Goal: Task Accomplishment & Management: Complete application form

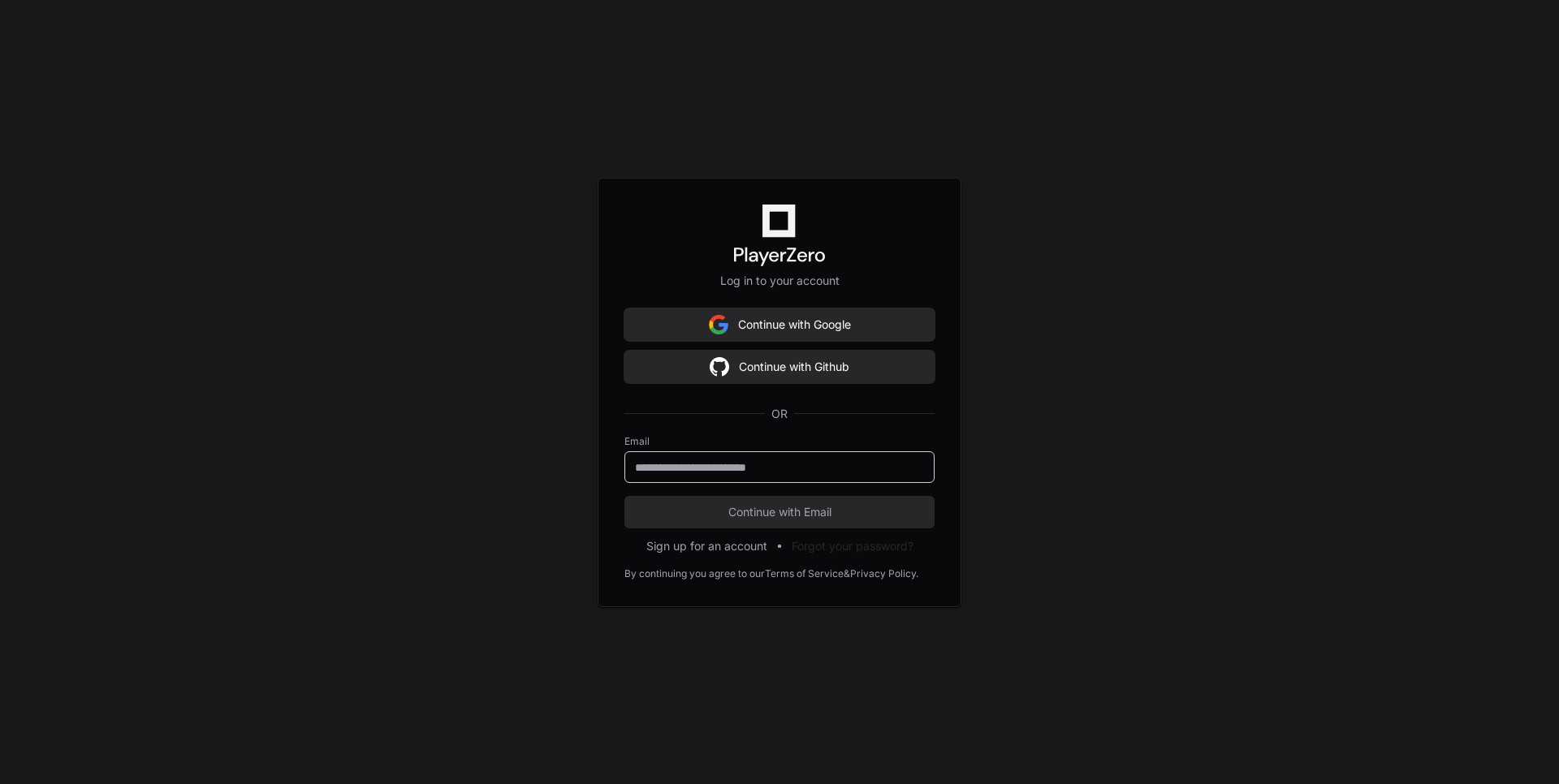
click at [749, 462] on input "email" at bounding box center [779, 467] width 289 height 16
type input "**********"
click at [752, 510] on span "Continue with Email" at bounding box center [780, 511] width 310 height 16
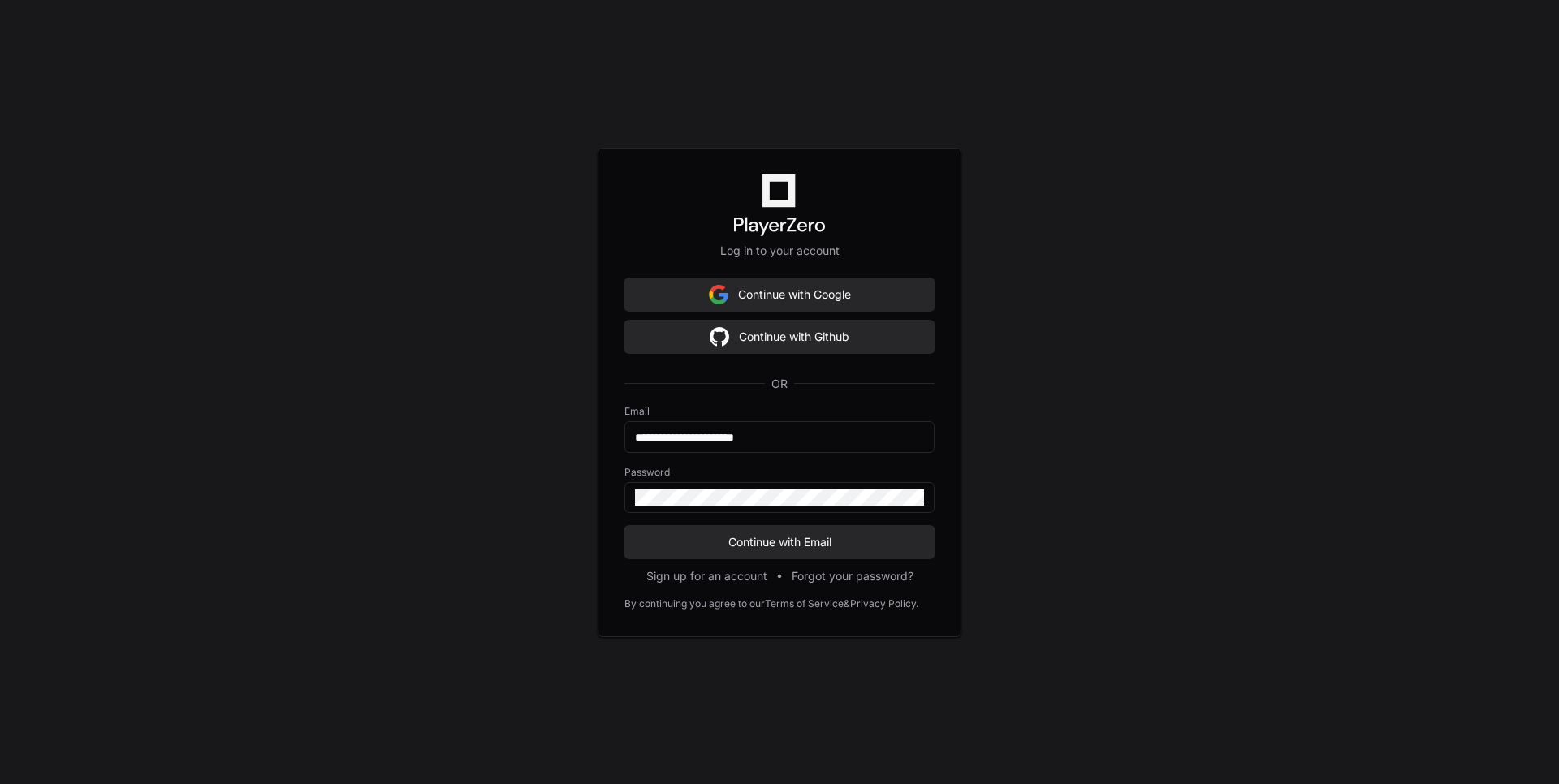
click at [758, 522] on form "**********" at bounding box center [780, 482] width 310 height 153
click at [759, 535] on span "Continue with Email" at bounding box center [780, 542] width 310 height 16
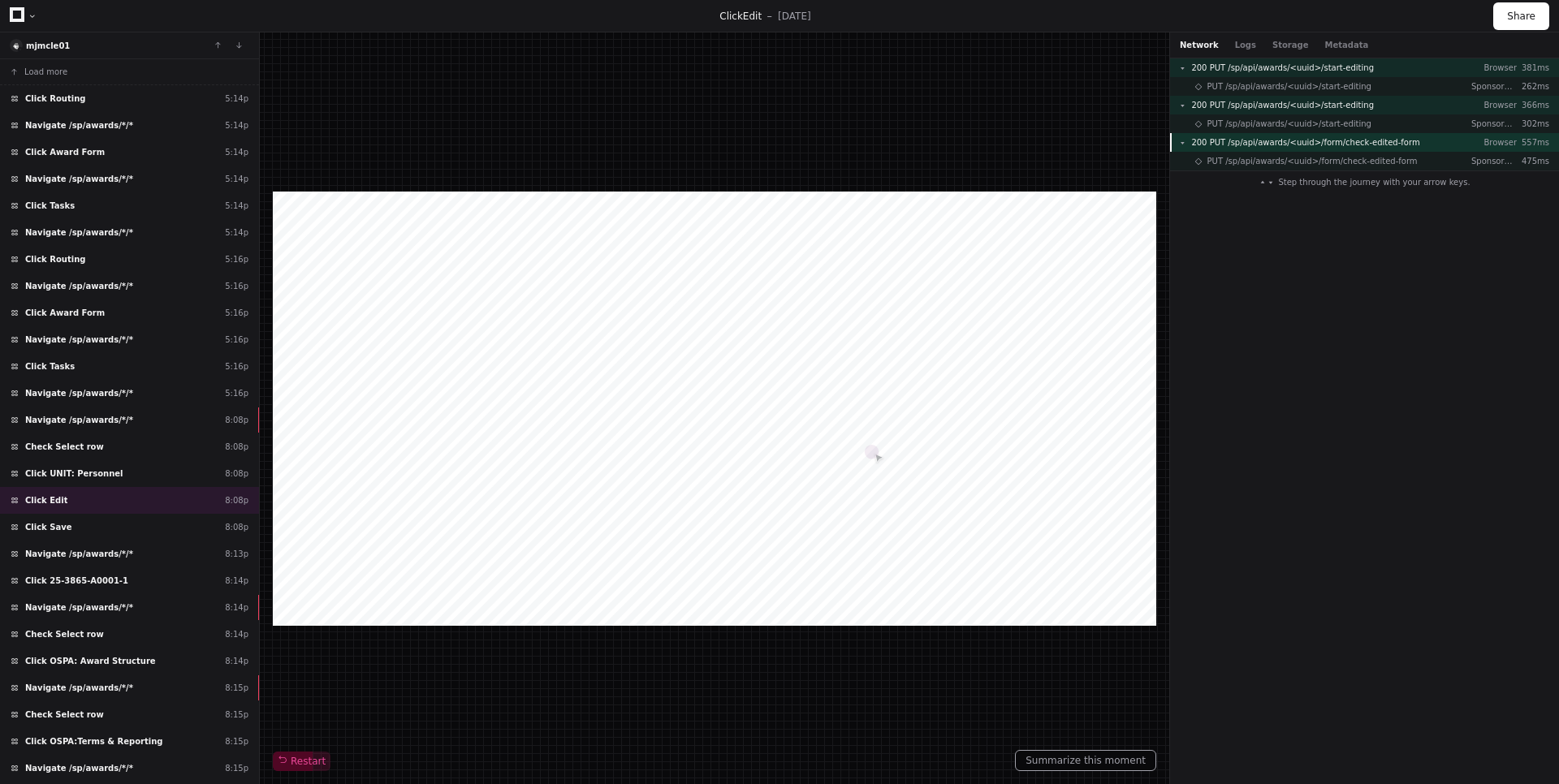
click at [1366, 146] on span "200 PUT /sp/api/awards/<uuid>/form/check-edited-form" at bounding box center [1305, 142] width 228 height 12
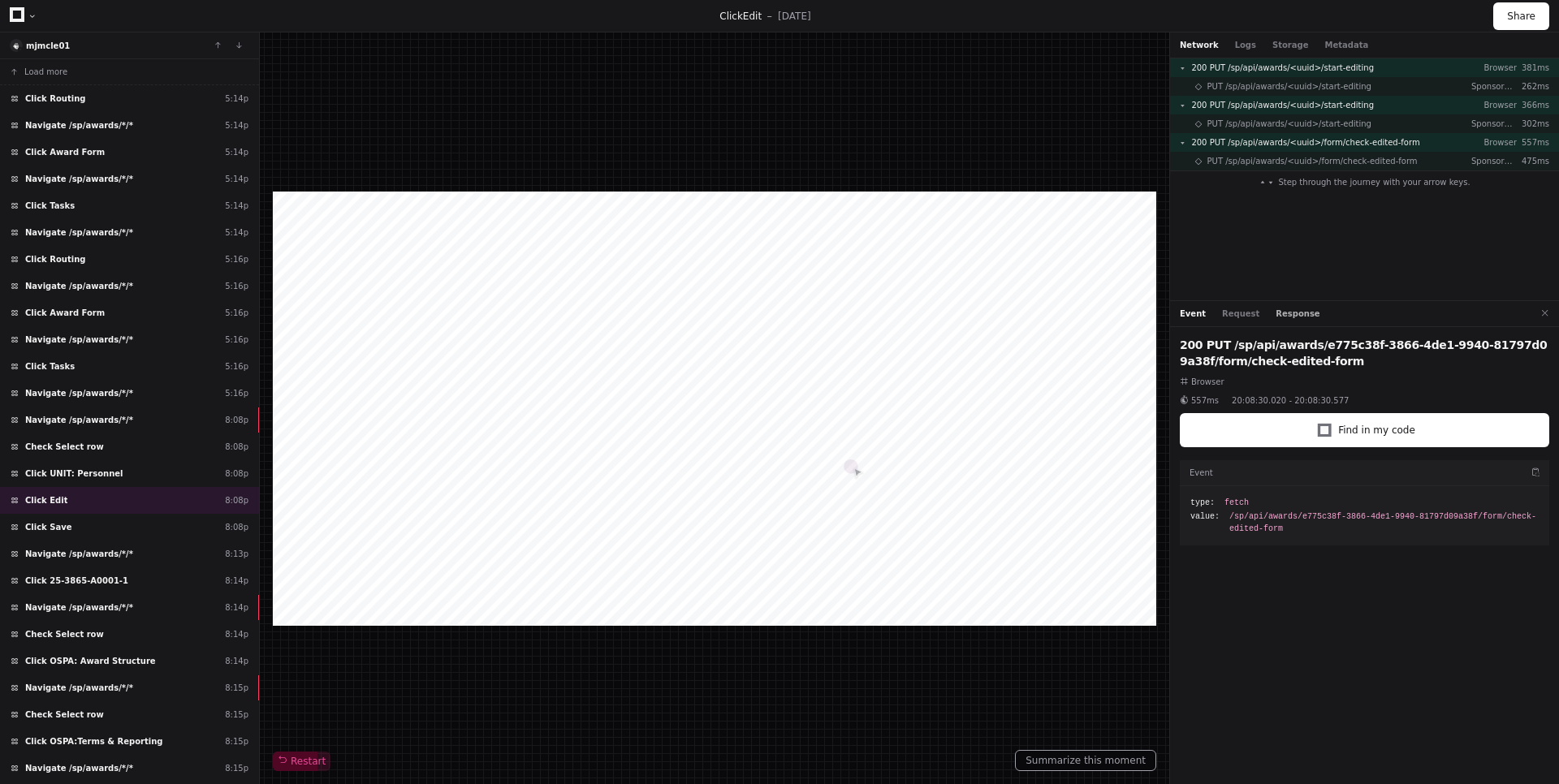
click at [1281, 315] on button "Response" at bounding box center [1296, 314] width 44 height 12
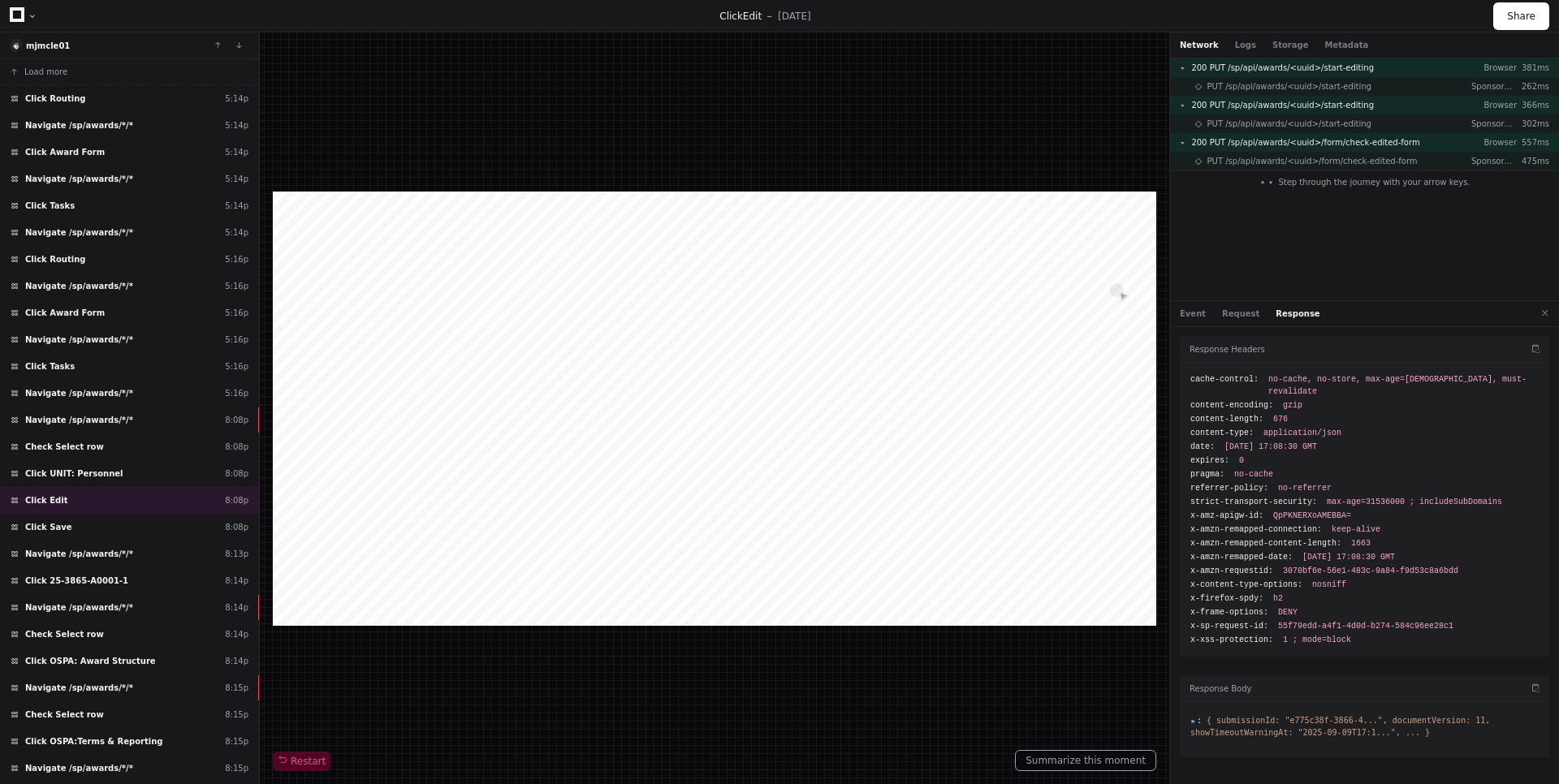
click at [1196, 714] on li ": { submissionId: "e775c38f-3866-4...", documentVersion: 11, showTimeoutWarning…" at bounding box center [1364, 726] width 348 height 24
click at [1193, 716] on span ":" at bounding box center [1196, 721] width 11 height 9
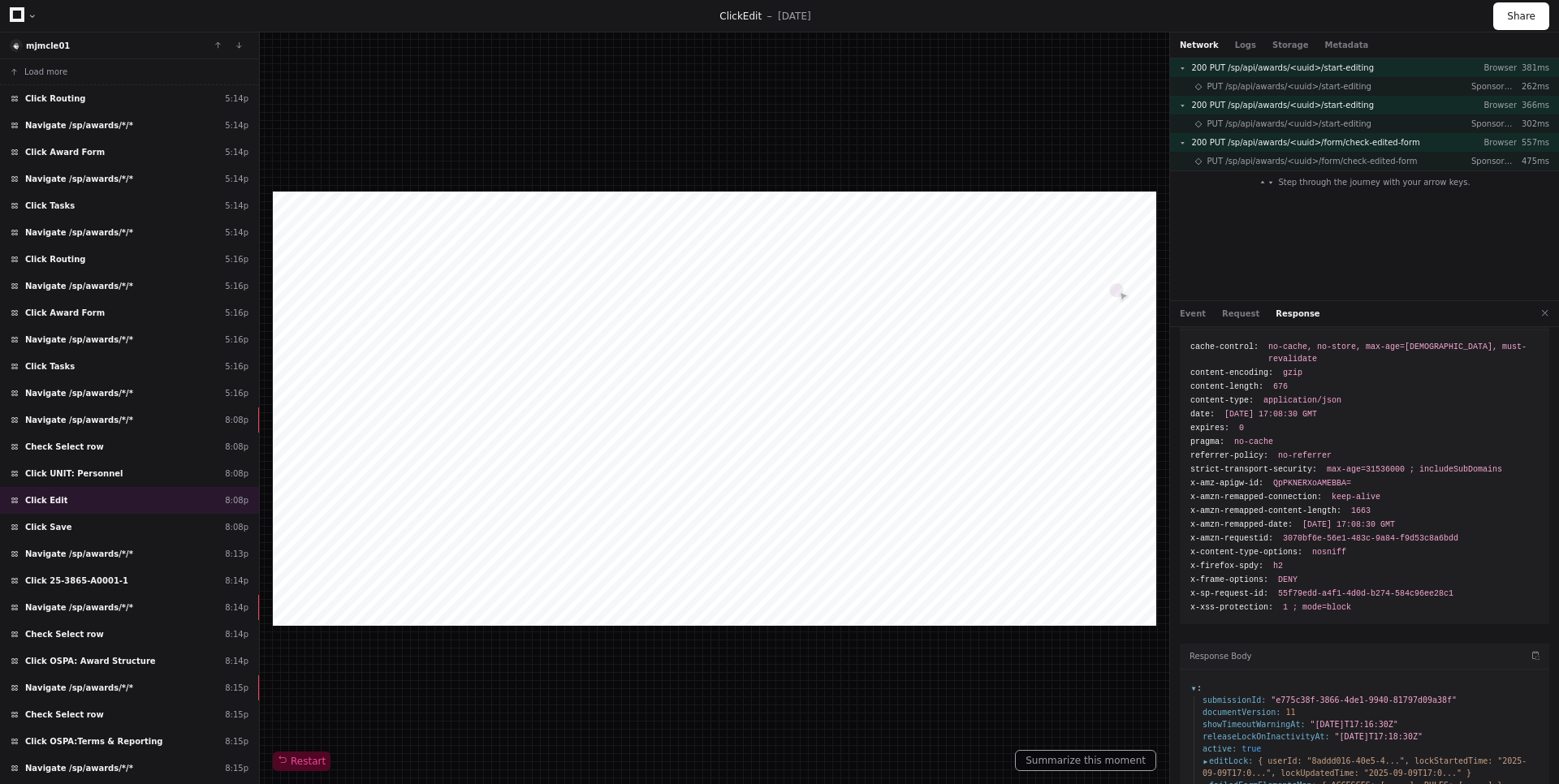
scroll to position [49, 0]
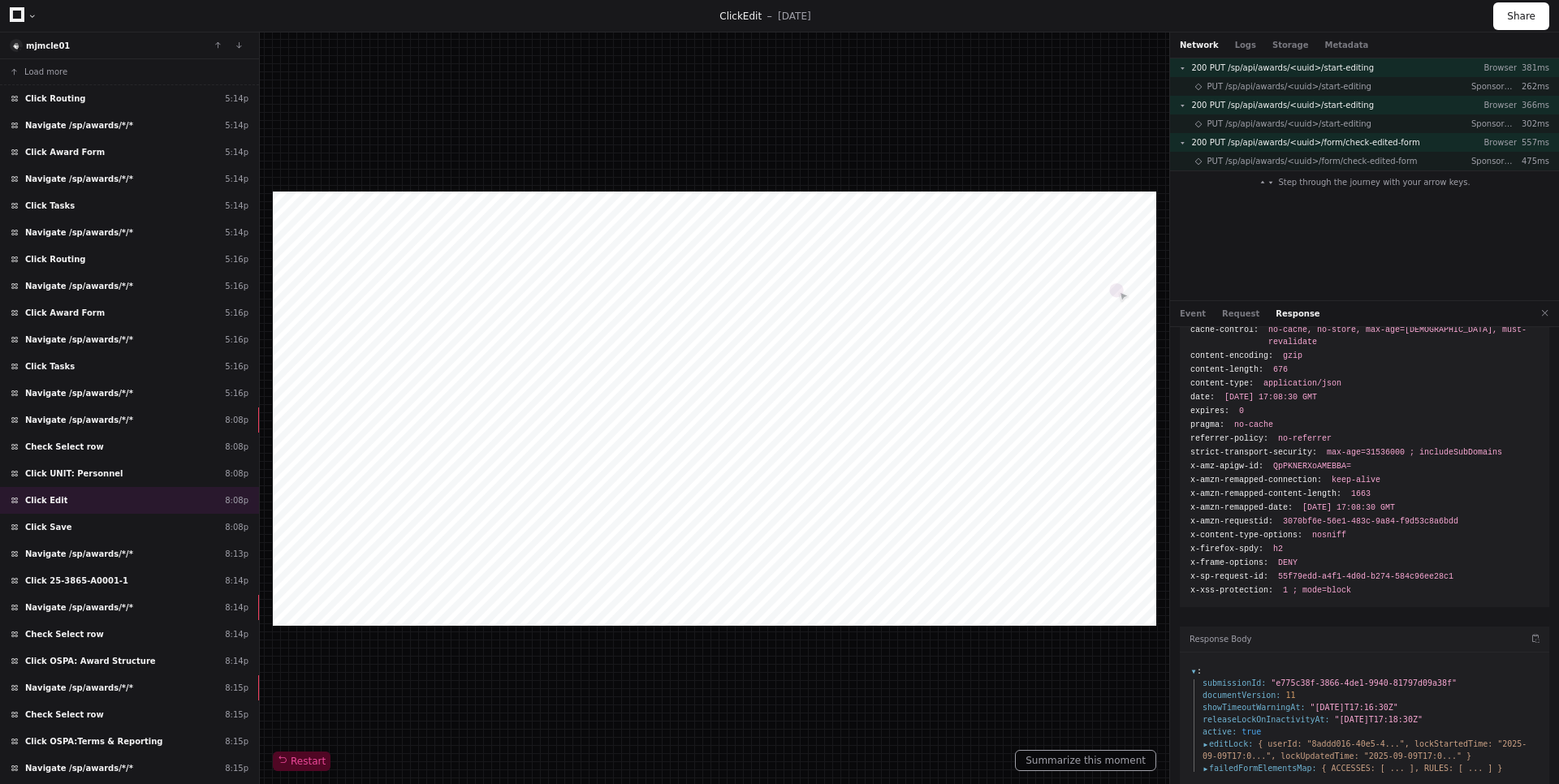
click at [1207, 762] on span "failedFormElementsMap :" at bounding box center [1259, 767] width 113 height 12
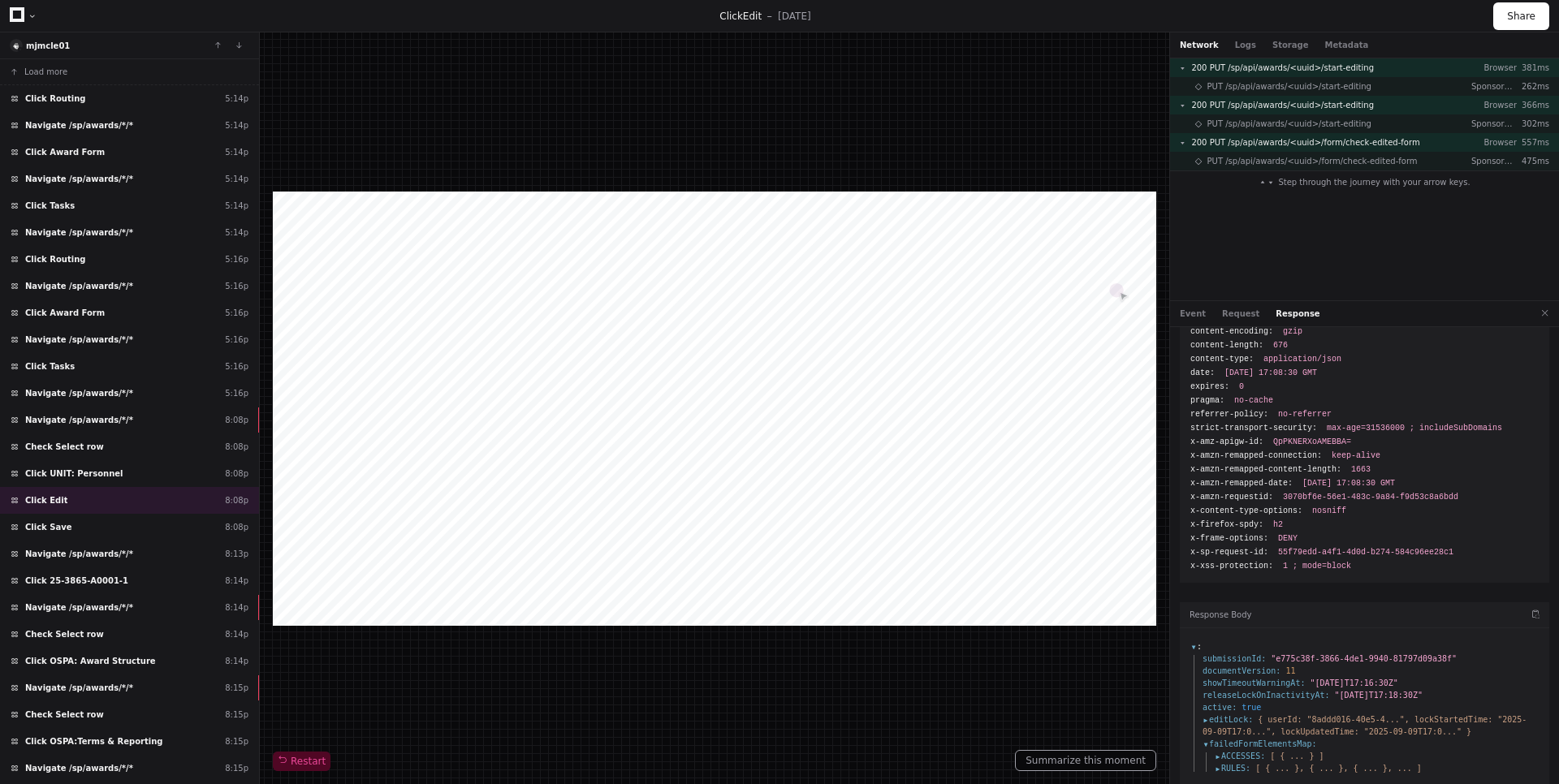
click at [1218, 750] on span "ACCESSES :" at bounding box center [1240, 755] width 50 height 12
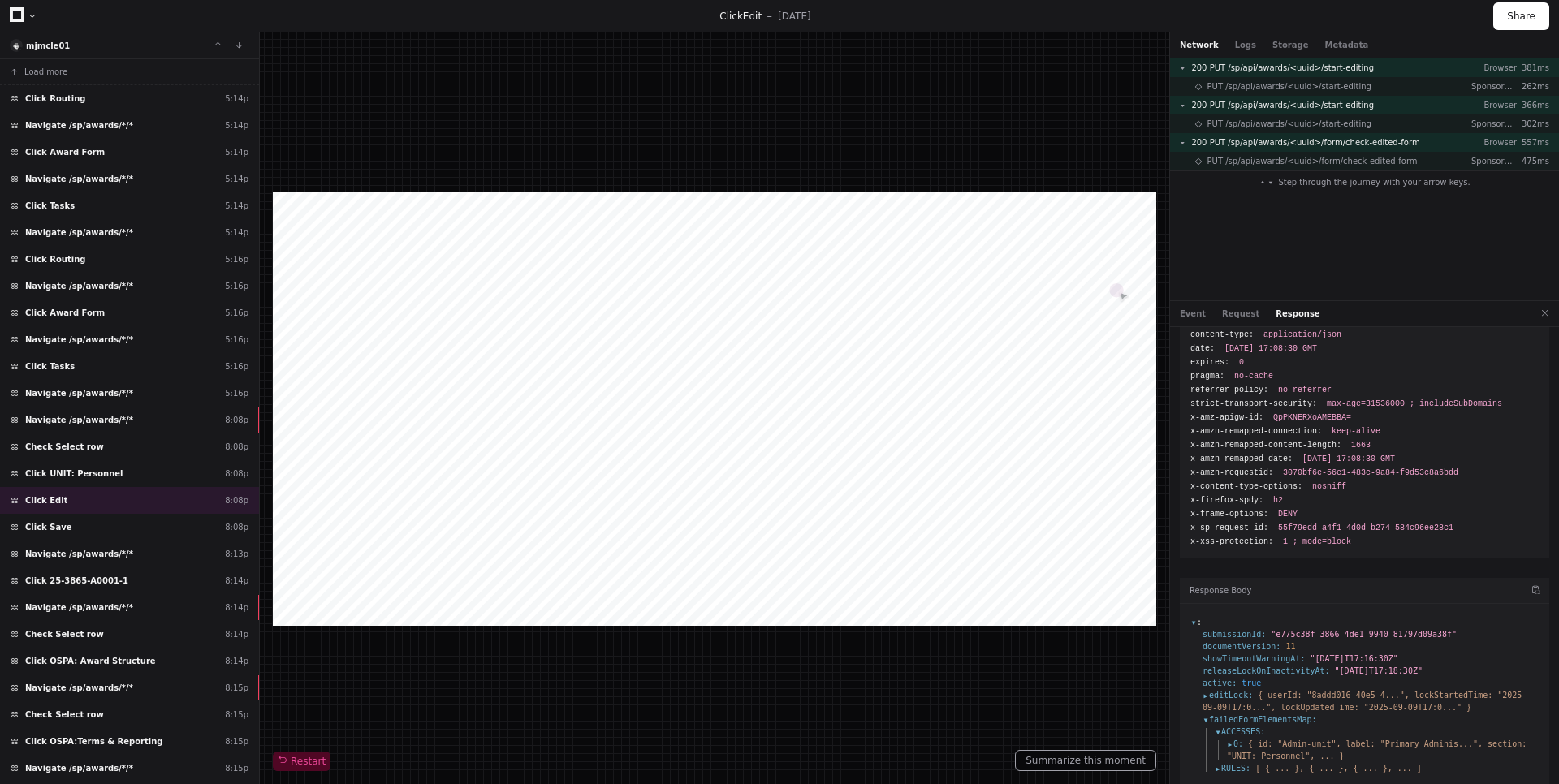
click at [1230, 738] on span "0 :" at bounding box center [1234, 743] width 16 height 12
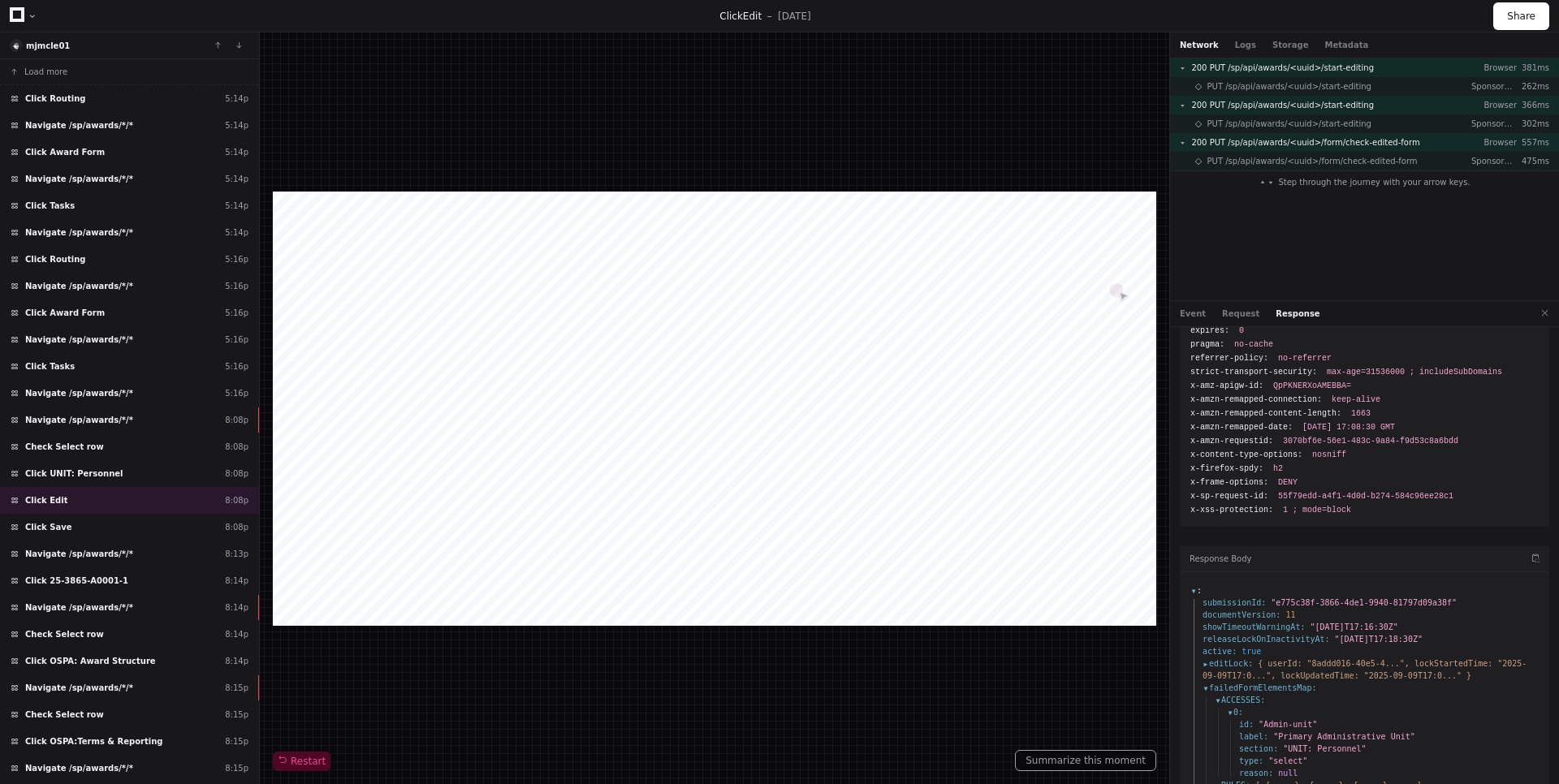
scroll to position [147, 0]
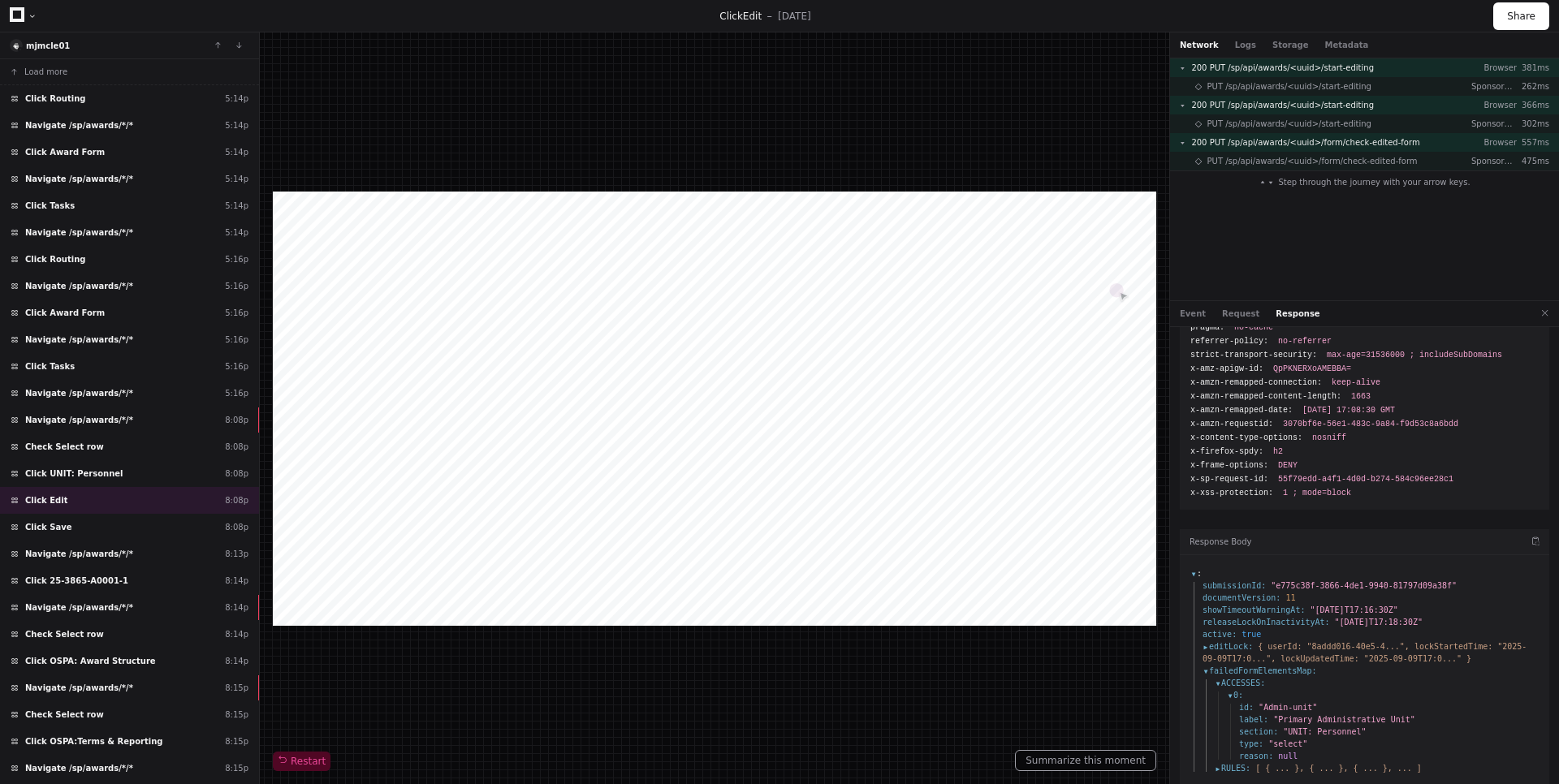
click at [1221, 762] on span "RULES :" at bounding box center [1232, 767] width 35 height 12
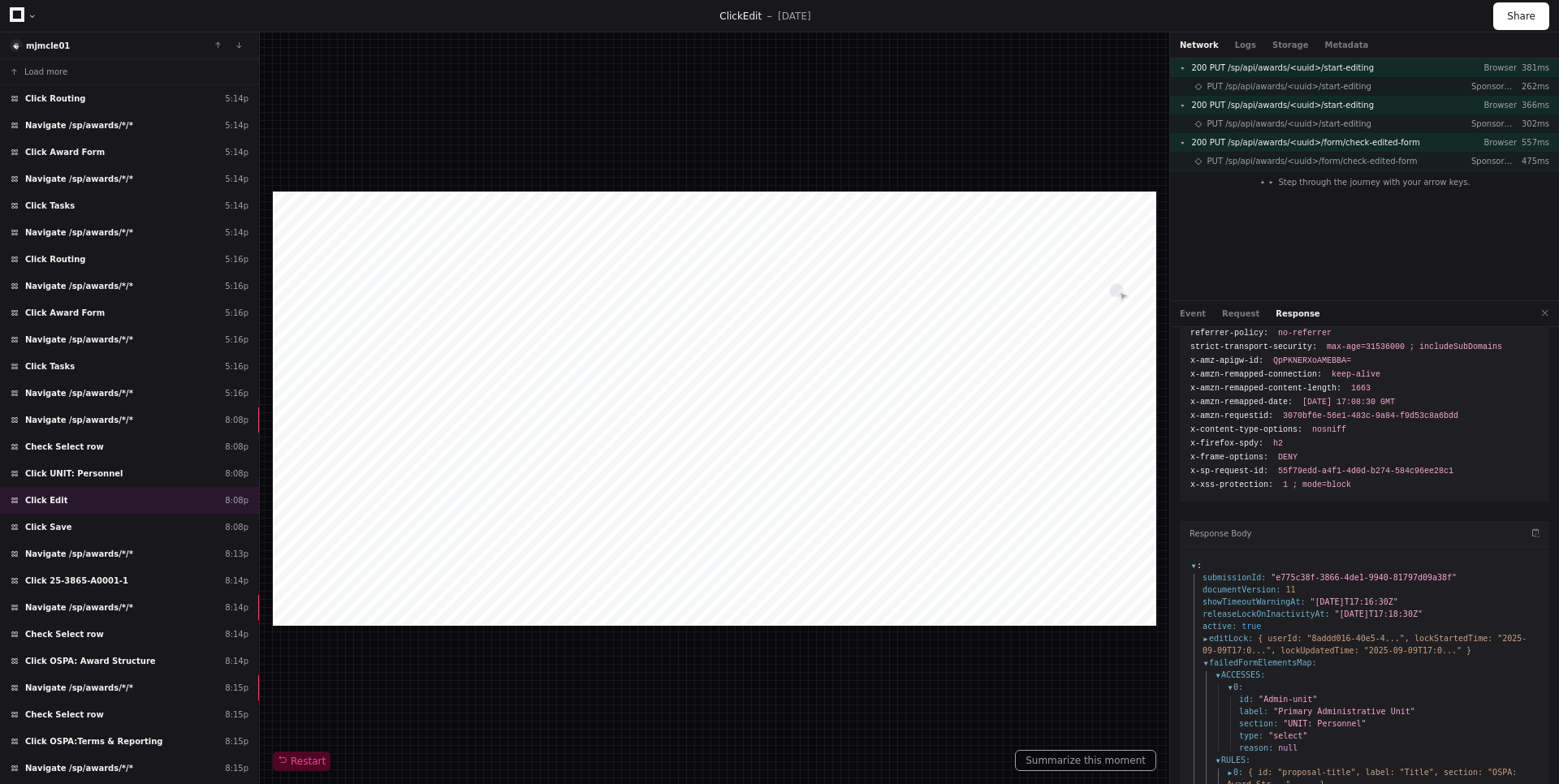
scroll to position [0, 0]
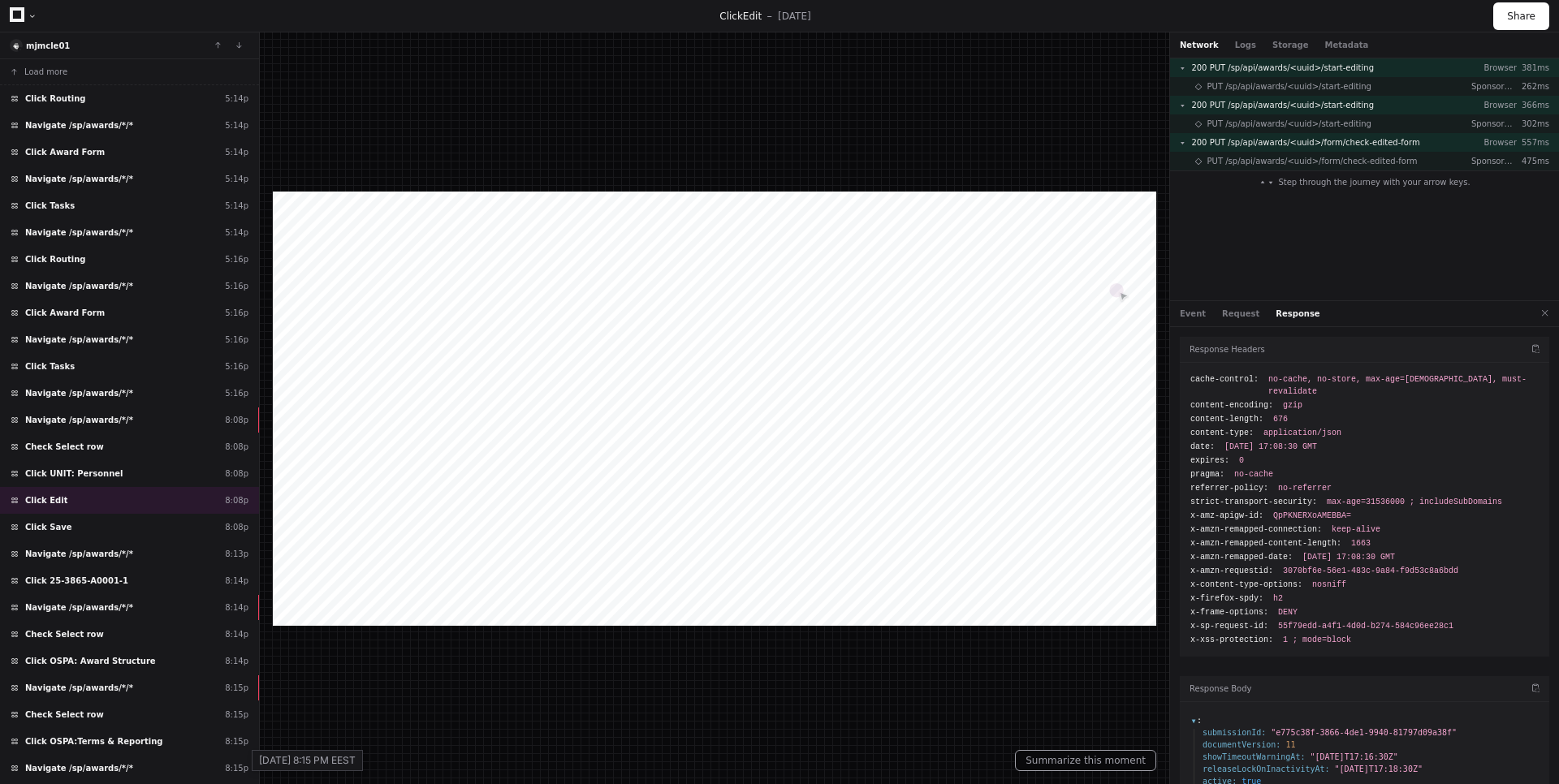
click at [295, 763] on div "[DATE] 8:15 PM EEST" at bounding box center [307, 760] width 111 height 21
click at [159, 469] on div "Click UNIT: Personnel 8:08p" at bounding box center [129, 473] width 259 height 27
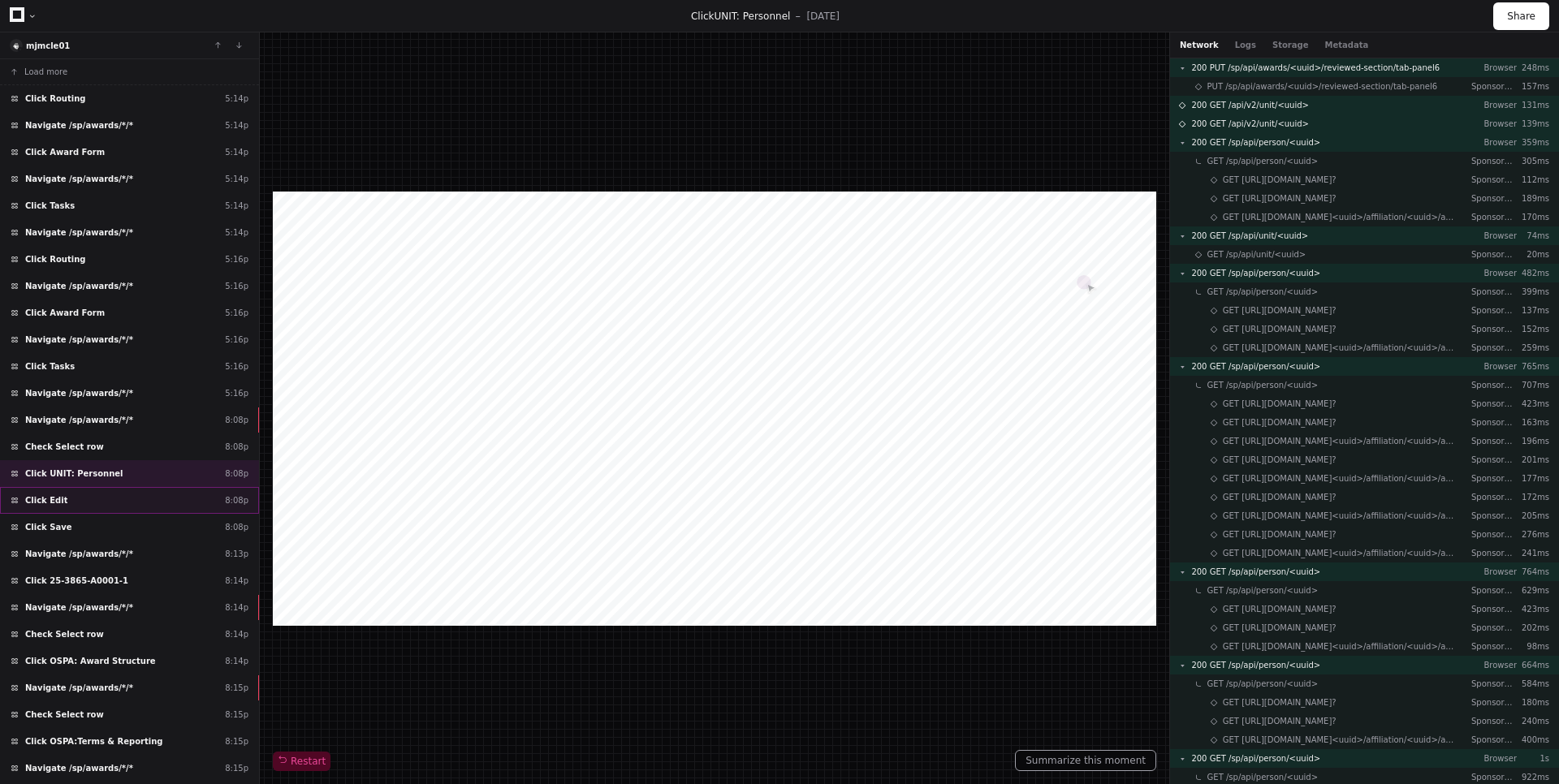
click at [134, 507] on div "Click Edit 8:08p" at bounding box center [129, 500] width 259 height 27
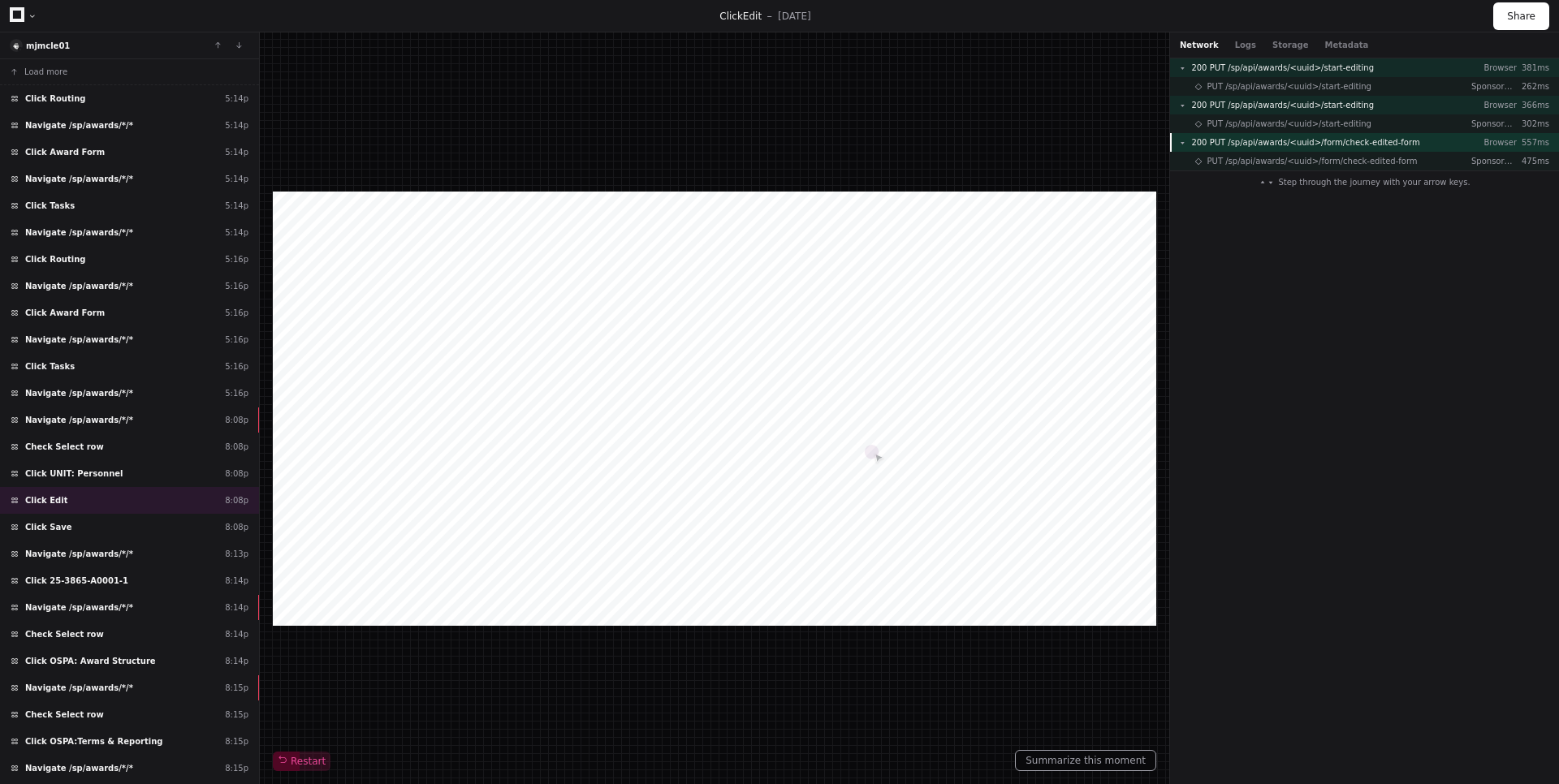
click at [1366, 147] on span "200 PUT /sp/api/awards/<uuid>/form/check-edited-form" at bounding box center [1305, 142] width 228 height 12
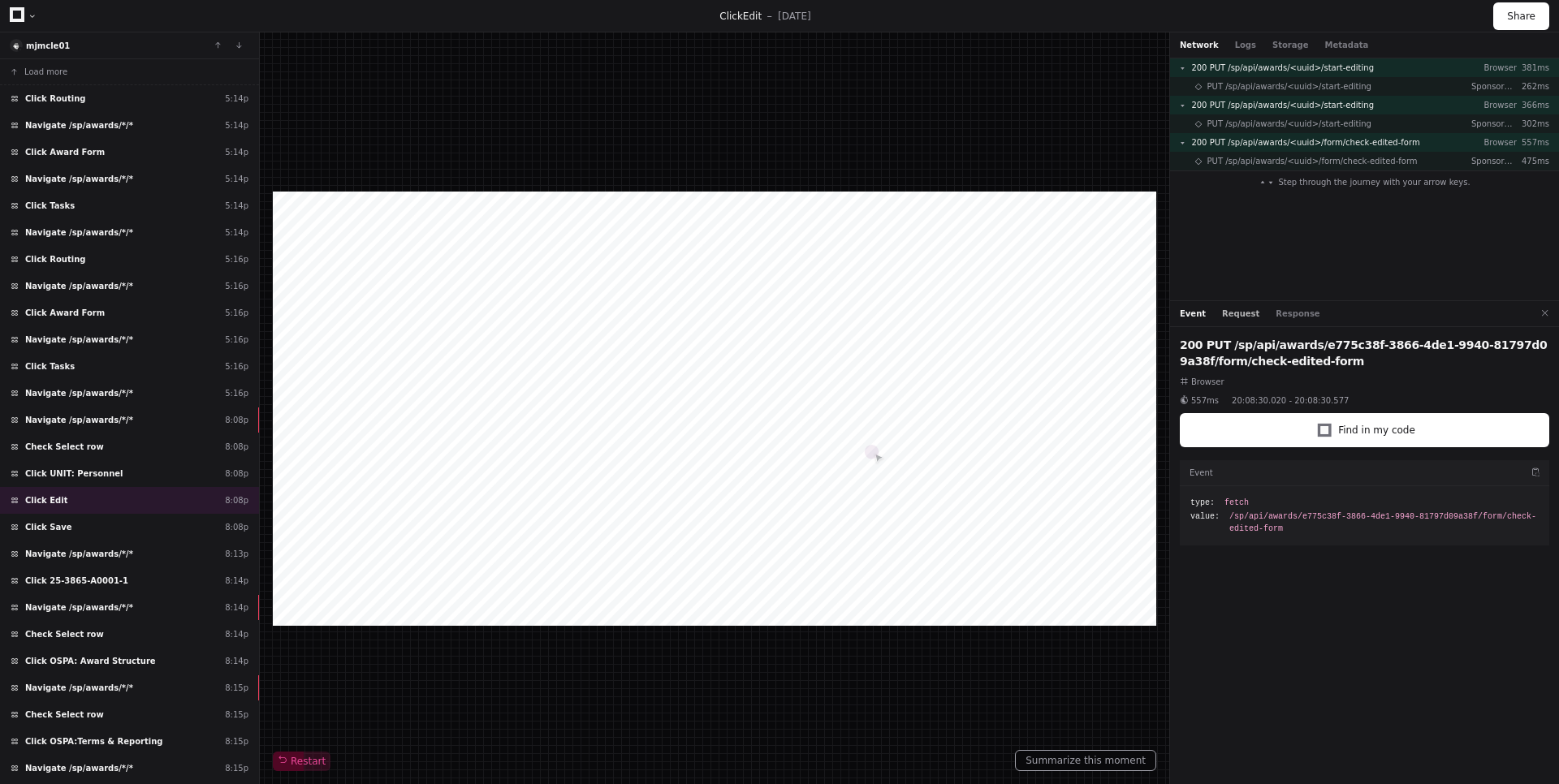
click at [1230, 313] on button "Request" at bounding box center [1241, 314] width 37 height 12
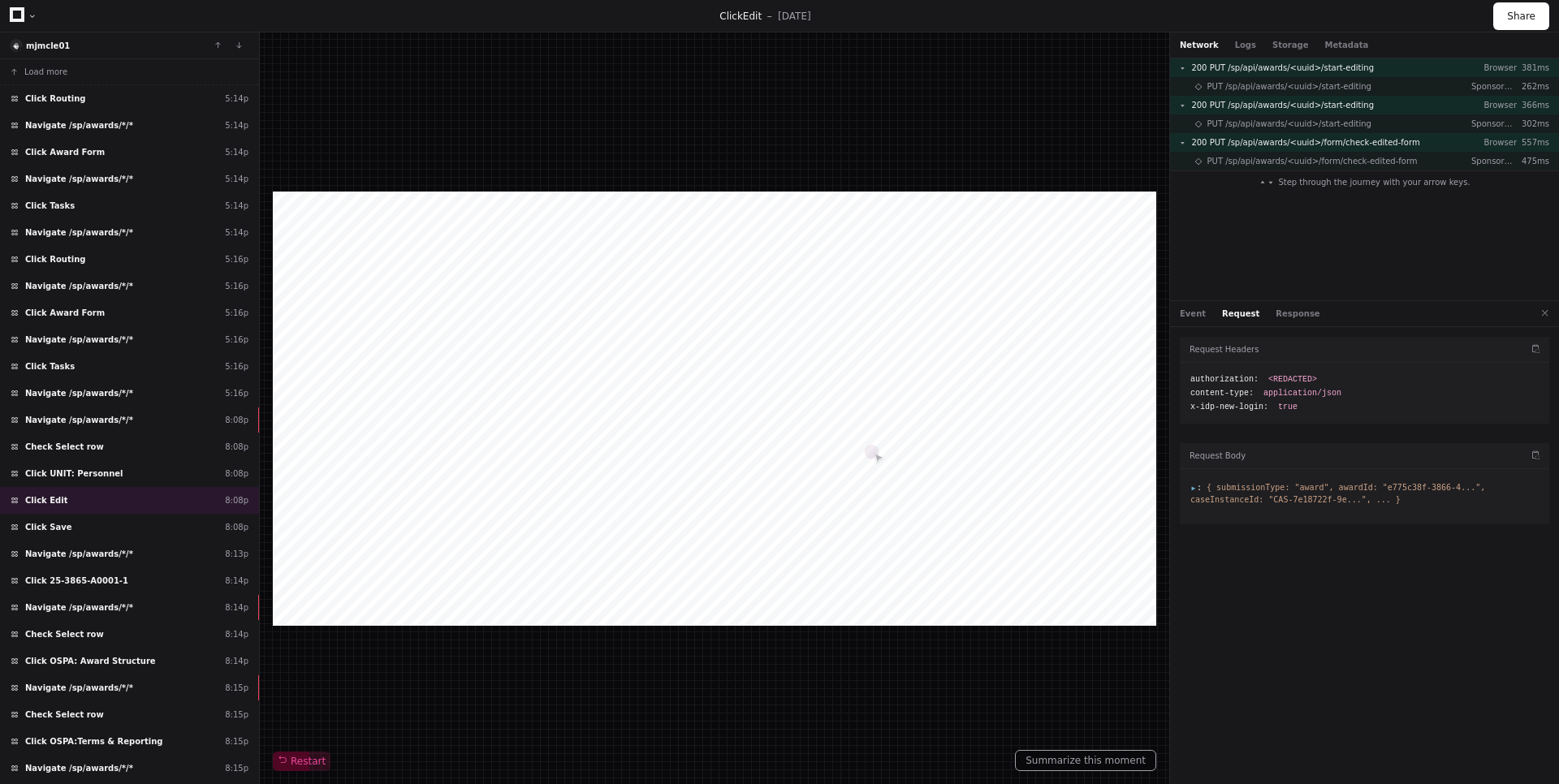
click at [1195, 490] on span ":" at bounding box center [1196, 488] width 11 height 9
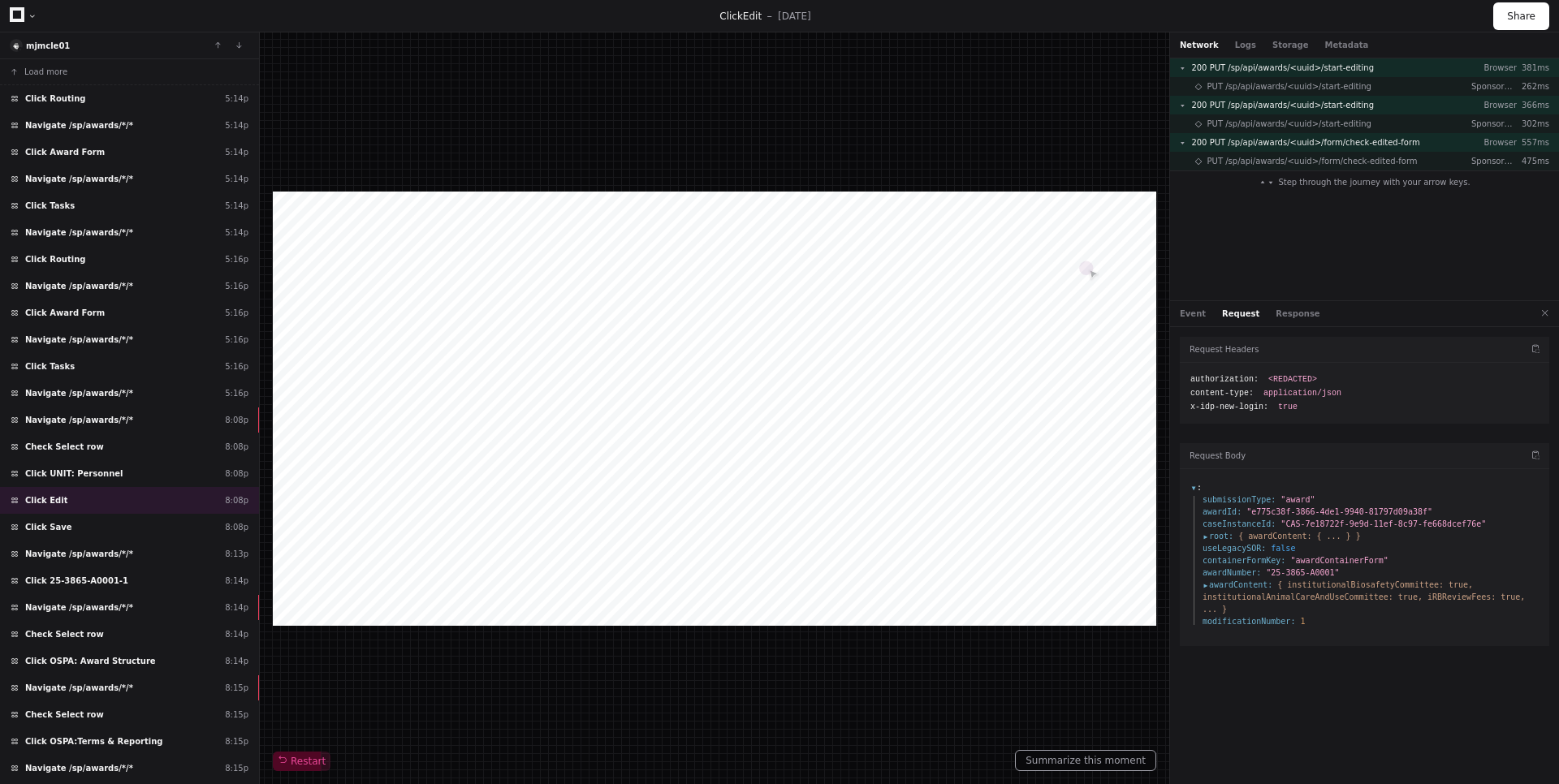
click at [1205, 586] on span "awardContent :" at bounding box center [1237, 585] width 70 height 12
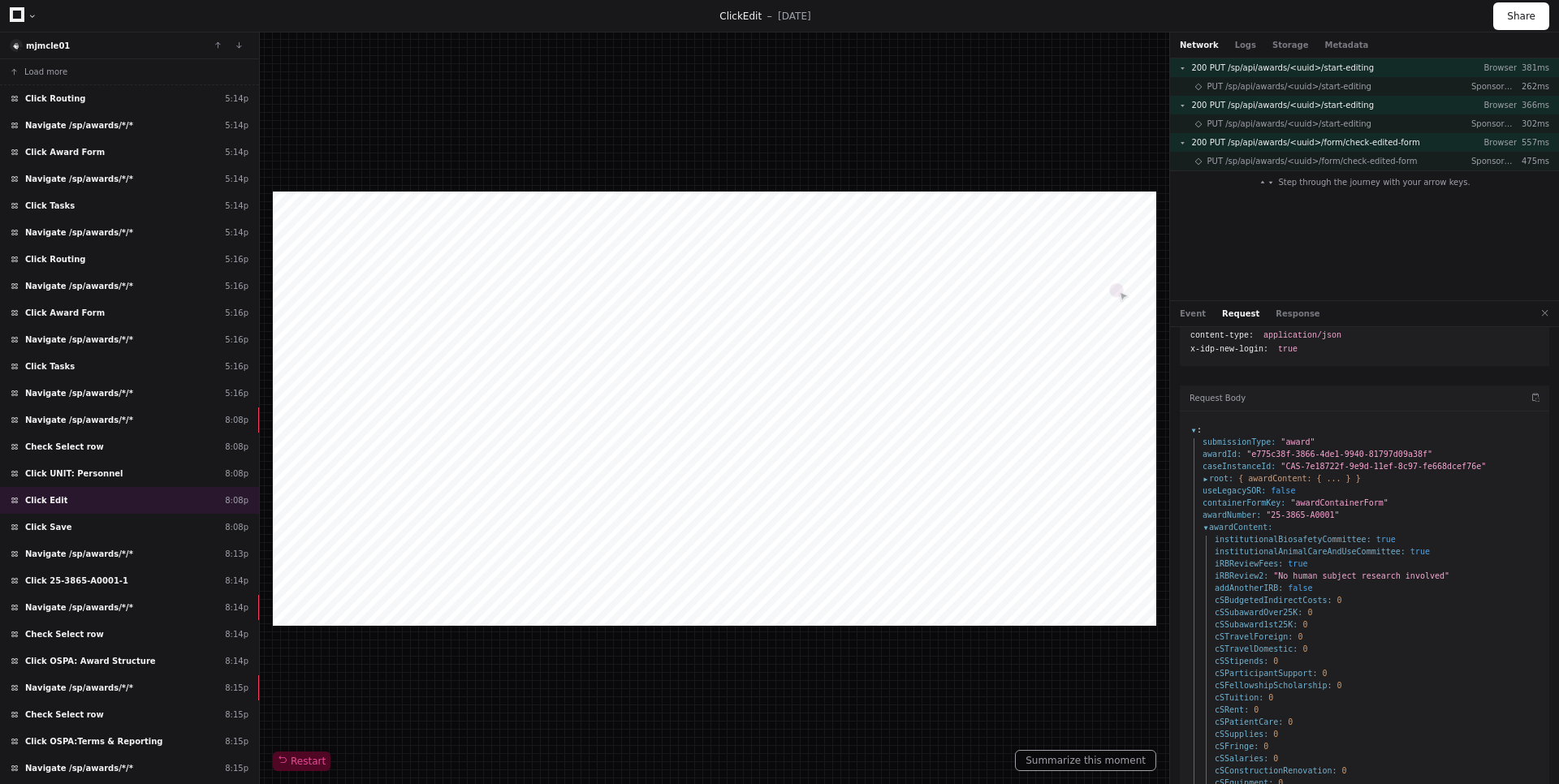
scroll to position [35, 0]
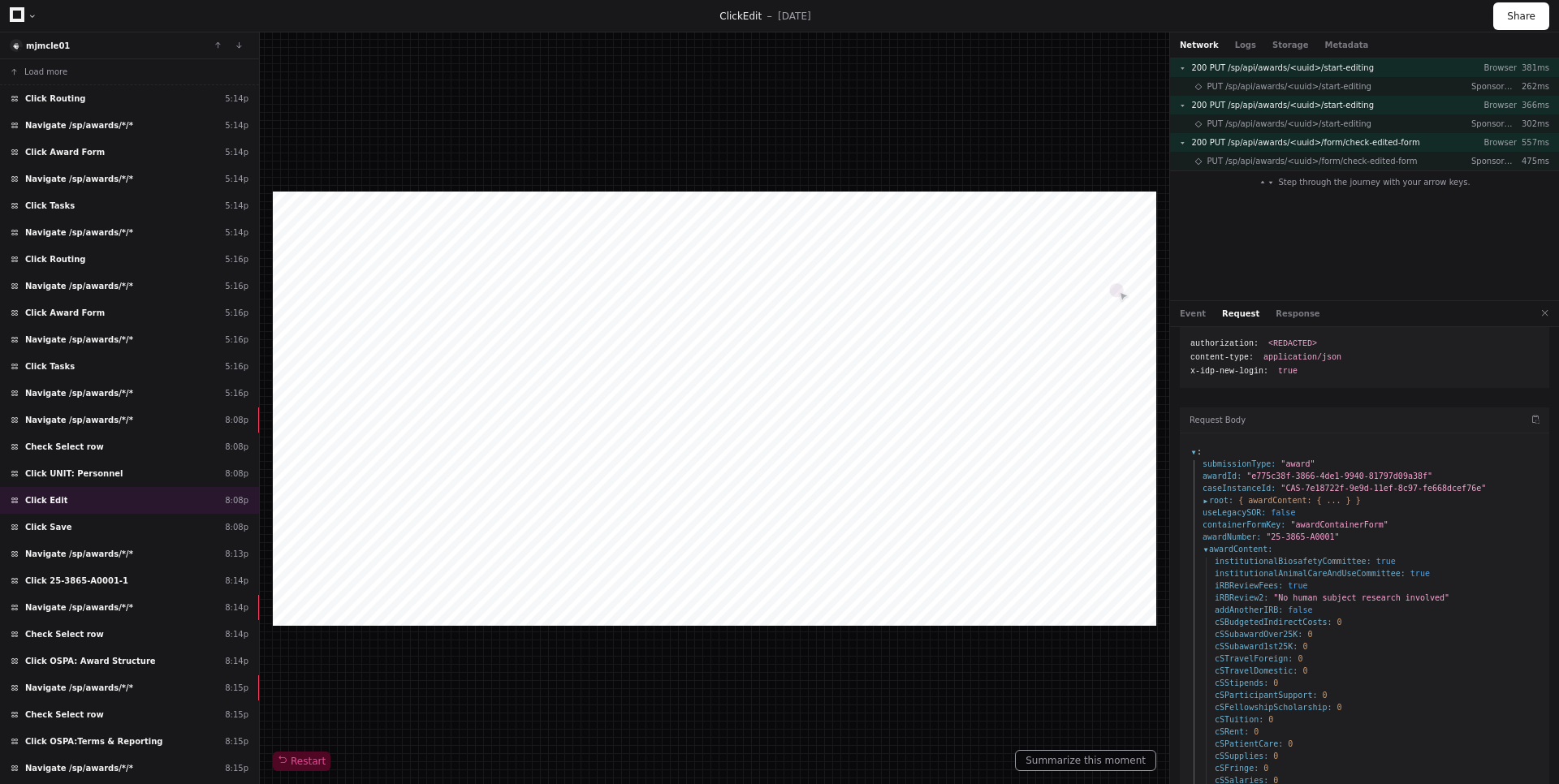
click at [1209, 503] on span "root :" at bounding box center [1218, 500] width 31 height 12
click at [1217, 516] on span "awardContent :" at bounding box center [1249, 512] width 70 height 12
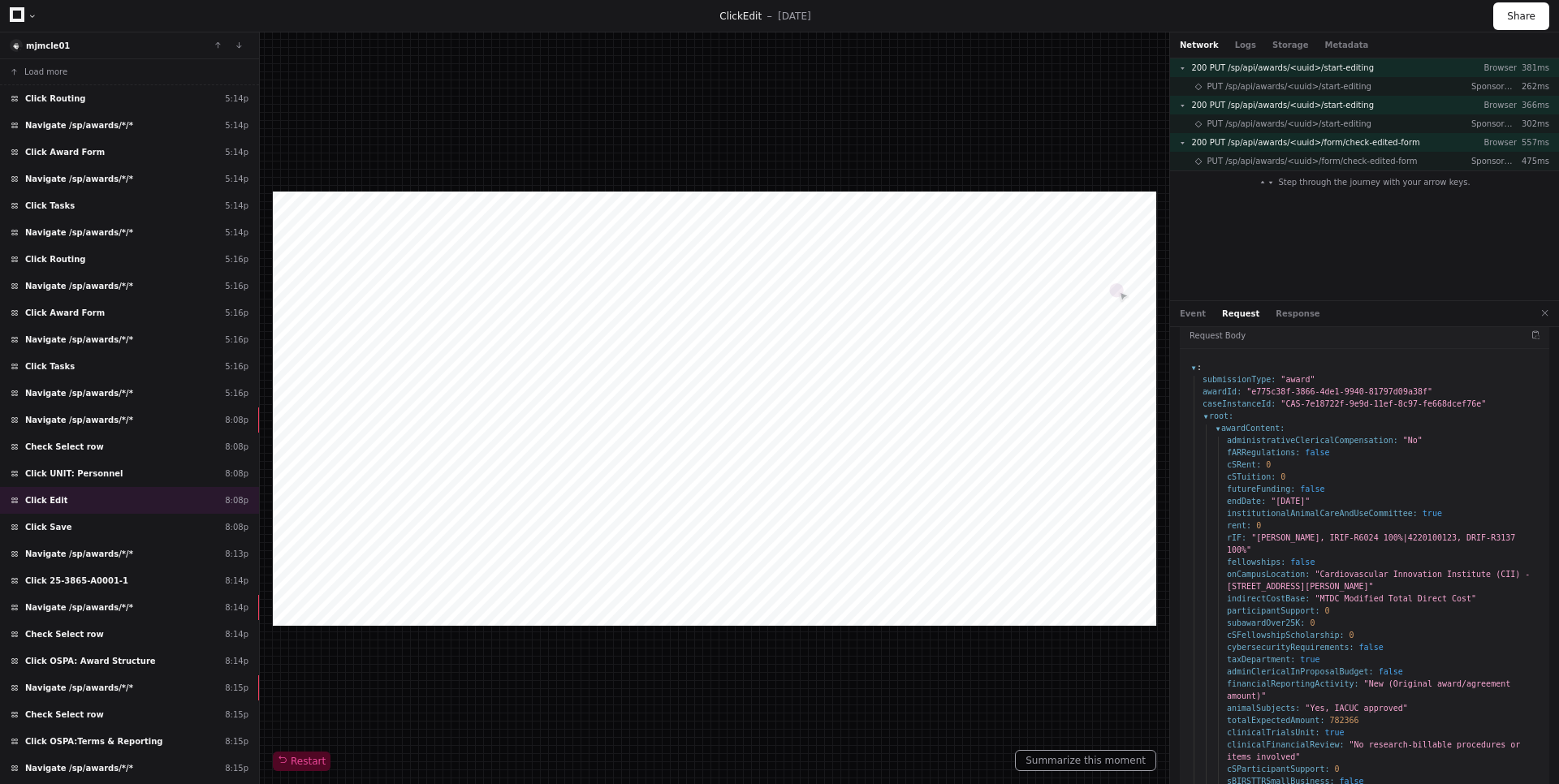
scroll to position [0, 0]
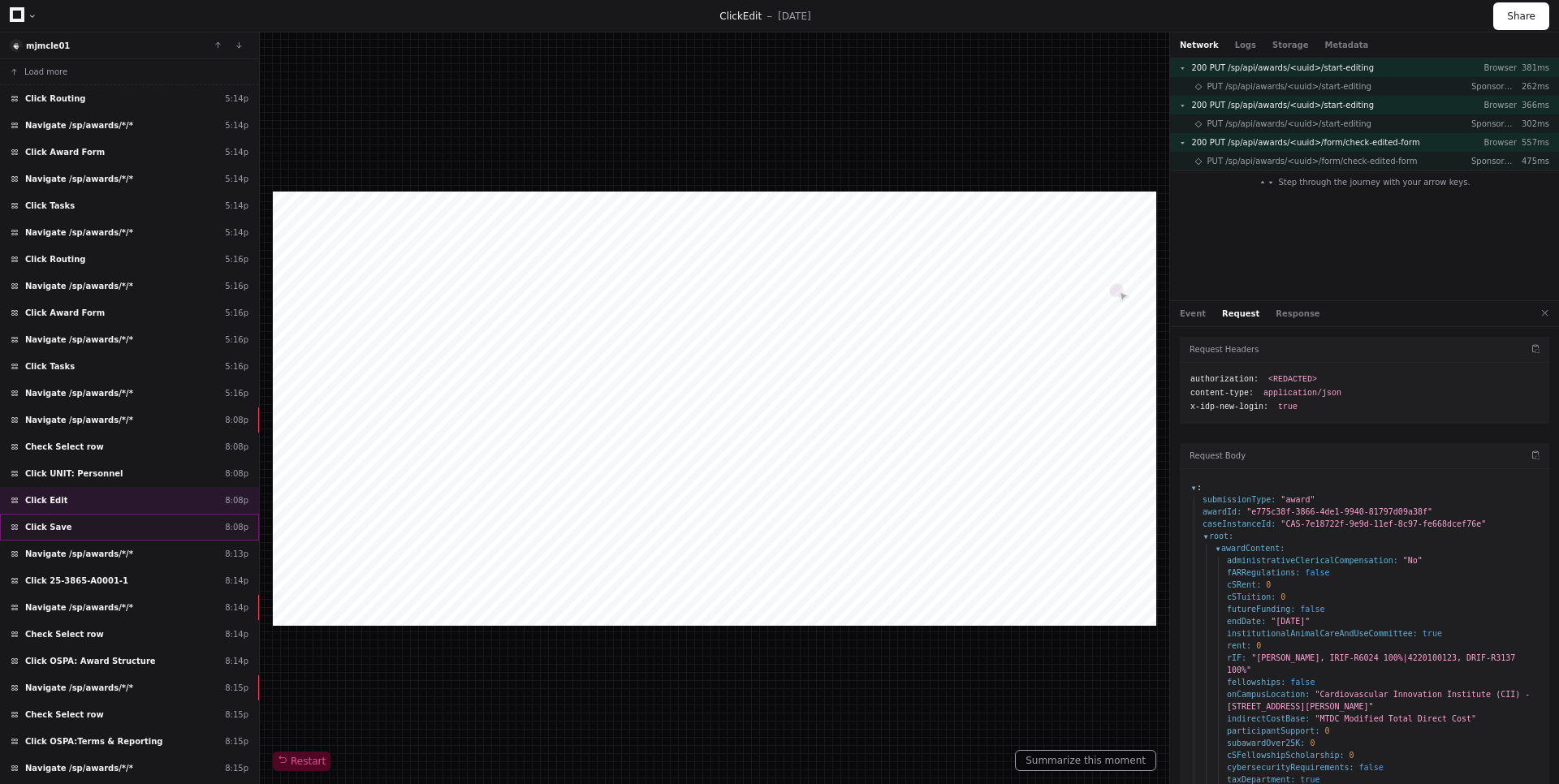
click at [126, 522] on div "Click Save 8:08p" at bounding box center [129, 527] width 259 height 27
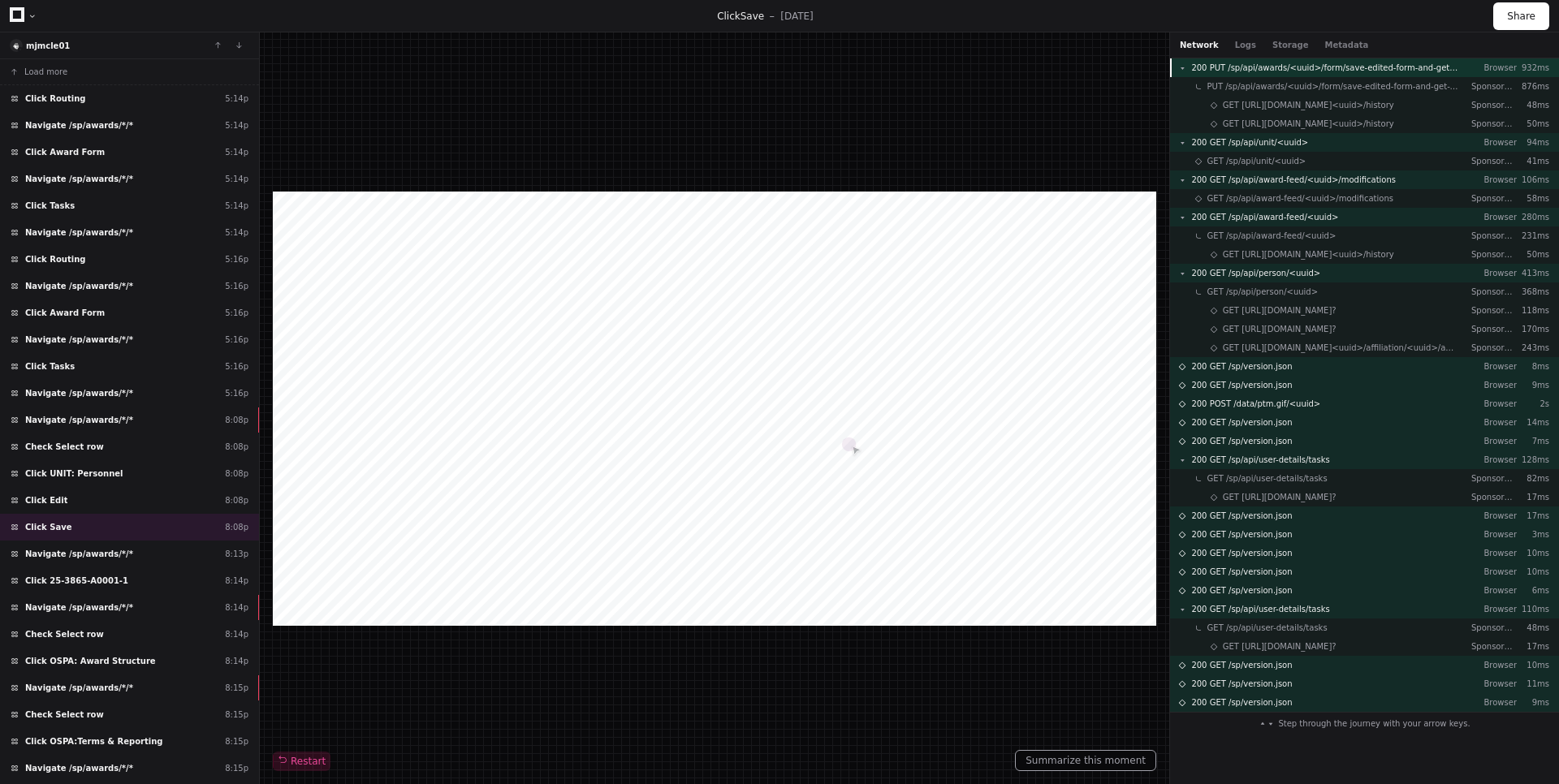
click at [1396, 63] on span "200 PUT /sp/api/awards/<uuid>/form/save-edited-form-and-get-version" at bounding box center [1324, 67] width 267 height 12
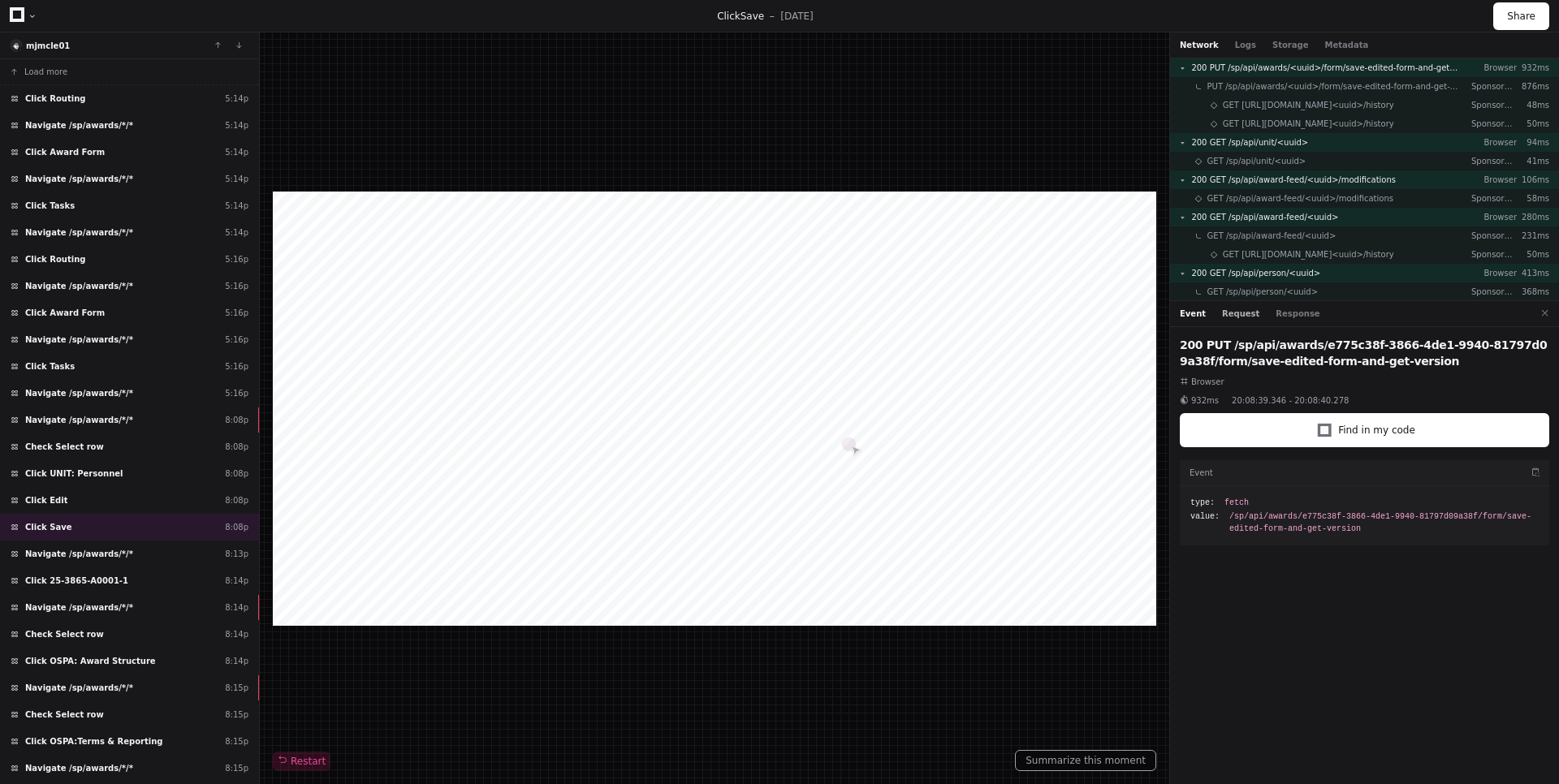
click at [1245, 317] on button "Request" at bounding box center [1241, 314] width 37 height 12
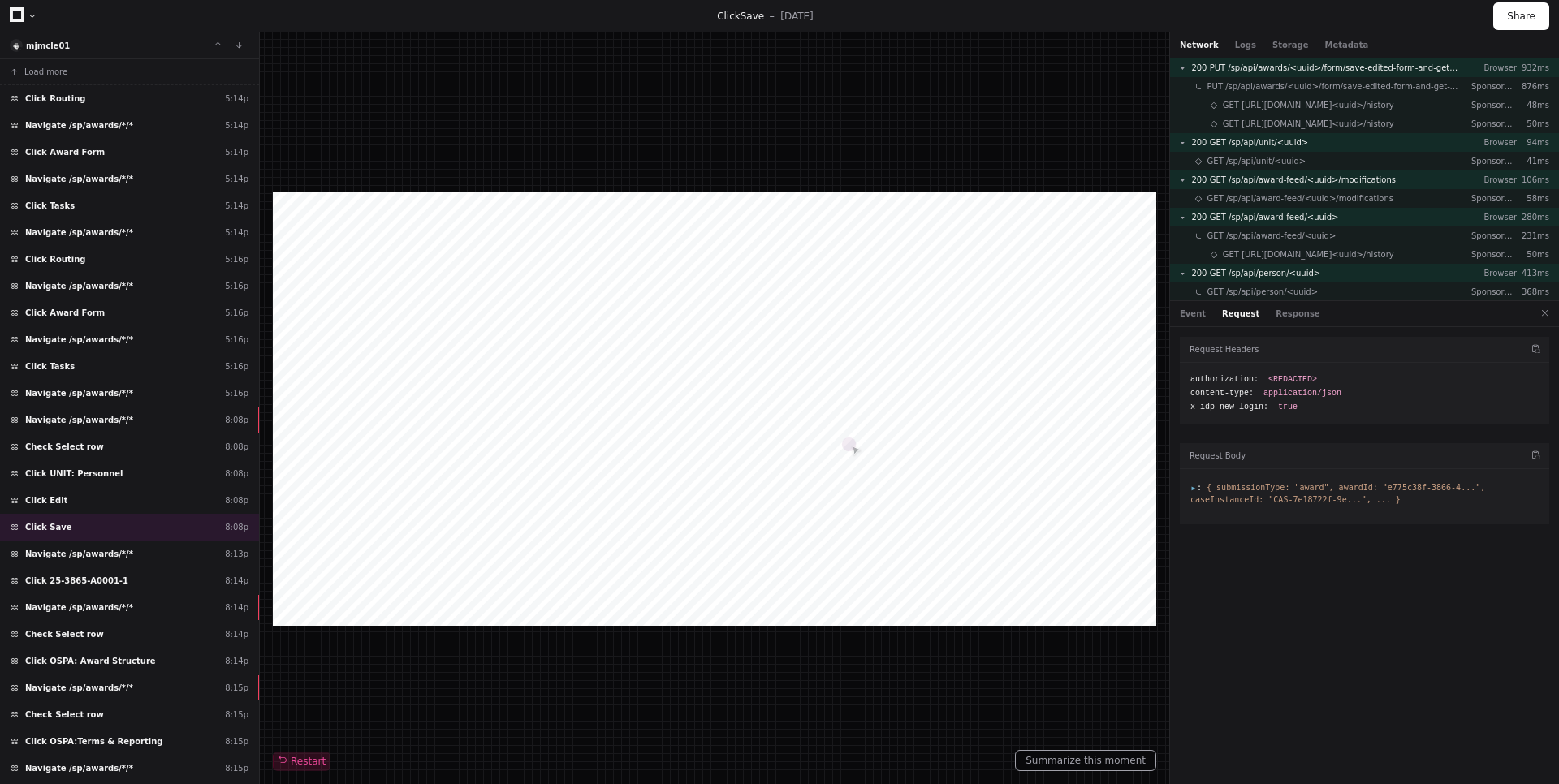
click at [1191, 496] on span "{ submissionType: "award", awardId: "e775c38f-3866-4...", caseInstanceId: "CAS-…" at bounding box center [1338, 494] width 295 height 21
click at [1191, 493] on li ": { submissionType: "award", awardId: "e775c38f-3866-4...", caseInstanceId: "CA…" at bounding box center [1364, 494] width 348 height 24
click at [1194, 485] on span ":" at bounding box center [1196, 488] width 11 height 9
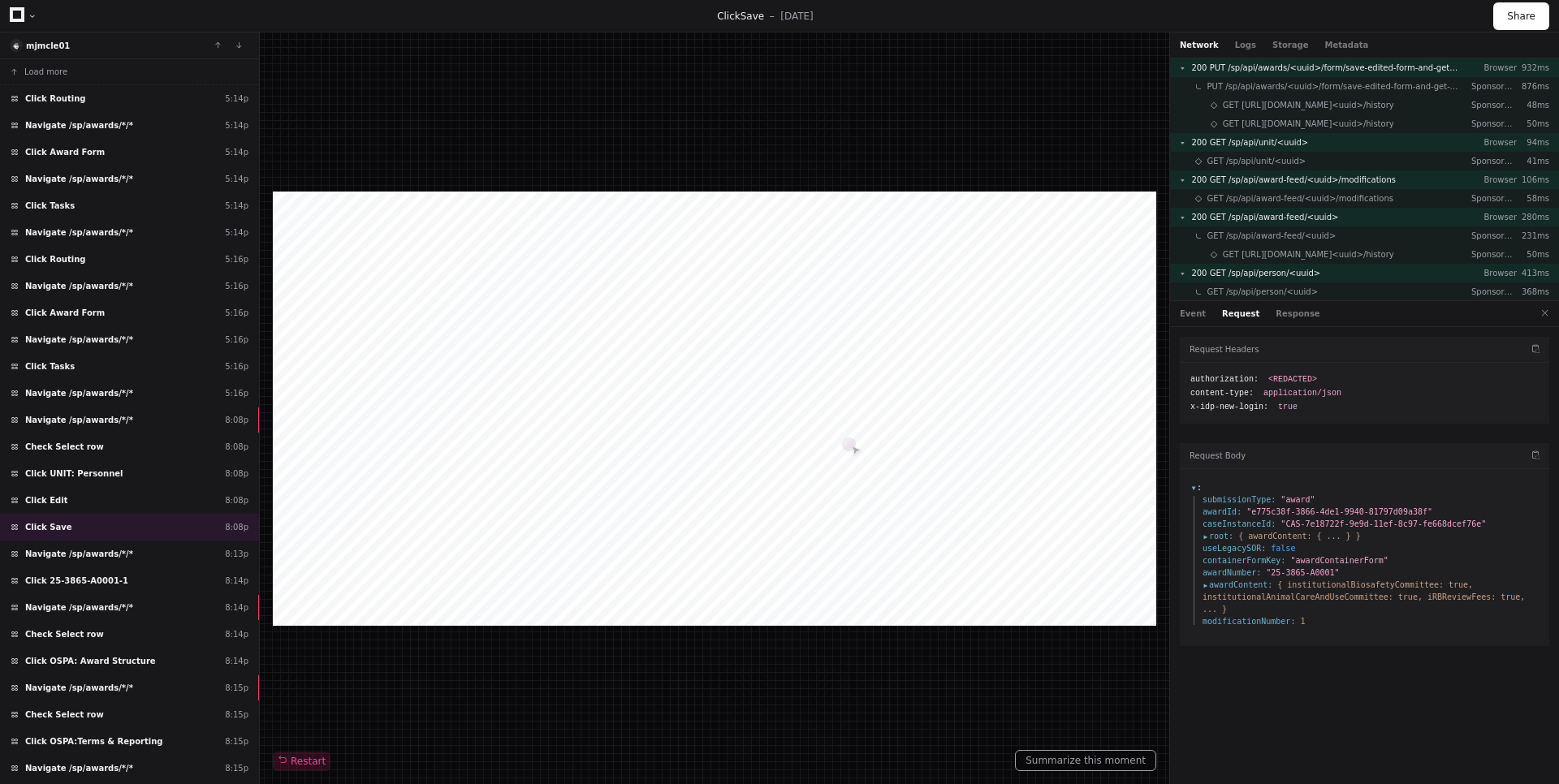
click at [1203, 587] on span "awardContent :" at bounding box center [1237, 585] width 70 height 12
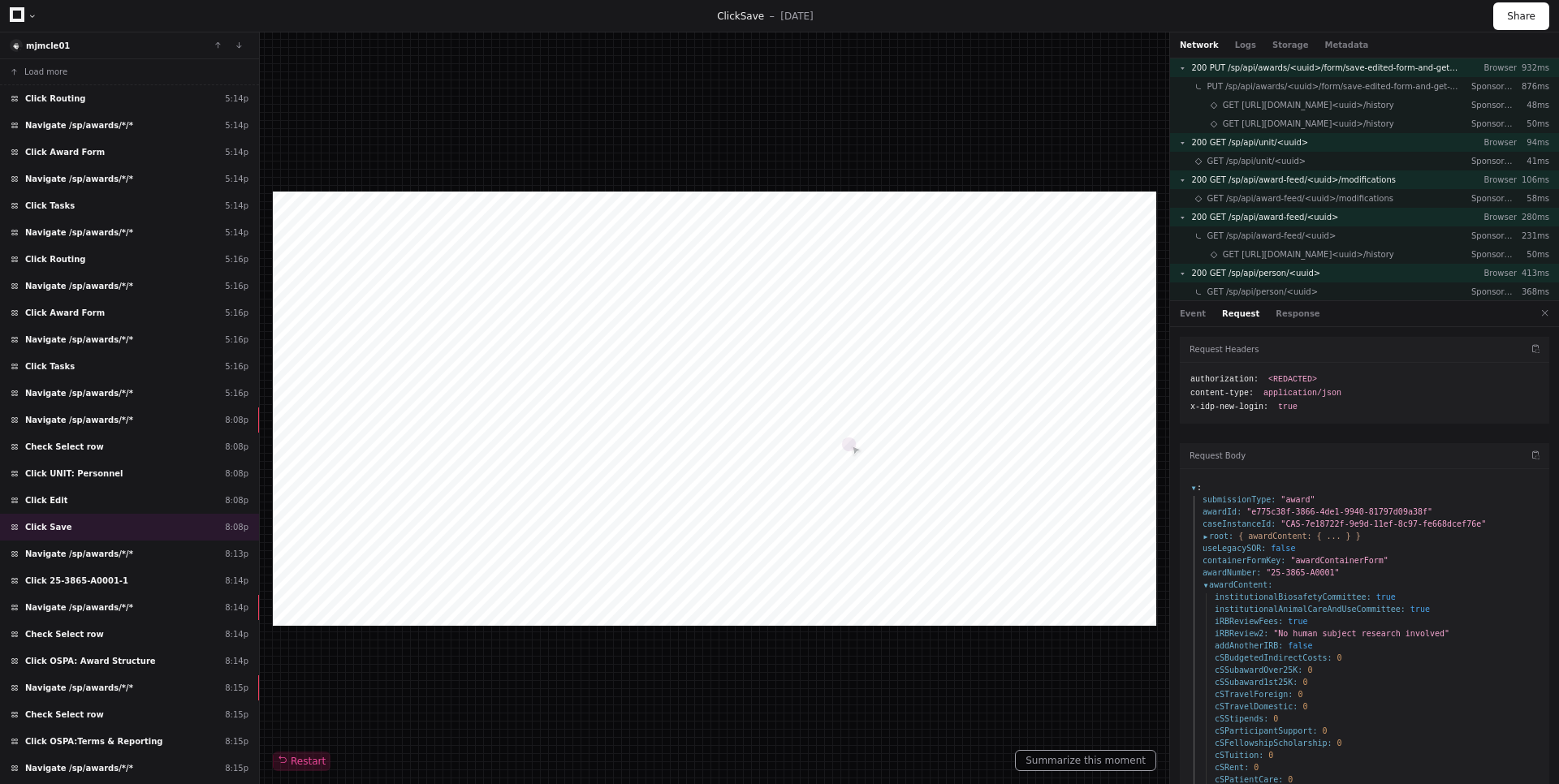
click at [1205, 538] on span "root :" at bounding box center [1218, 535] width 31 height 12
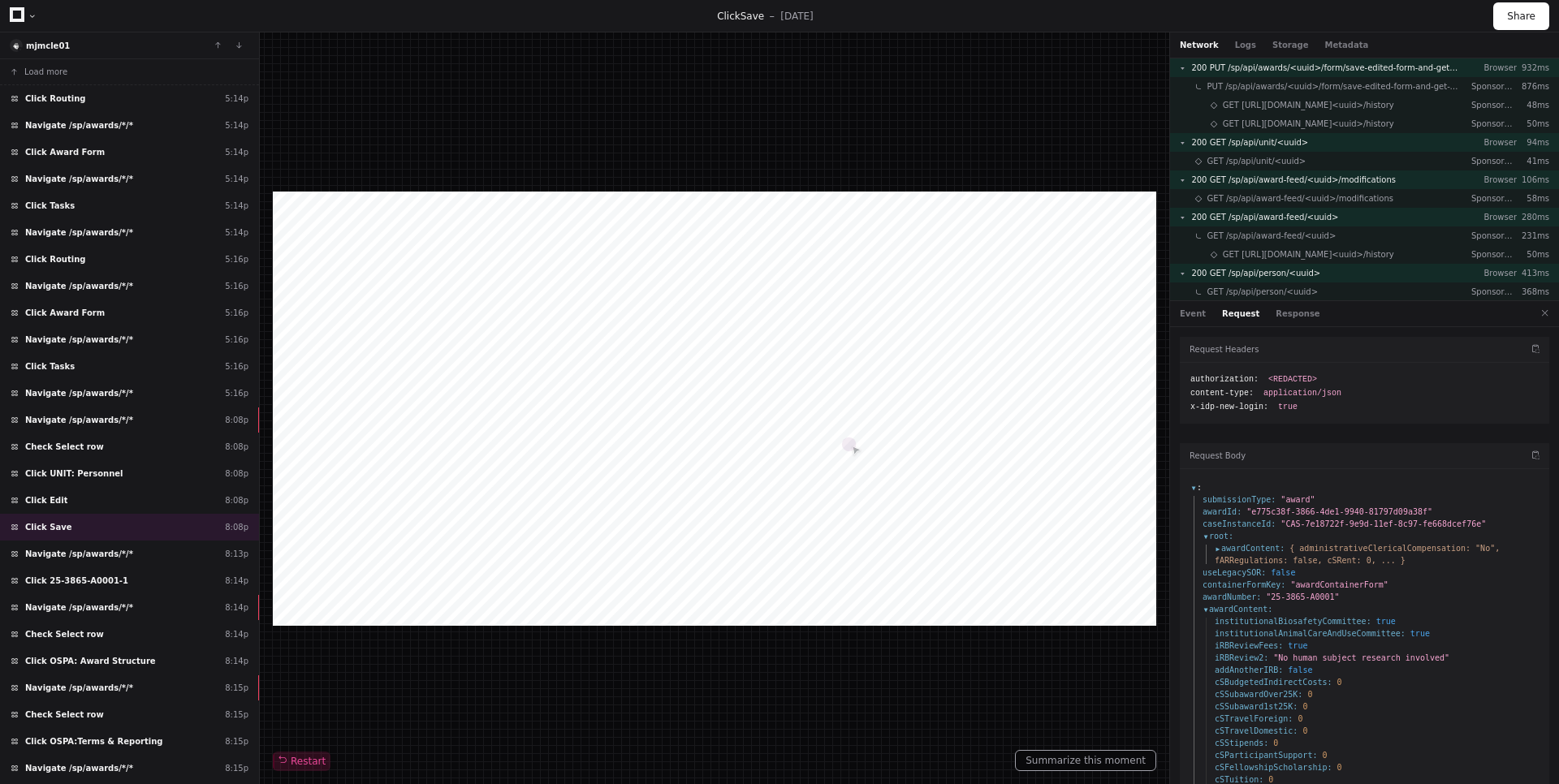
click at [1218, 547] on span "awardContent :" at bounding box center [1249, 547] width 70 height 12
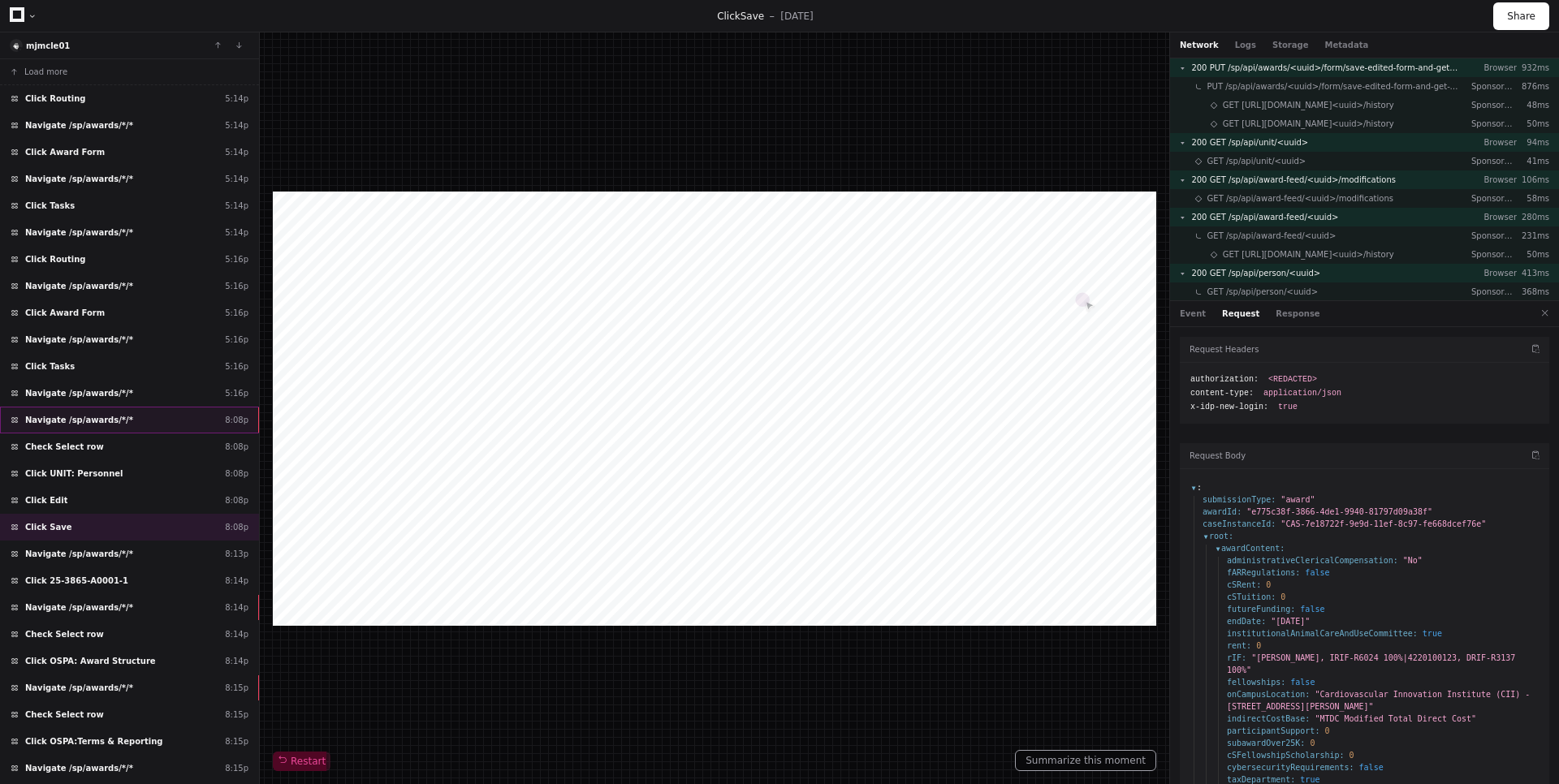
click at [127, 416] on div "Navigate /sp/awards/*/* 8:08p" at bounding box center [129, 419] width 259 height 27
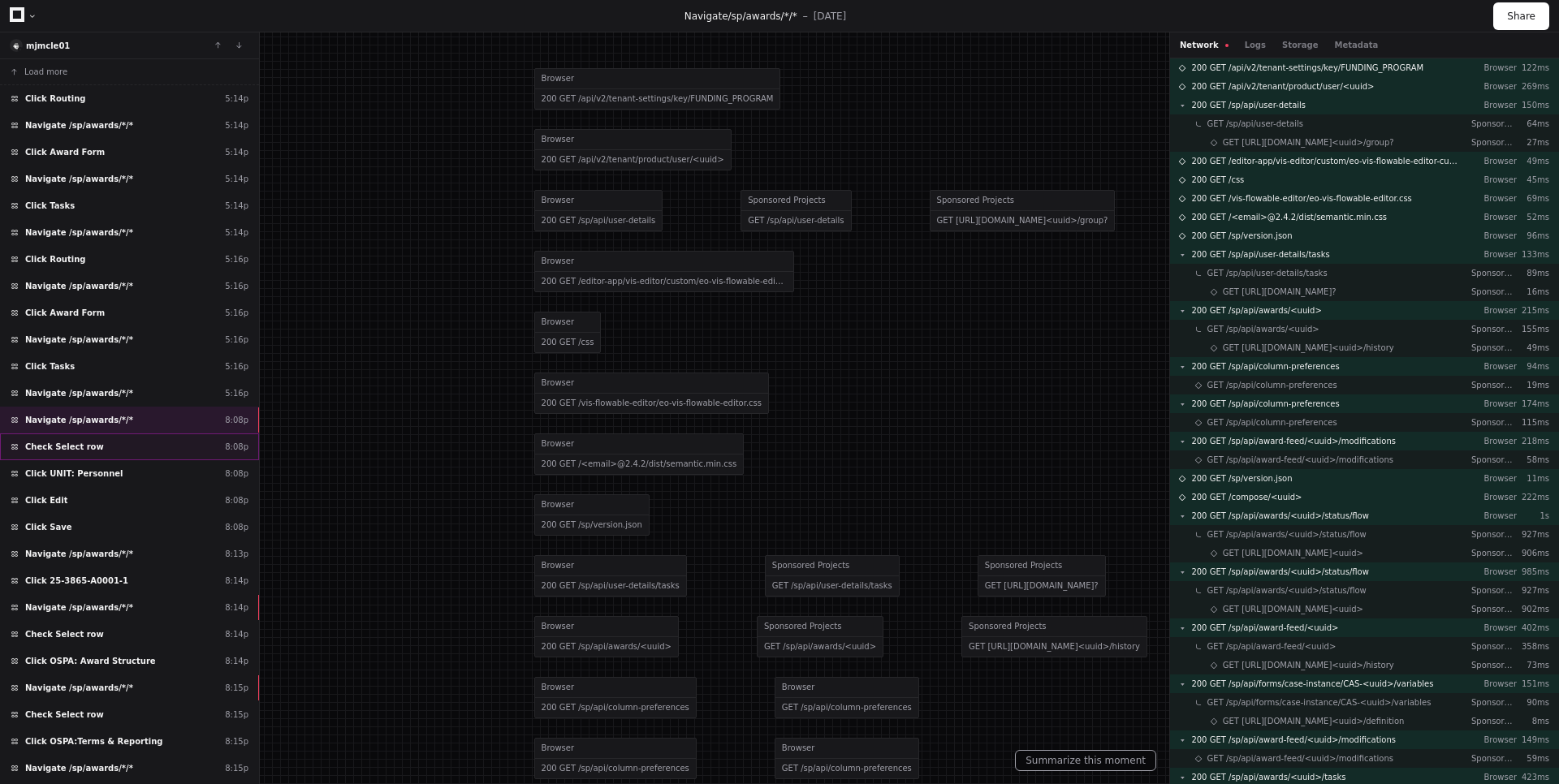
click at [114, 444] on div "Check Select row 8:08p" at bounding box center [129, 446] width 259 height 27
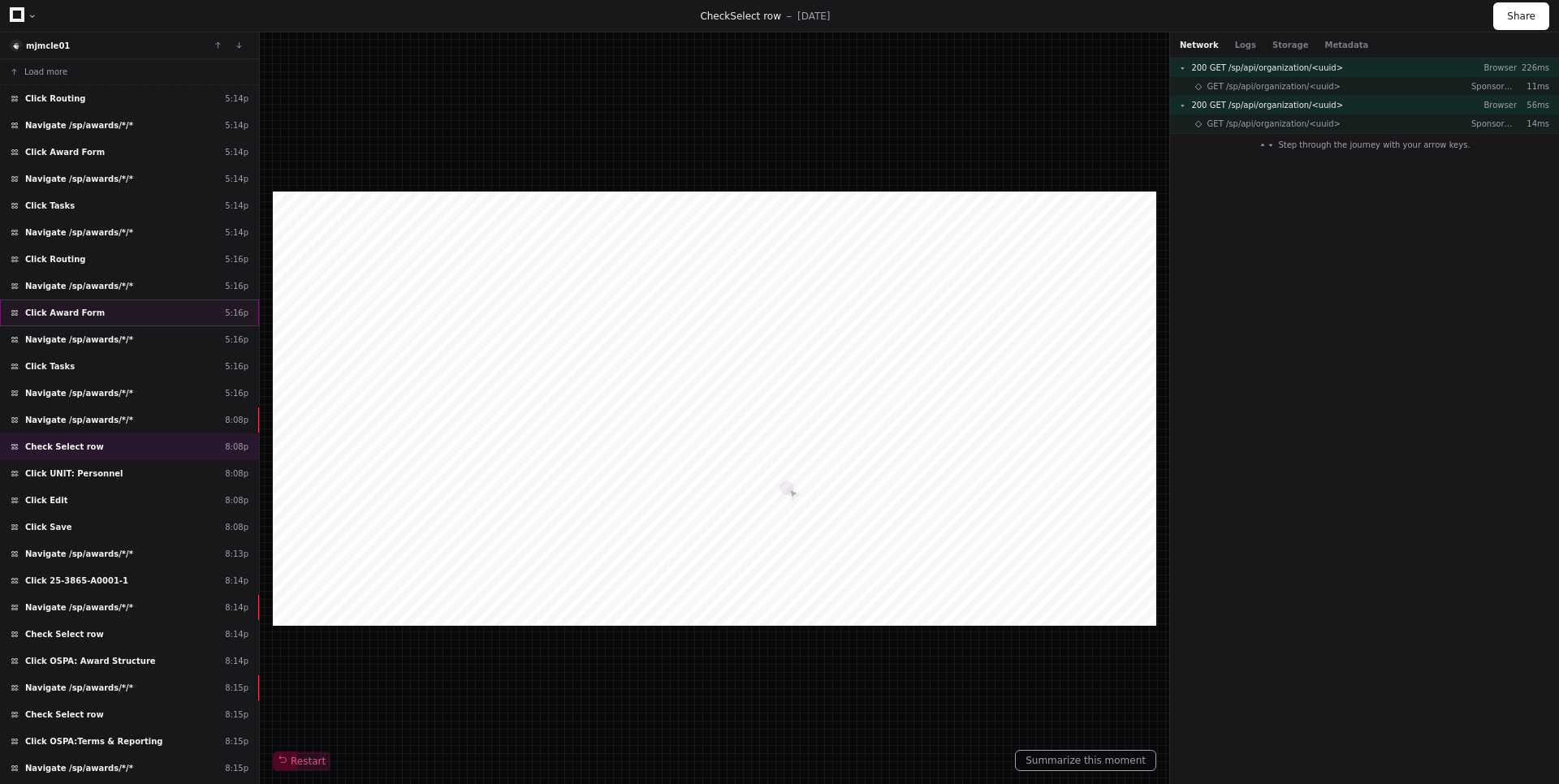
click at [119, 312] on div "Click Award Form 5:16p" at bounding box center [129, 313] width 259 height 27
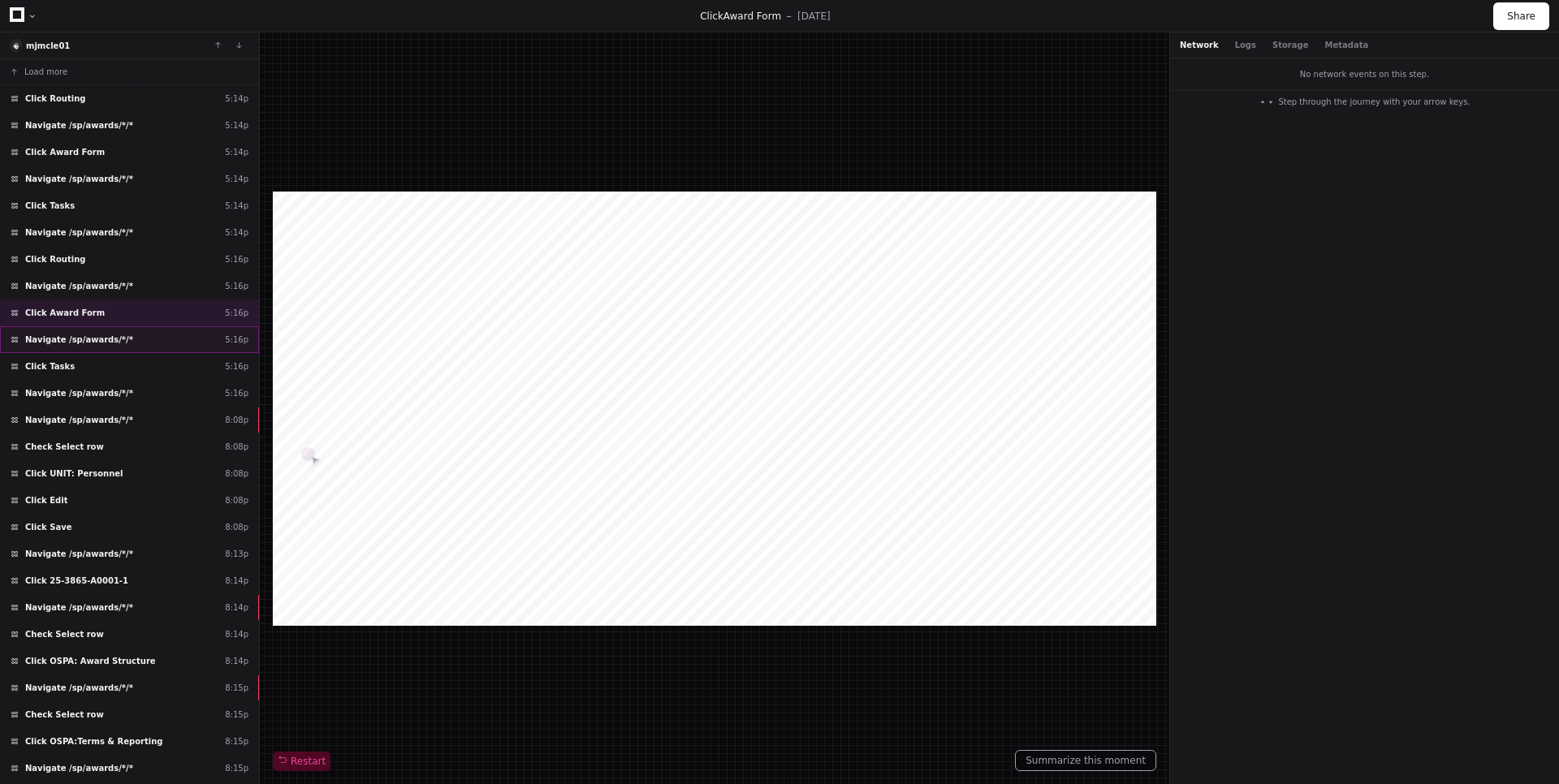
click at [117, 337] on span "Navigate /sp/awards/*/*" at bounding box center [79, 340] width 108 height 12
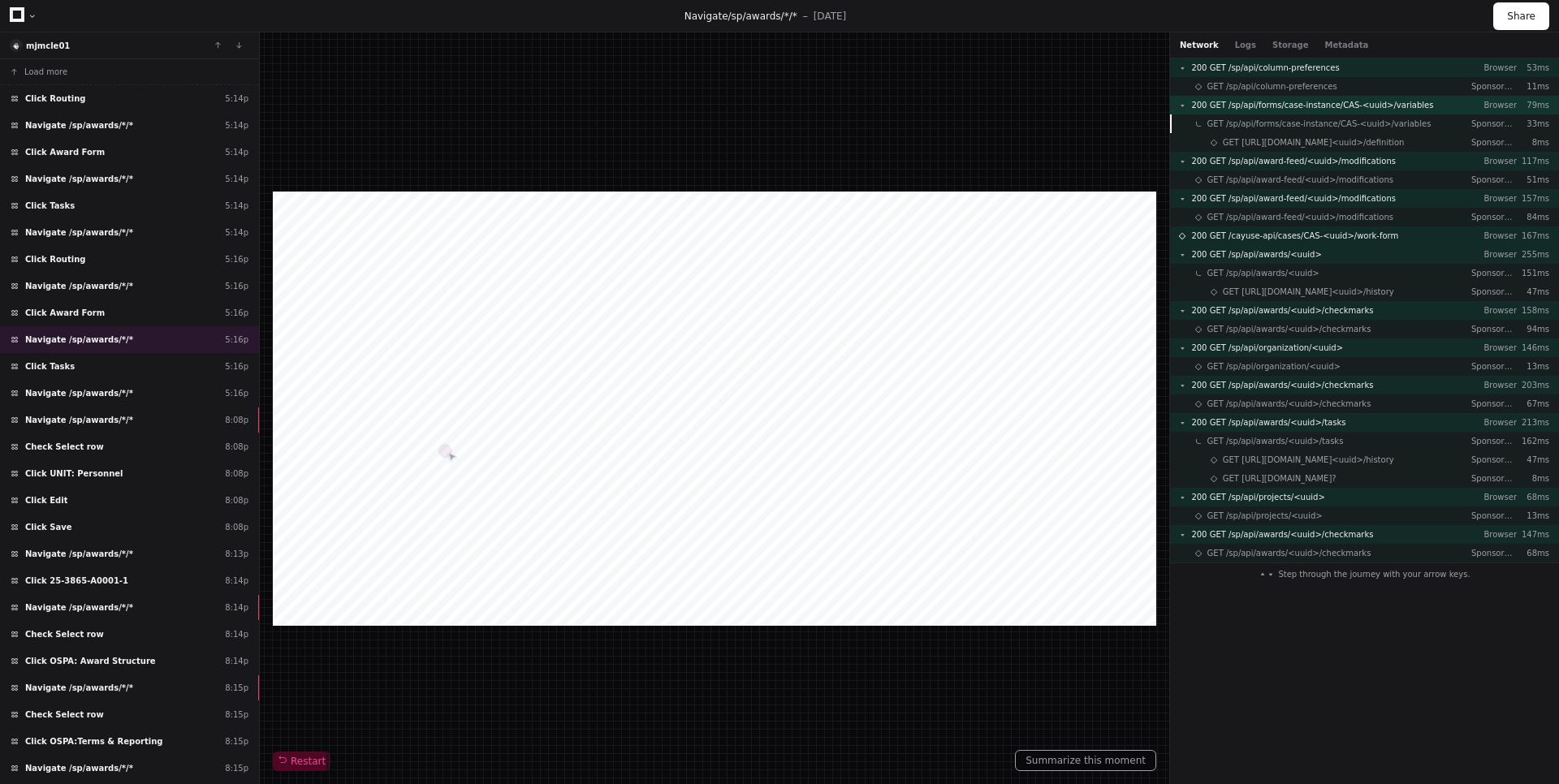
click at [1399, 107] on span "200 GET /sp/api/forms/case-instance/CAS-<uuid>/variables" at bounding box center [1311, 105] width 242 height 12
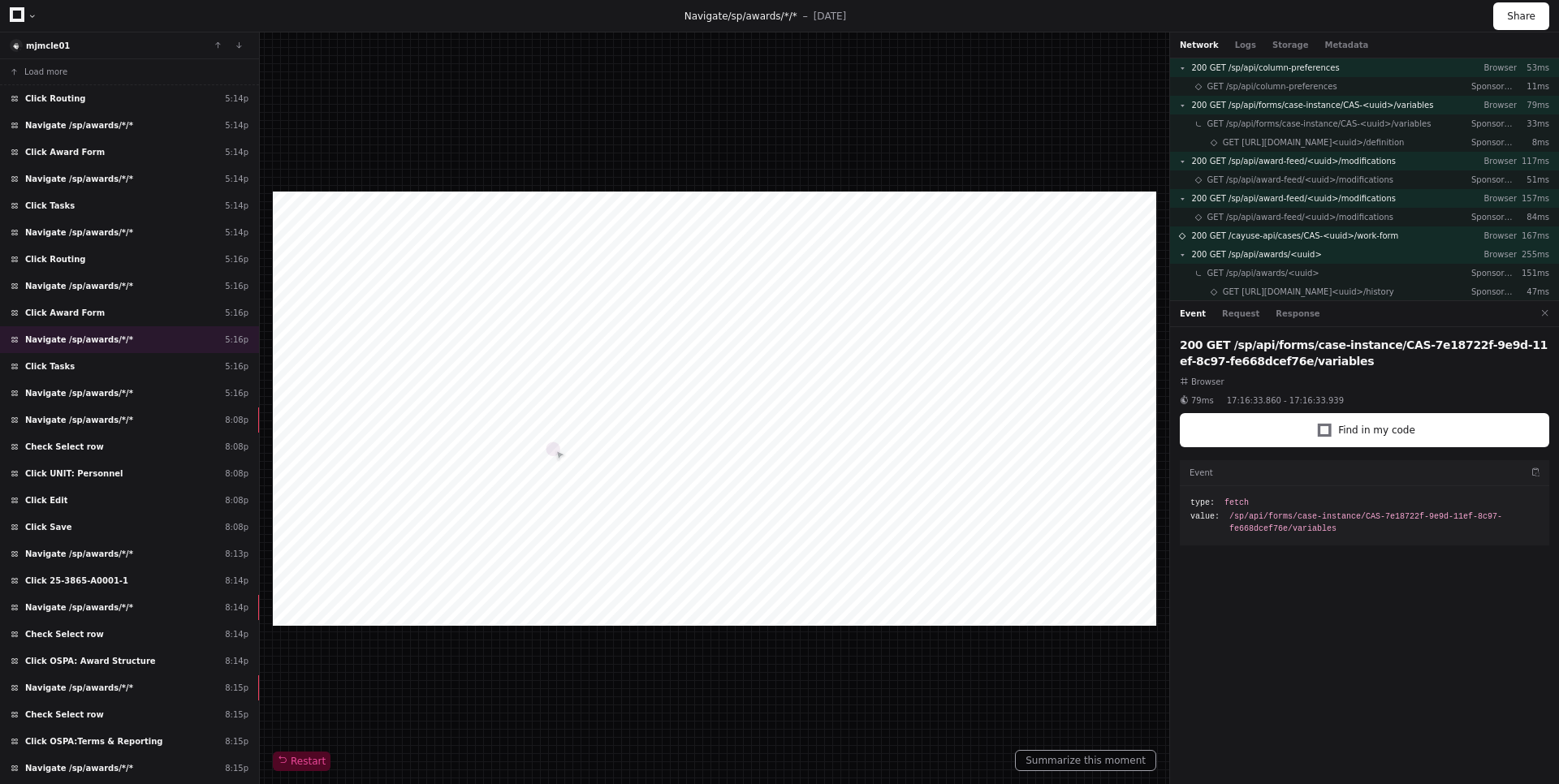
click at [1286, 321] on div "Event Request Response" at bounding box center [1364, 315] width 389 height 26
click at [1287, 315] on button "Response" at bounding box center [1296, 314] width 44 height 12
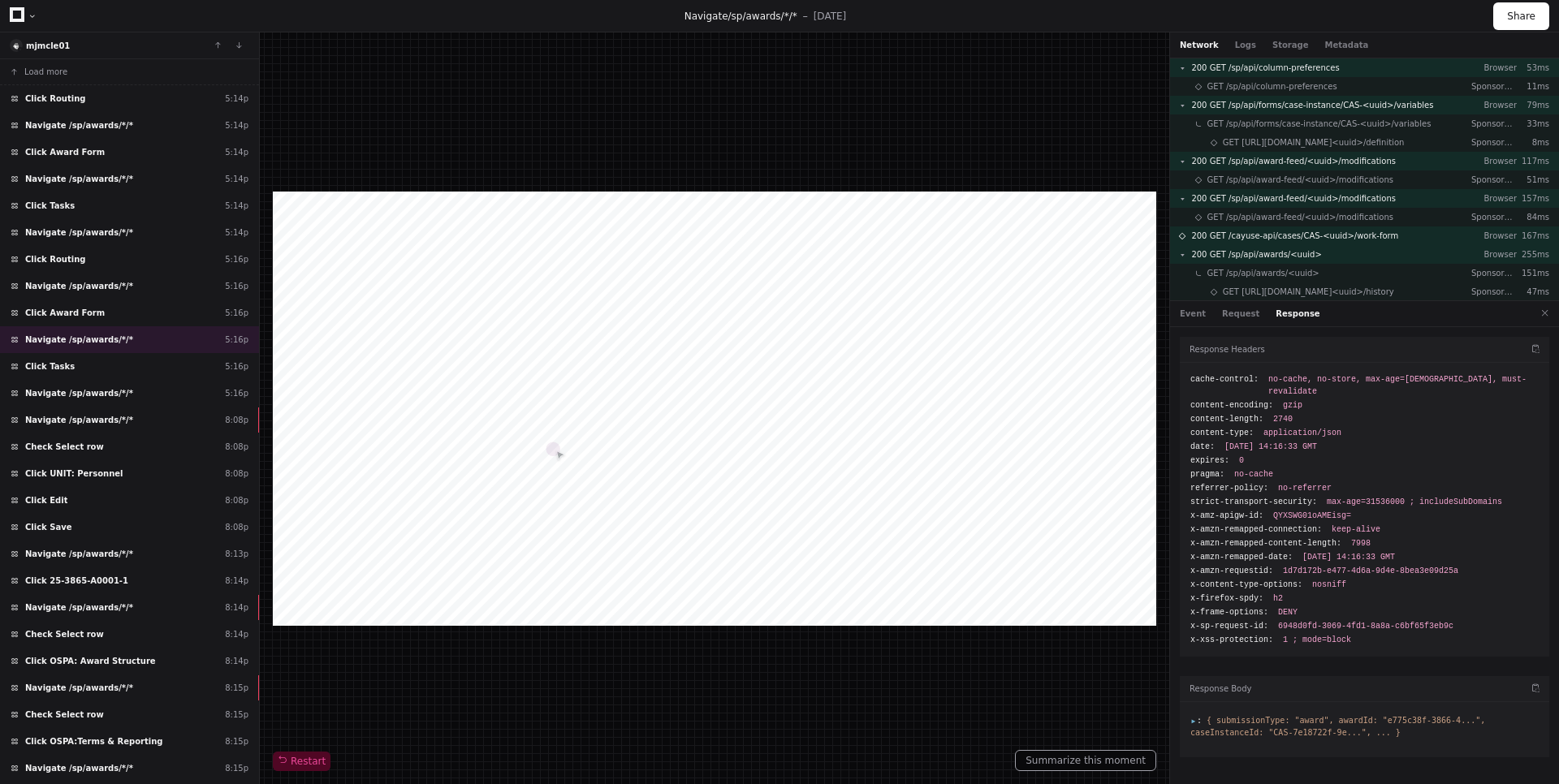
click at [1195, 716] on span ":" at bounding box center [1196, 721] width 11 height 9
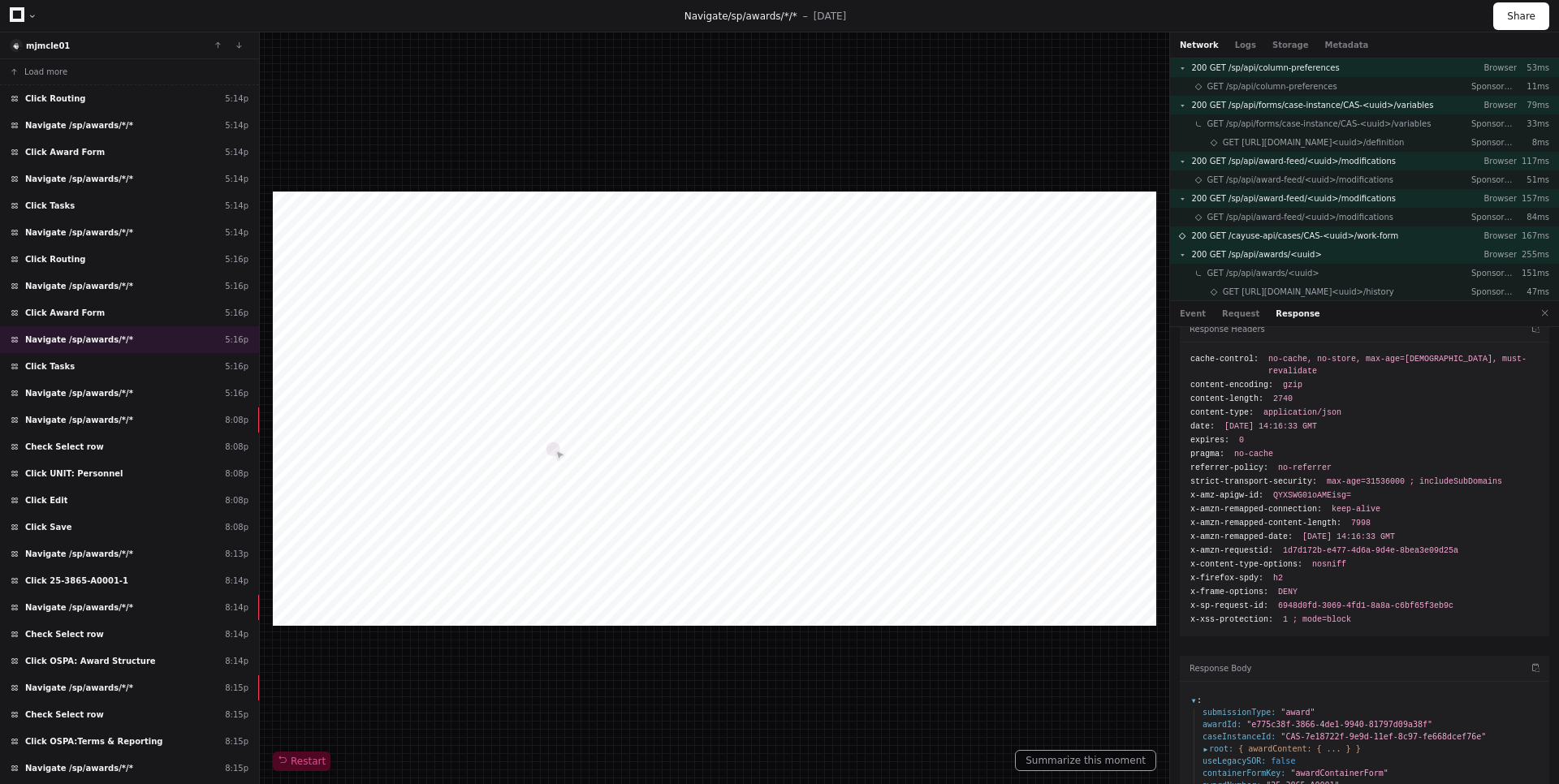
scroll to position [37, 0]
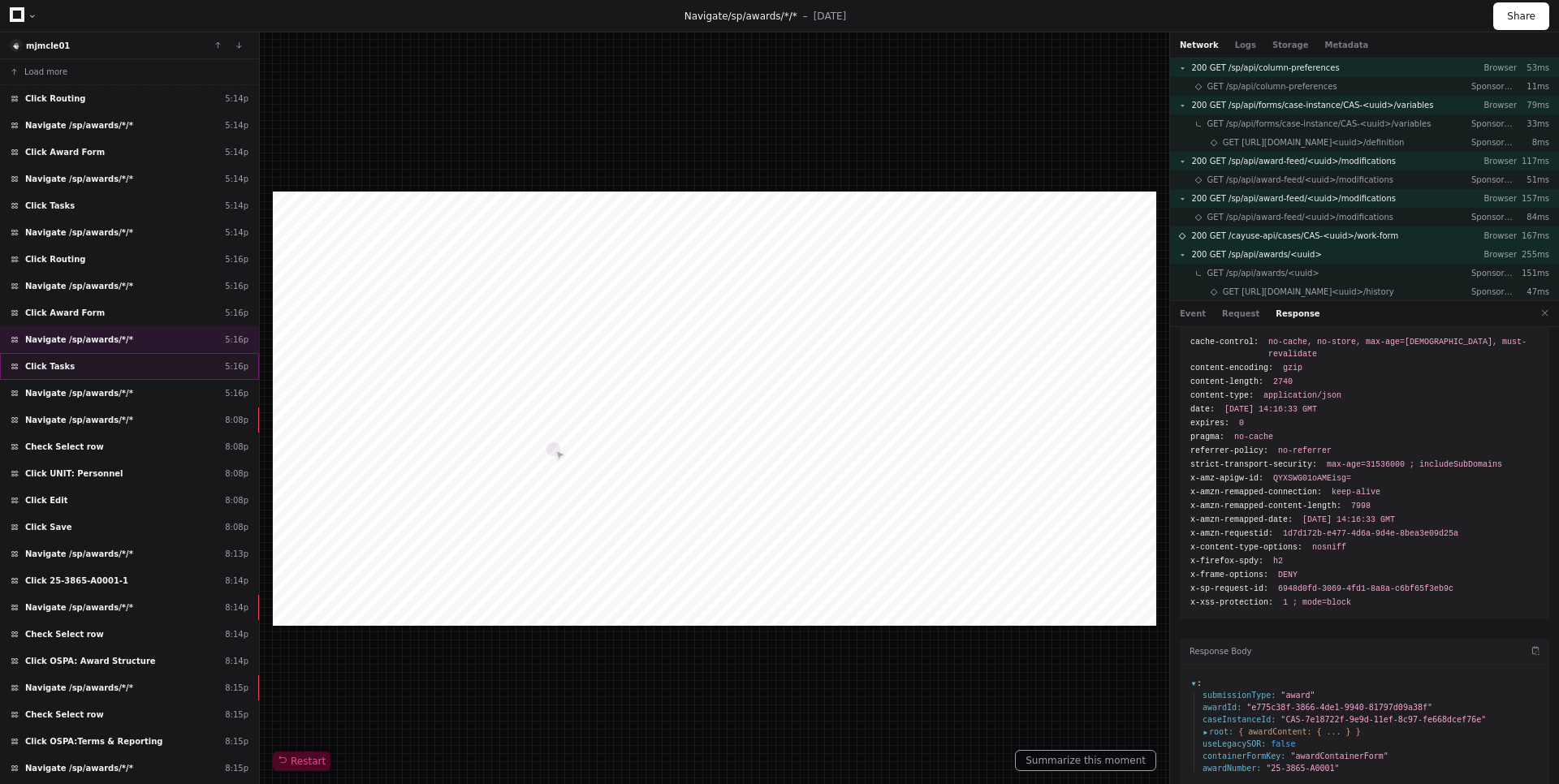
click at [94, 359] on div "Click Tasks 5:16p" at bounding box center [129, 366] width 259 height 27
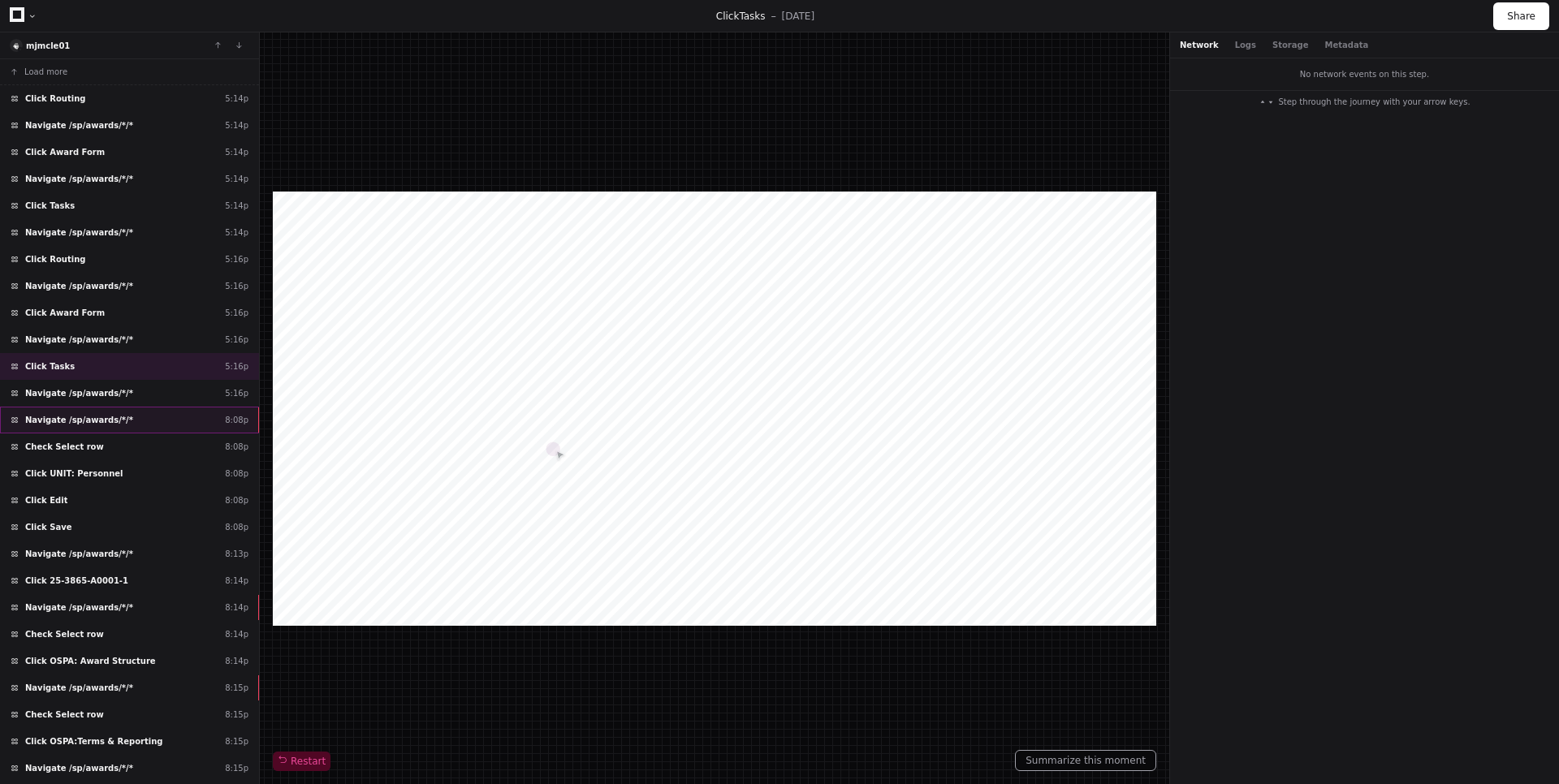
click at [98, 413] on div "Navigate /sp/awards/*/* 8:08p" at bounding box center [129, 419] width 259 height 27
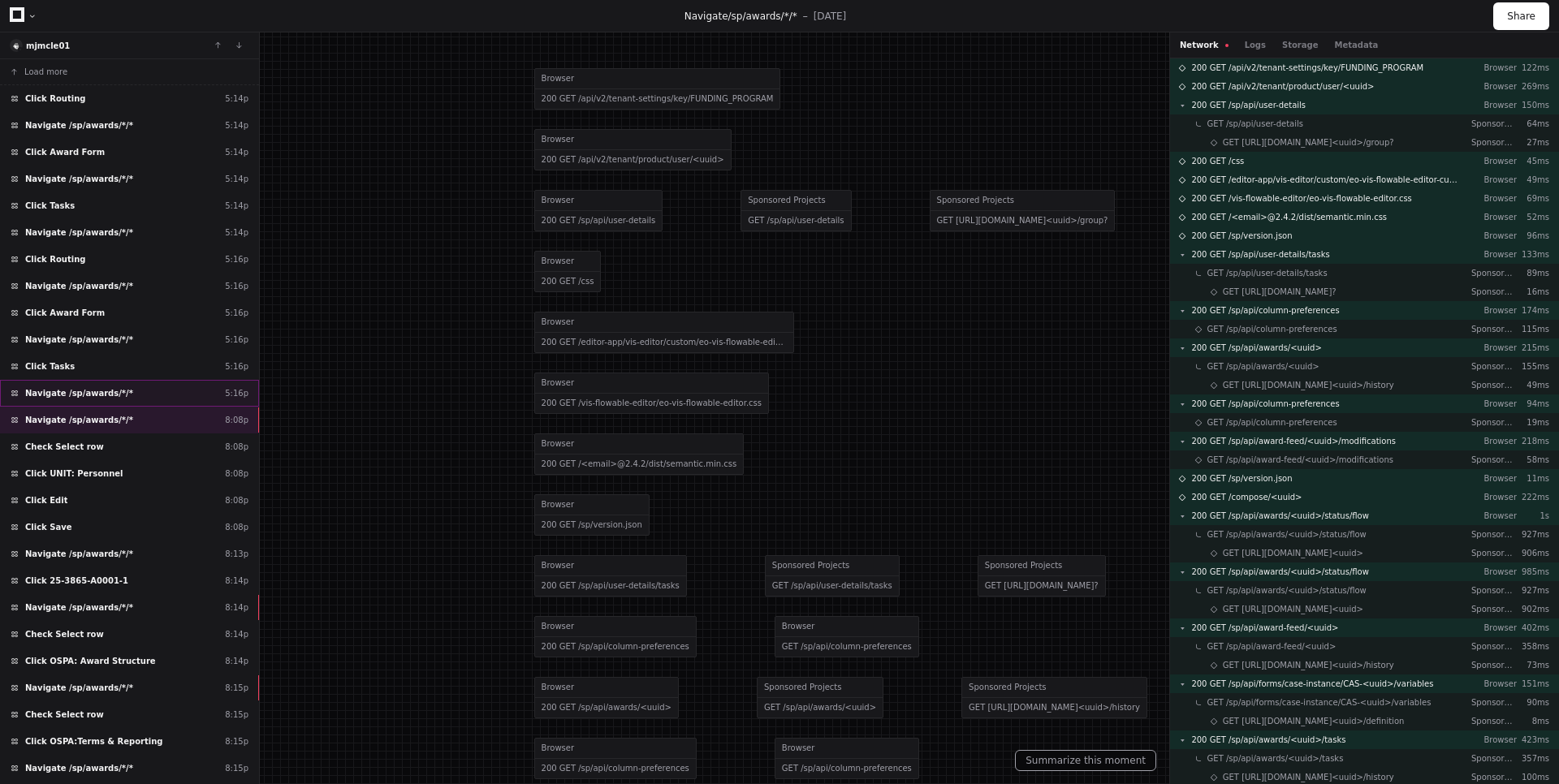
click at [113, 392] on span "Navigate /sp/awards/*/*" at bounding box center [79, 392] width 108 height 12
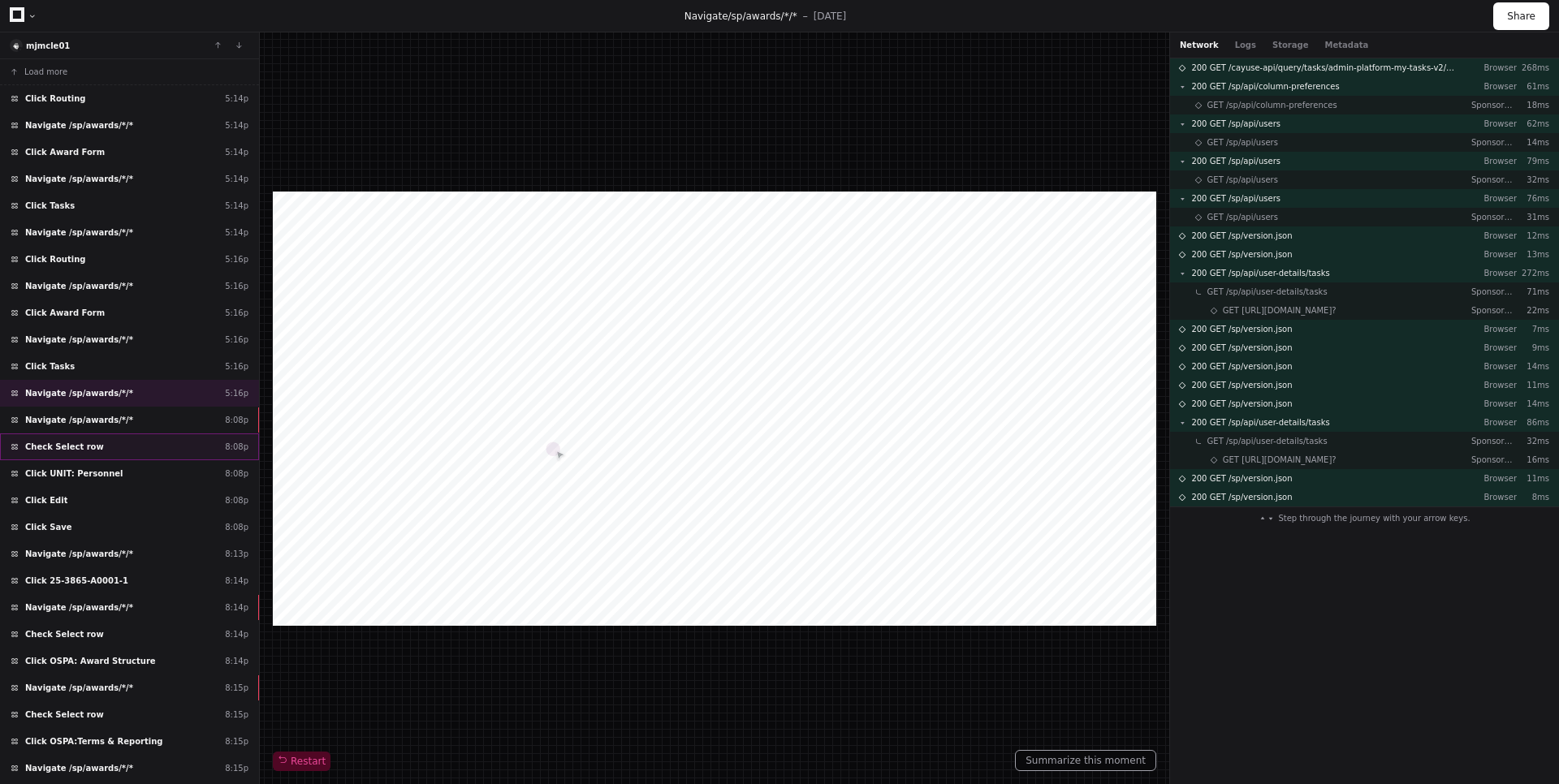
click at [115, 439] on div "Check Select row 8:08p" at bounding box center [129, 446] width 259 height 27
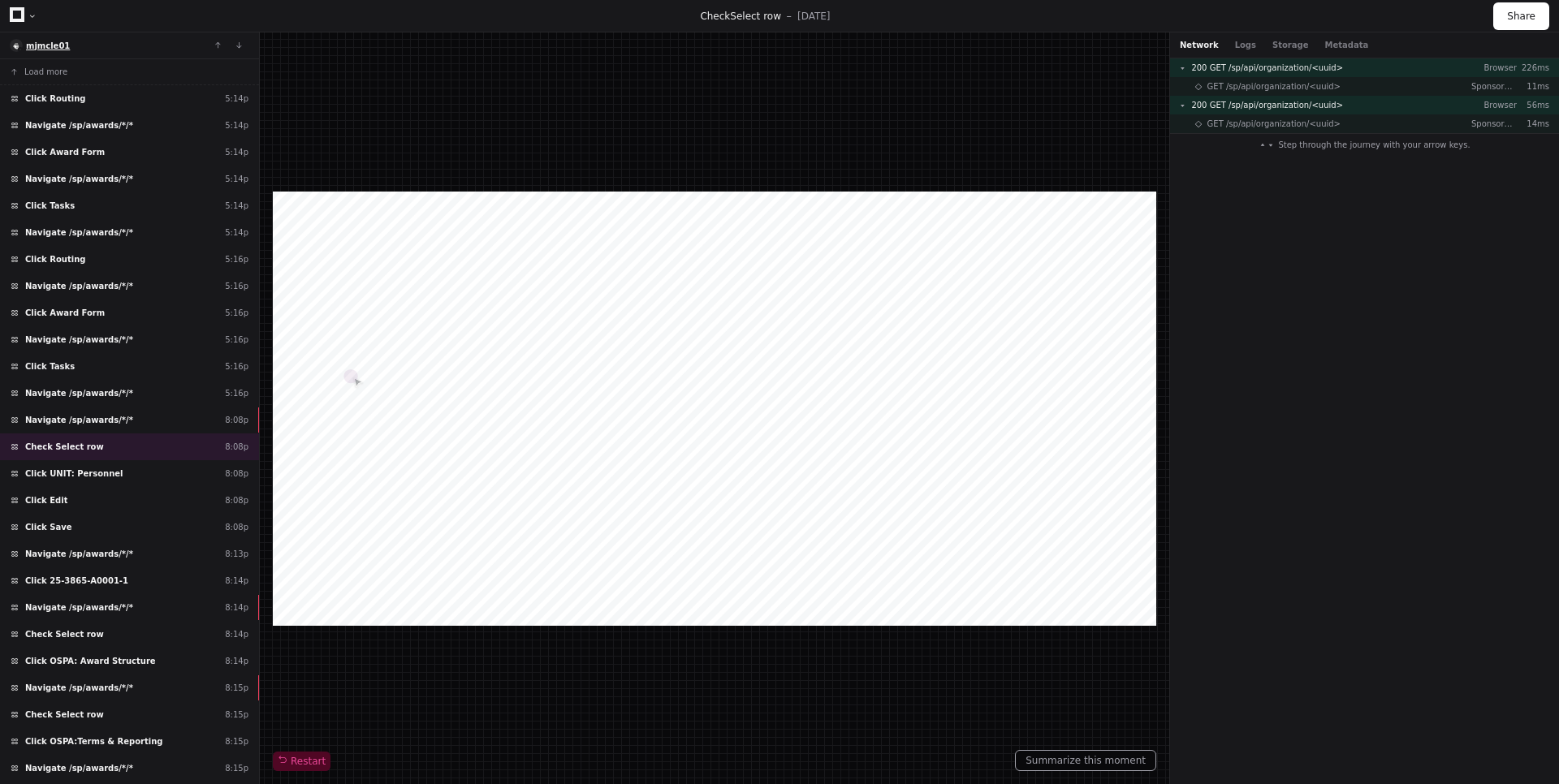
drag, startPoint x: 42, startPoint y: 53, endPoint x: 51, endPoint y: 43, distance: 13.5
click at [125, 531] on div "Click Save 8:08p" at bounding box center [129, 527] width 259 height 27
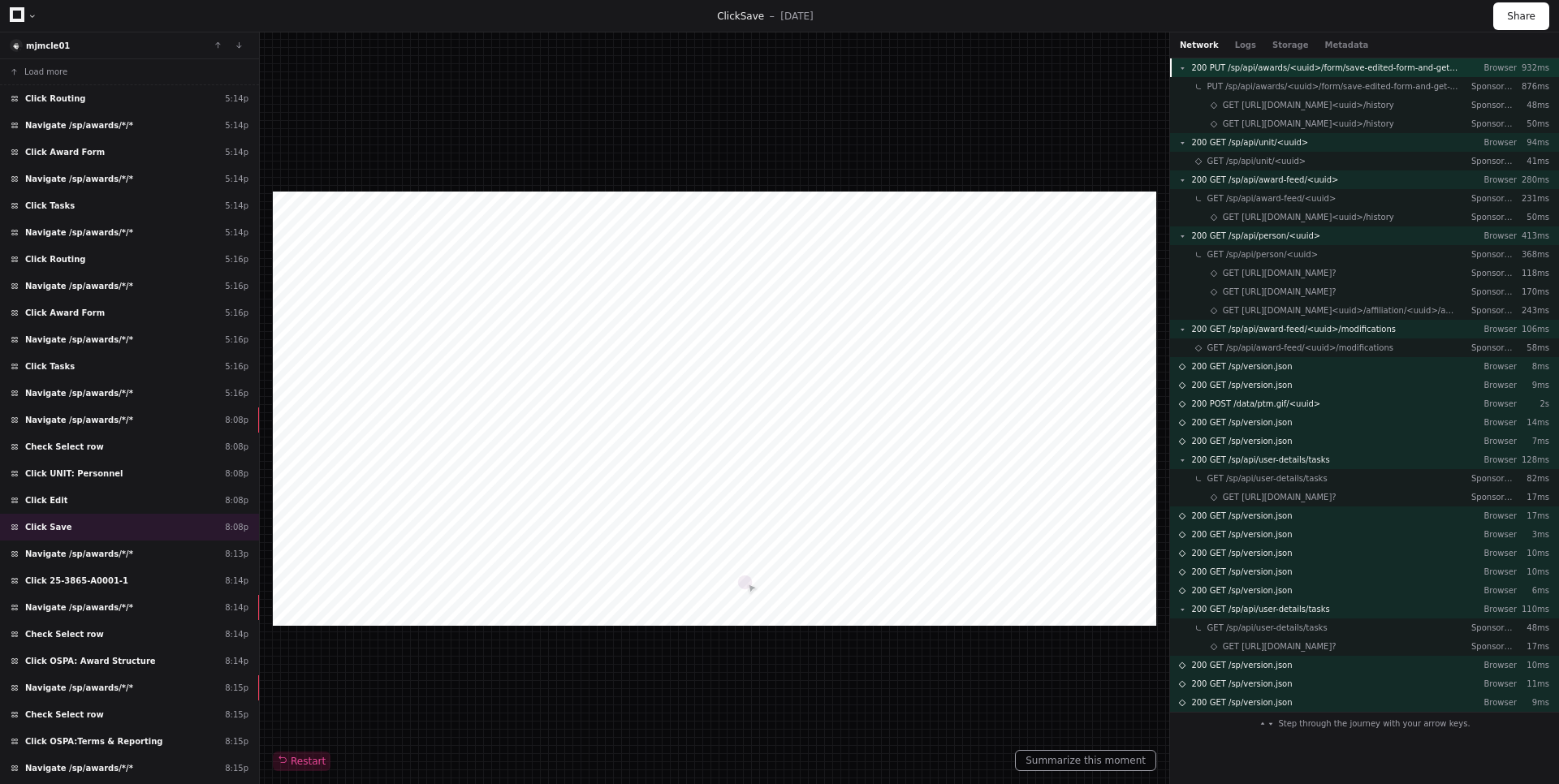
click at [1396, 71] on span "200 PUT /sp/api/awards/<uuid>/form/save-edited-form-and-get-version" at bounding box center [1324, 67] width 267 height 12
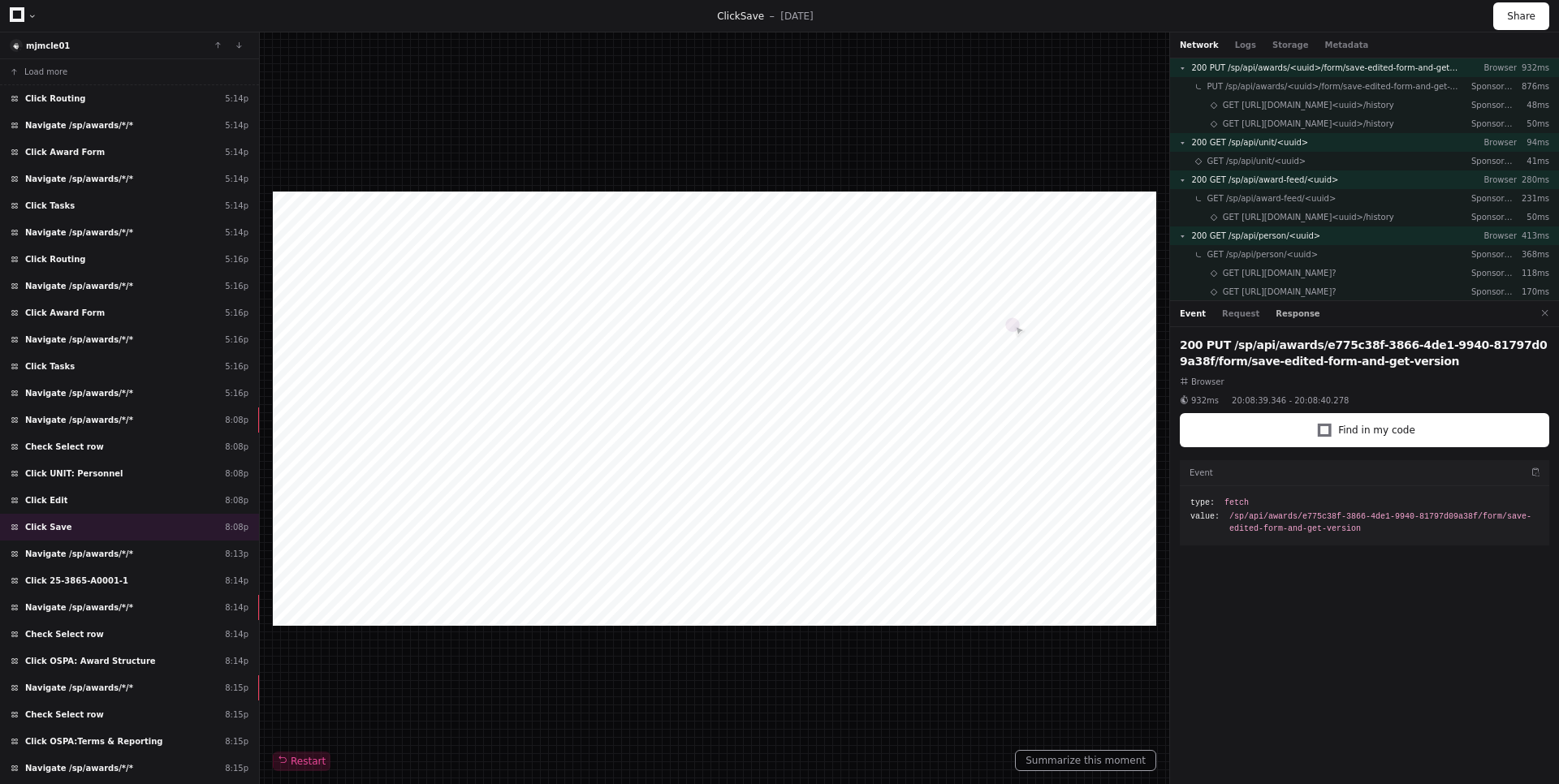
click at [1295, 313] on button "Response" at bounding box center [1296, 314] width 44 height 12
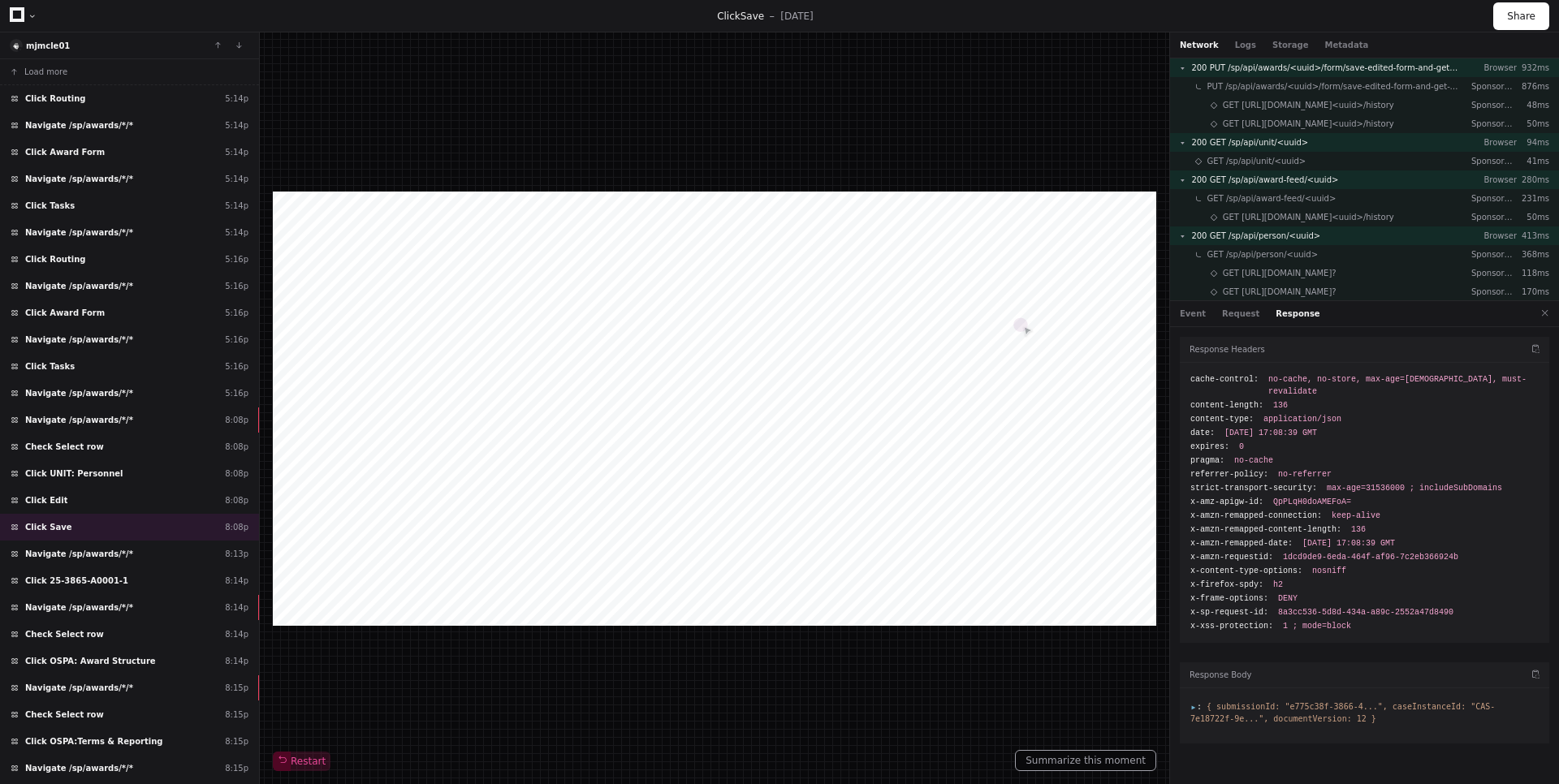
click at [1189, 694] on div at bounding box center [1364, 715] width 369 height 55
click at [1192, 702] on span ":" at bounding box center [1196, 707] width 11 height 9
click at [1243, 309] on button "Request" at bounding box center [1241, 314] width 37 height 12
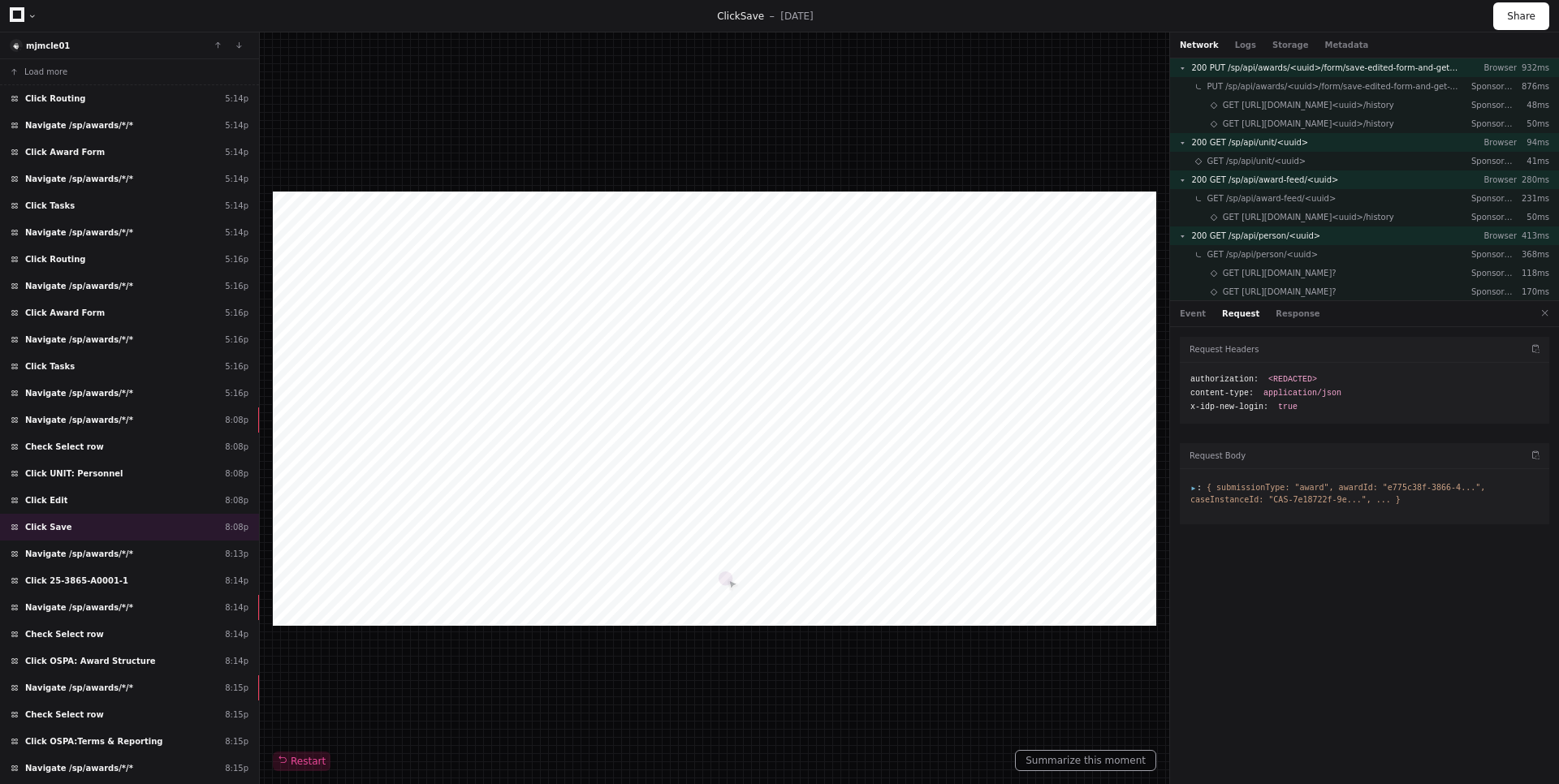
click at [1194, 490] on span ":" at bounding box center [1196, 488] width 11 height 9
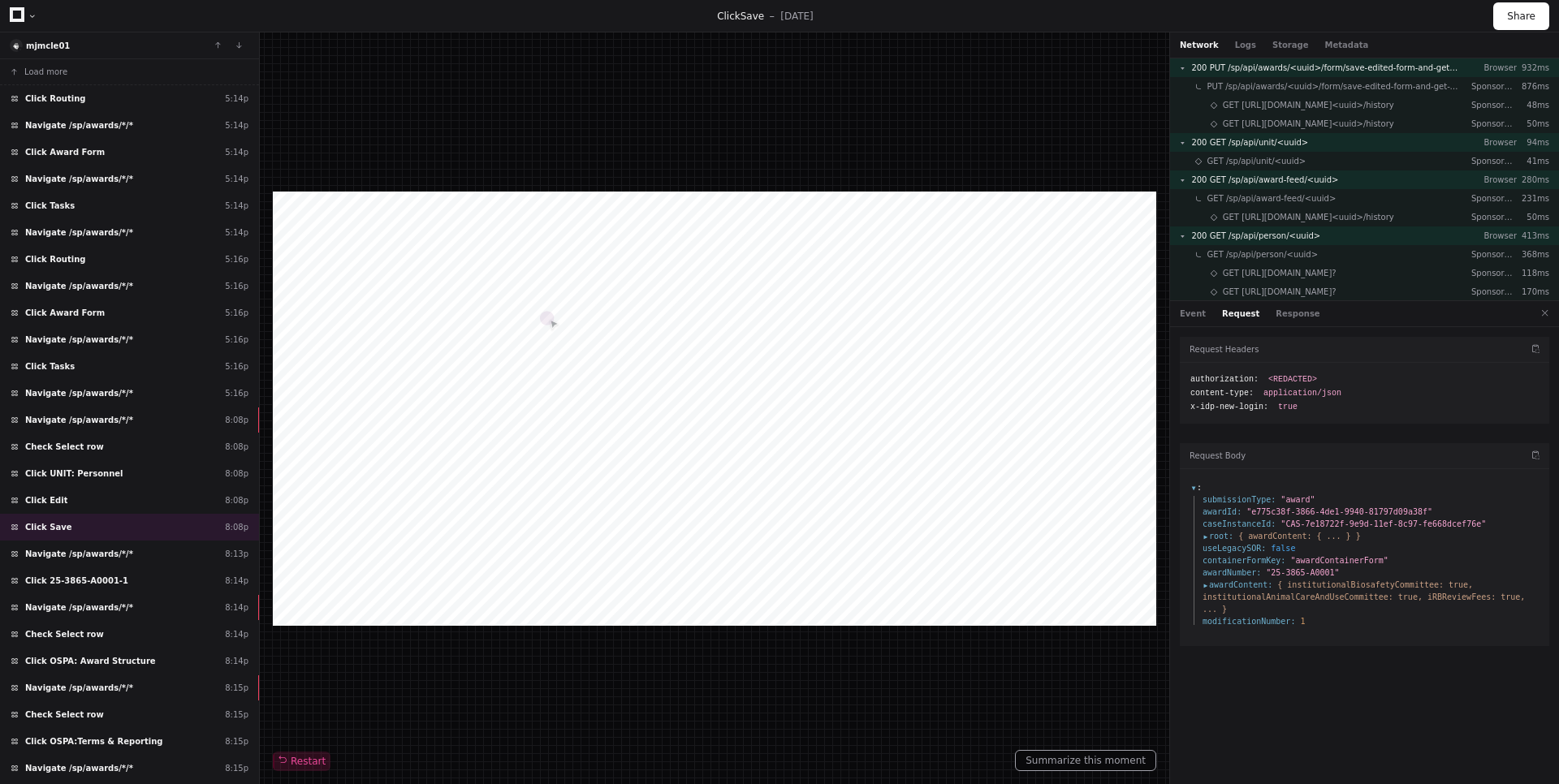
click at [1206, 585] on span "awardContent :" at bounding box center [1237, 585] width 70 height 12
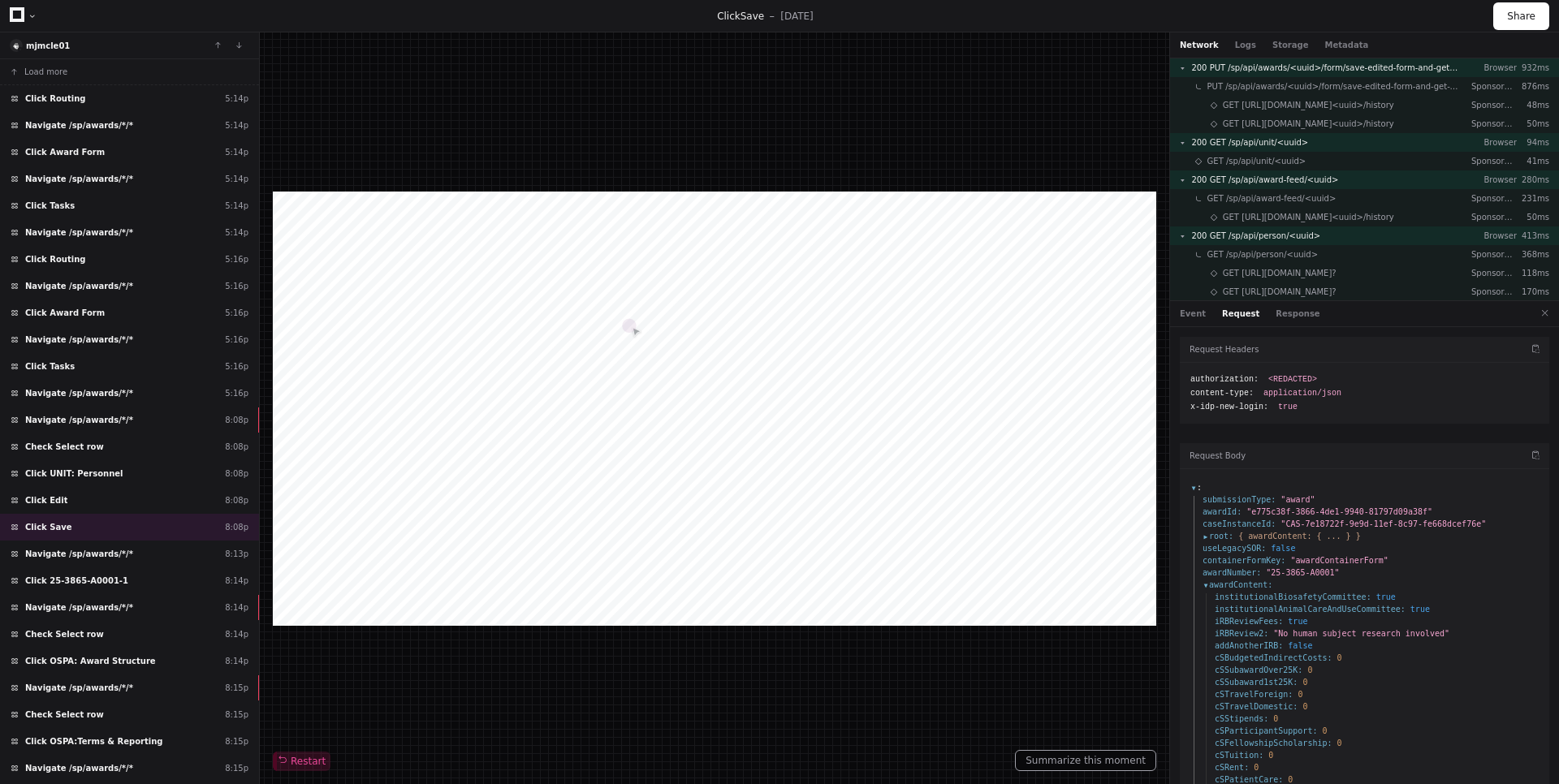
click at [1205, 535] on span "root :" at bounding box center [1218, 535] width 31 height 12
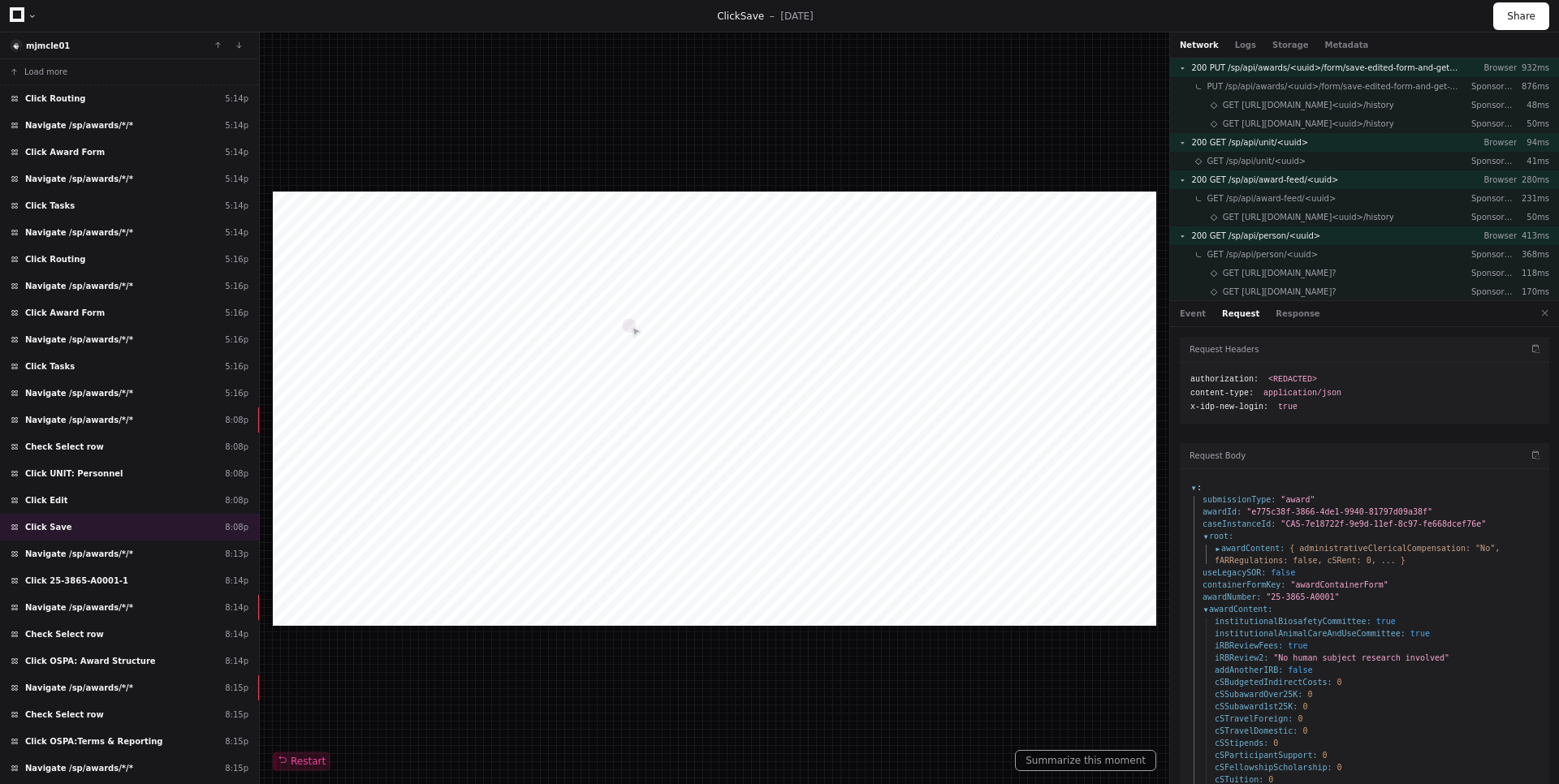
click at [1218, 546] on span "awardContent :" at bounding box center [1249, 547] width 70 height 12
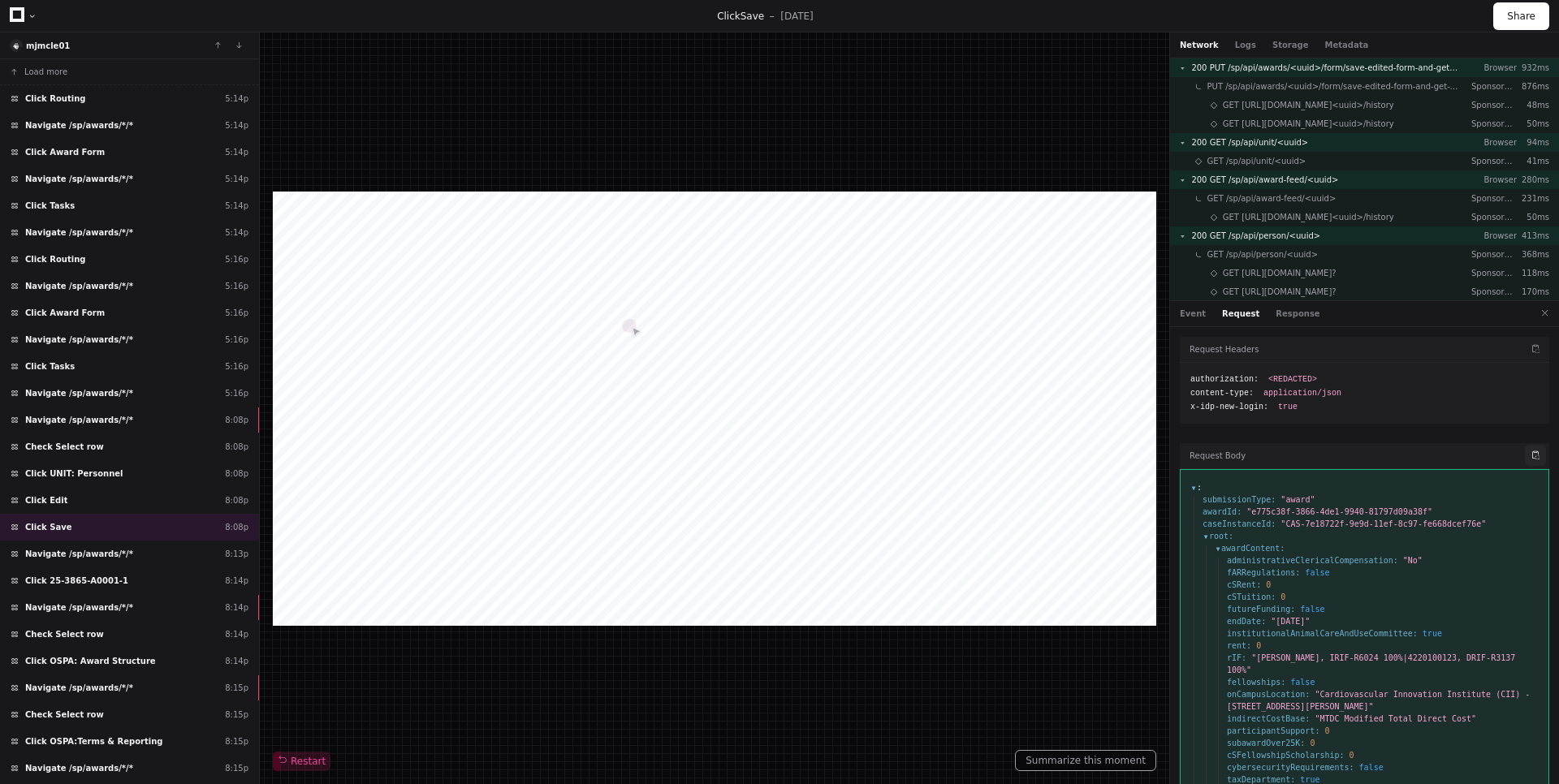
click at [1529, 456] on button at bounding box center [1535, 455] width 21 height 21
click at [1534, 457] on button at bounding box center [1535, 455] width 21 height 21
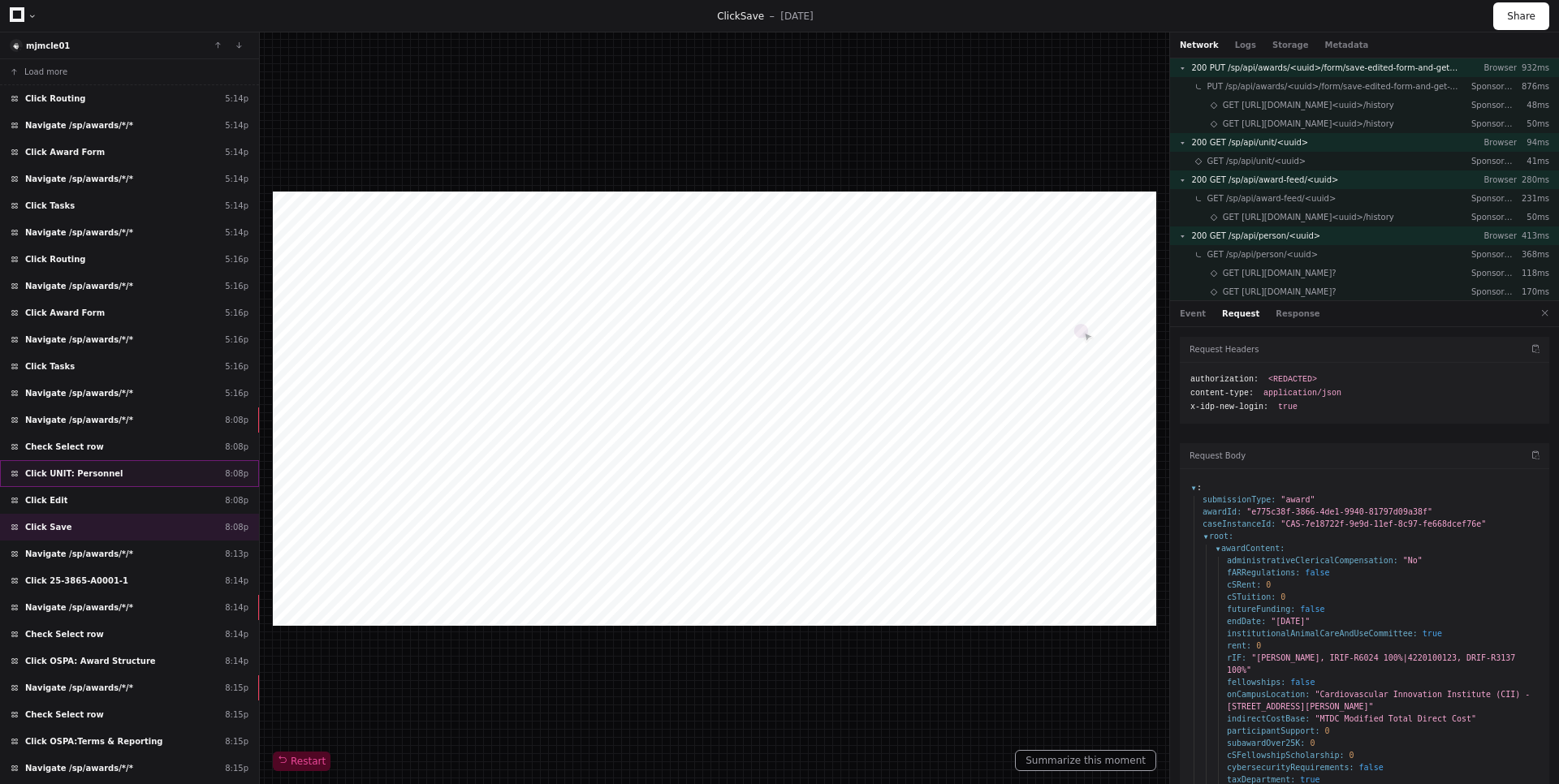
click at [166, 476] on div "Click UNIT: Personnel 8:08p" at bounding box center [129, 473] width 259 height 27
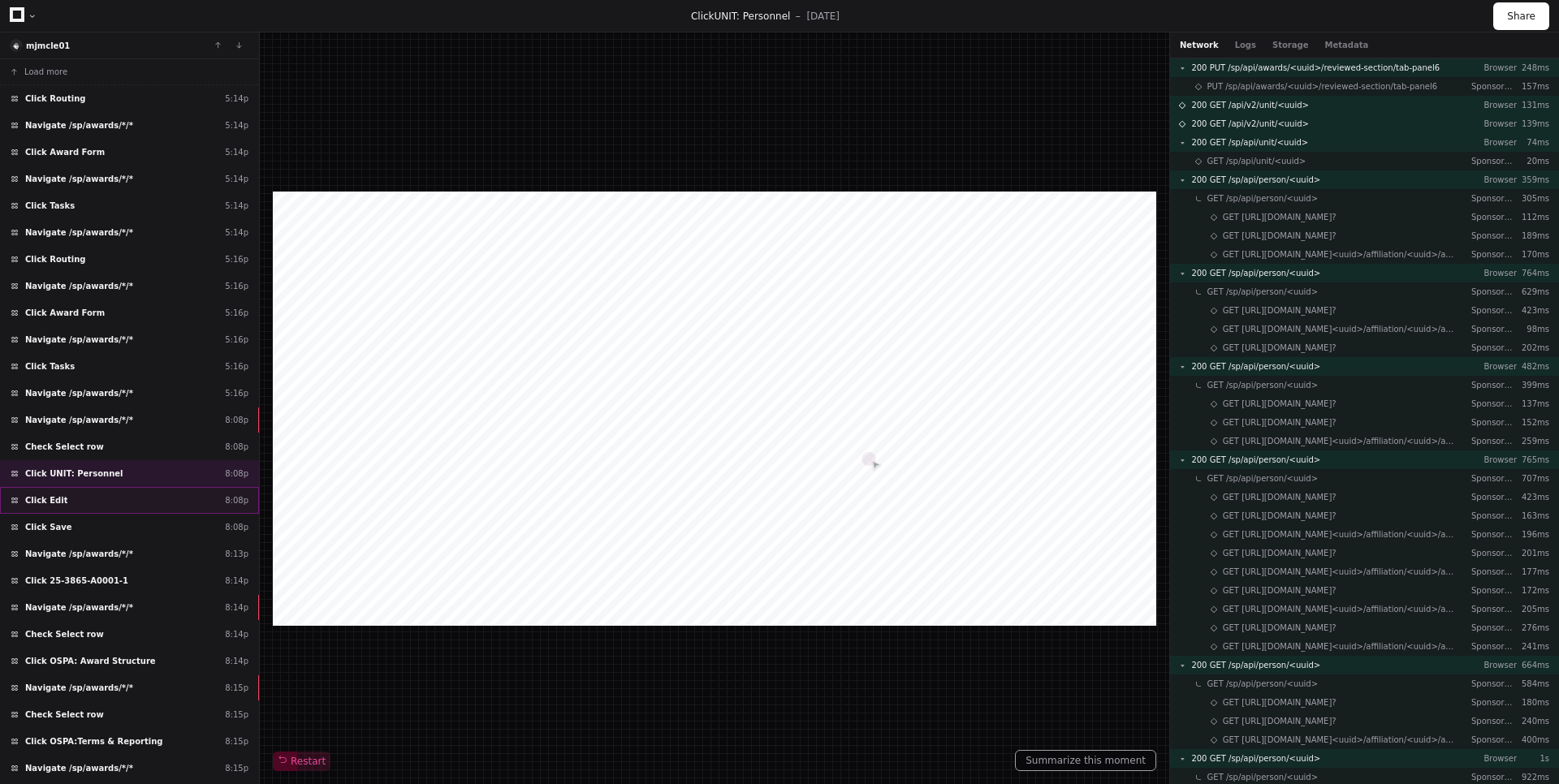
click at [133, 497] on div "Click Edit 8:08p" at bounding box center [129, 500] width 259 height 27
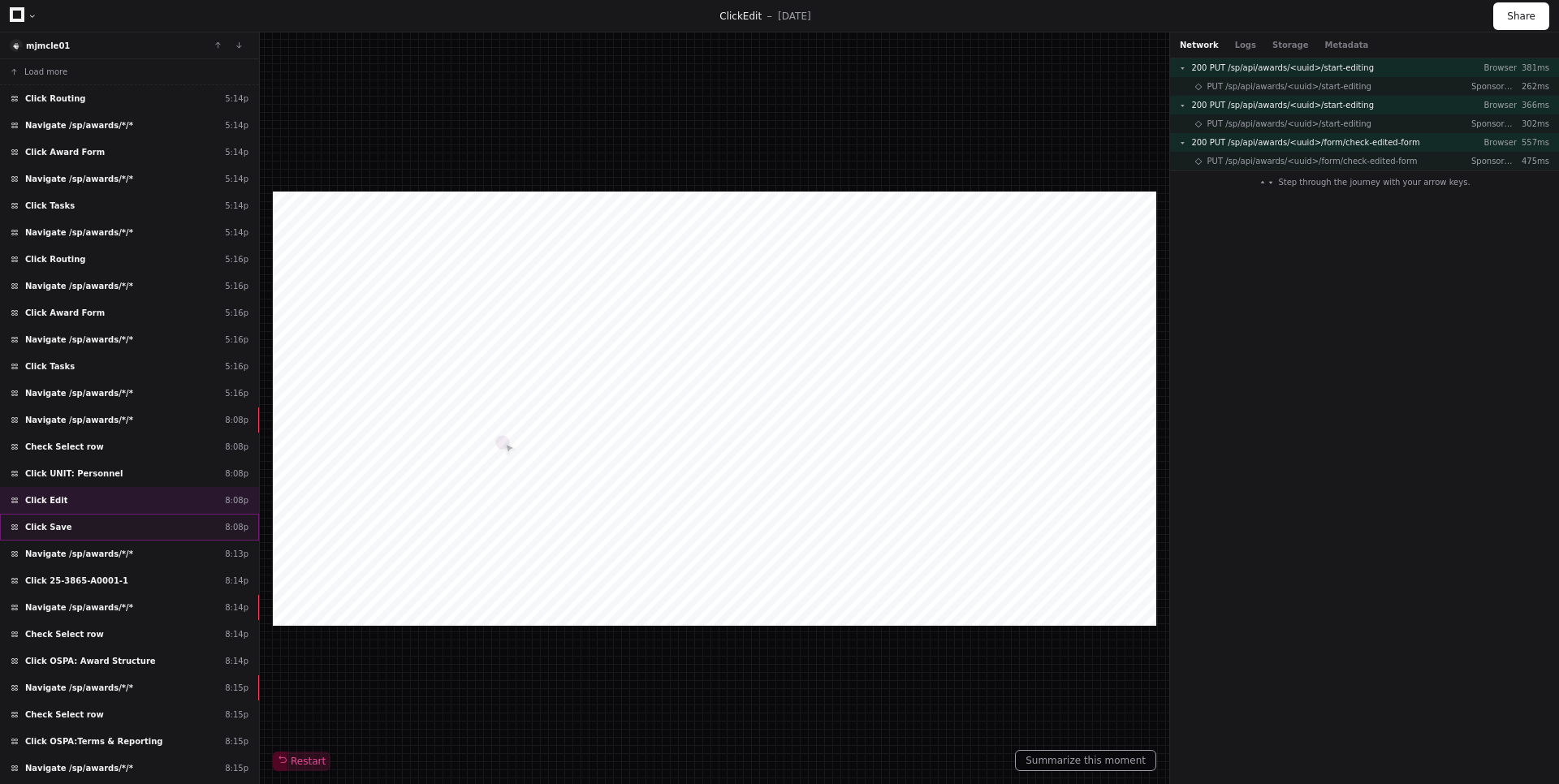
click at [120, 524] on div "Click Save 8:08p" at bounding box center [129, 527] width 259 height 27
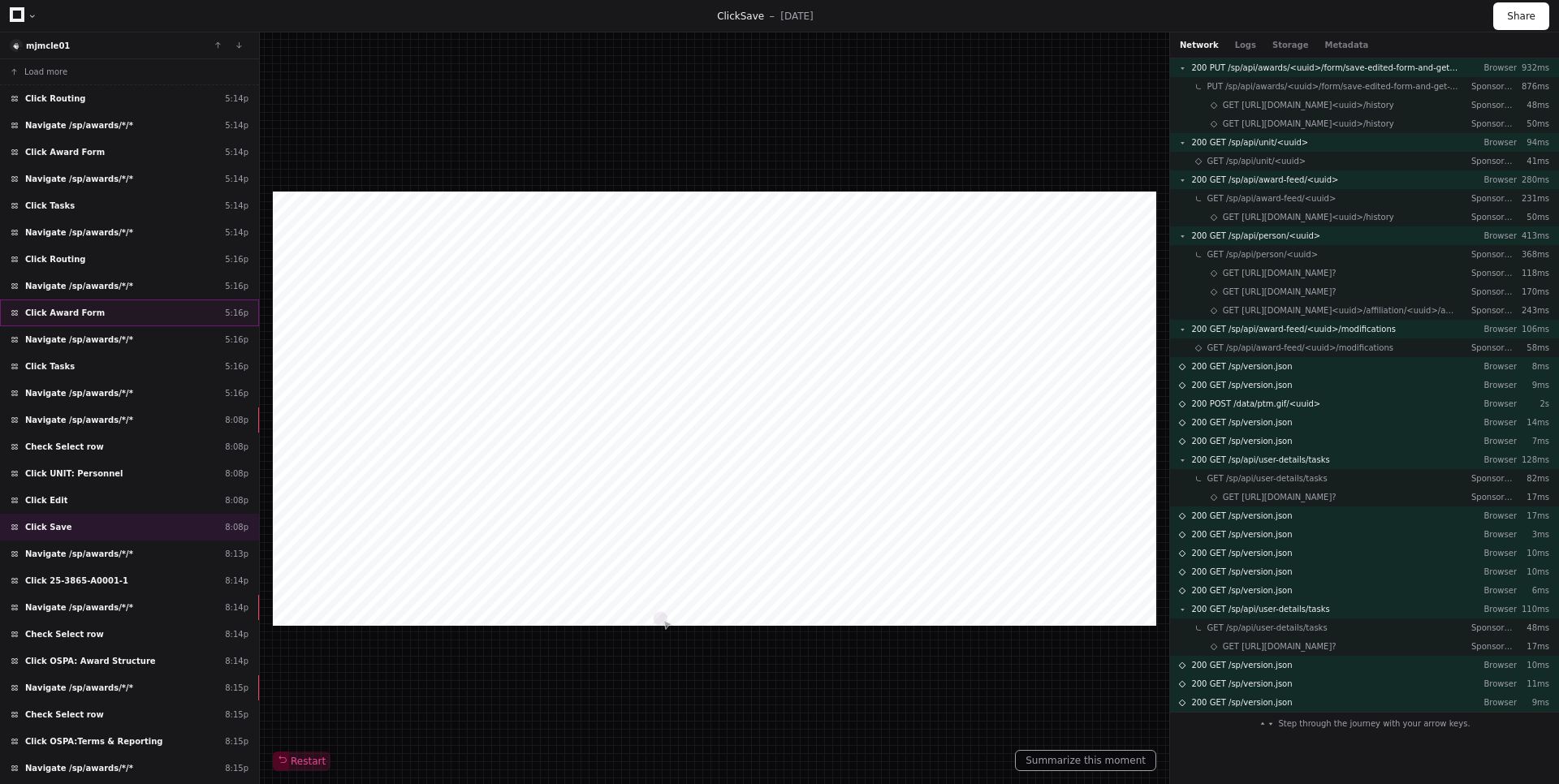
click at [126, 316] on div "Click Award Form 5:16p" at bounding box center [129, 313] width 259 height 27
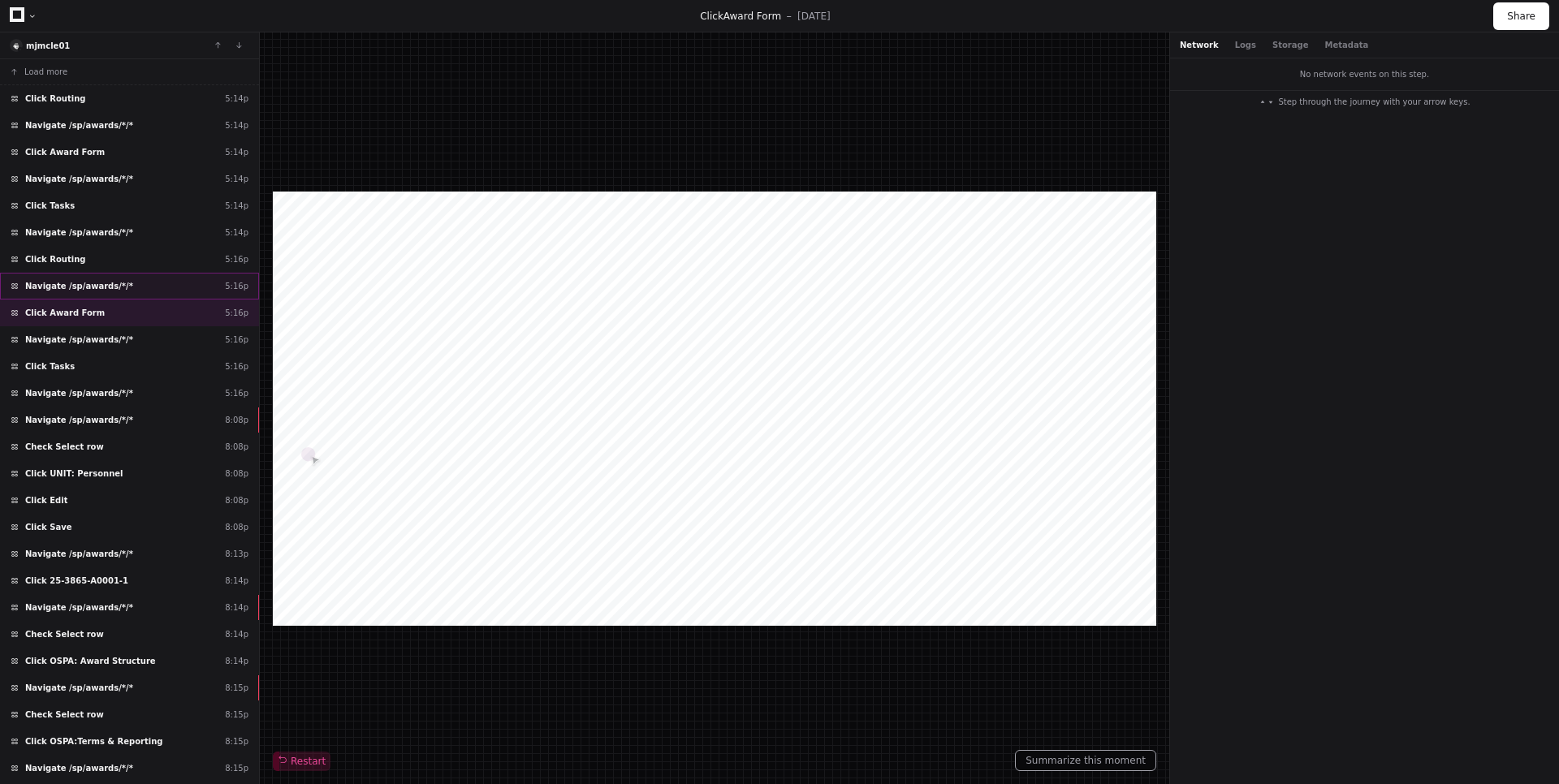
click at [134, 287] on div "Navigate /sp/awards/*/* 5:16p" at bounding box center [129, 286] width 259 height 27
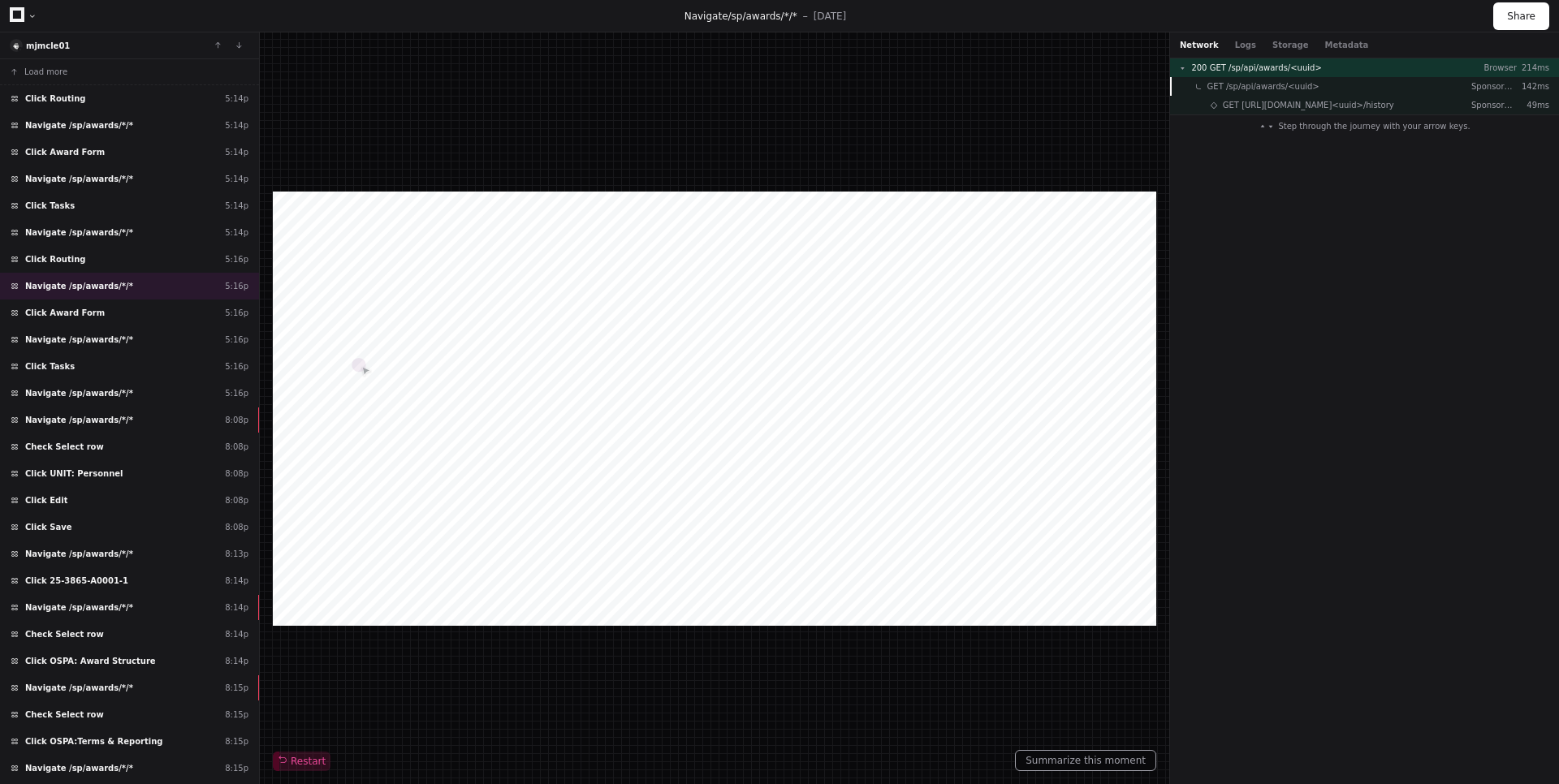
click at [1361, 64] on div "200 GET /sp/api/awards/<uuid> Browser 214ms" at bounding box center [1364, 68] width 389 height 19
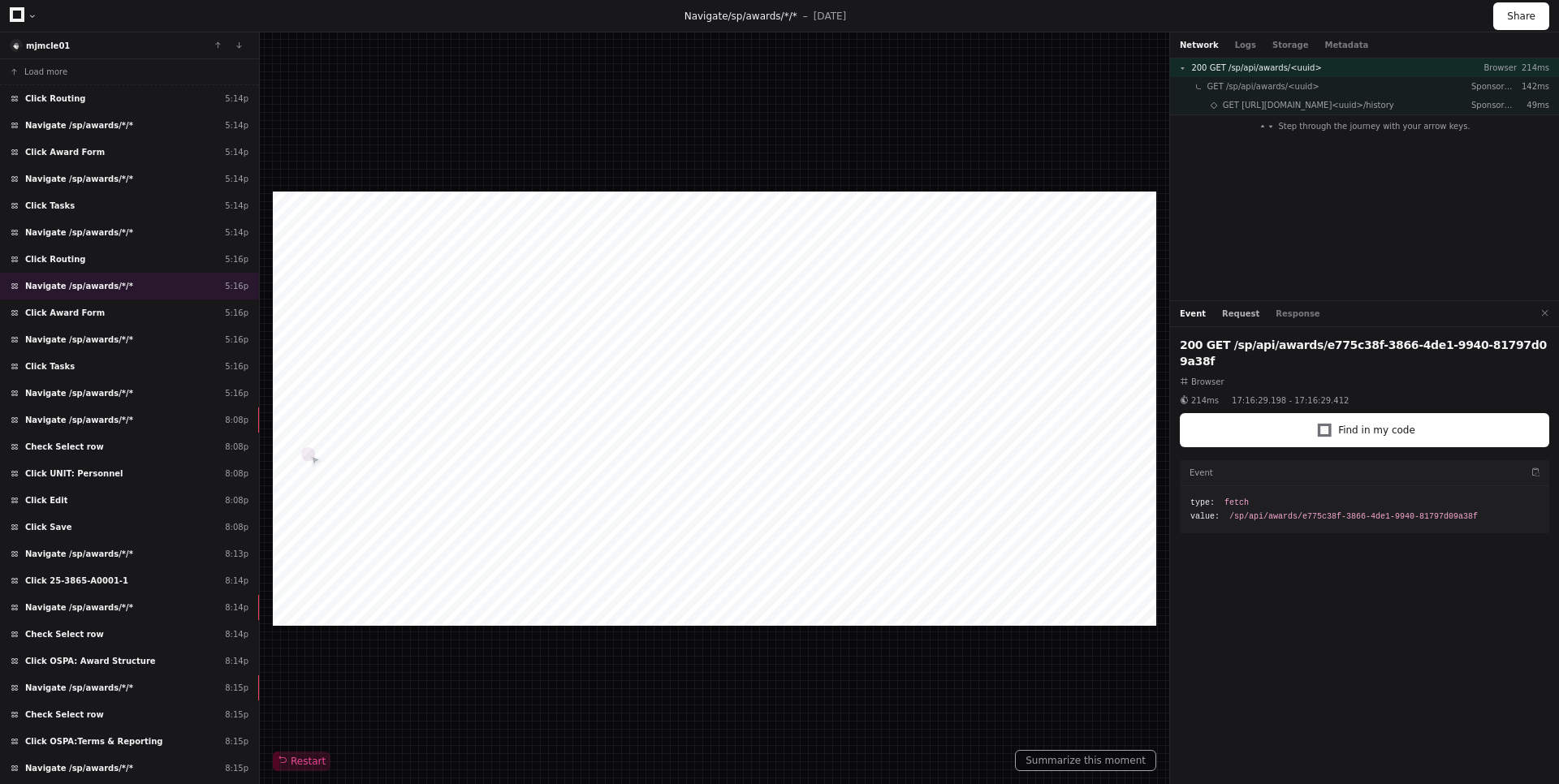
click at [1243, 308] on button "Request" at bounding box center [1241, 314] width 37 height 12
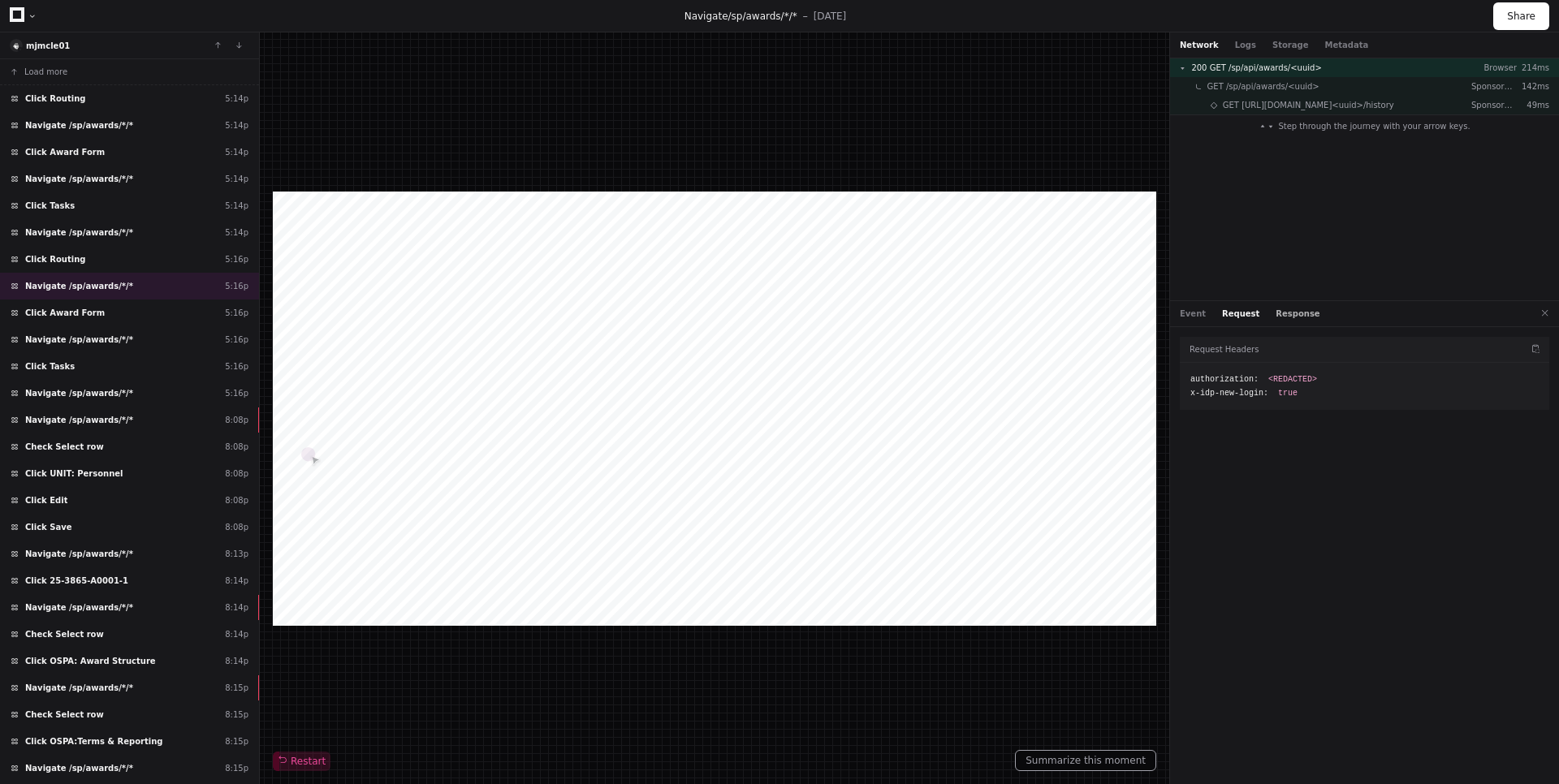
click at [1280, 311] on button "Response" at bounding box center [1296, 314] width 44 height 12
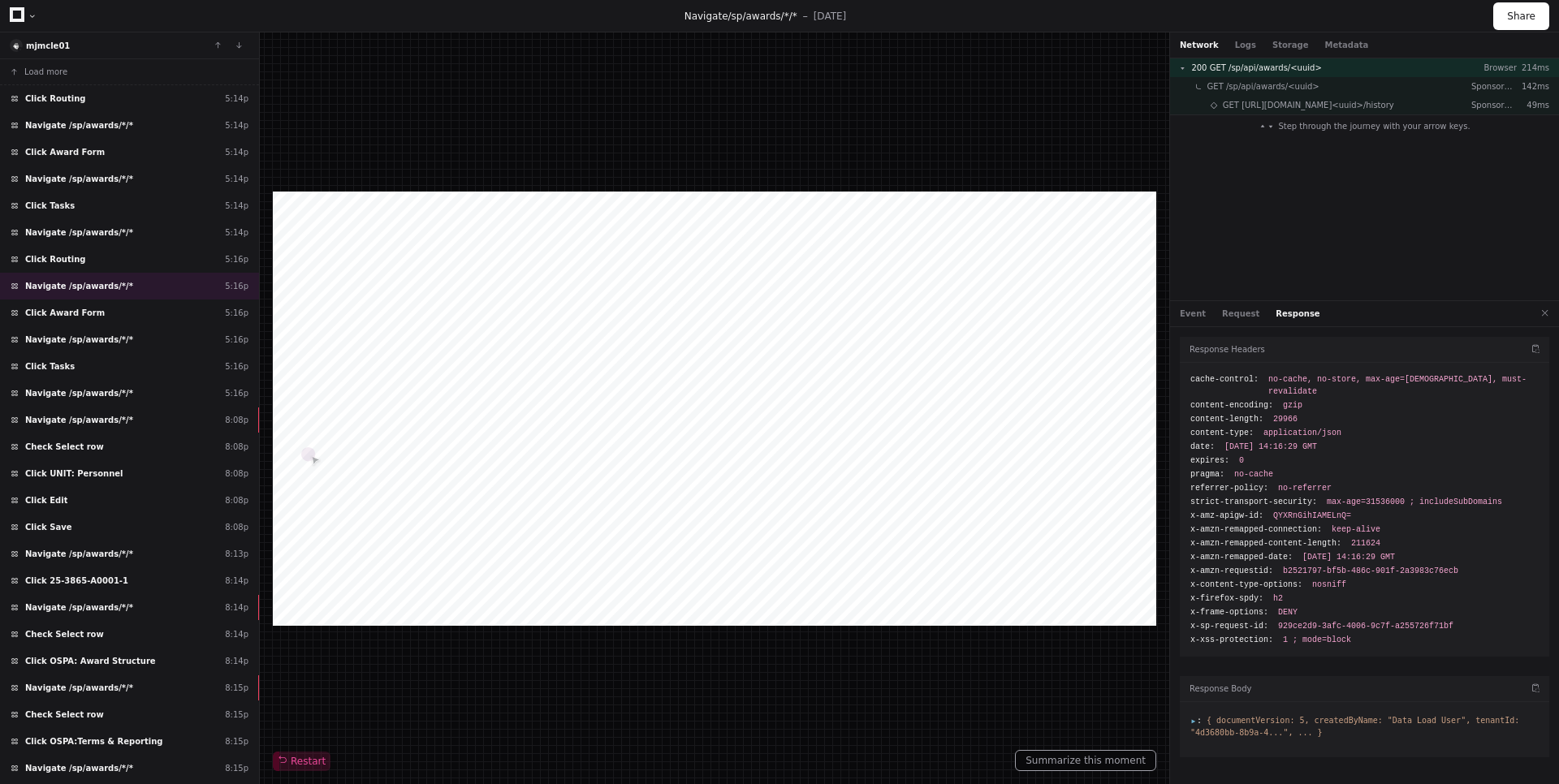
click at [1196, 716] on span ":" at bounding box center [1196, 721] width 11 height 9
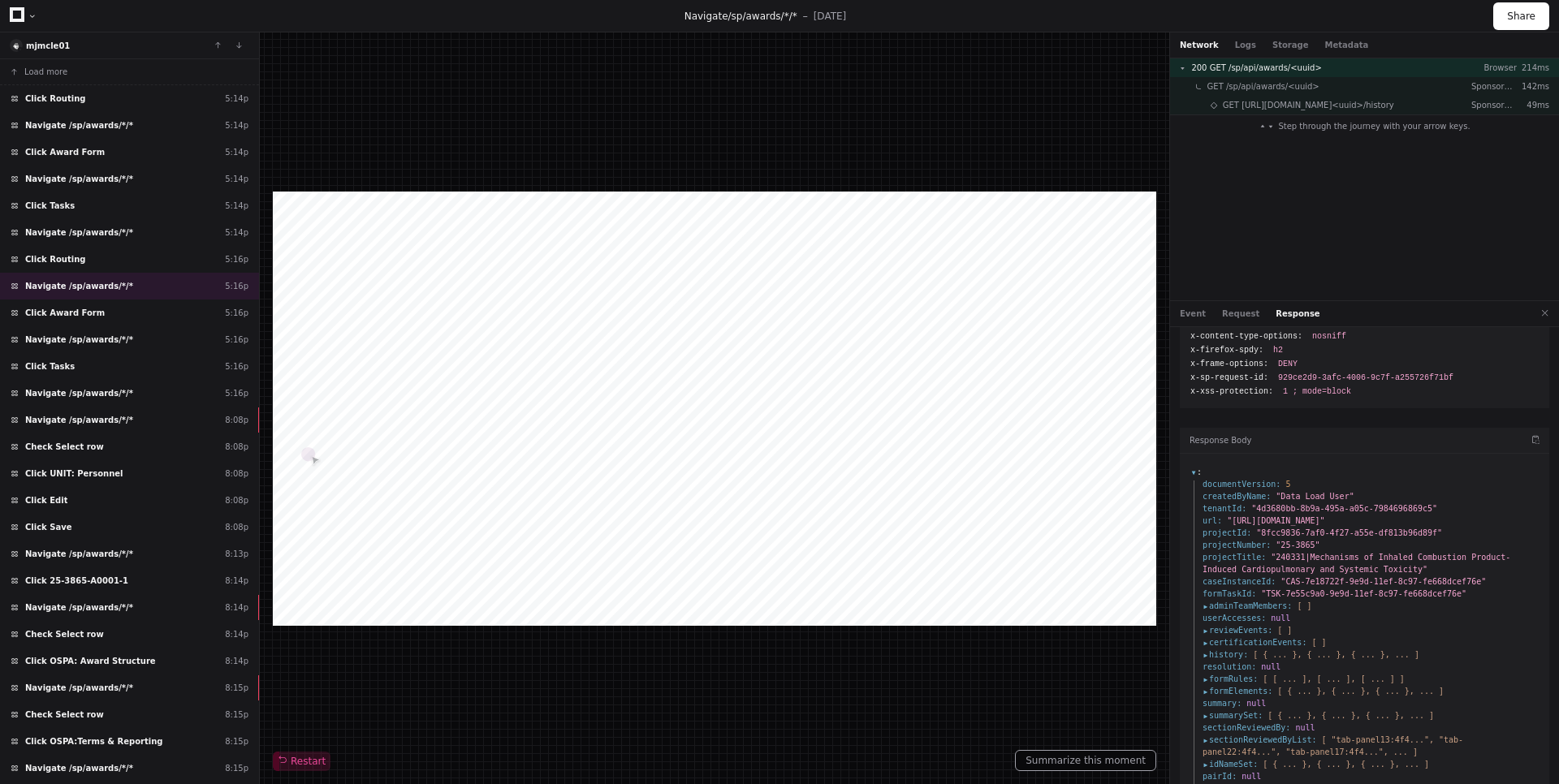
scroll to position [391, 0]
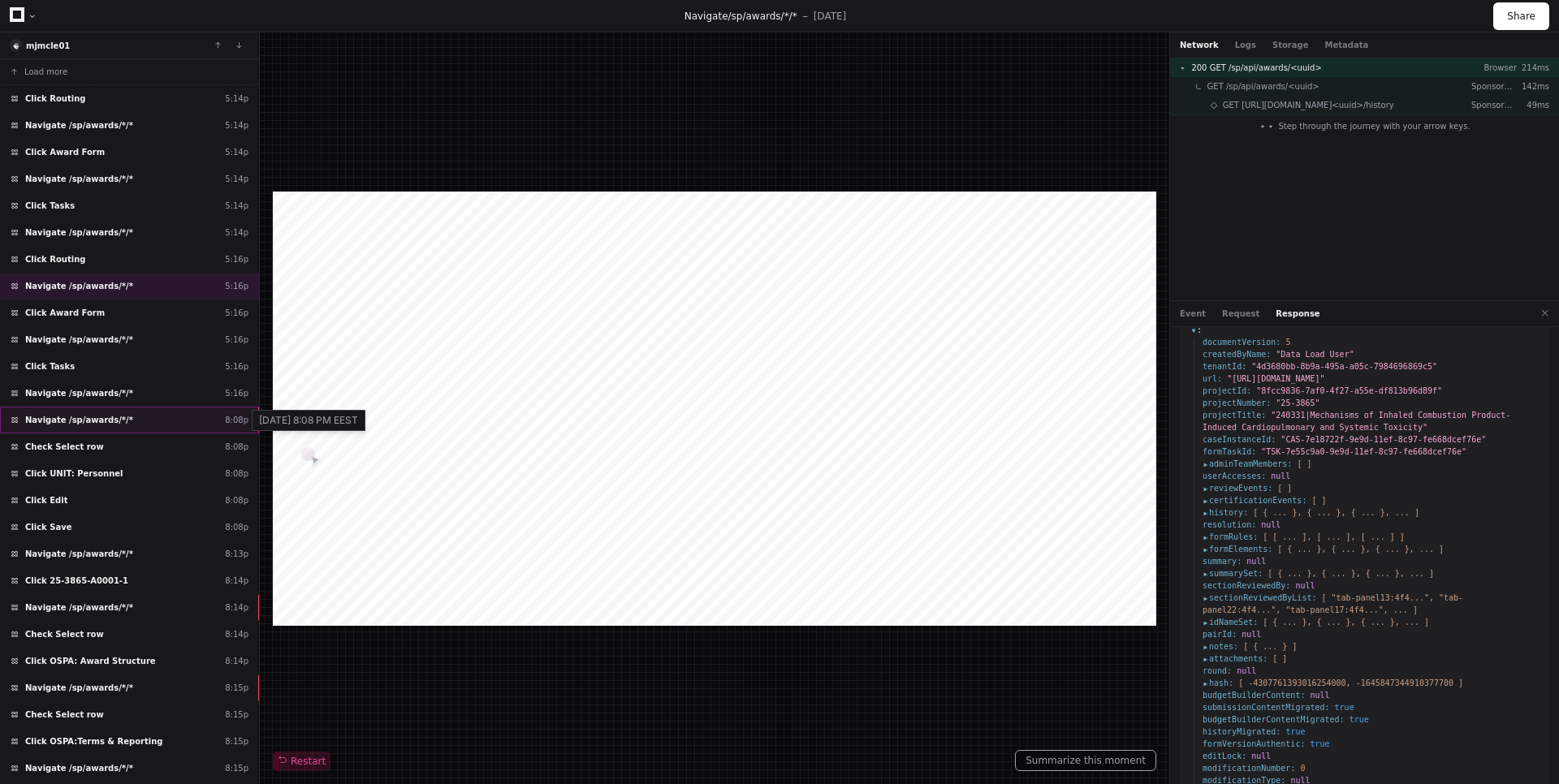
click at [232, 418] on div "8:08p" at bounding box center [236, 419] width 23 height 12
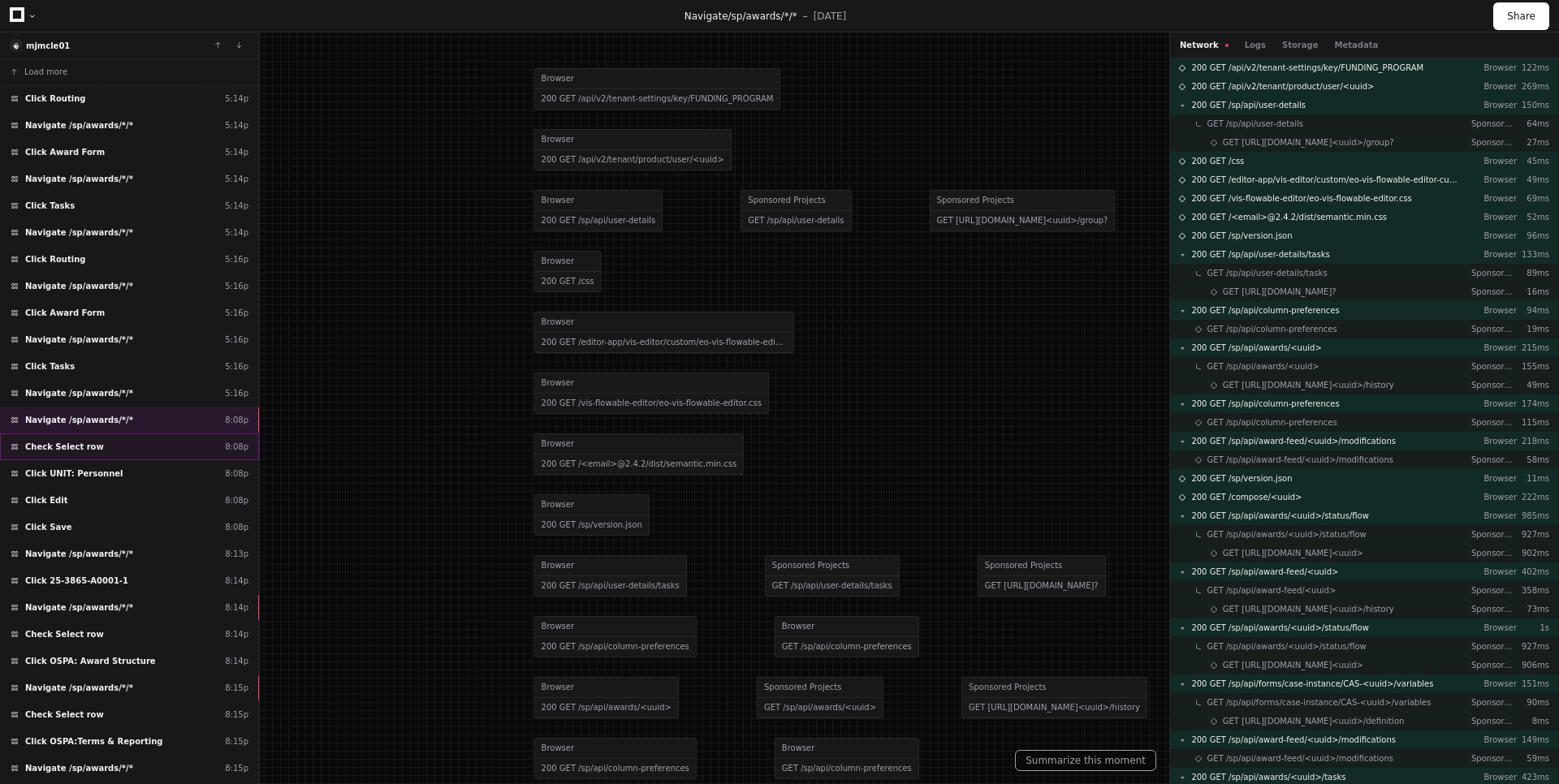
click at [174, 441] on div "Check Select row 8:08p" at bounding box center [129, 446] width 259 height 27
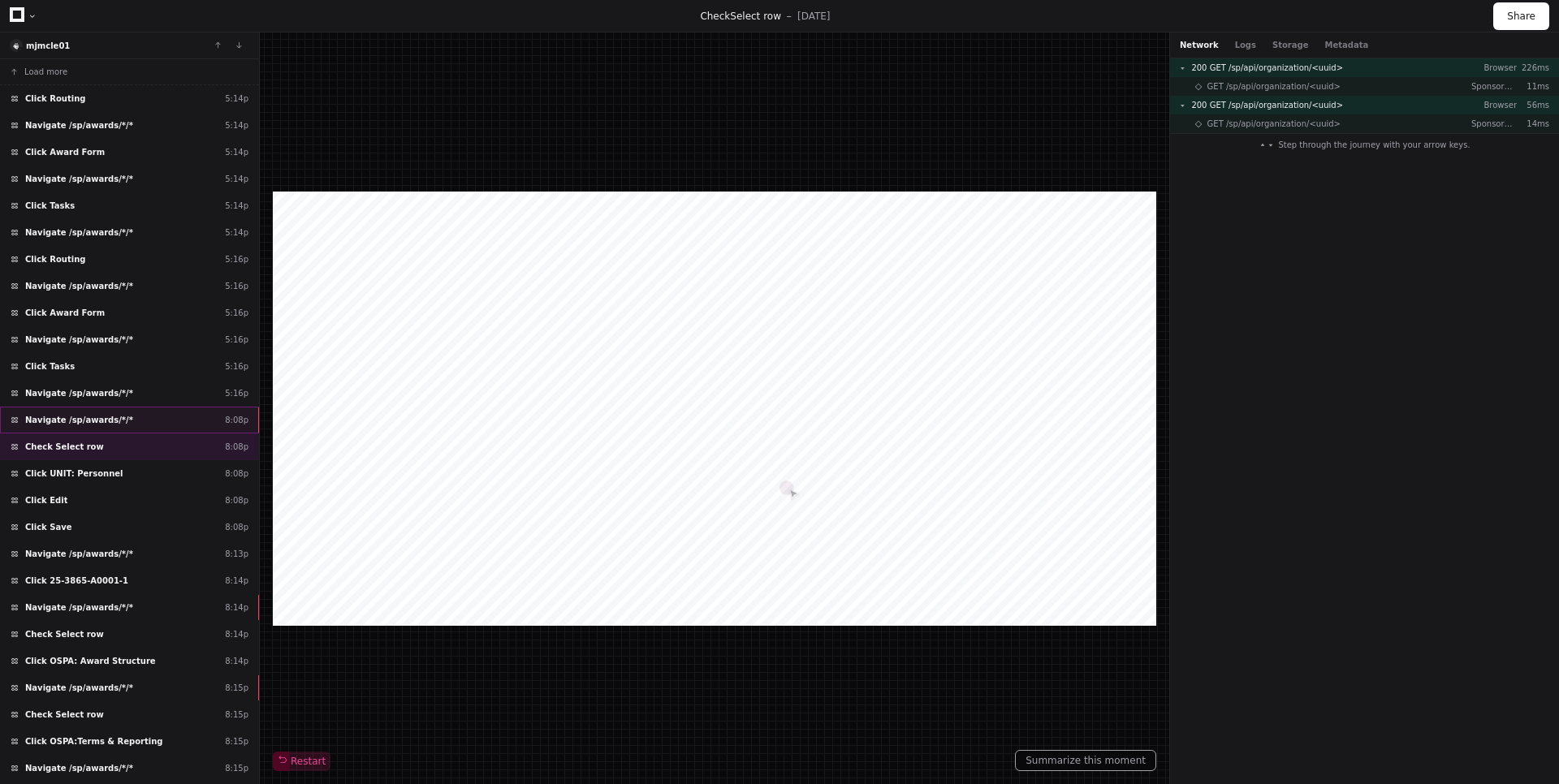
click at [122, 425] on div "Navigate /sp/awards/*/* 8:08p" at bounding box center [129, 419] width 259 height 27
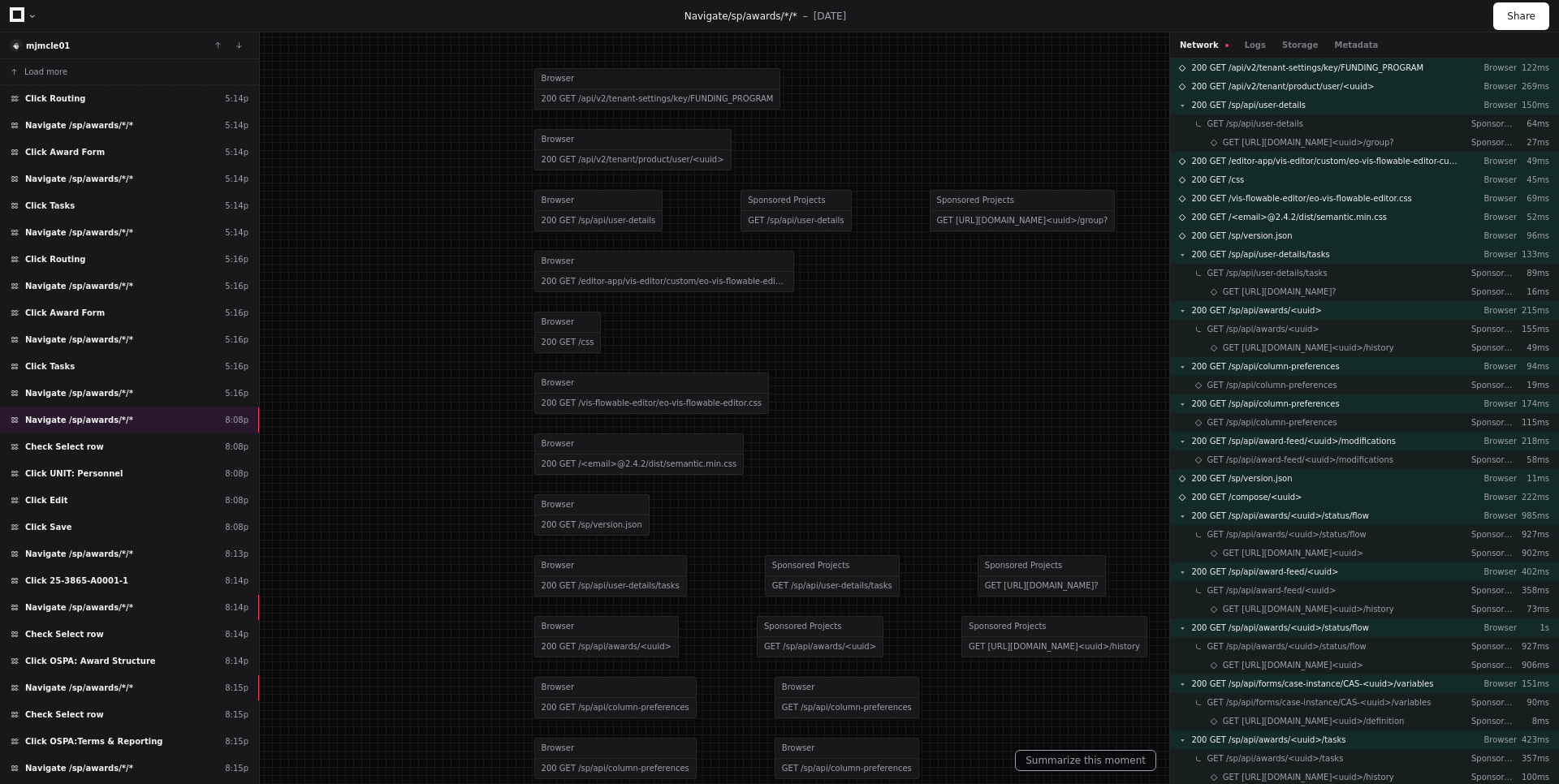
click at [1214, 44] on button "Network" at bounding box center [1204, 45] width 48 height 12
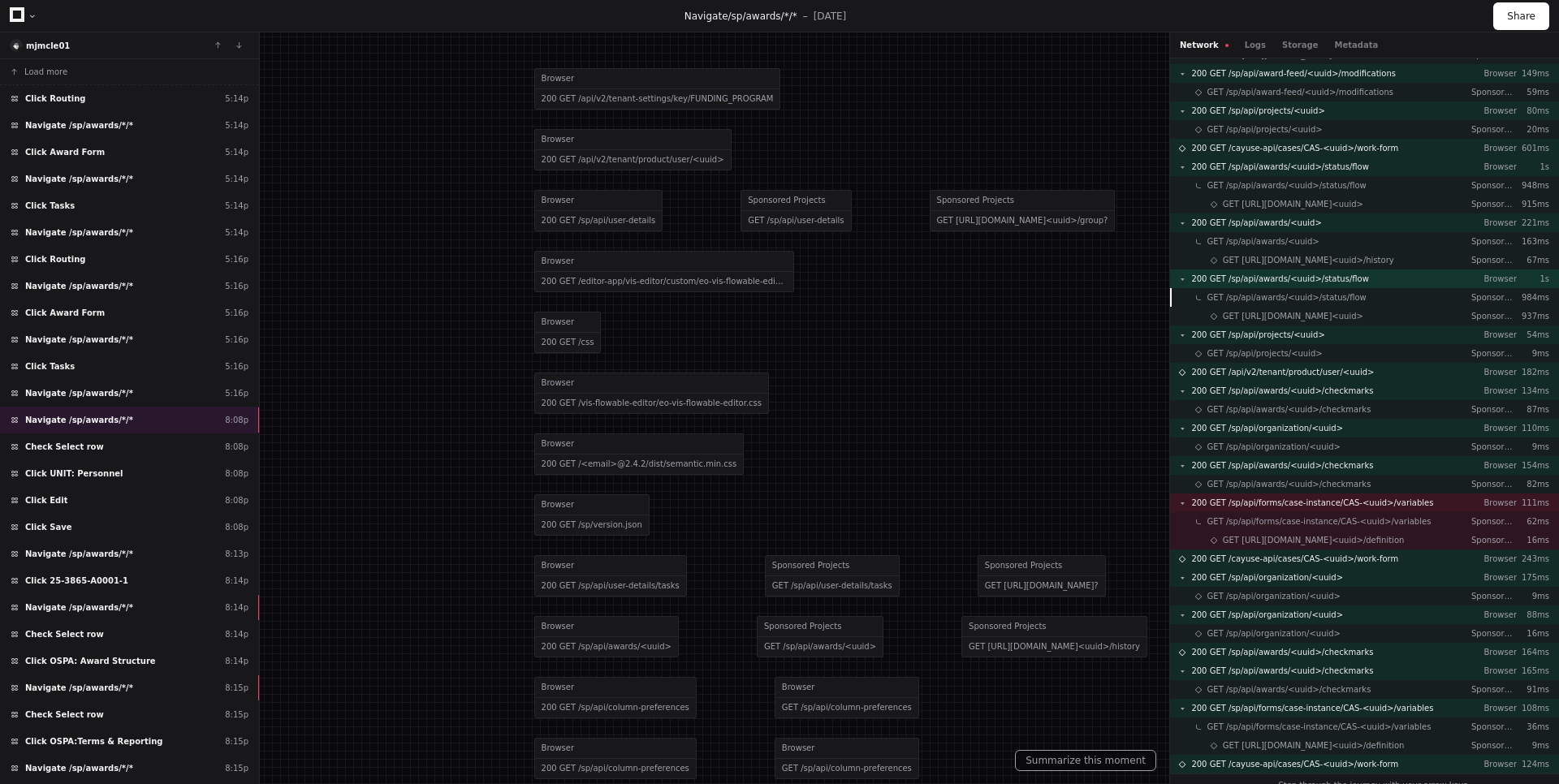
scroll to position [758, 0]
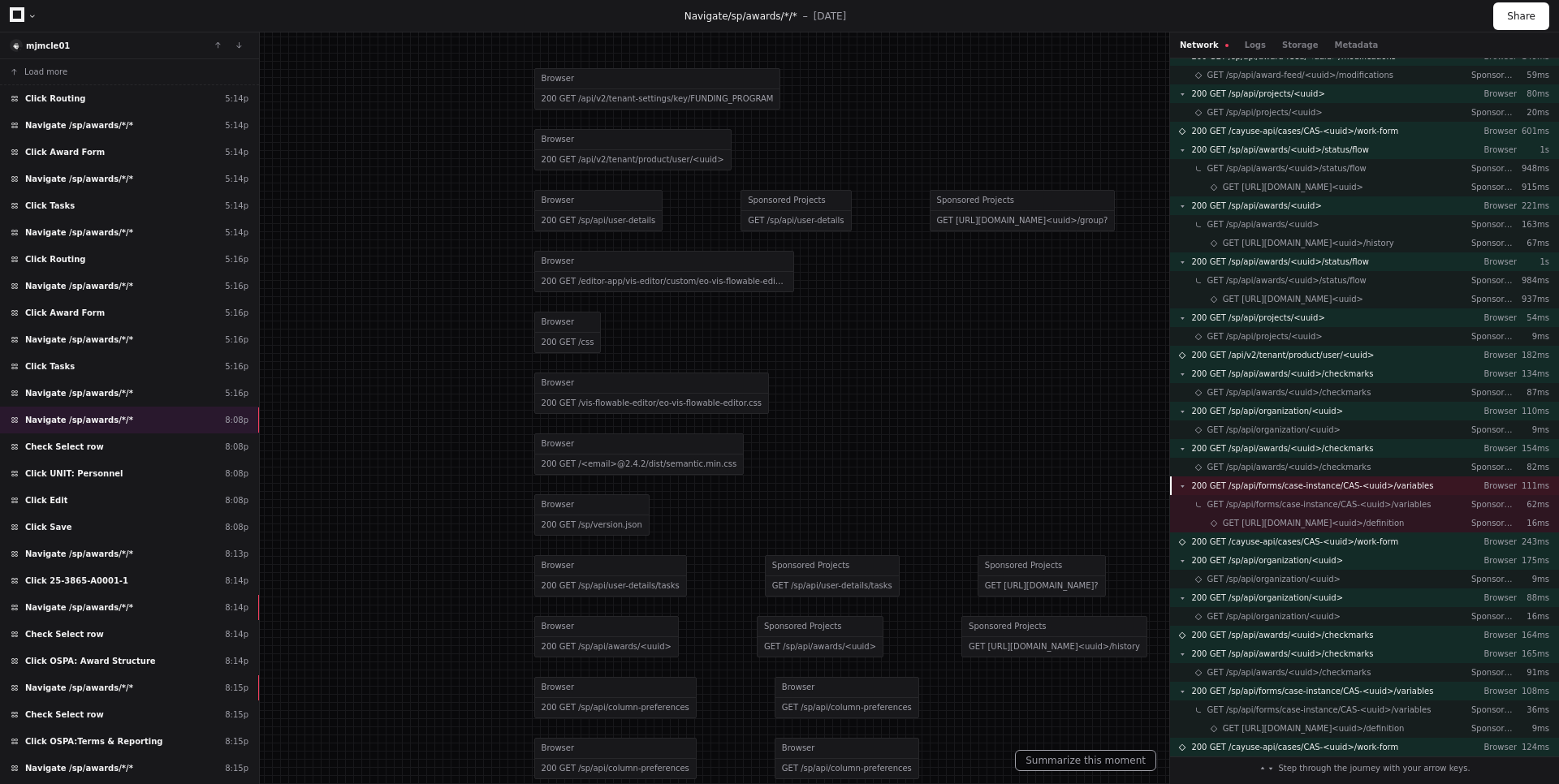
click at [1411, 483] on div "200 GET /sp/api/forms/case-instance/CAS-<uuid>/variables Browser 111ms" at bounding box center [1364, 486] width 389 height 19
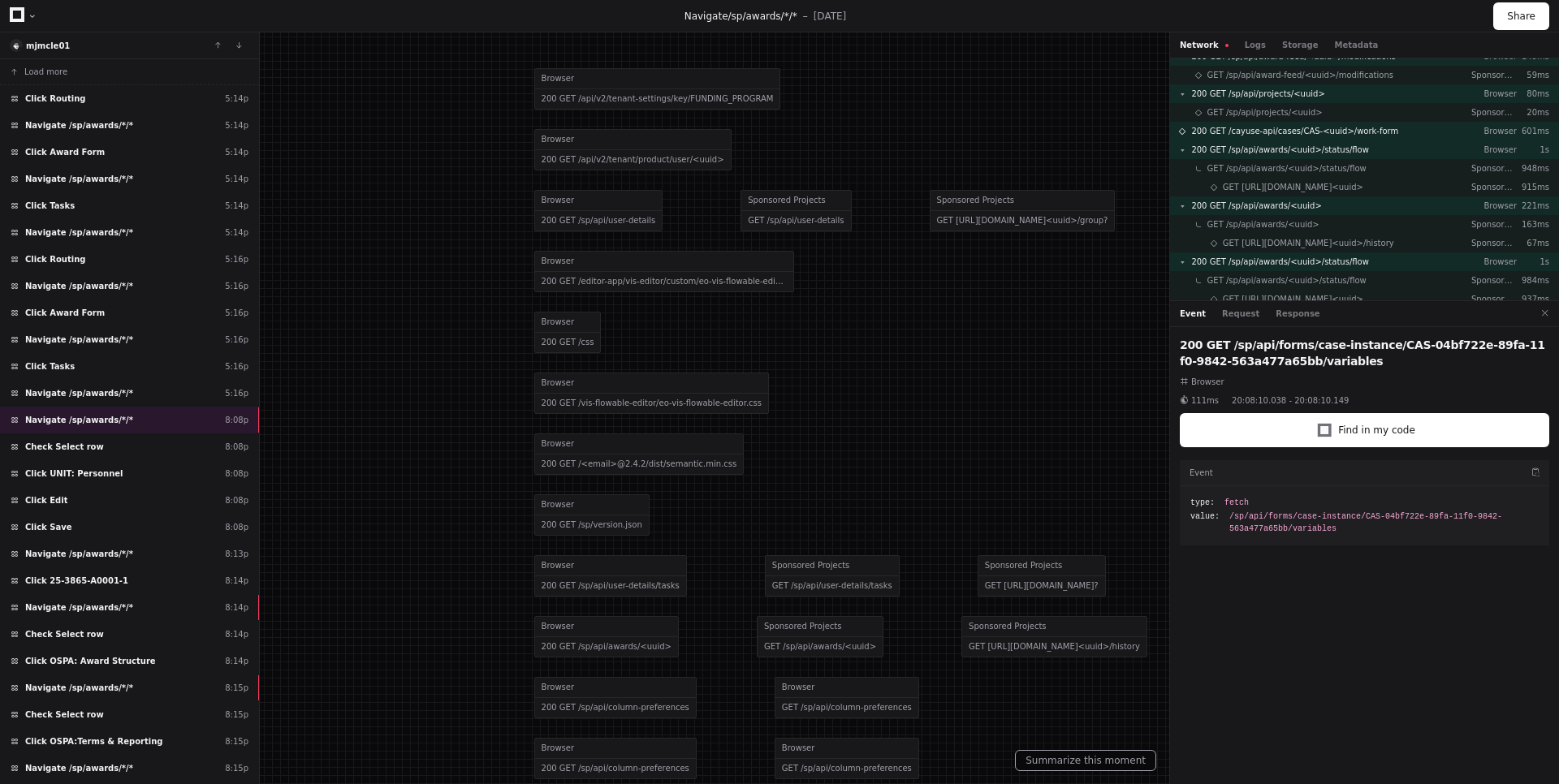
click at [1273, 322] on div "Event Request Response" at bounding box center [1364, 315] width 389 height 26
click at [1282, 315] on button "Response" at bounding box center [1296, 314] width 44 height 12
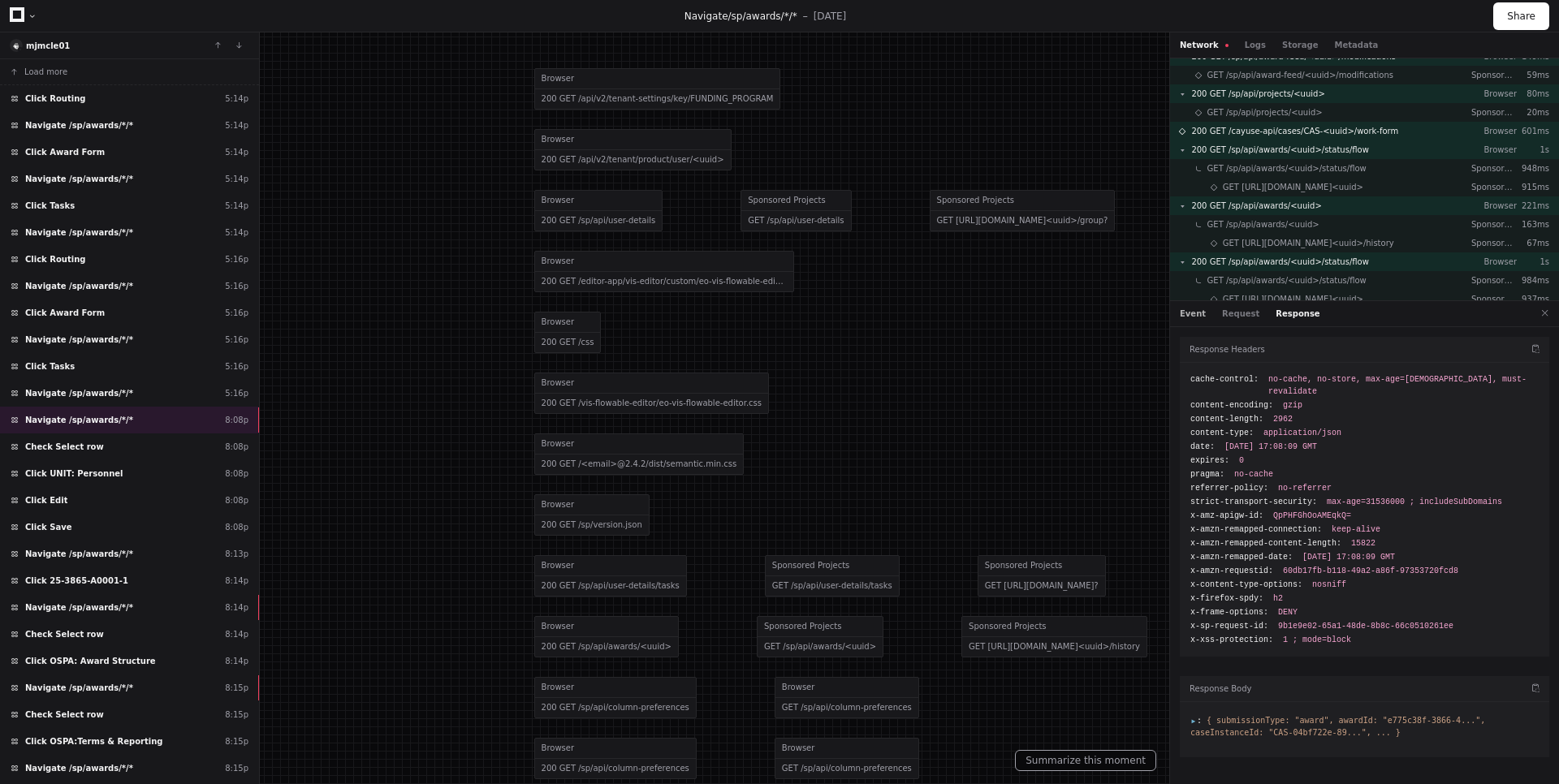
click at [1193, 311] on button "Event" at bounding box center [1192, 314] width 26 height 12
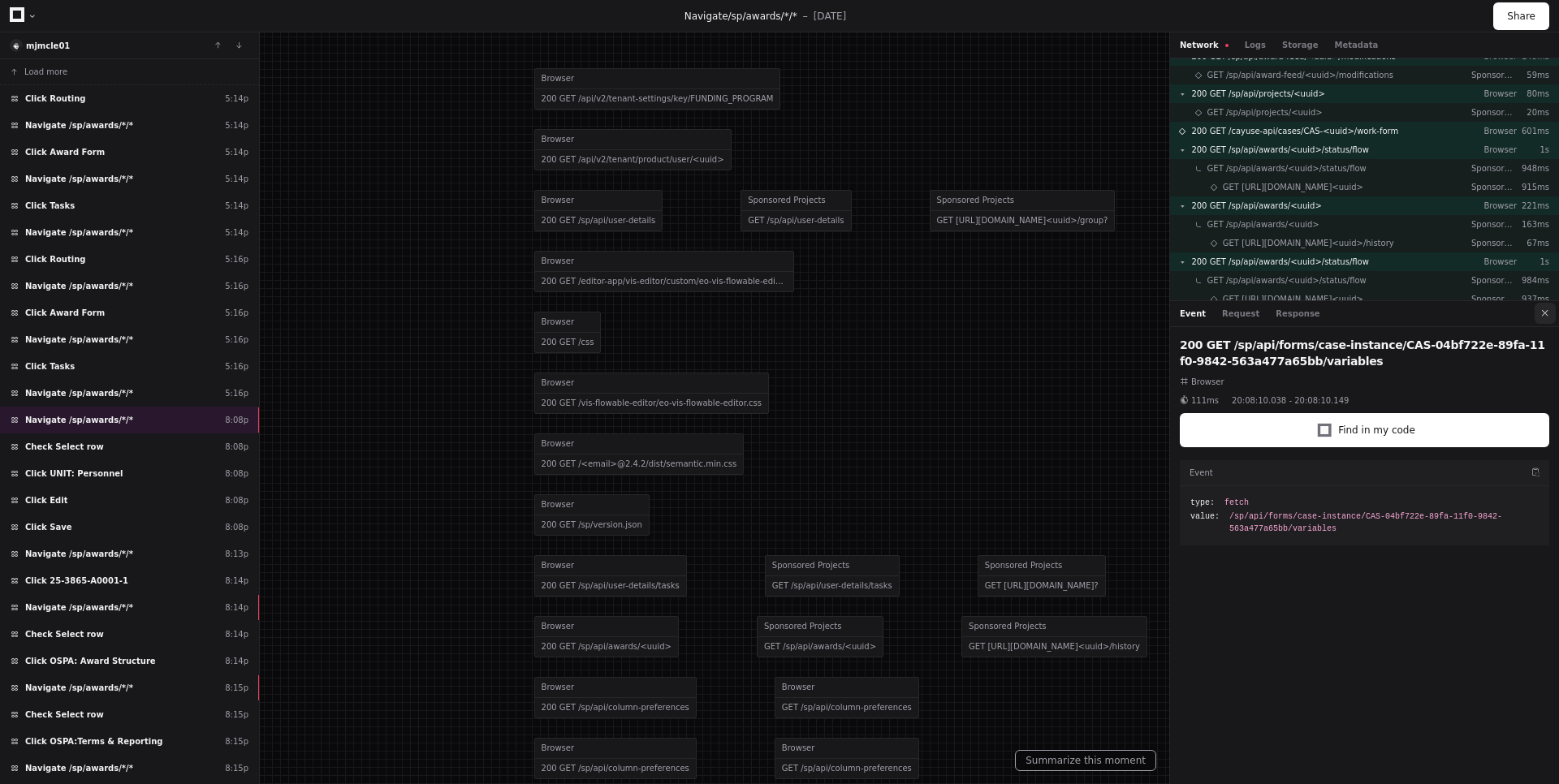
click at [1549, 315] on button at bounding box center [1544, 313] width 21 height 21
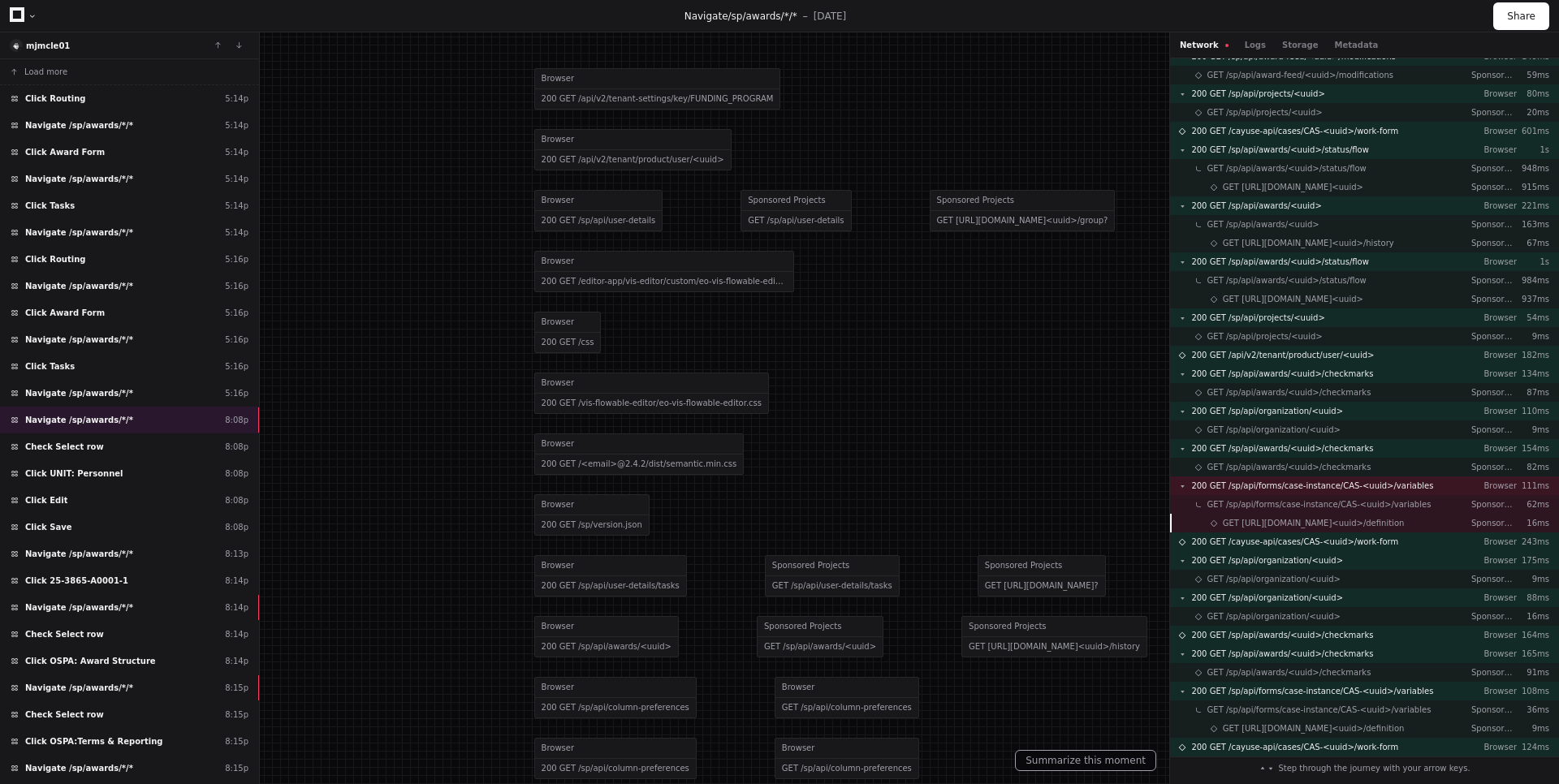
click at [1323, 523] on span "GET [URL][DOMAIN_NAME]<uuid>/definition" at bounding box center [1314, 522] width 182 height 12
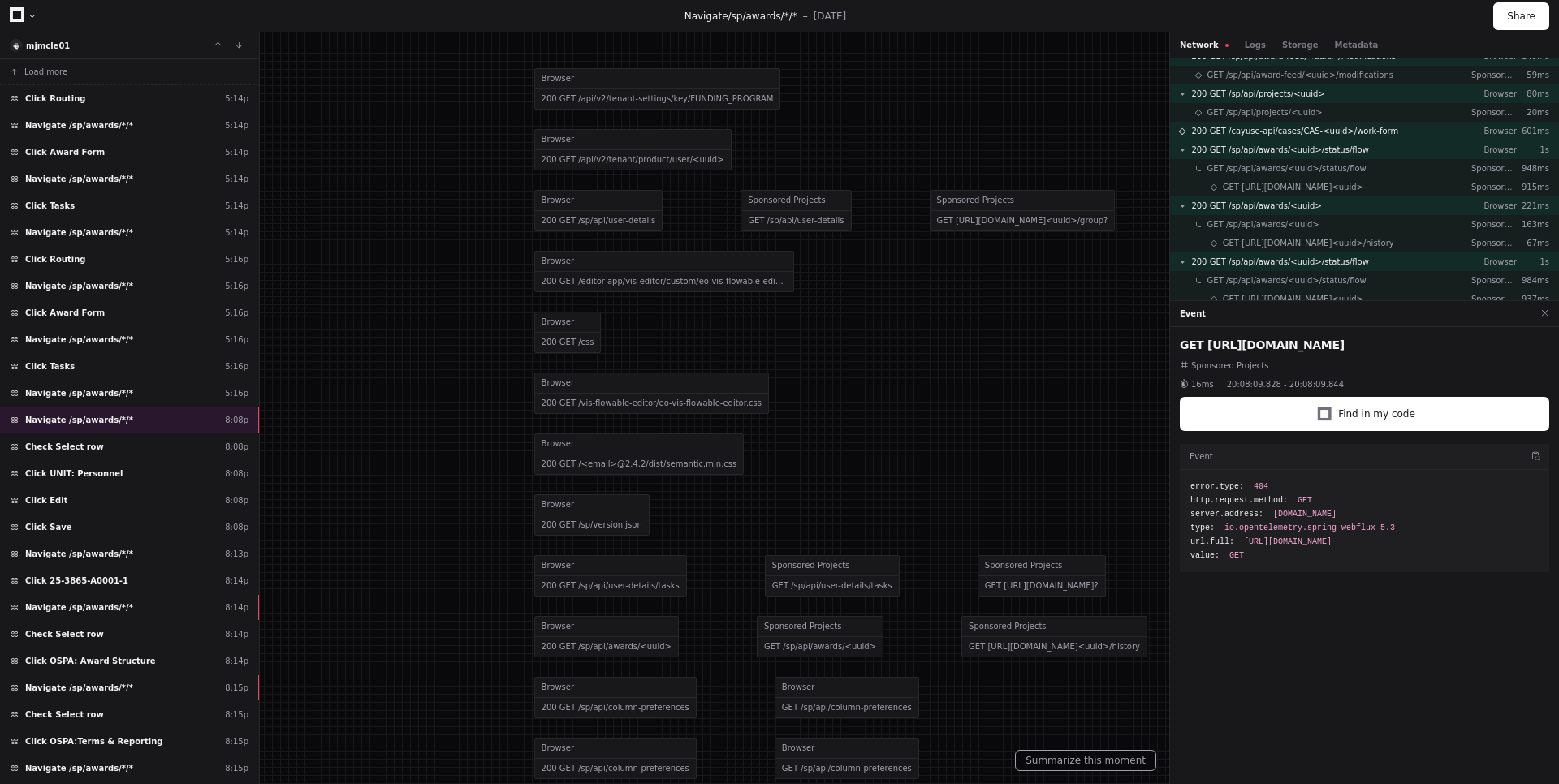
click at [1557, 317] on div "Event" at bounding box center [1364, 315] width 389 height 26
click at [1546, 312] on button at bounding box center [1544, 313] width 21 height 21
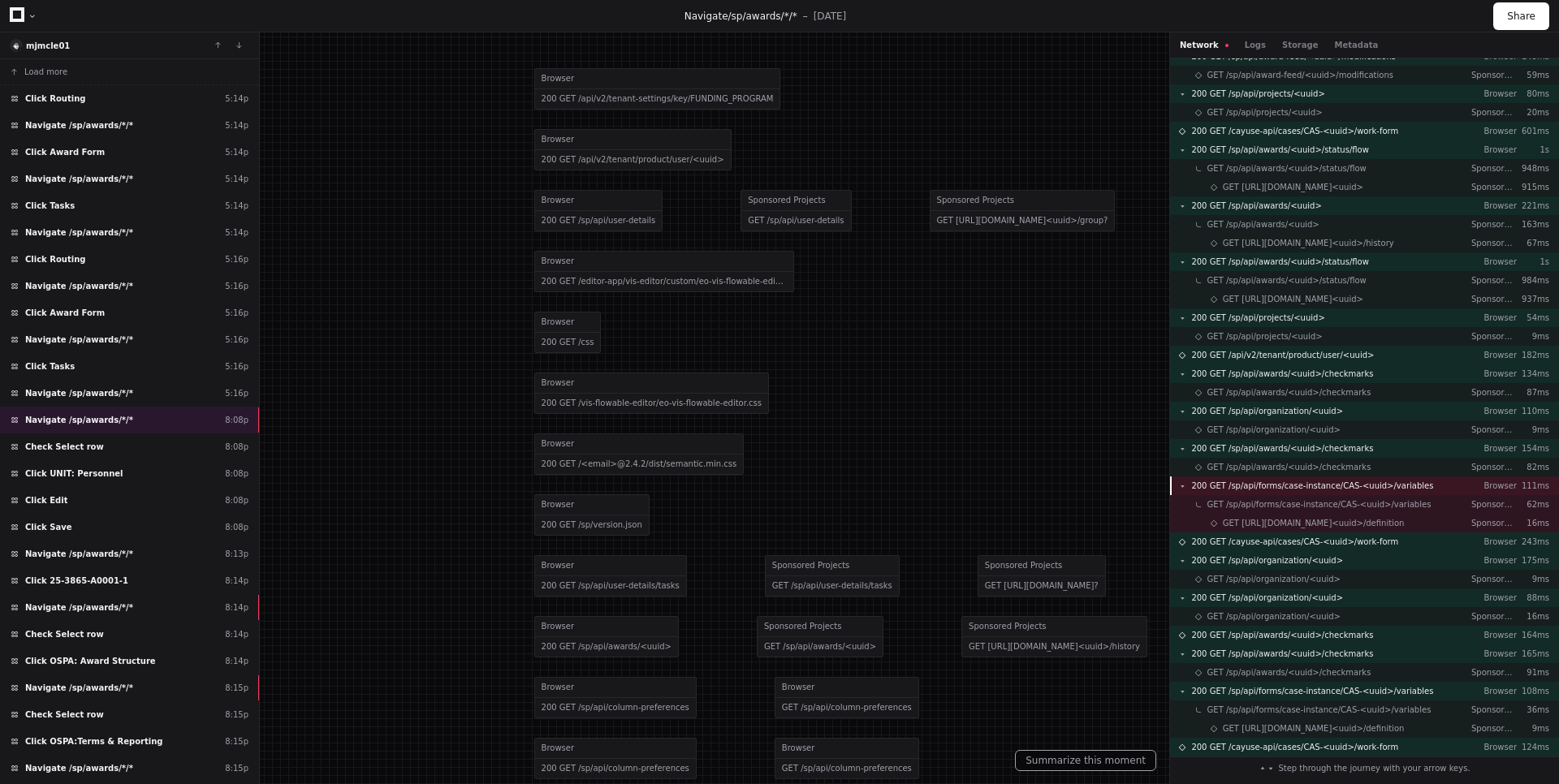
click at [1341, 483] on span "200 GET /sp/api/forms/case-instance/CAS-<uuid>/variables" at bounding box center [1311, 485] width 242 height 12
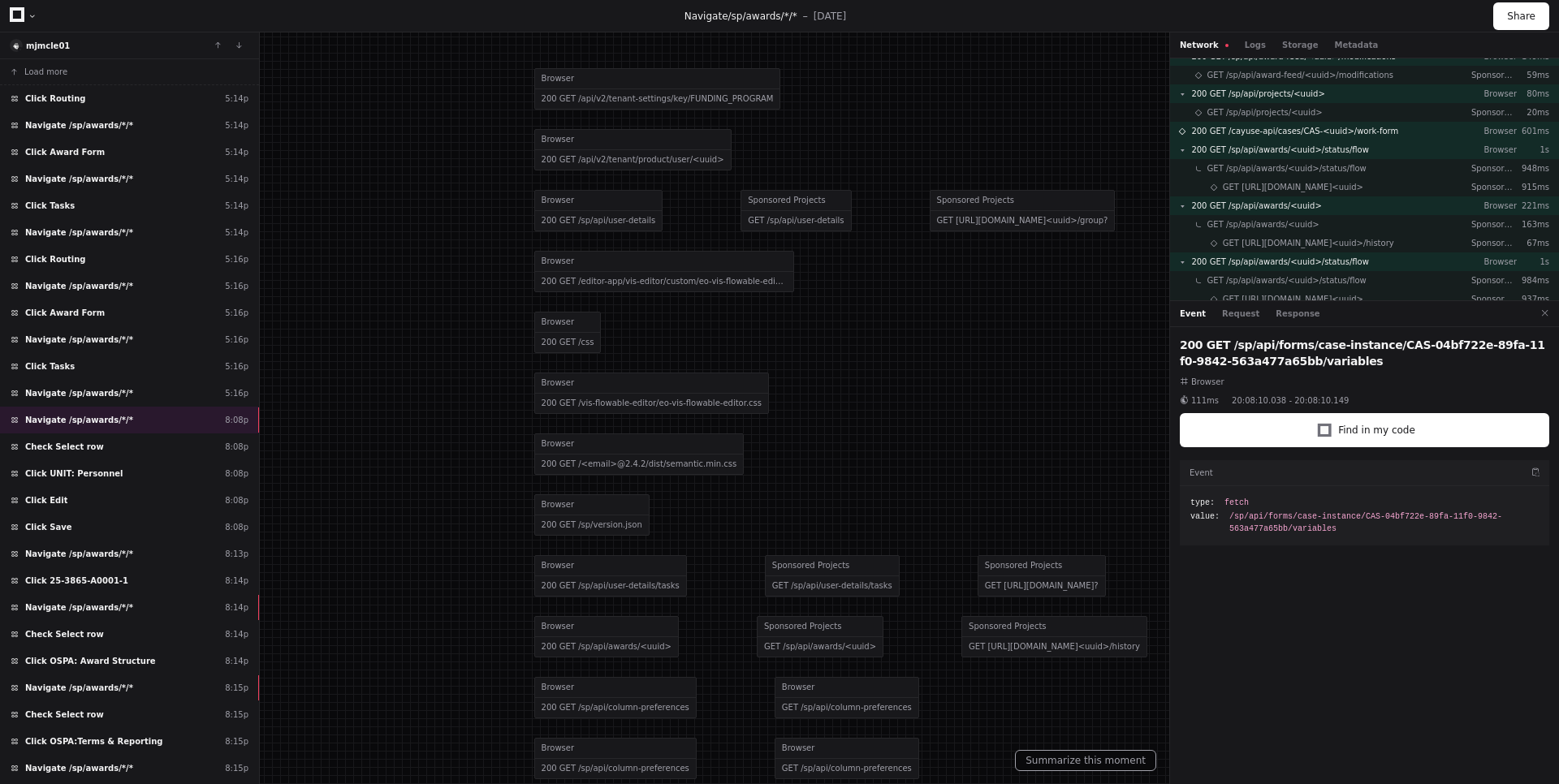
click at [1242, 321] on div "Event Request Response" at bounding box center [1364, 315] width 389 height 26
click at [1250, 302] on div "Event Request Response" at bounding box center [1364, 315] width 389 height 26
click at [1243, 315] on button "Request" at bounding box center [1241, 314] width 37 height 12
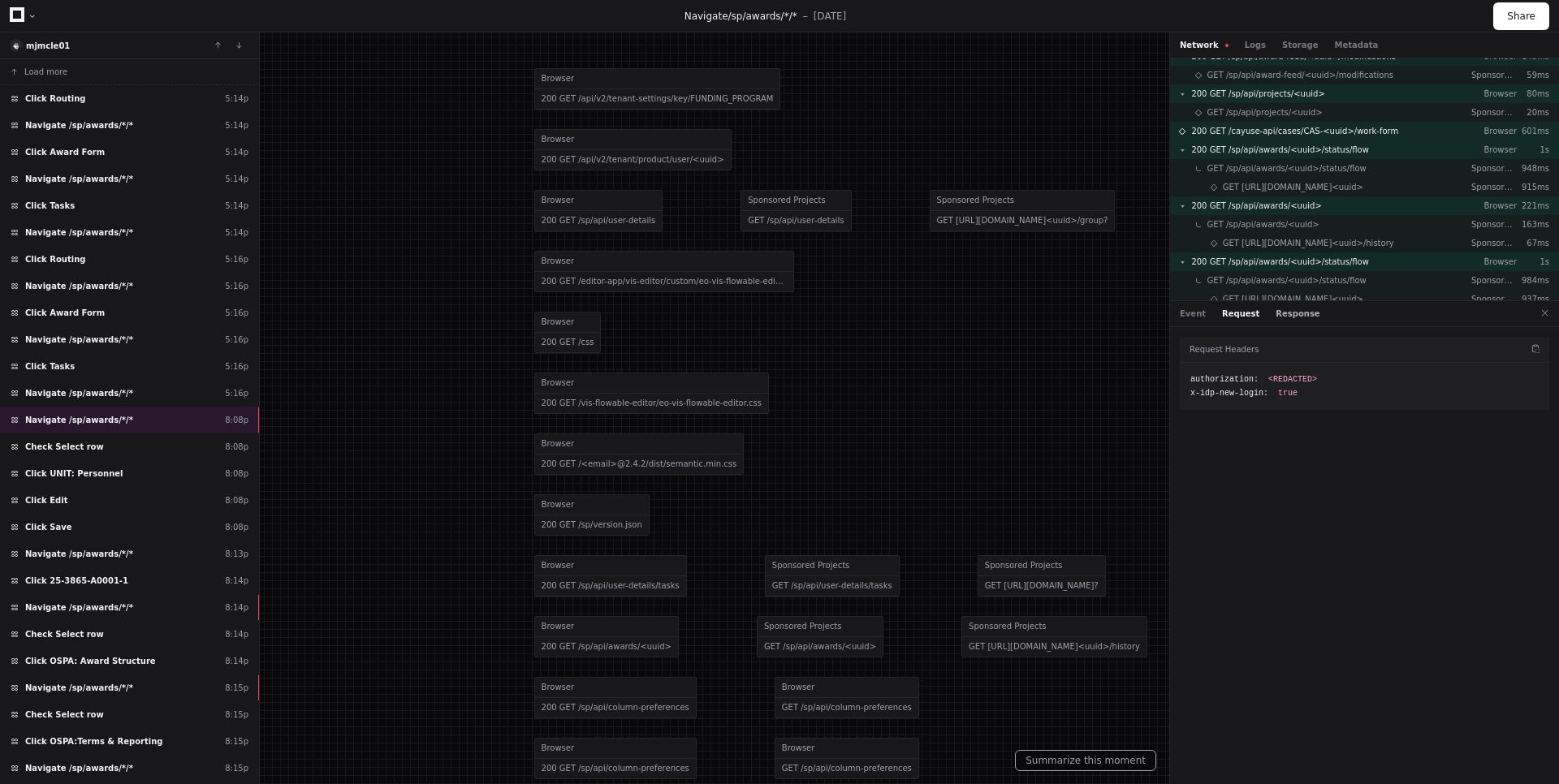
click at [1287, 309] on button "Response" at bounding box center [1296, 314] width 44 height 12
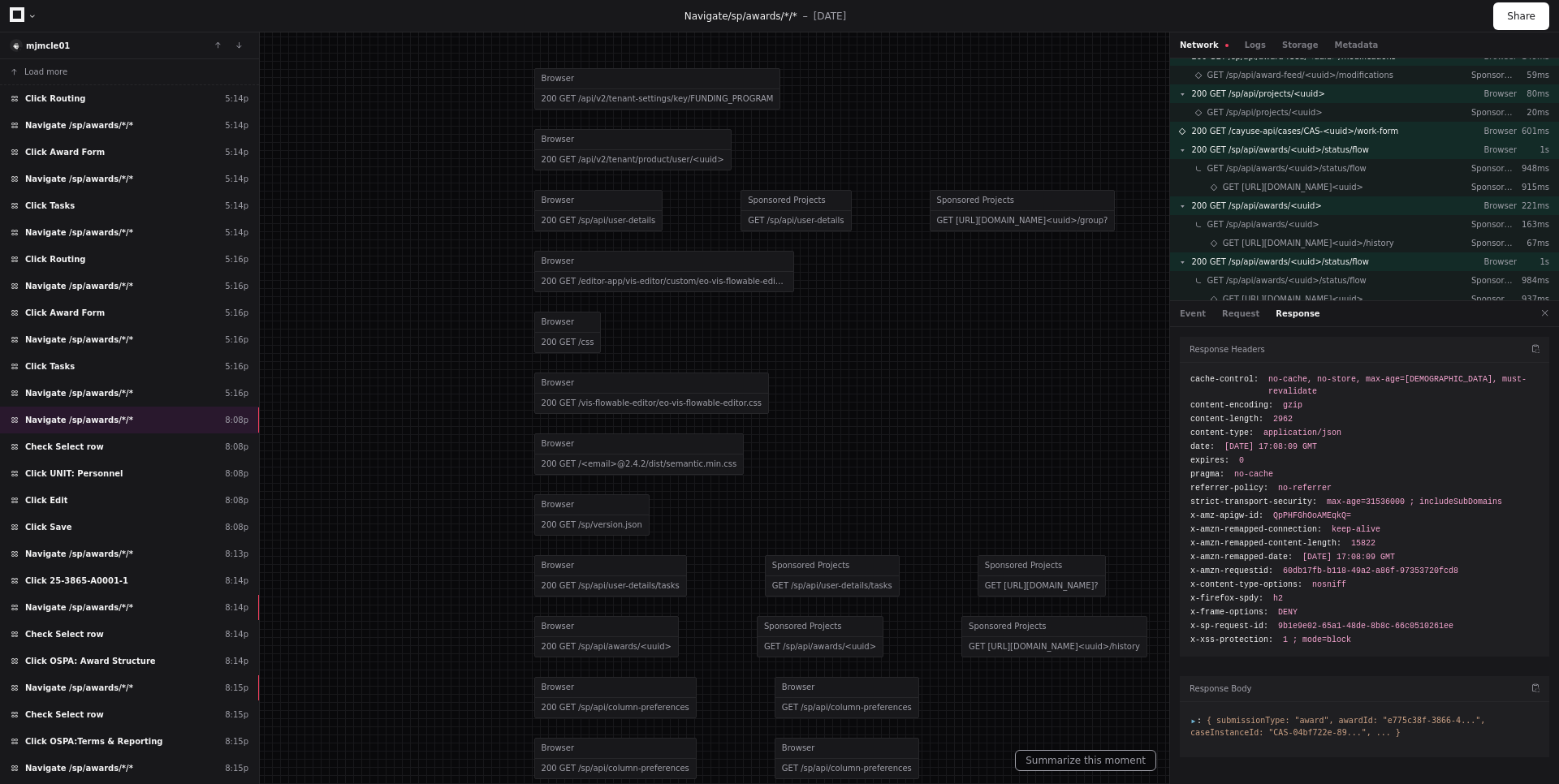
click at [1191, 716] on span ":" at bounding box center [1196, 721] width 11 height 9
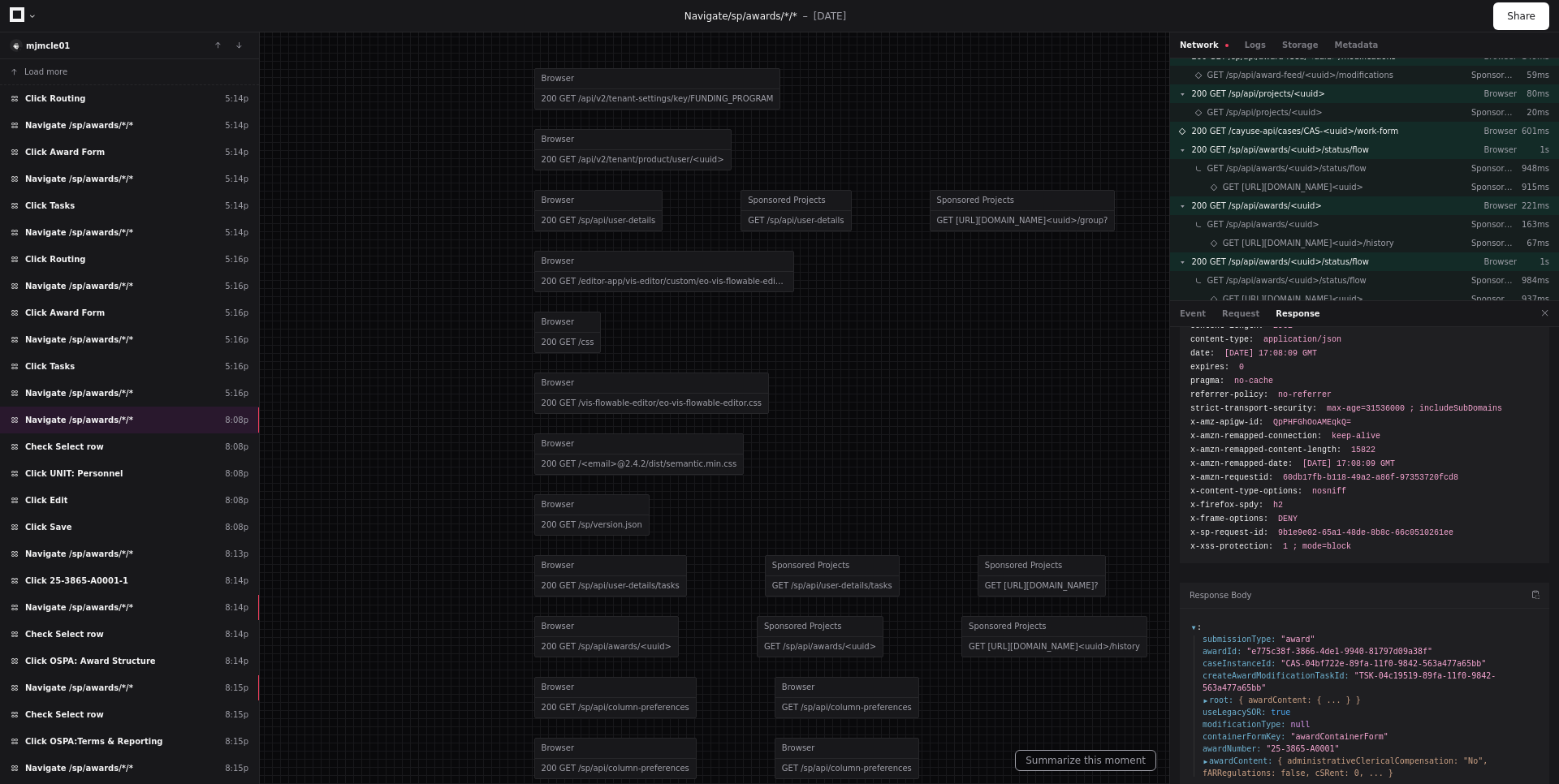
scroll to position [98, 0]
click at [1204, 750] on span "awardContent :" at bounding box center [1237, 755] width 70 height 12
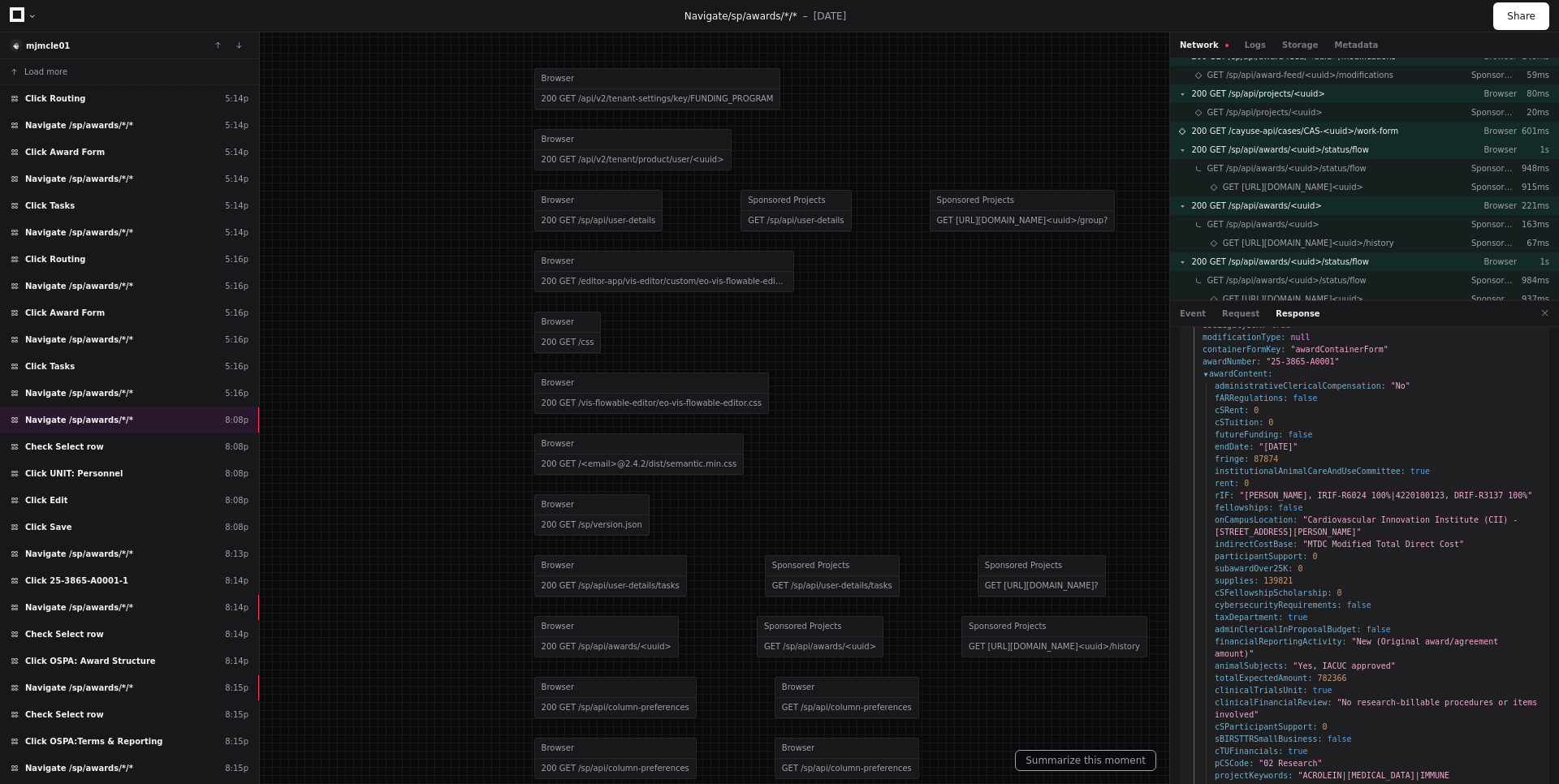
scroll to position [147, 0]
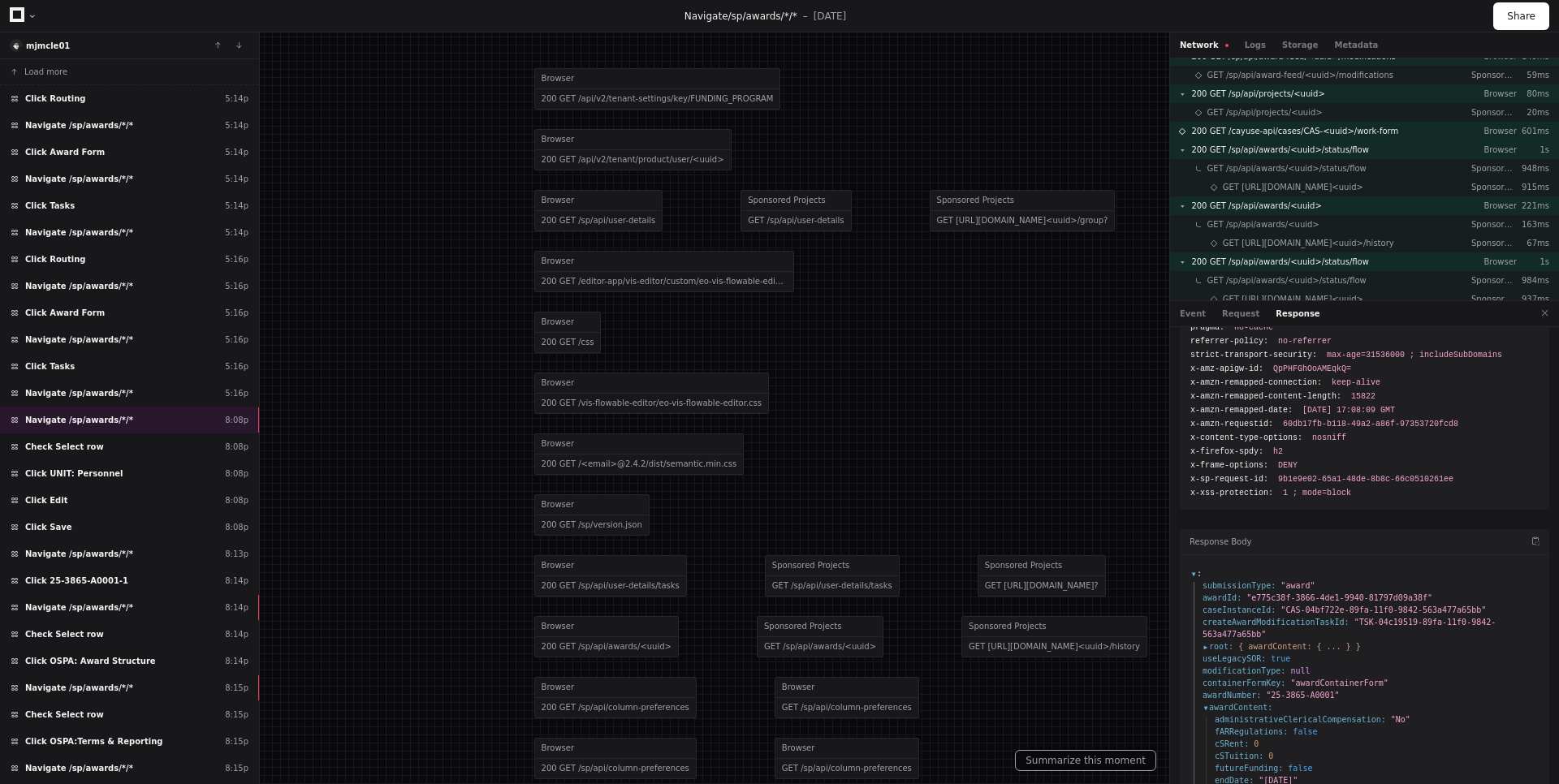
click at [1205, 640] on span "root :" at bounding box center [1218, 646] width 31 height 12
click at [1215, 652] on span "awardContent :" at bounding box center [1249, 658] width 70 height 12
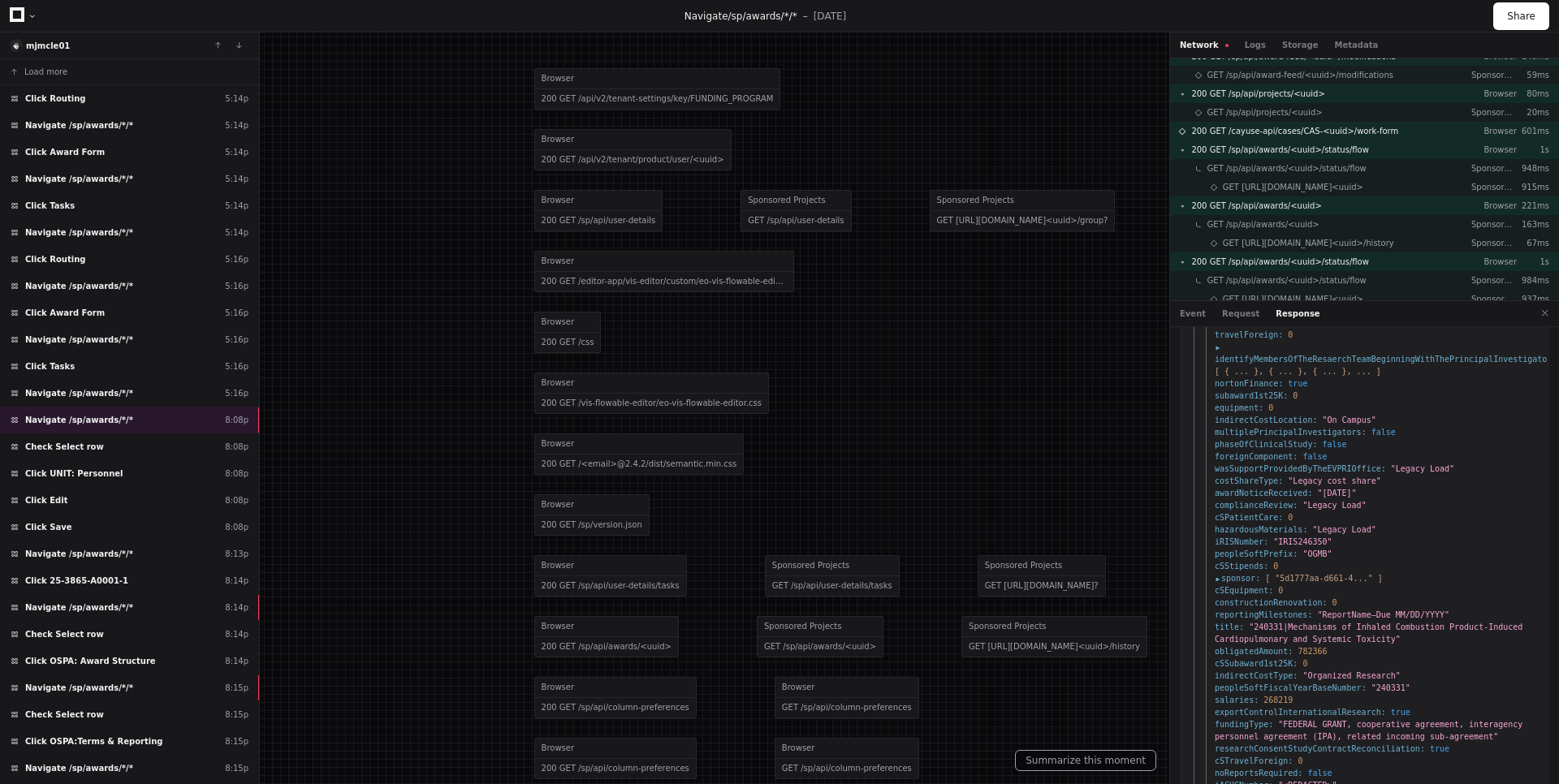
scroll to position [3288, 0]
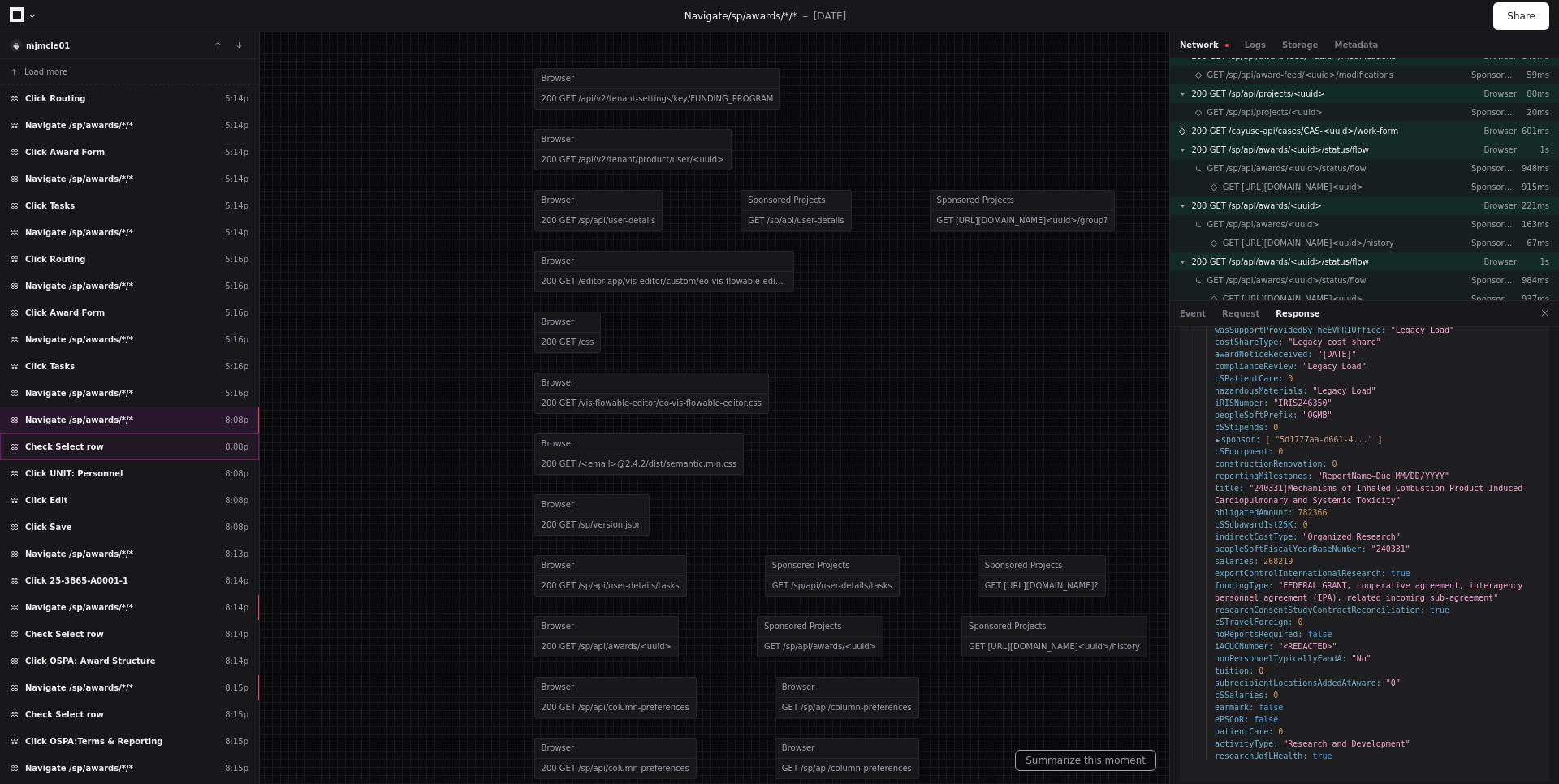
click at [220, 439] on div "Check Select row 8:08p" at bounding box center [129, 446] width 259 height 27
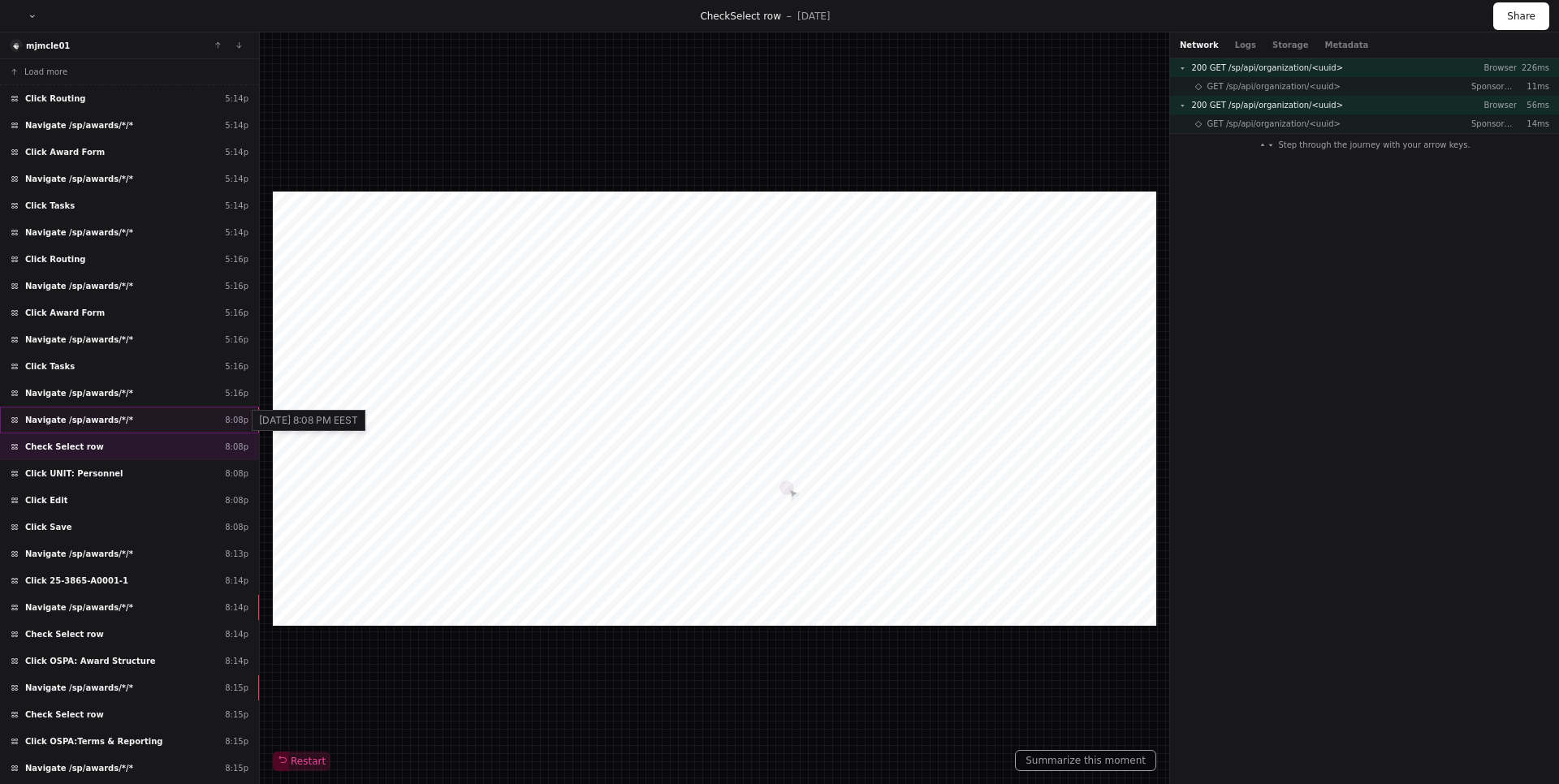
click at [225, 415] on div "8:08p" at bounding box center [236, 419] width 23 height 12
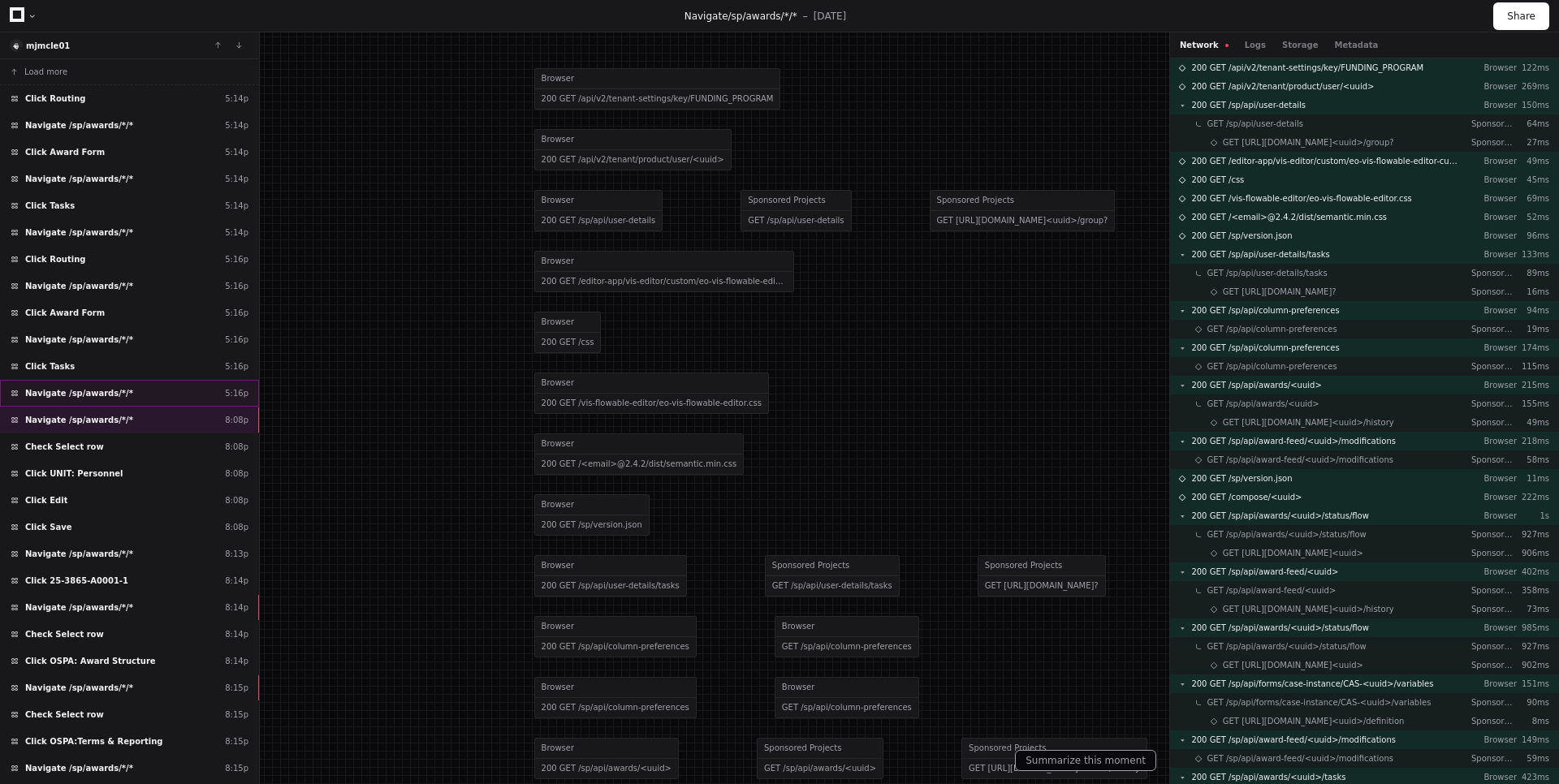
click at [224, 401] on div "Navigate /sp/awards/*/* 5:16p" at bounding box center [129, 392] width 259 height 27
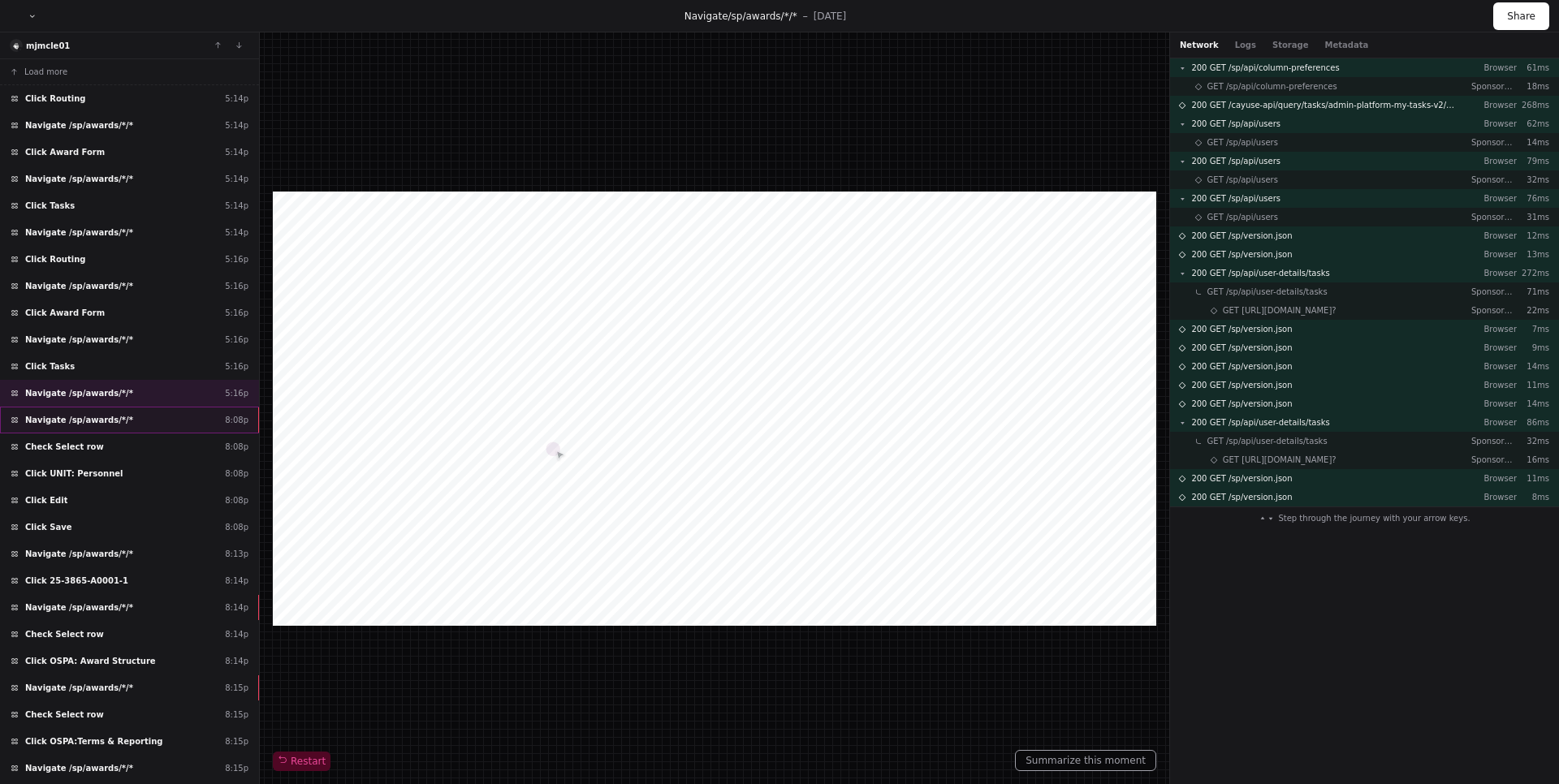
click at [198, 418] on div "Navigate /sp/awards/*/* 8:08p" at bounding box center [129, 419] width 259 height 27
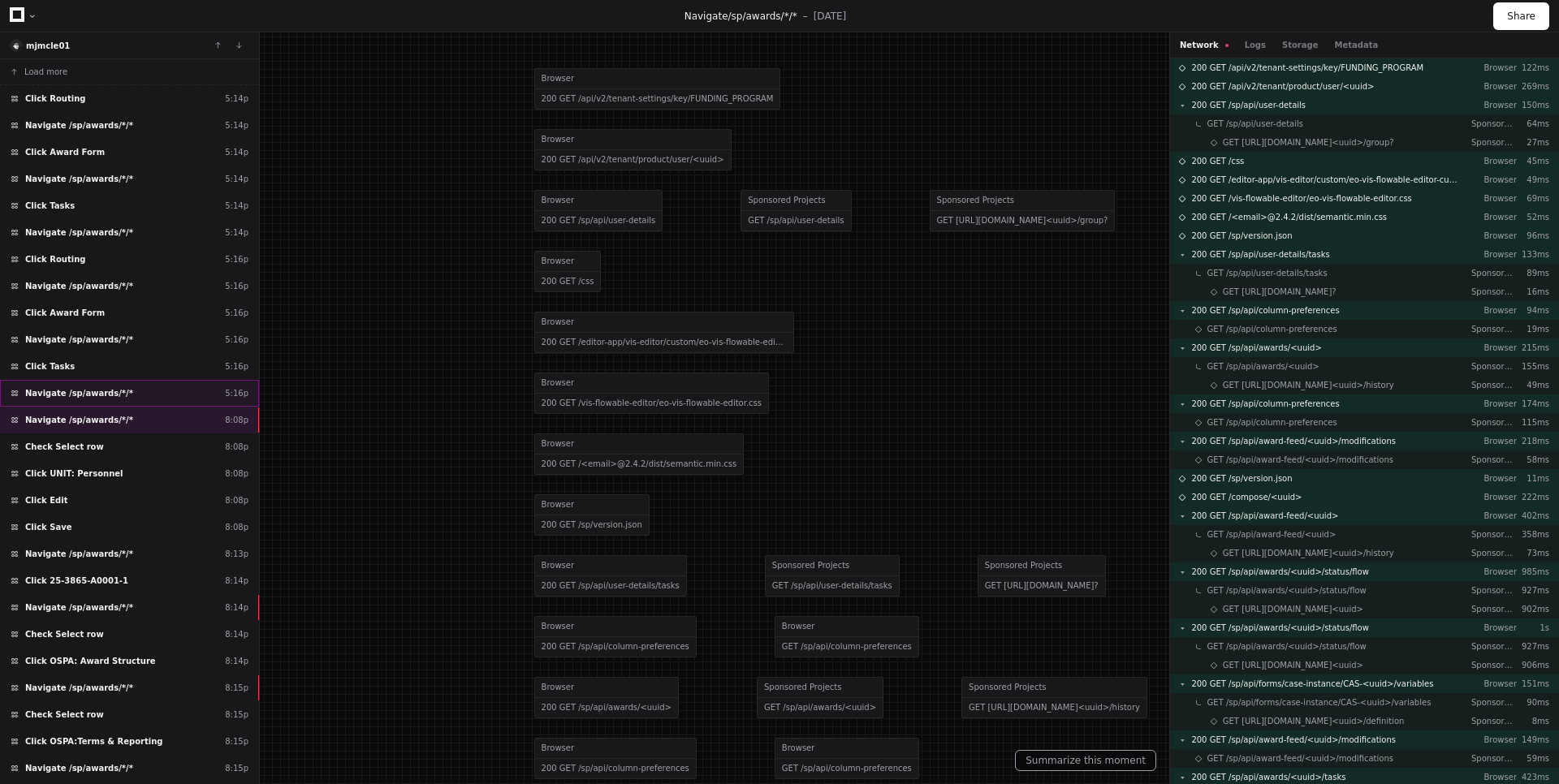
click at [199, 405] on div "Navigate /sp/awards/*/* 5:16p" at bounding box center [129, 392] width 259 height 27
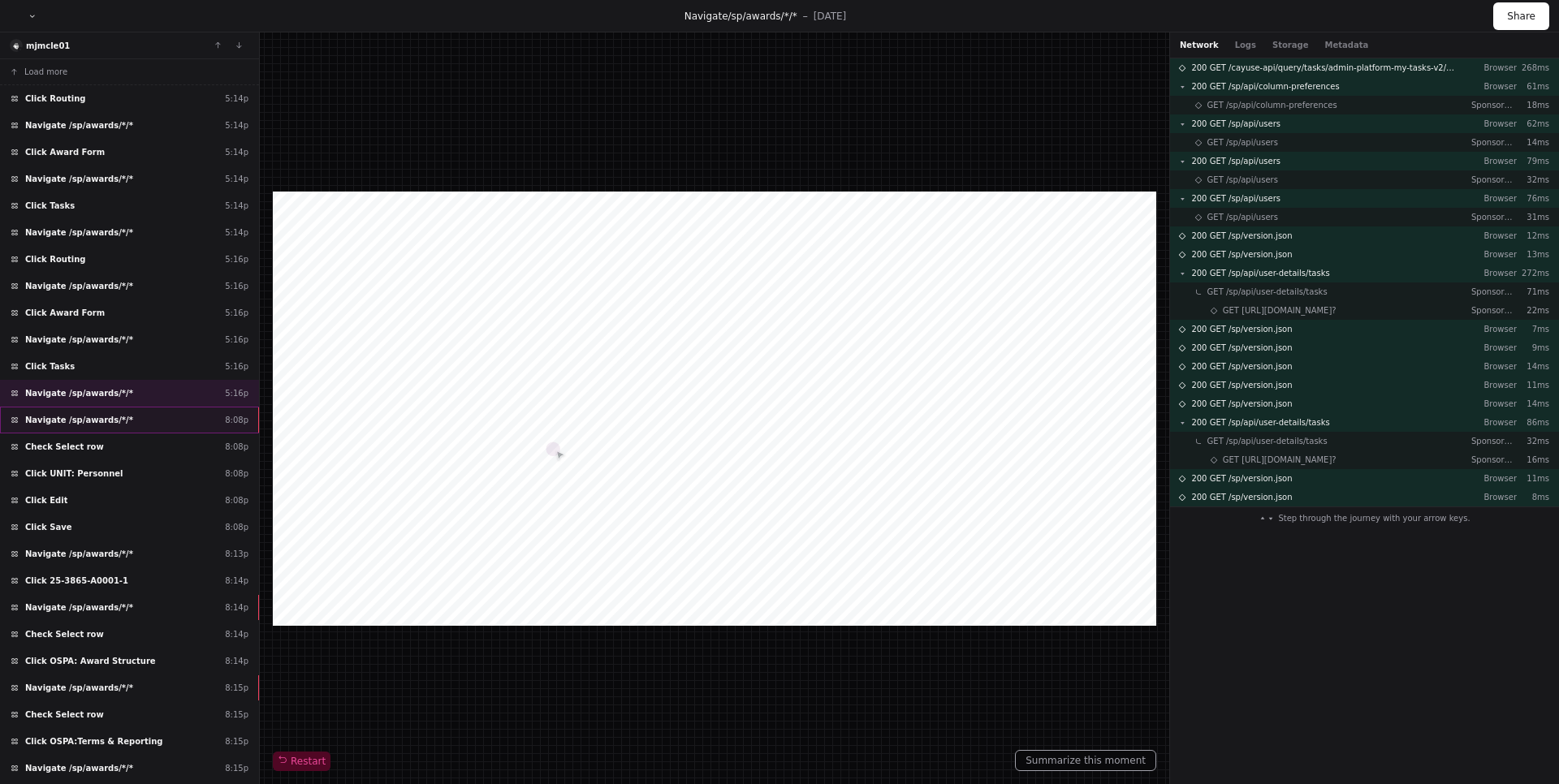
click at [189, 422] on div "Navigate /sp/awards/*/* 8:08p" at bounding box center [129, 419] width 259 height 27
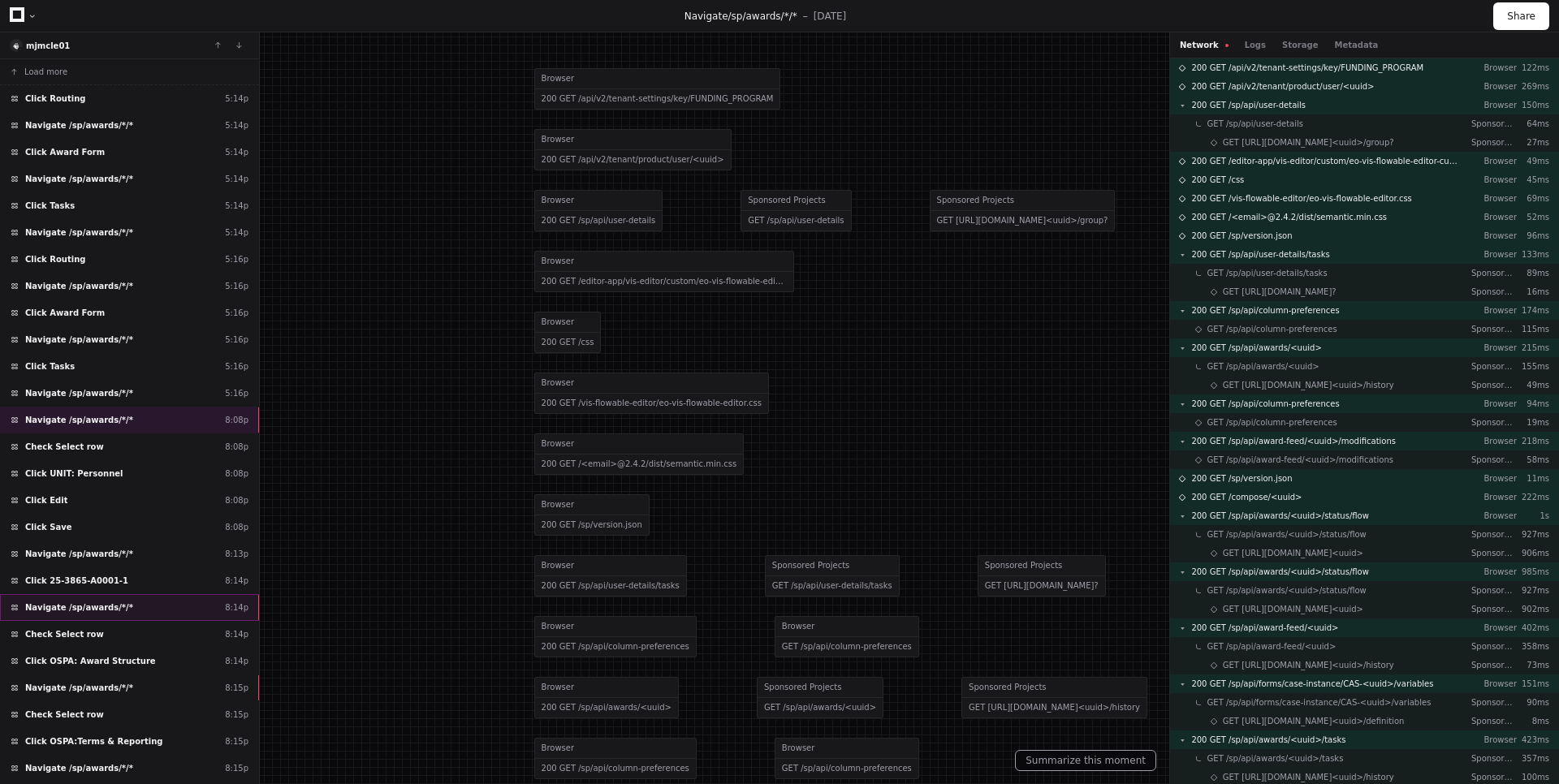
click at [152, 599] on div "Navigate /sp/awards/*/* 8:14p" at bounding box center [129, 607] width 259 height 27
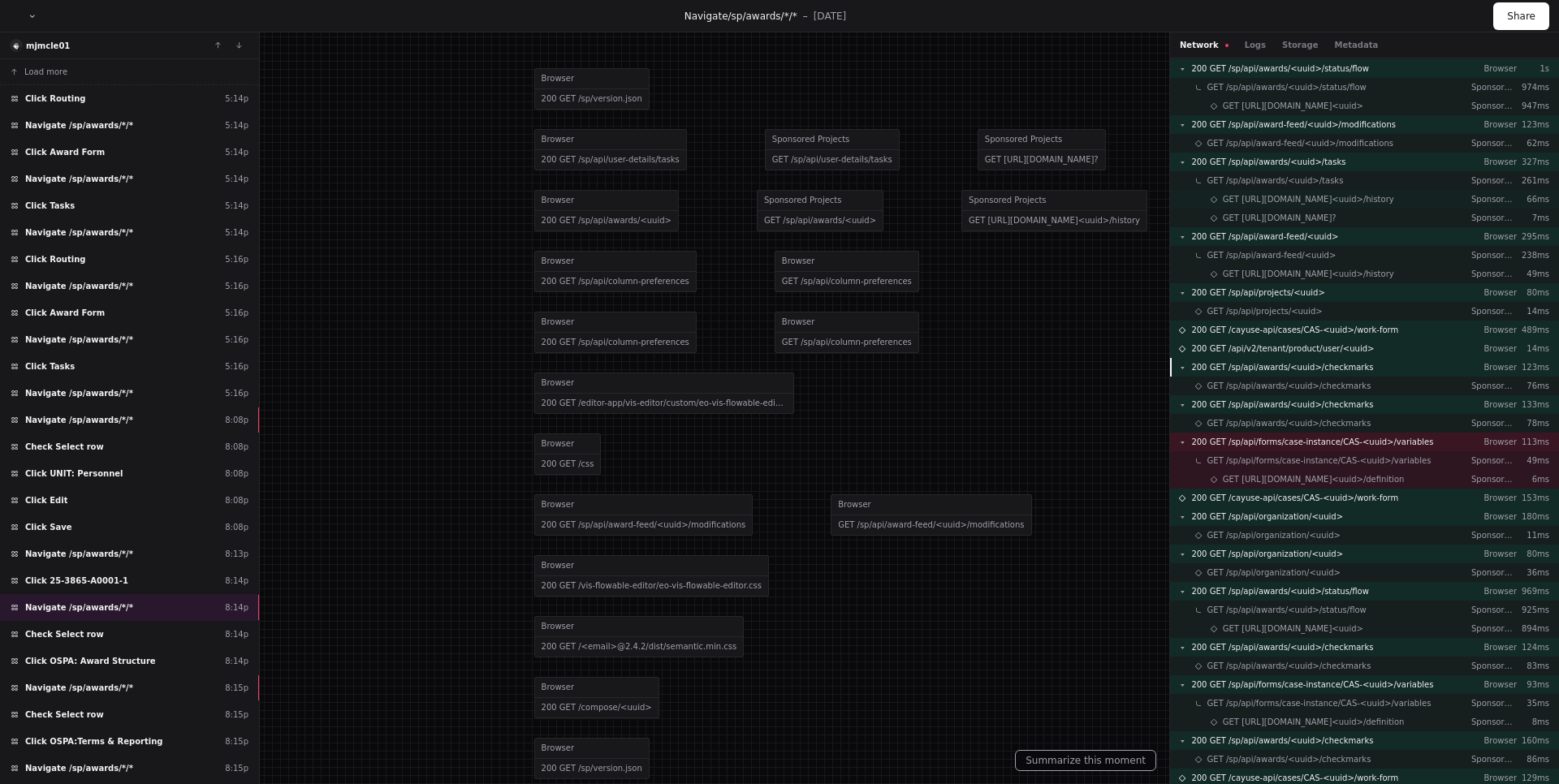
scroll to position [553, 0]
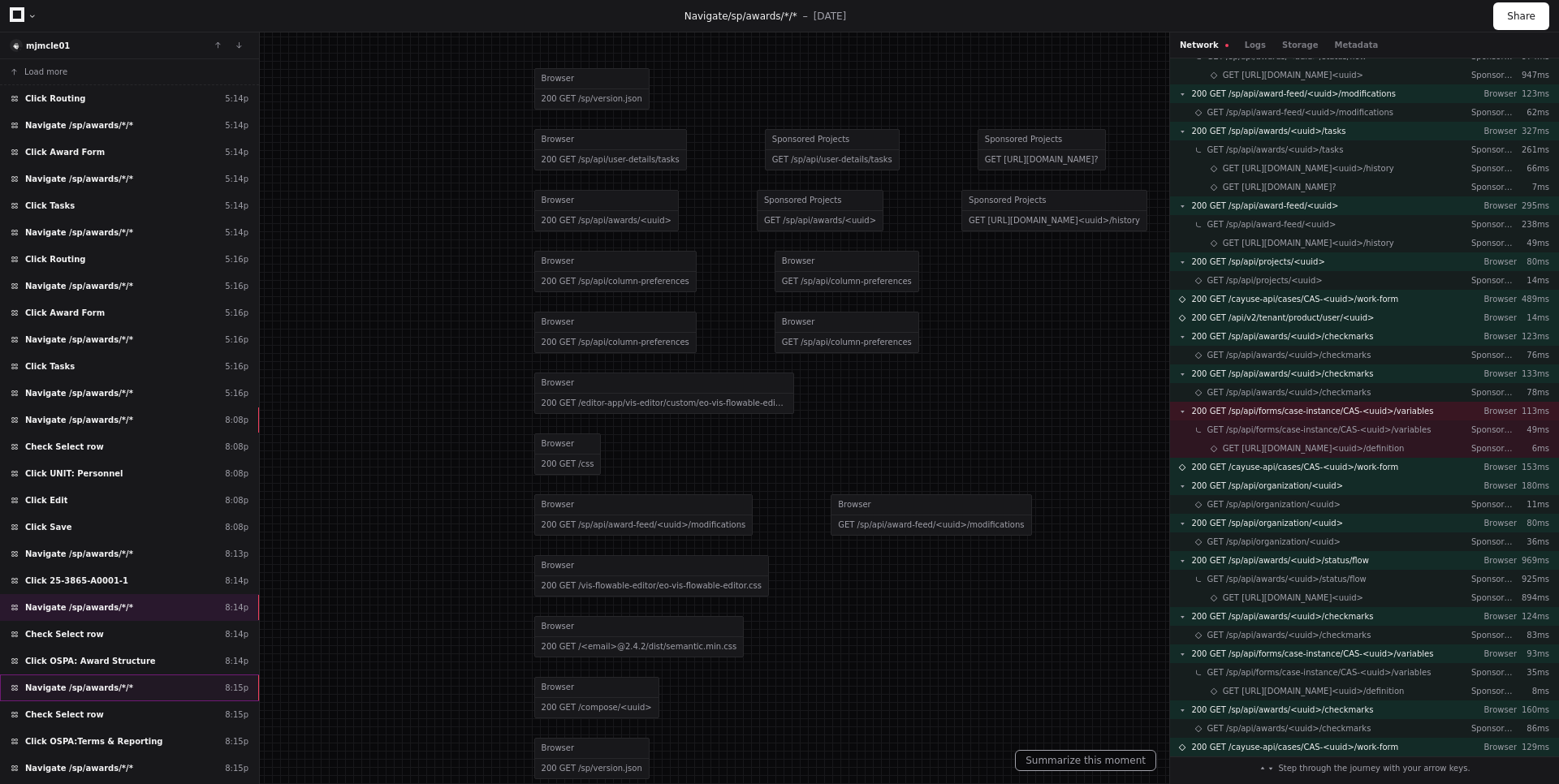
click at [166, 676] on div "Navigate /sp/awards/*/* 8:15p" at bounding box center [129, 688] width 259 height 27
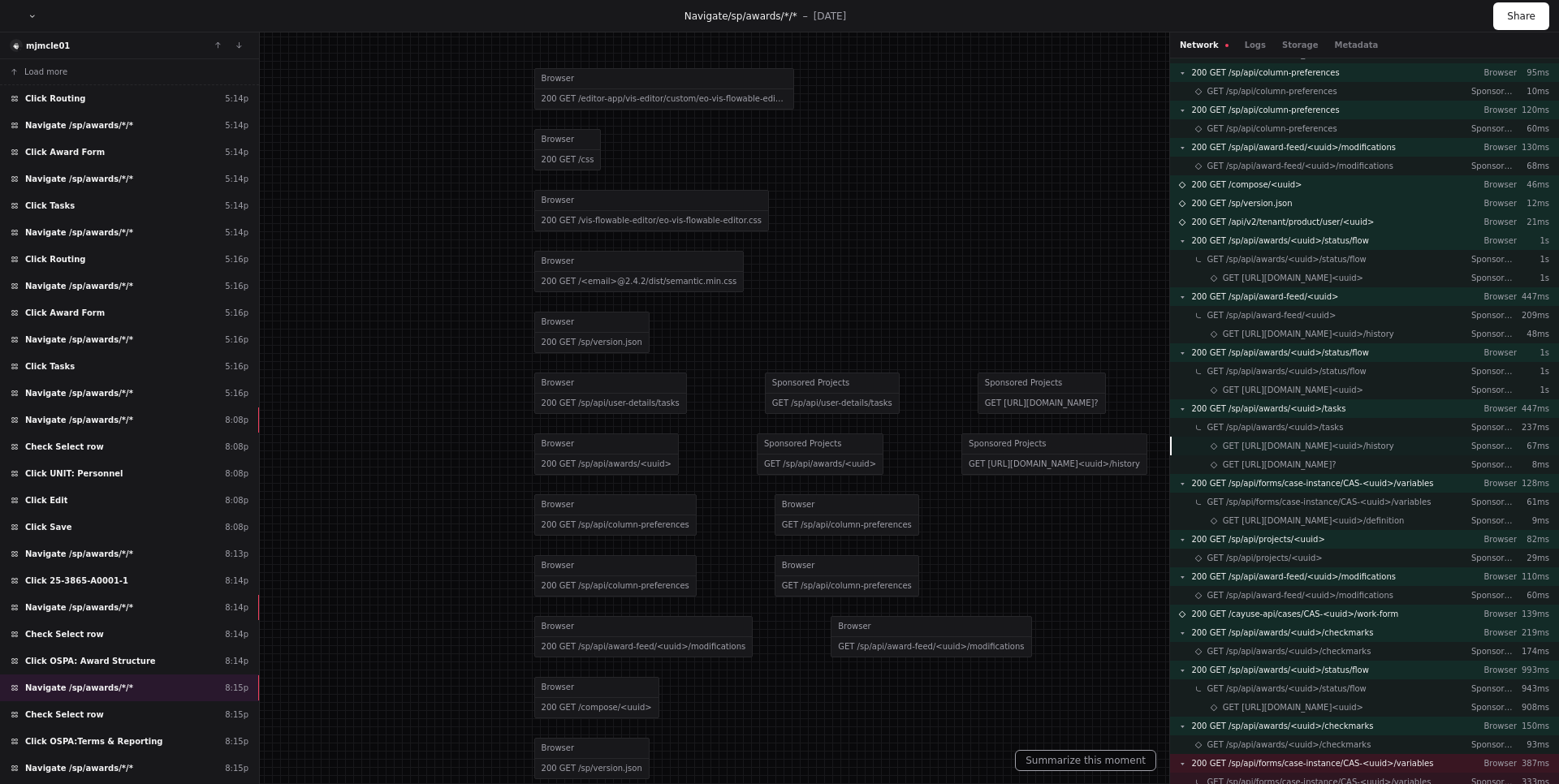
scroll to position [310, 0]
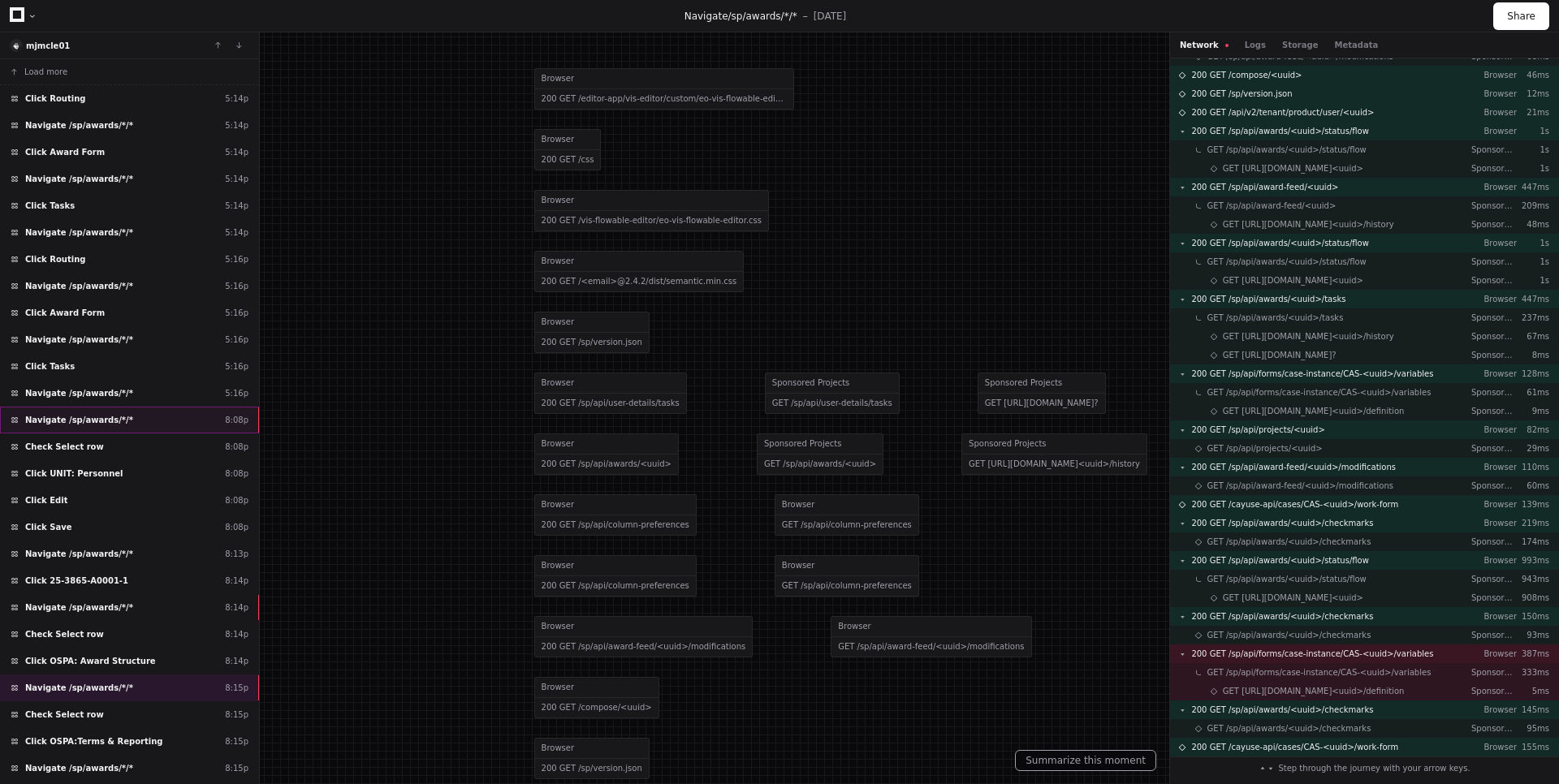
click at [109, 412] on div "Navigate /sp/awards/*/* 8:08p" at bounding box center [129, 419] width 259 height 27
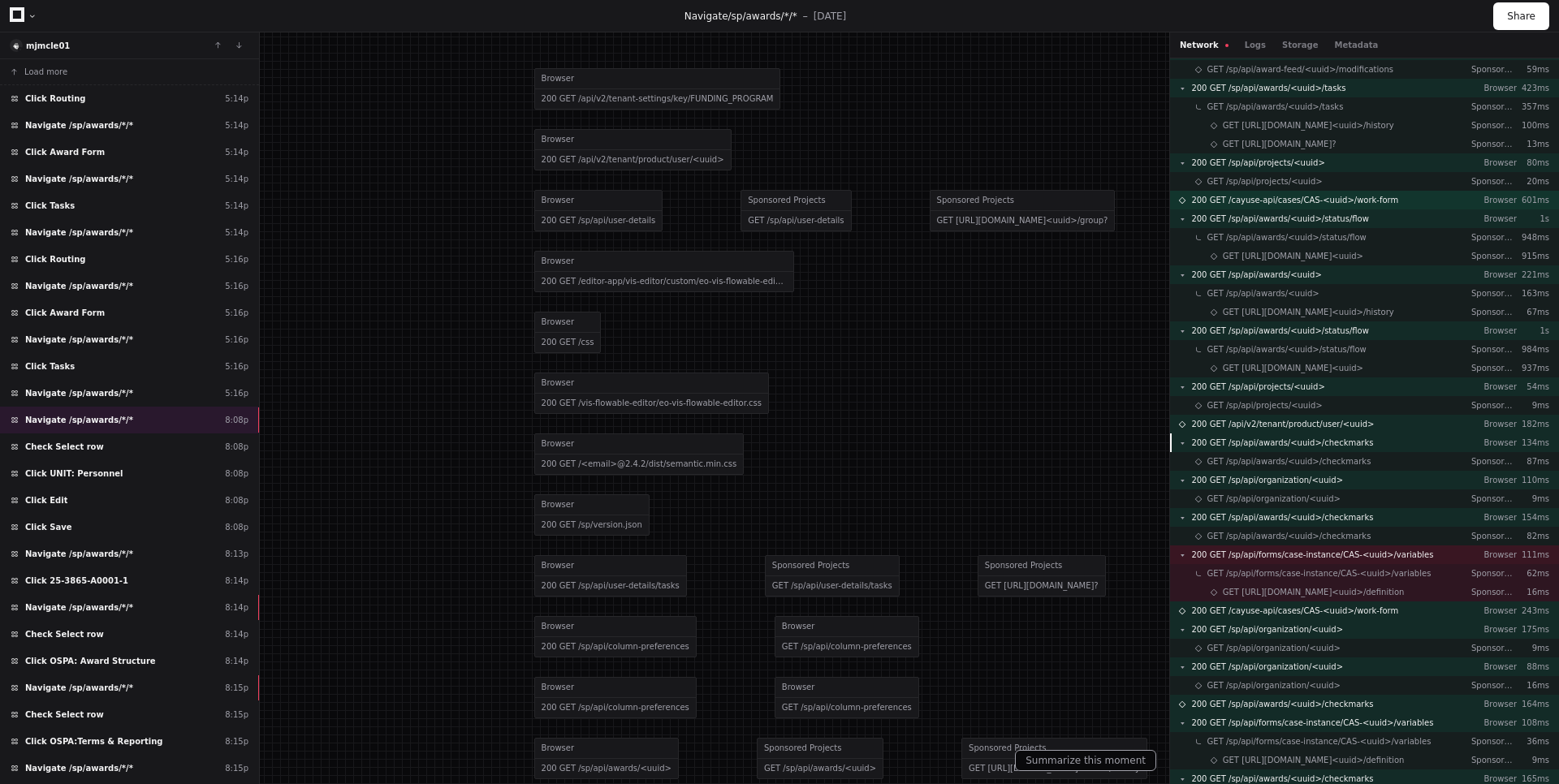
scroll to position [758, 0]
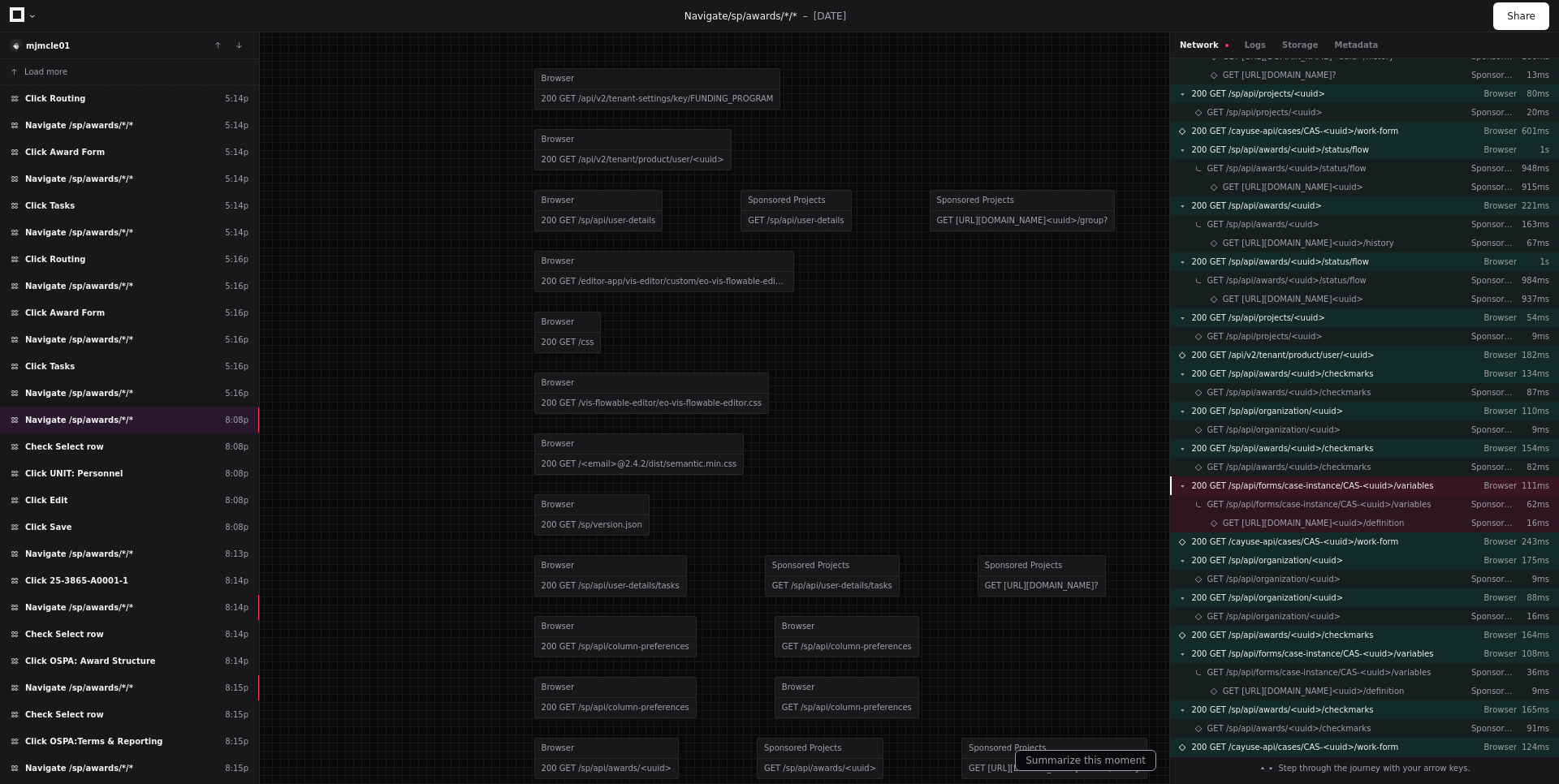
click at [1344, 483] on span "200 GET /sp/api/forms/case-instance/CAS-<uuid>/variables" at bounding box center [1311, 485] width 242 height 12
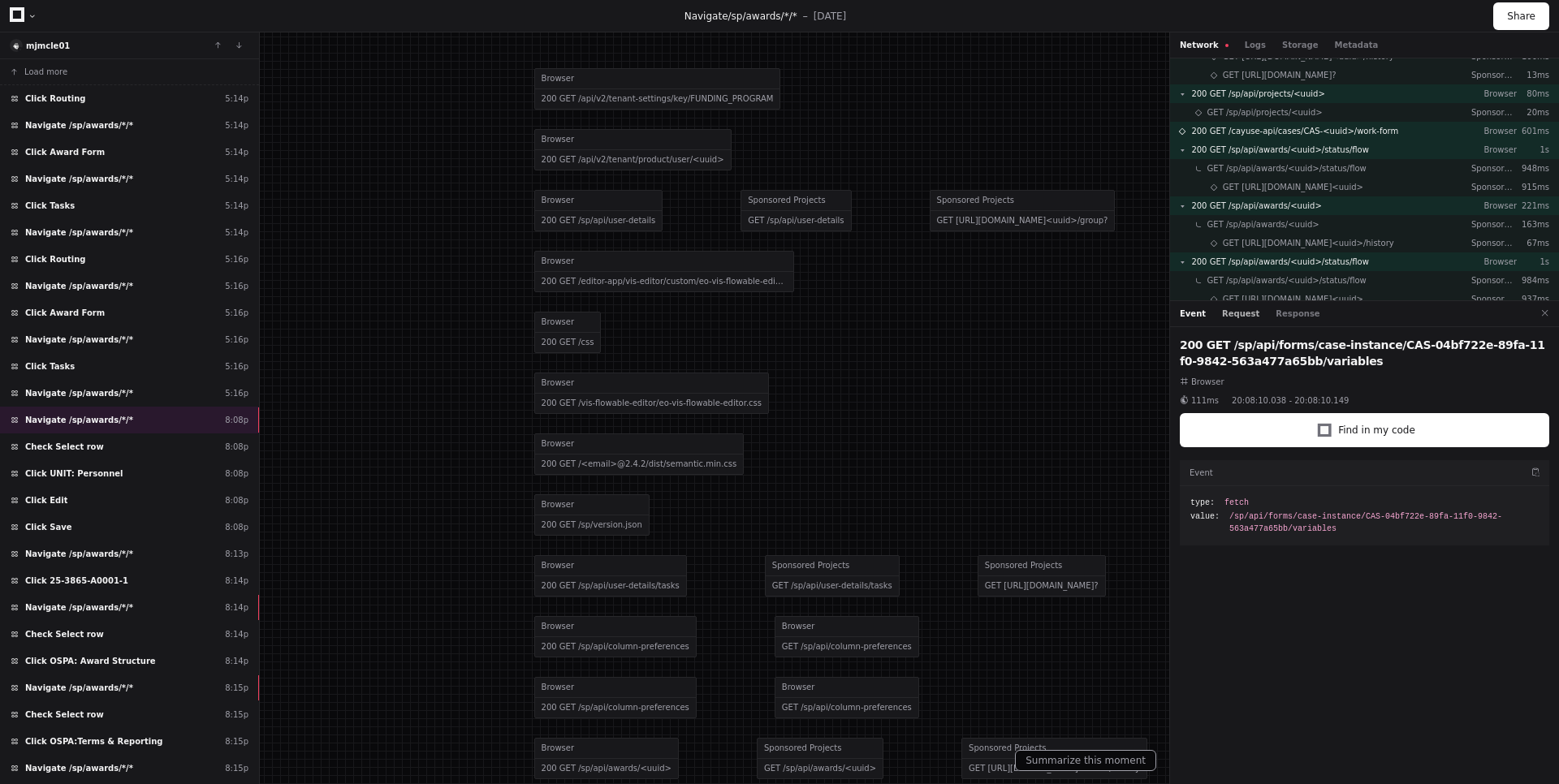
click at [1244, 311] on button "Request" at bounding box center [1241, 314] width 37 height 12
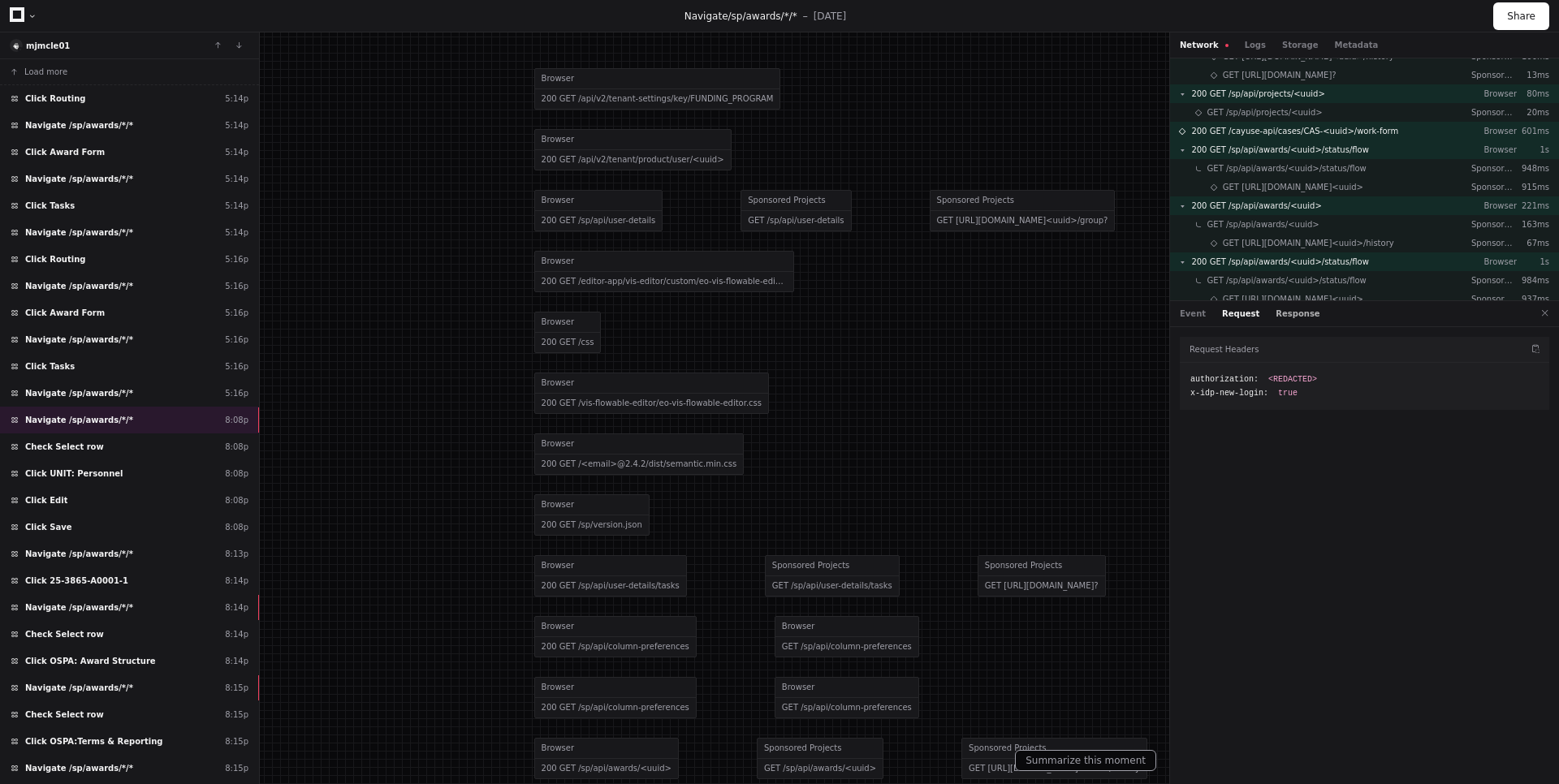
click at [1291, 311] on button "Response" at bounding box center [1296, 314] width 44 height 12
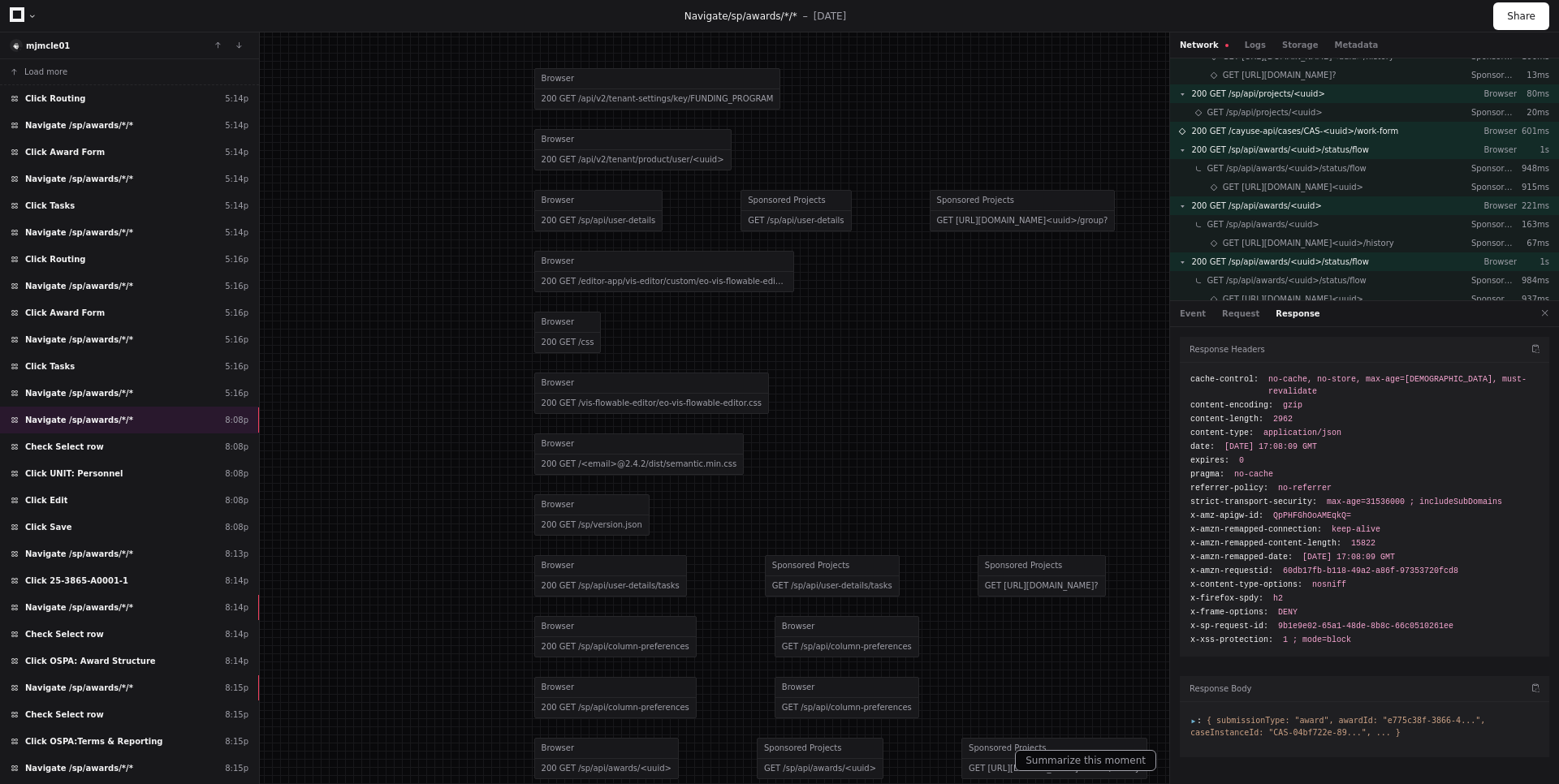
click at [1193, 716] on span ":" at bounding box center [1196, 721] width 11 height 9
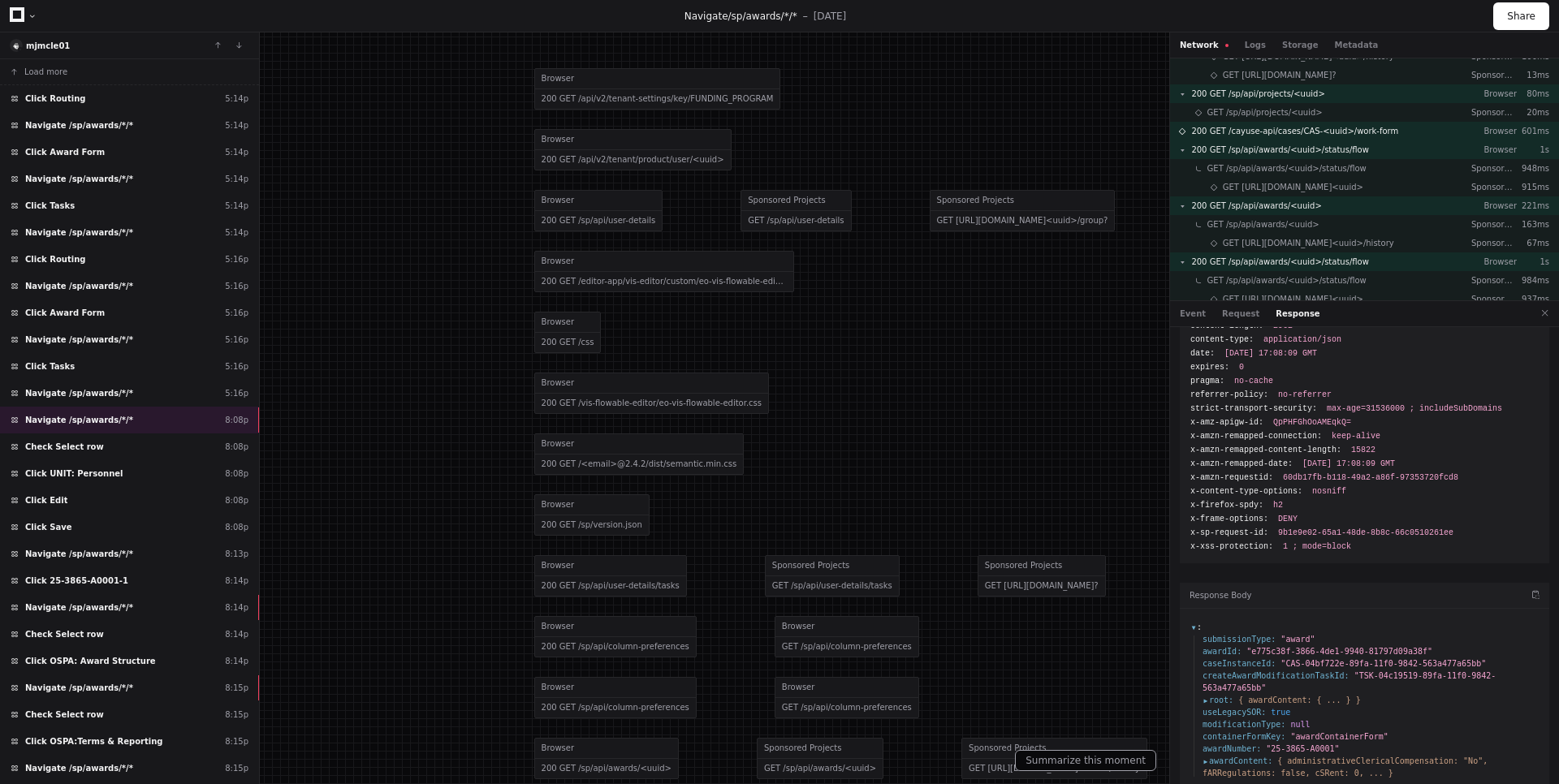
scroll to position [98, 0]
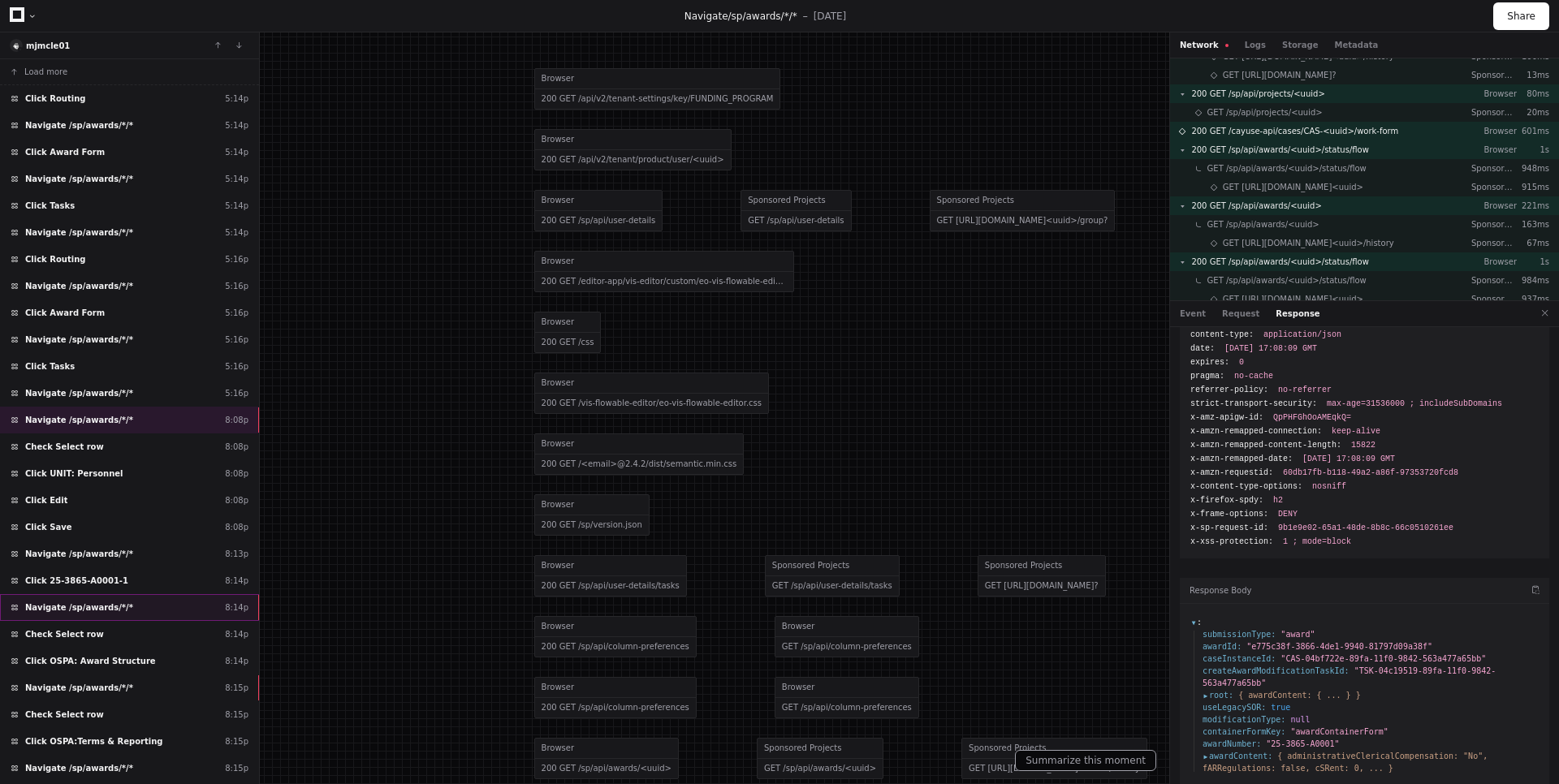
click at [225, 597] on div "Navigate /sp/awards/*/* 8:14p" at bounding box center [129, 607] width 259 height 27
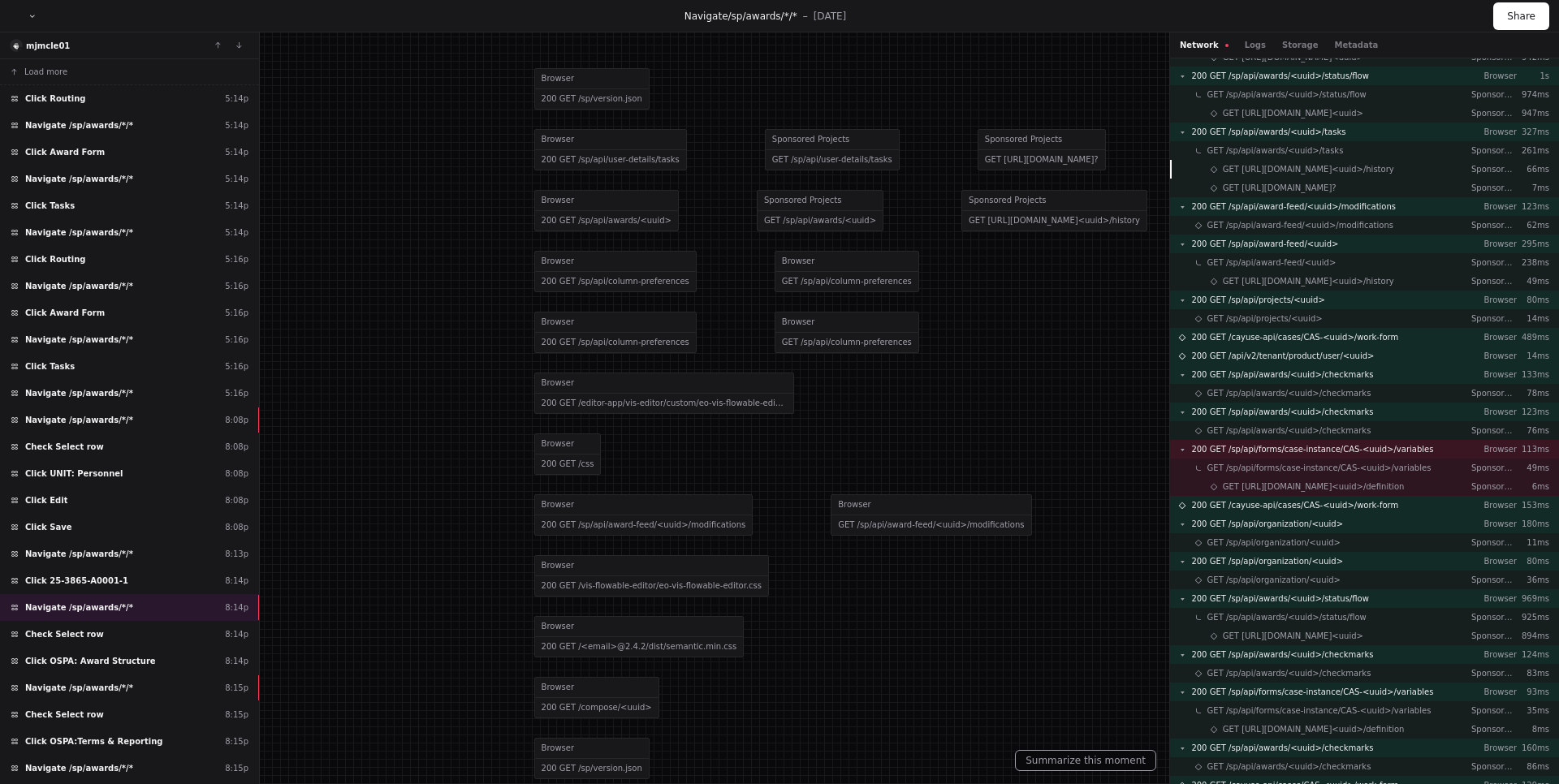
scroll to position [553, 0]
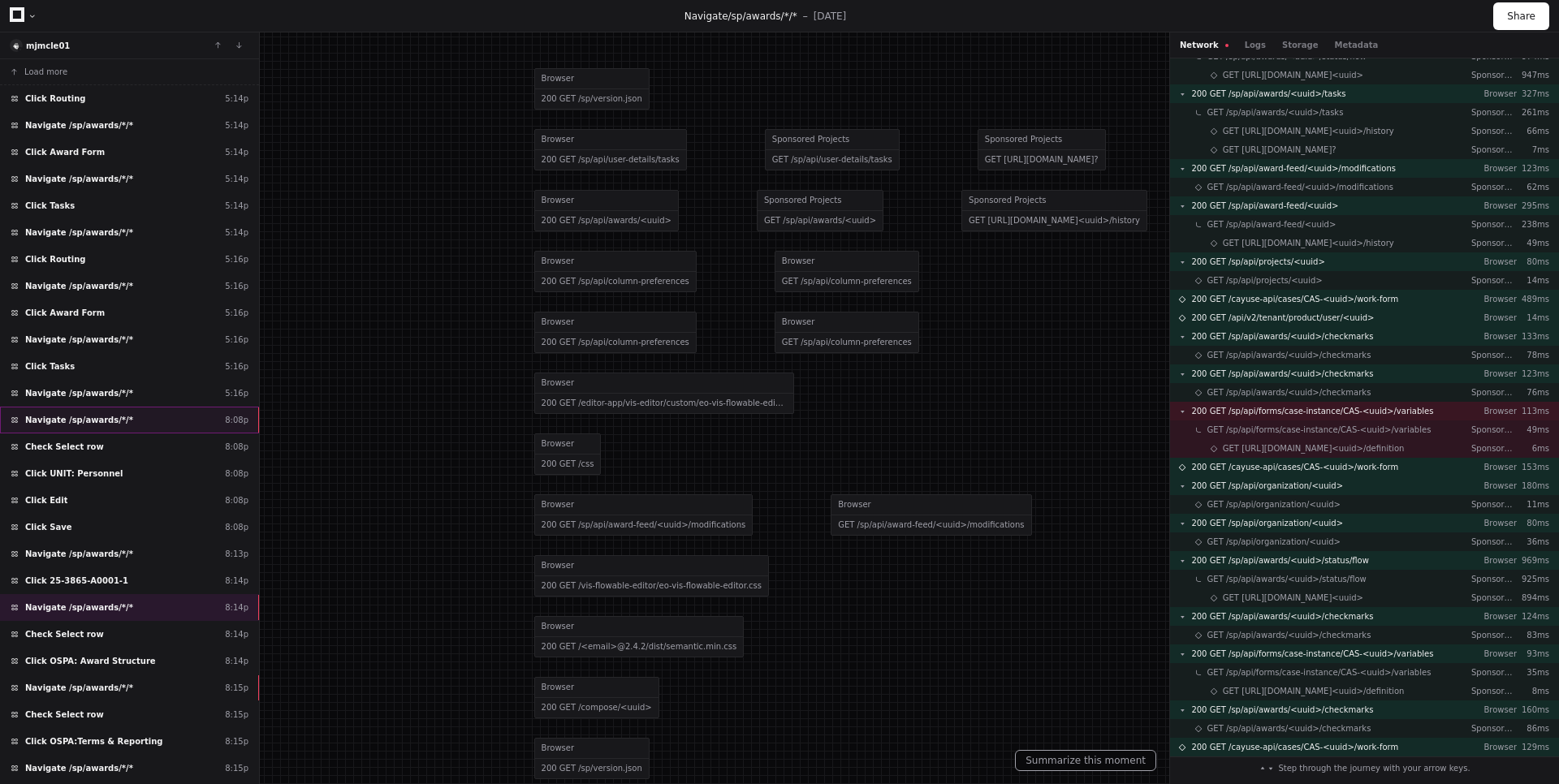
click at [183, 423] on div "Navigate /sp/awards/*/* 8:08p" at bounding box center [129, 419] width 259 height 27
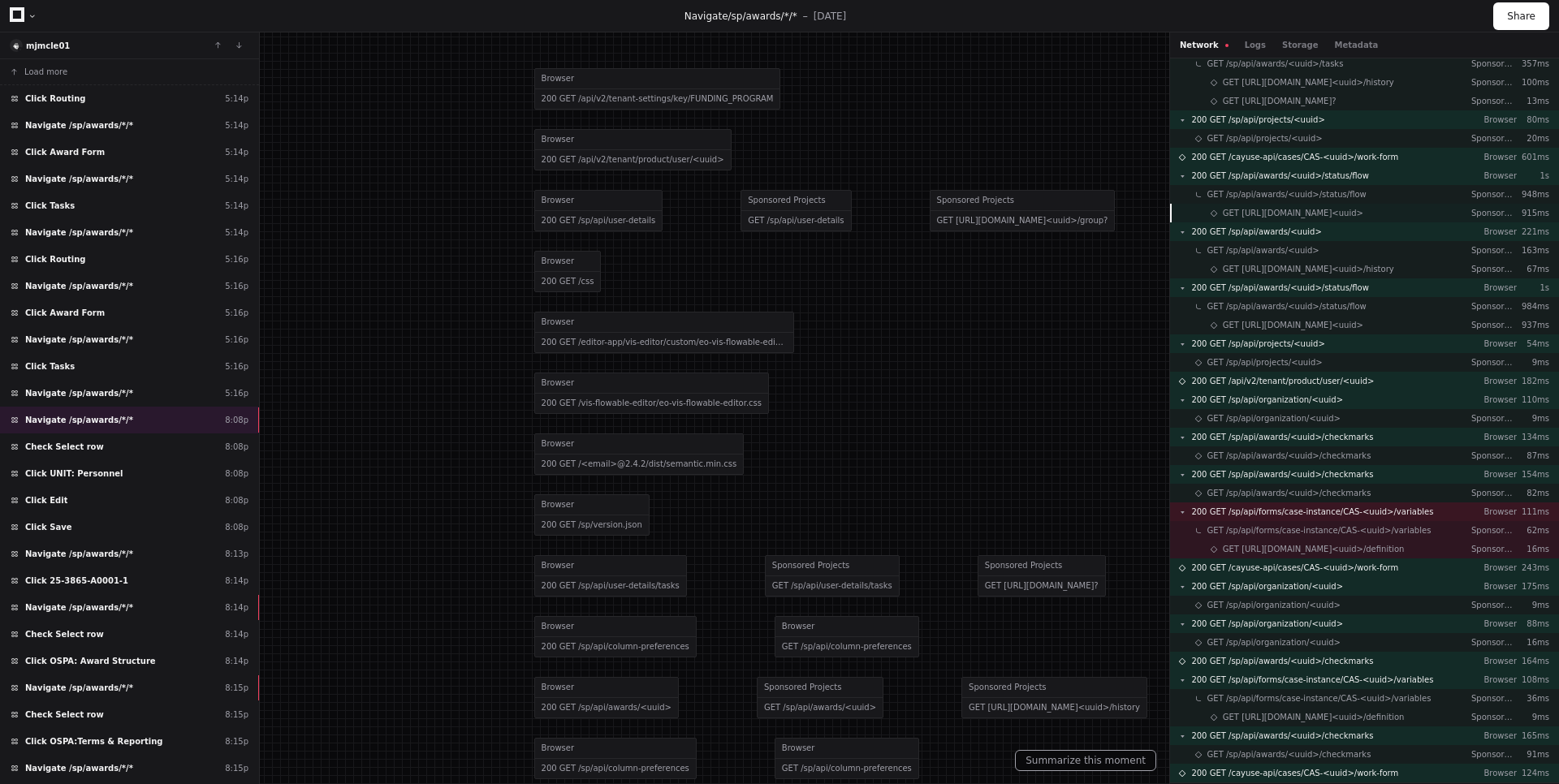
scroll to position [758, 0]
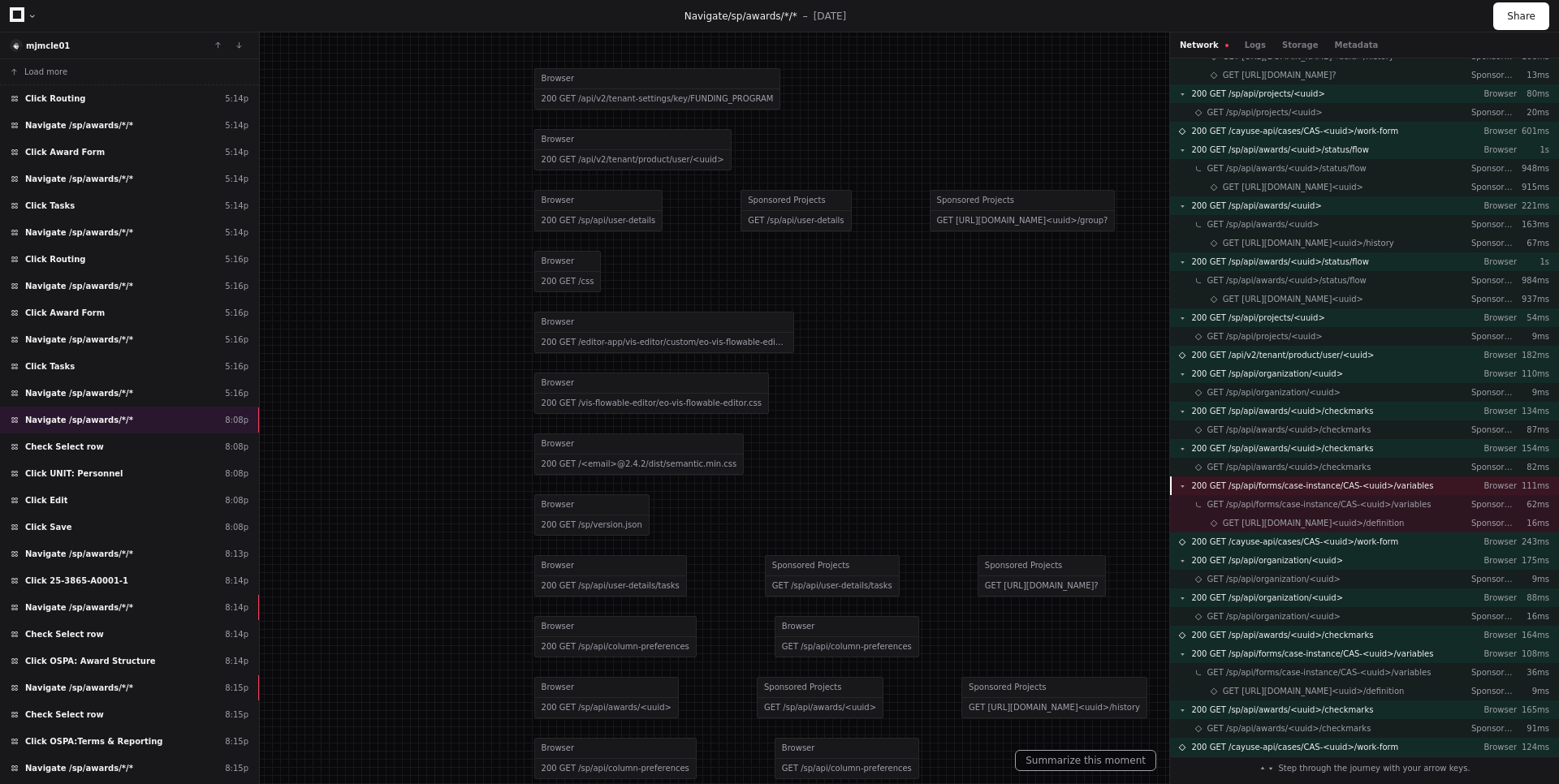
click at [1327, 479] on div "200 GET /sp/api/forms/case-instance/CAS-<uuid>/variables Browser 111ms" at bounding box center [1364, 486] width 389 height 19
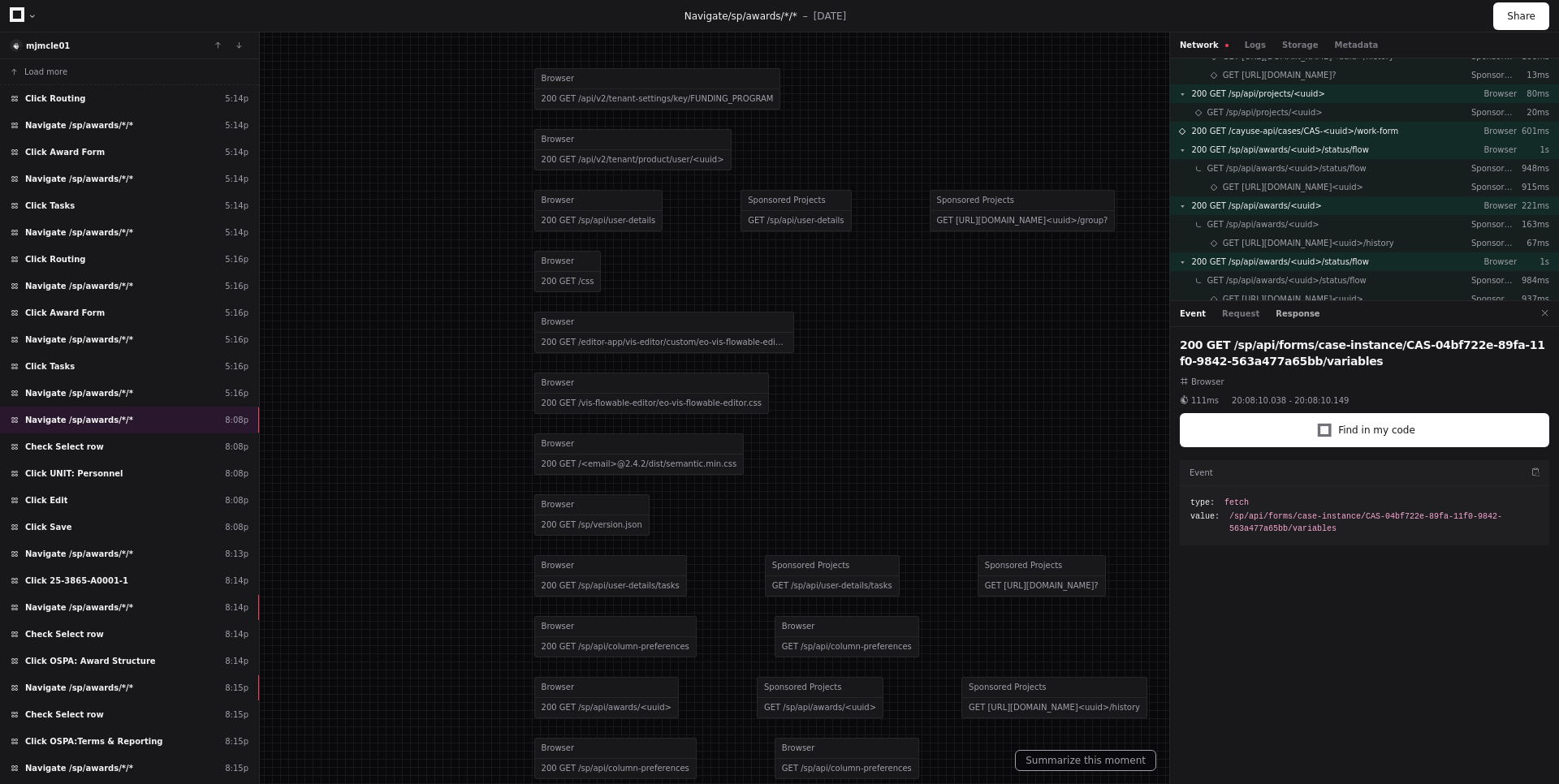
click at [1291, 315] on button "Response" at bounding box center [1296, 314] width 44 height 12
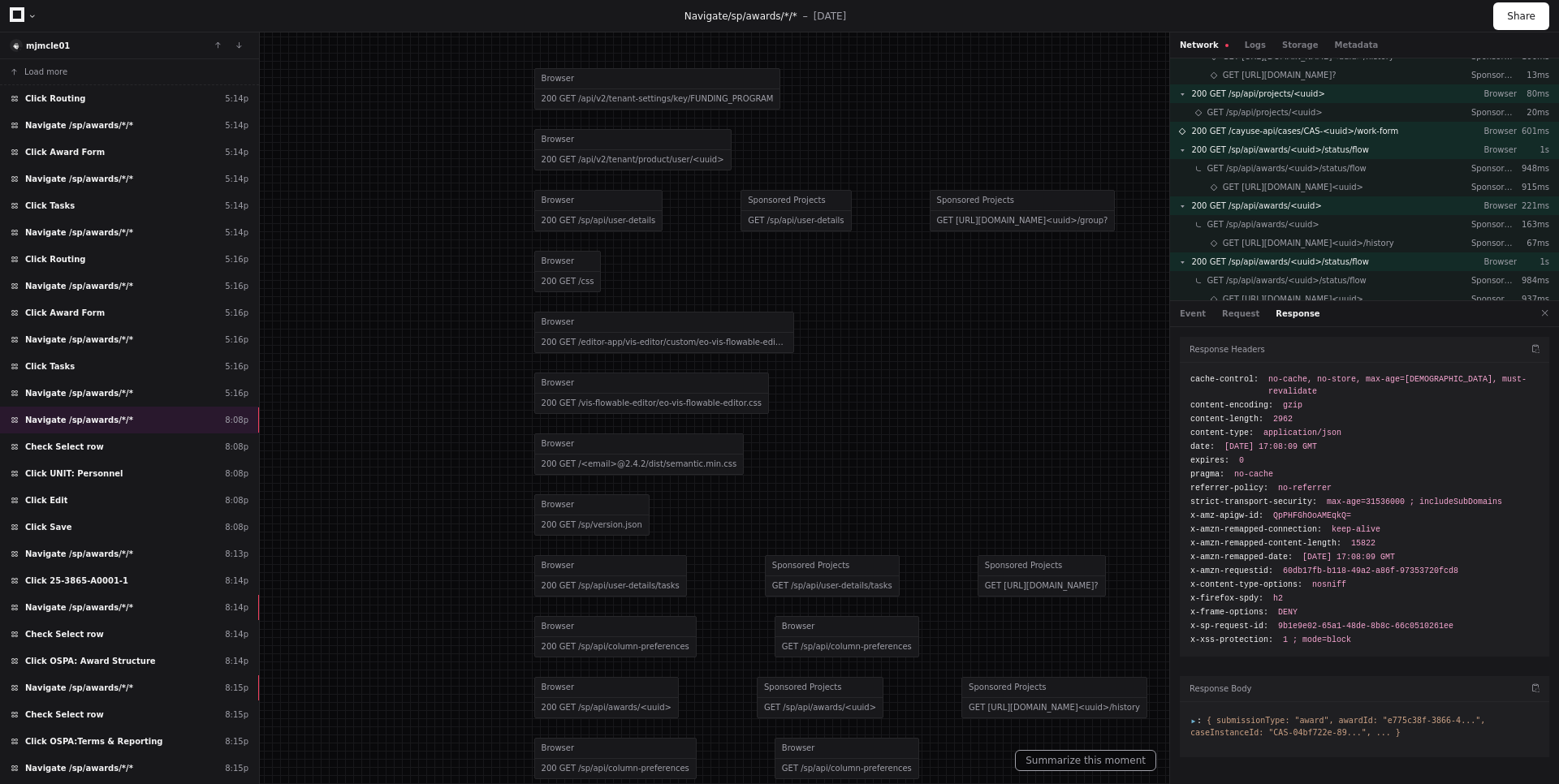
click at [1195, 716] on span ":" at bounding box center [1196, 721] width 11 height 9
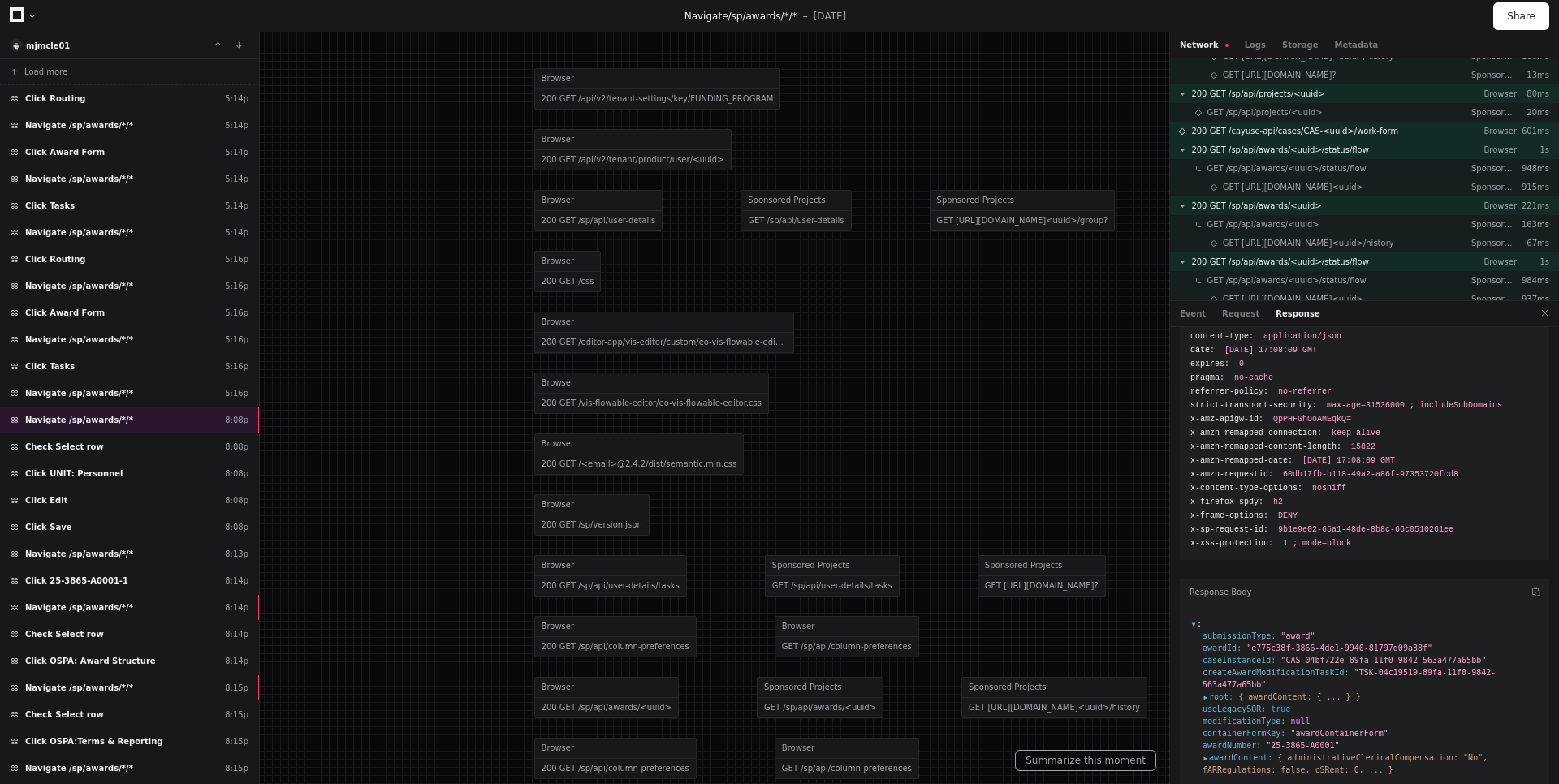
scroll to position [98, 0]
click at [1192, 318] on button "Event" at bounding box center [1192, 314] width 26 height 12
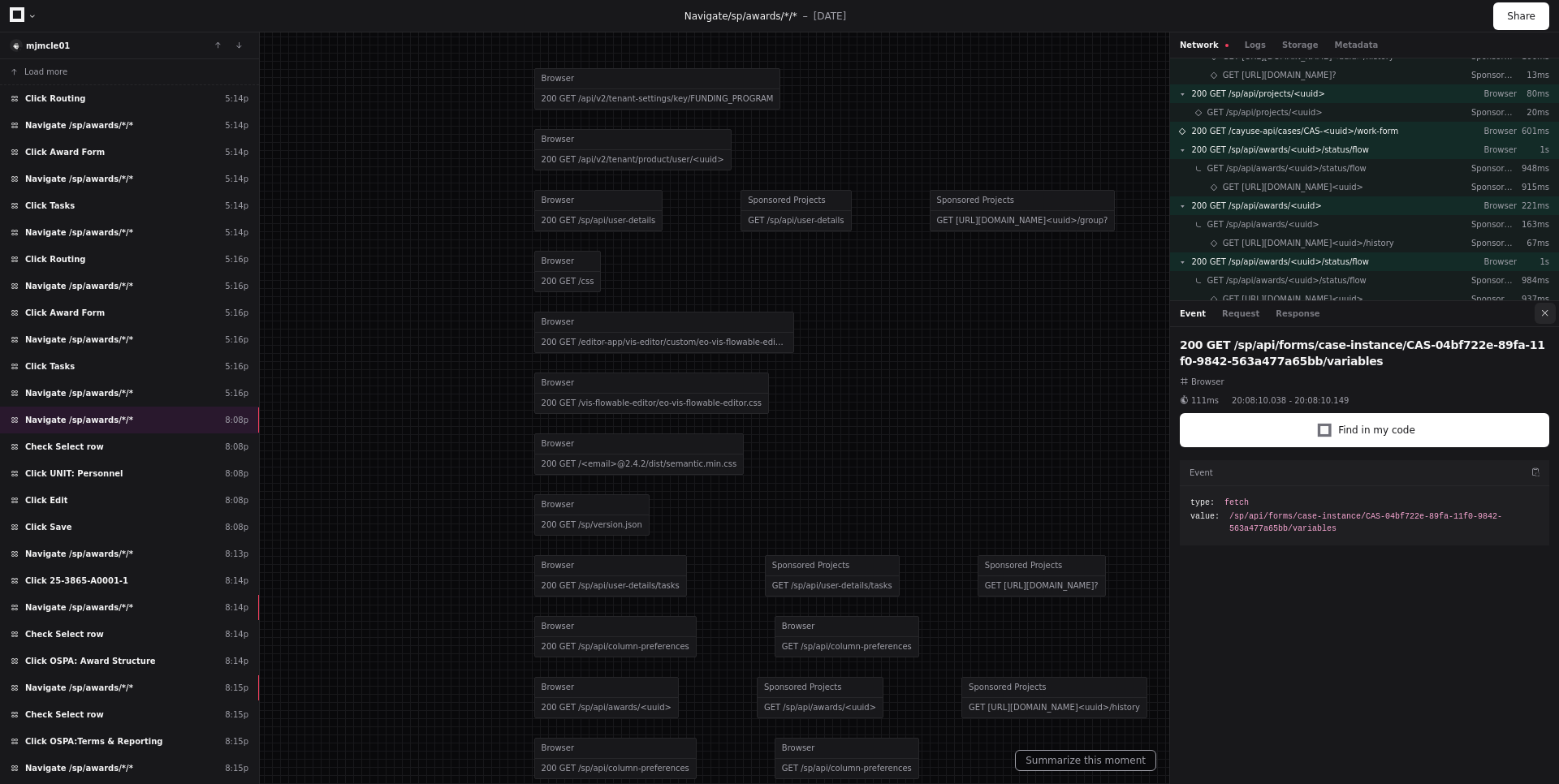
click at [1549, 316] on button at bounding box center [1544, 313] width 21 height 21
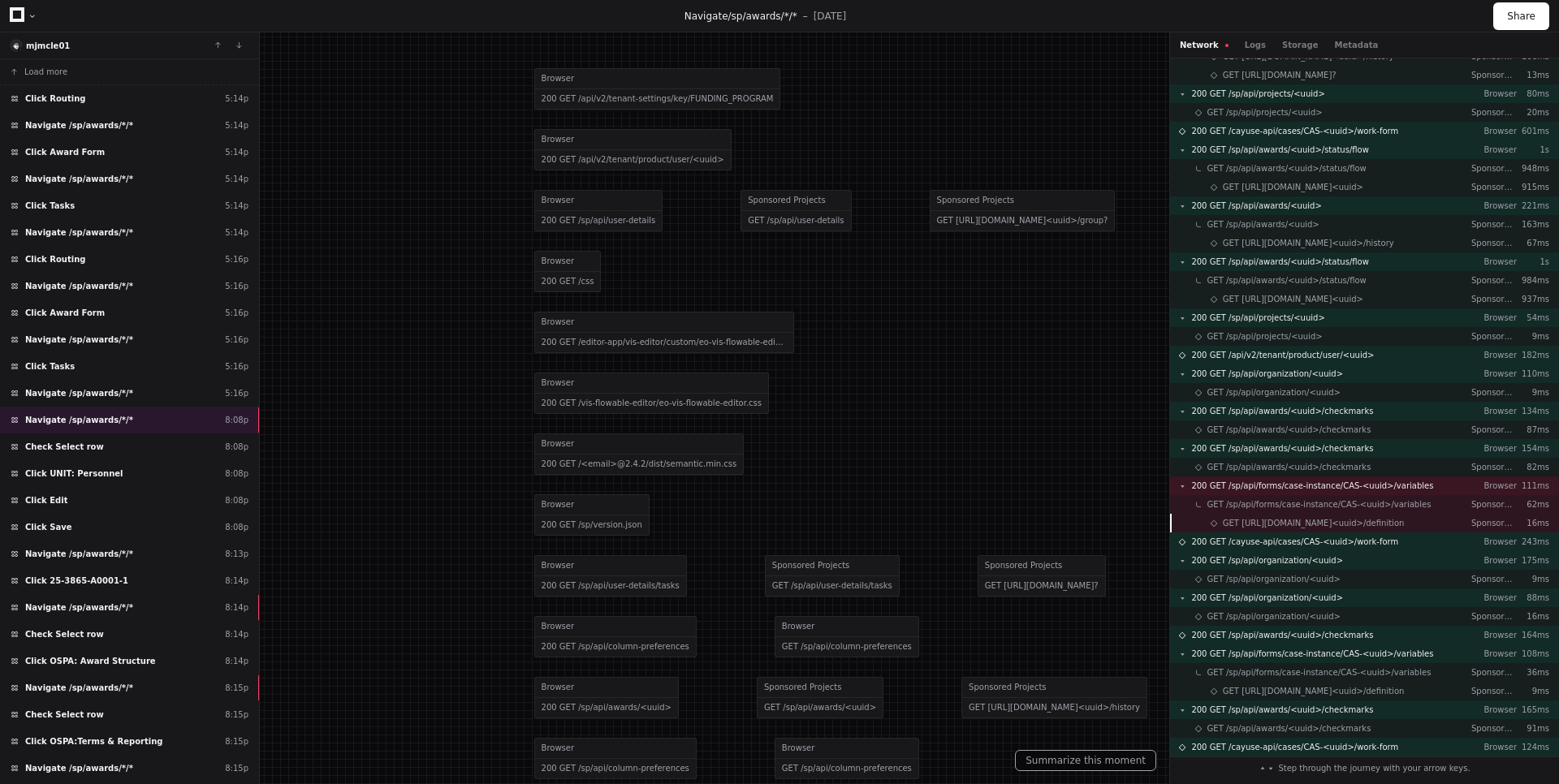
click at [1405, 519] on span "GET [URL][DOMAIN_NAME]<uuid>/definition" at bounding box center [1314, 522] width 182 height 12
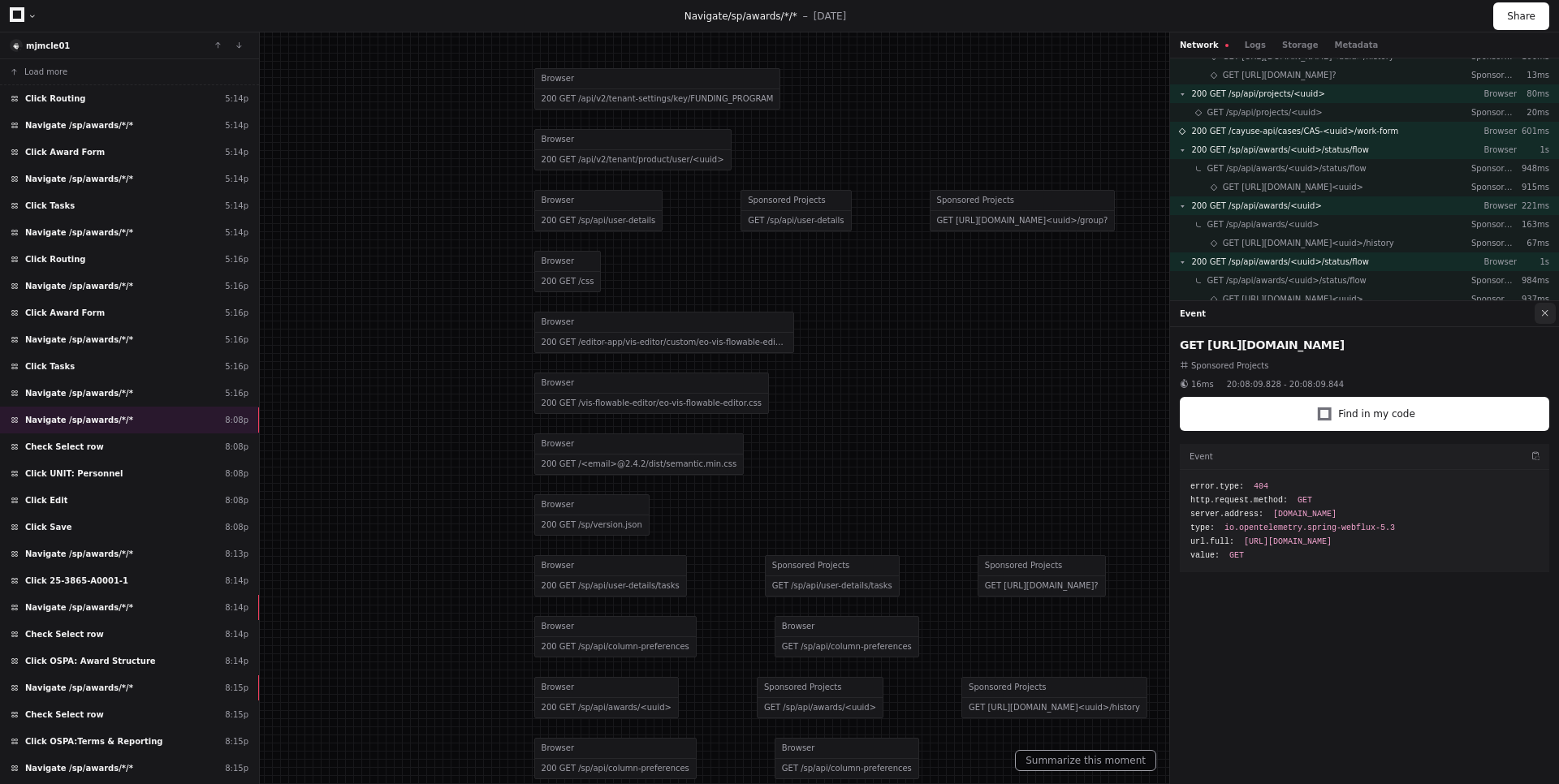
click at [1551, 318] on button at bounding box center [1544, 313] width 21 height 21
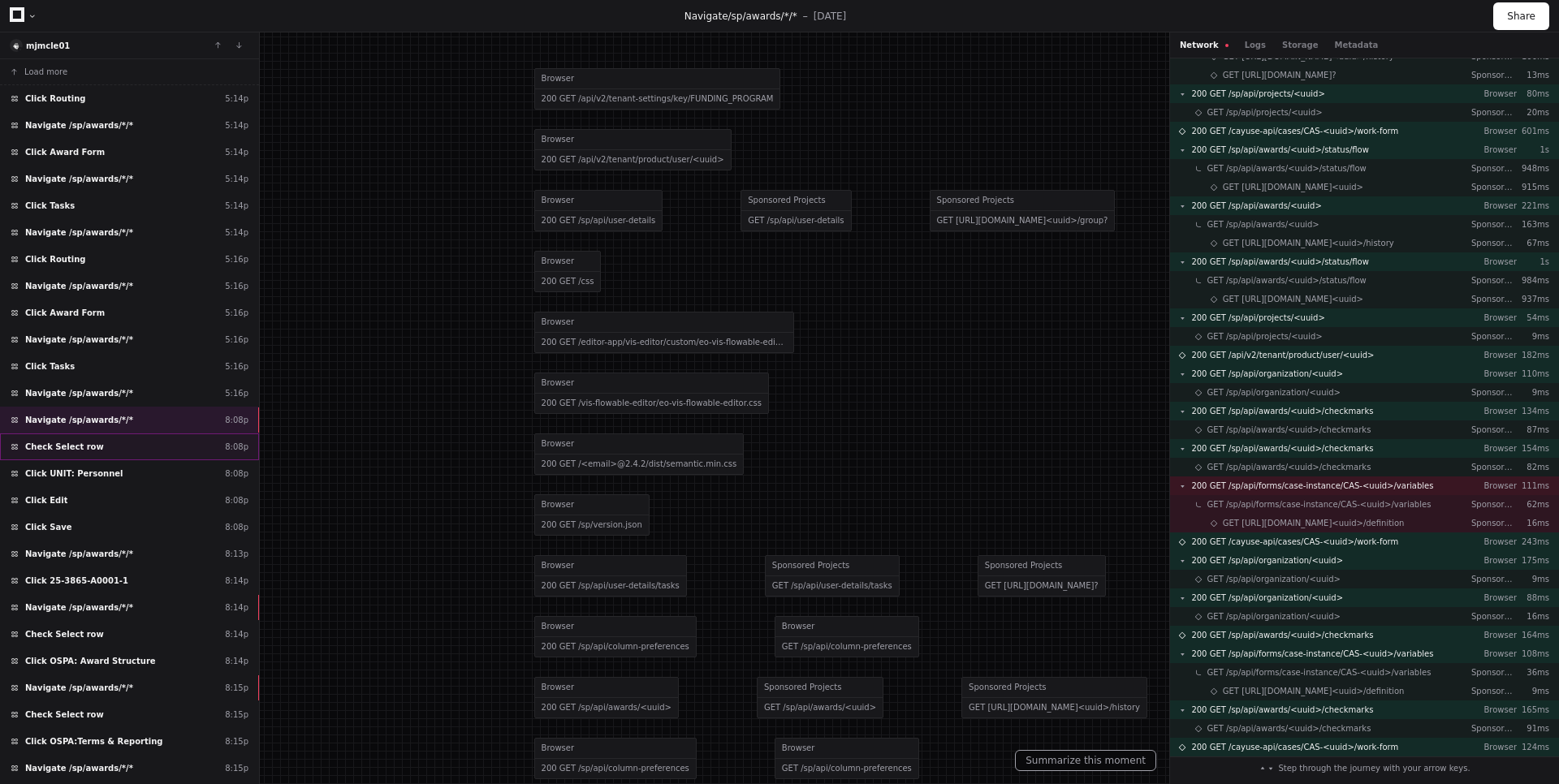
click at [63, 447] on span "Check Select row" at bounding box center [64, 446] width 79 height 12
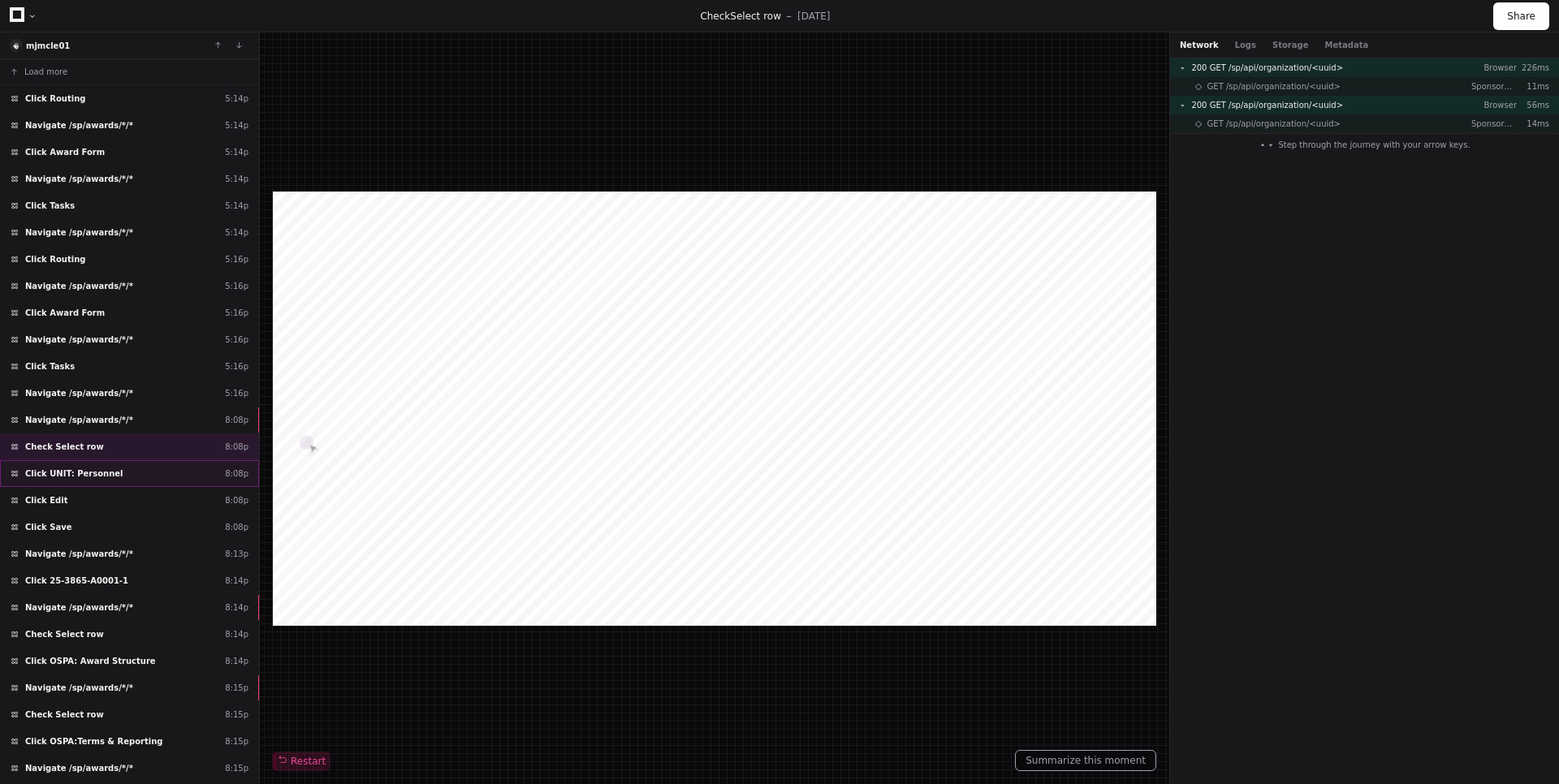
click at [84, 469] on span "Click UNIT: Personnel" at bounding box center [74, 473] width 98 height 12
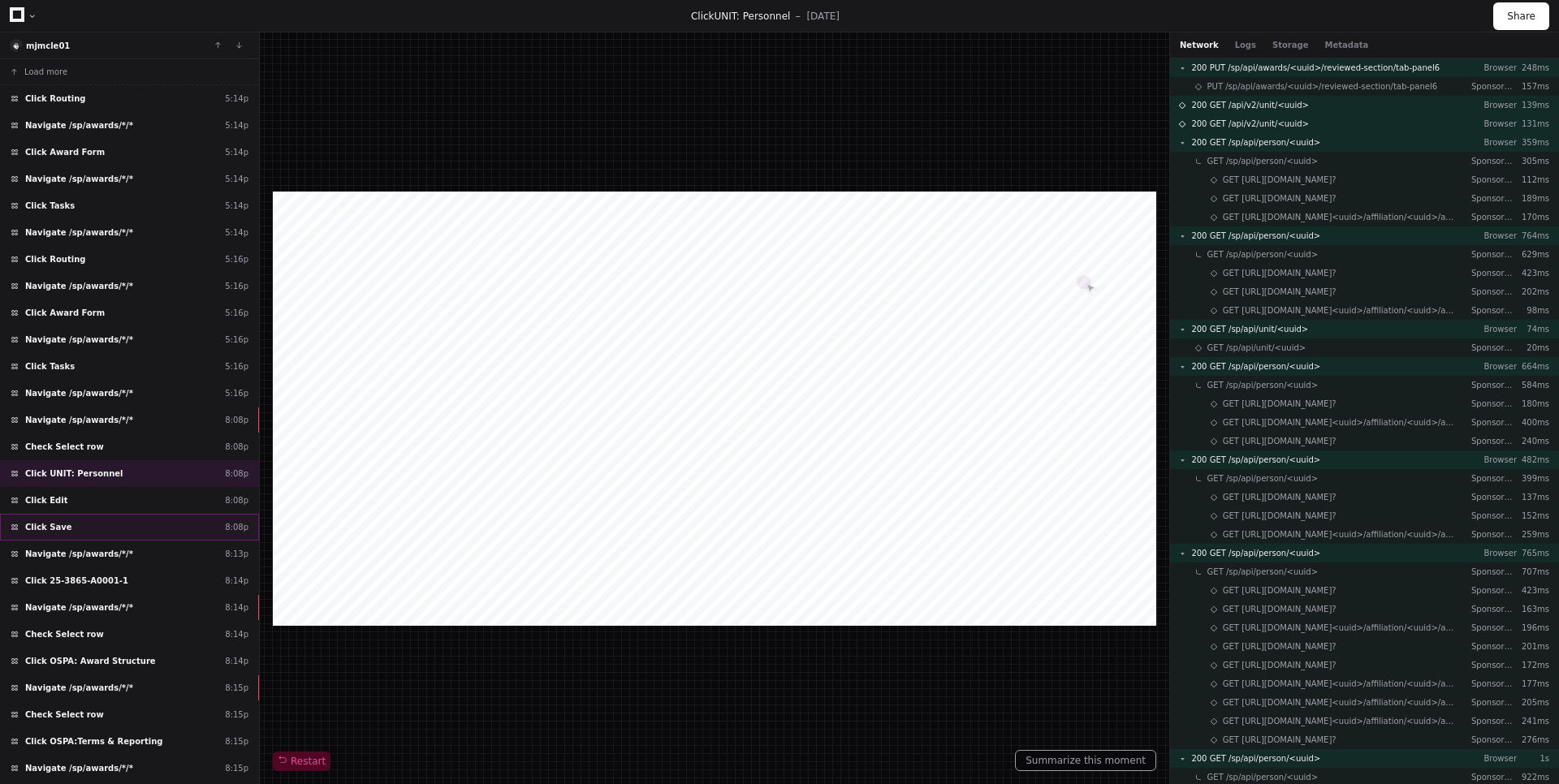
click at [109, 529] on div "Click Save 8:08p" at bounding box center [129, 527] width 259 height 27
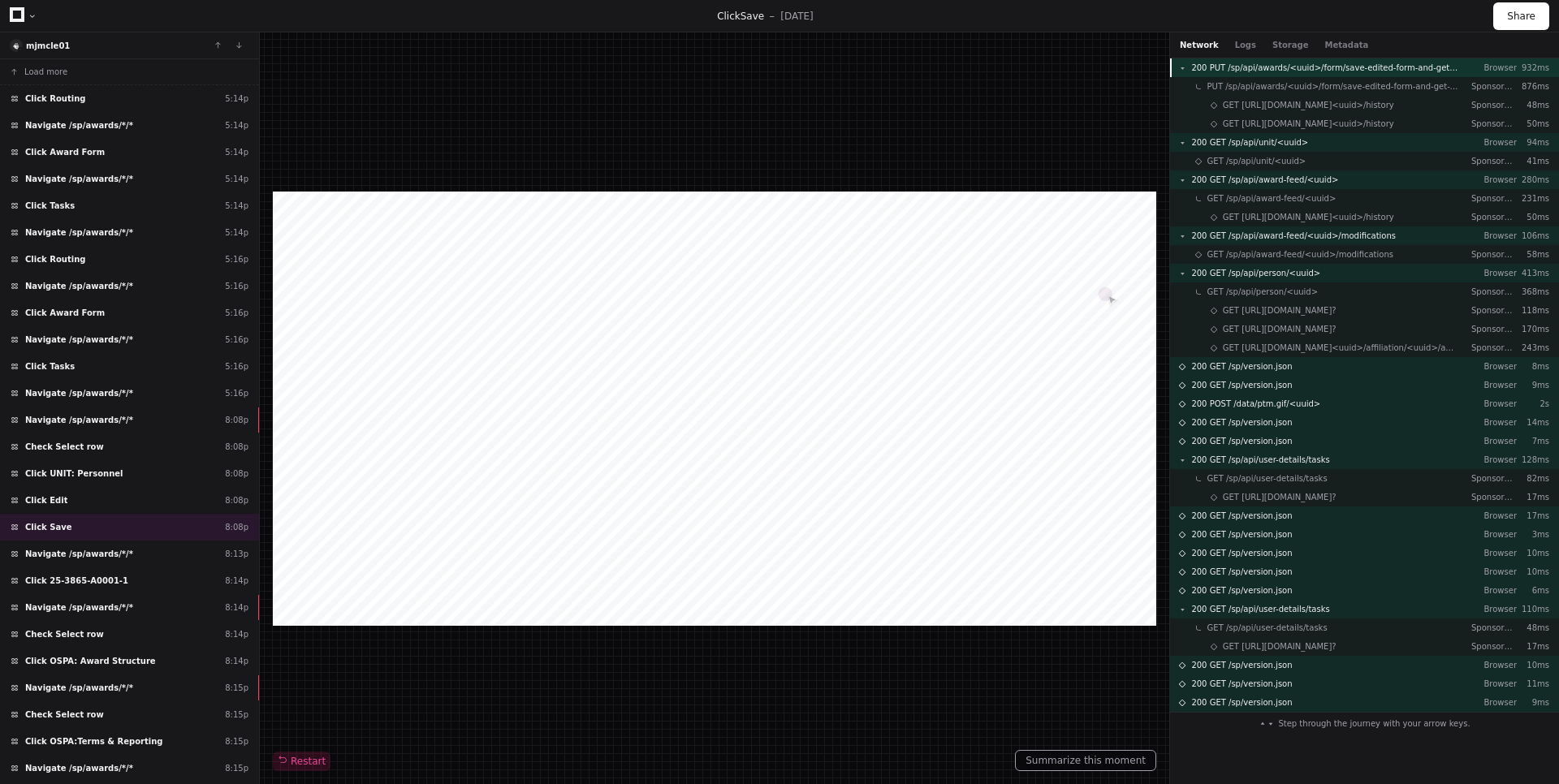
click at [1353, 70] on span "200 PUT /sp/api/awards/<uuid>/form/save-edited-form-and-get-version" at bounding box center [1324, 67] width 267 height 12
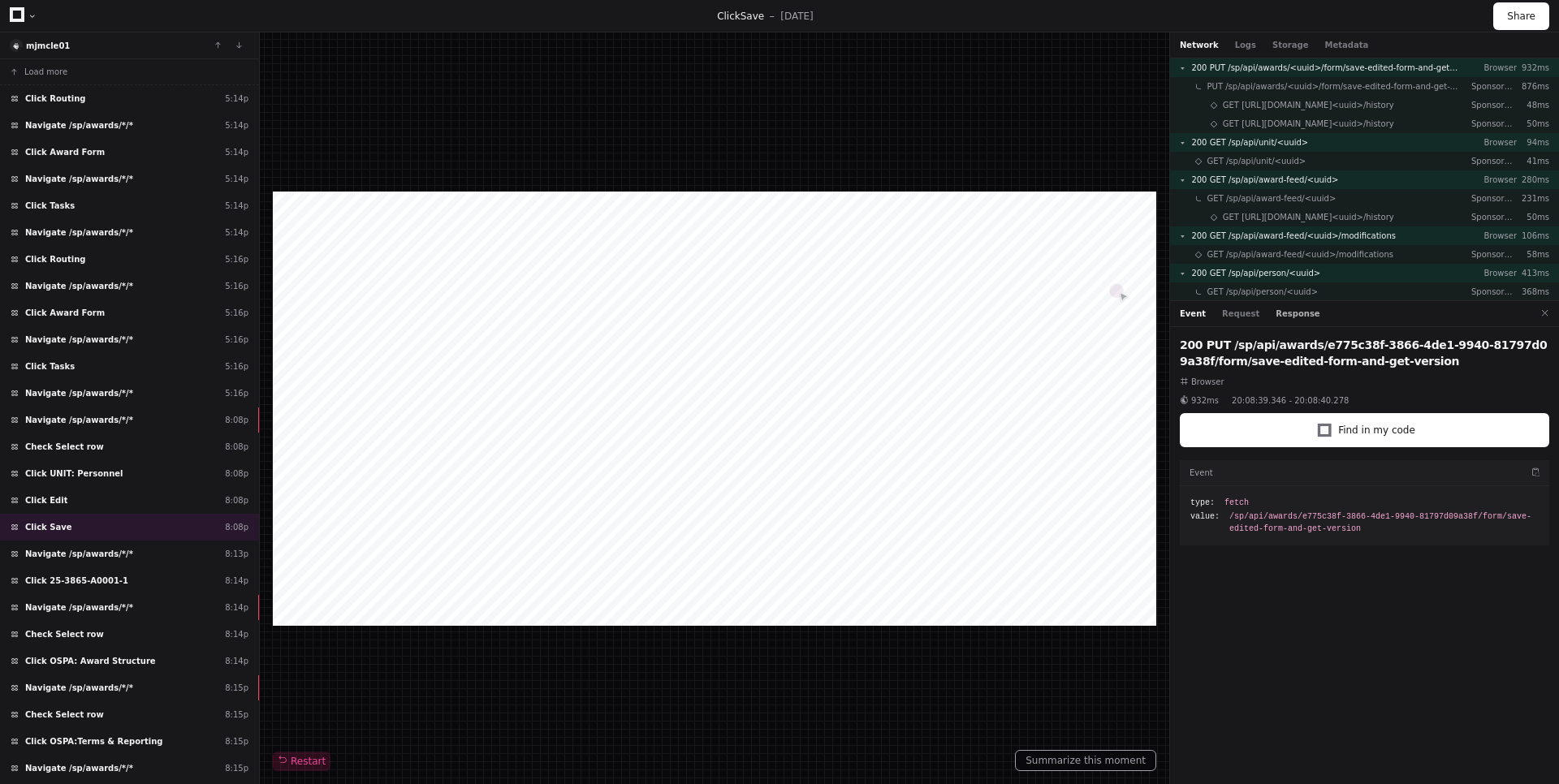
click at [1275, 310] on button "Response" at bounding box center [1296, 314] width 44 height 12
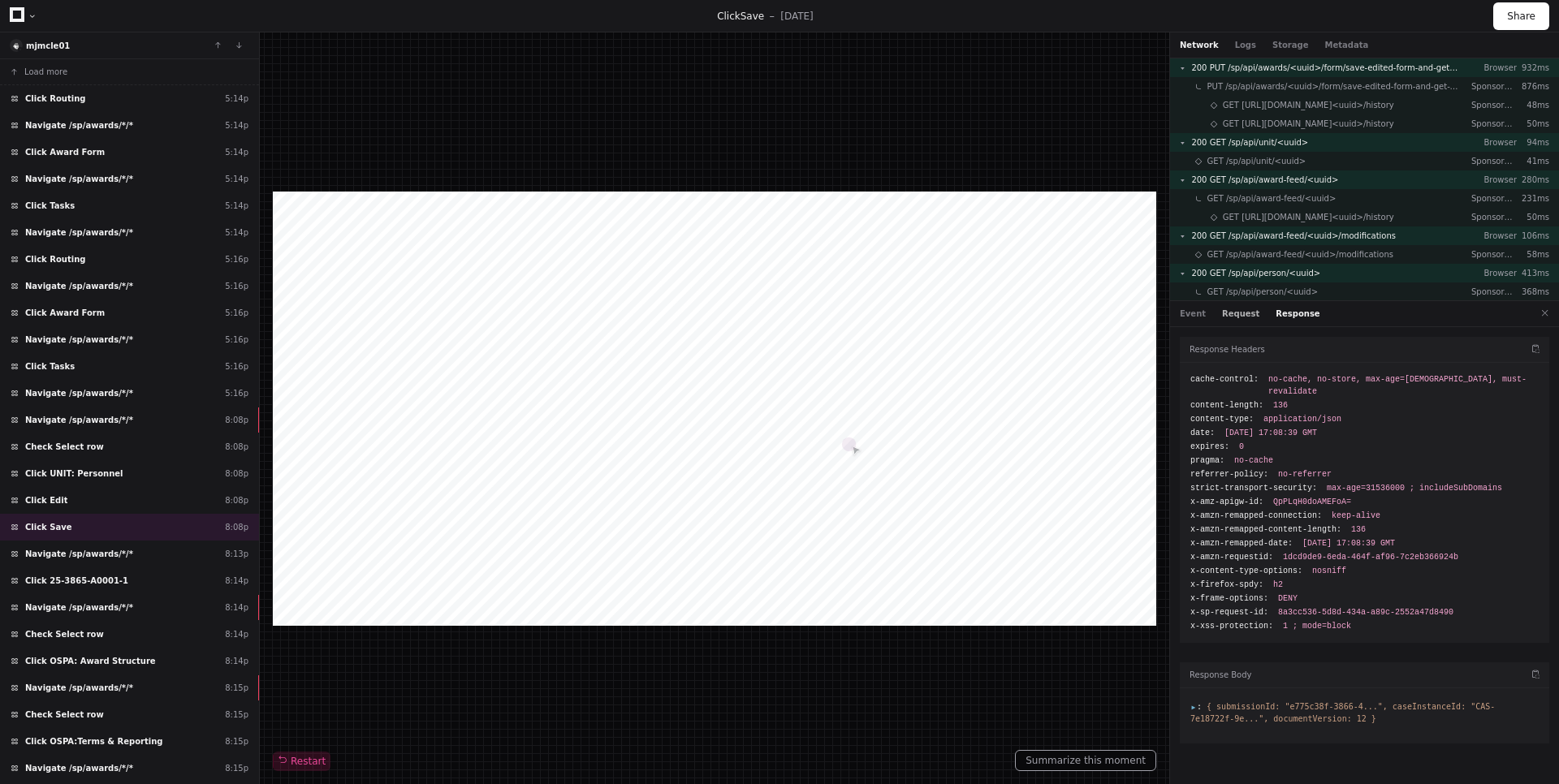
click at [1244, 315] on button "Request" at bounding box center [1241, 314] width 37 height 12
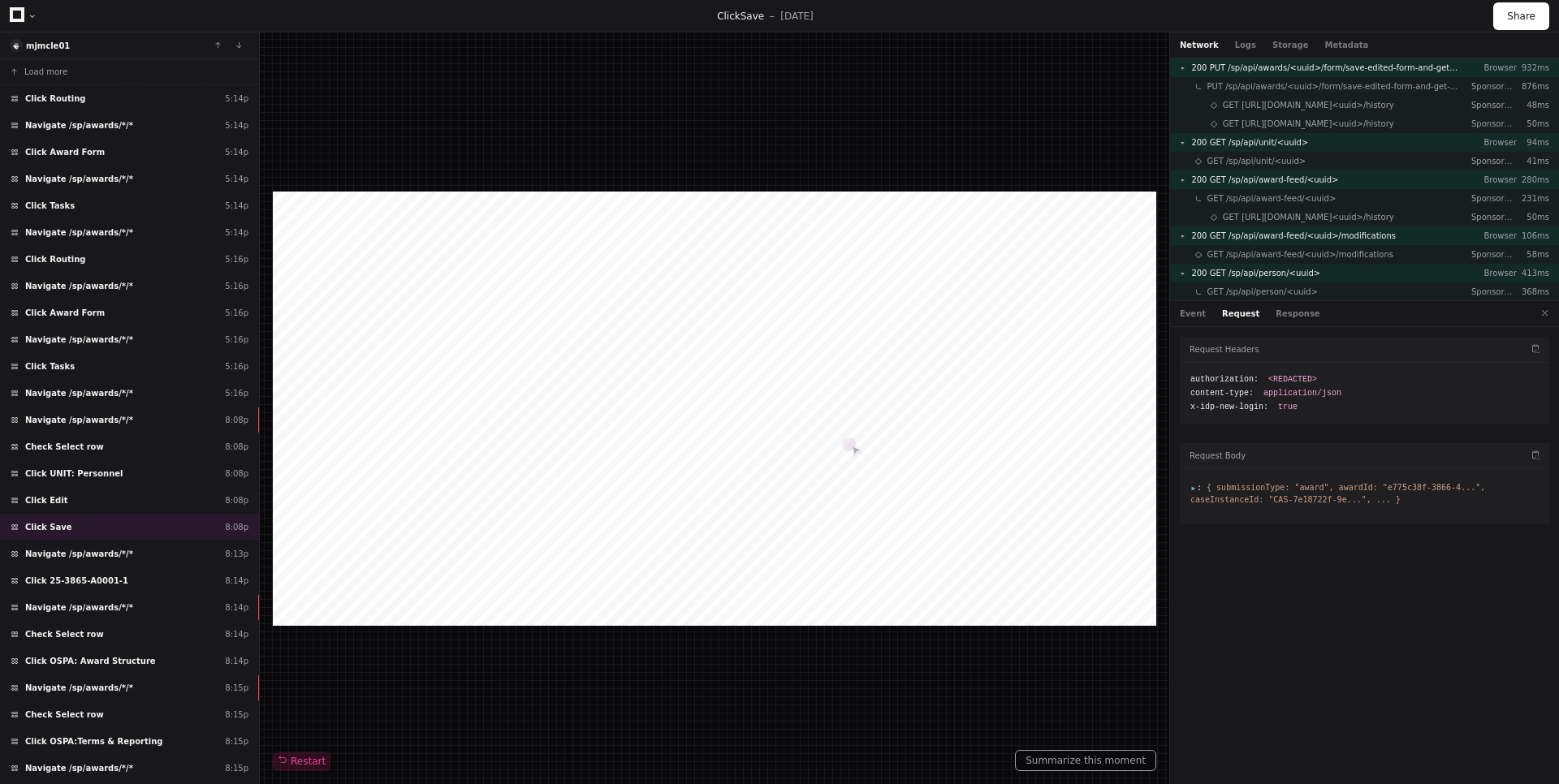
click at [1192, 495] on span "{ submissionType: "award", awardId: "e775c38f-3866-4...", caseInstanceId: "CAS-…" at bounding box center [1338, 494] width 295 height 21
click at [1200, 478] on div at bounding box center [1364, 496] width 369 height 55
click at [1192, 486] on span ":" at bounding box center [1196, 488] width 11 height 9
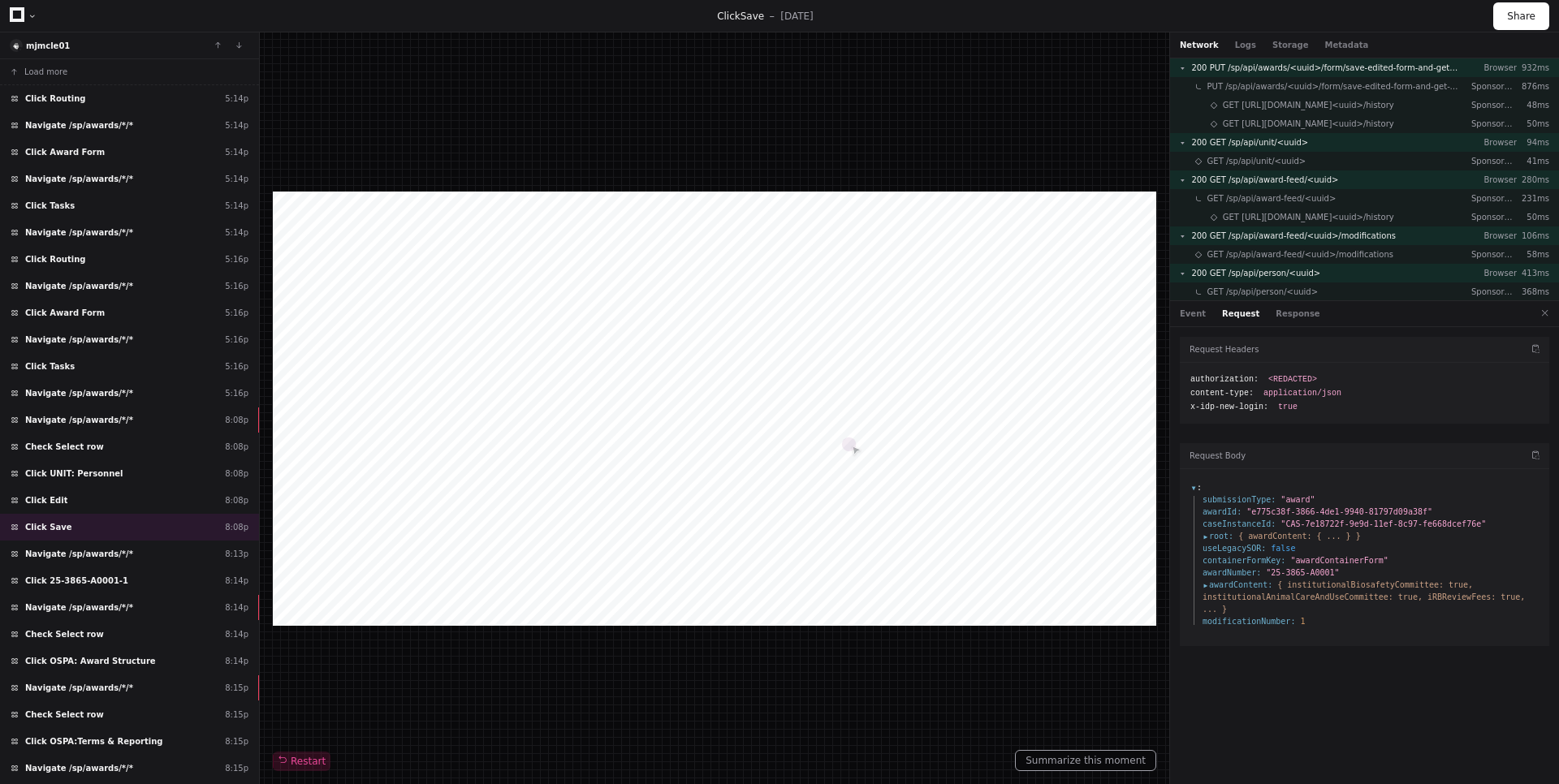
click at [1204, 579] on span "awardContent :" at bounding box center [1237, 585] width 70 height 12
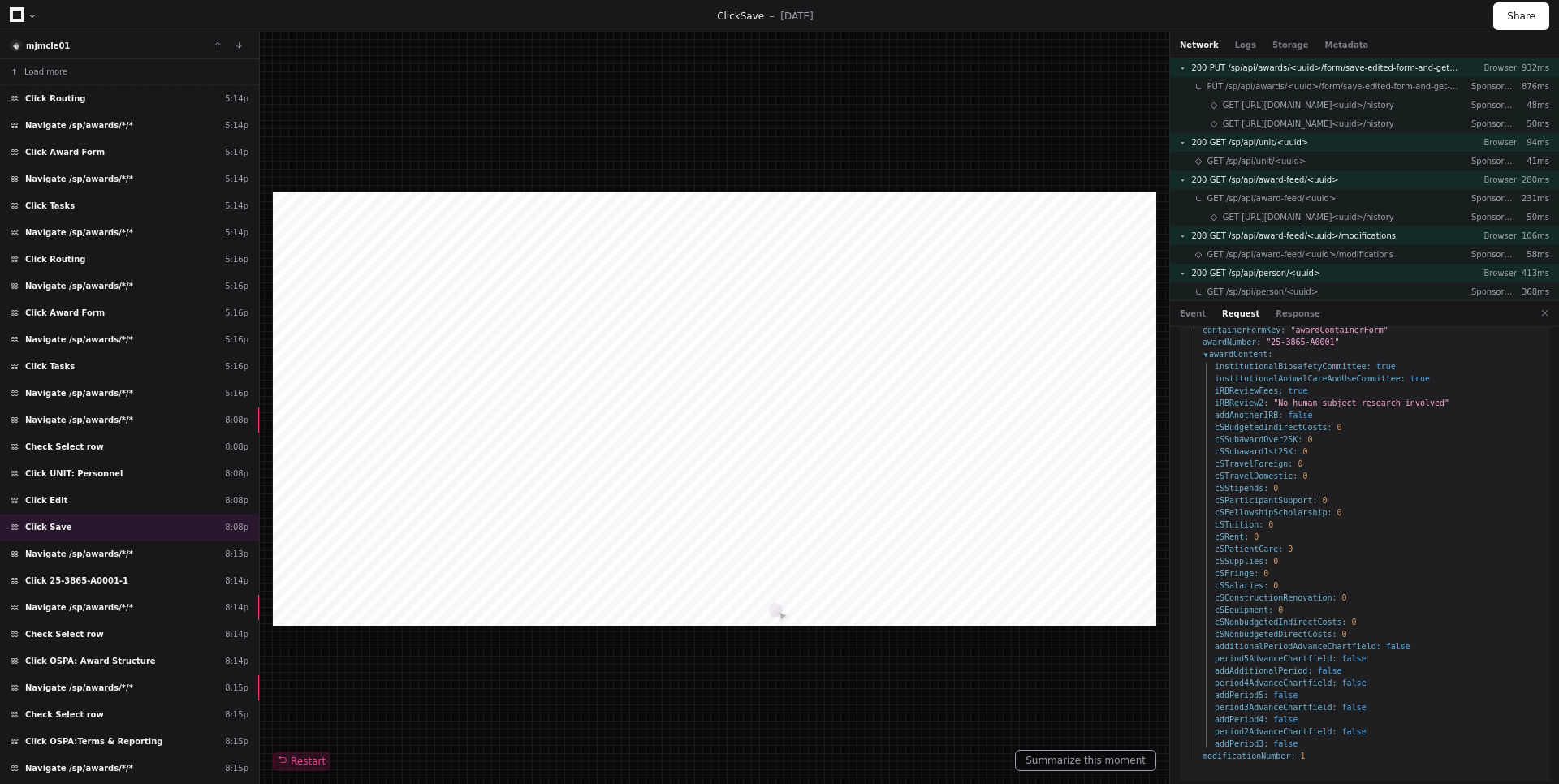
scroll to position [133, 0]
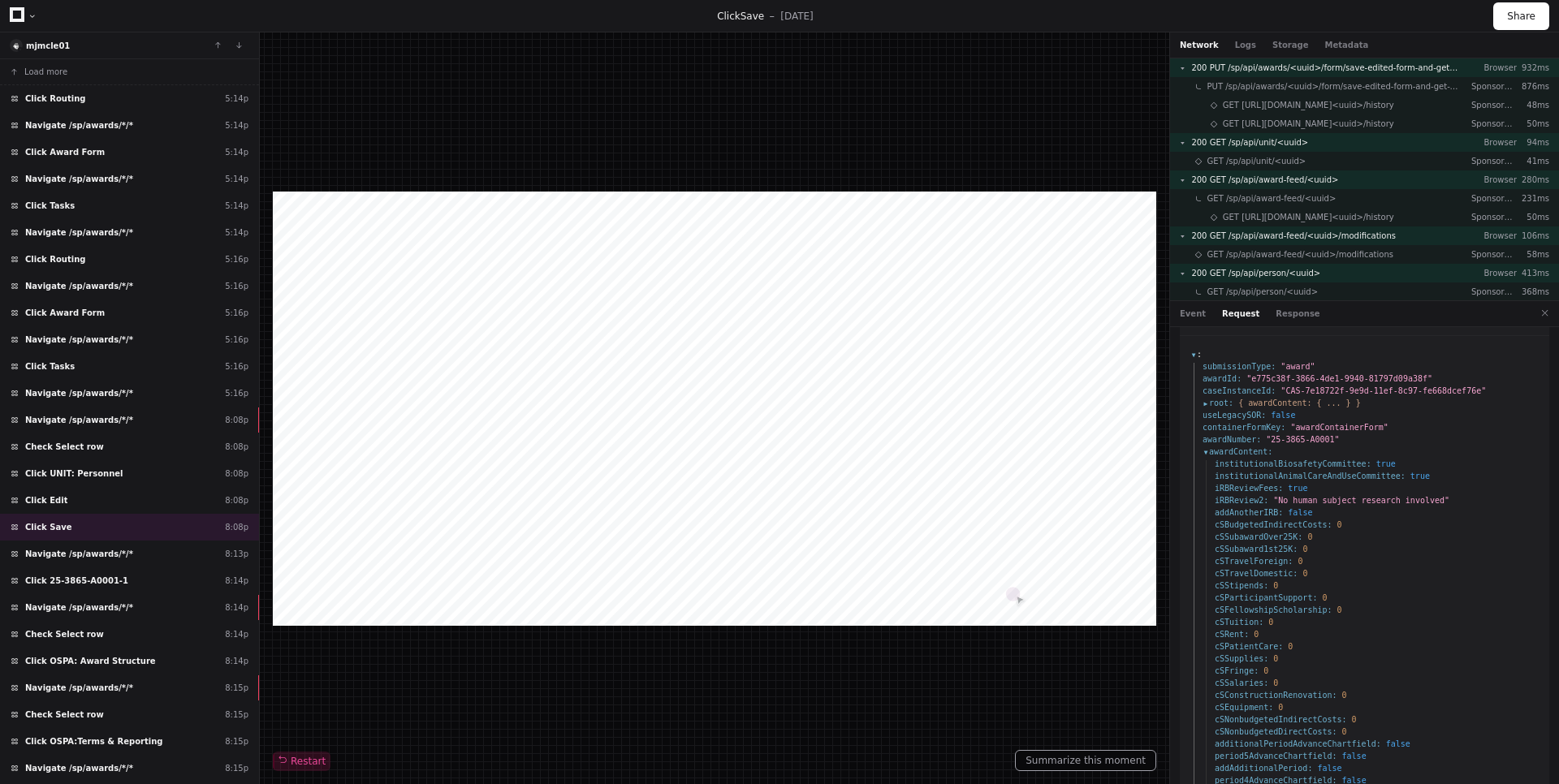
click at [1204, 404] on span "root :" at bounding box center [1218, 403] width 31 height 12
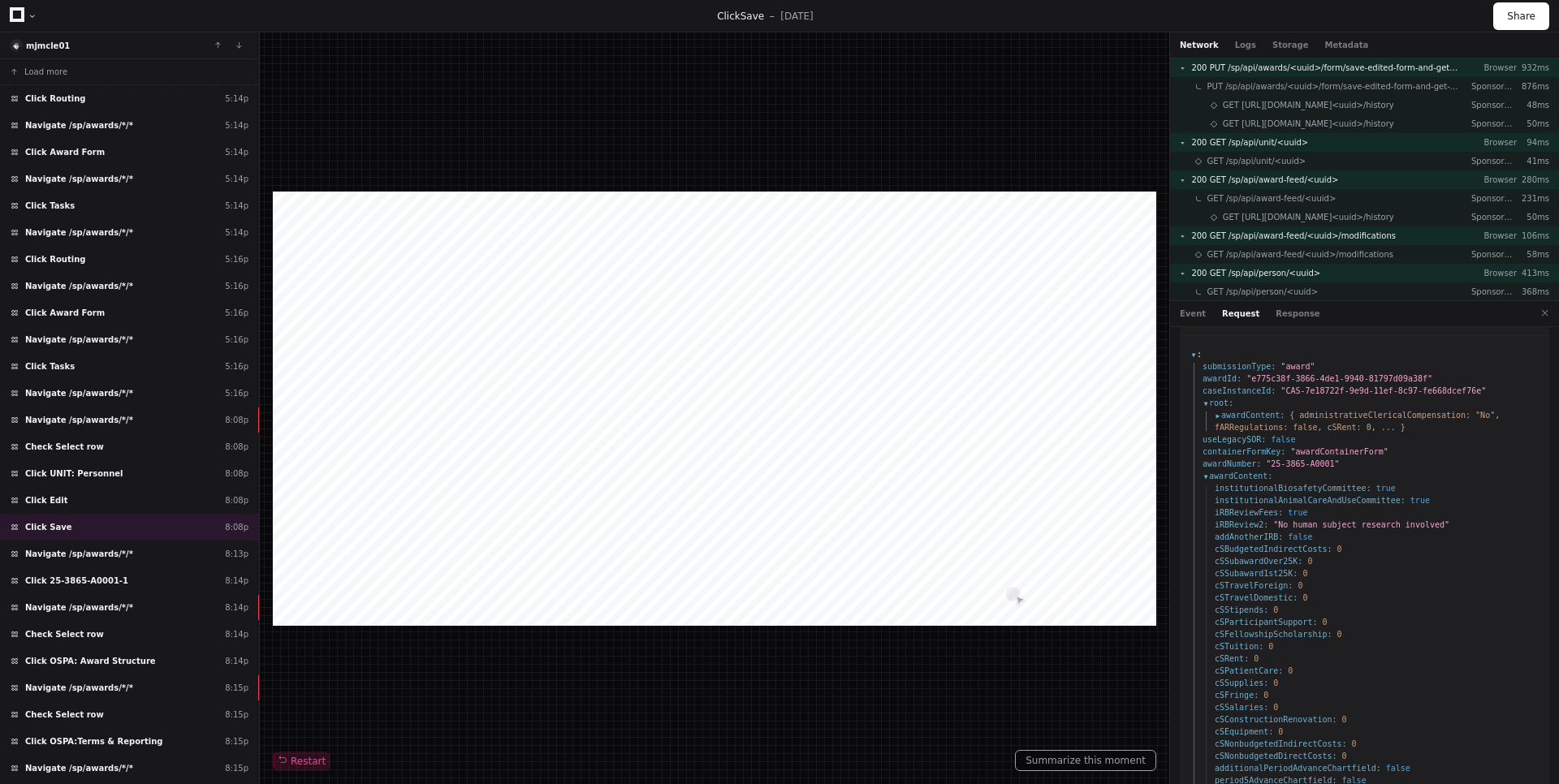
click at [1215, 412] on span "awardContent :" at bounding box center [1249, 415] width 70 height 12
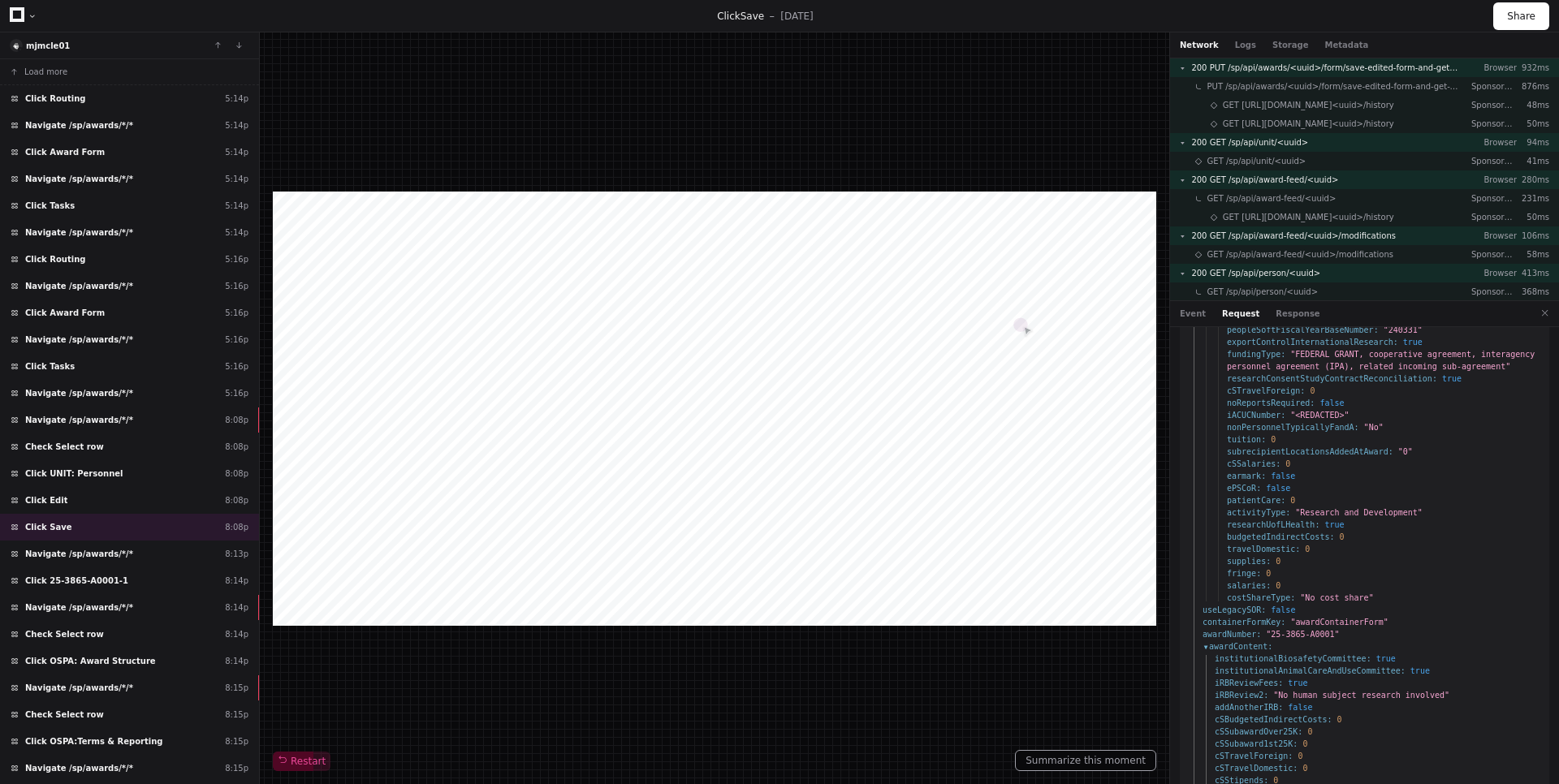
scroll to position [1886, 0]
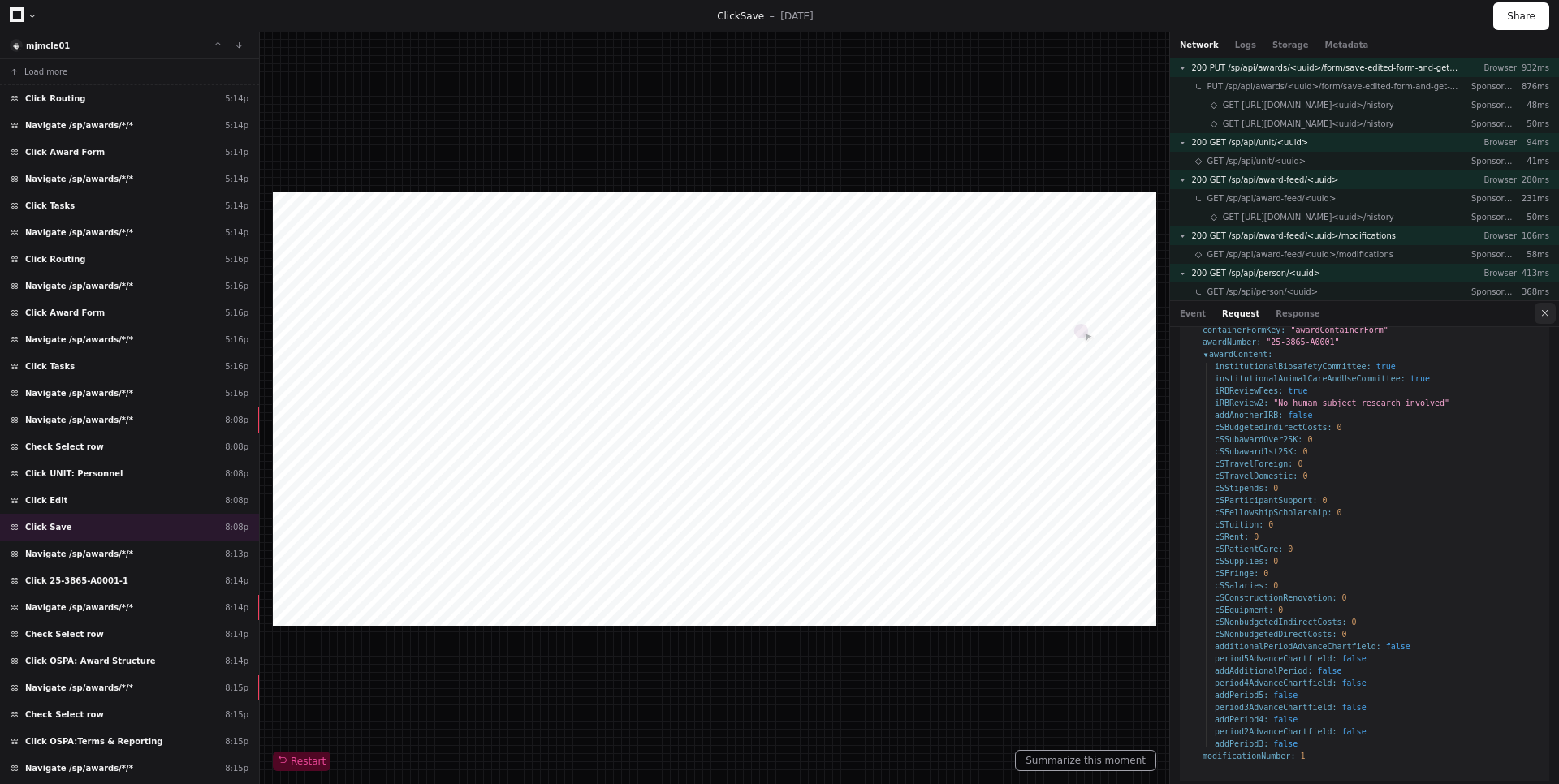
click at [1547, 315] on button at bounding box center [1544, 313] width 21 height 21
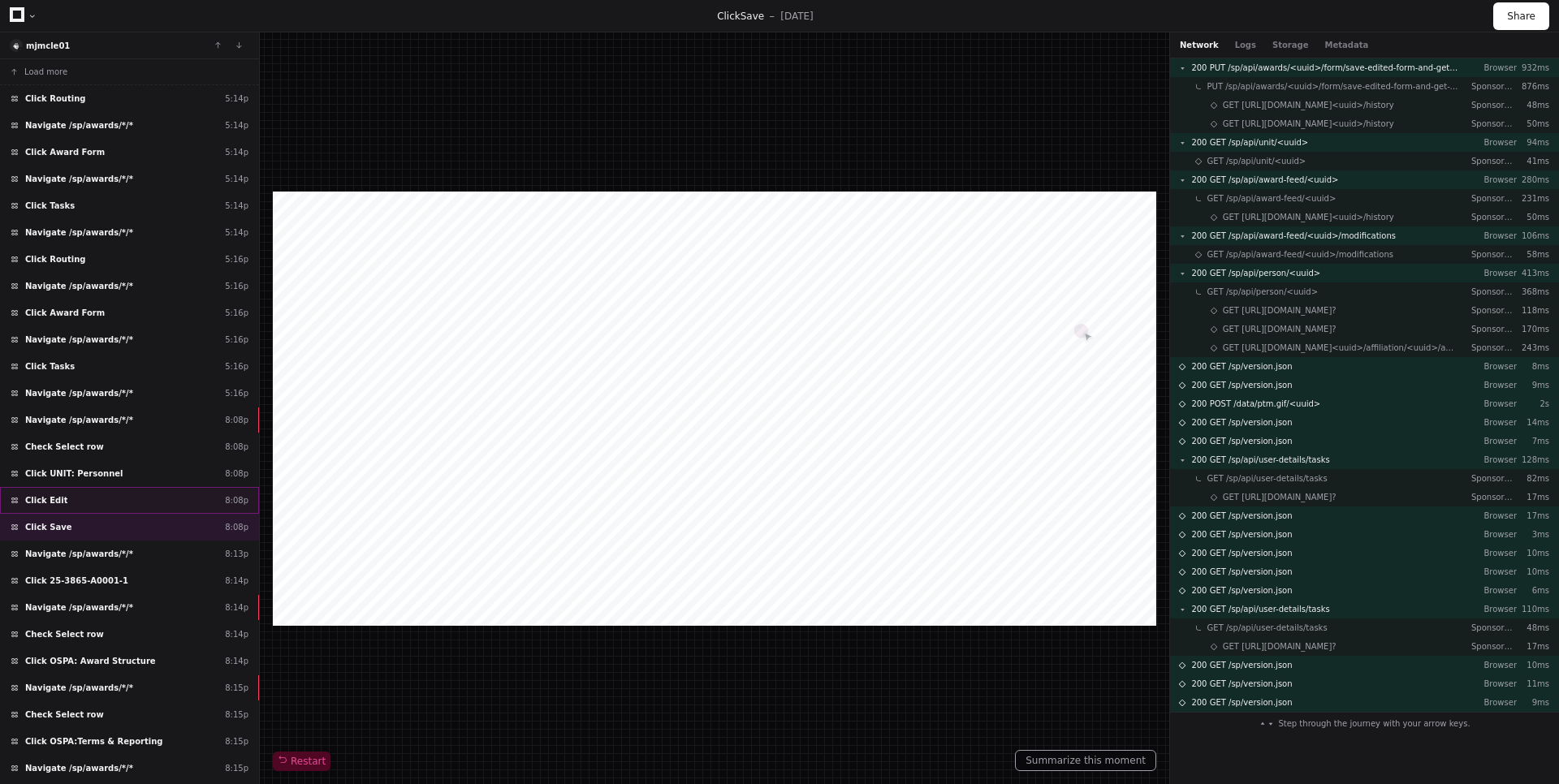
click at [185, 503] on div "Click Edit 8:08p" at bounding box center [129, 500] width 259 height 27
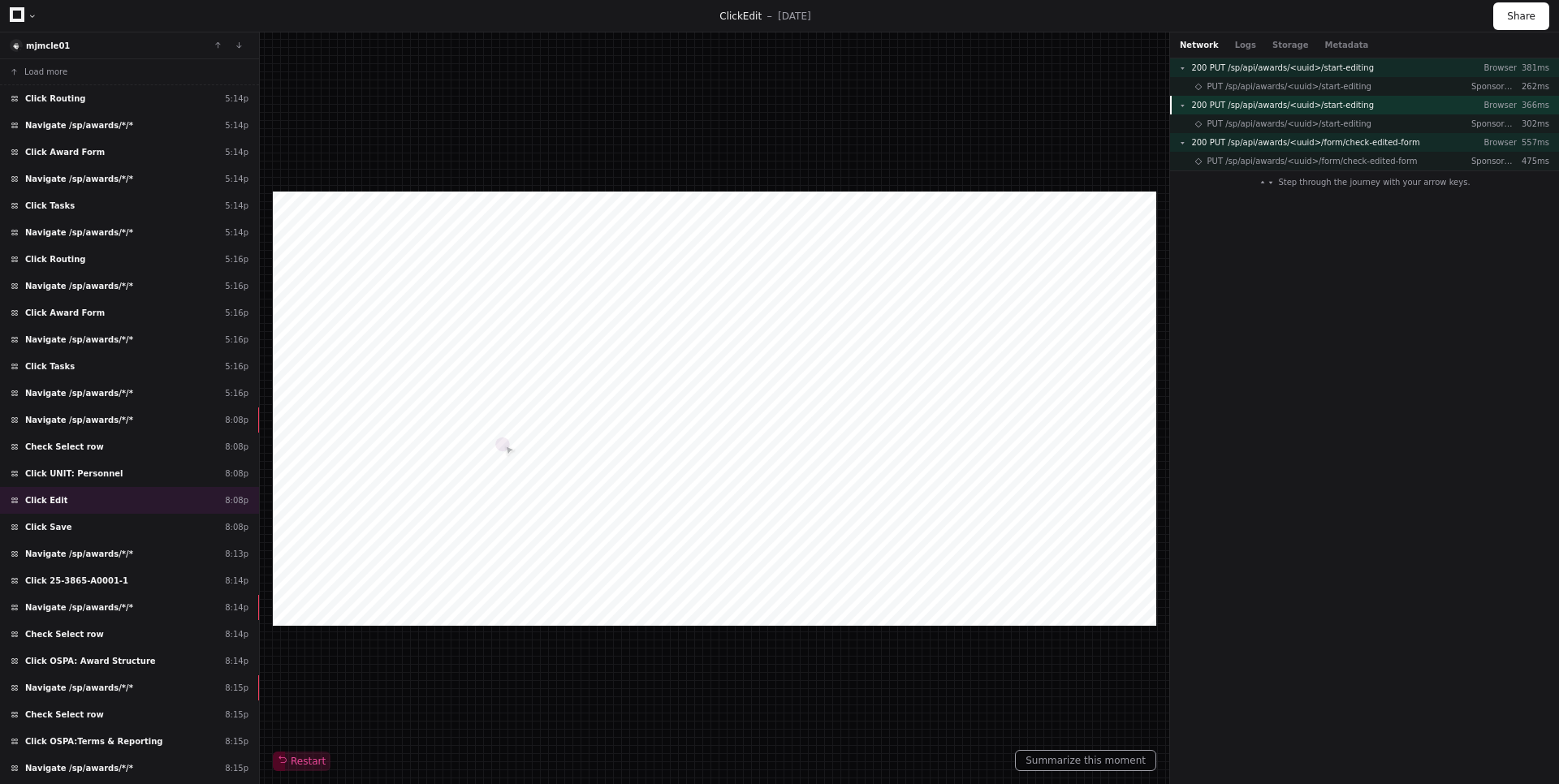
click at [1350, 100] on span "200 PUT /sp/api/awards/<uuid>/start-editing" at bounding box center [1282, 105] width 183 height 12
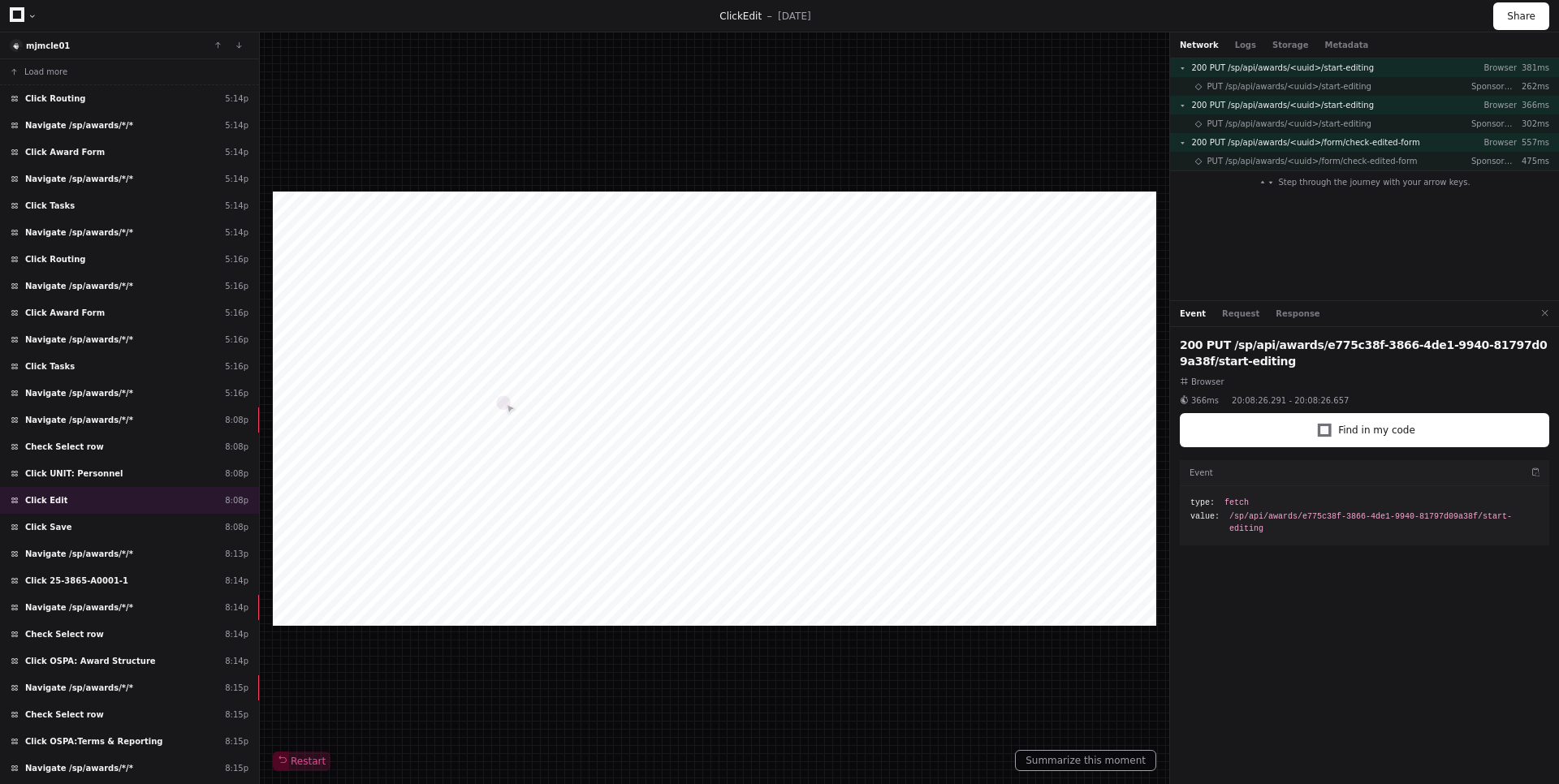
click at [1243, 321] on div "Event Request Response" at bounding box center [1364, 315] width 389 height 26
click at [1240, 315] on button "Request" at bounding box center [1241, 314] width 37 height 12
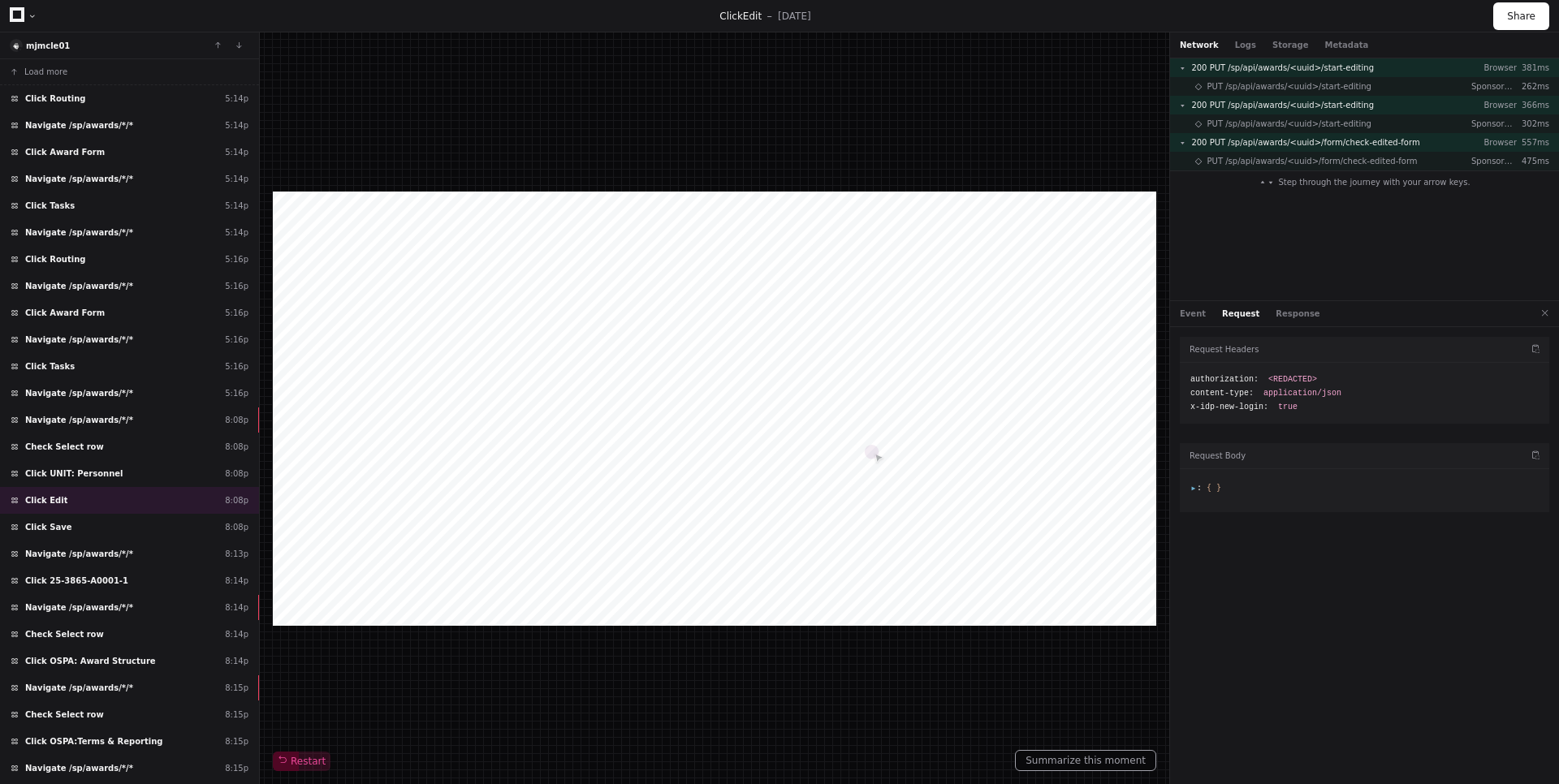
click at [1194, 484] on span ":" at bounding box center [1196, 488] width 11 height 9
click at [1195, 485] on span ":" at bounding box center [1196, 488] width 11 height 9
click at [1288, 316] on button "Response" at bounding box center [1296, 314] width 44 height 12
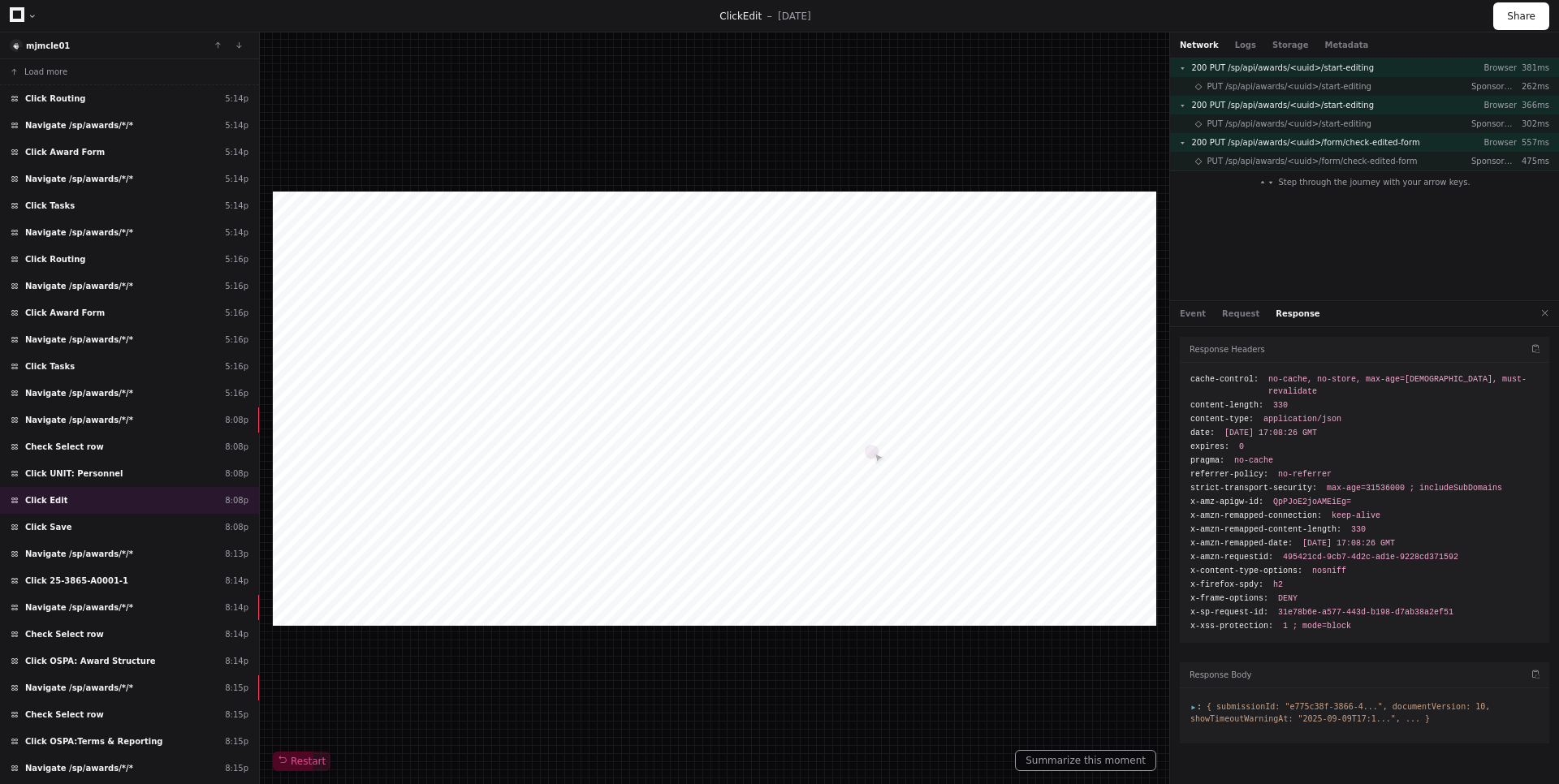
click at [1193, 702] on span ":" at bounding box center [1196, 707] width 11 height 9
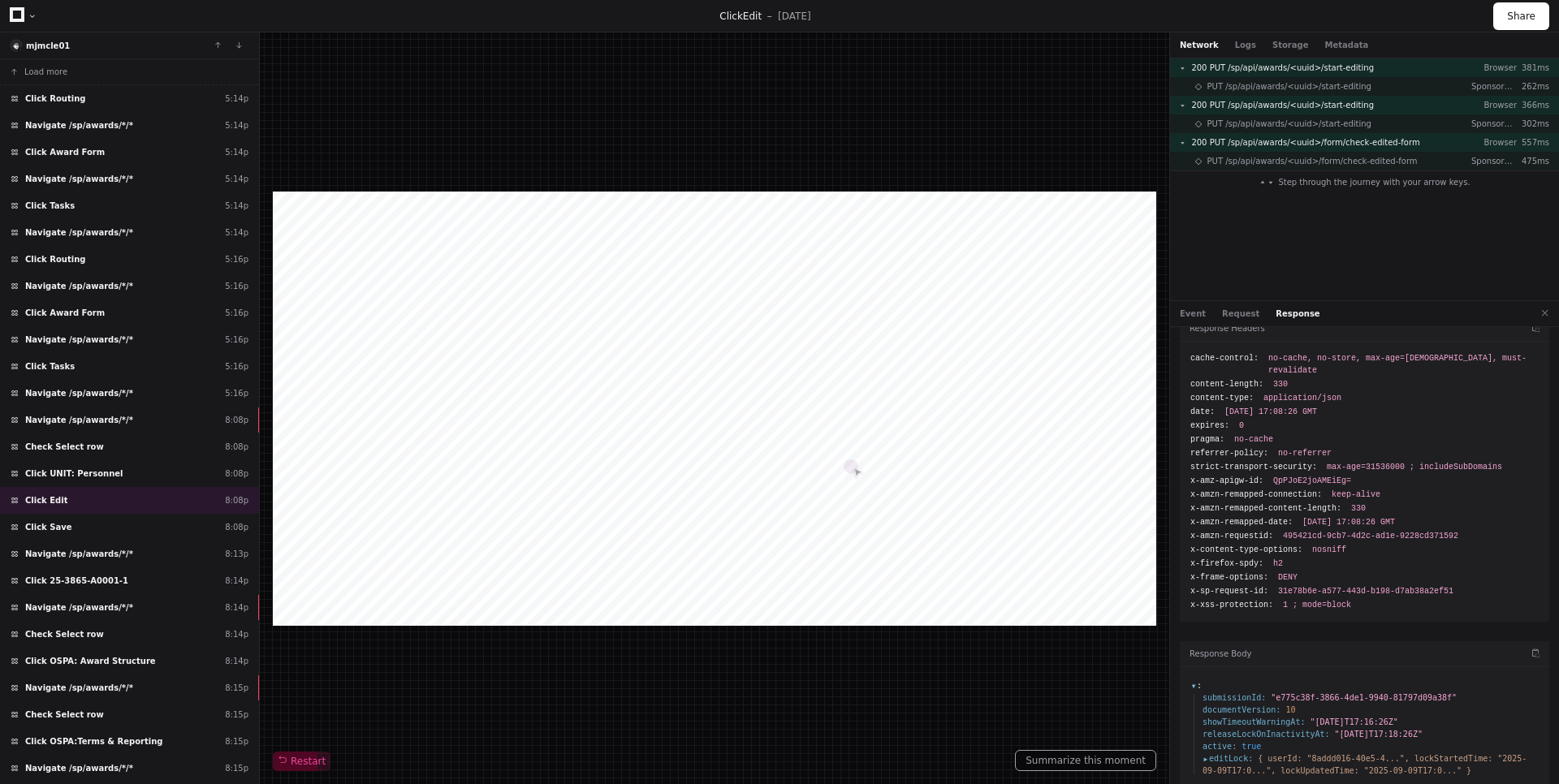
scroll to position [23, 0]
click at [1351, 138] on span "200 PUT /sp/api/awards/<uuid>/form/check-edited-form" at bounding box center [1305, 142] width 228 height 12
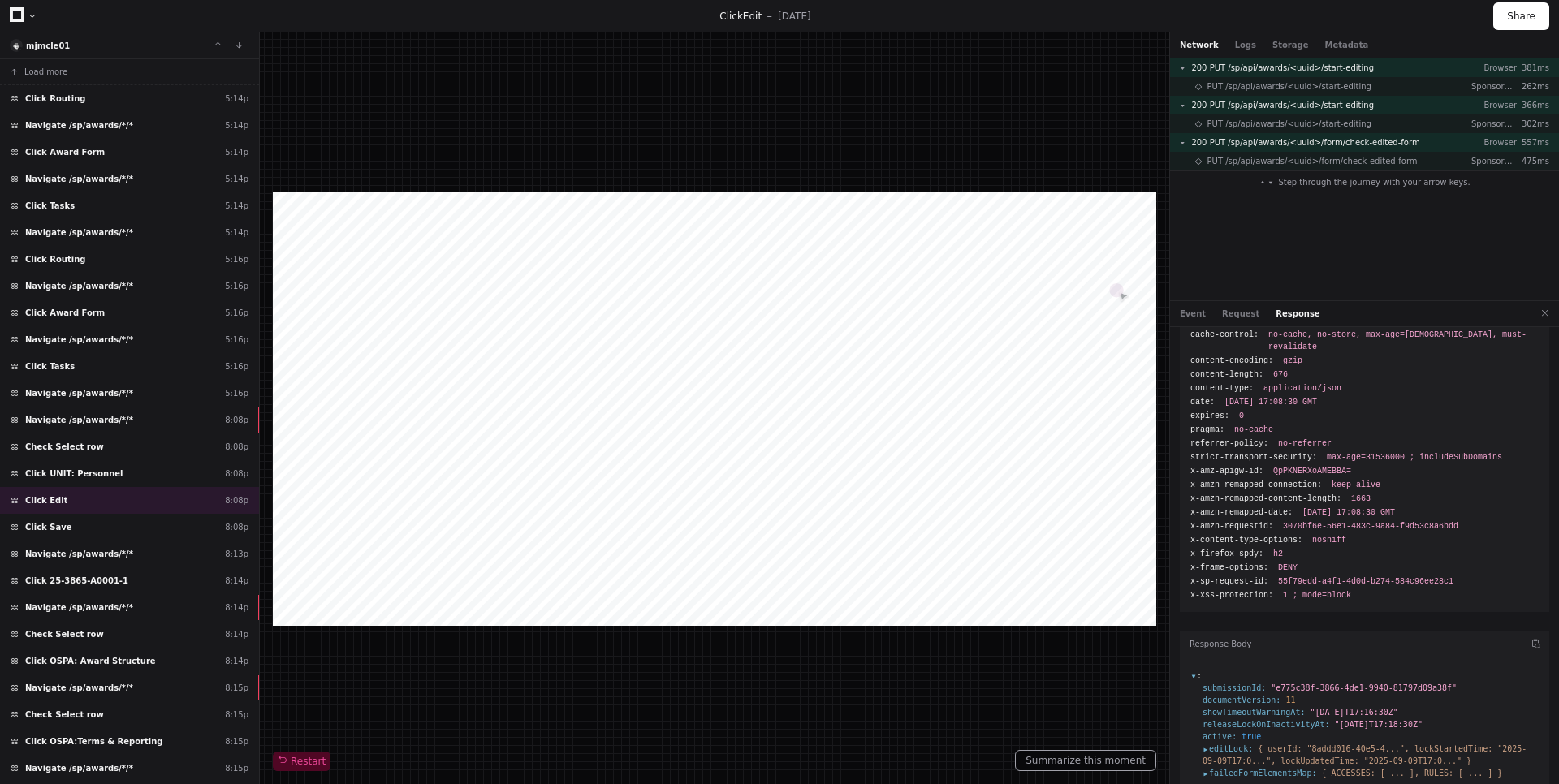
scroll to position [49, 0]
click at [1236, 315] on button "Request" at bounding box center [1241, 314] width 37 height 12
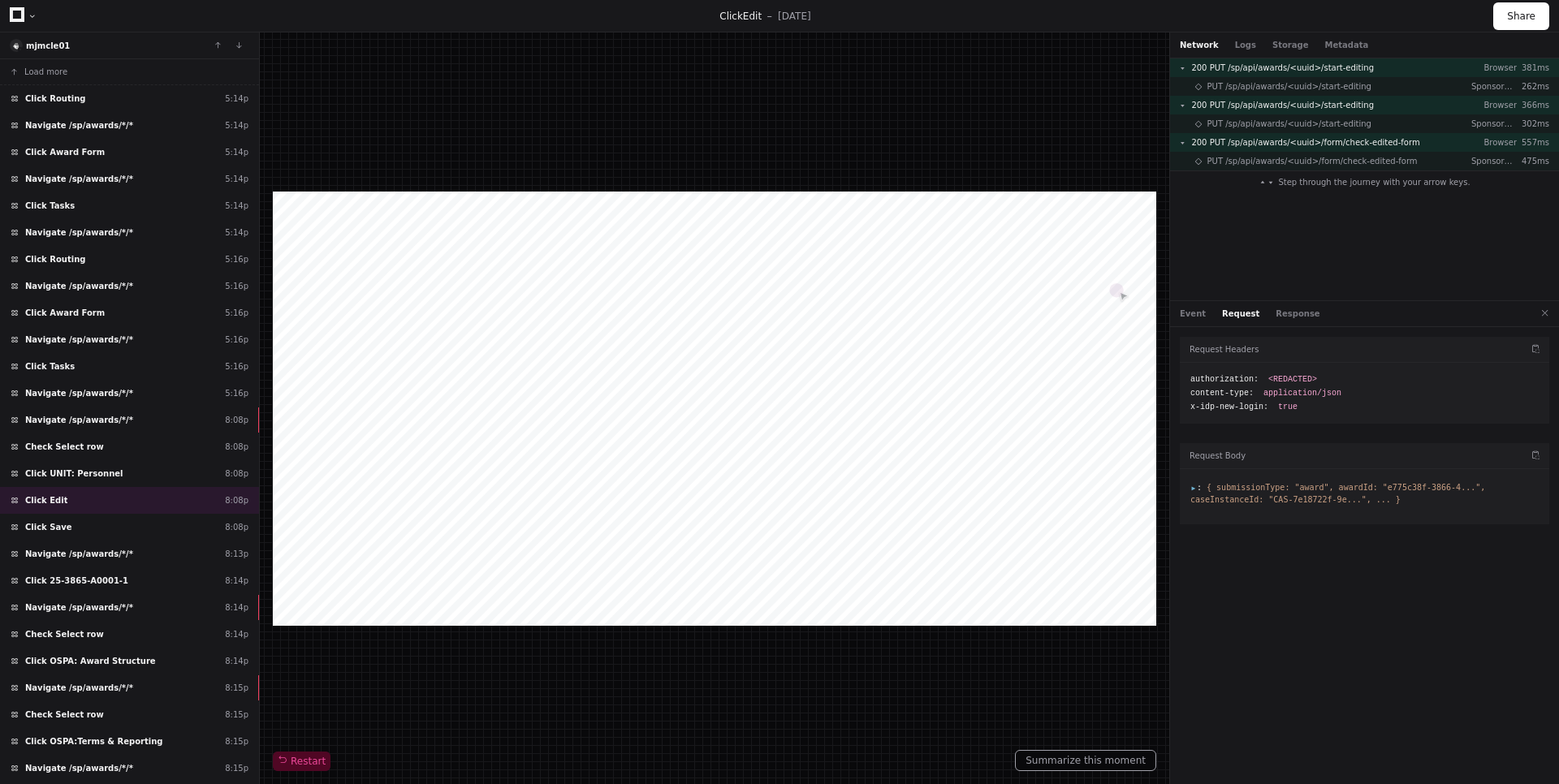
click at [1193, 487] on span ":" at bounding box center [1196, 488] width 11 height 9
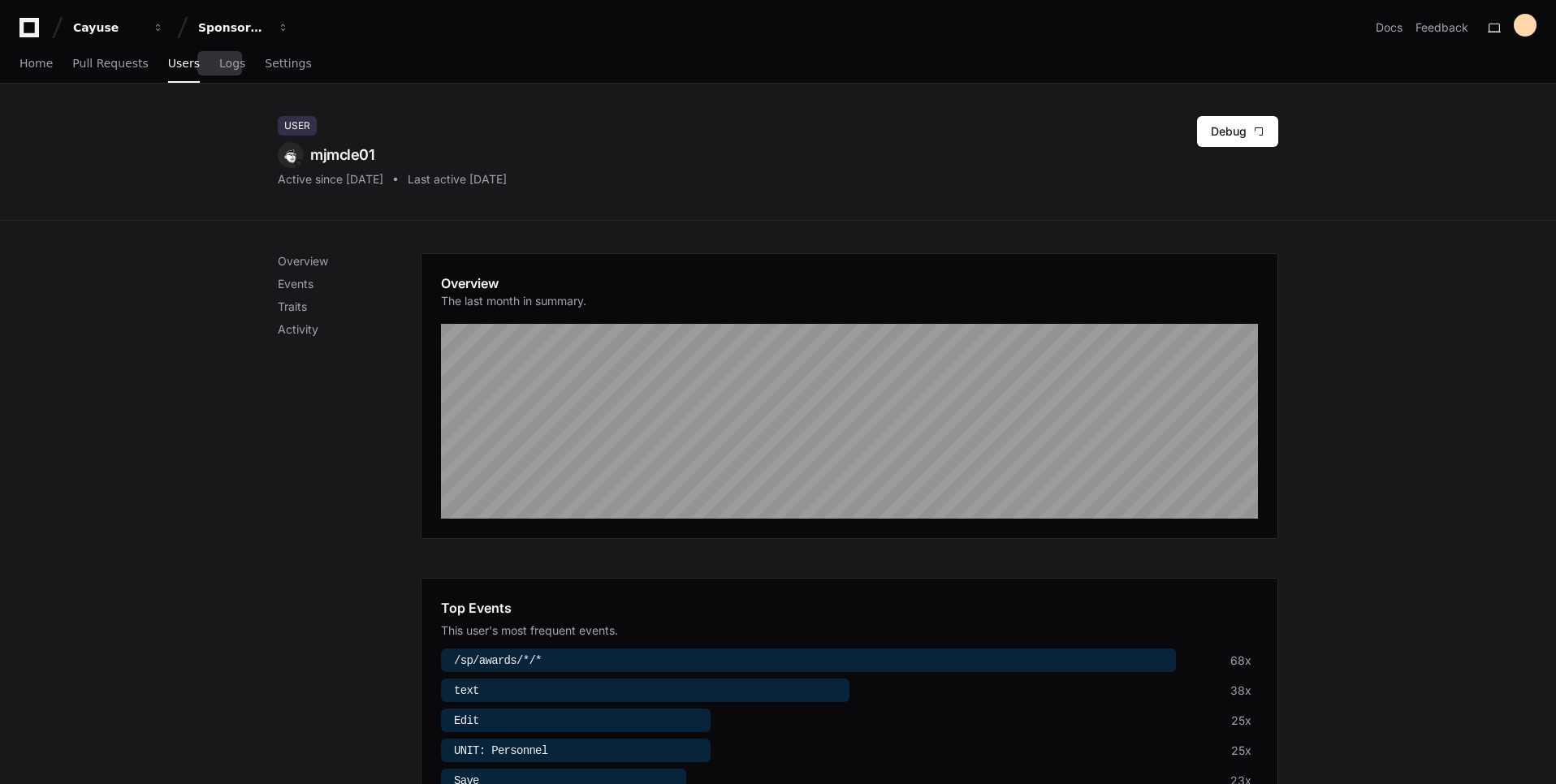
click at [184, 72] on link "Users" at bounding box center [184, 64] width 32 height 37
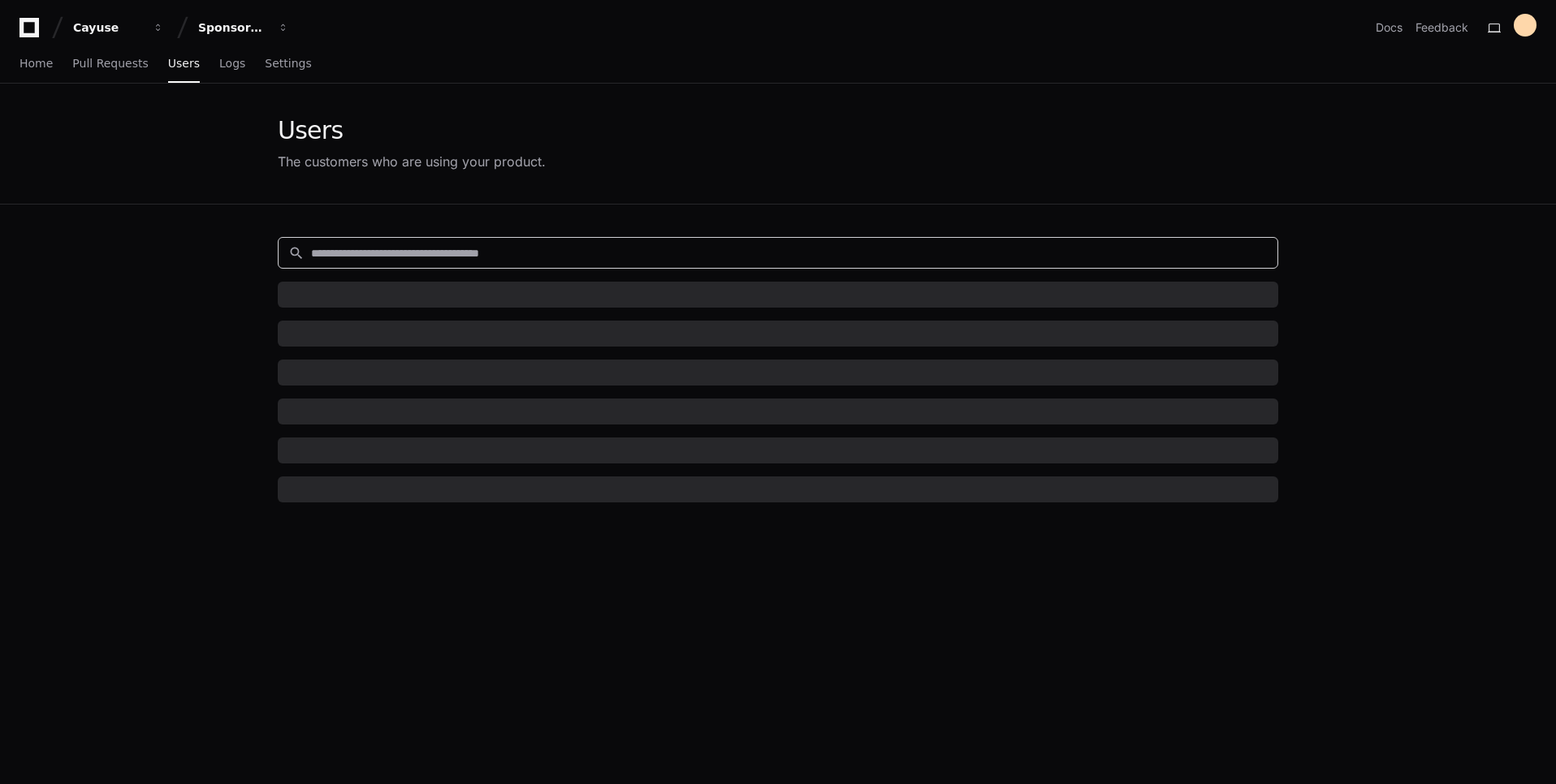
click at [550, 251] on input at bounding box center [789, 252] width 957 height 16
paste input "********"
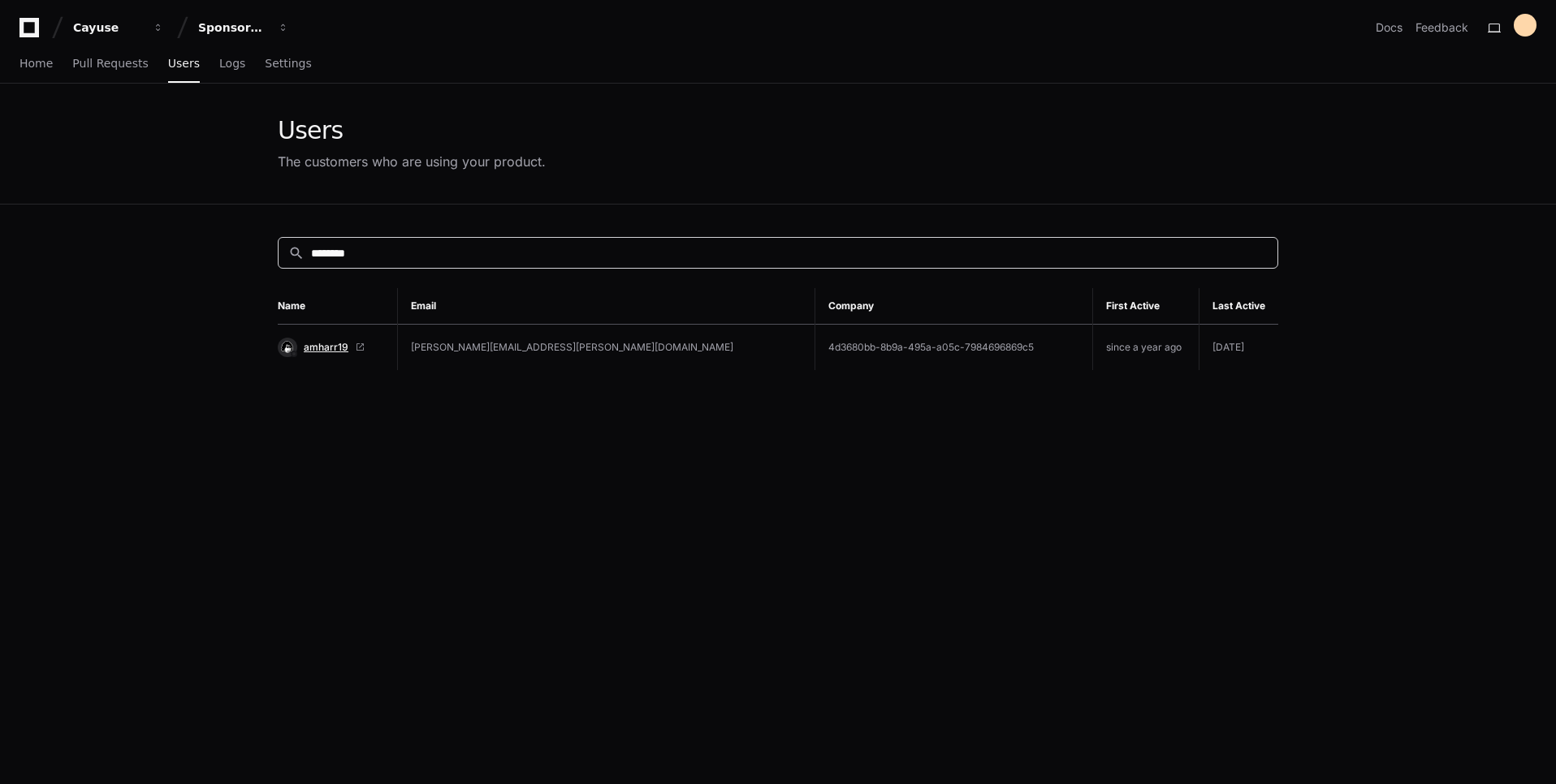
type input "********"
click at [334, 348] on span "amharr19" at bounding box center [326, 347] width 45 height 13
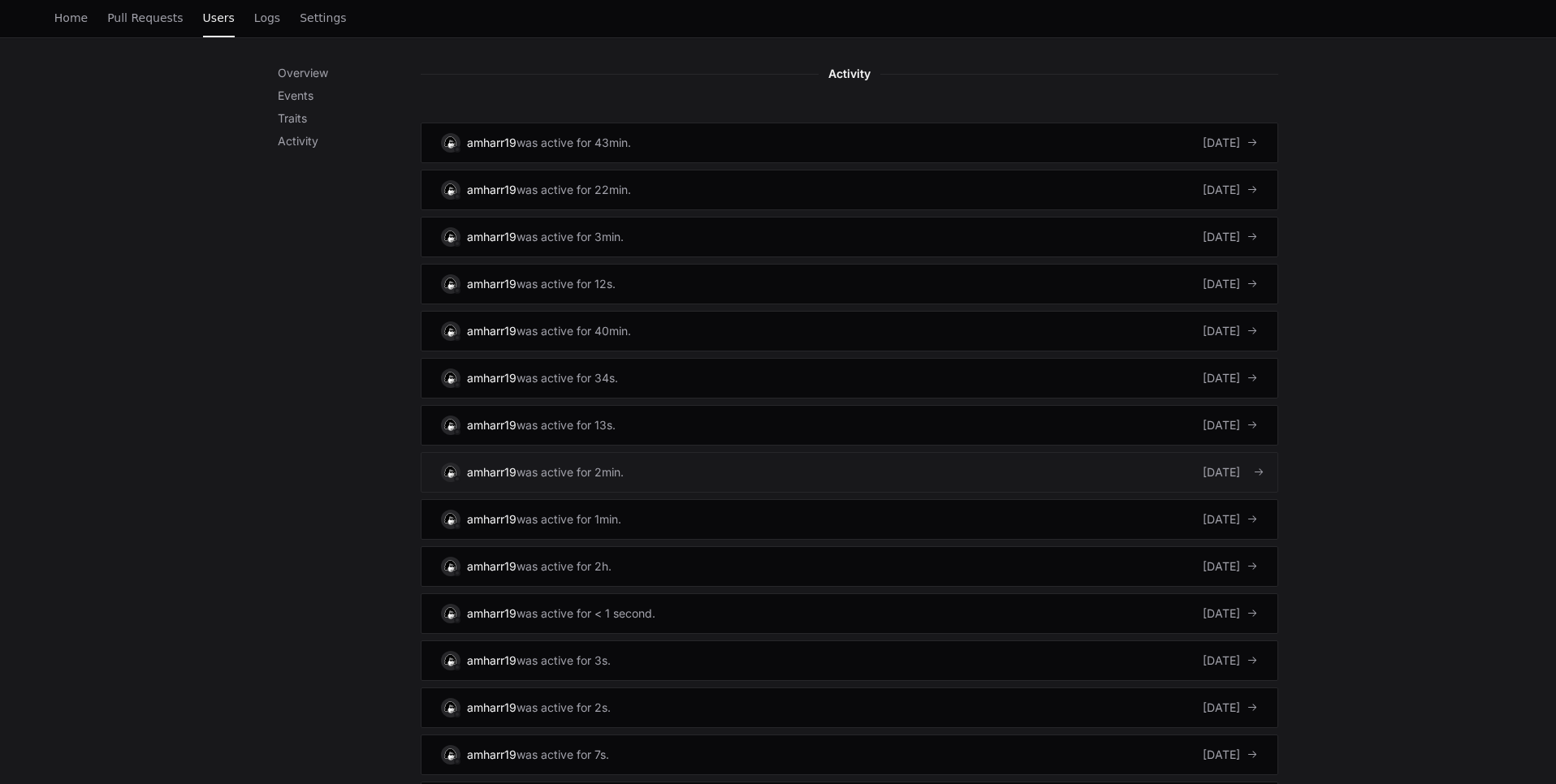
scroll to position [1100, 0]
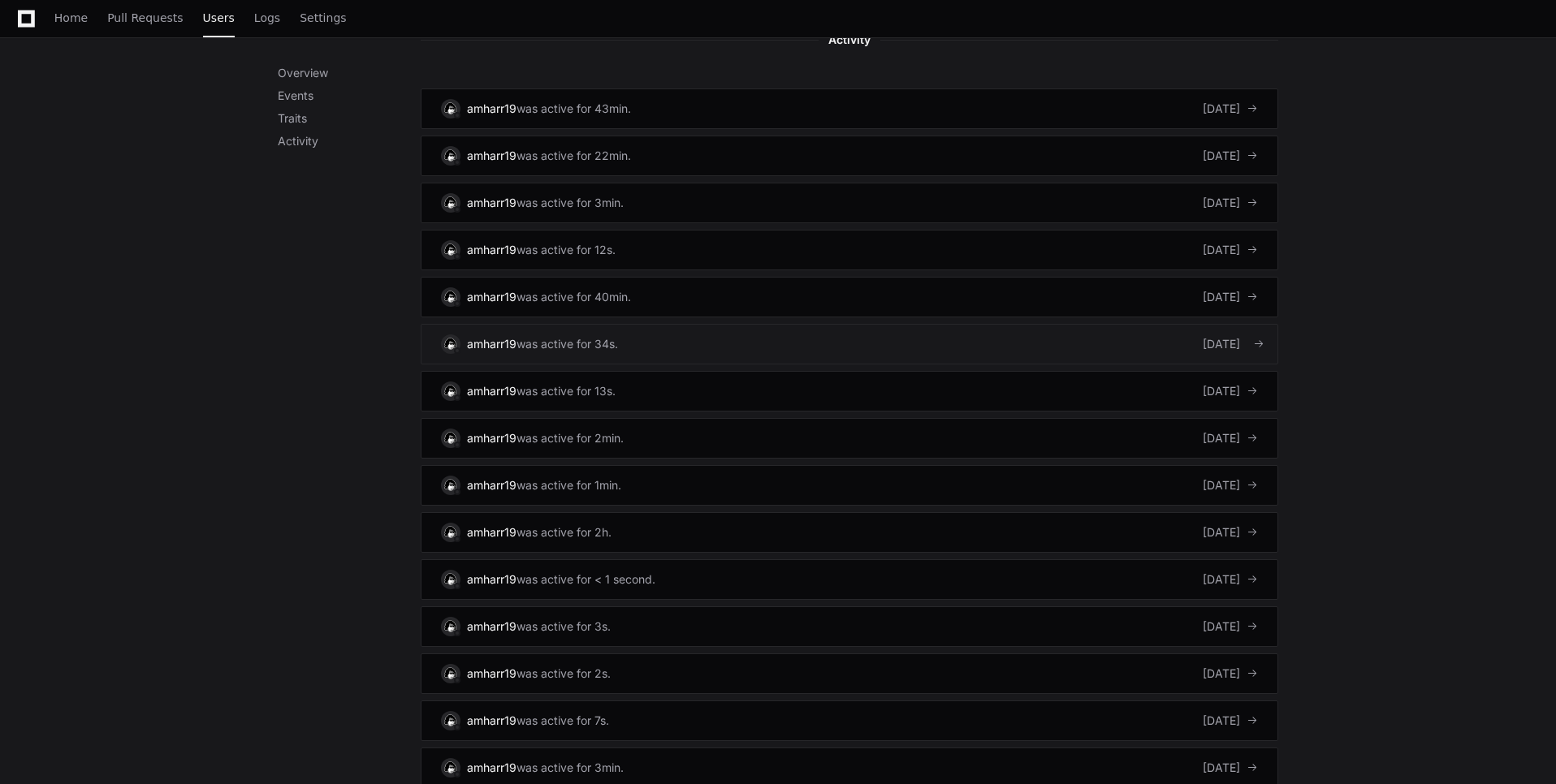
click at [1082, 331] on link "amharr19 was active for 34s. [DATE]" at bounding box center [849, 344] width 858 height 41
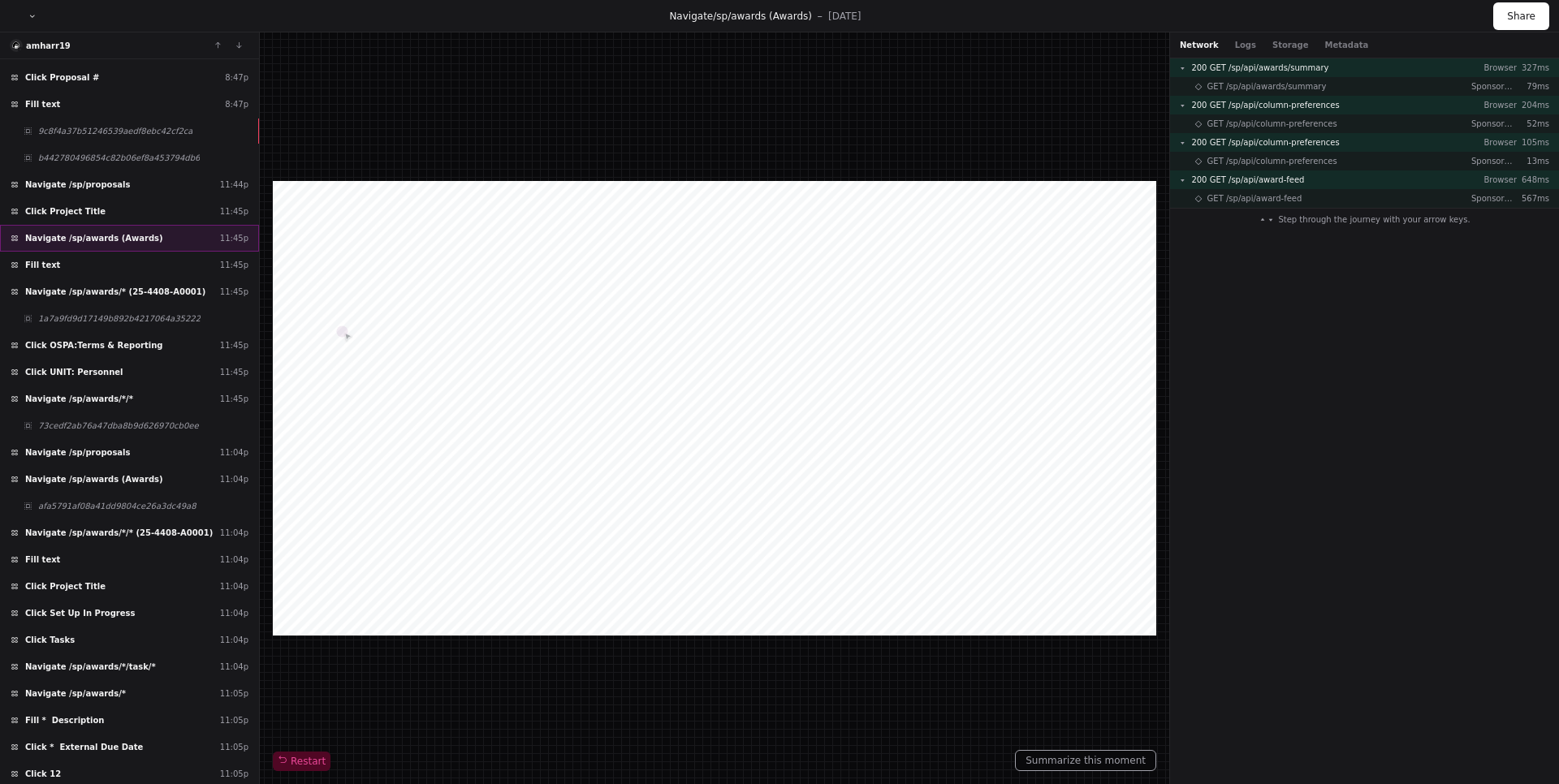
scroll to position [254, 0]
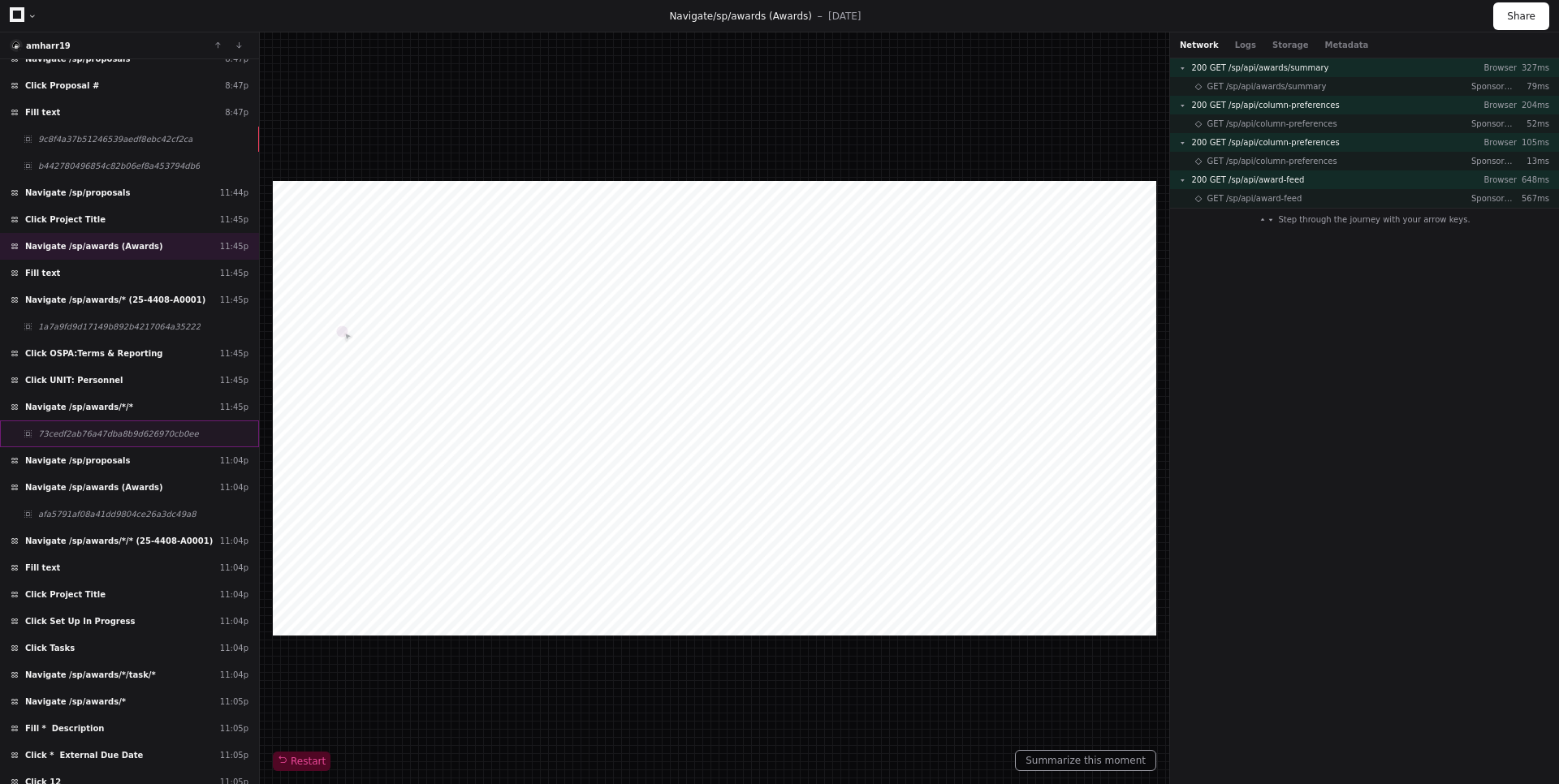
click at [204, 444] on div "73cedf2ab76a47dba8b9d626970cb0ee" at bounding box center [129, 433] width 259 height 27
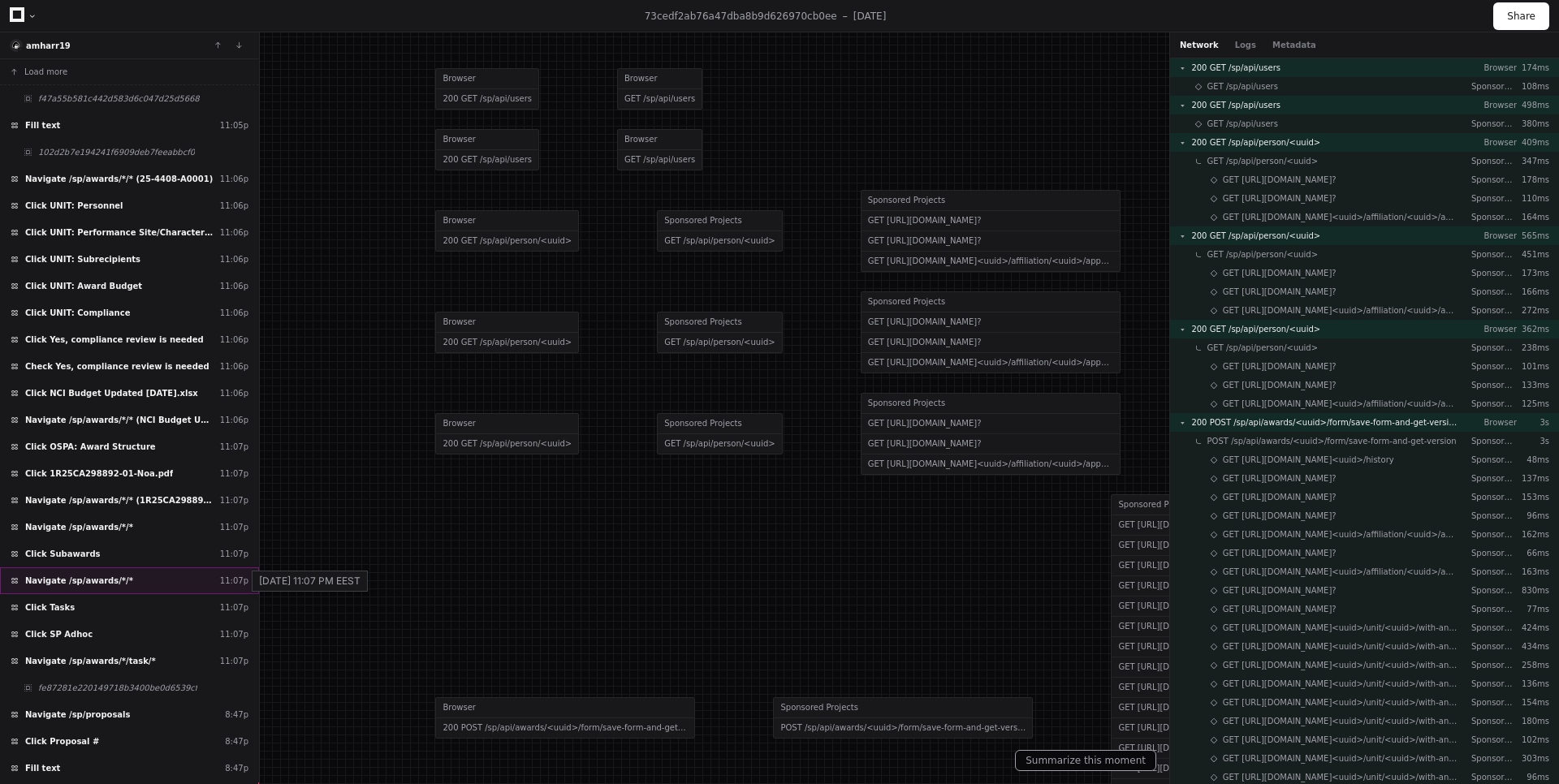
click at [222, 578] on div "11:07p" at bounding box center [234, 580] width 29 height 12
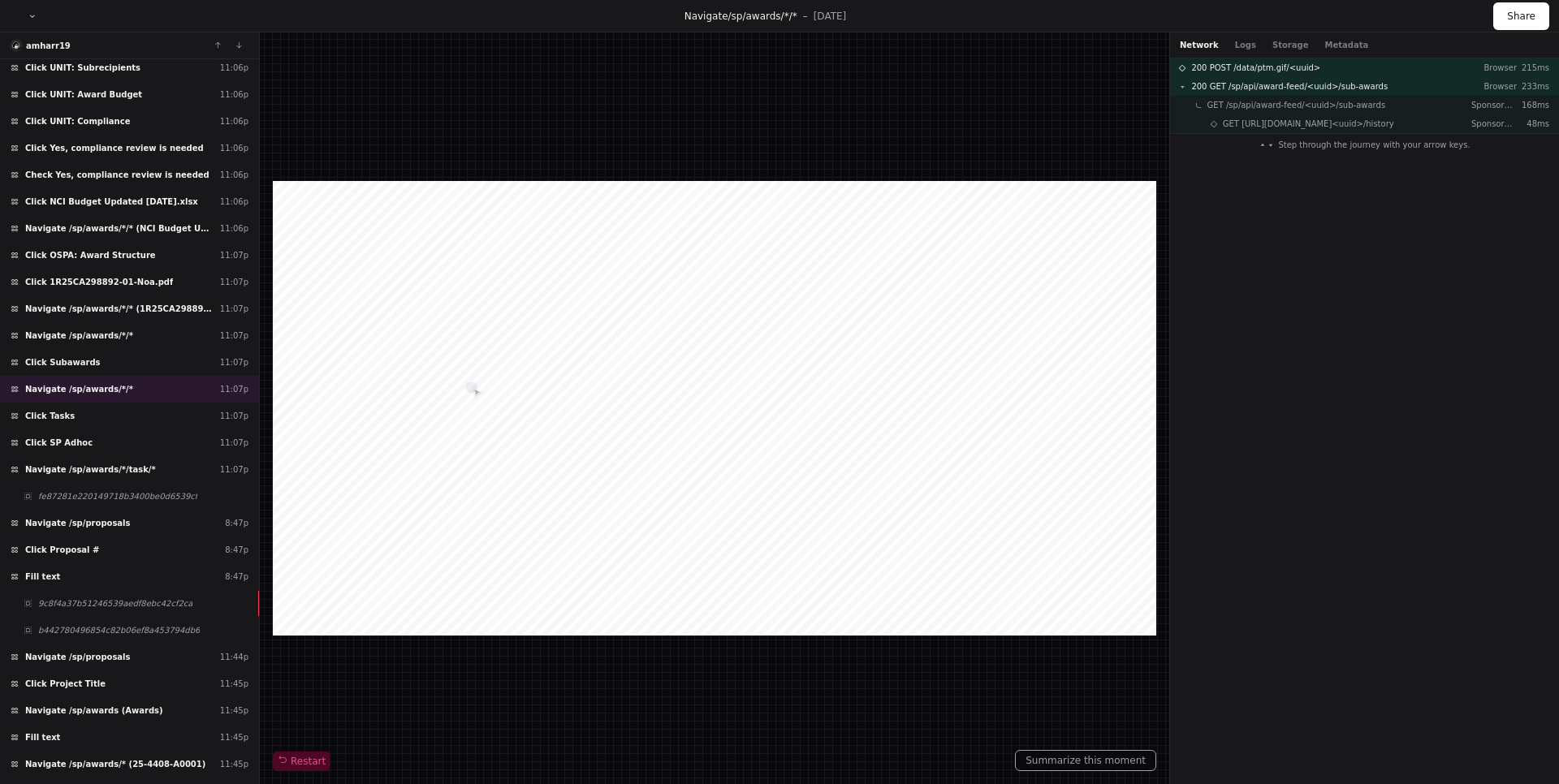
scroll to position [195, 0]
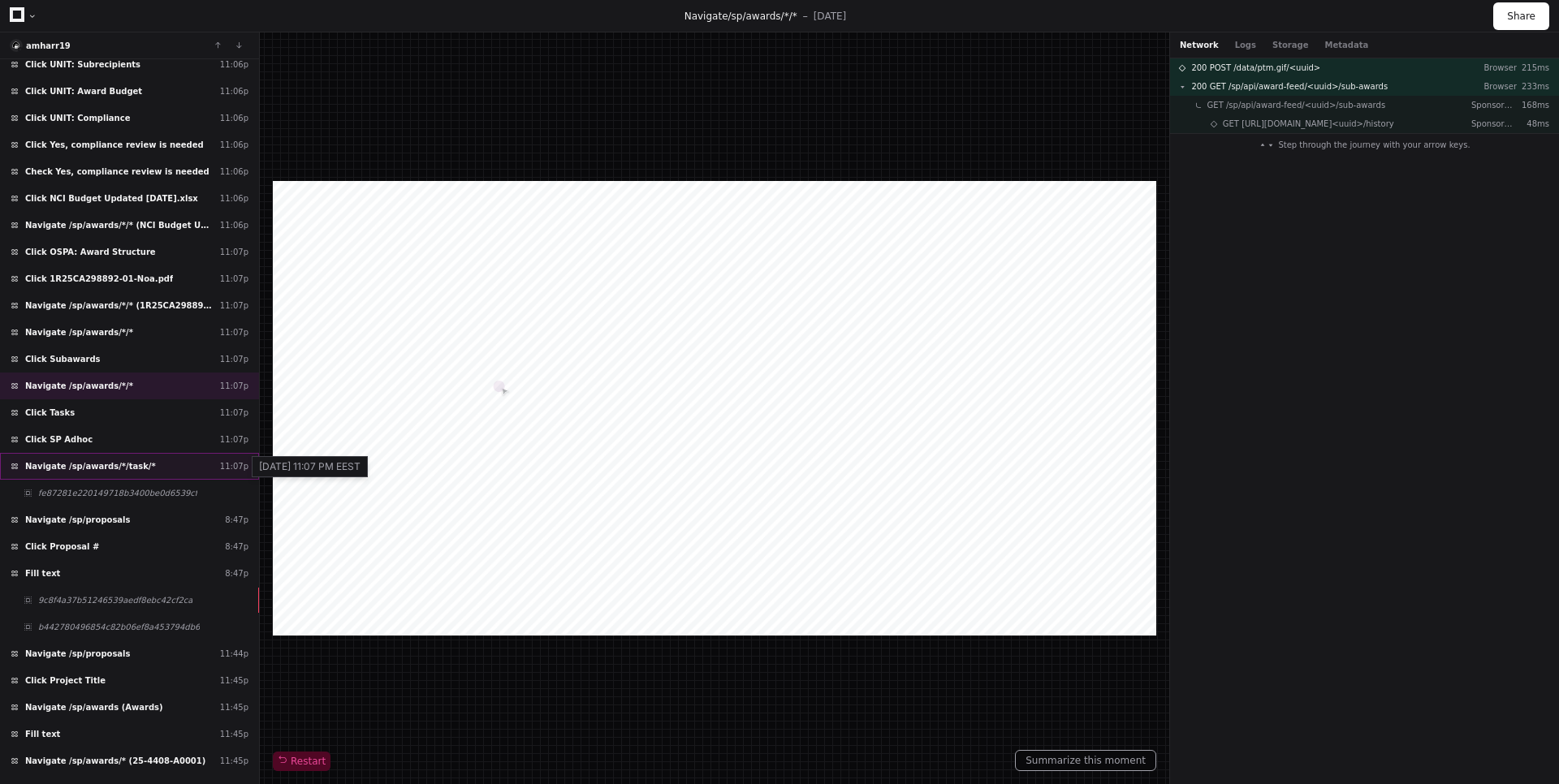
click at [237, 464] on div "11:07p" at bounding box center [234, 466] width 29 height 12
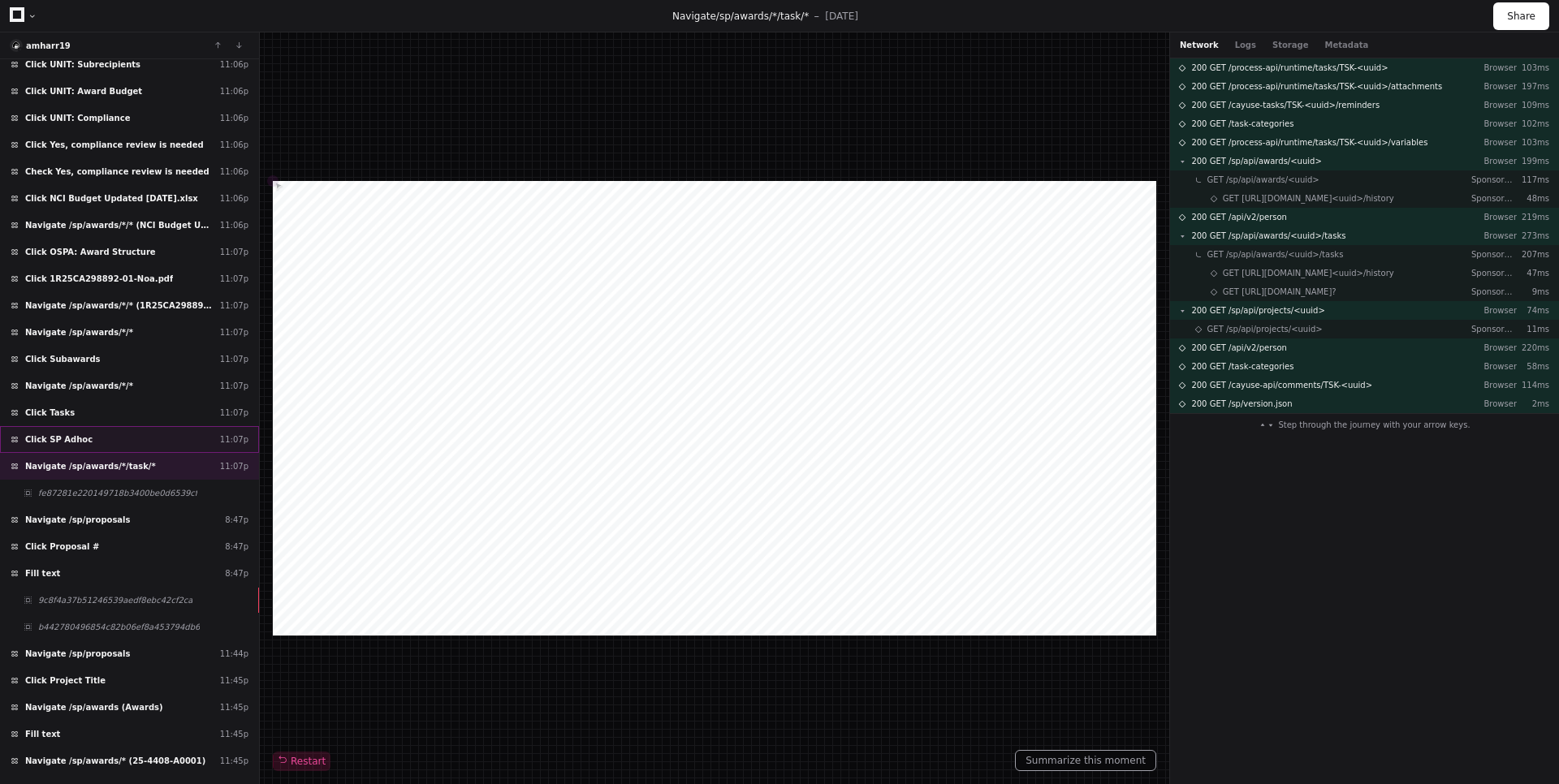
click at [202, 445] on div "Click SP Adhoc 11:07p" at bounding box center [129, 439] width 259 height 27
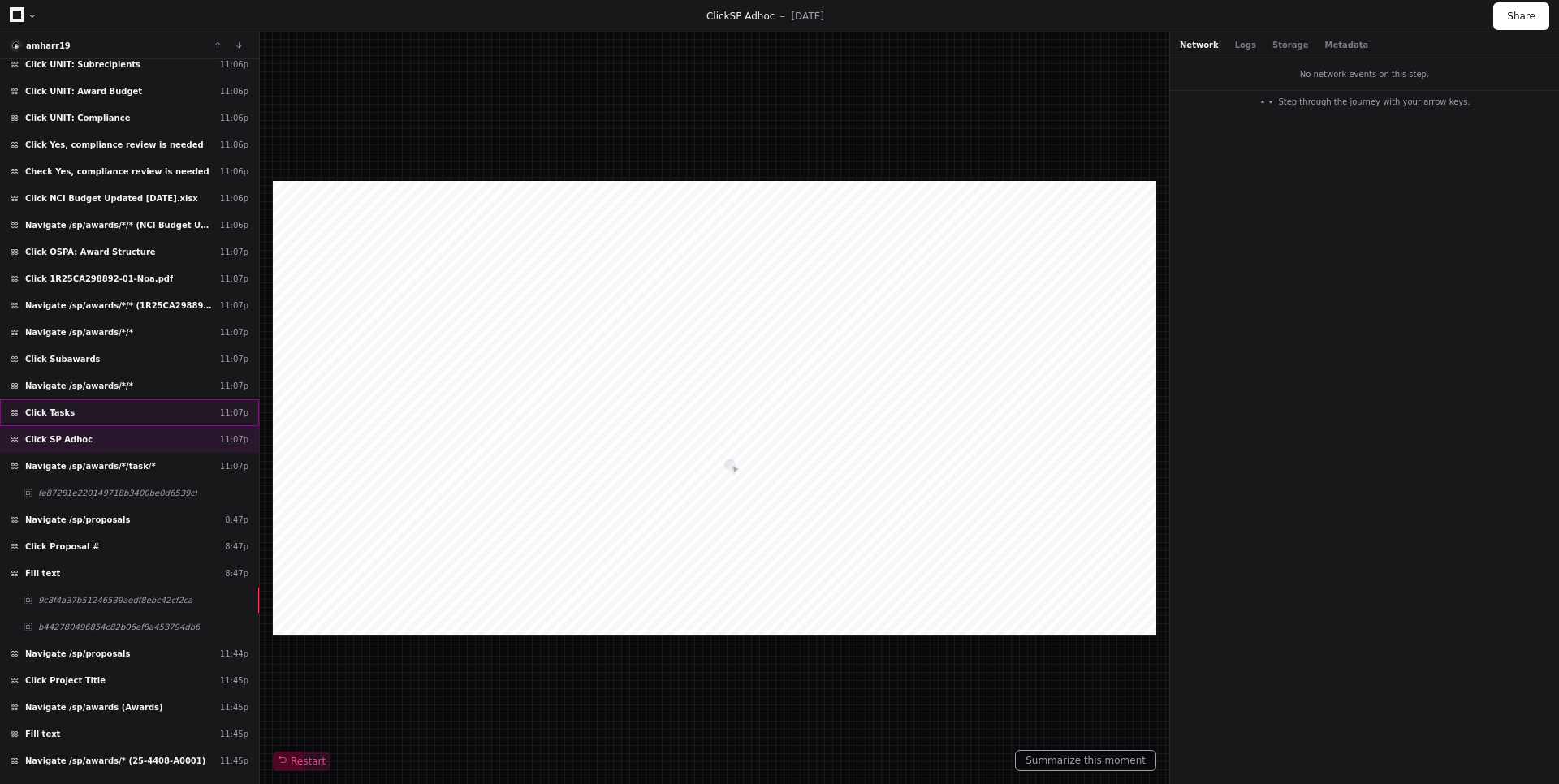
click at [208, 416] on div "Click Tasks 11:07p" at bounding box center [129, 412] width 259 height 27
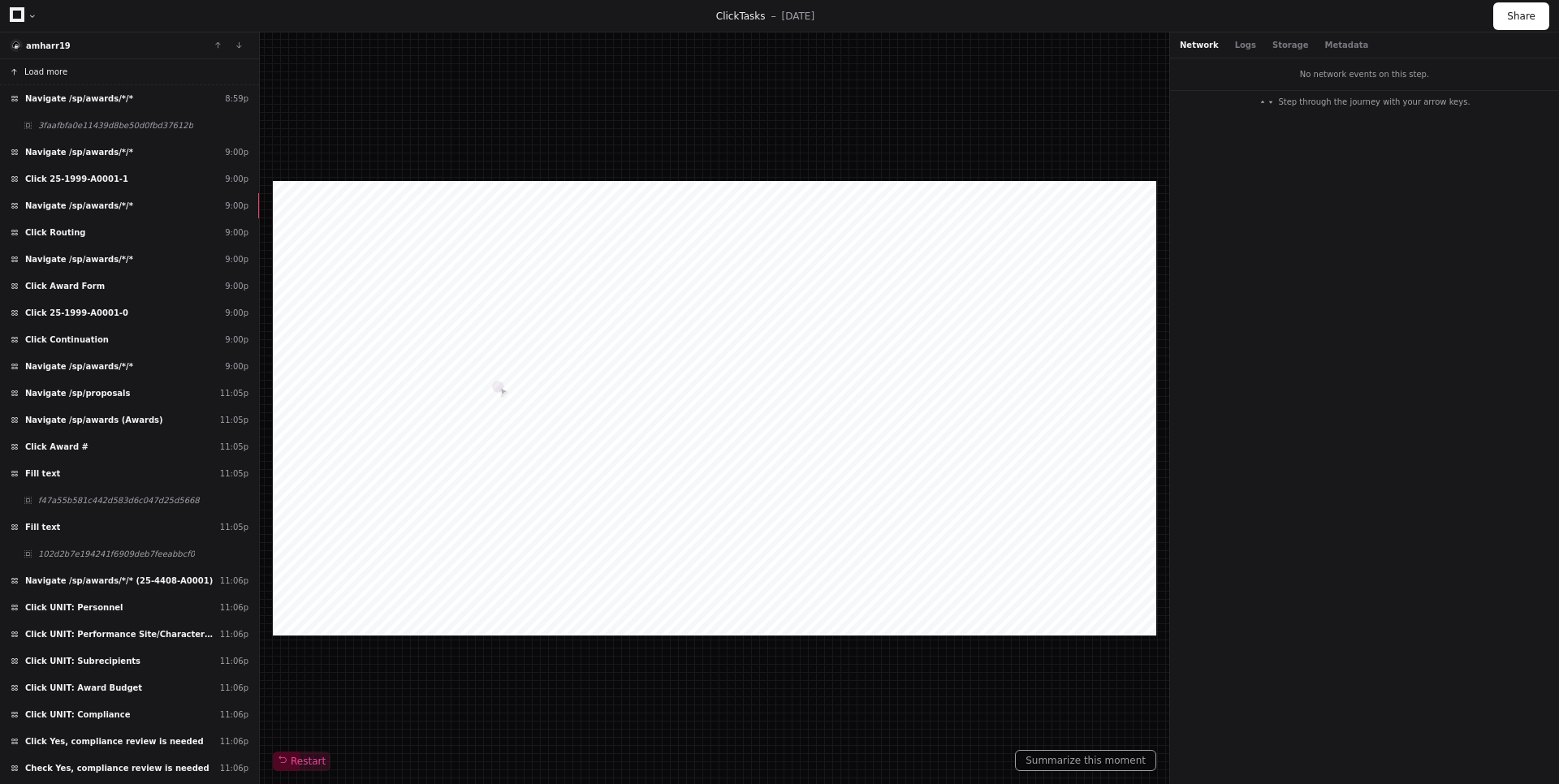
click at [185, 71] on button "Load more" at bounding box center [129, 72] width 259 height 26
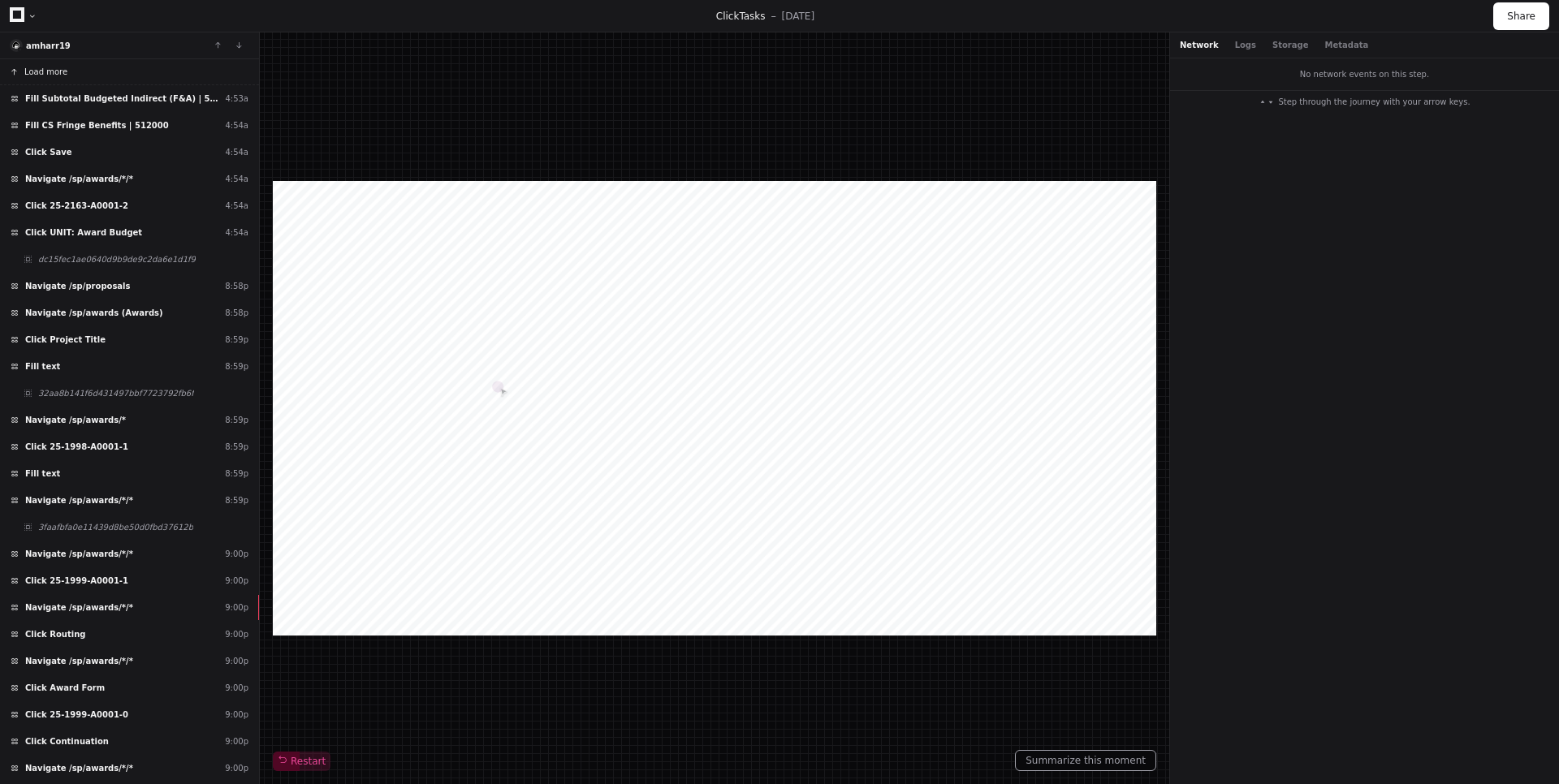
click at [148, 68] on button "Load more" at bounding box center [129, 72] width 259 height 26
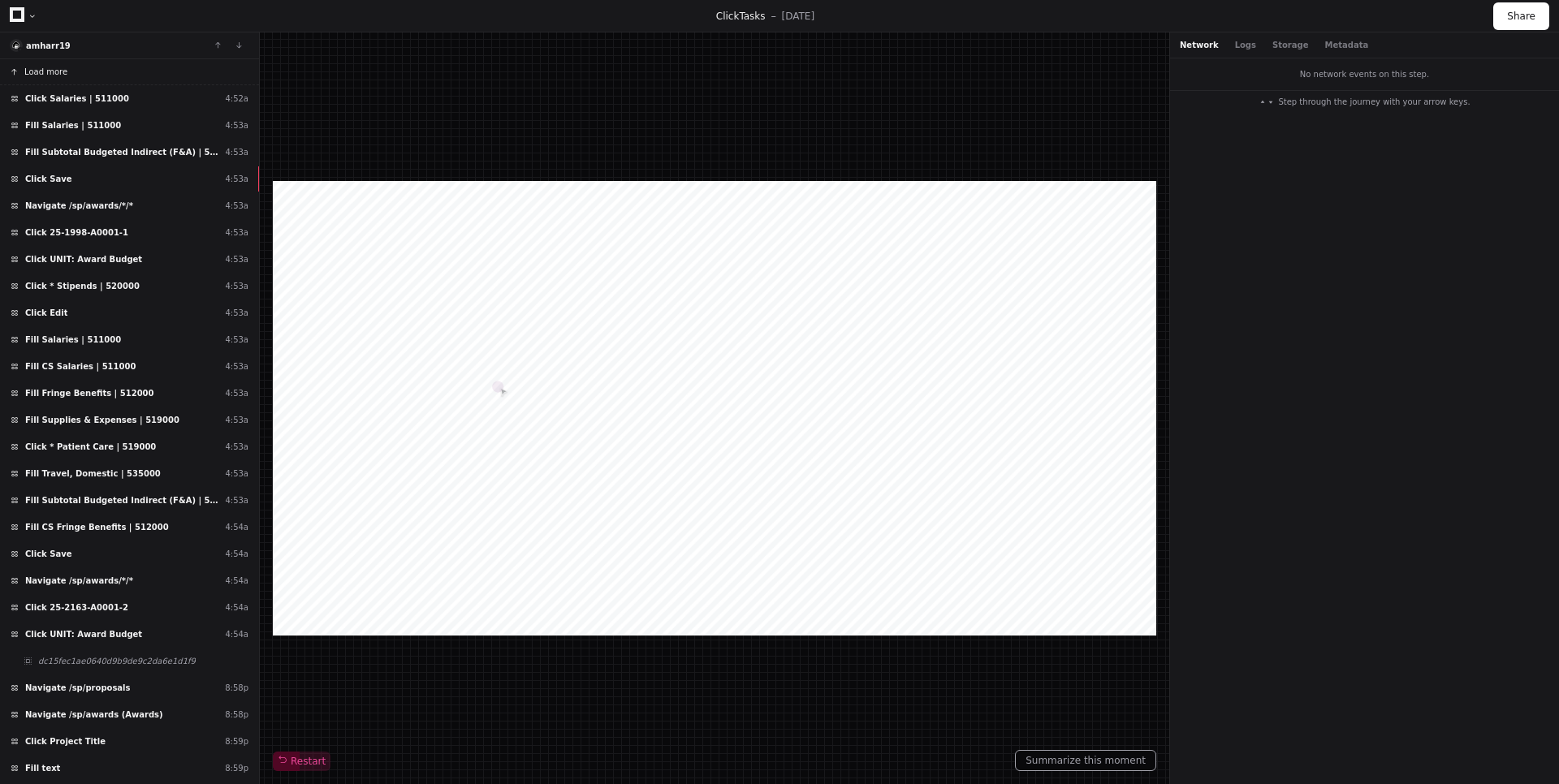
click at [159, 75] on button "Load more" at bounding box center [129, 72] width 259 height 26
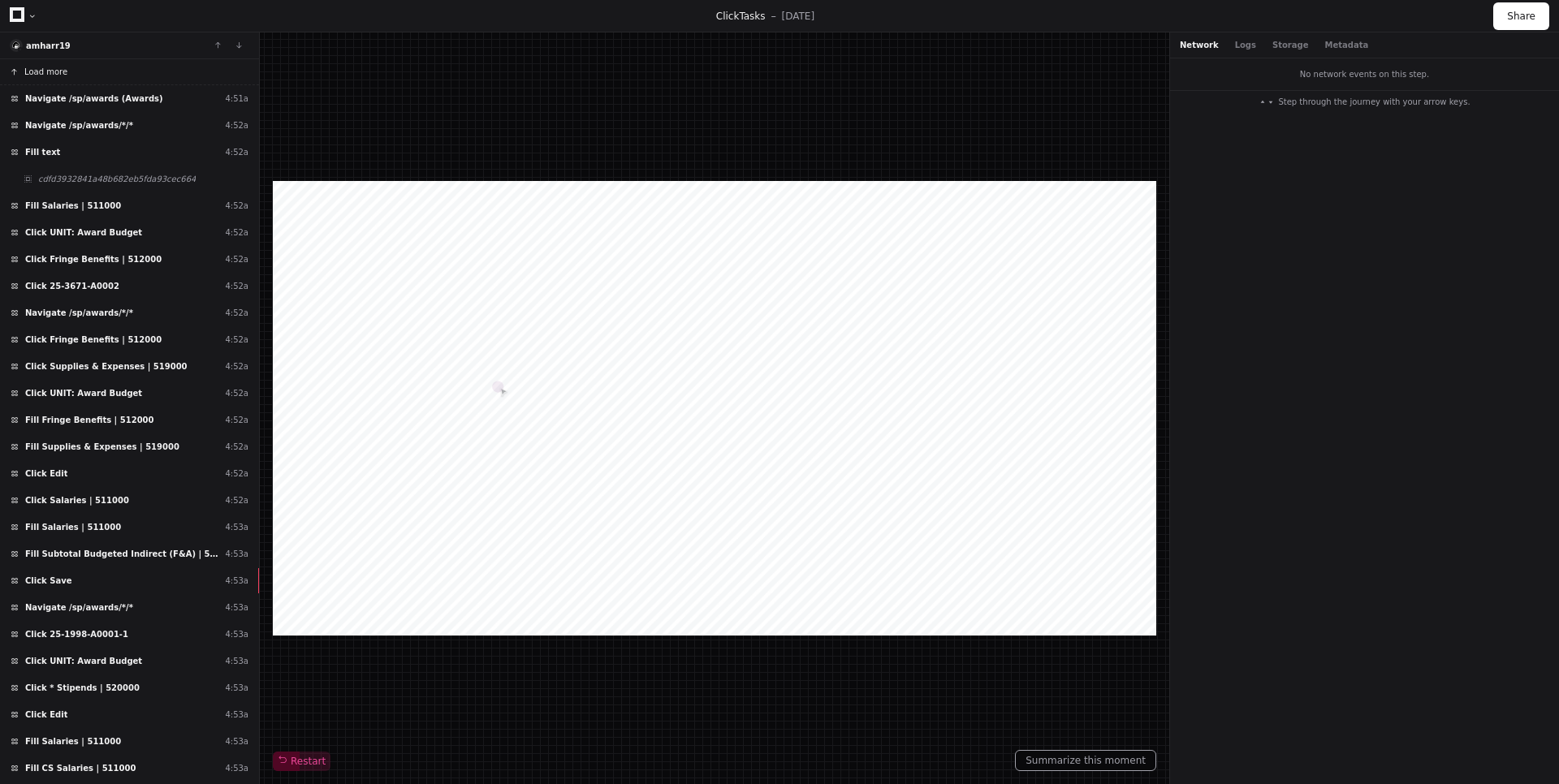
click at [201, 73] on button "Load more" at bounding box center [129, 72] width 259 height 26
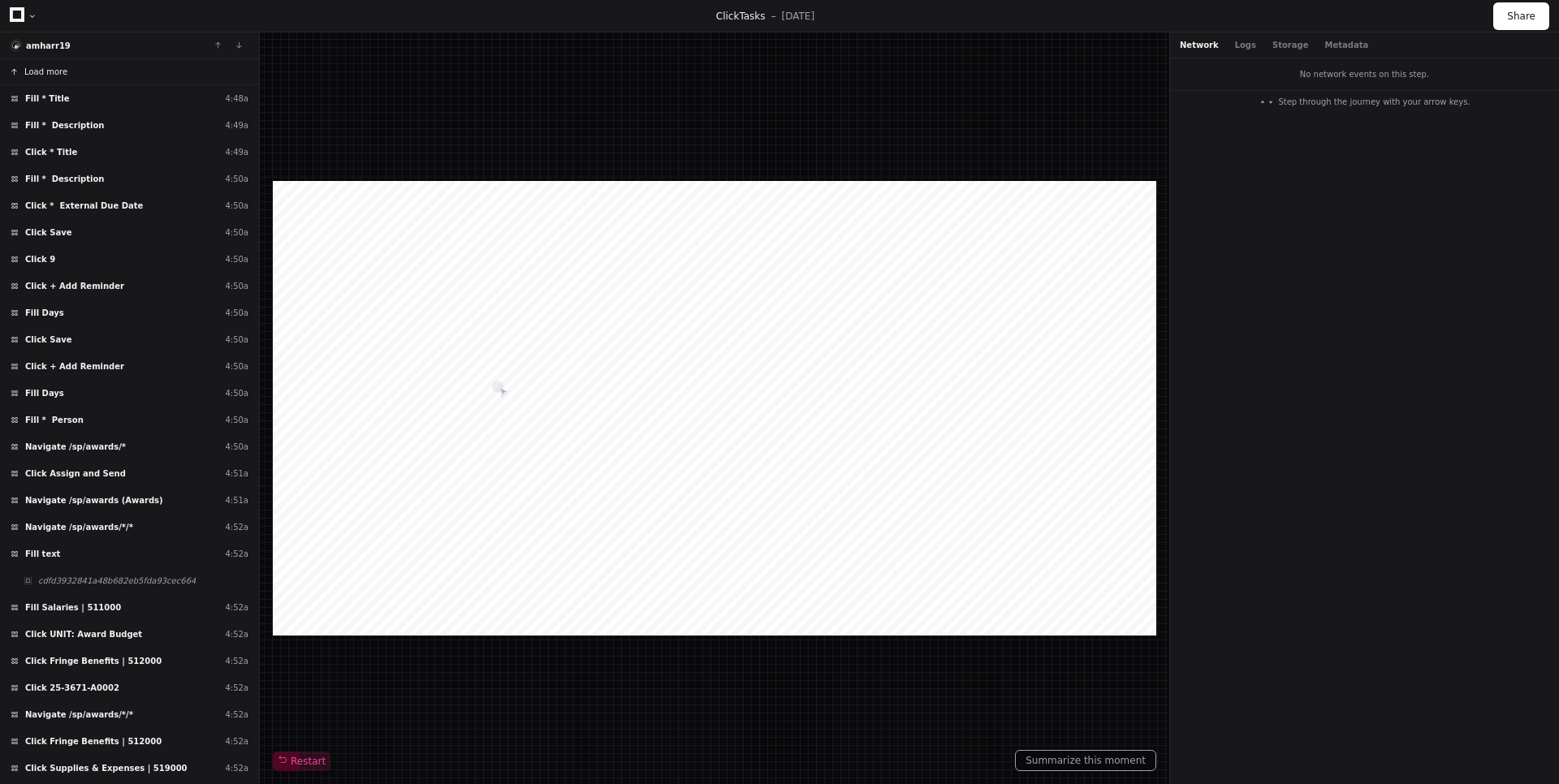
click at [211, 76] on button "Load more" at bounding box center [129, 72] width 259 height 26
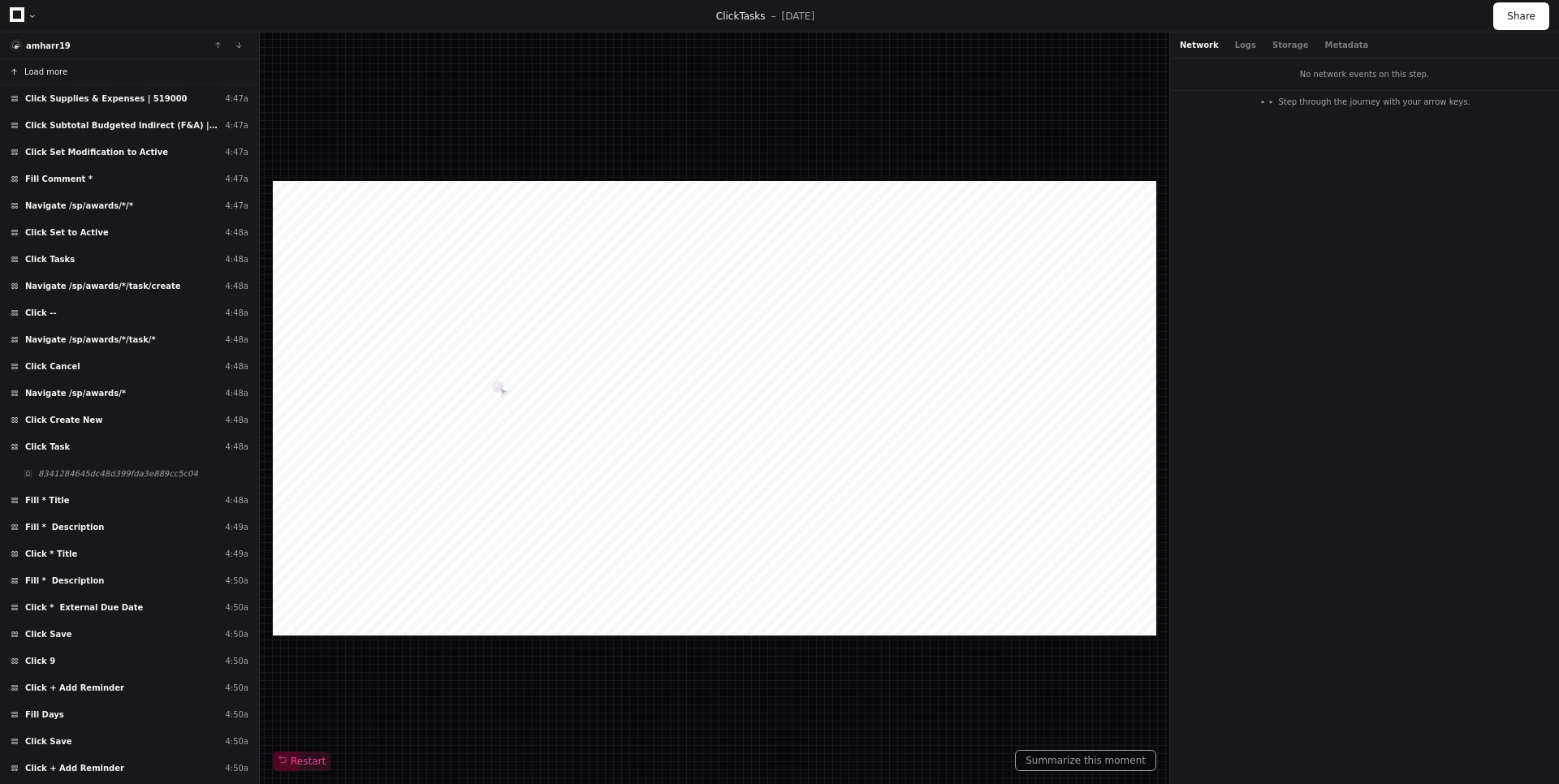
click at [231, 77] on button "Load more" at bounding box center [129, 72] width 259 height 26
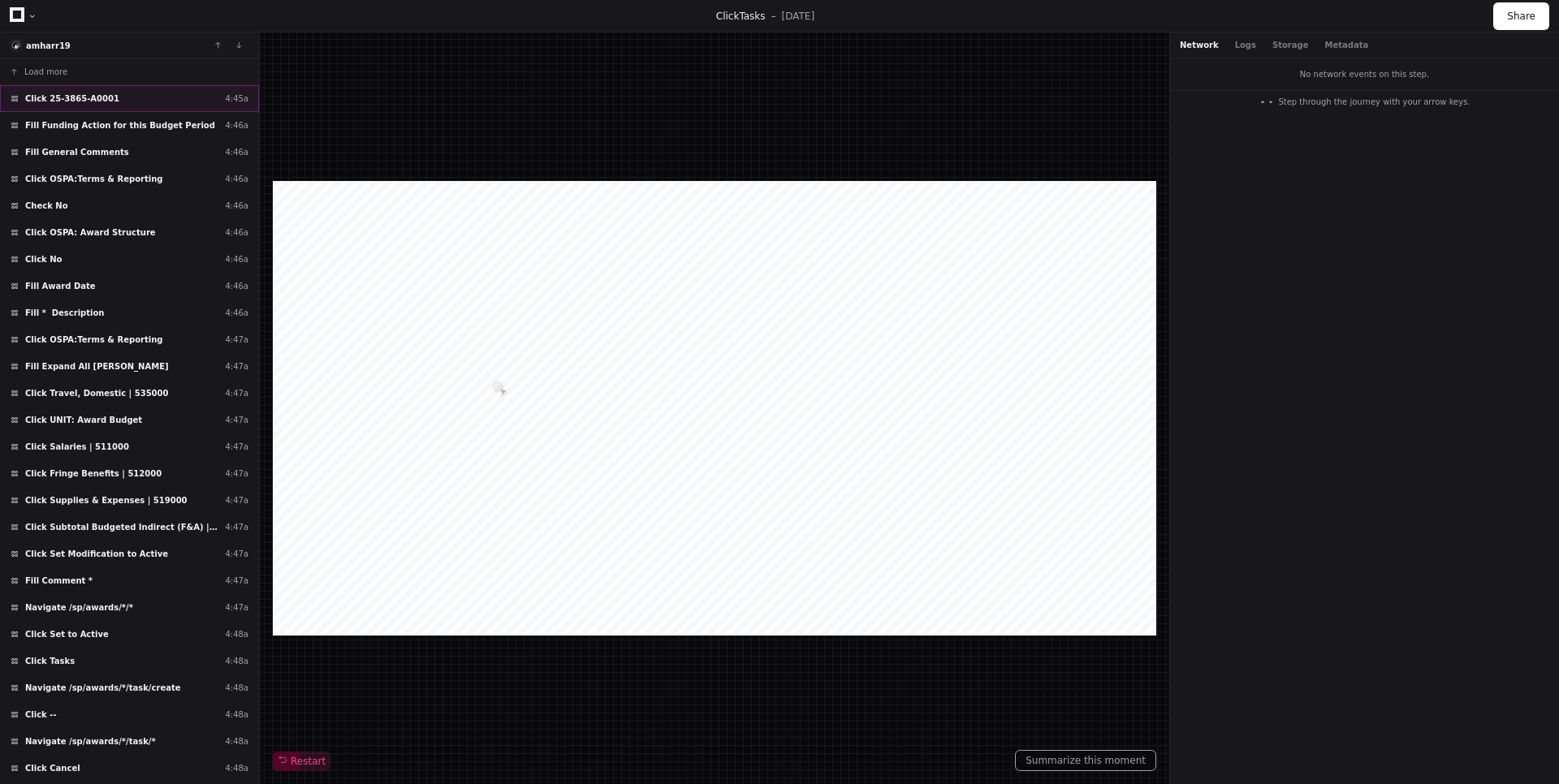
click at [135, 95] on div "Click 25-3865-A0001 4:45a" at bounding box center [129, 98] width 259 height 27
click at [157, 131] on span "Fill Funding Action for this Budget Period" at bounding box center [120, 125] width 190 height 12
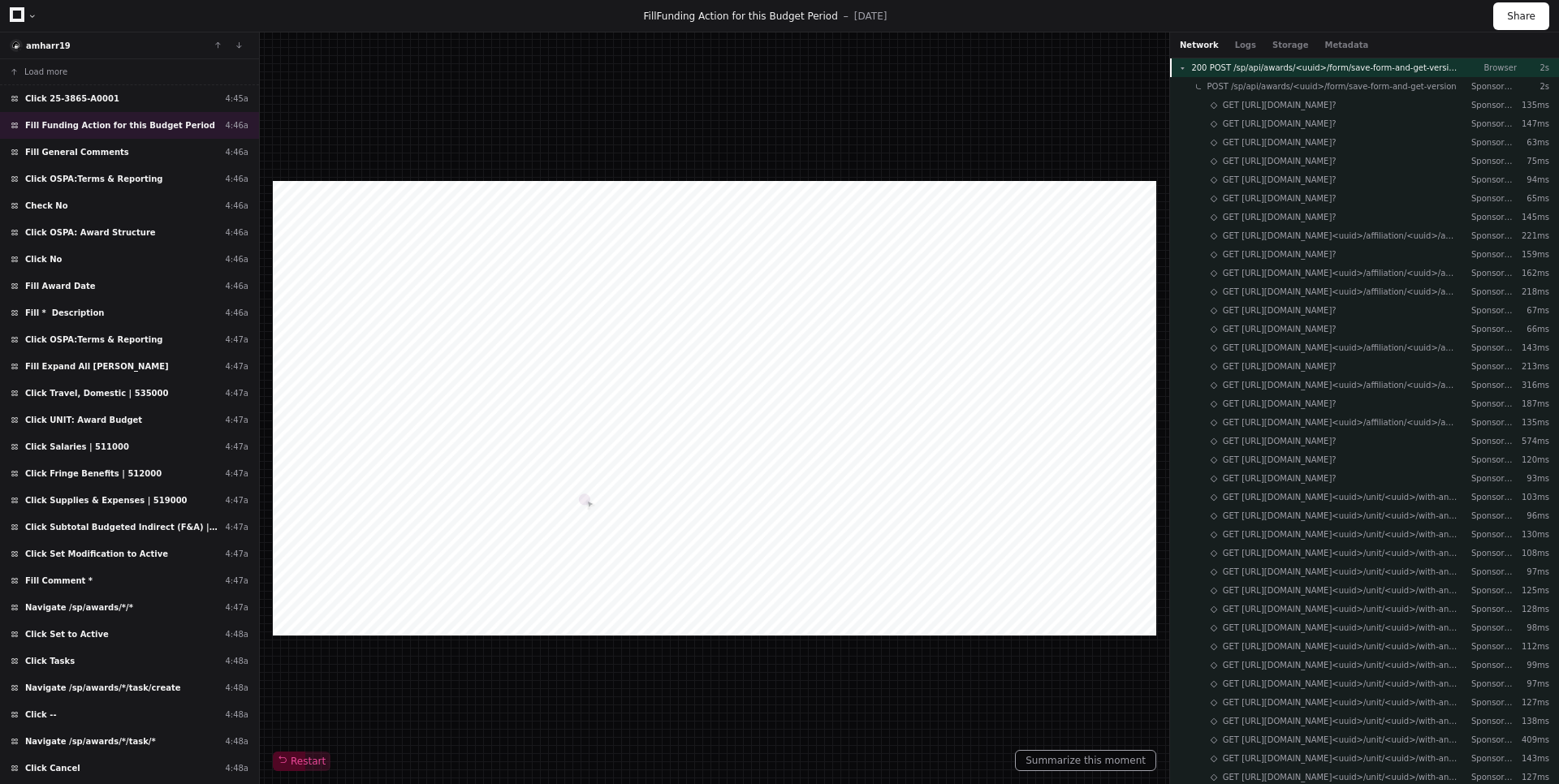
click at [1390, 71] on span "200 POST /sp/api/awards/<uuid>/form/save-form-and-get-version" at bounding box center [1324, 67] width 267 height 12
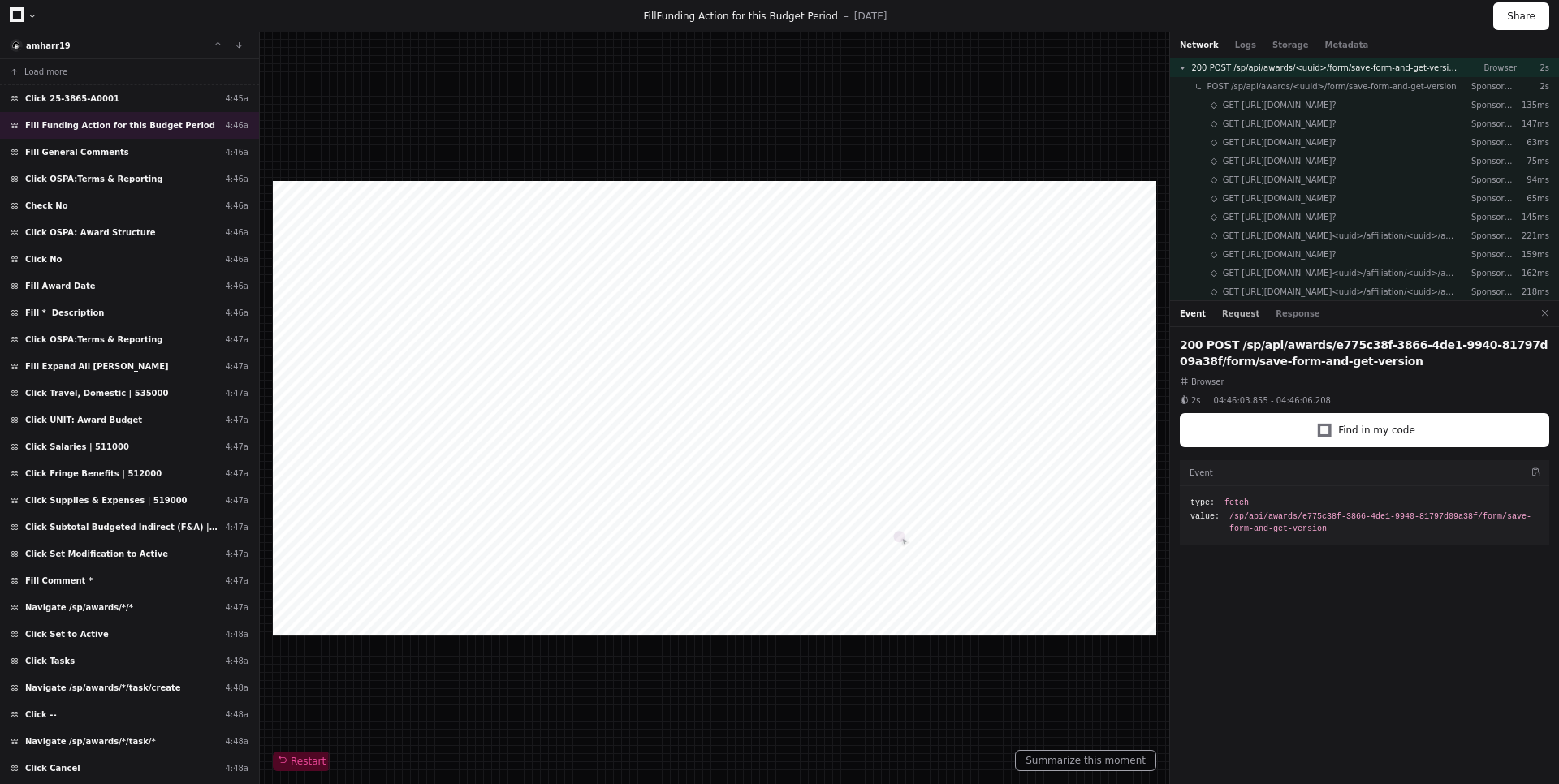
click at [1243, 318] on button "Request" at bounding box center [1241, 314] width 37 height 12
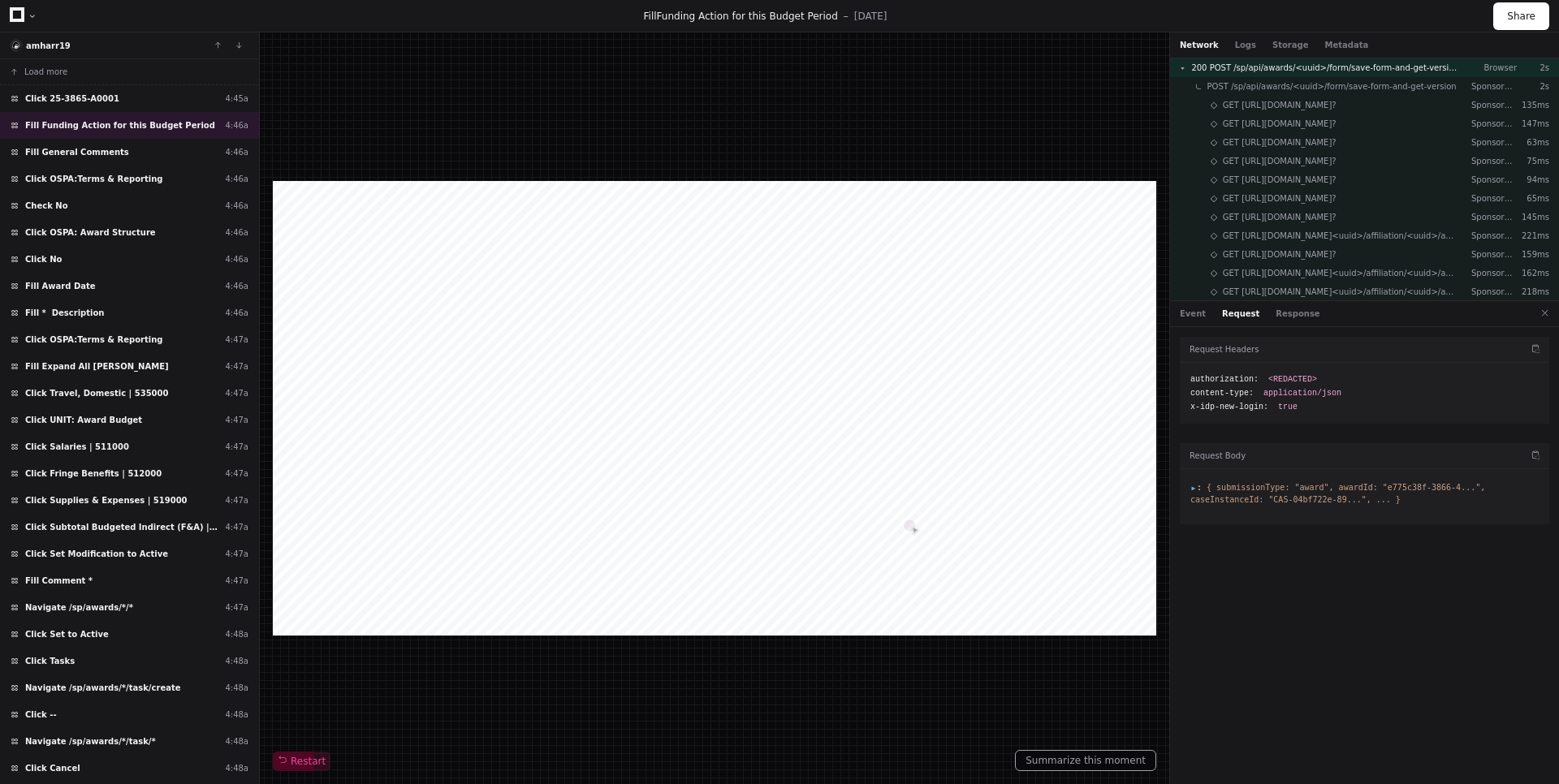
click at [1193, 487] on span ":" at bounding box center [1196, 488] width 11 height 9
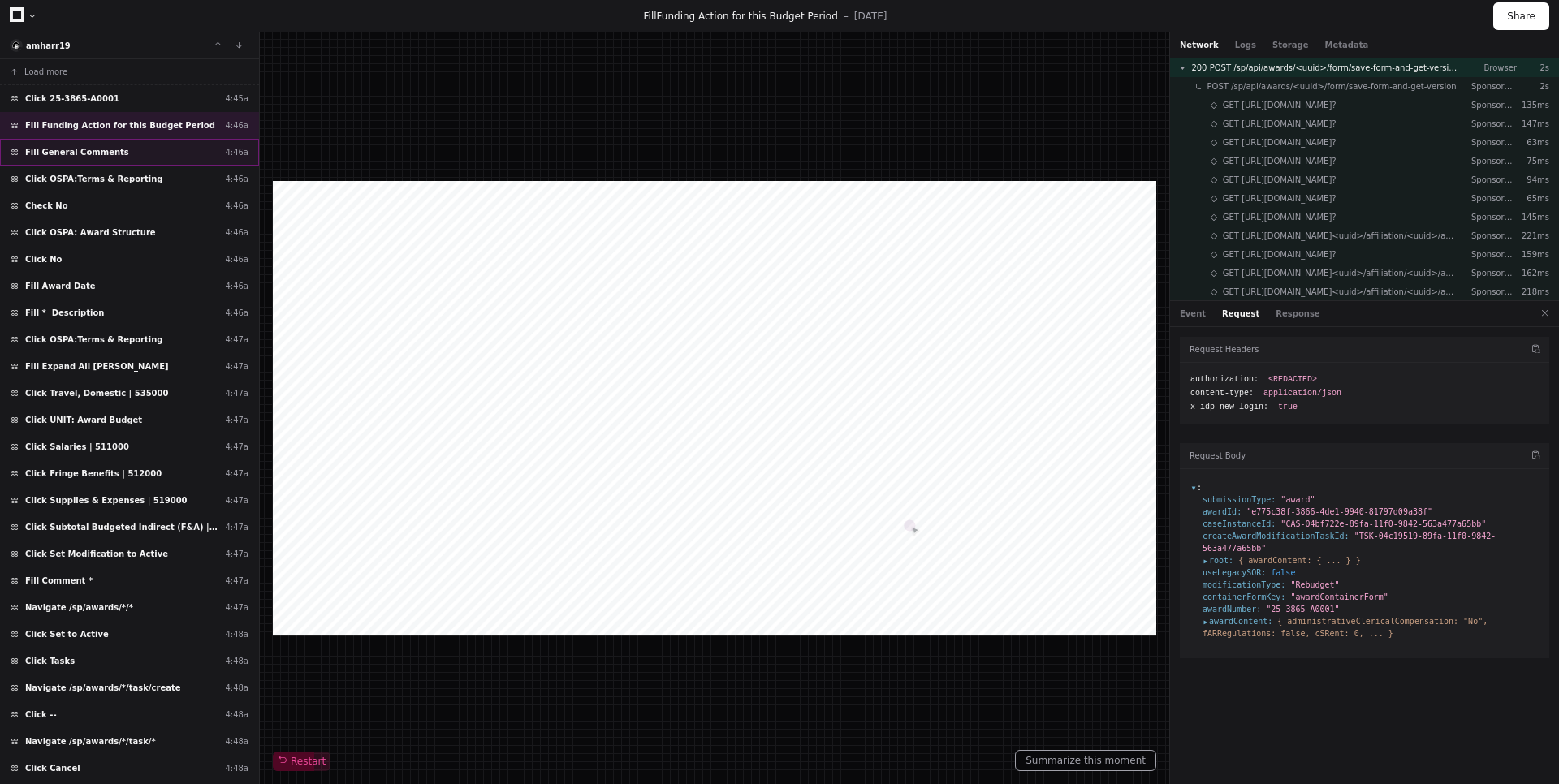
click at [149, 164] on div "Fill General Comments 4:46a" at bounding box center [129, 152] width 259 height 27
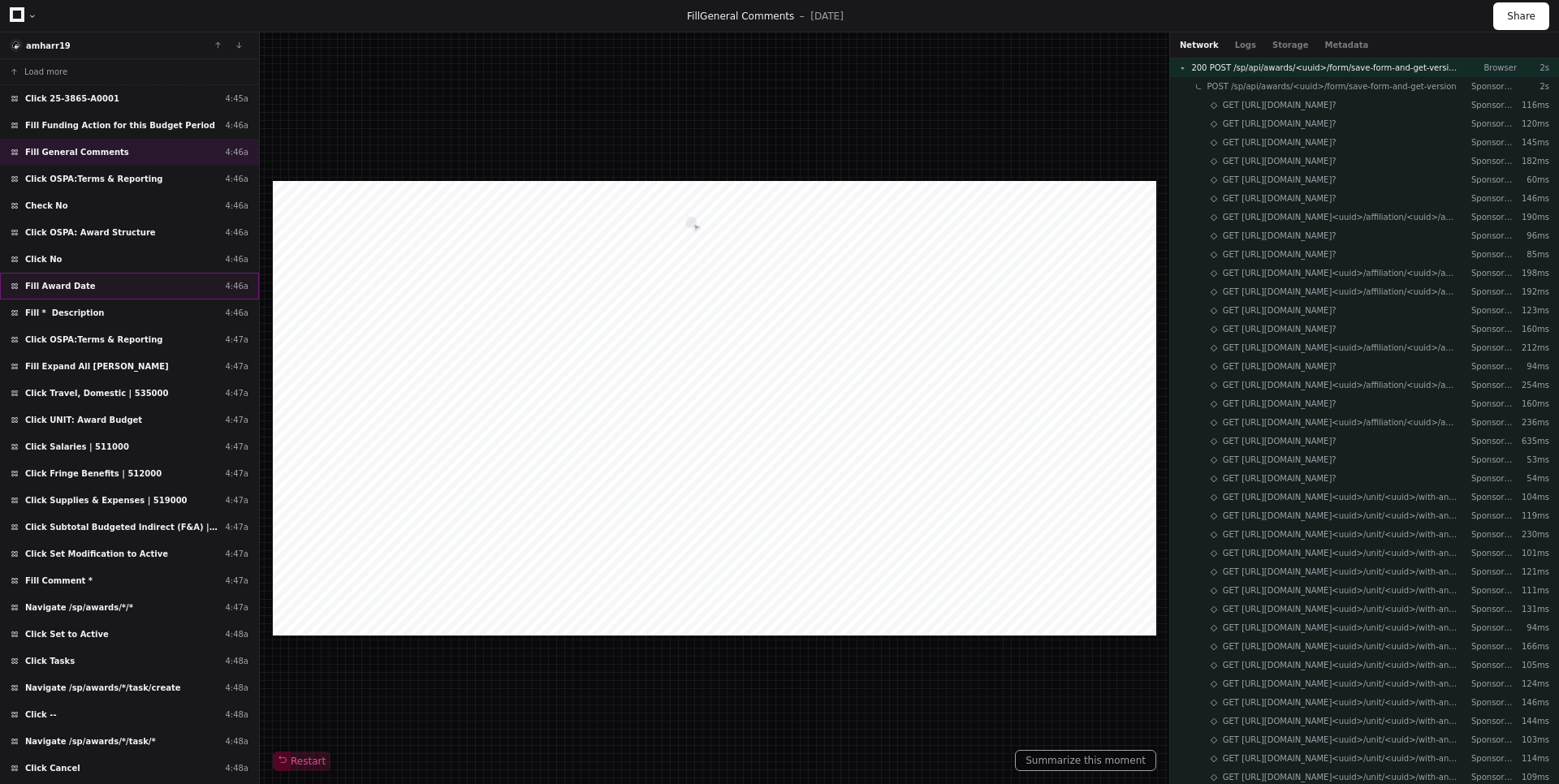
click at [135, 293] on div "Fill Award Date 4:46a" at bounding box center [129, 286] width 259 height 27
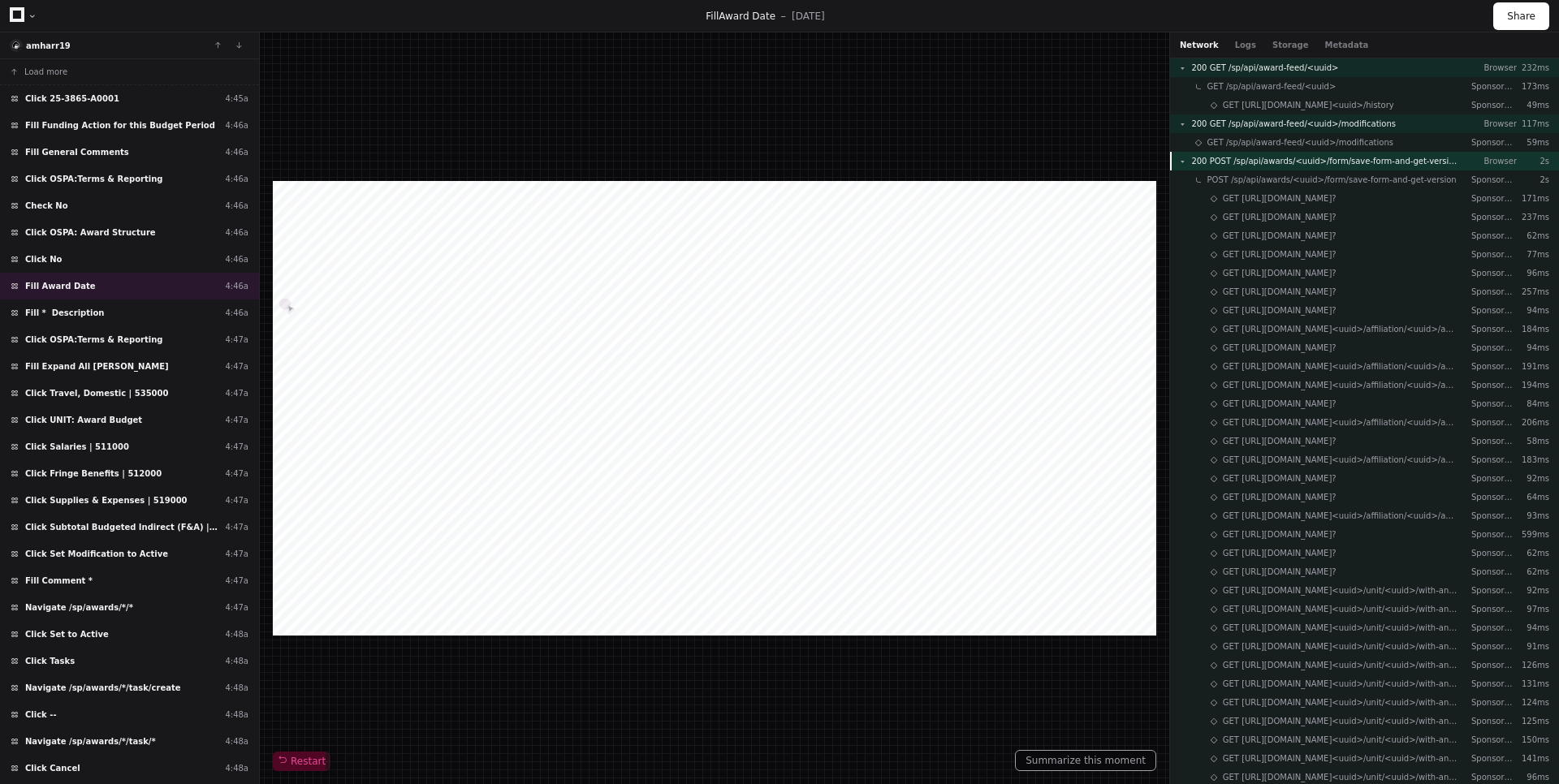
click at [1286, 159] on span "200 POST /sp/api/awards/<uuid>/form/save-form-and-get-version" at bounding box center [1324, 161] width 267 height 12
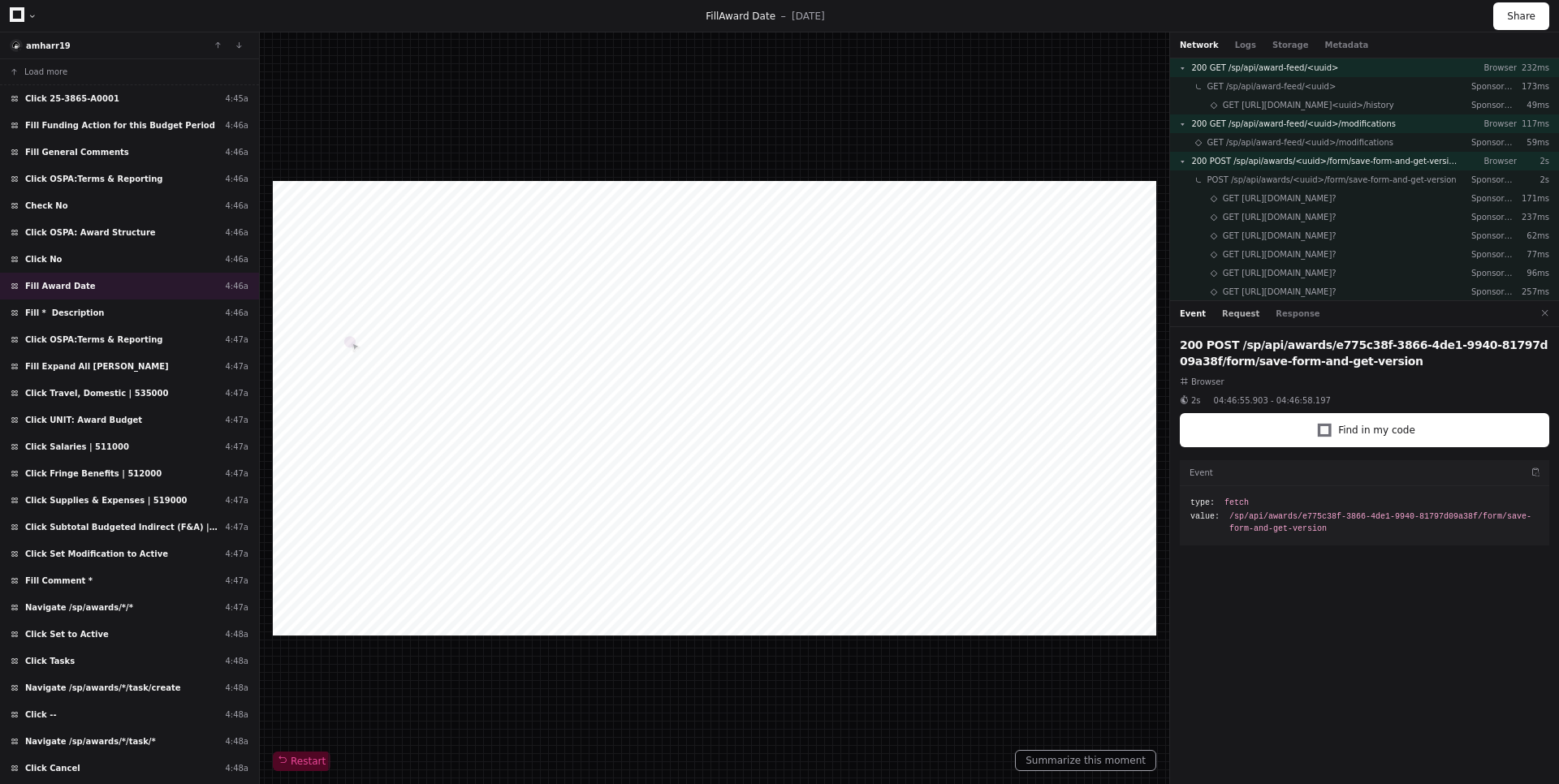
click at [1227, 311] on button "Request" at bounding box center [1241, 314] width 37 height 12
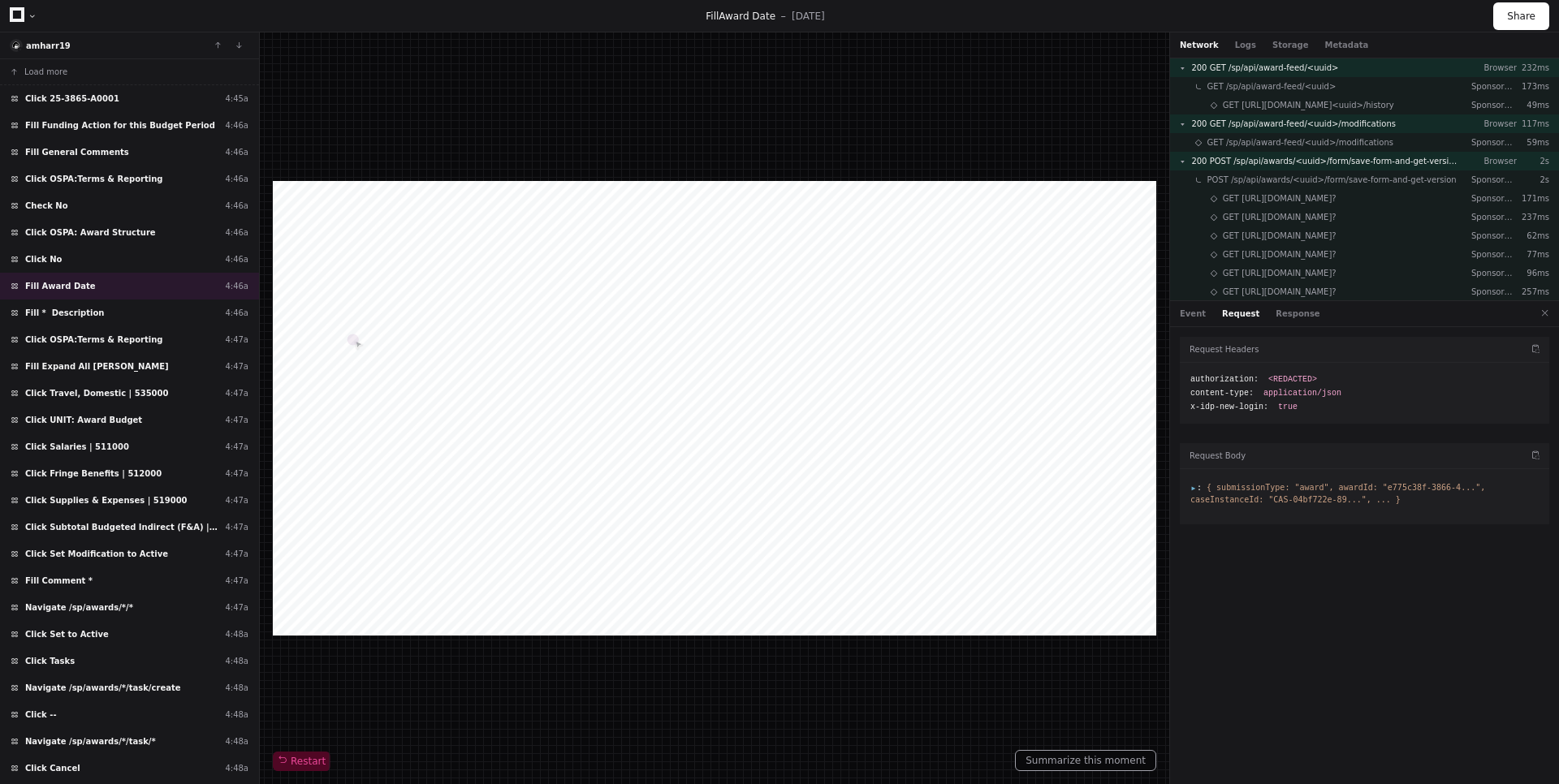
click at [1191, 490] on span ":" at bounding box center [1196, 488] width 11 height 9
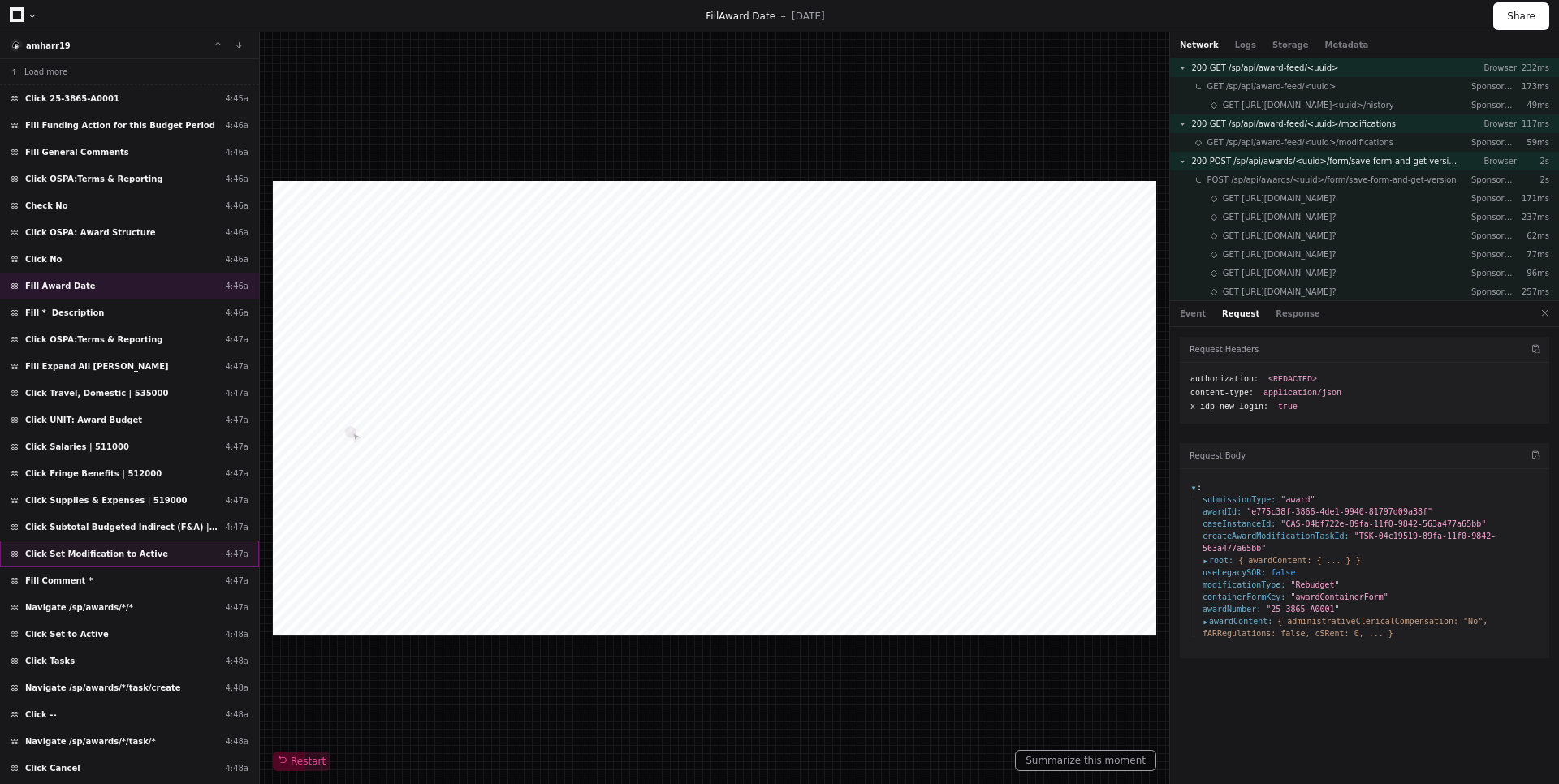
click at [165, 548] on div "Click Set Modification to Active 4:47a" at bounding box center [129, 554] width 259 height 27
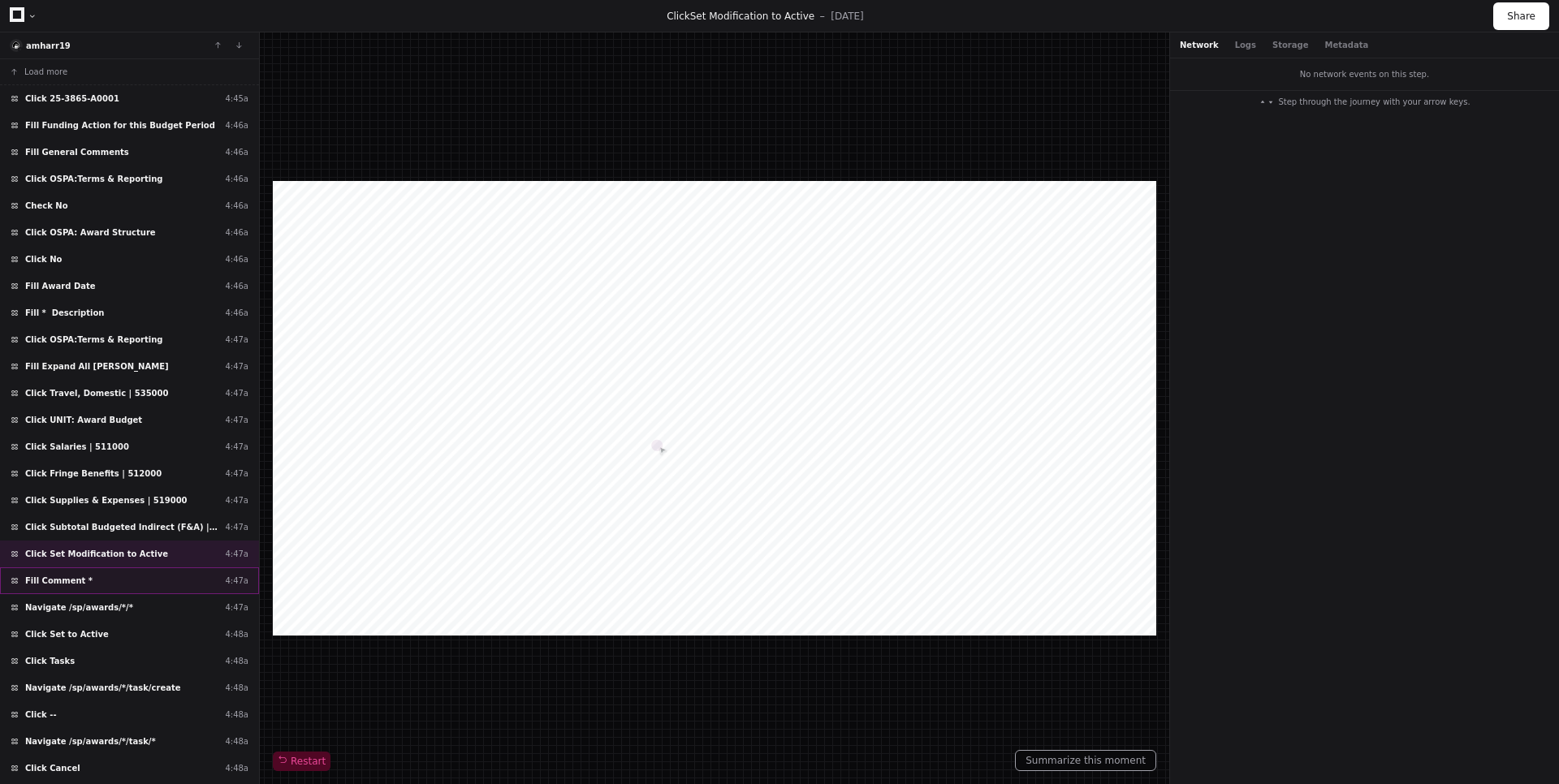
click at [157, 573] on div "Fill Comment * 4:47a" at bounding box center [129, 581] width 259 height 27
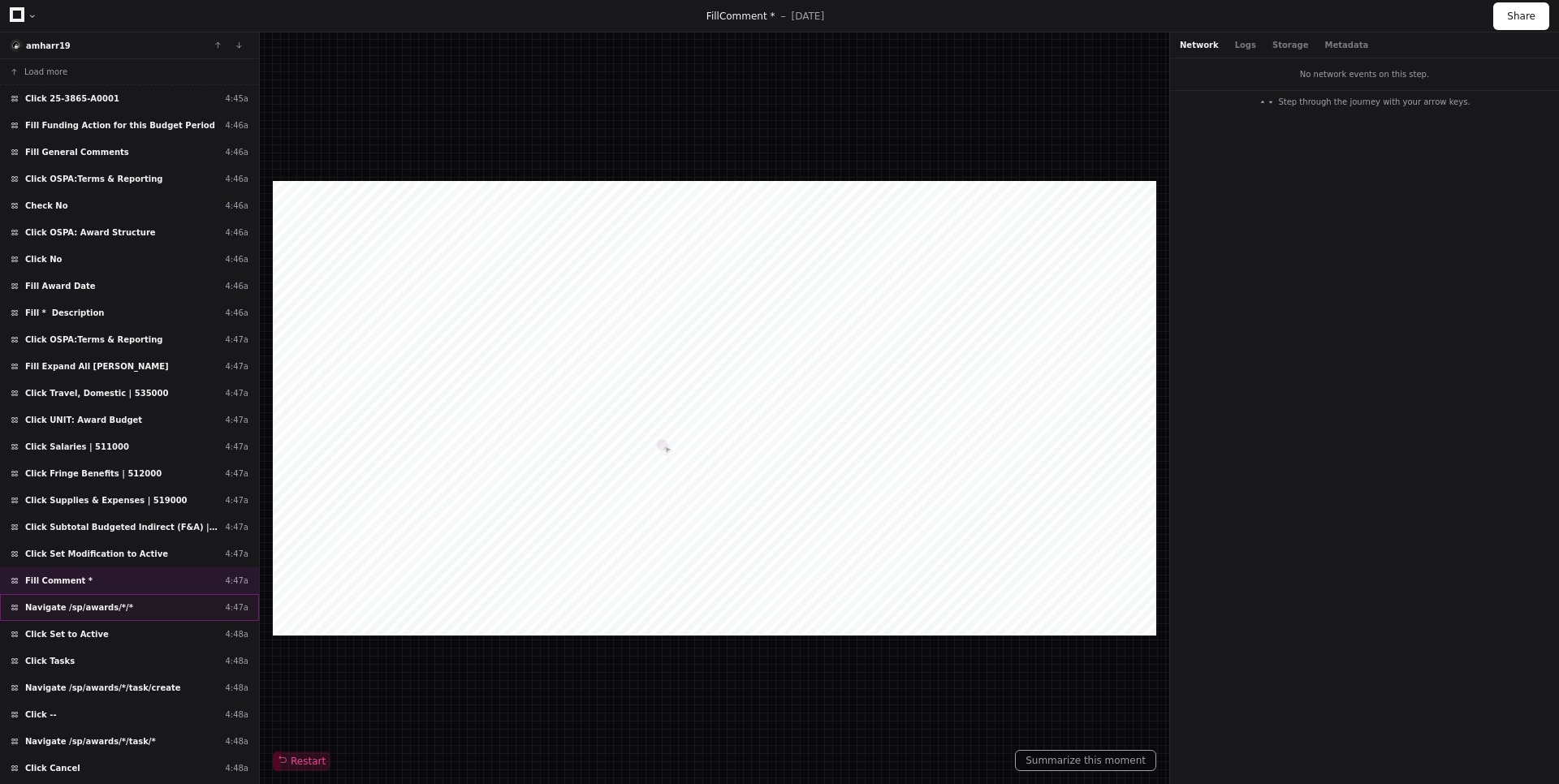
click at [154, 609] on div "Navigate /sp/awards/*/* 4:47a" at bounding box center [129, 607] width 259 height 27
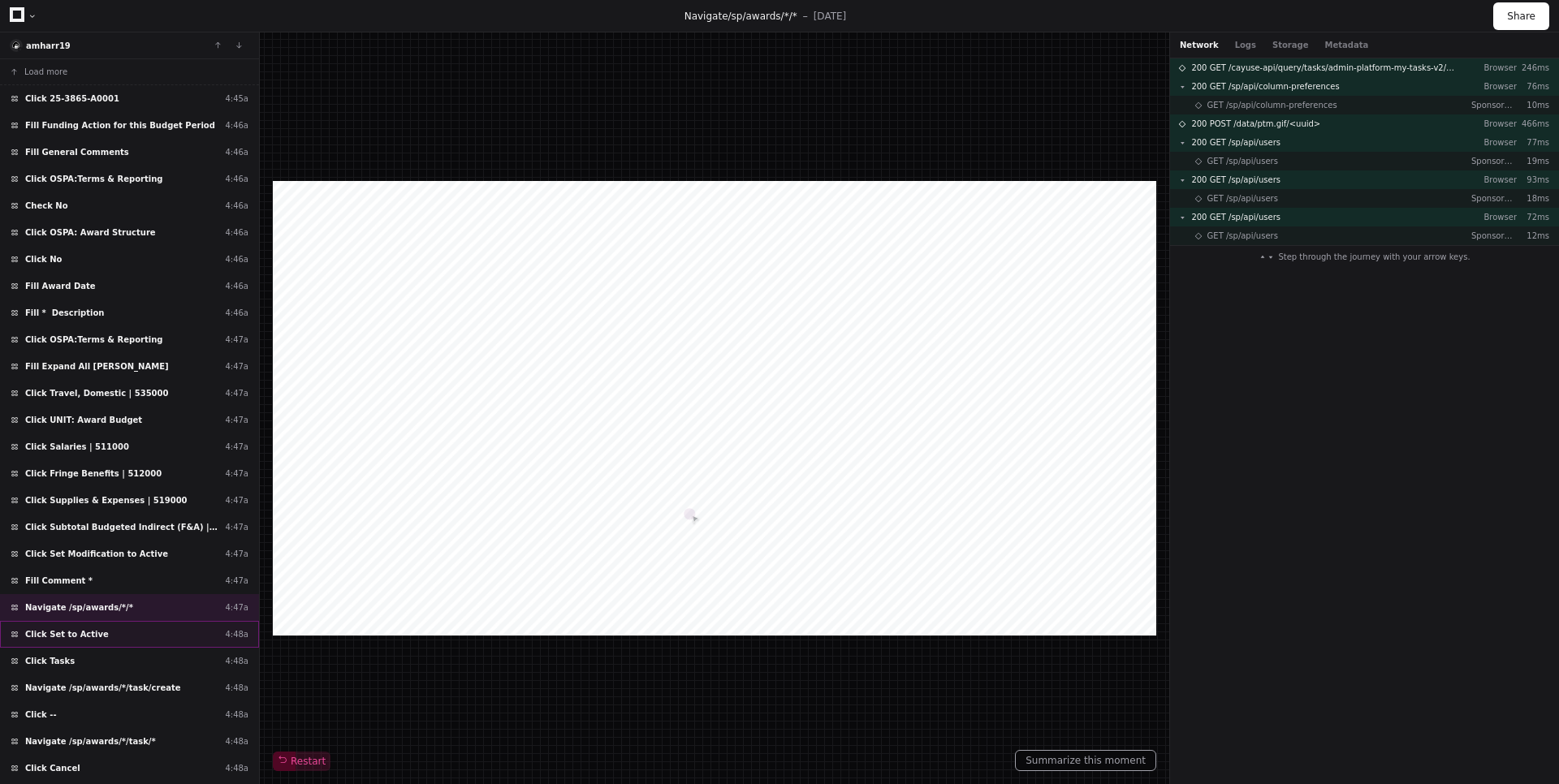
click at [101, 638] on div "Click Set to Active 4:48a" at bounding box center [129, 634] width 259 height 27
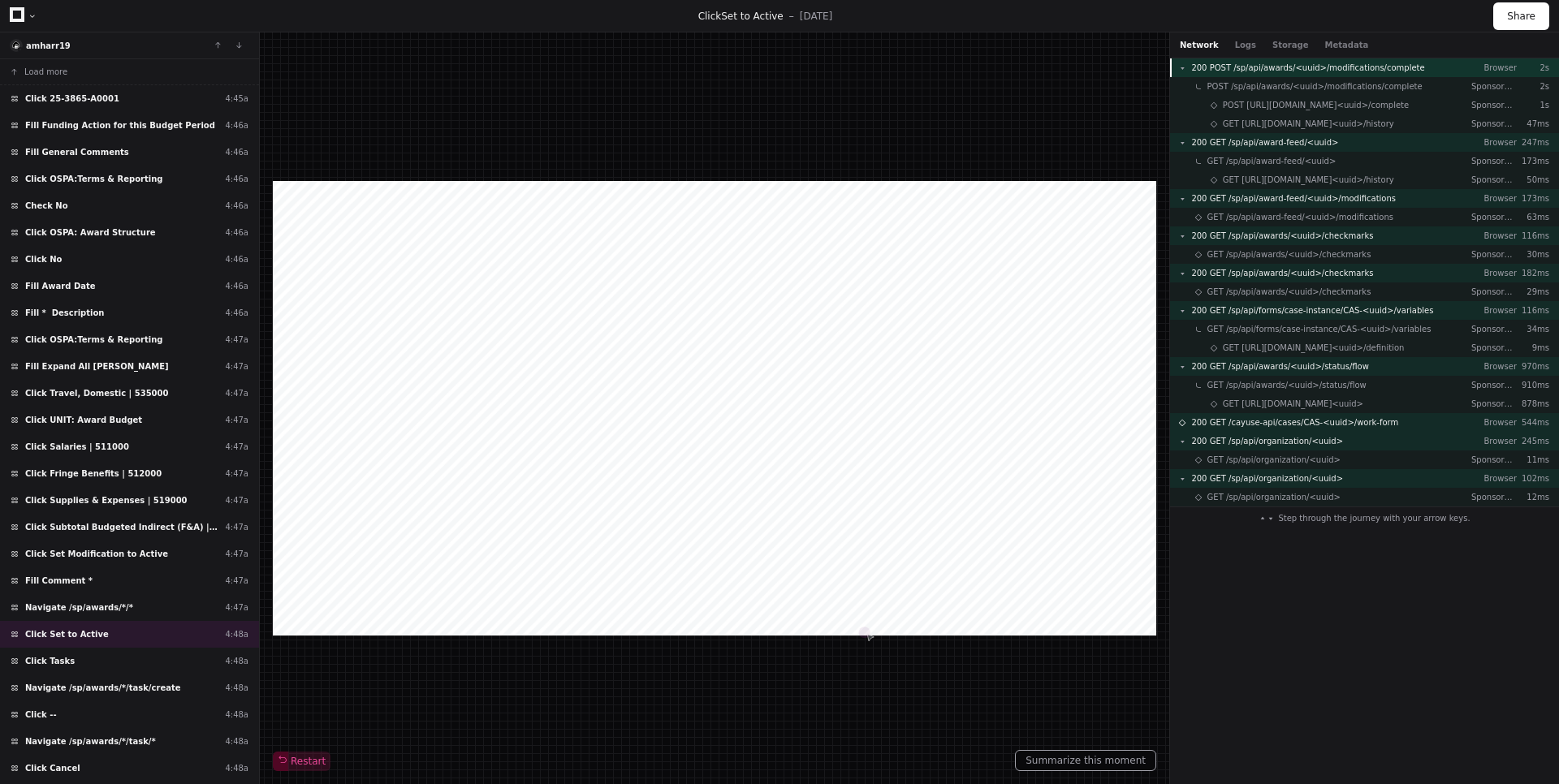
click at [1369, 67] on span "200 POST /sp/api/awards/<uuid>/modifications/complete" at bounding box center [1307, 67] width 233 height 12
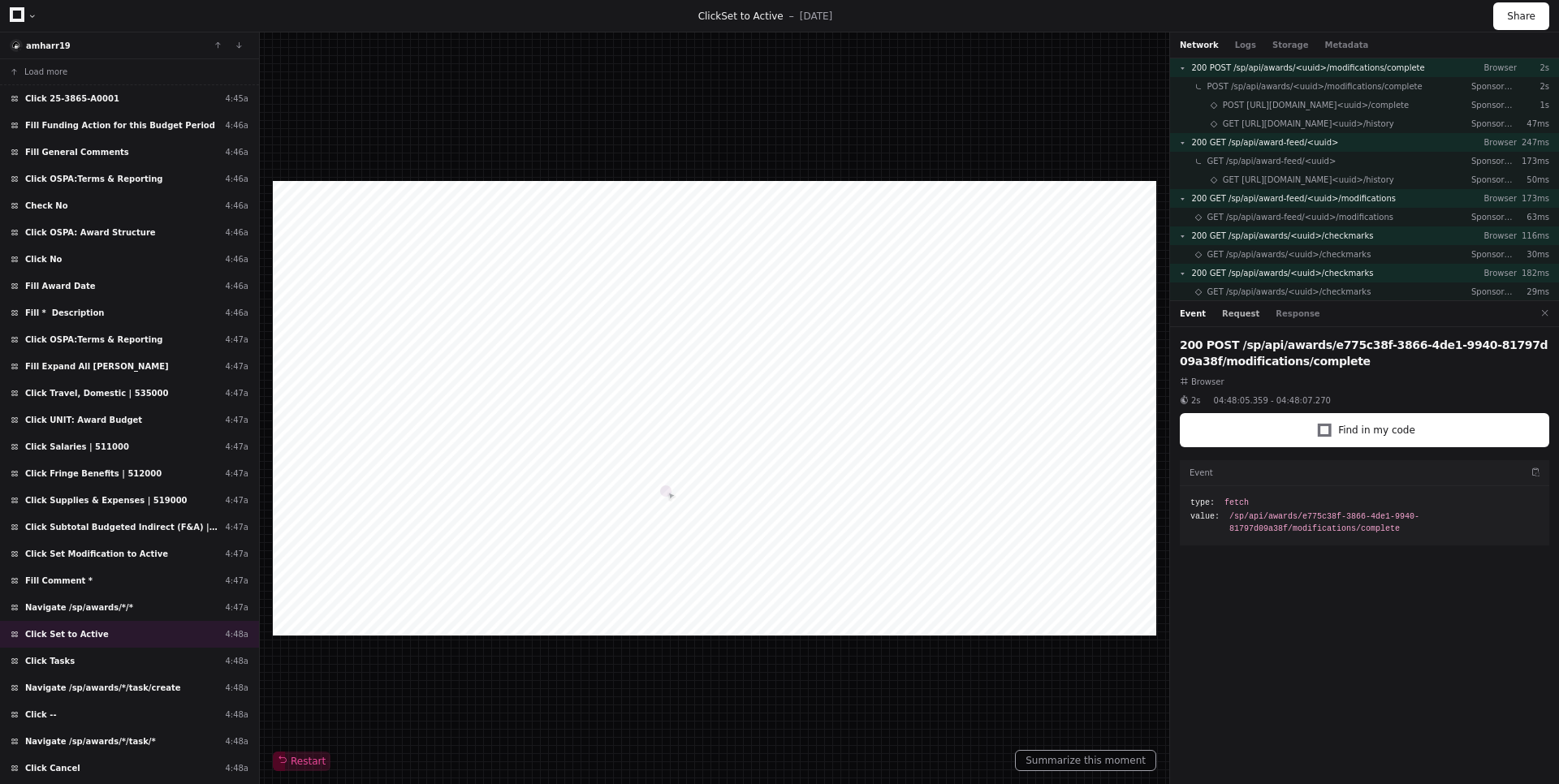
click at [1236, 316] on button "Request" at bounding box center [1241, 314] width 37 height 12
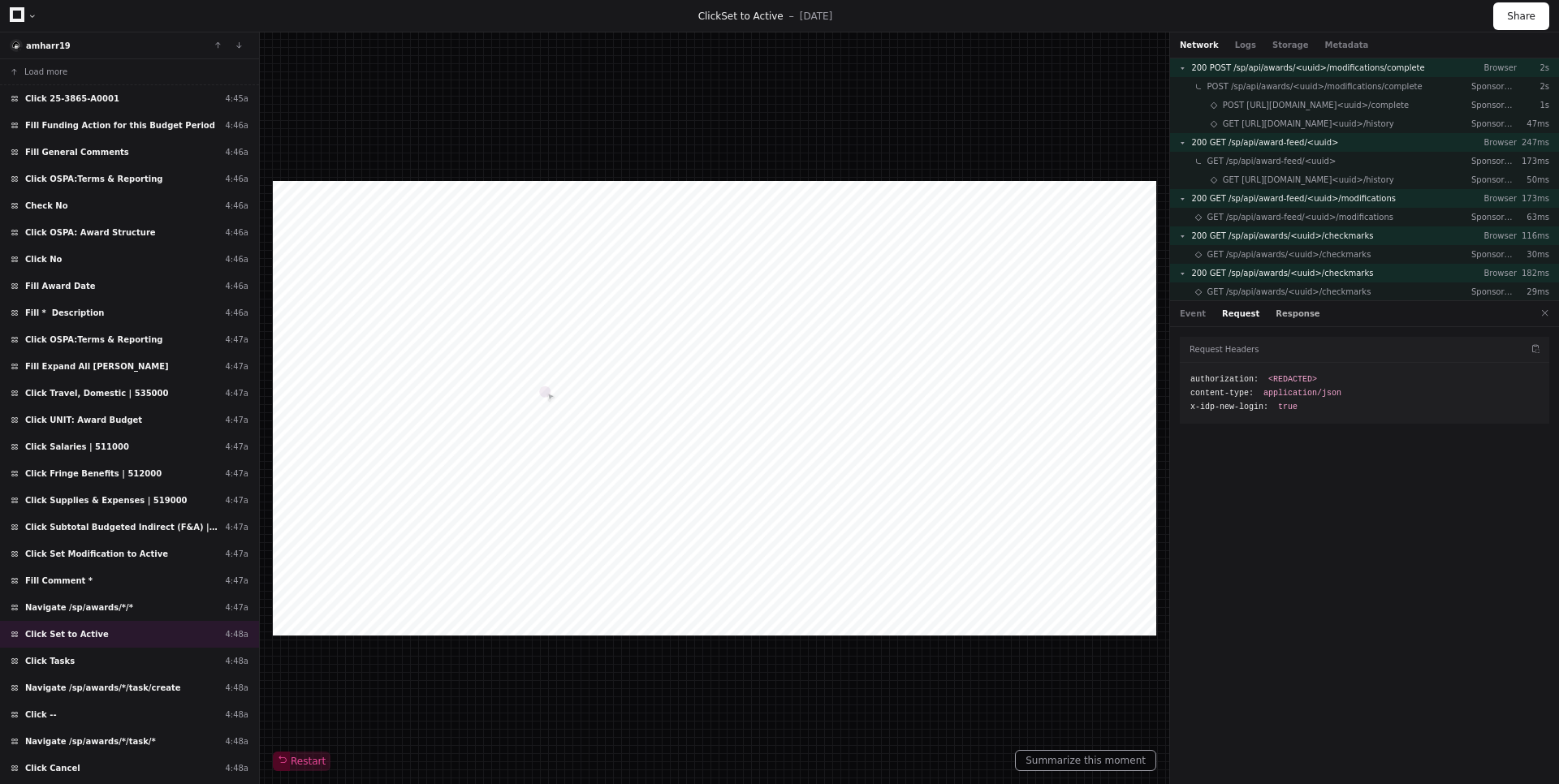
click at [1289, 315] on button "Response" at bounding box center [1296, 314] width 44 height 12
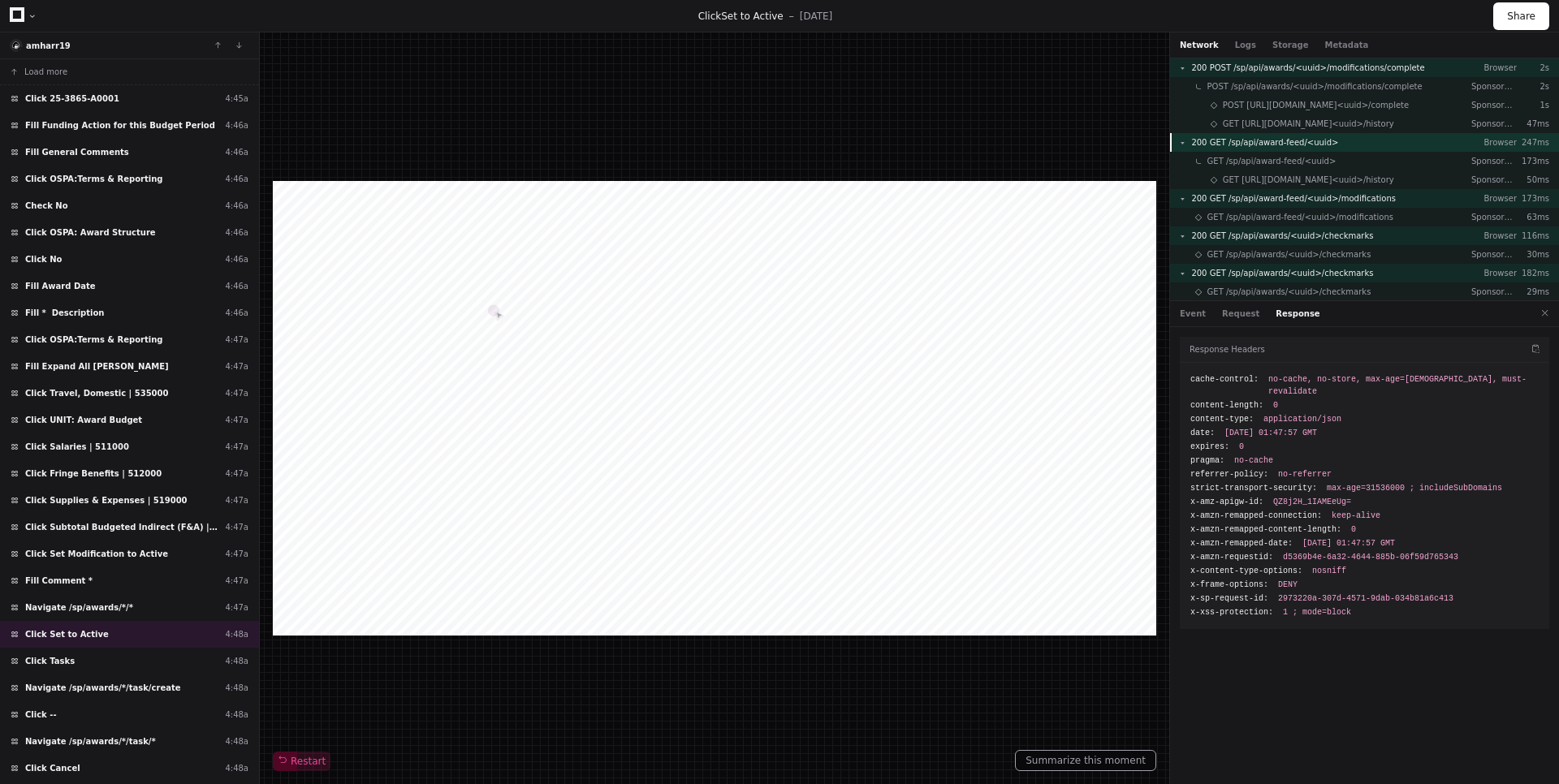
click at [1336, 144] on div "200 GET /sp/api/award-feed/<uuid> Browser 247ms" at bounding box center [1364, 142] width 389 height 19
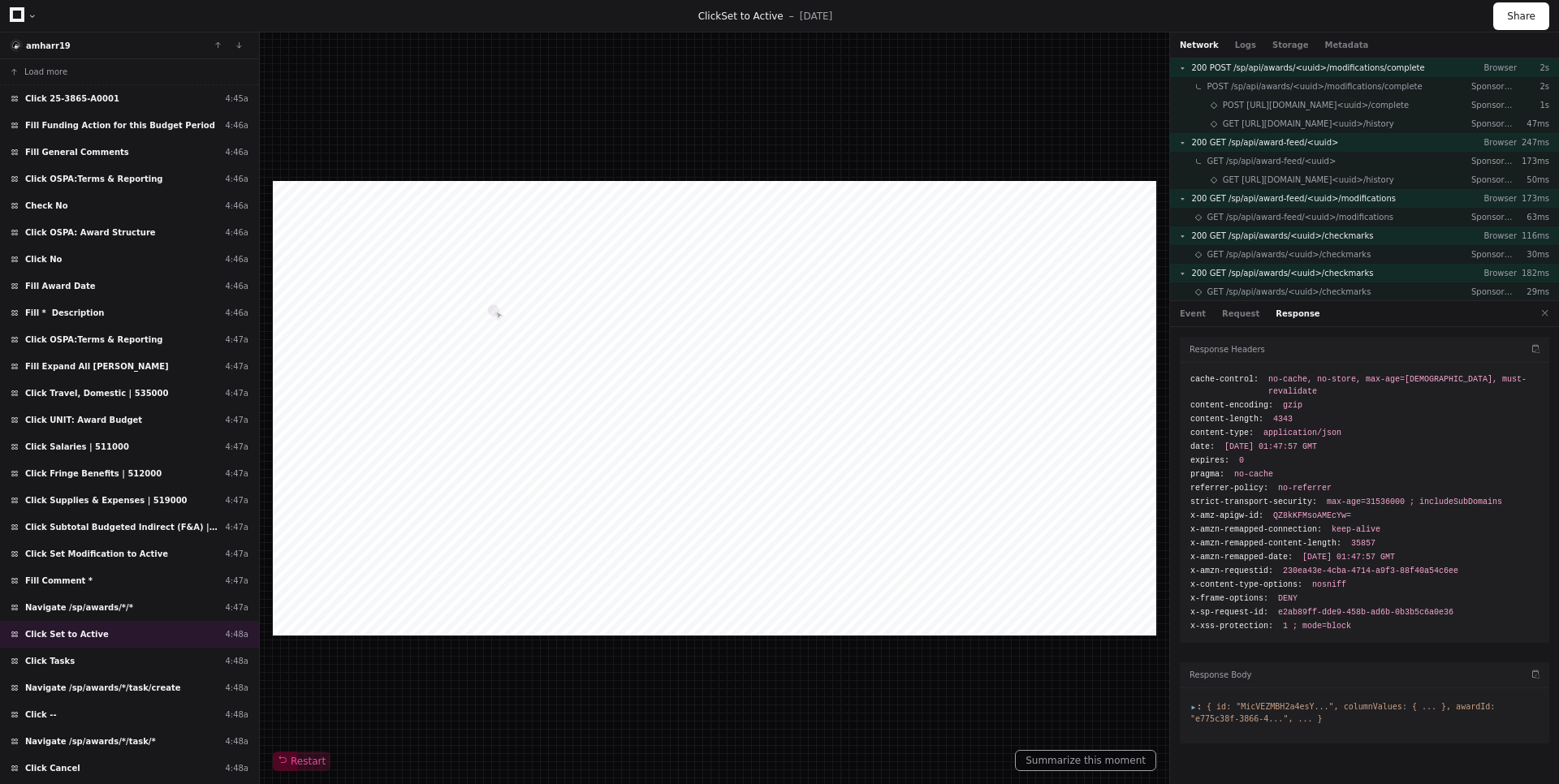
click at [1191, 702] on span ":" at bounding box center [1196, 707] width 11 height 9
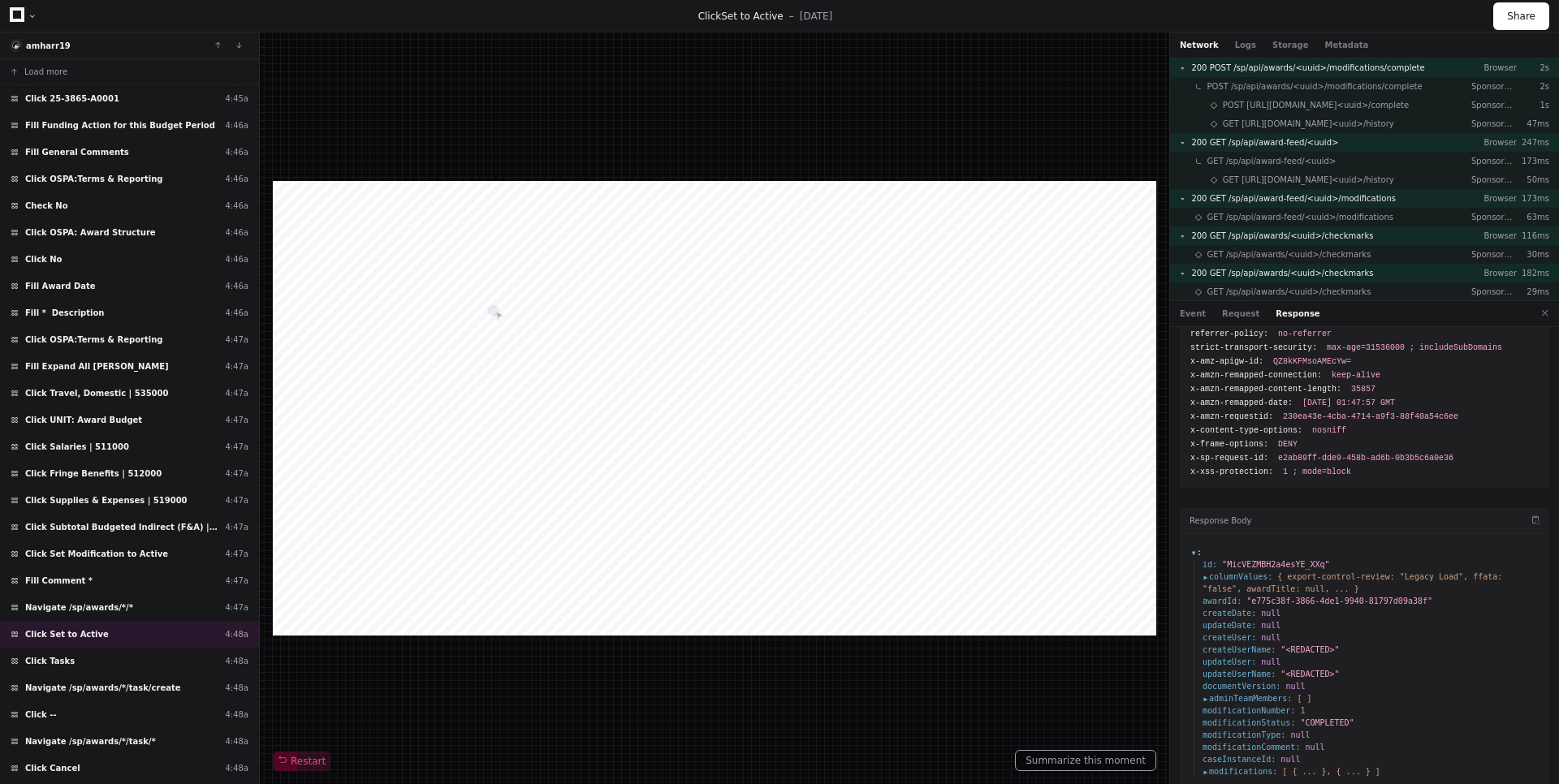
scroll to position [158, 0]
click at [1206, 568] on span "columnValues :" at bounding box center [1237, 573] width 70 height 12
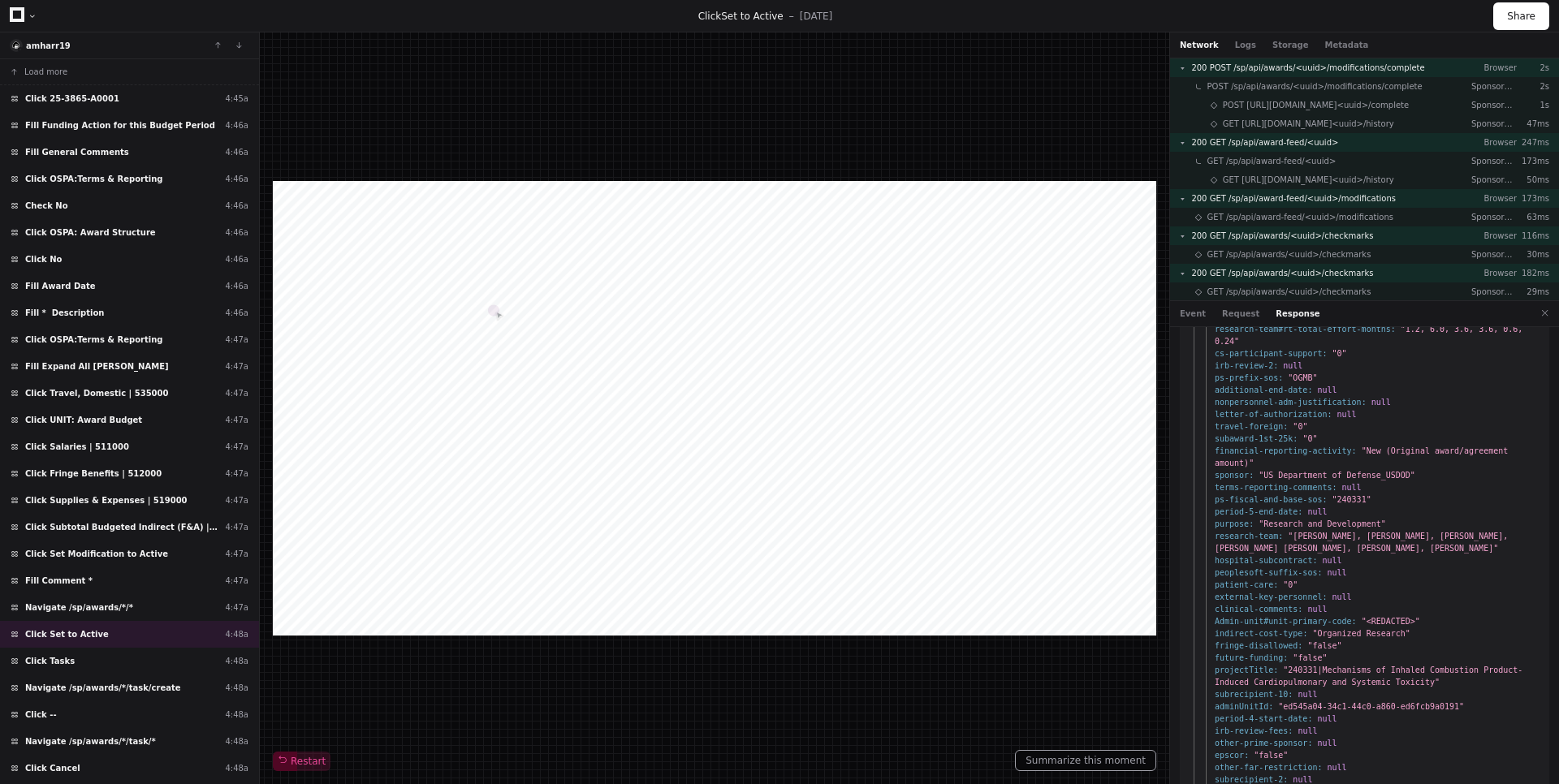
scroll to position [4455, 0]
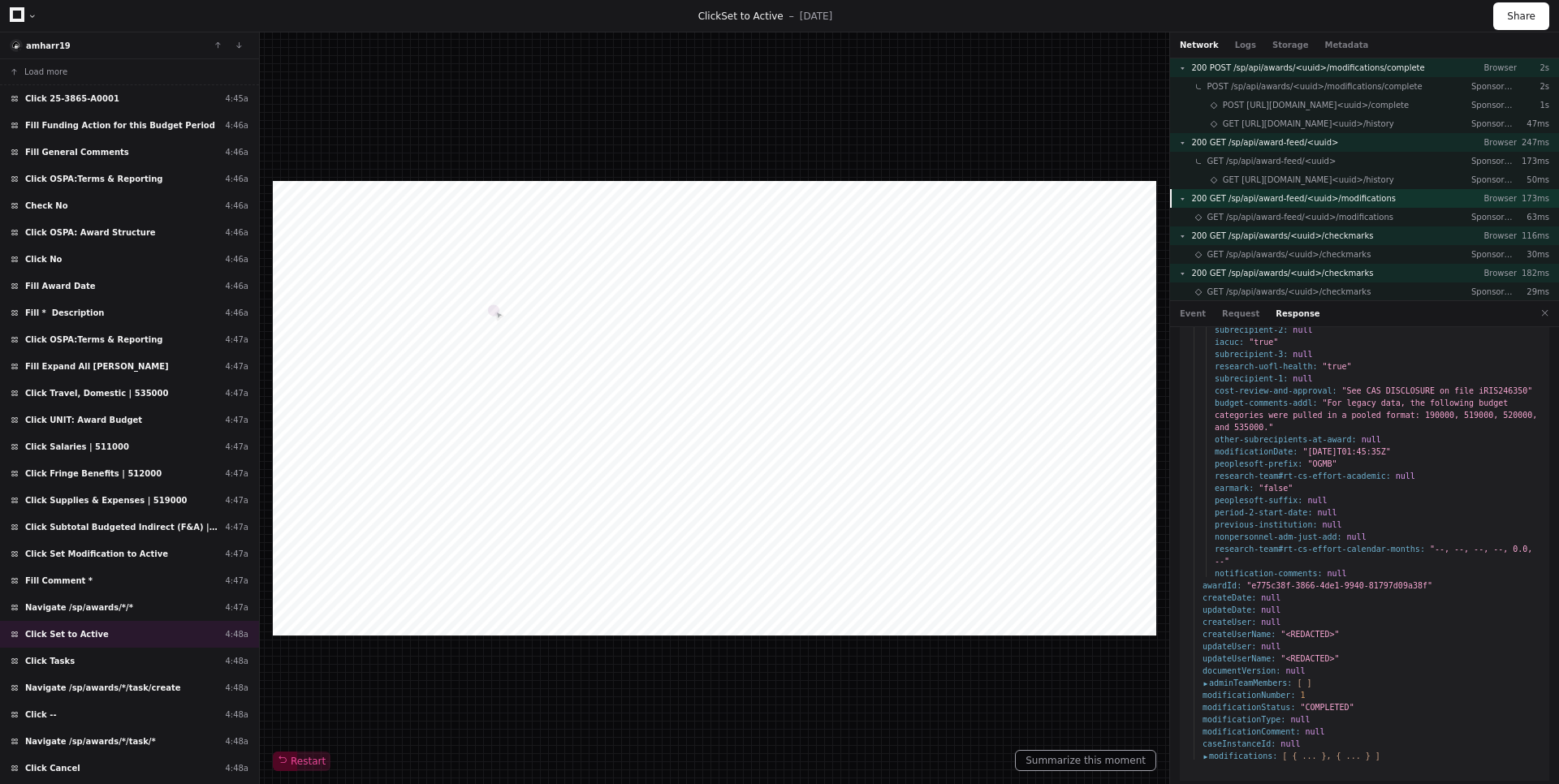
click at [1378, 198] on div "200 GET /sp/api/award-feed/<uuid>/modifications Browser 173ms" at bounding box center [1364, 199] width 389 height 19
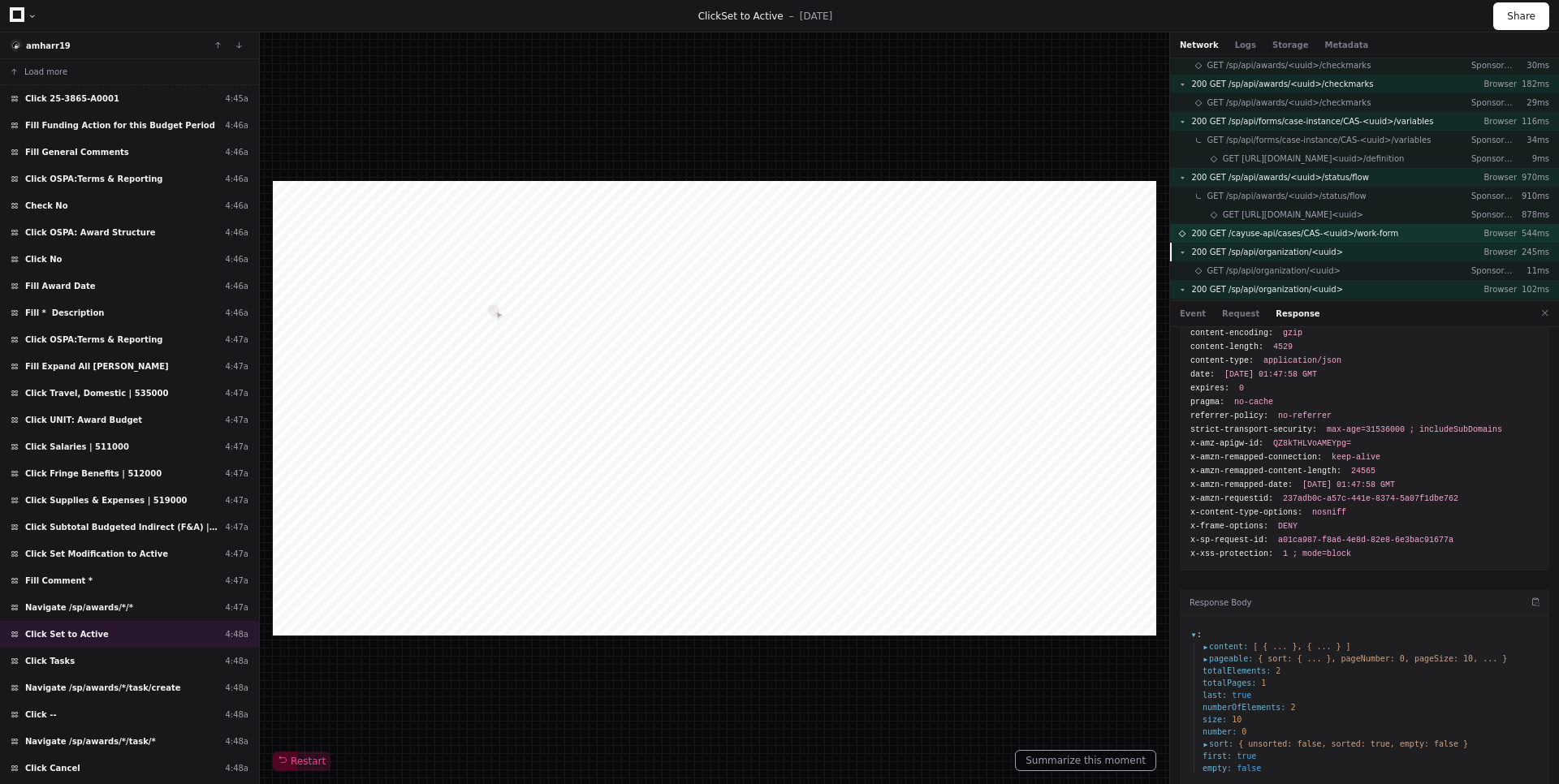
scroll to position [195, 0]
click at [1427, 120] on div "200 GET /sp/api/forms/case-instance/CAS-<uuid>/variables Browser 116ms" at bounding box center [1364, 116] width 389 height 19
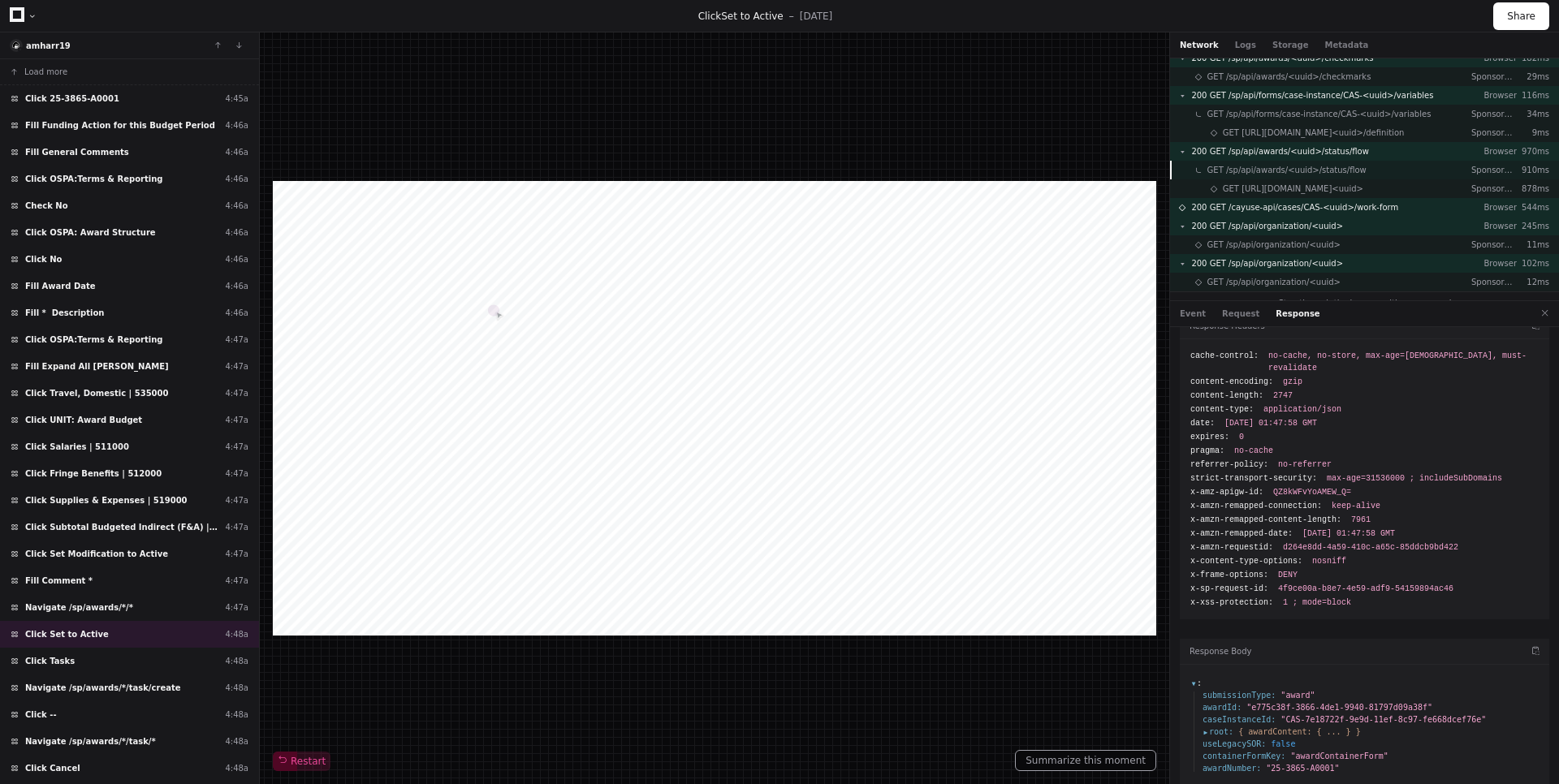
scroll to position [234, 0]
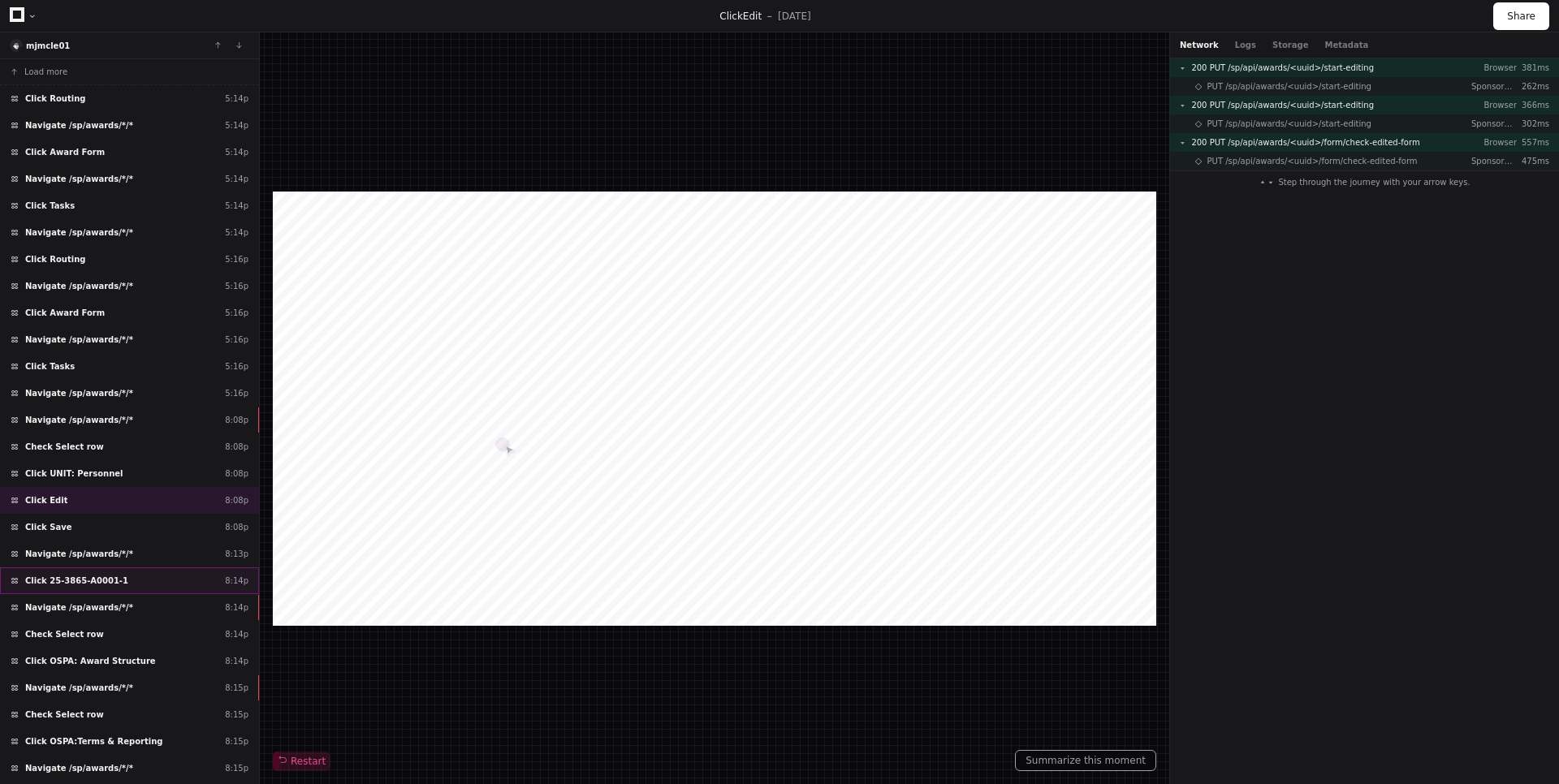
click at [131, 578] on div "Click 25-3865-A0001-1 8:14p" at bounding box center [129, 581] width 259 height 27
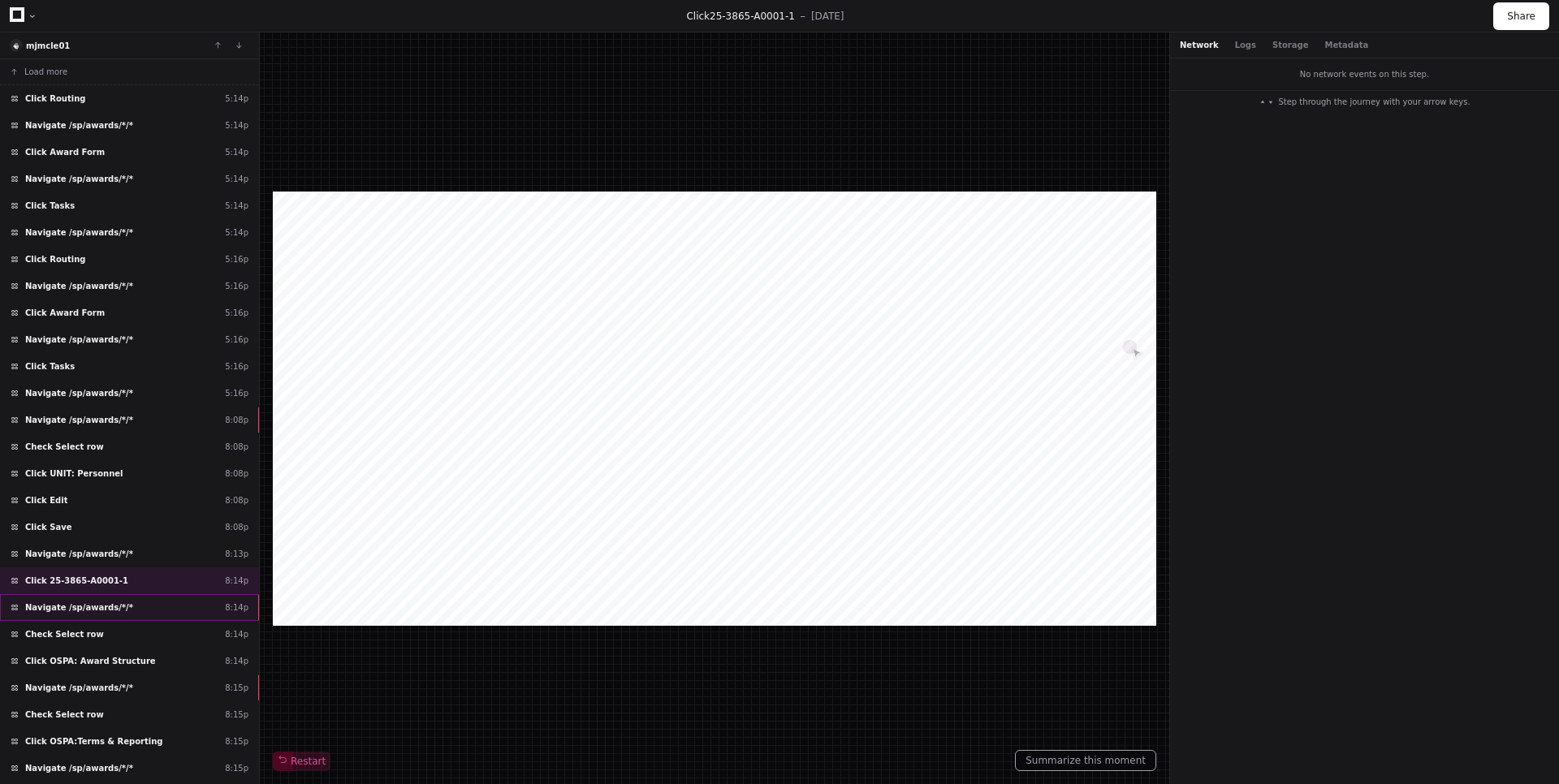
click at [132, 596] on div "Navigate /sp/awards/*/* 8:14p" at bounding box center [129, 607] width 259 height 27
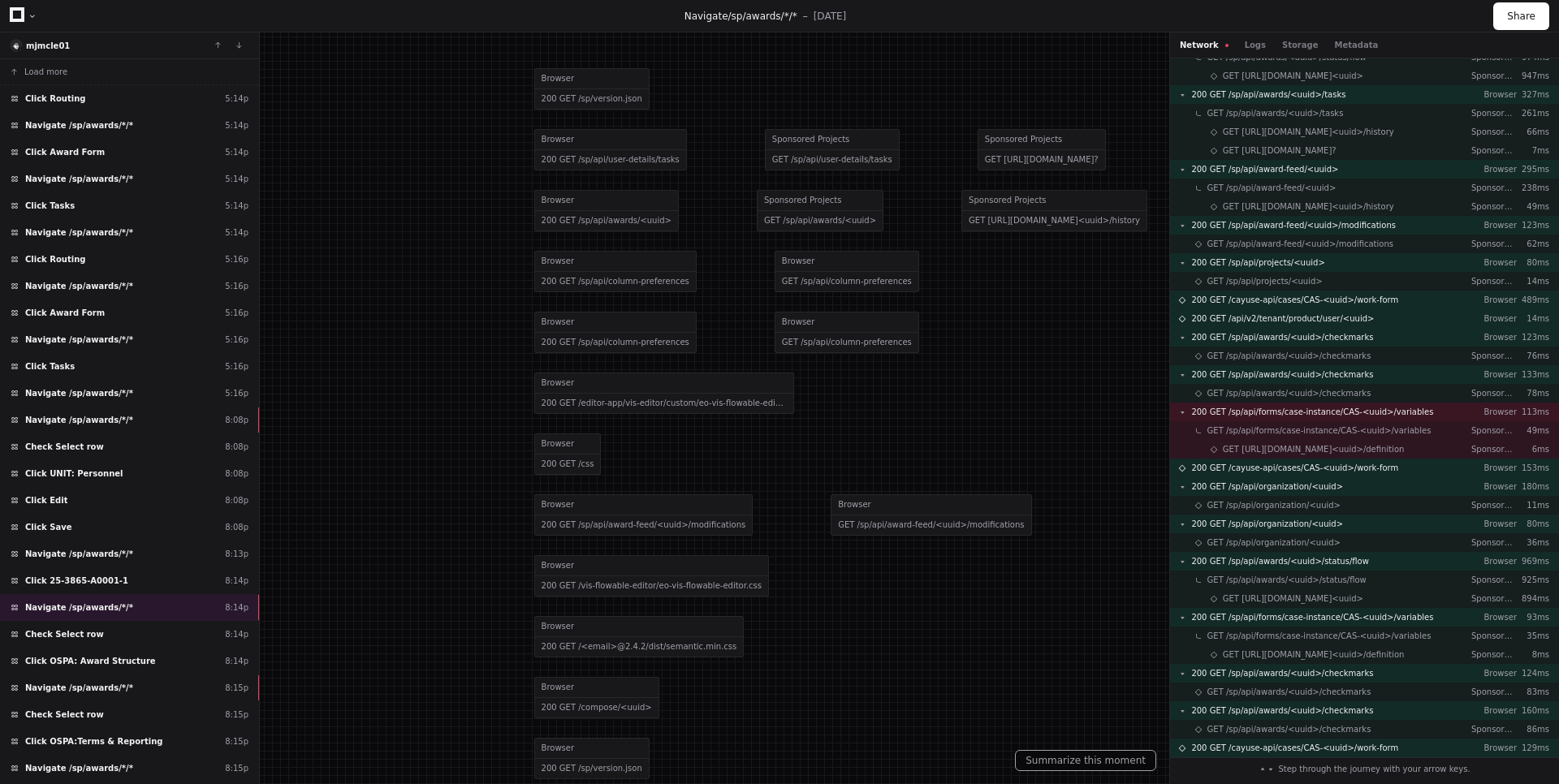
scroll to position [553, 0]
click at [141, 636] on div "Check Select row 8:14p" at bounding box center [129, 634] width 259 height 27
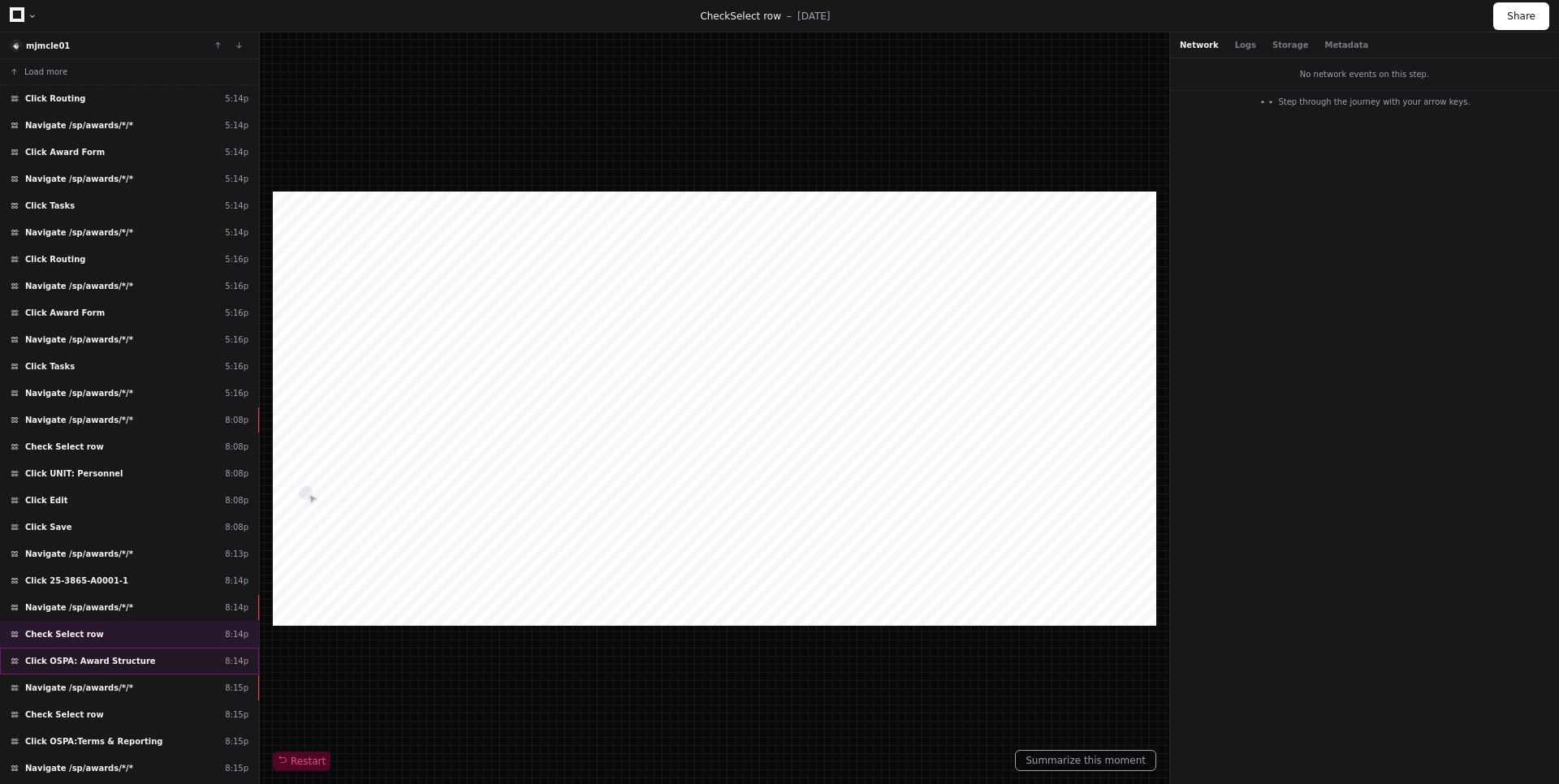
click at [137, 660] on div "Click OSPA: Award Structure 8:14p" at bounding box center [129, 661] width 259 height 27
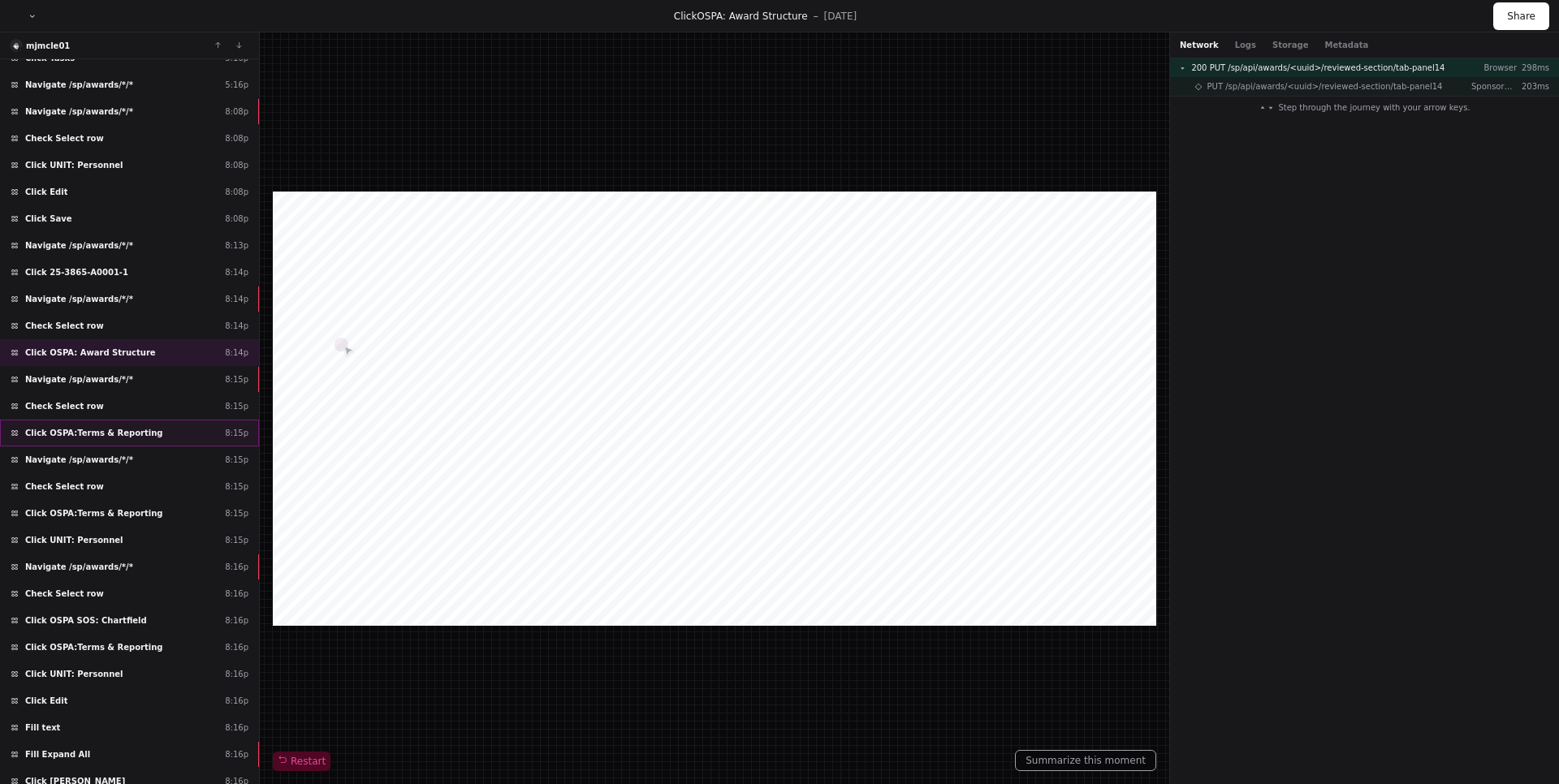
scroll to position [352, 0]
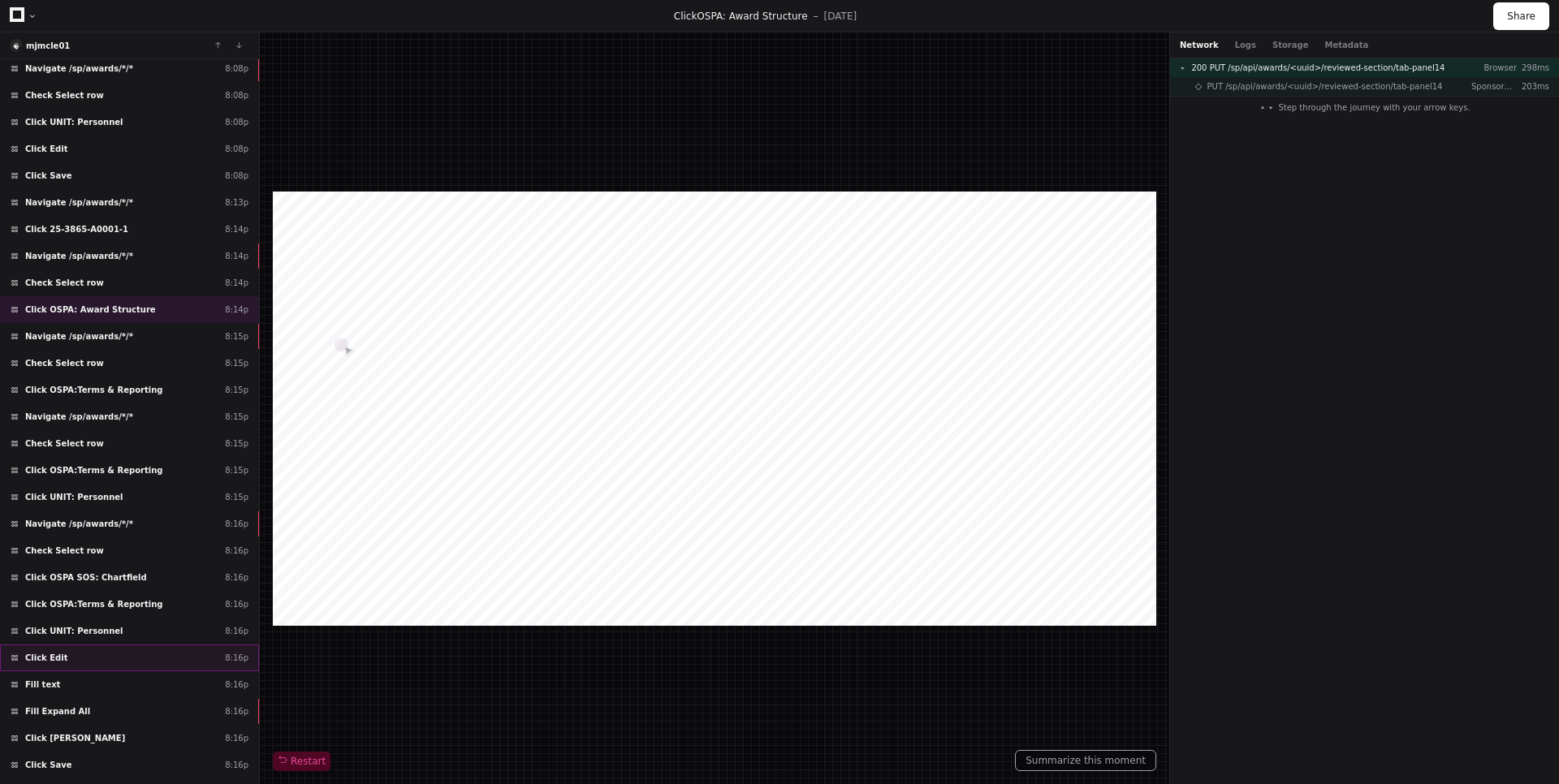
click at [132, 646] on div "Click Edit 8:16p" at bounding box center [129, 658] width 259 height 27
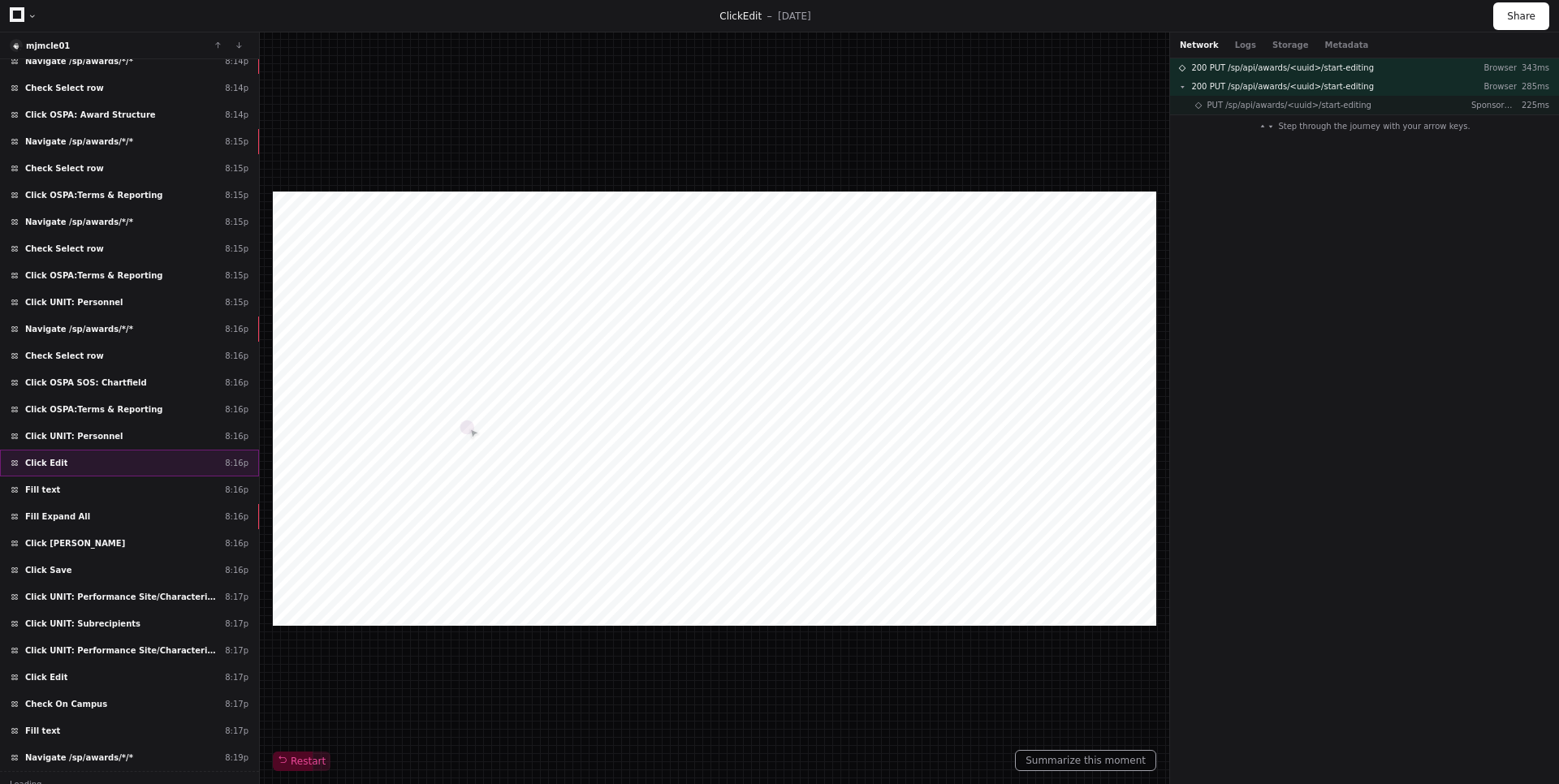
scroll to position [559, 0]
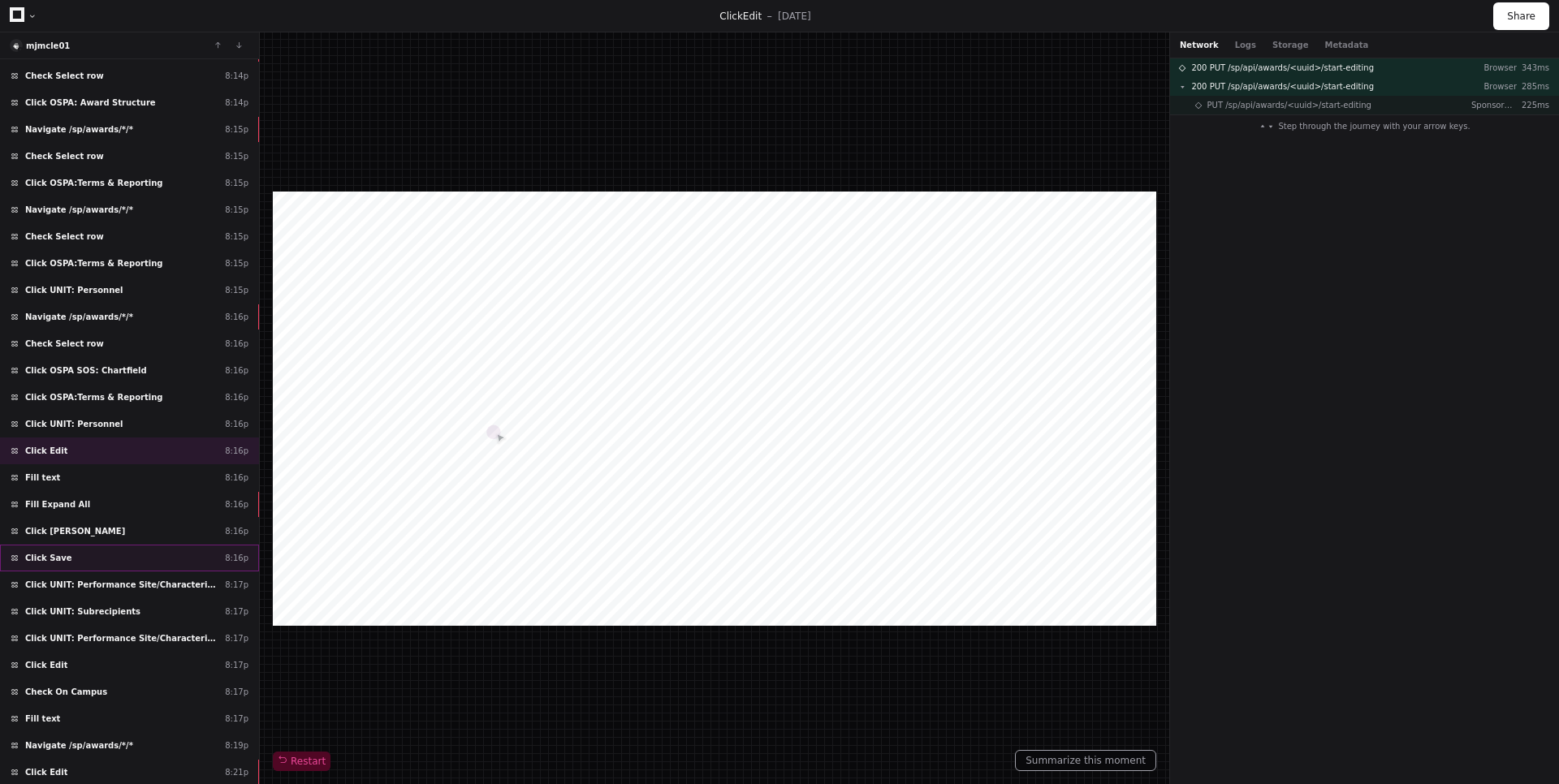
drag, startPoint x: 135, startPoint y: 658, endPoint x: 74, endPoint y: 558, distance: 117.1
click at [74, 558] on div "Load more Click Routing 5:14p Navigate /sp/awards/*/* 5:14p Click Award Form 5:…" at bounding box center [129, 422] width 259 height 726
click at [74, 558] on div "Click Save 8:16p" at bounding box center [129, 558] width 259 height 27
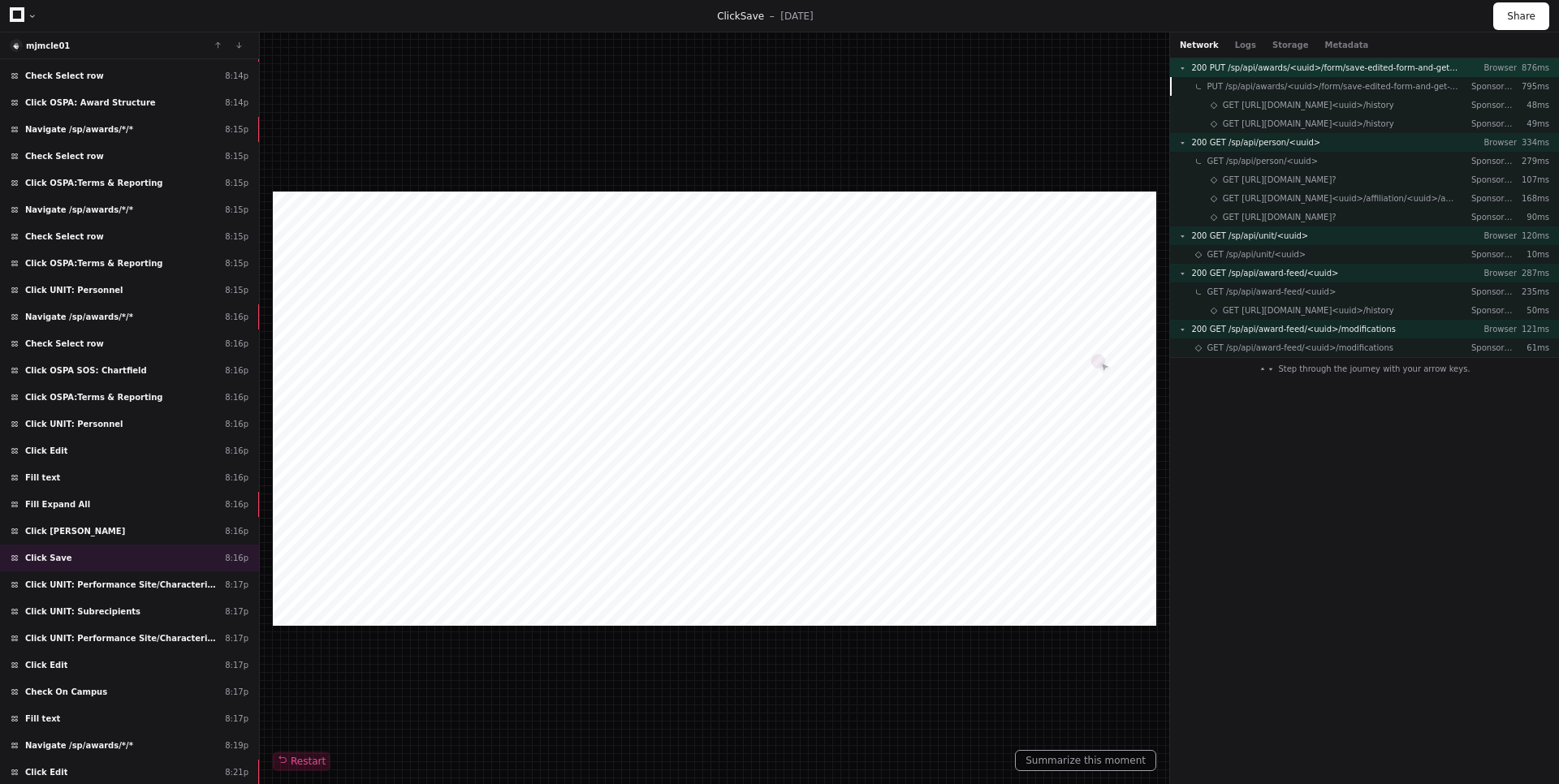
click at [1435, 68] on span "200 PUT /sp/api/awards/<uuid>/form/save-edited-form-and-get-version" at bounding box center [1324, 67] width 267 height 12
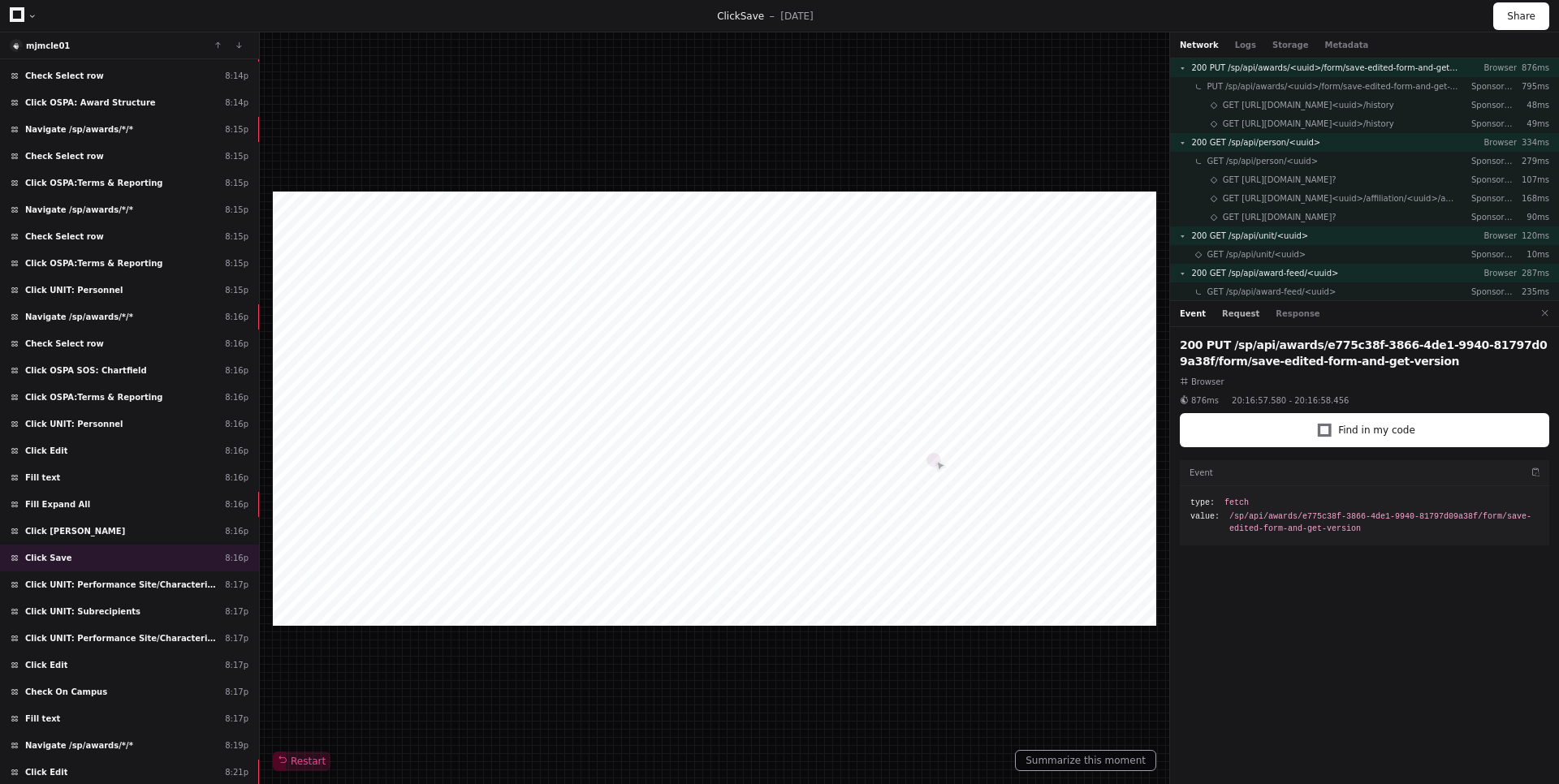
click at [1238, 317] on button "Request" at bounding box center [1241, 314] width 37 height 12
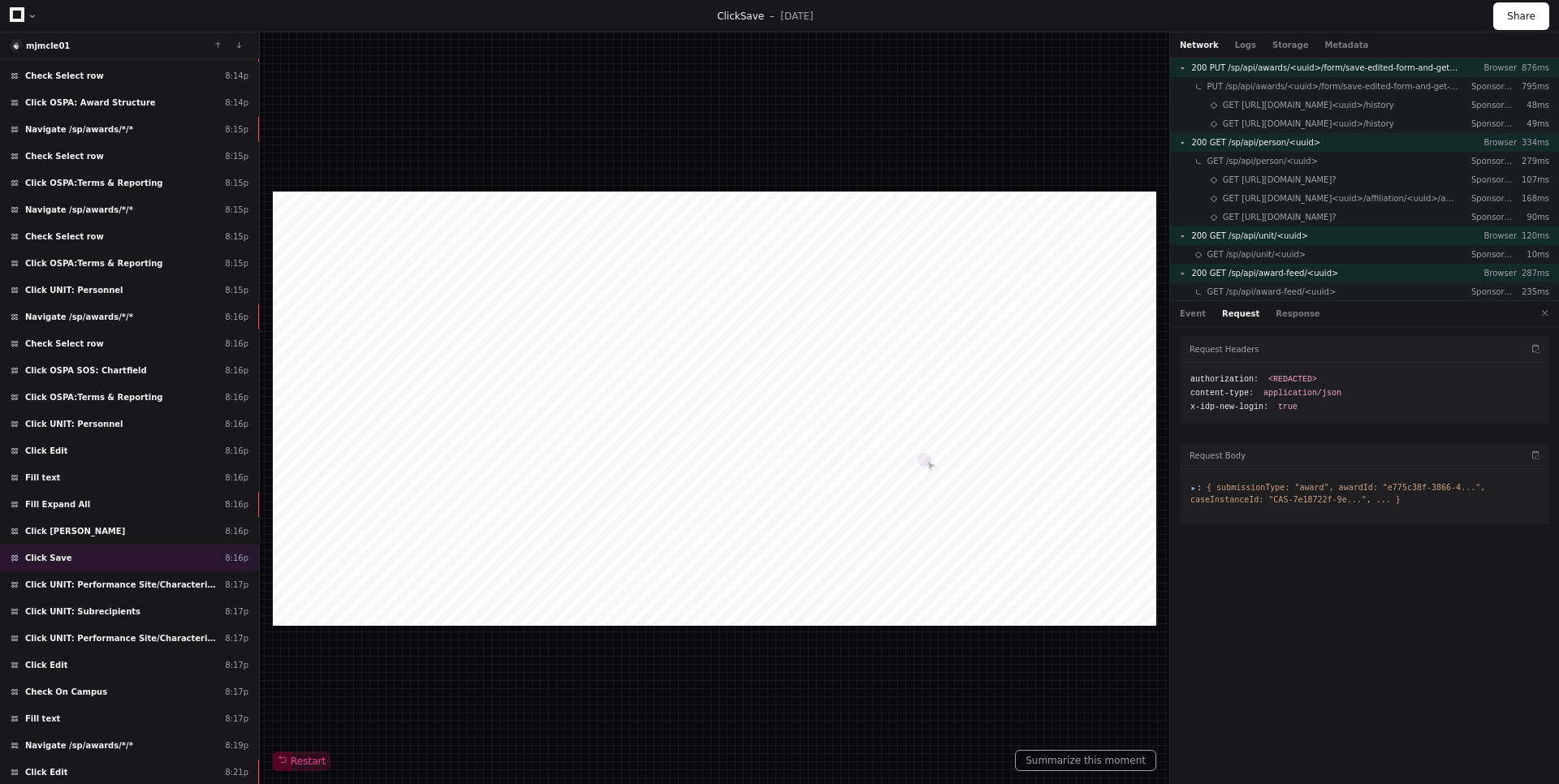
click at [1192, 484] on span ":" at bounding box center [1196, 488] width 11 height 9
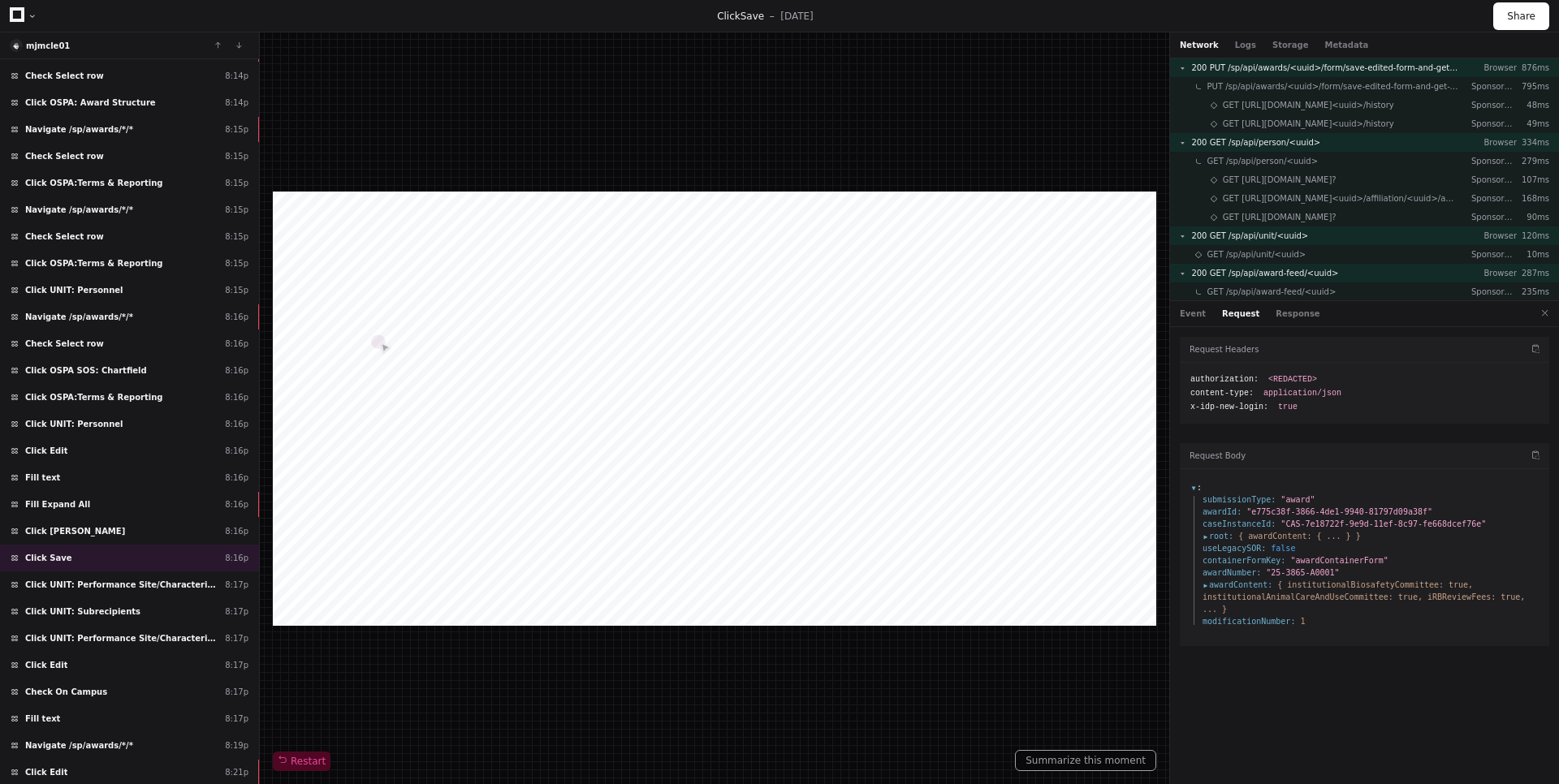
click at [1205, 534] on span "root :" at bounding box center [1218, 535] width 31 height 12
click at [1217, 550] on span "awardContent :" at bounding box center [1249, 547] width 70 height 12
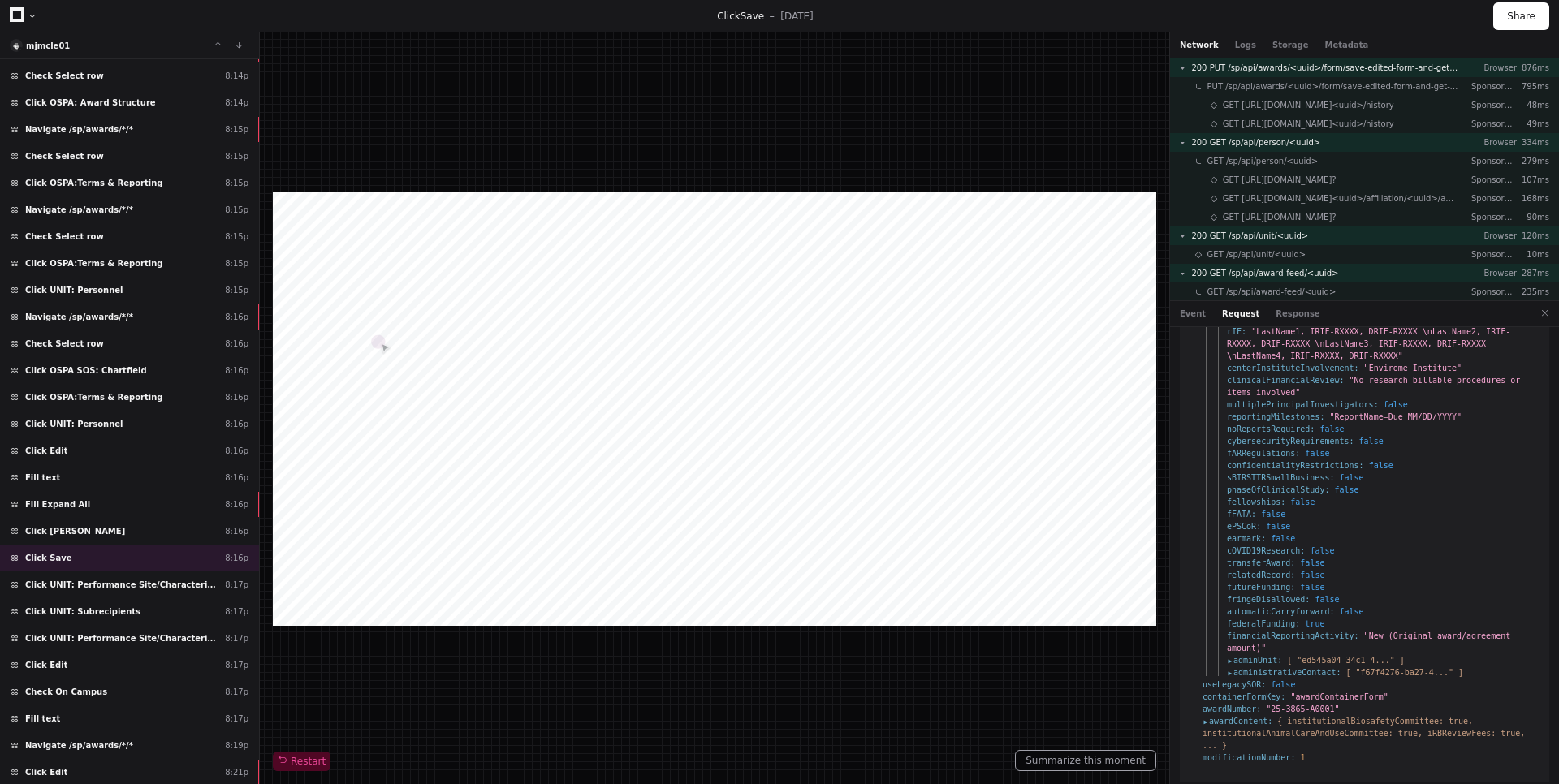
scroll to position [1059, 0]
click at [1207, 719] on span "awardContent :" at bounding box center [1237, 719] width 70 height 12
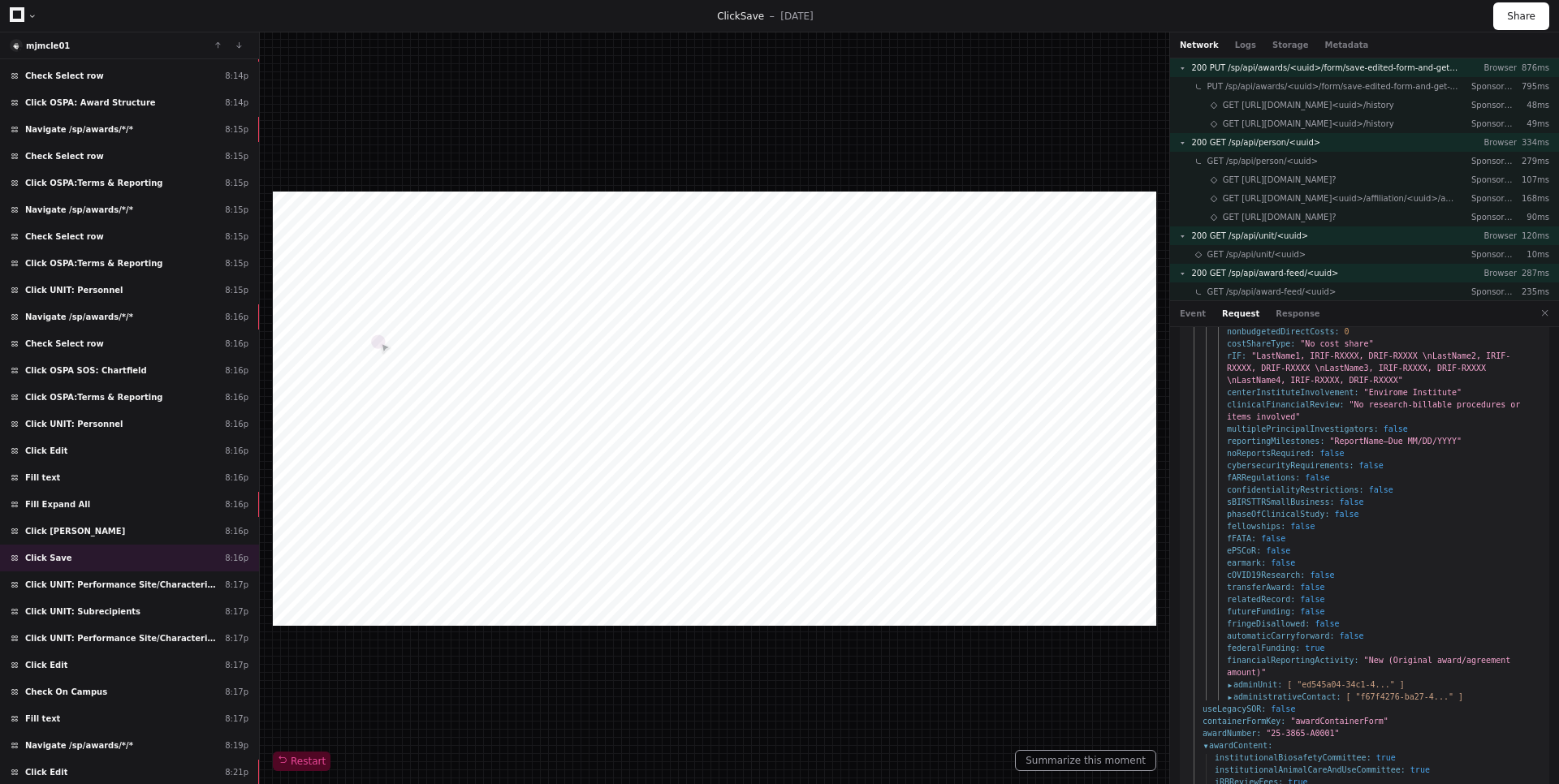
scroll to position [1035, 0]
click at [1229, 692] on span "administrativeContact :" at bounding box center [1283, 695] width 113 height 12
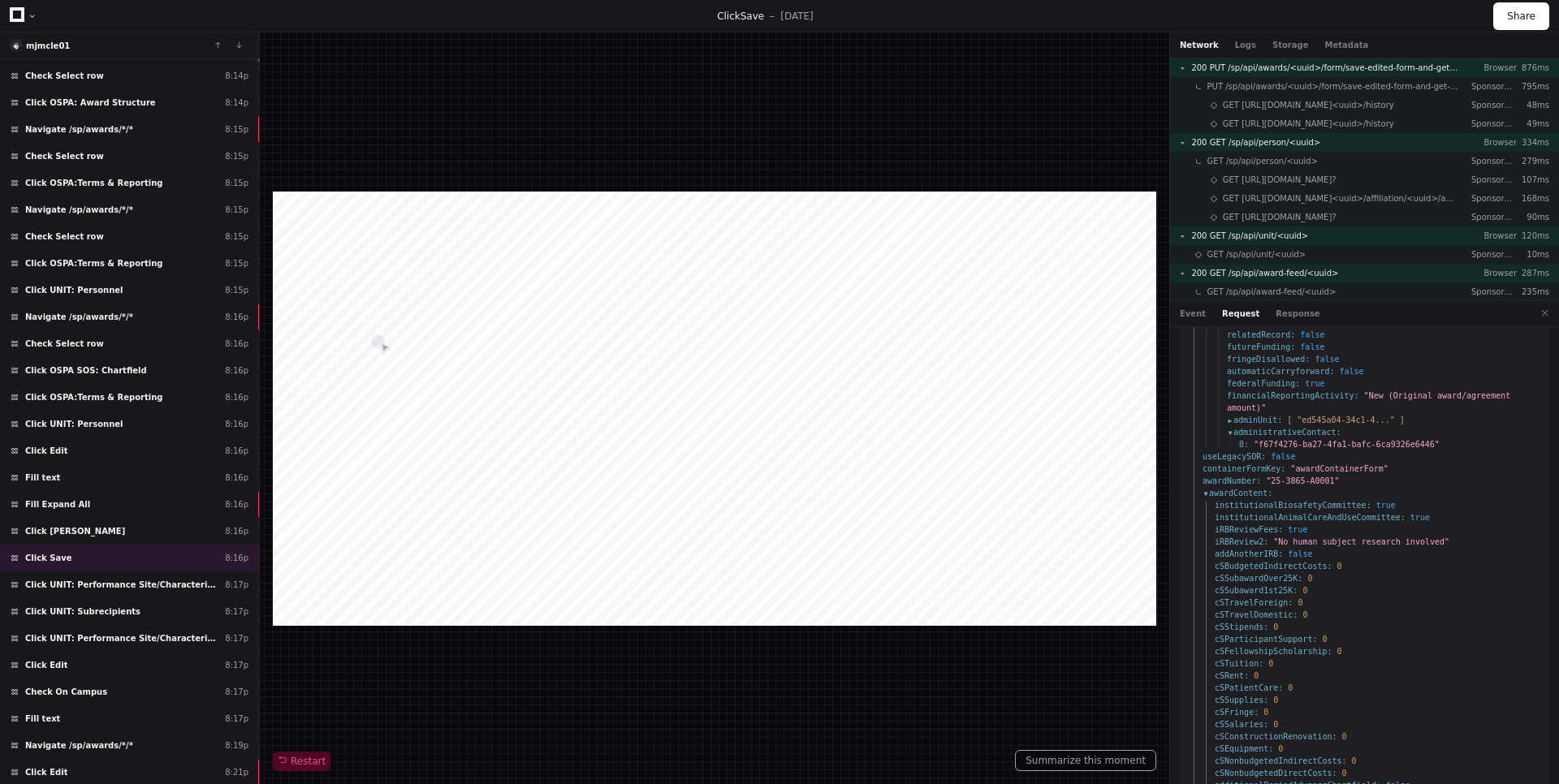
scroll to position [1423, 0]
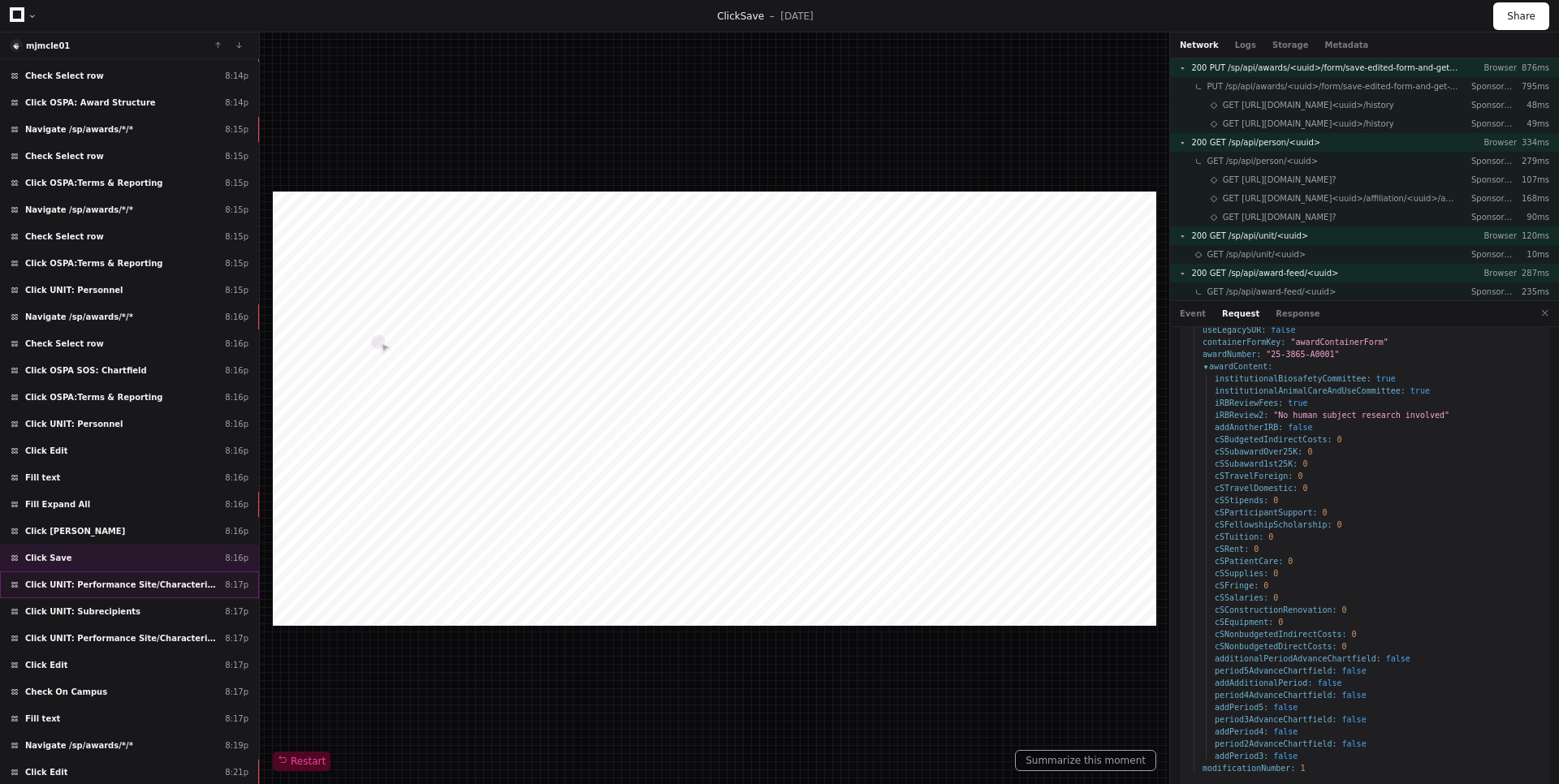
click at [135, 574] on div "Click UNIT: Performance Site/Characteristics 8:17p" at bounding box center [129, 585] width 259 height 27
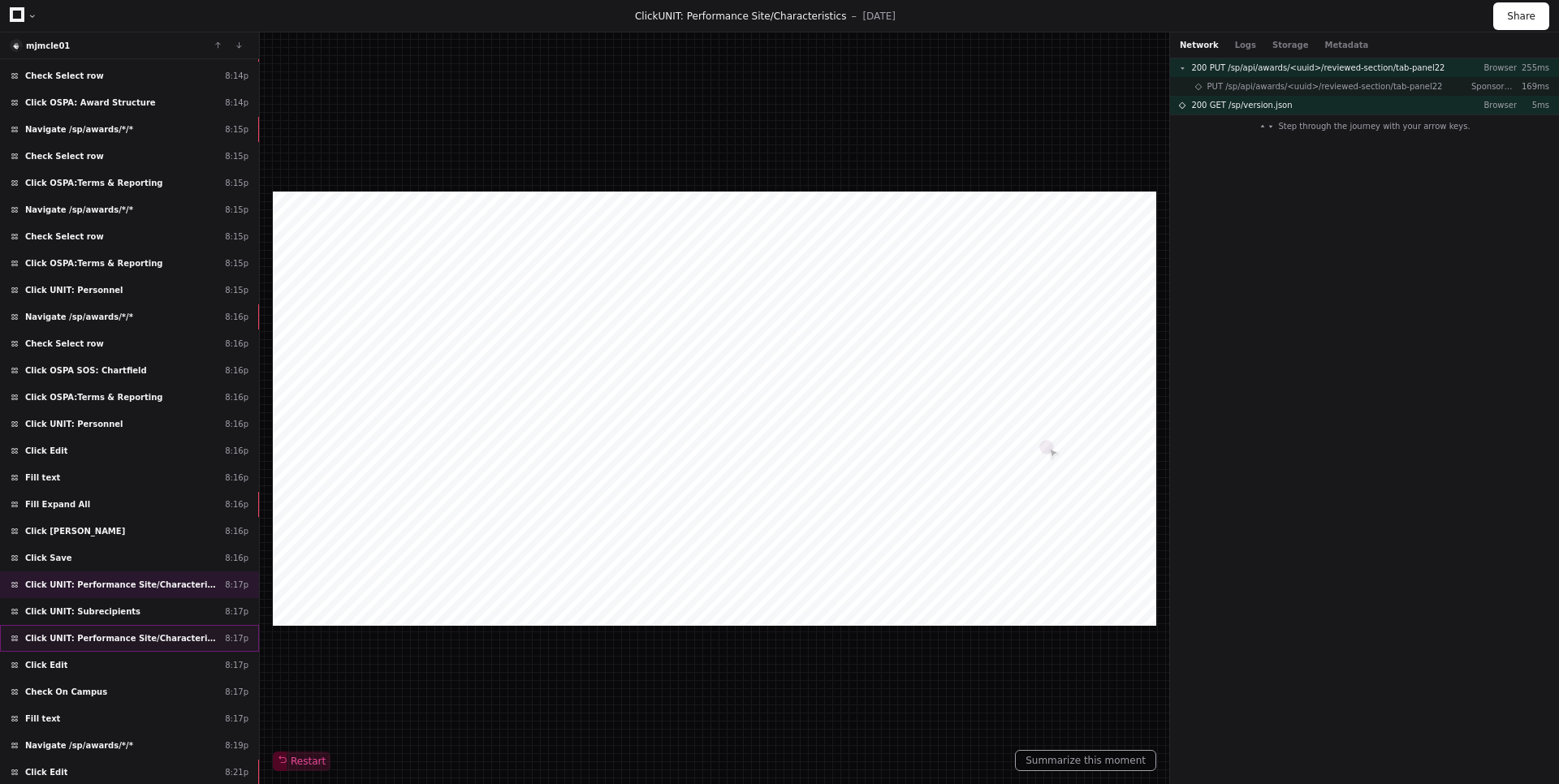
click at [114, 648] on div "Click UNIT: Performance Site/Characteristics 8:17p" at bounding box center [129, 638] width 259 height 27
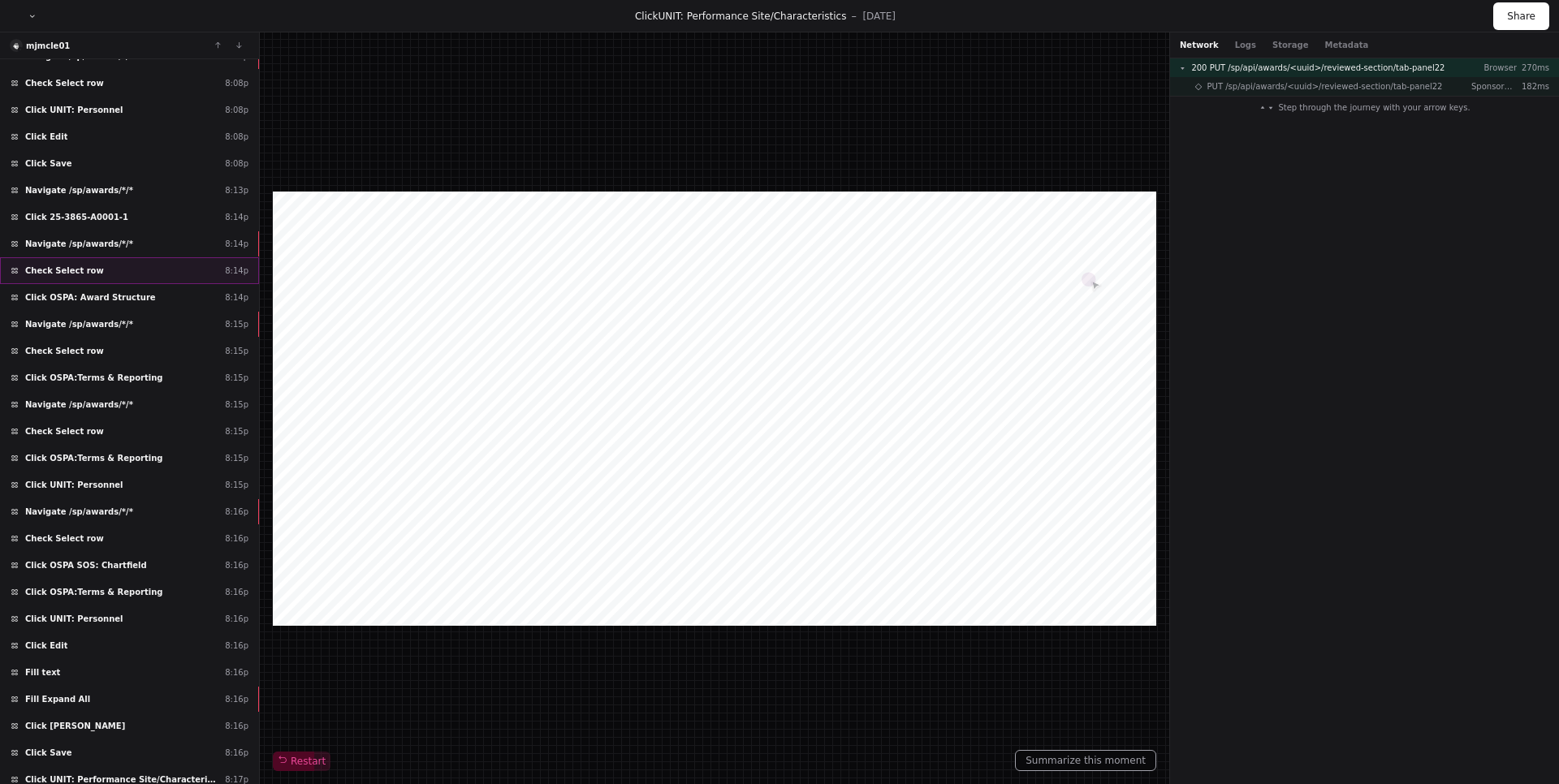
scroll to position [266, 0]
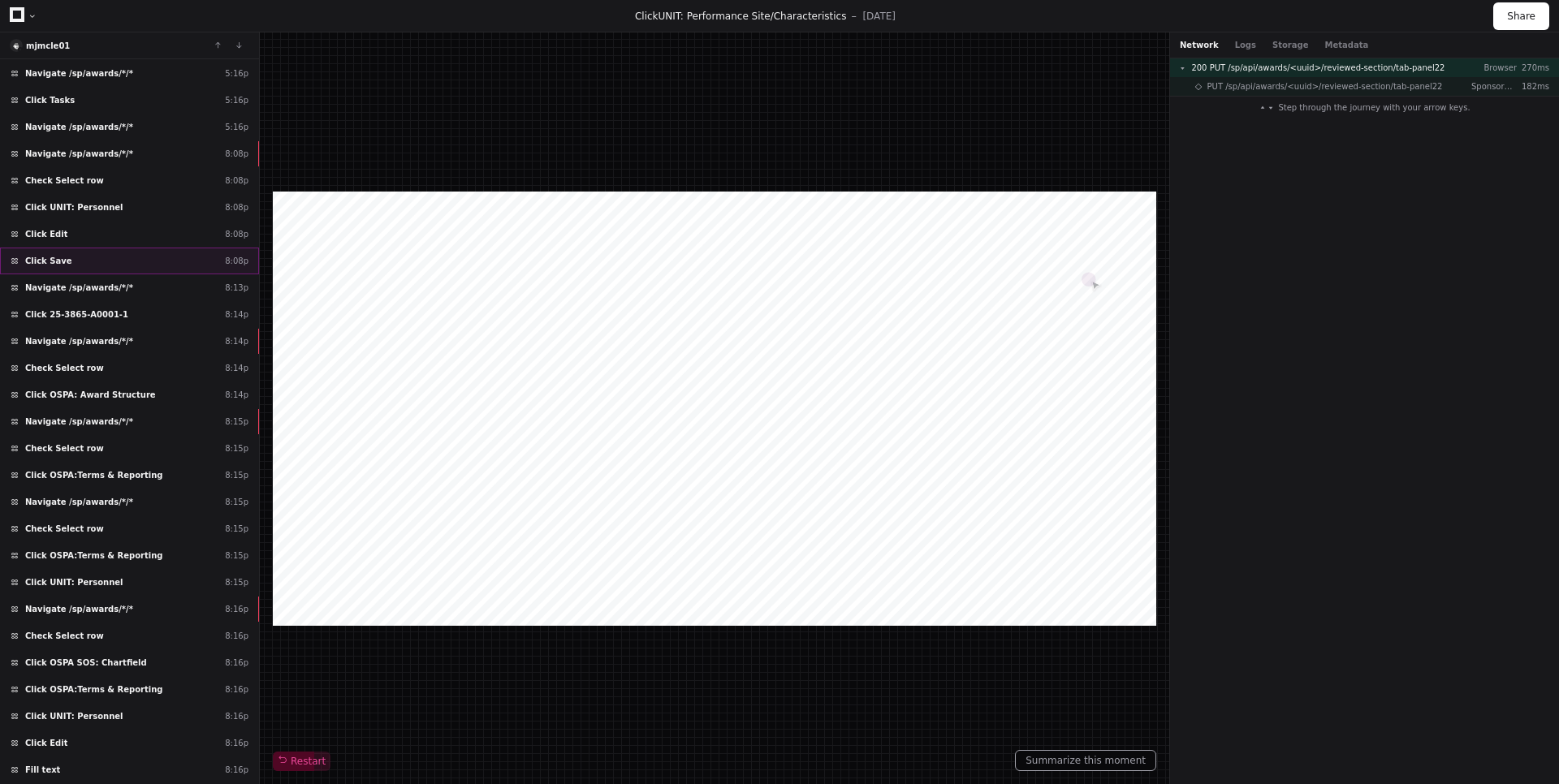
click at [102, 260] on div "Click Save 8:08p" at bounding box center [129, 261] width 259 height 27
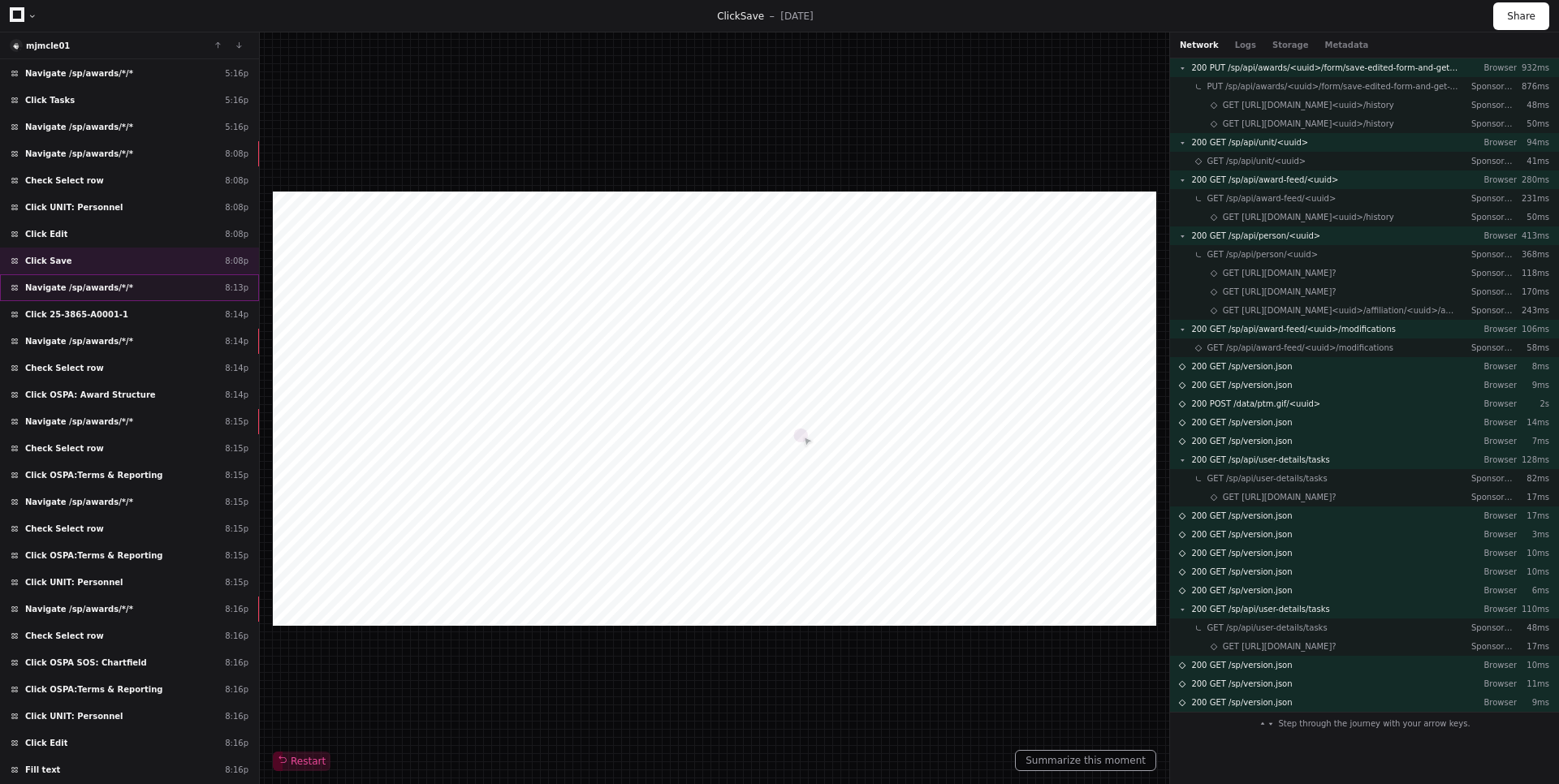
click at [103, 285] on span "Navigate /sp/awards/*/*" at bounding box center [79, 288] width 108 height 12
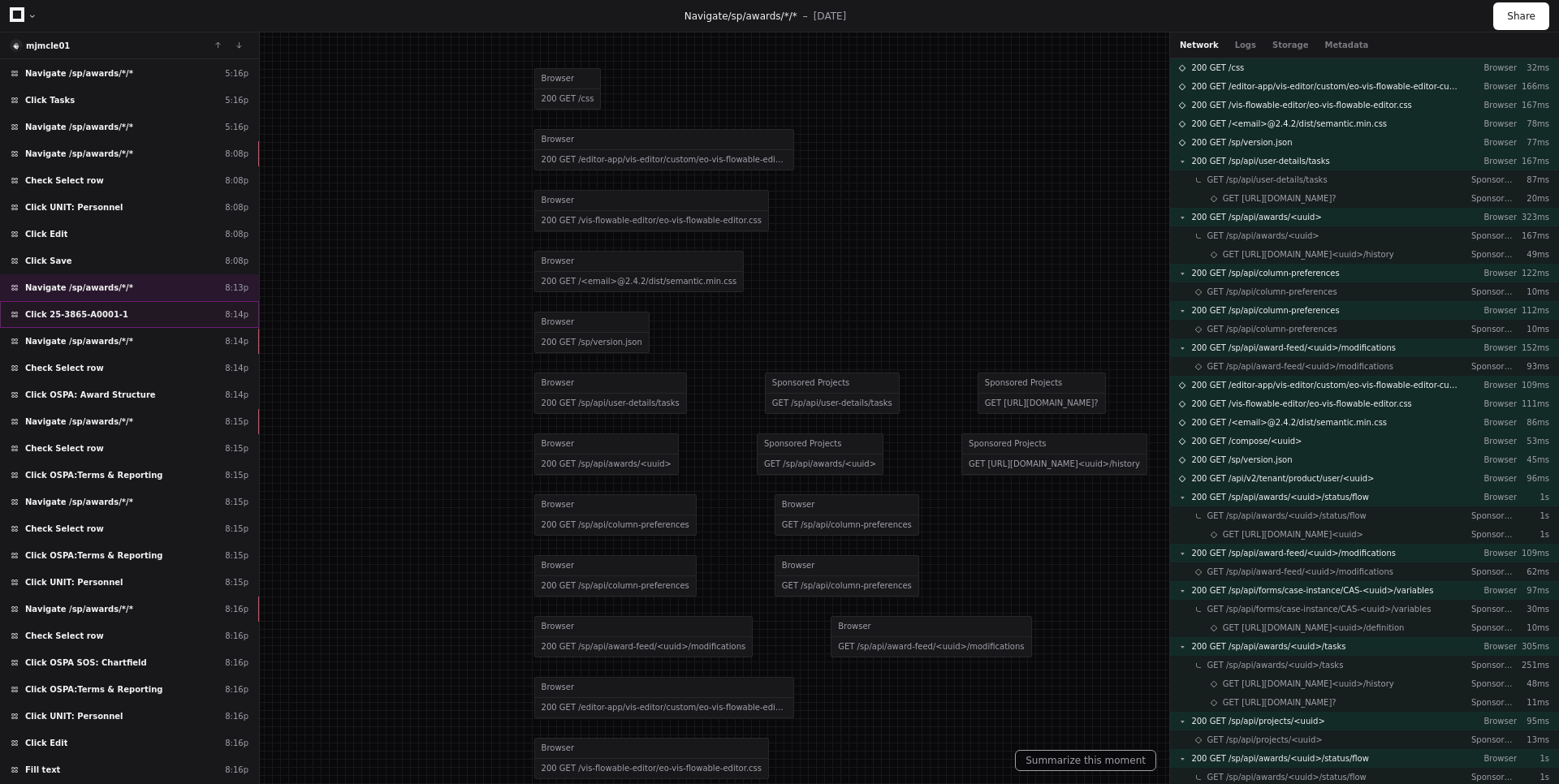
click at [104, 314] on span "Click 25-3865-A0001-1" at bounding box center [76, 314] width 103 height 12
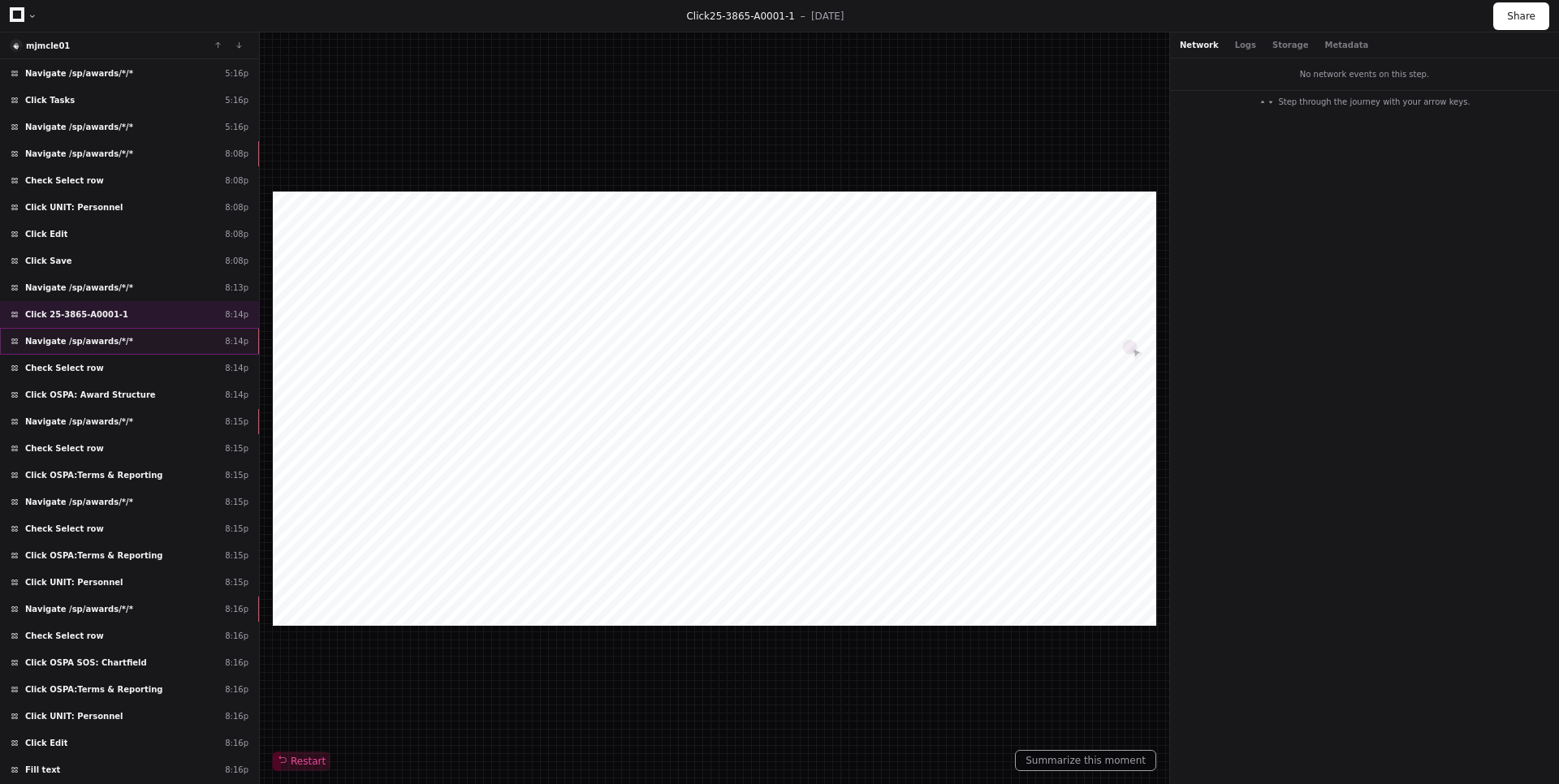
click at [117, 353] on div "Navigate /sp/awards/*/* 8:14p" at bounding box center [129, 341] width 259 height 27
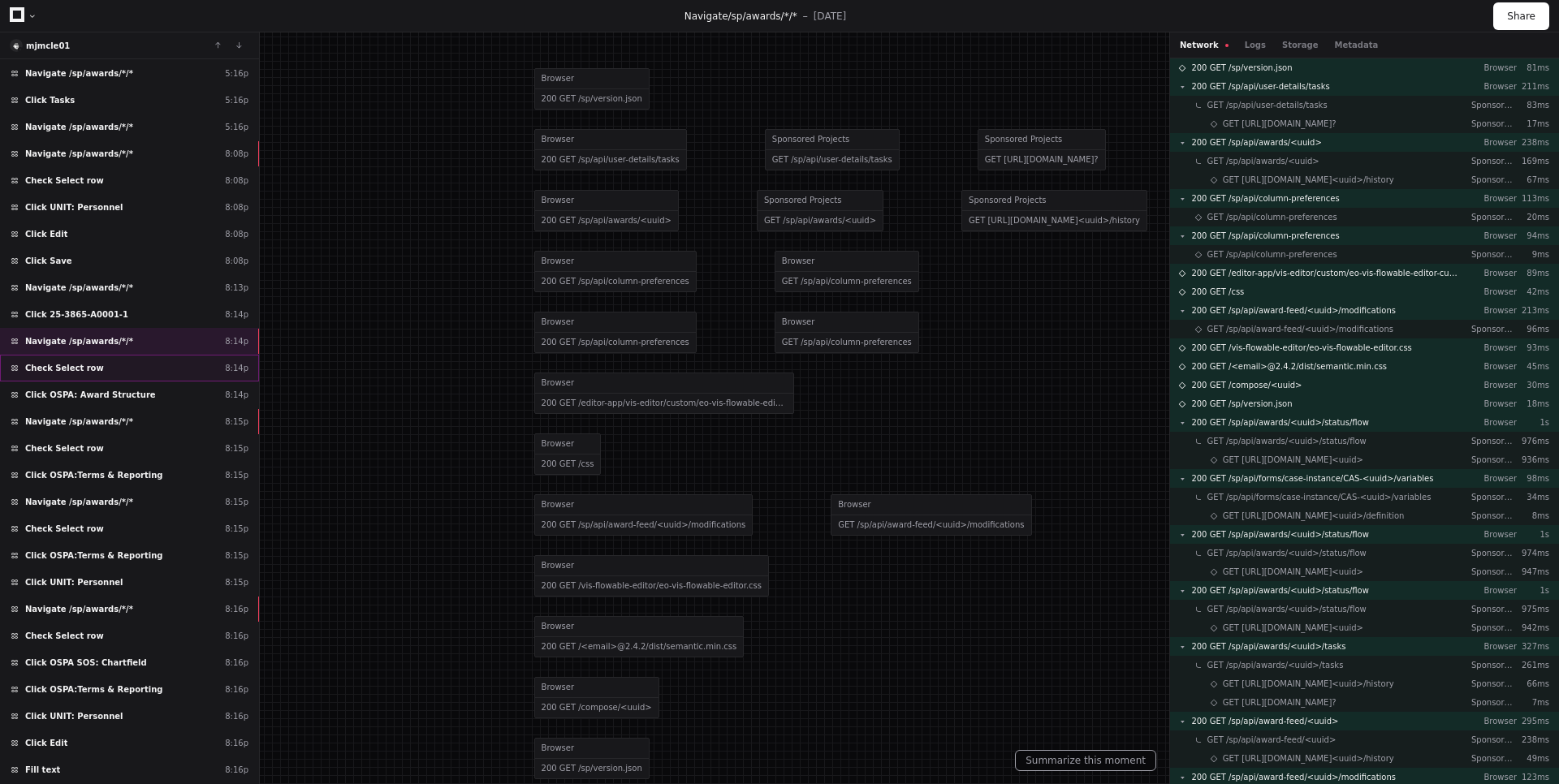
click at [110, 370] on div "Check Select row 8:14p" at bounding box center [129, 367] width 259 height 27
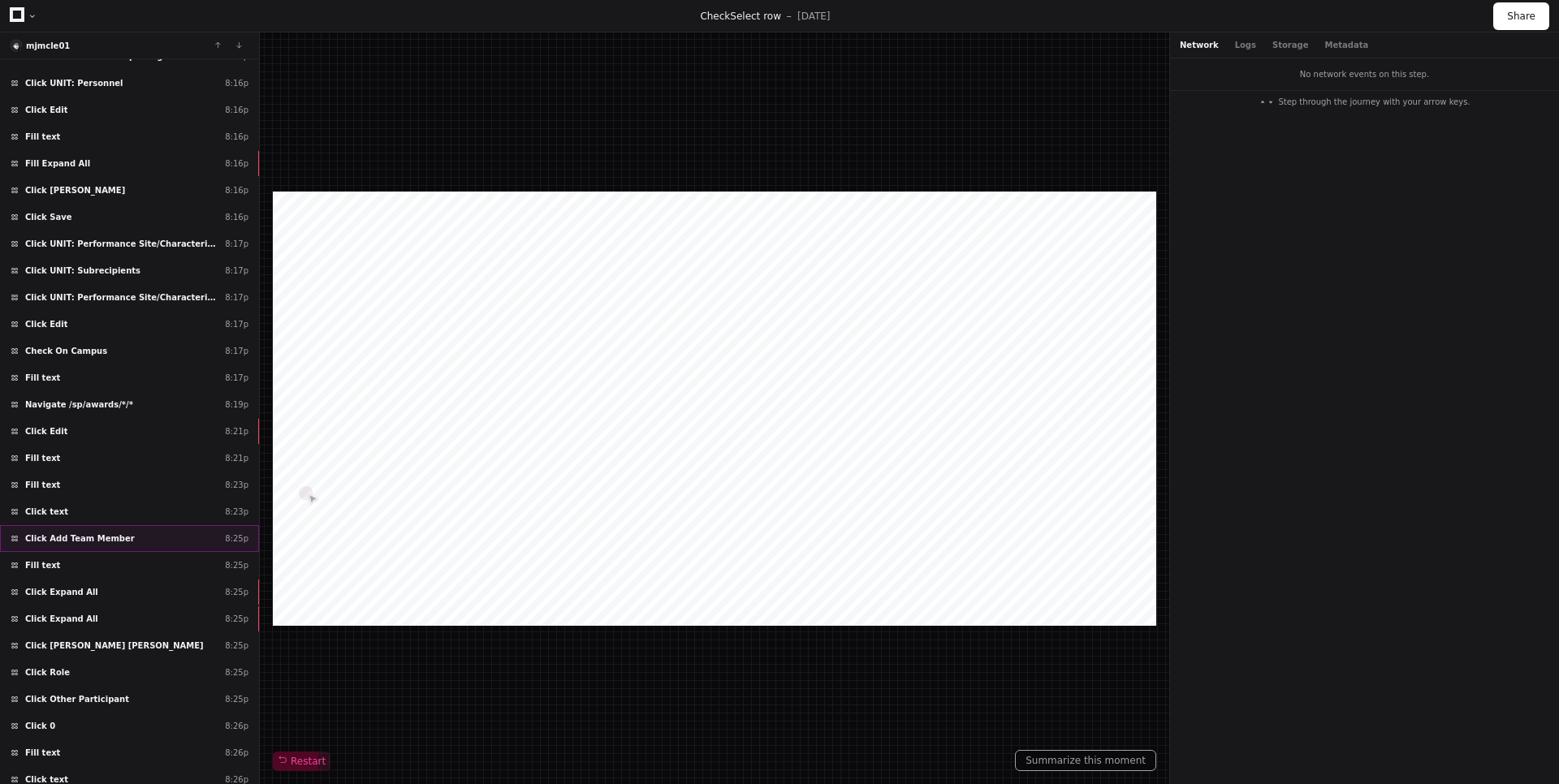
scroll to position [960, 0]
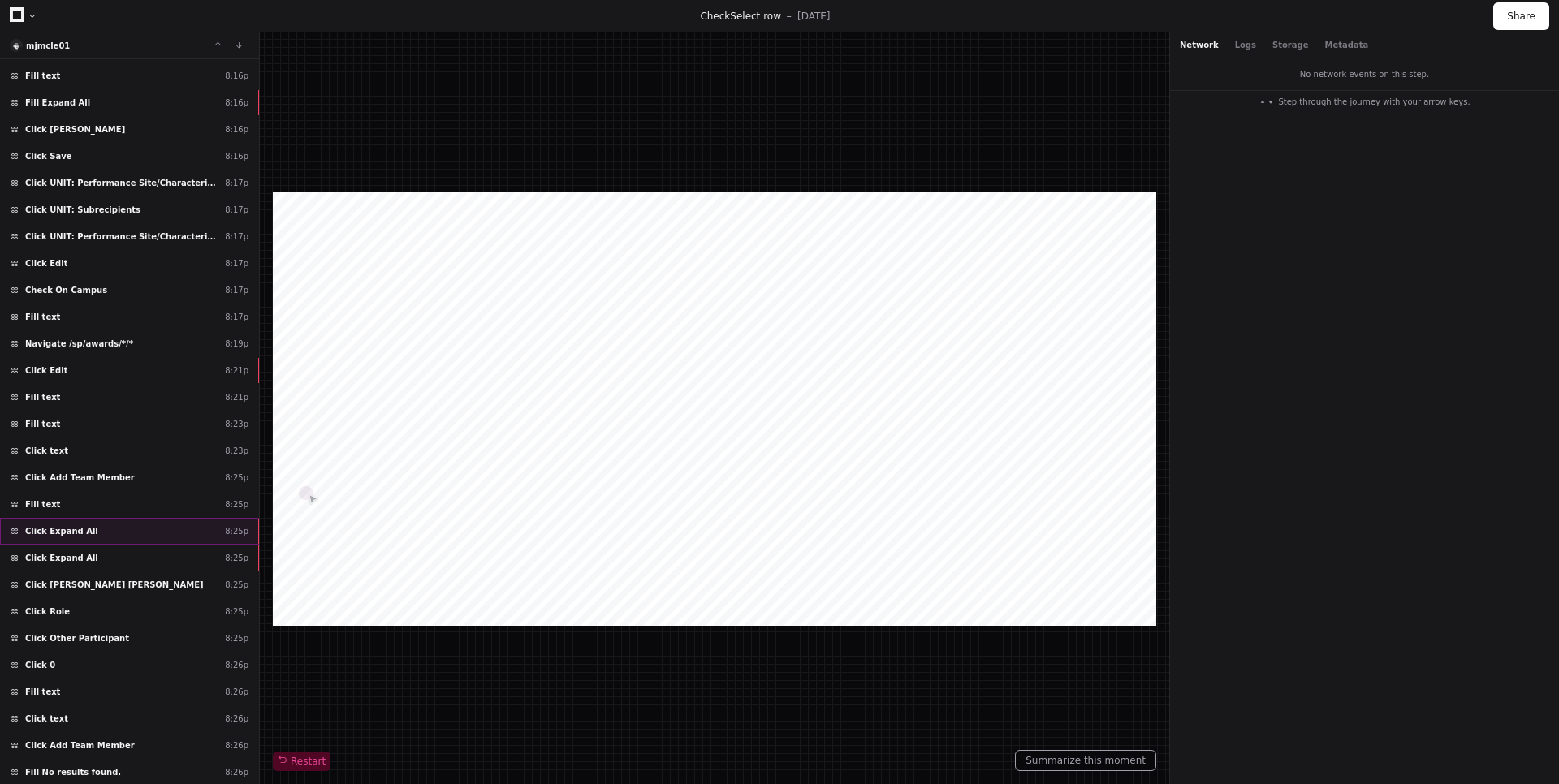
click at [89, 541] on div "Click Expand All 8:25p" at bounding box center [129, 531] width 259 height 27
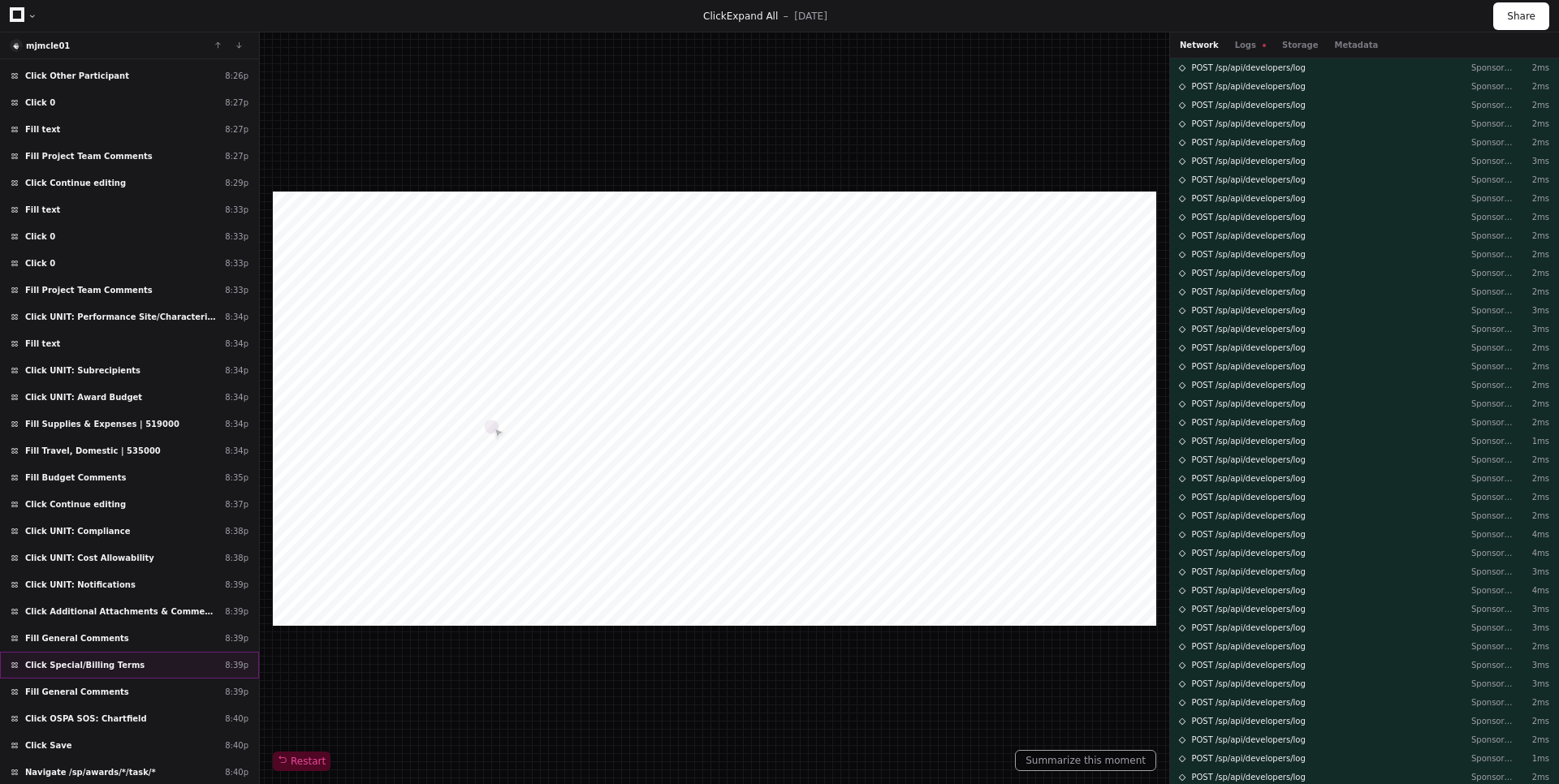
scroll to position [1861, 0]
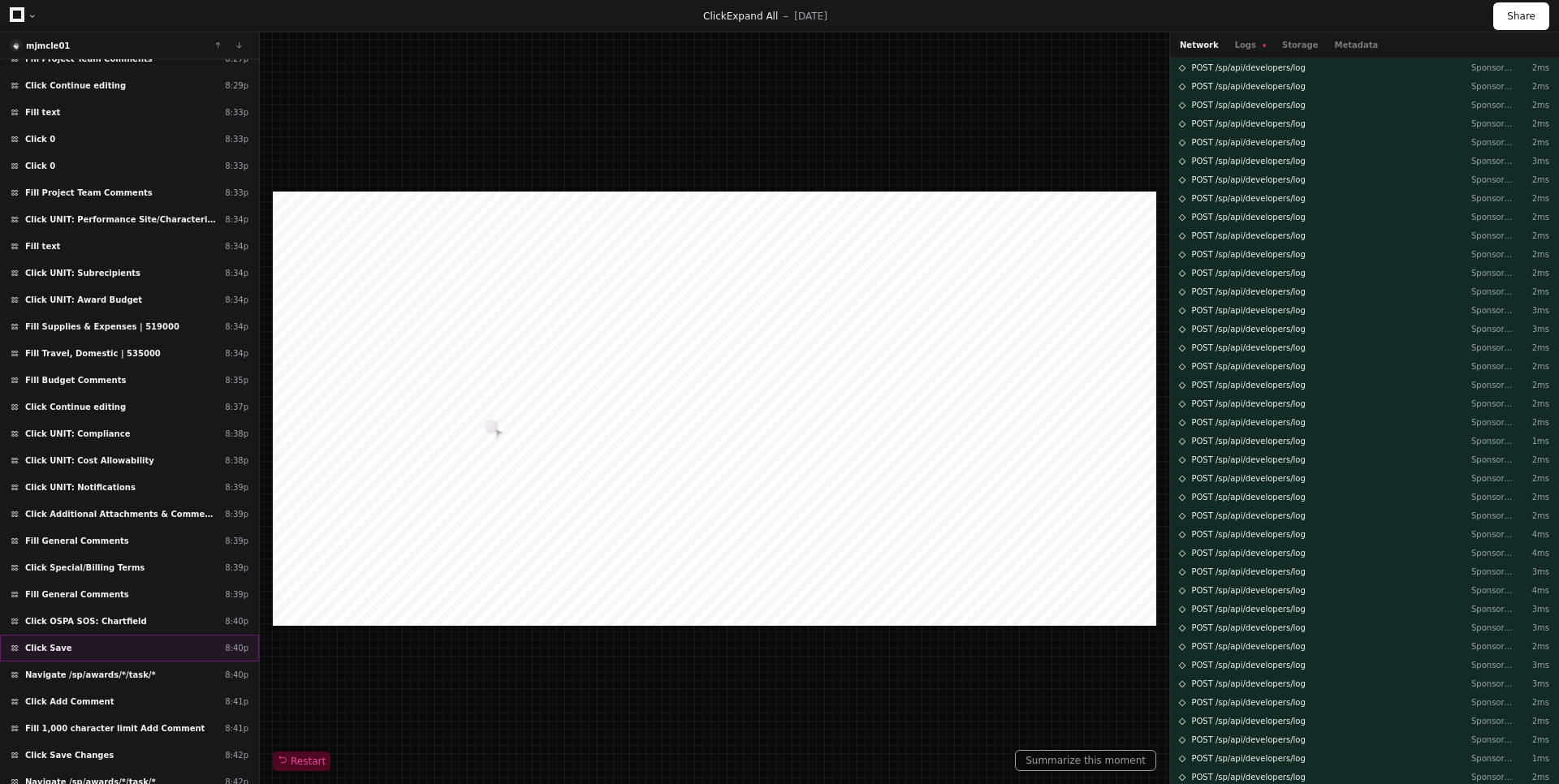
click at [89, 641] on div "Click Save 8:40p" at bounding box center [129, 648] width 259 height 27
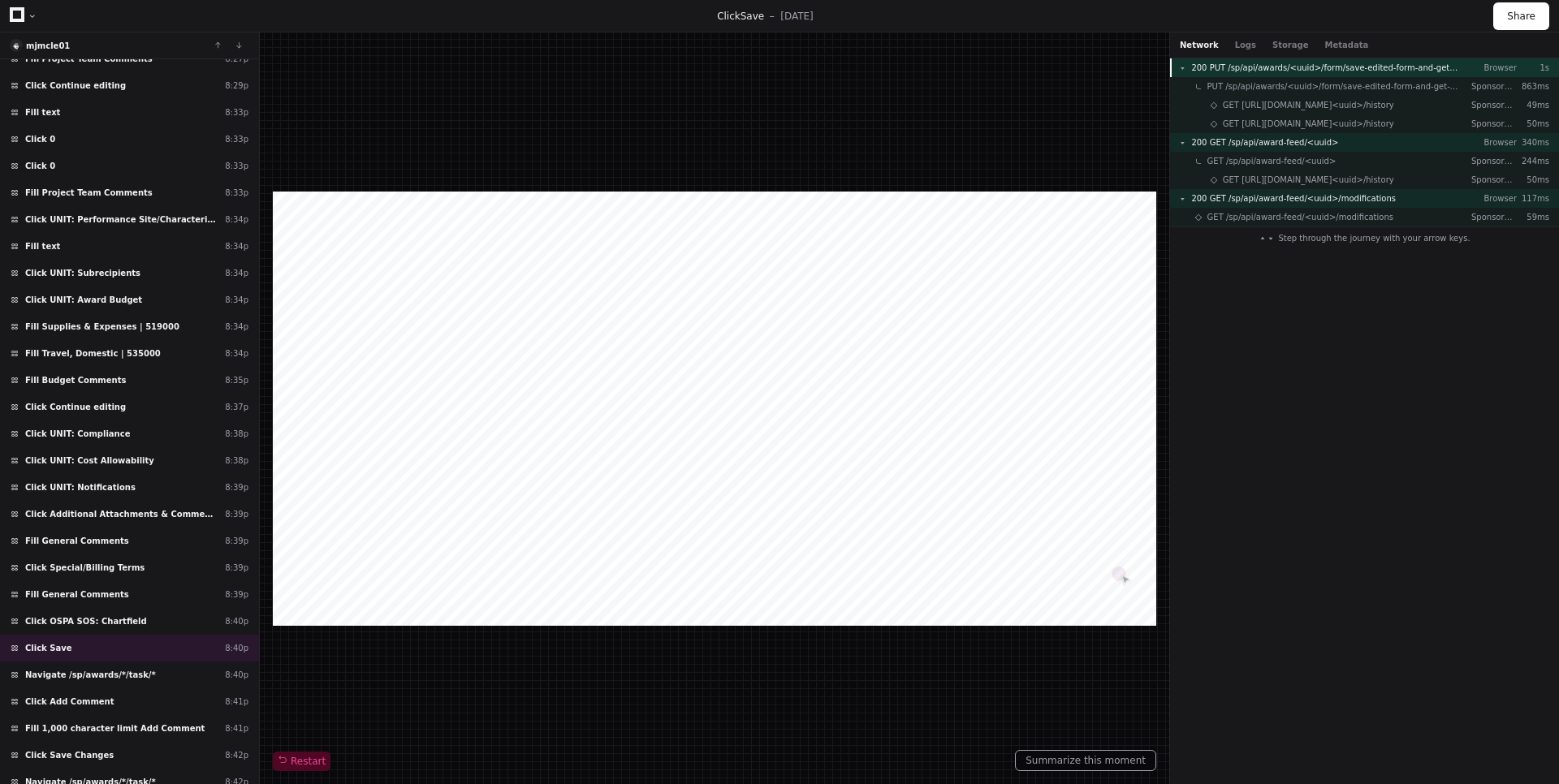
click at [1407, 70] on span "200 PUT /sp/api/awards/<uuid>/form/save-edited-form-and-get-version" at bounding box center [1324, 67] width 267 height 12
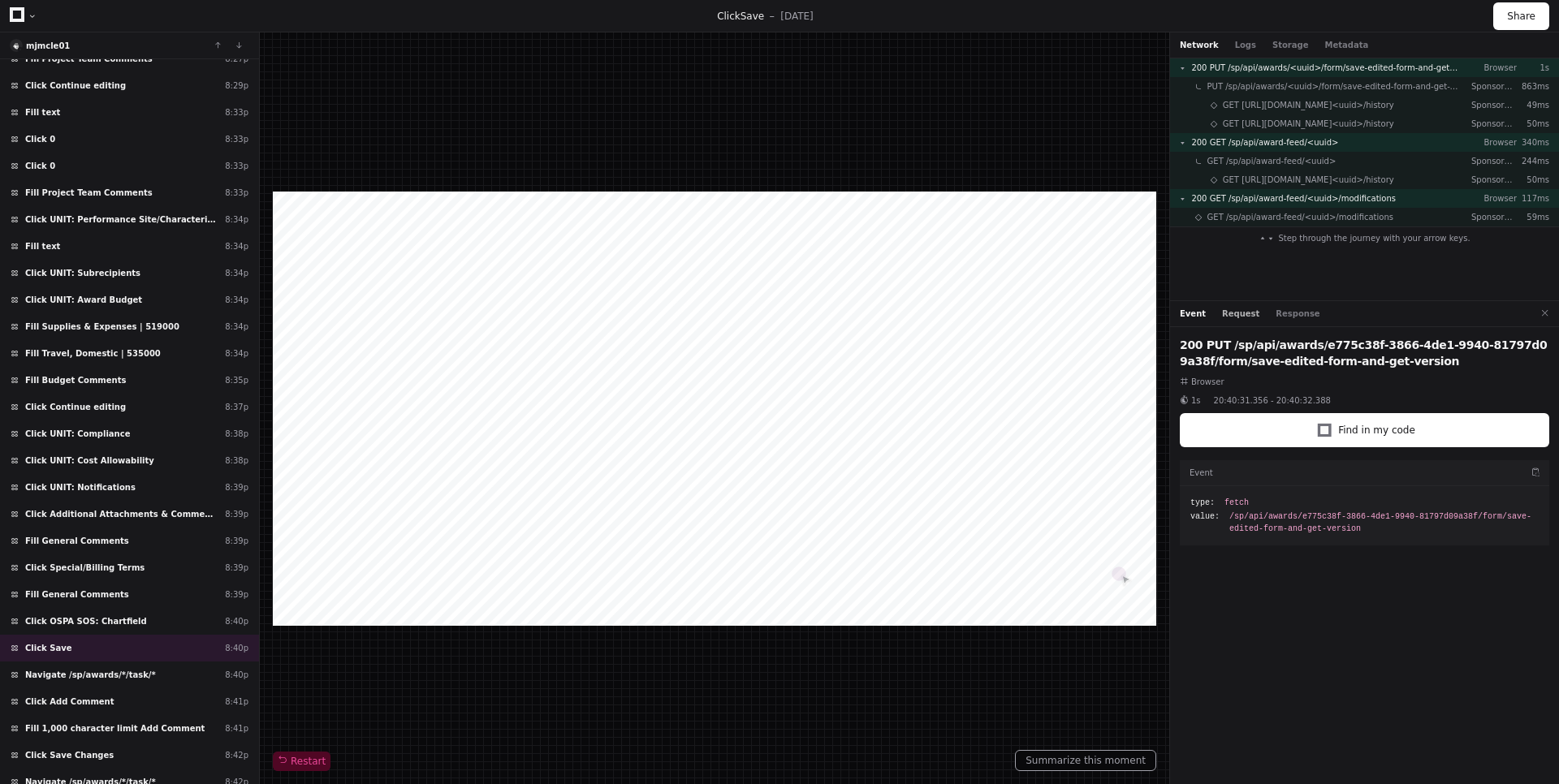
click at [1236, 313] on button "Request" at bounding box center [1241, 314] width 37 height 12
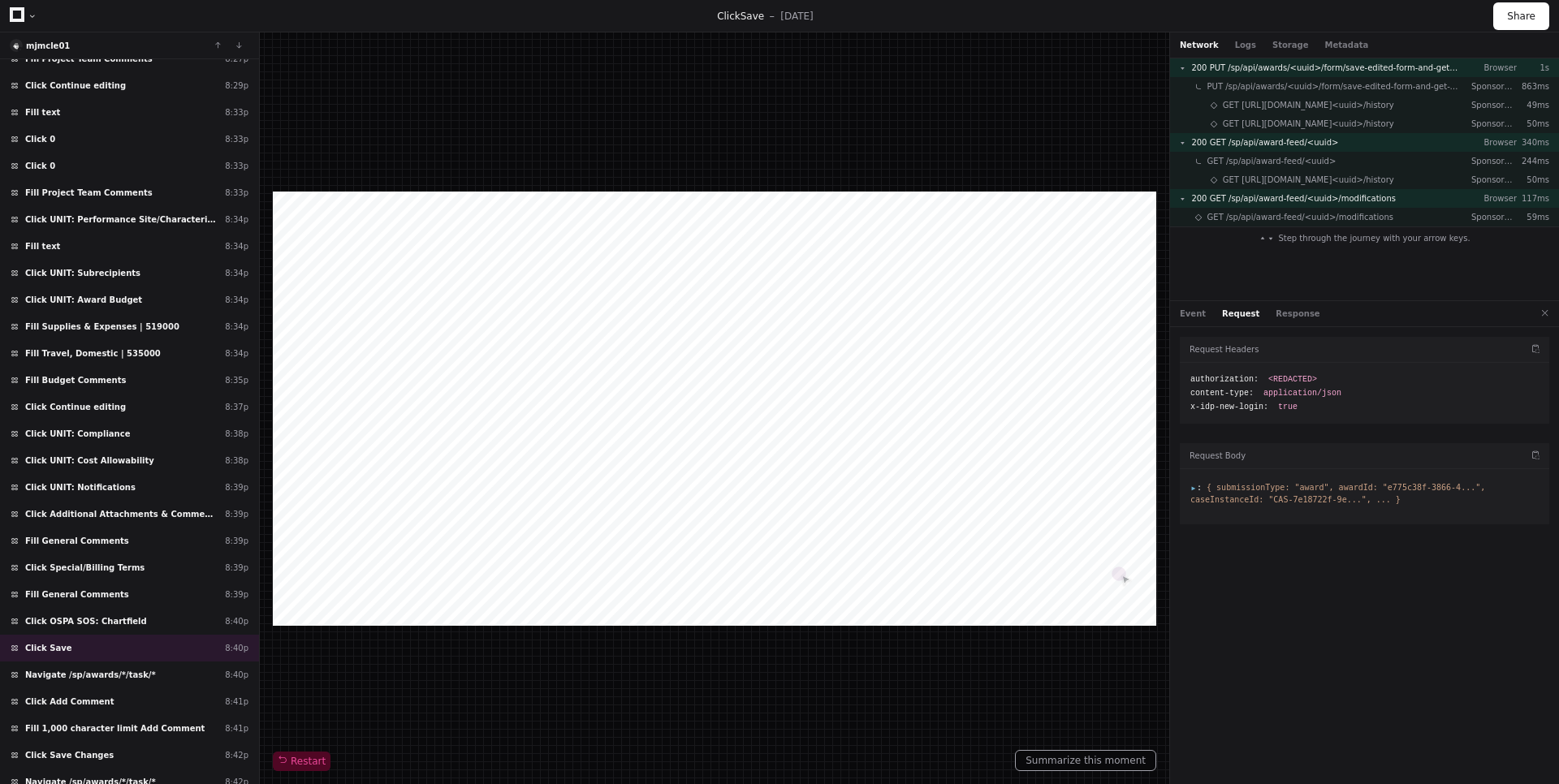
click at [1192, 490] on span ":" at bounding box center [1196, 488] width 11 height 9
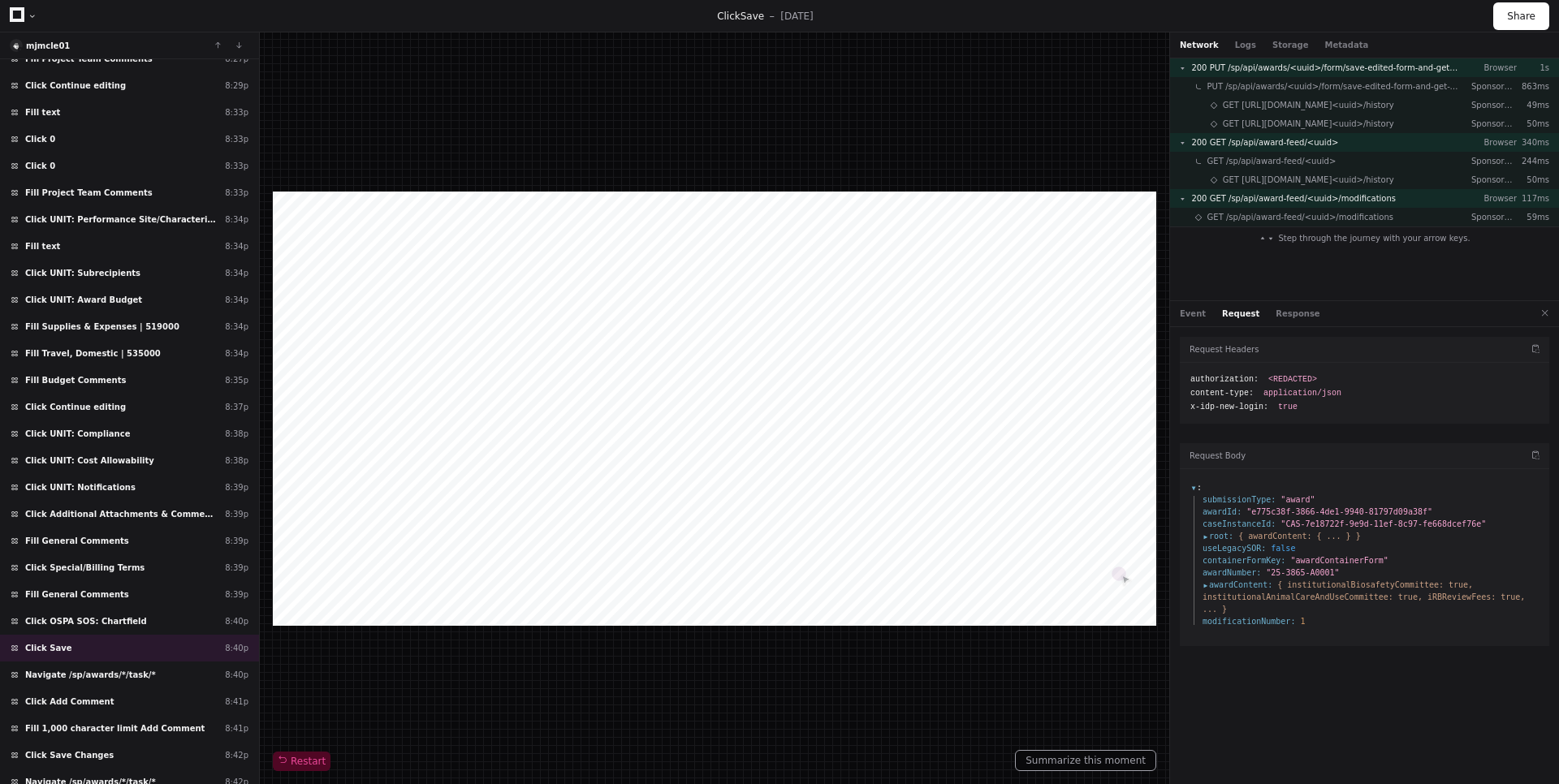
click at [1205, 540] on span "root :" at bounding box center [1218, 535] width 31 height 12
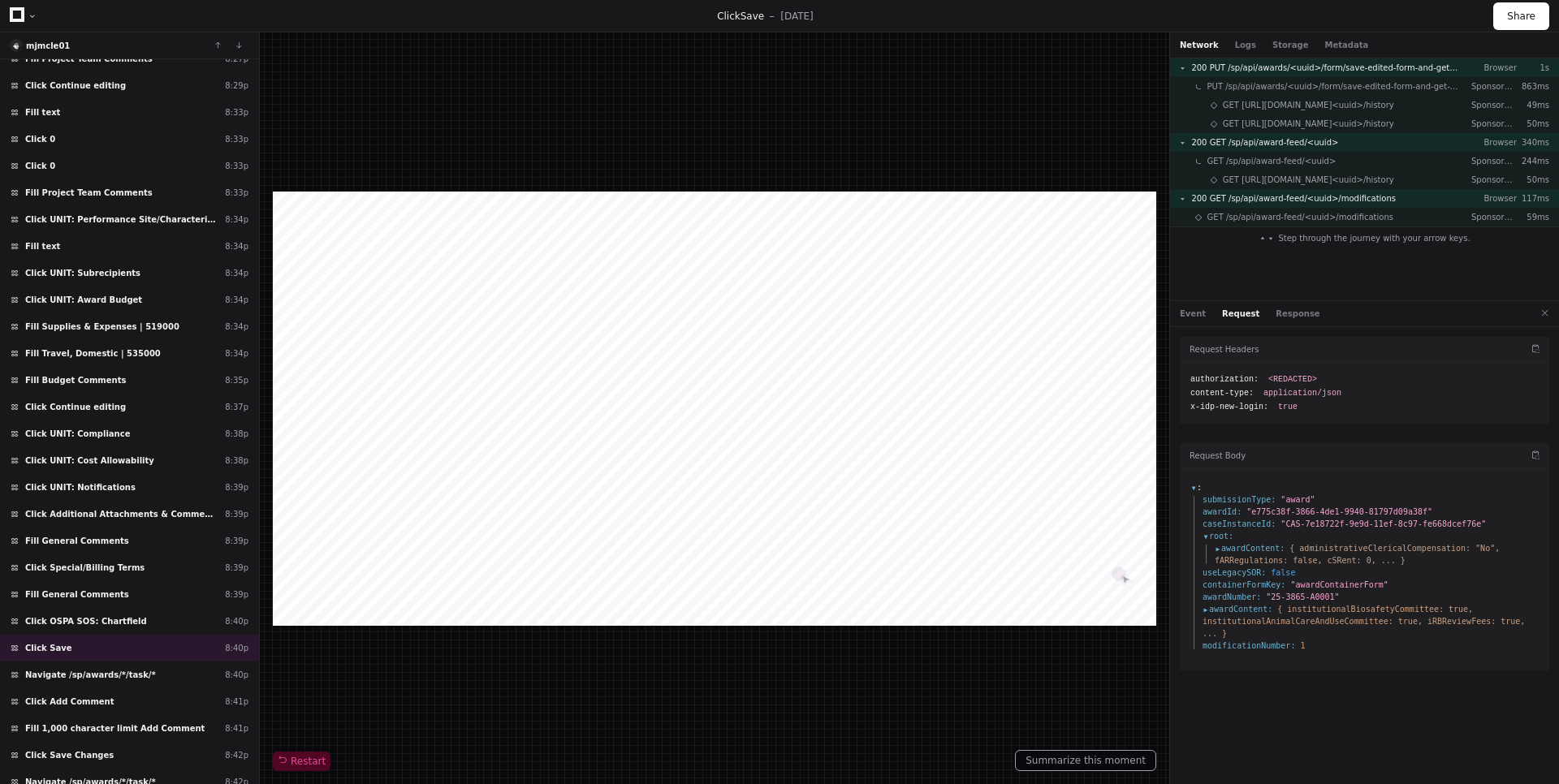
click at [1220, 546] on span "awardContent :" at bounding box center [1249, 547] width 70 height 12
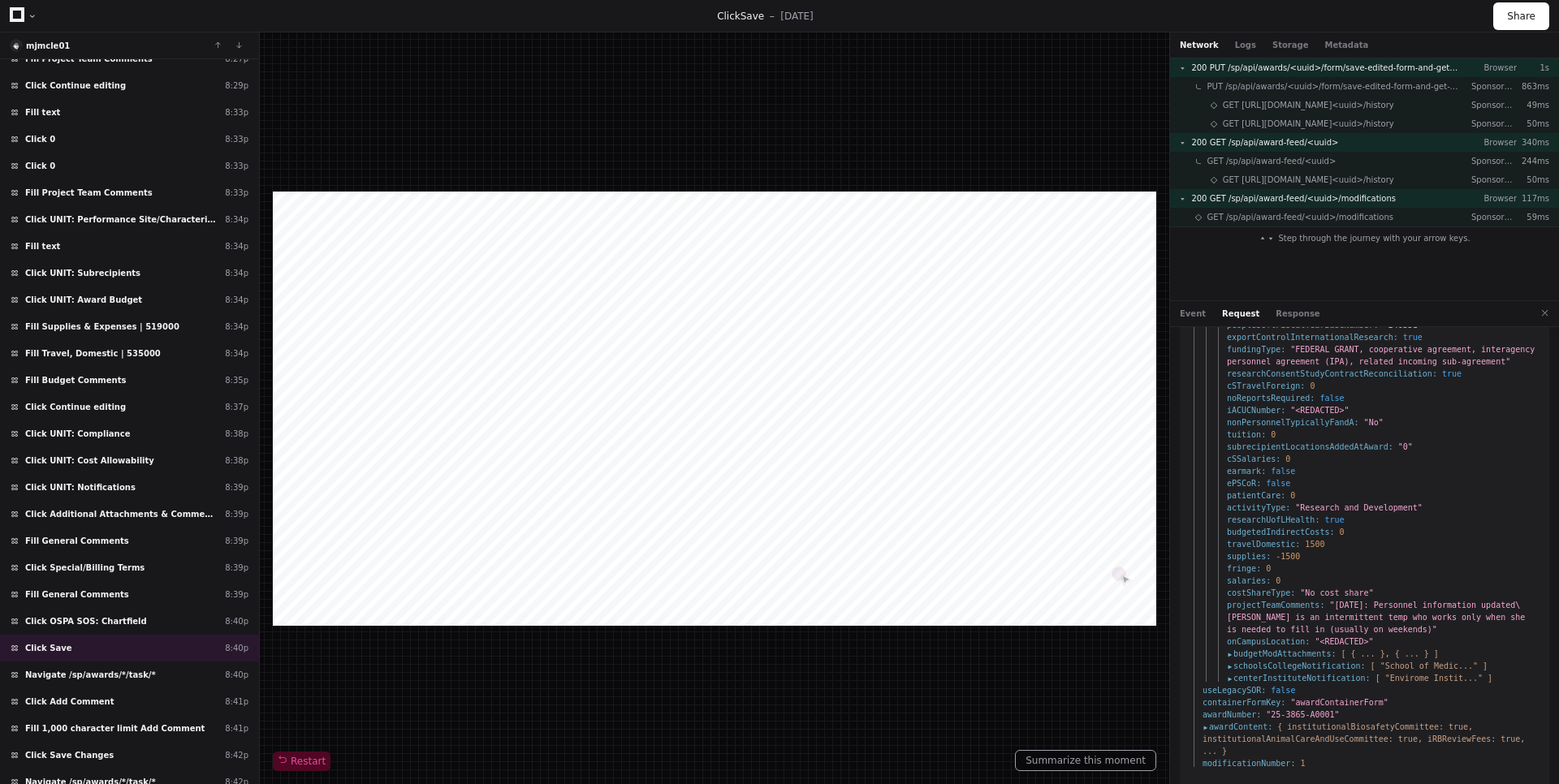
scroll to position [1606, 0]
click at [1209, 723] on span "awardContent :" at bounding box center [1237, 719] width 70 height 12
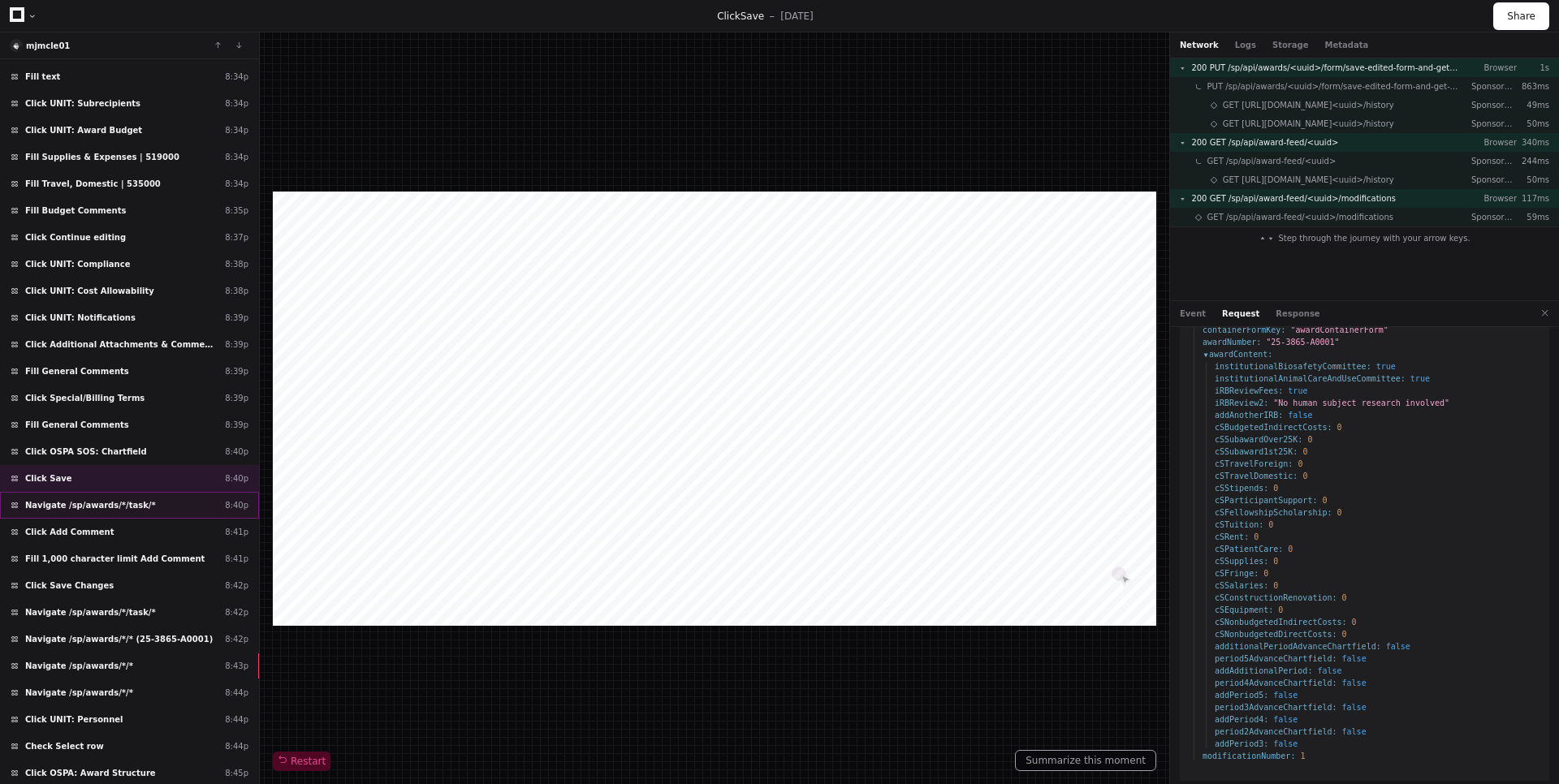
scroll to position [2056, 0]
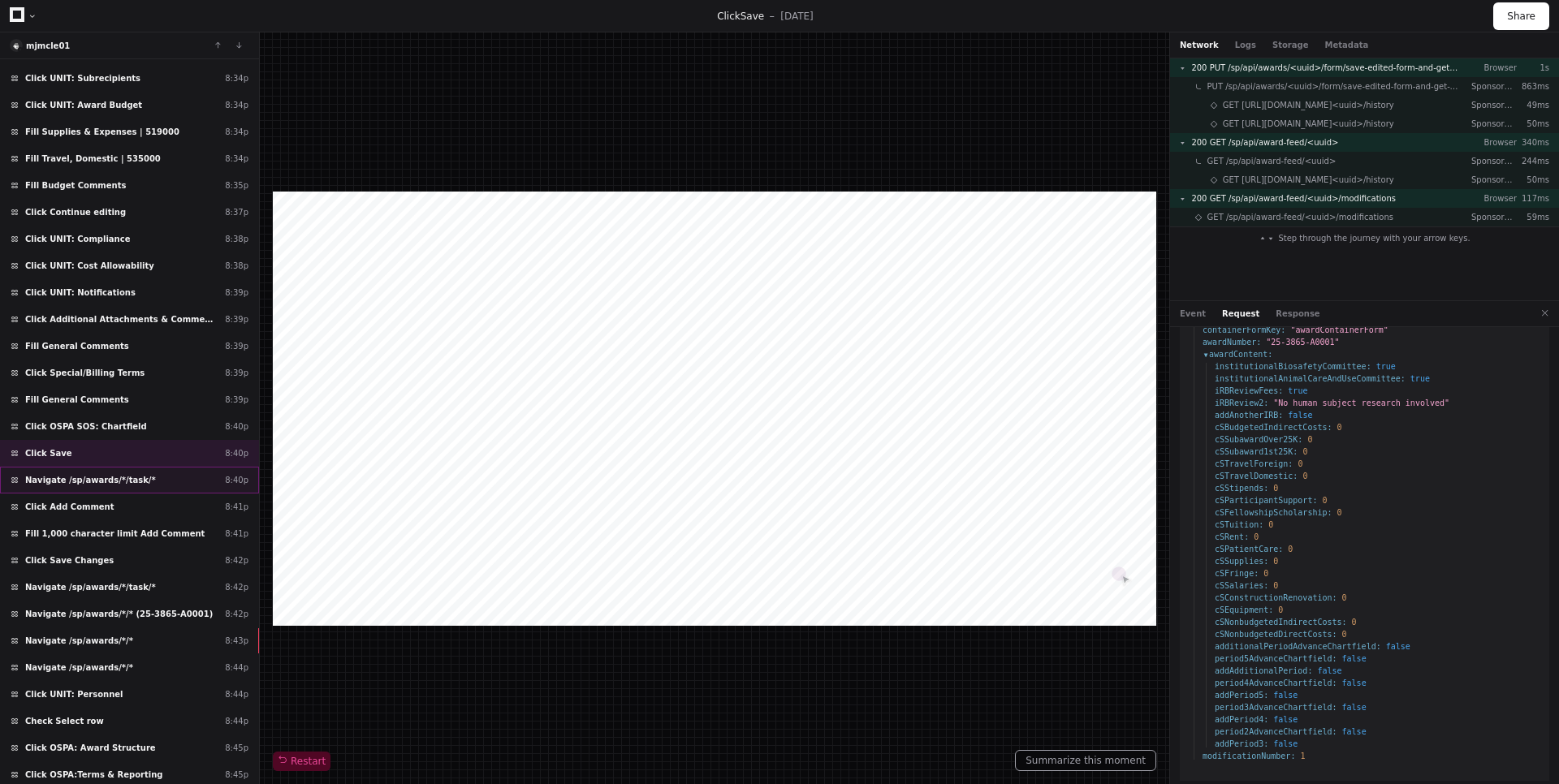
click at [139, 488] on div "Navigate /sp/awards/*/task/* 8:40p" at bounding box center [129, 480] width 259 height 27
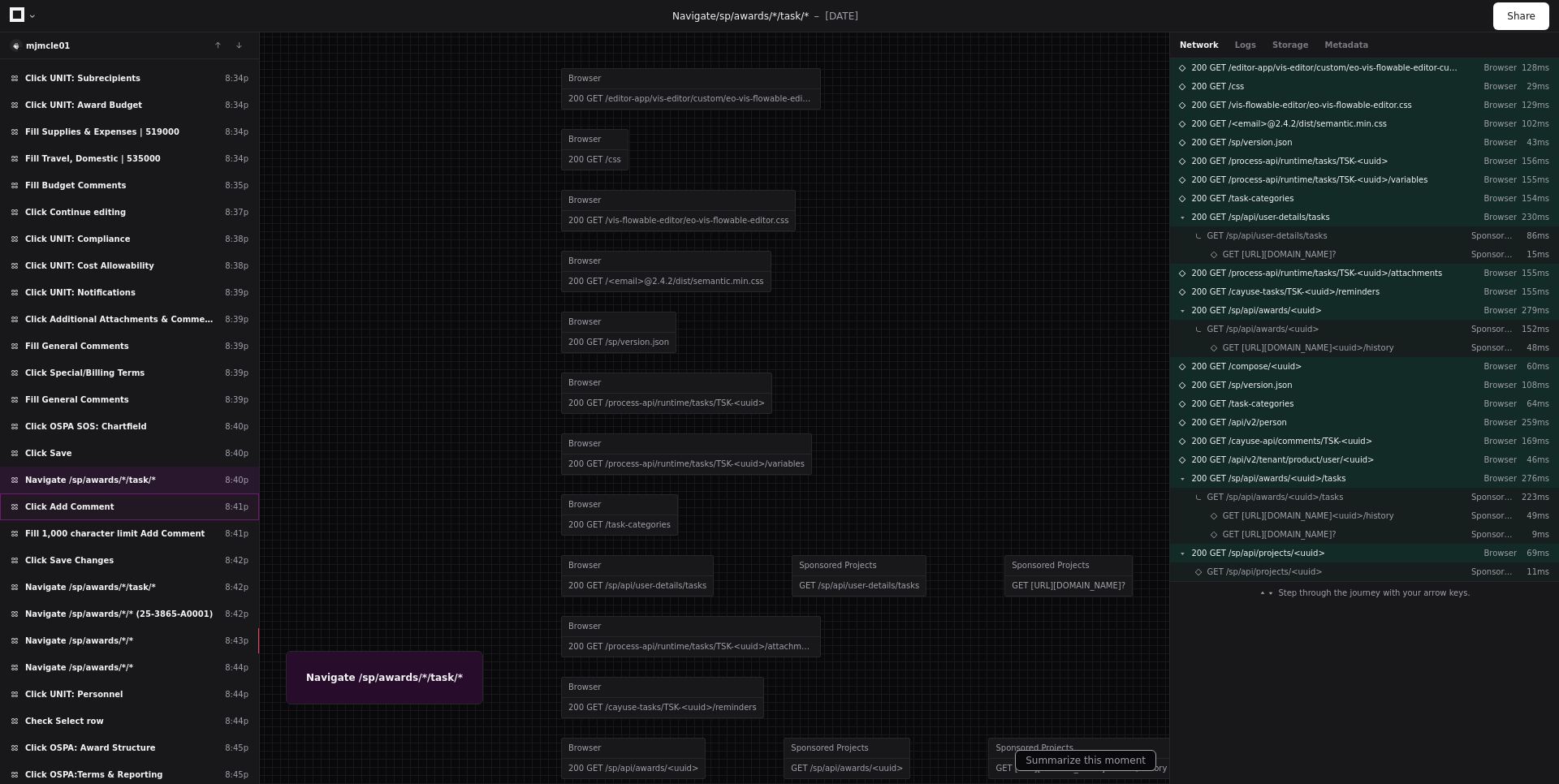
click at [131, 518] on div "Click Add Comment 8:41p" at bounding box center [129, 507] width 259 height 27
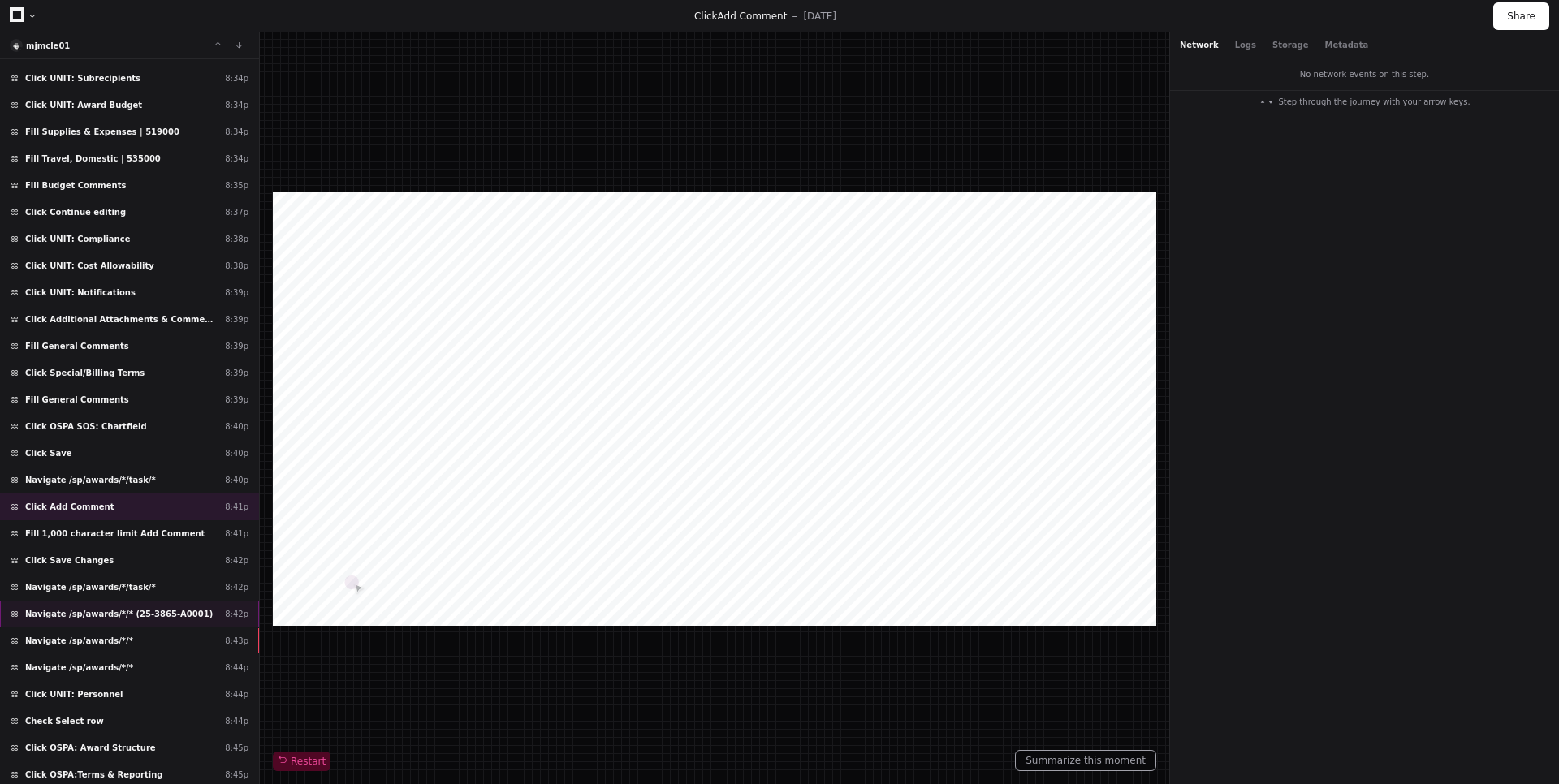
click at [134, 618] on span "Navigate /sp/awards/*/* (25-3865-A0001)" at bounding box center [119, 613] width 187 height 12
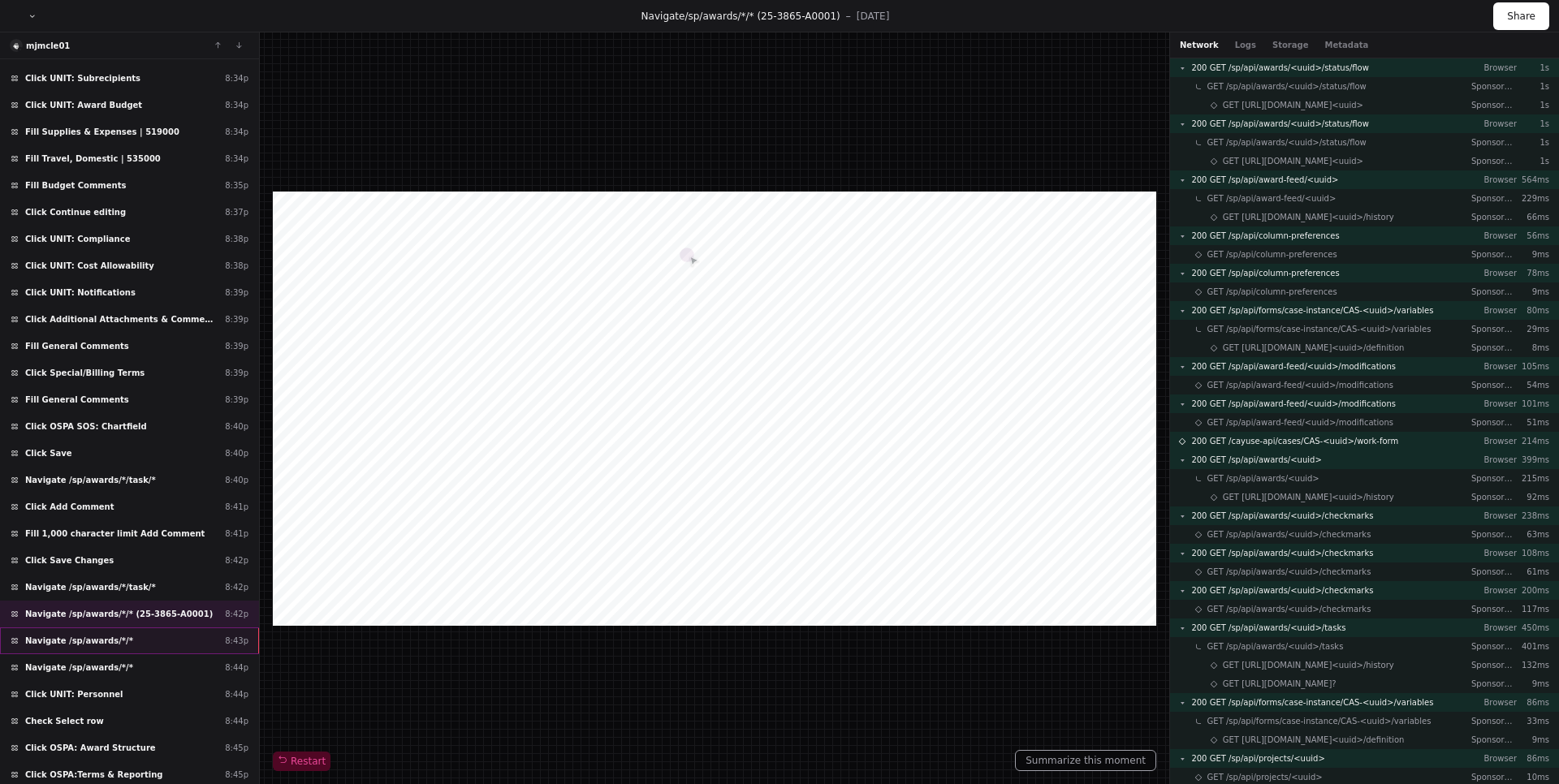
click at [133, 639] on div "Navigate /sp/awards/*/* 8:43p" at bounding box center [129, 640] width 259 height 27
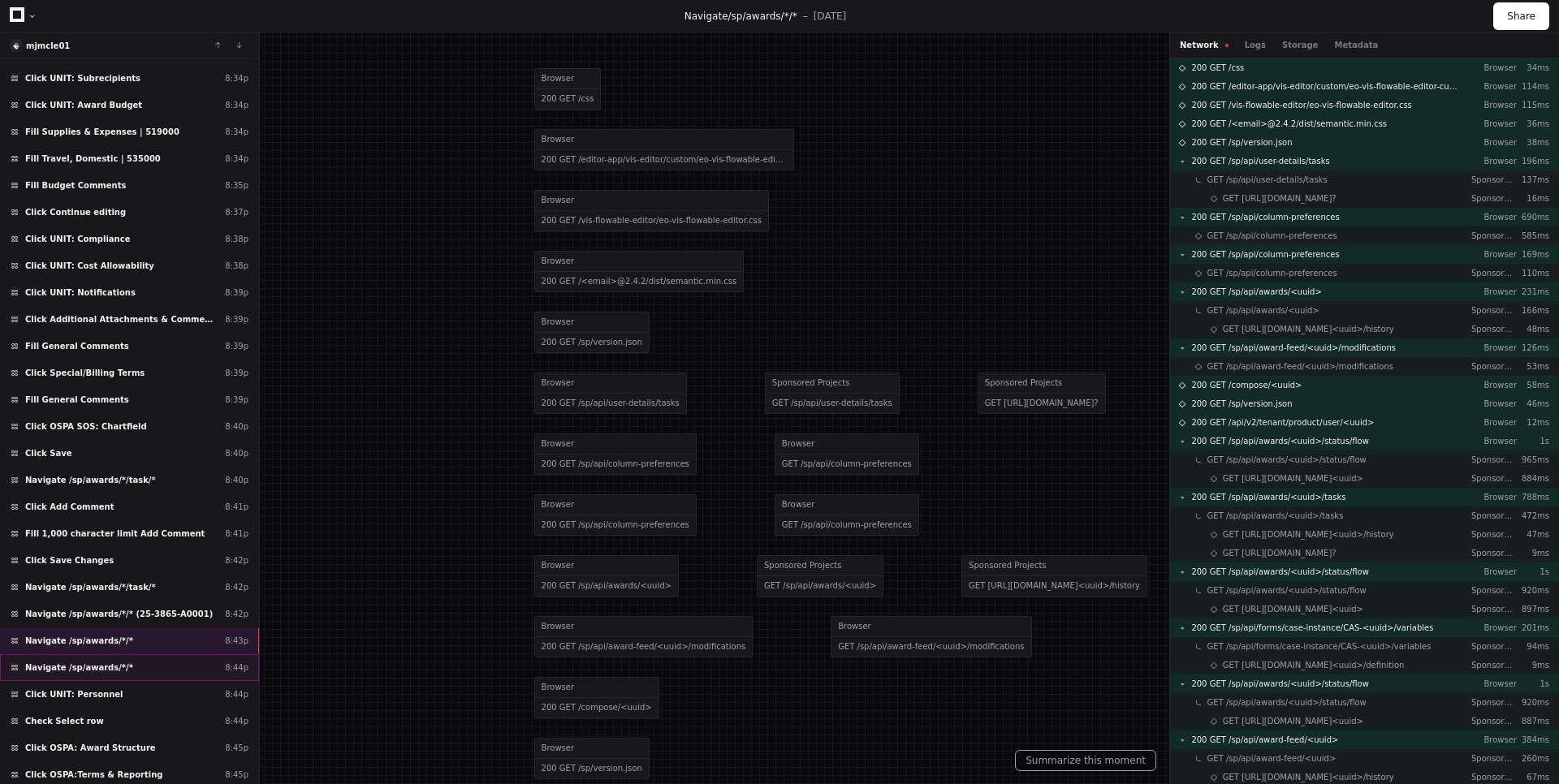
click at [132, 662] on div "Navigate /sp/awards/*/* 8:44p" at bounding box center [129, 667] width 259 height 27
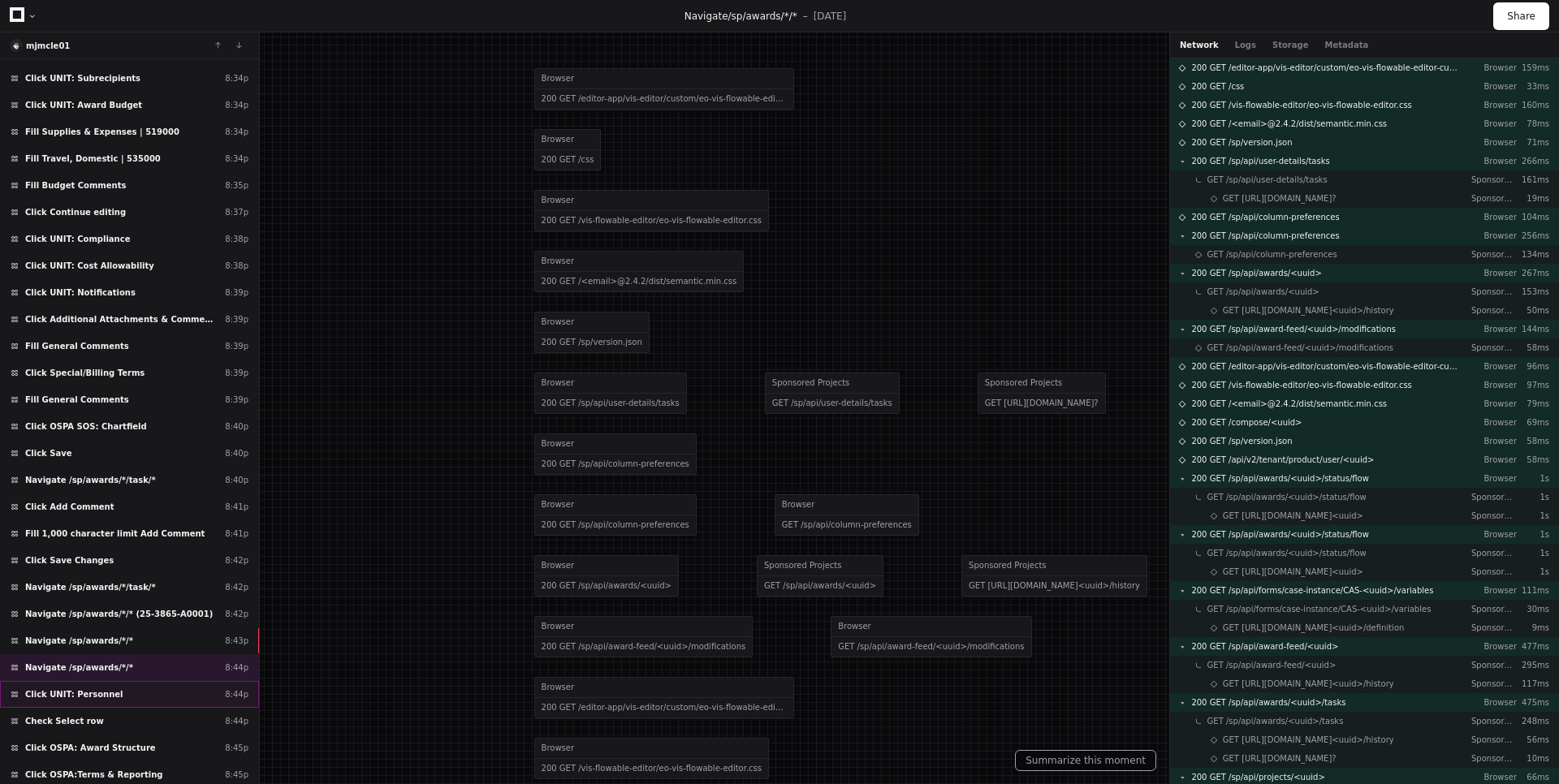
click at [128, 691] on div "Click UNIT: Personnel 8:44p" at bounding box center [129, 694] width 259 height 27
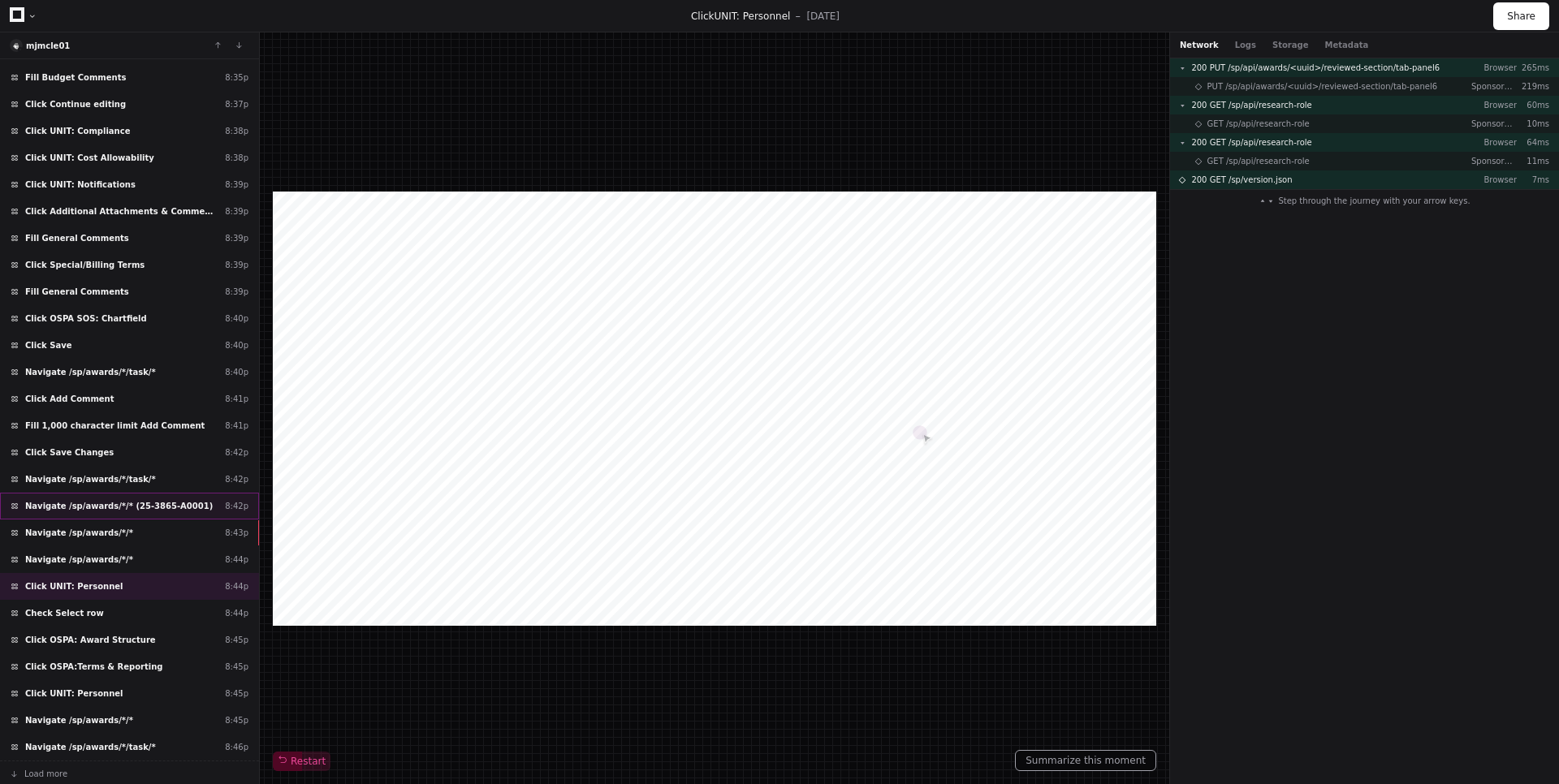
scroll to position [2166, 0]
click at [113, 611] on div "Check Select row 8:44p" at bounding box center [129, 611] width 259 height 27
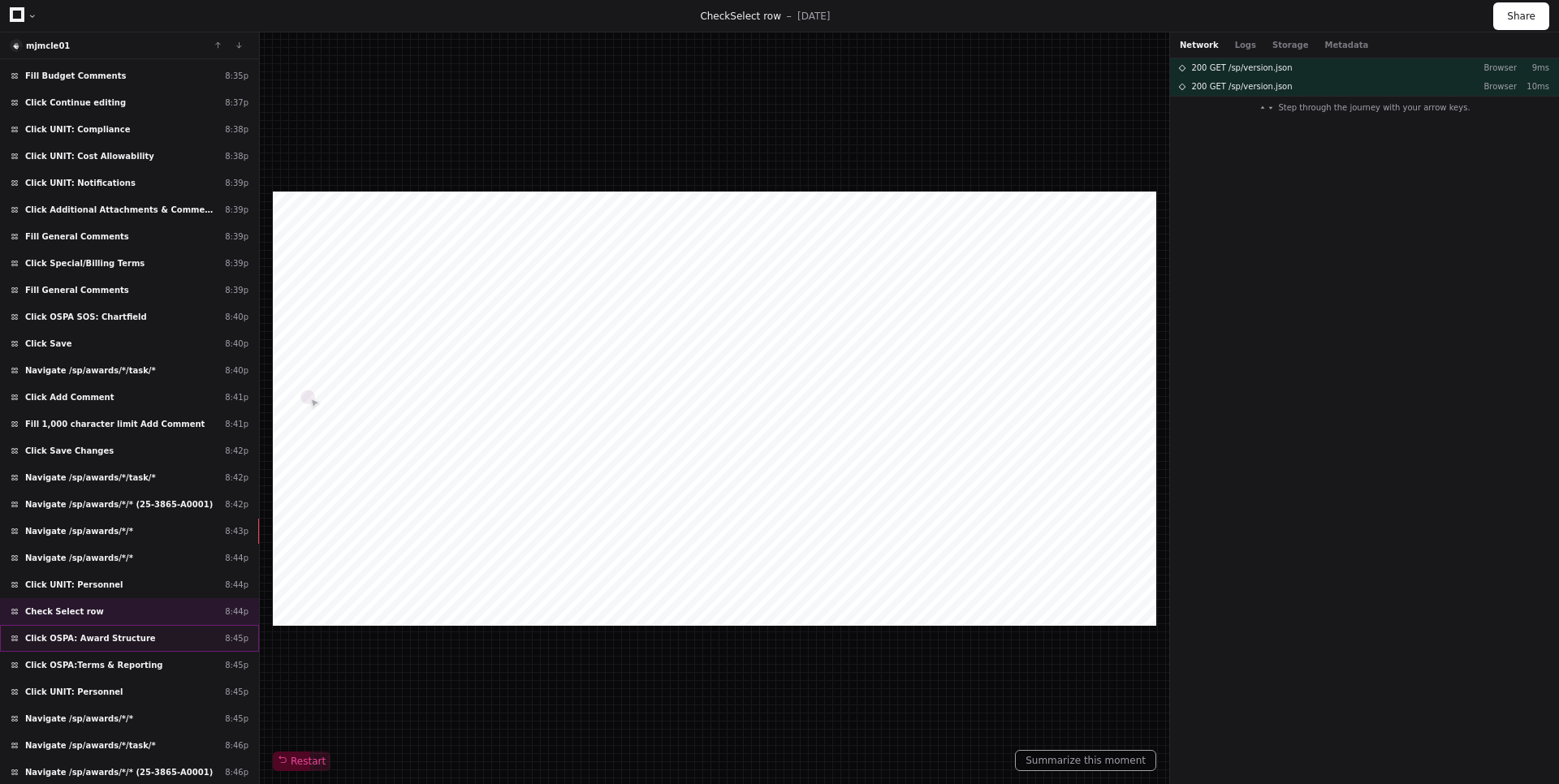
click at [118, 632] on div "Click OSPA: Award Structure 8:45p" at bounding box center [129, 638] width 259 height 27
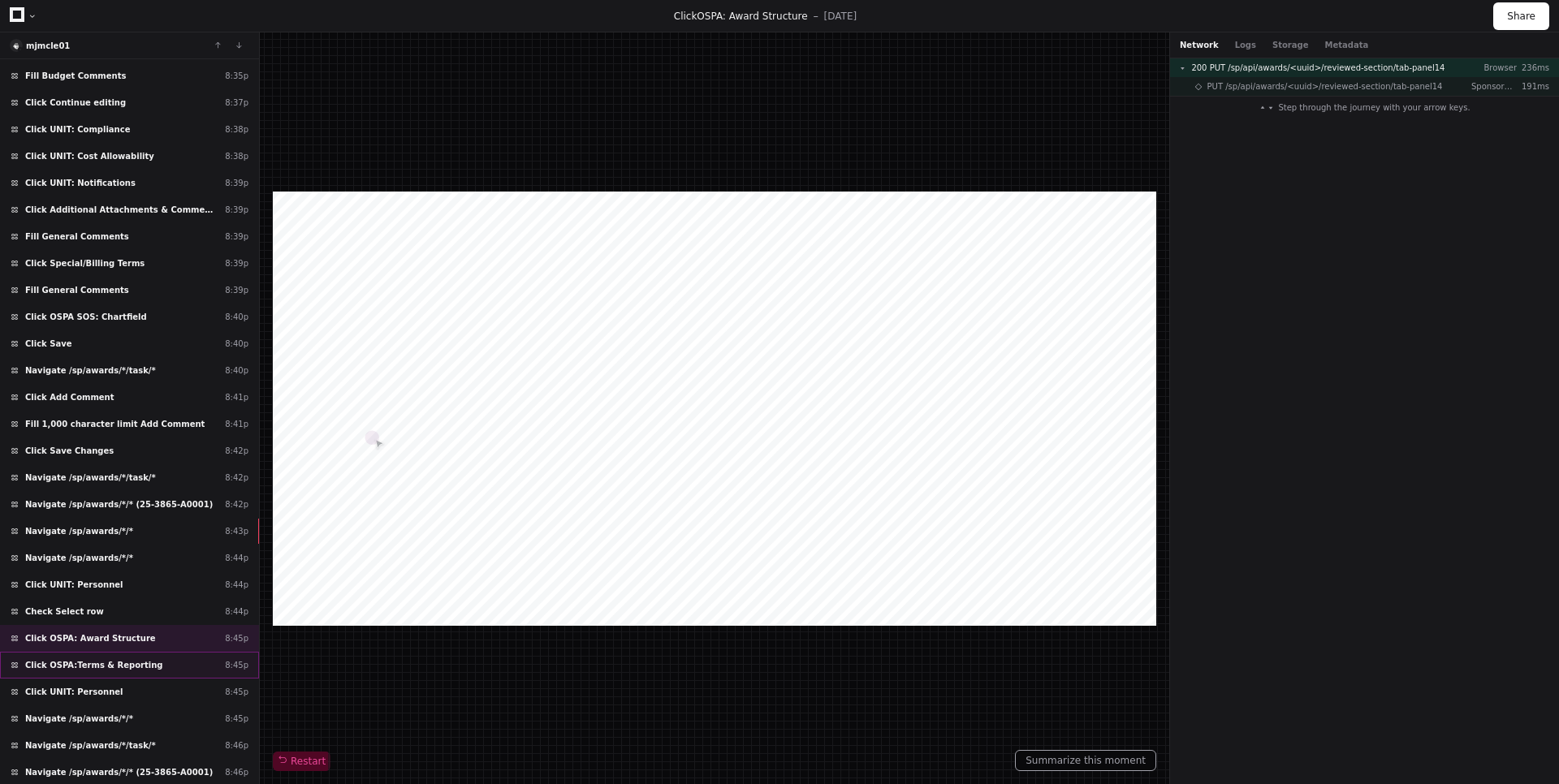
click at [116, 658] on div "Click OSPA:Terms & Reporting 8:45p" at bounding box center [129, 665] width 259 height 27
click at [122, 690] on div "Click UNIT: Personnel 8:45p" at bounding box center [129, 691] width 259 height 27
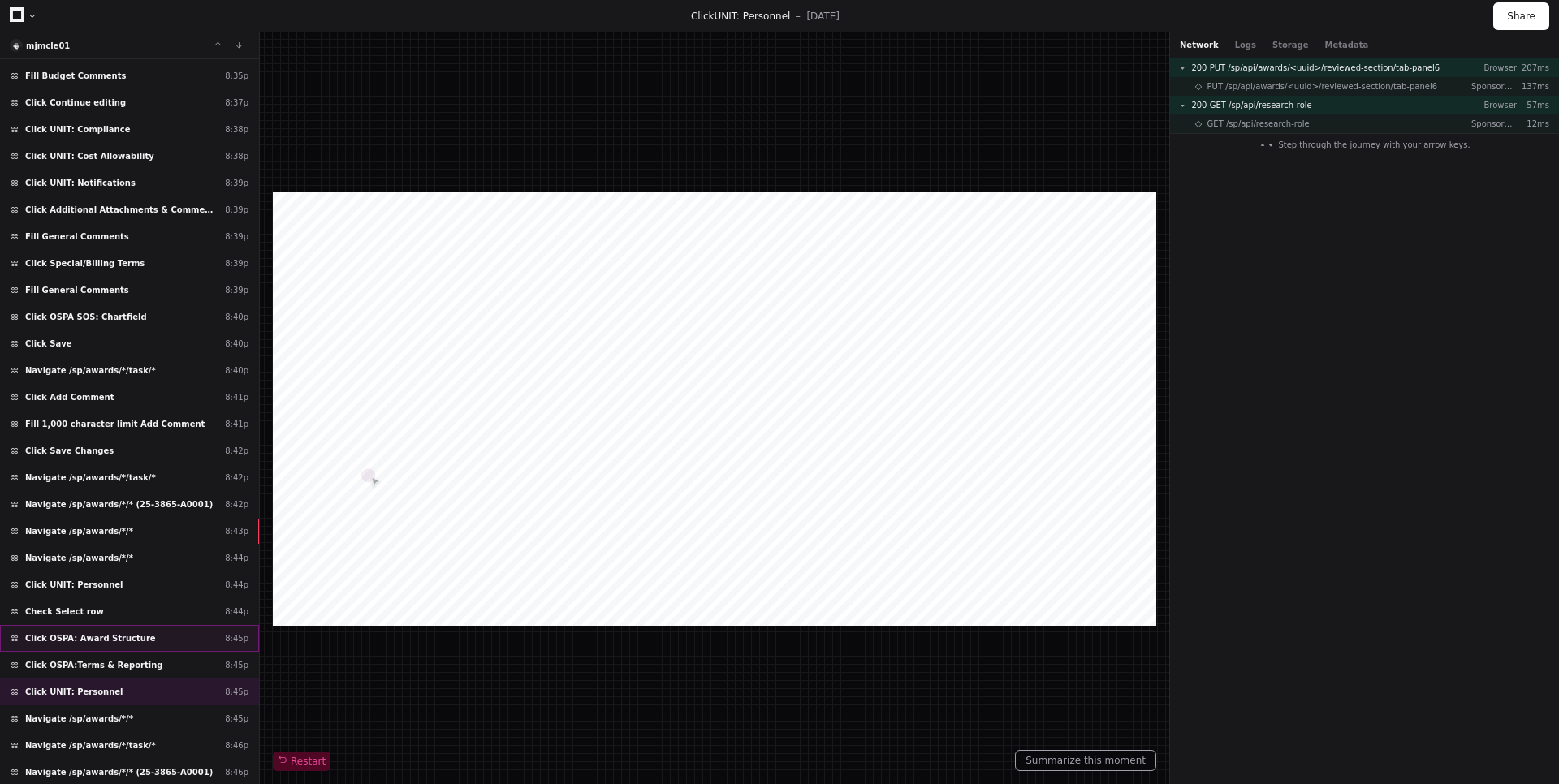
scroll to position [2263, 0]
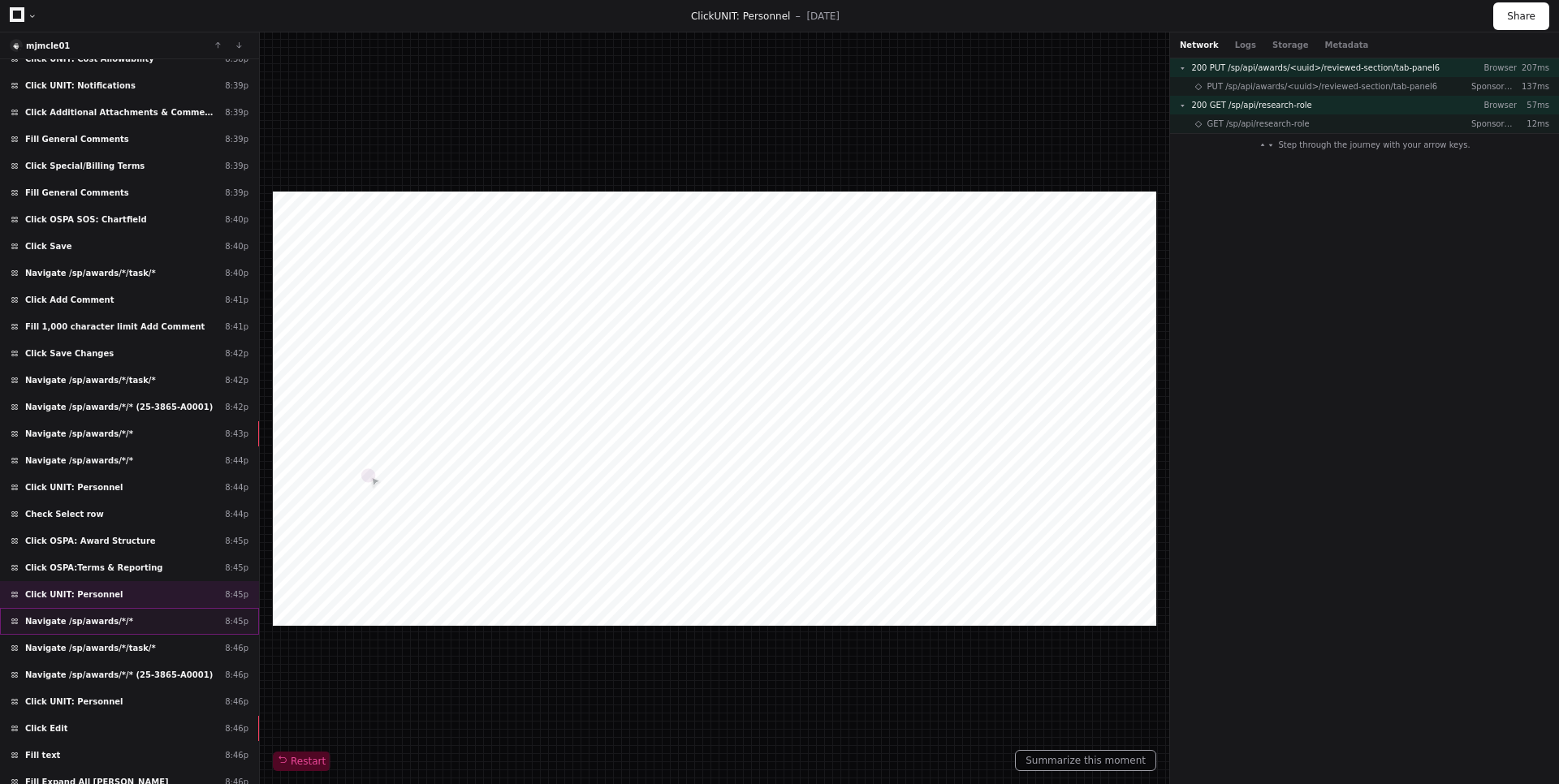
click at [159, 625] on div "Navigate /sp/awards/*/* 8:45p" at bounding box center [129, 621] width 259 height 27
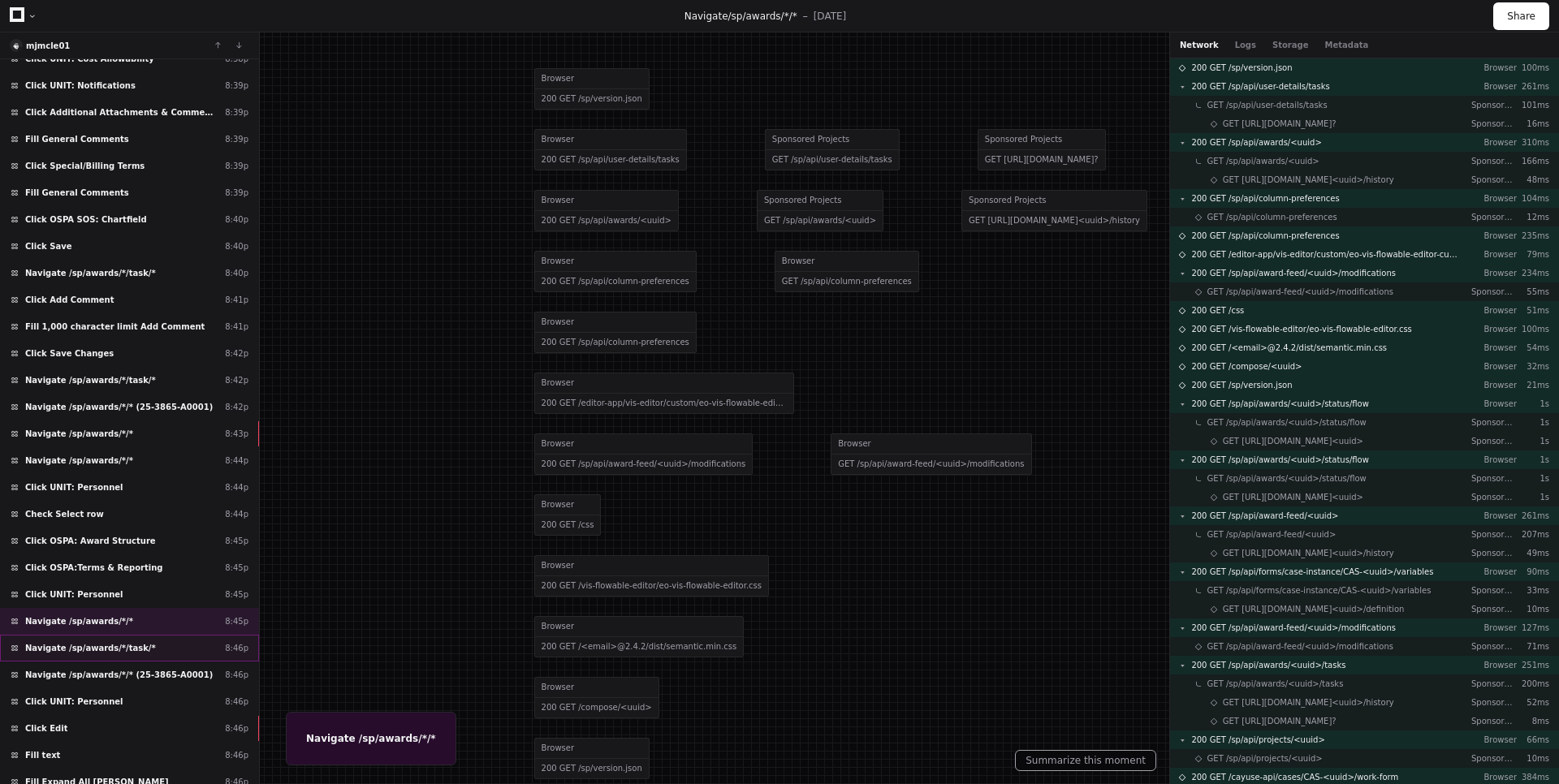
click at [161, 651] on div "Navigate /sp/awards/*/task/* 8:46p" at bounding box center [129, 648] width 259 height 27
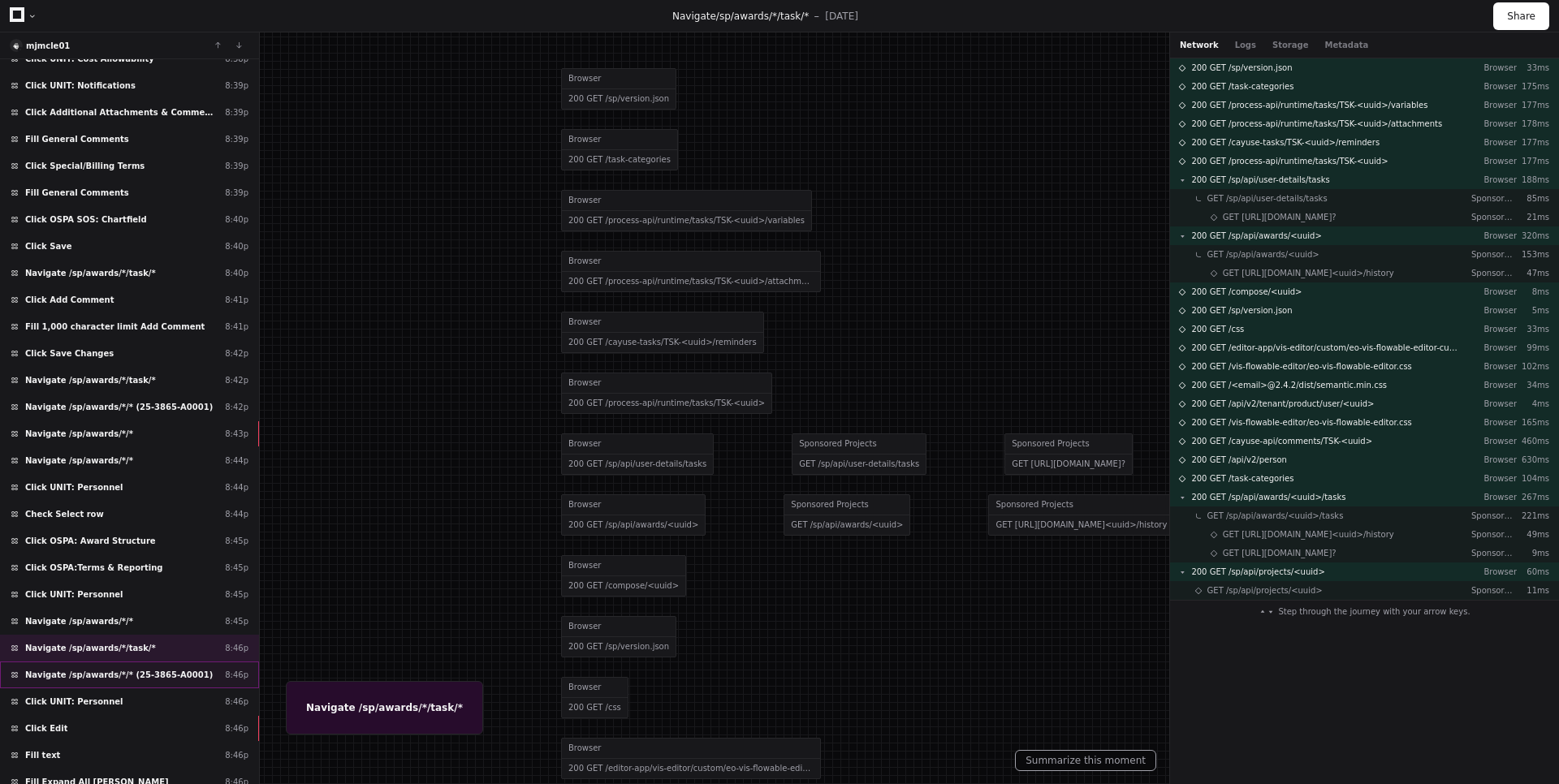
click at [160, 672] on span "Navigate /sp/awards/*/* (25-3865-A0001)" at bounding box center [119, 675] width 187 height 12
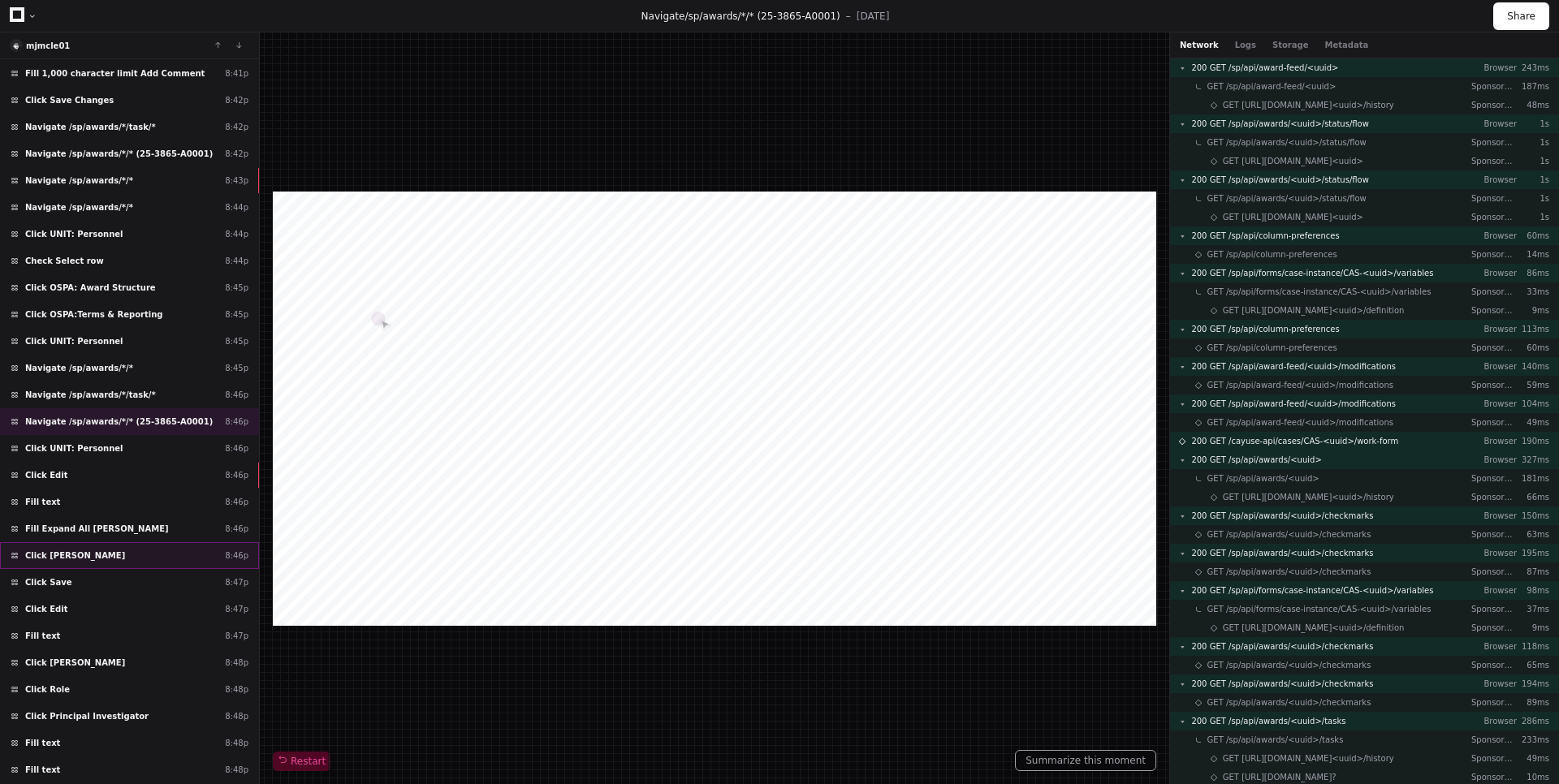
scroll to position [2555, 0]
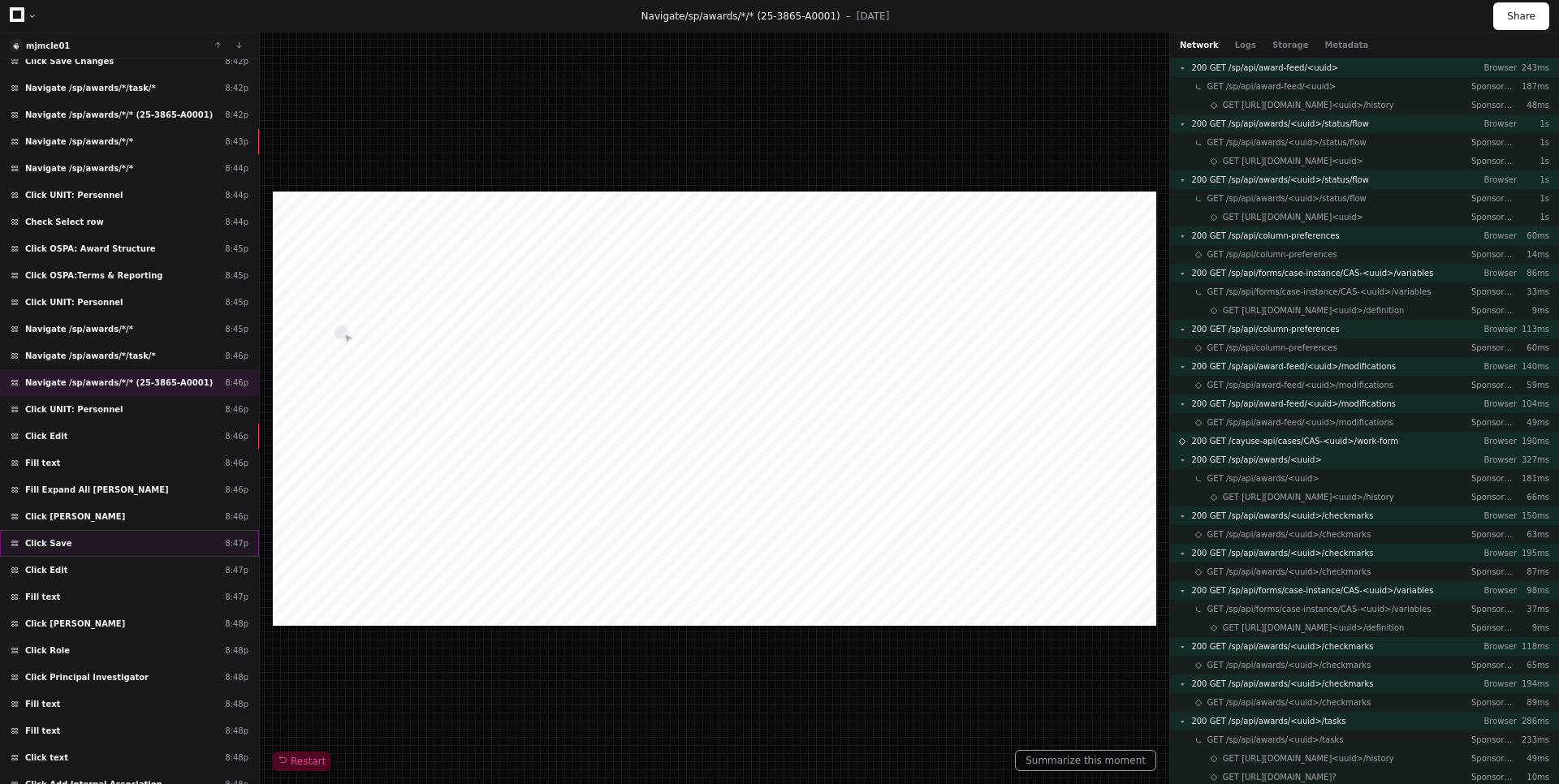
click at [138, 548] on div "Click Save 8:47p" at bounding box center [129, 543] width 259 height 27
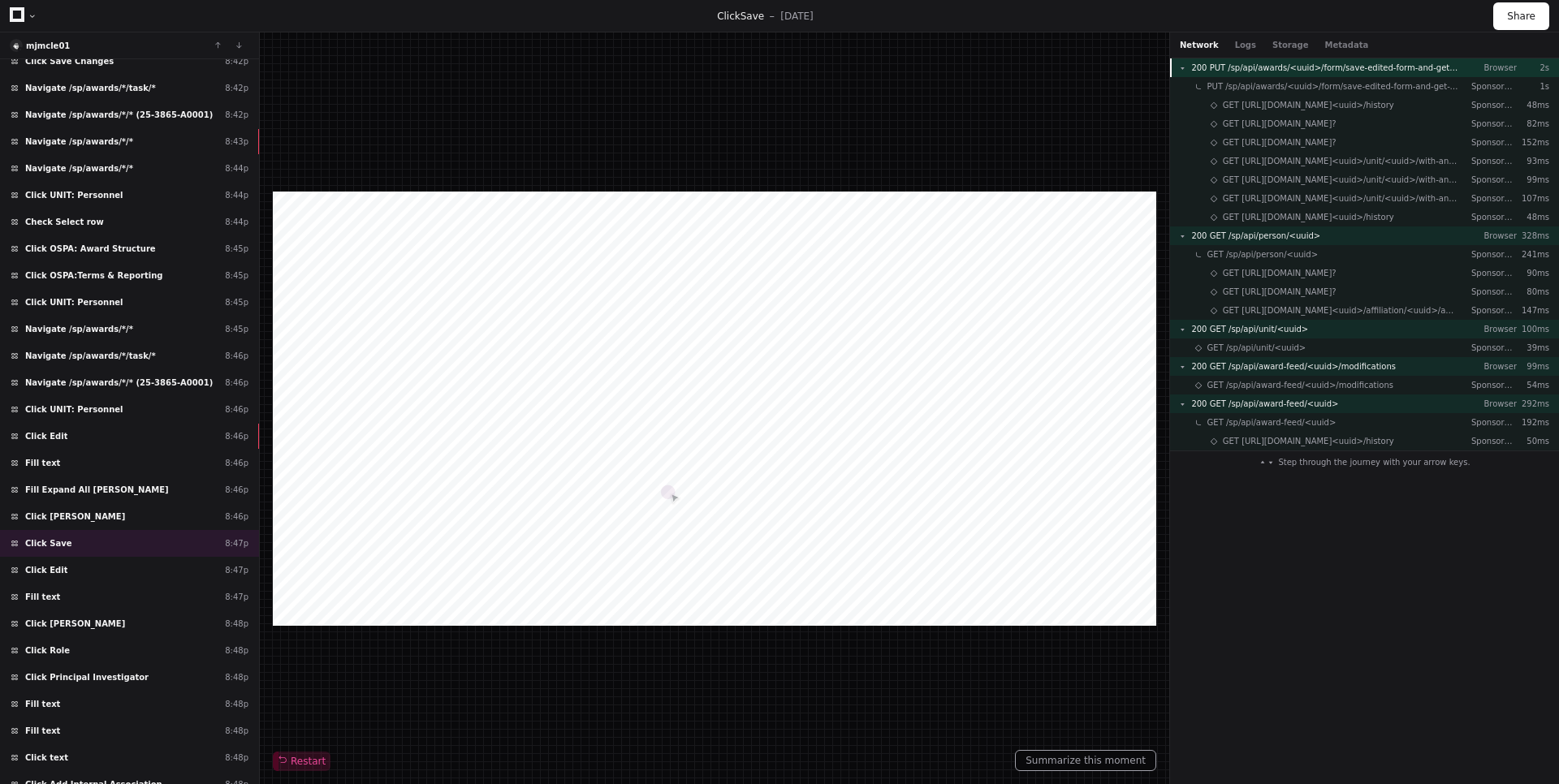
click at [1402, 69] on span "200 PUT /sp/api/awards/<uuid>/form/save-edited-form-and-get-version" at bounding box center [1324, 67] width 267 height 12
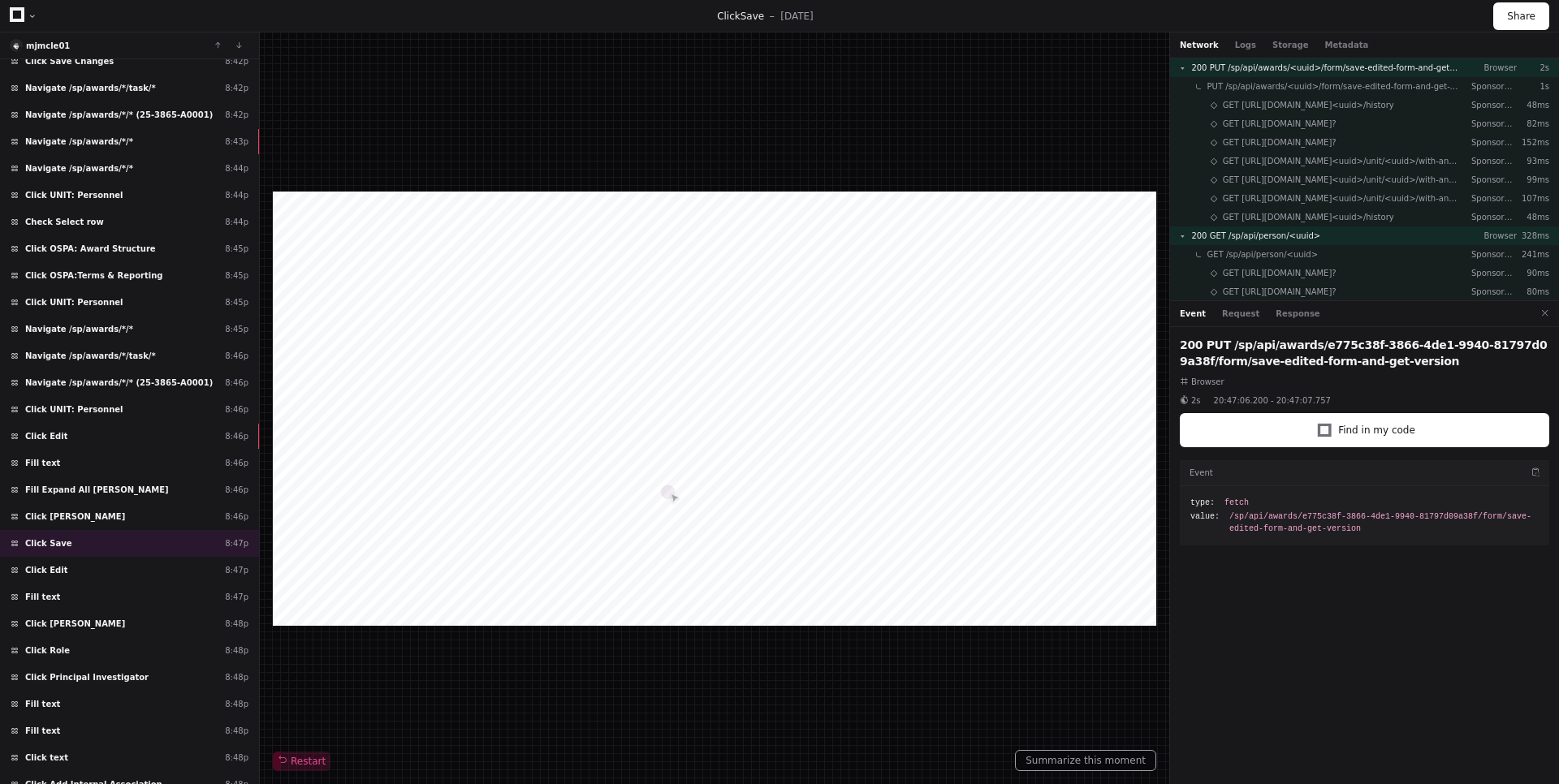
click at [1244, 321] on div "Event Request Response" at bounding box center [1364, 315] width 389 height 26
click at [1243, 321] on div "Event Request Response" at bounding box center [1364, 315] width 389 height 26
click at [1243, 316] on button "Request" at bounding box center [1241, 314] width 37 height 12
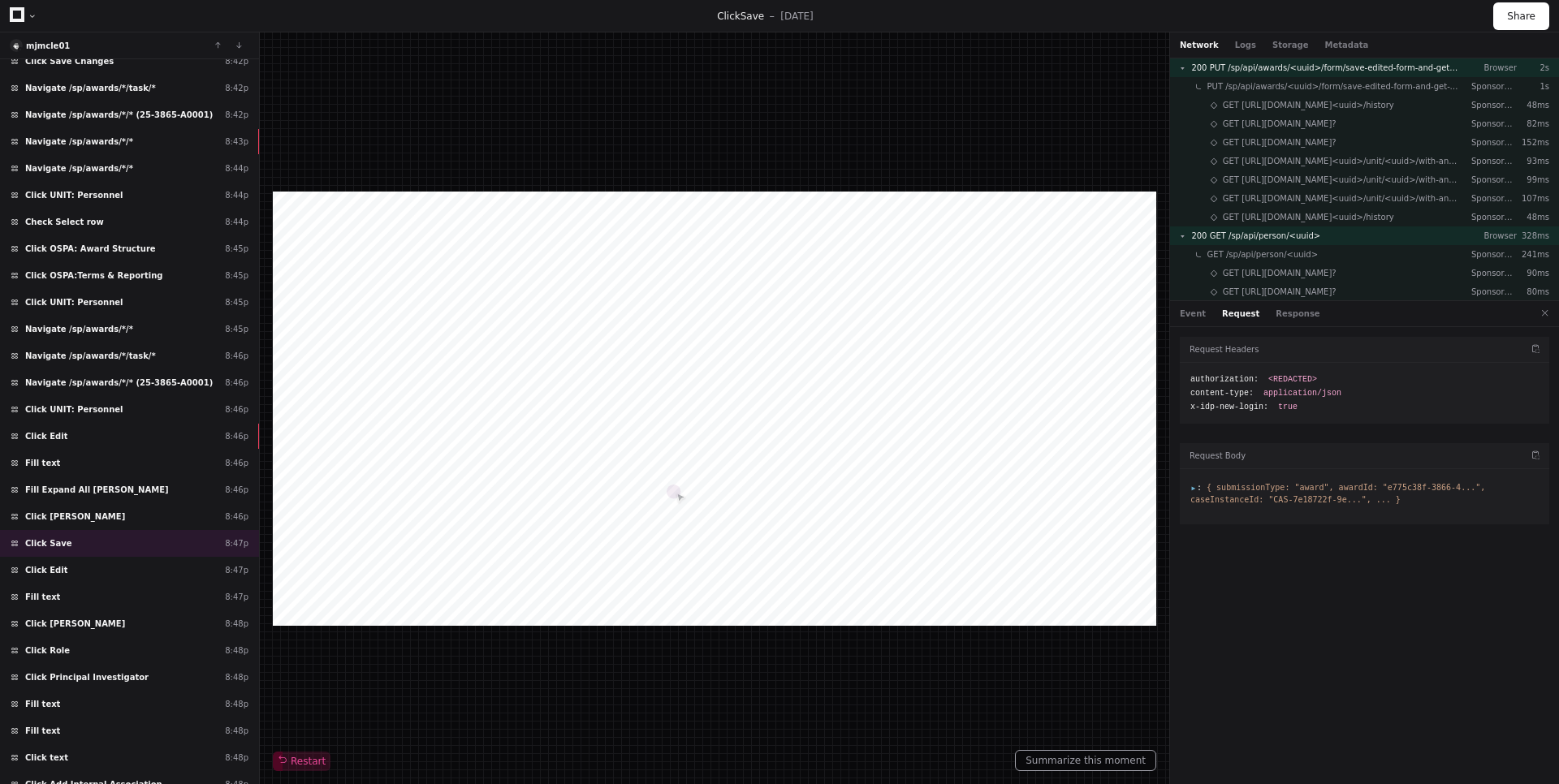
click at [1194, 486] on span ":" at bounding box center [1196, 488] width 11 height 9
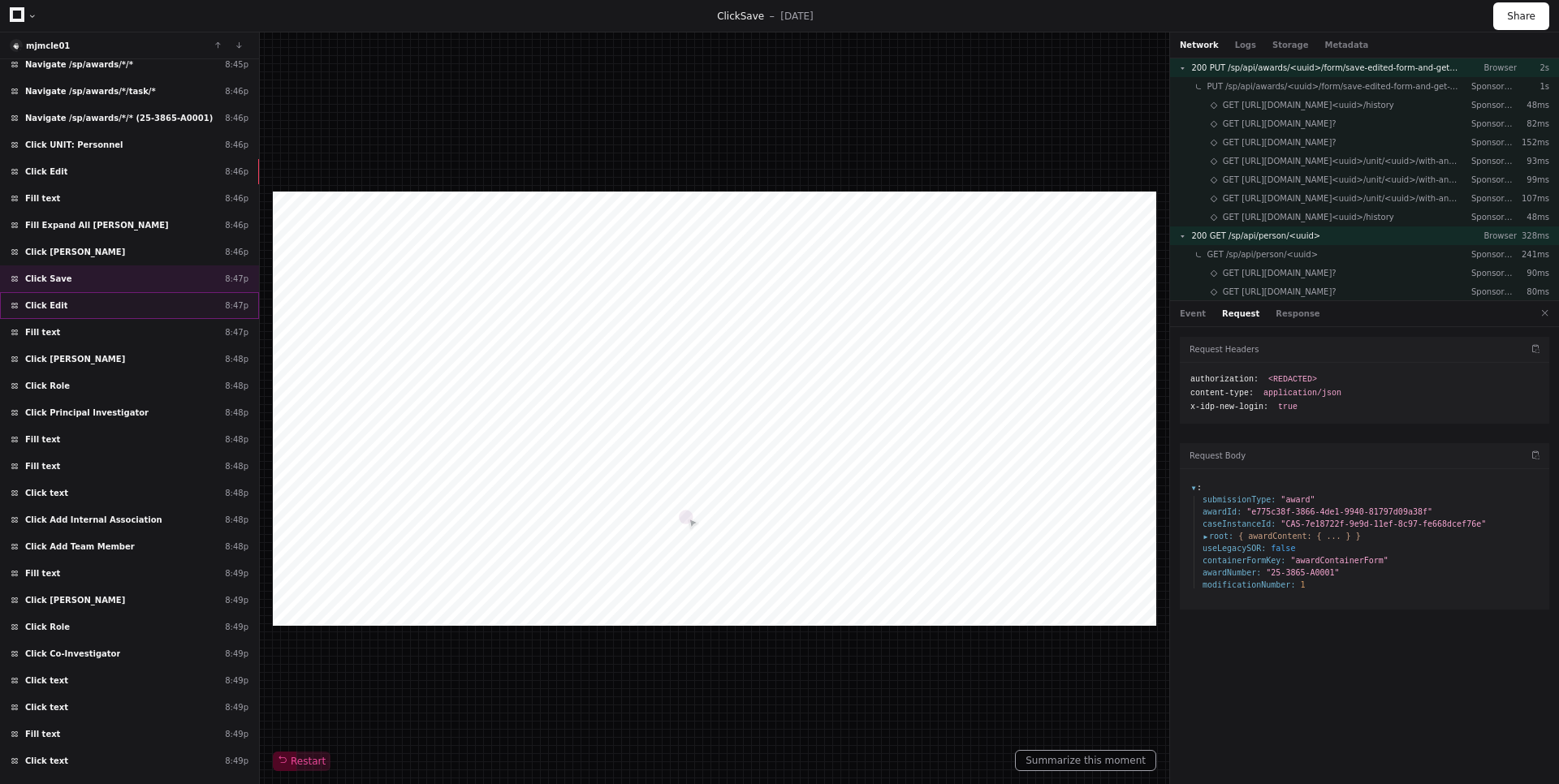
scroll to position [2774, 0]
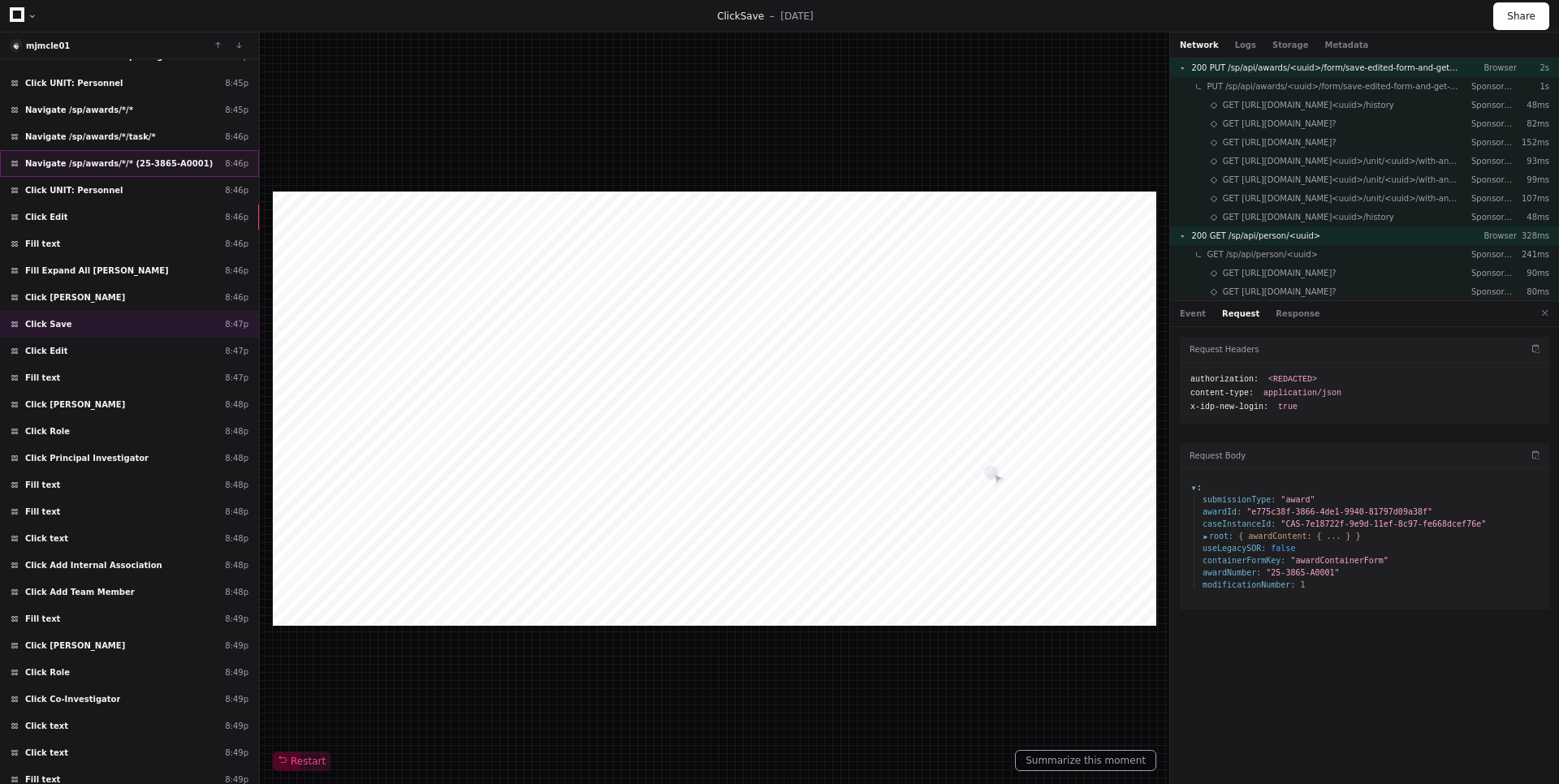
click at [154, 173] on div "Navigate /sp/awards/*/* (25-3865-A0001) 8:46p" at bounding box center [129, 163] width 259 height 27
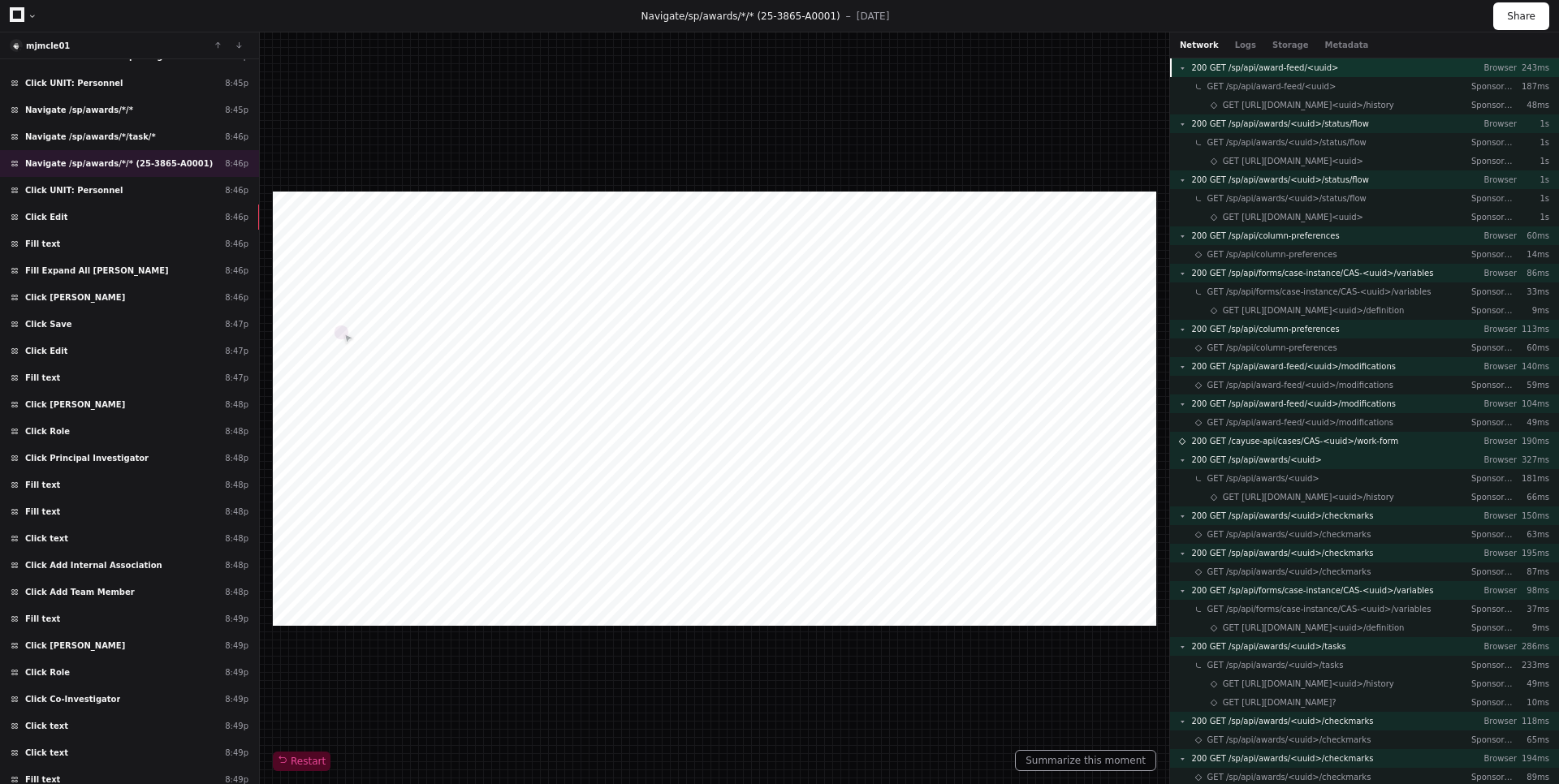
click at [1364, 65] on div "200 GET /sp/api/award-feed/<uuid> Browser 243ms" at bounding box center [1364, 68] width 389 height 19
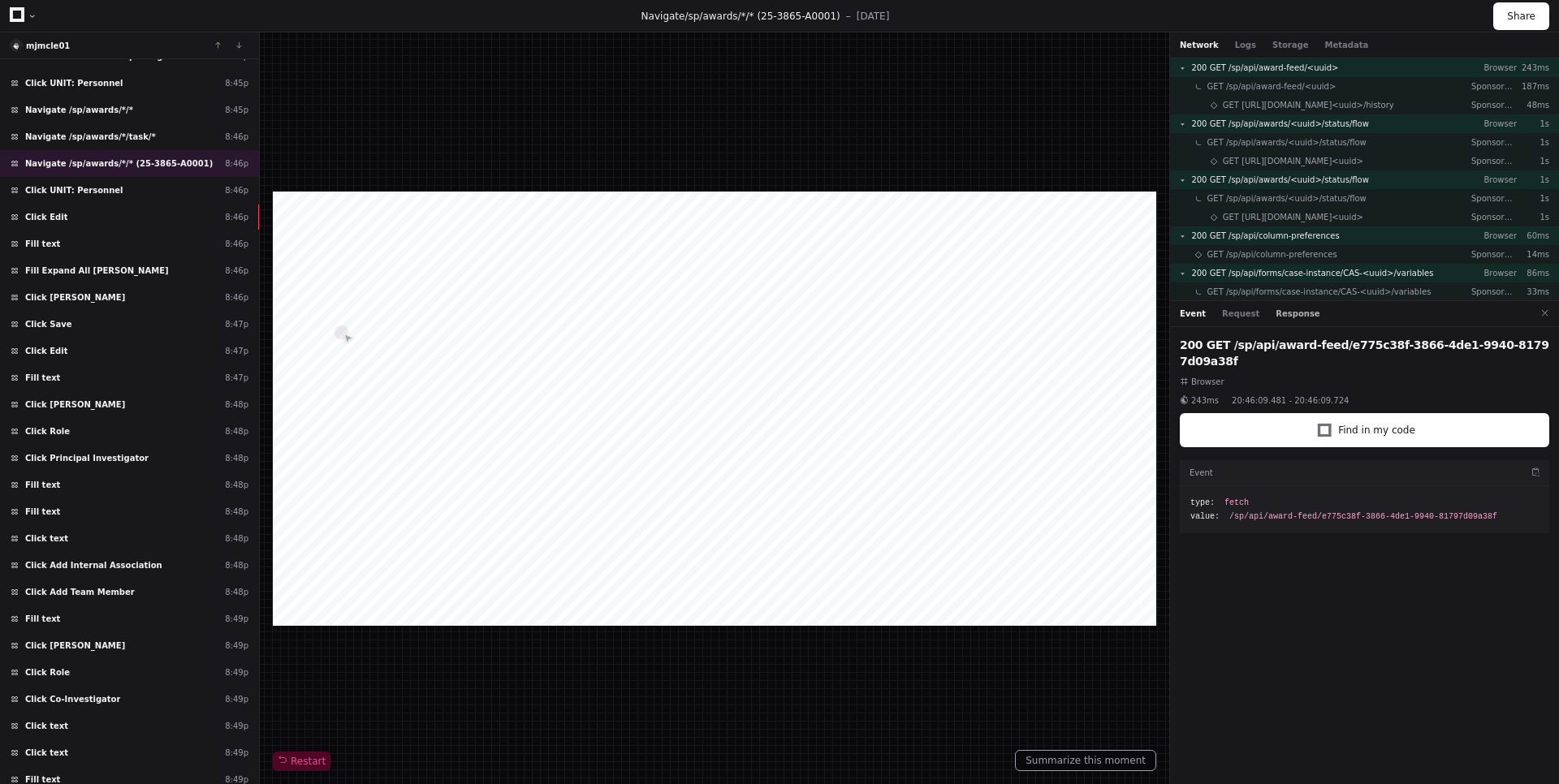
click at [1284, 315] on button "Response" at bounding box center [1296, 314] width 44 height 12
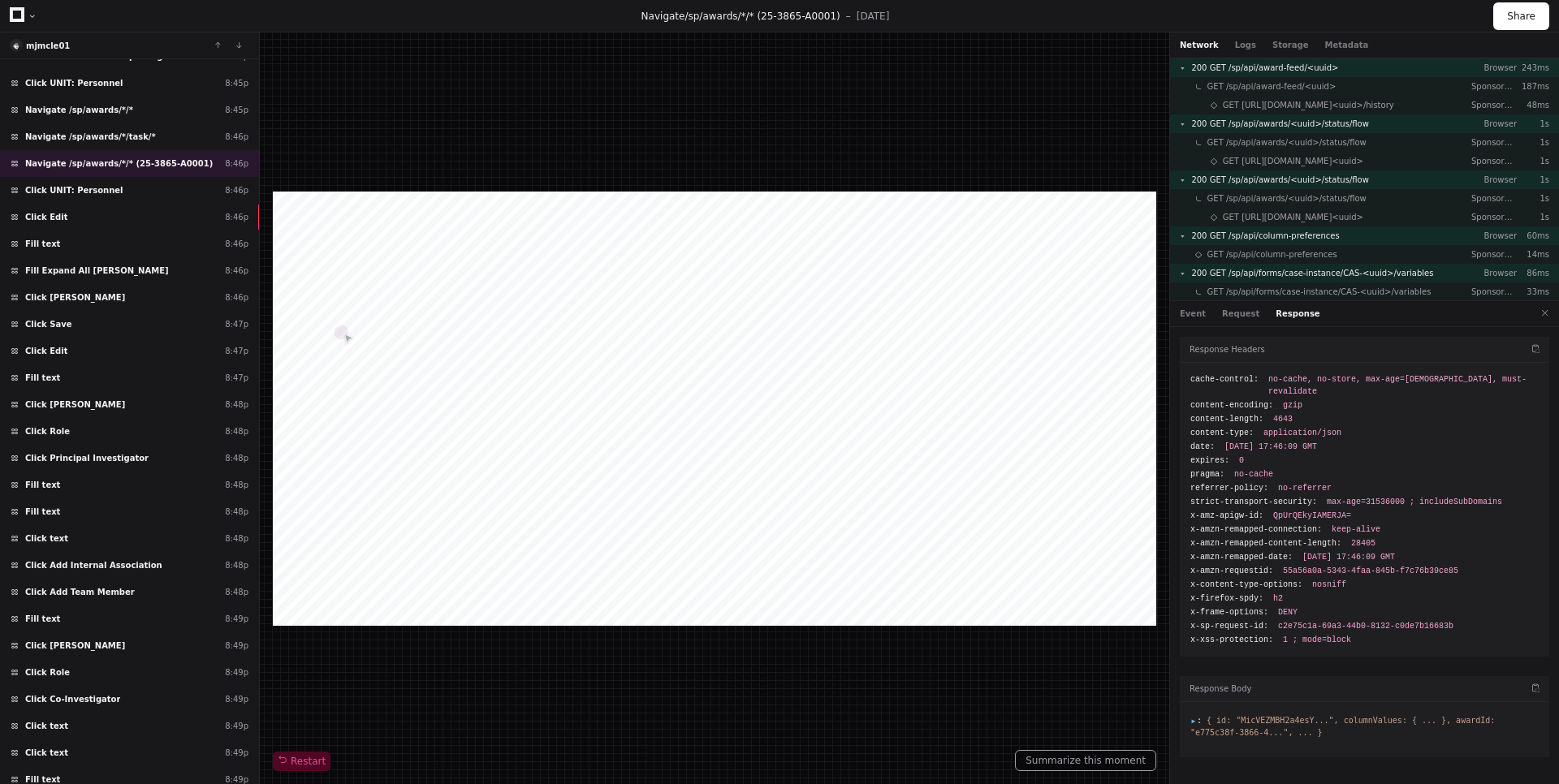
click at [1190, 710] on div at bounding box center [1364, 729] width 369 height 55
click at [1192, 716] on span ":" at bounding box center [1196, 721] width 11 height 9
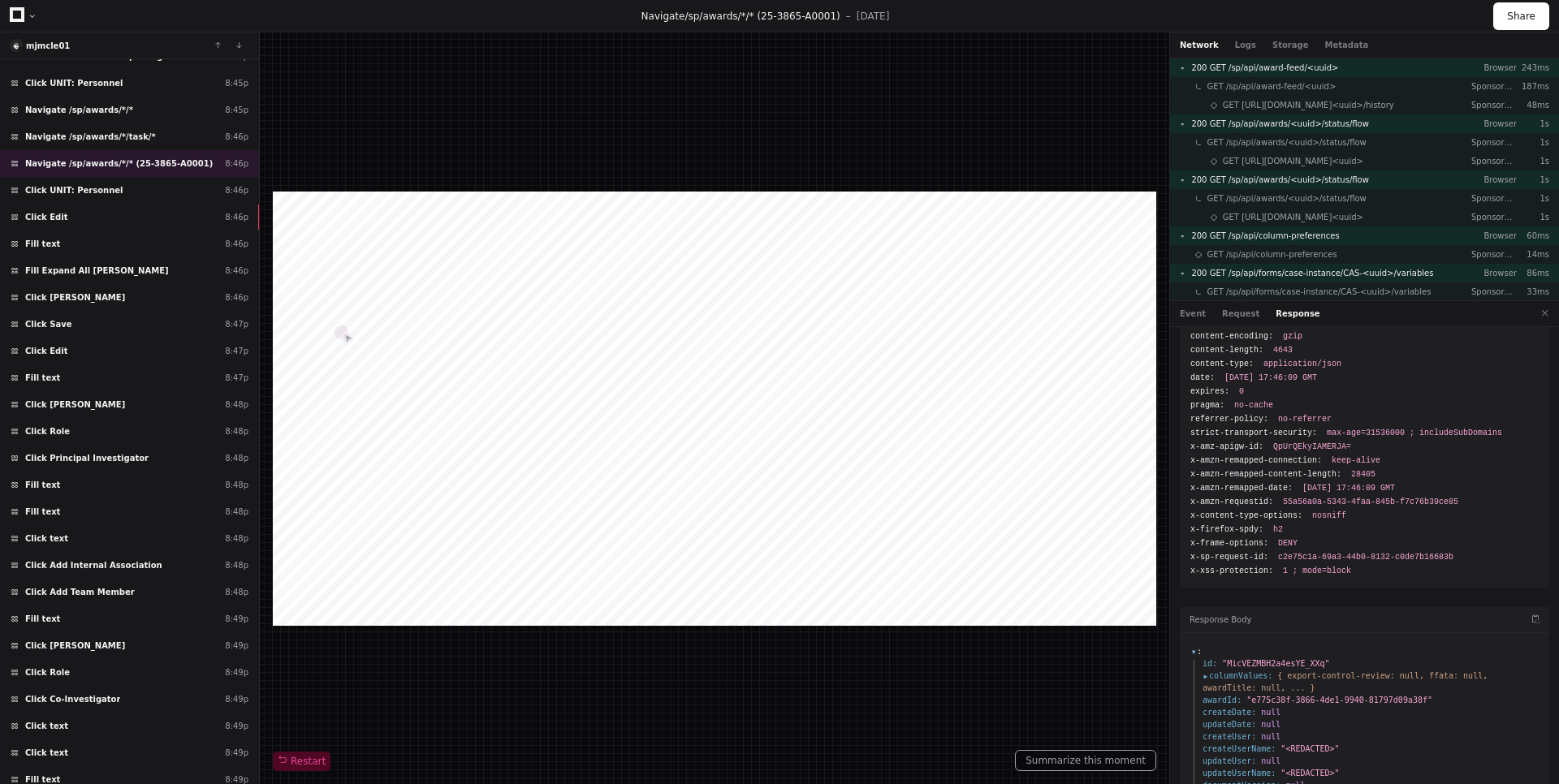
scroll to position [172, 0]
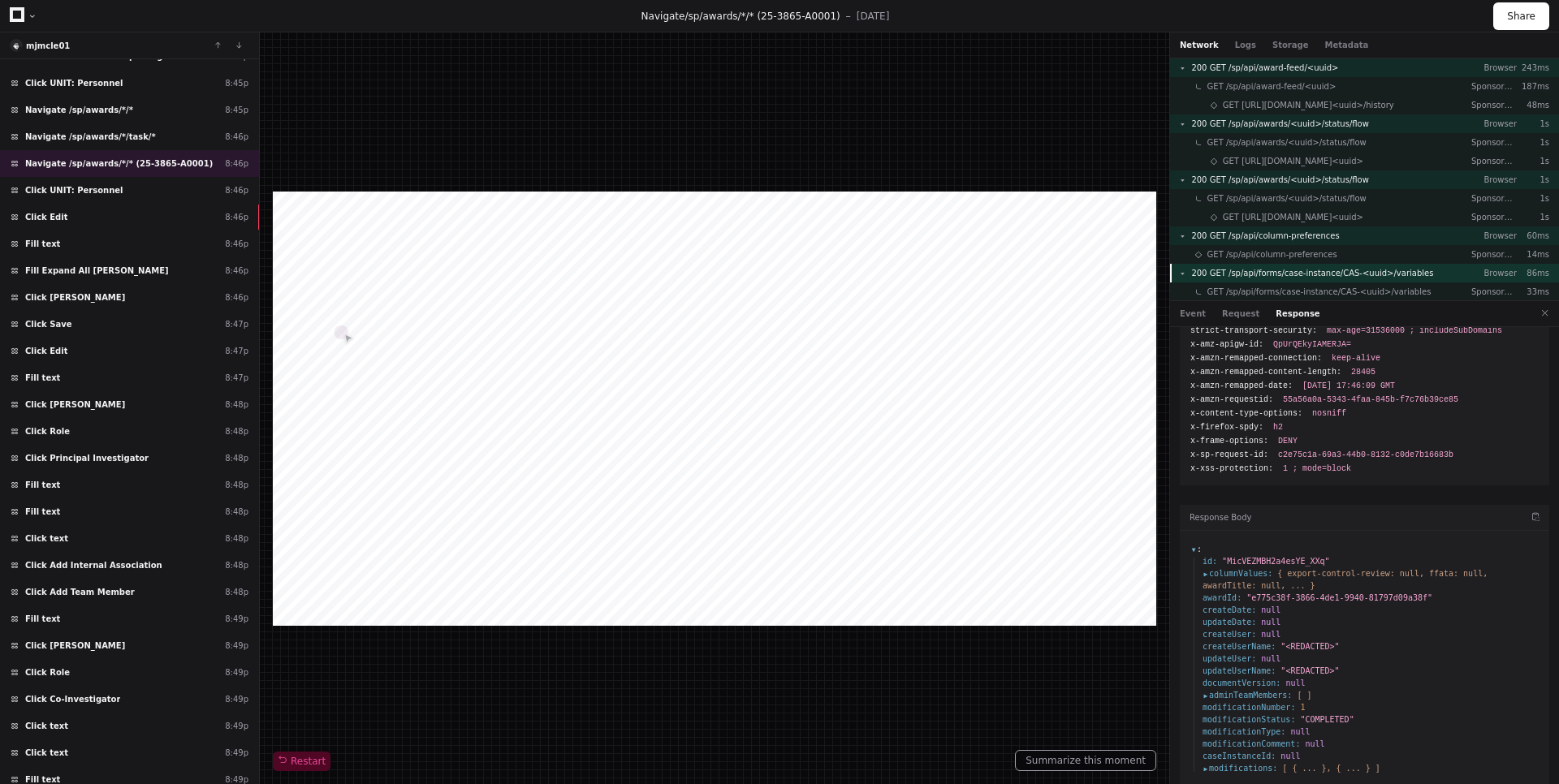
click at [1398, 276] on span "200 GET /sp/api/forms/case-instance/CAS-<uuid>/variables" at bounding box center [1311, 273] width 242 height 12
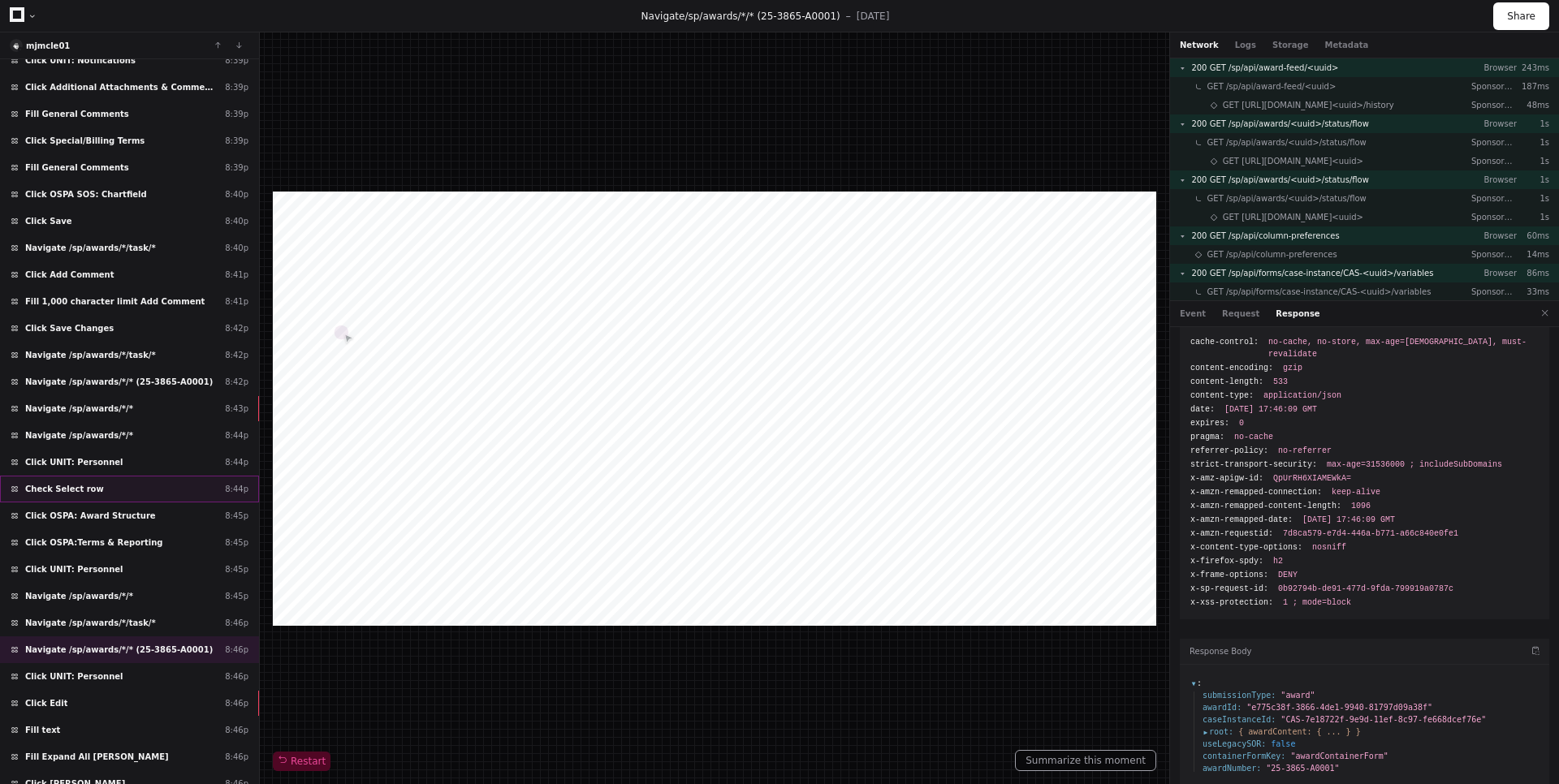
scroll to position [2287, 0]
click at [172, 375] on div "Navigate /sp/awards/*/* (25-3865-A0001) 8:42p" at bounding box center [129, 382] width 259 height 27
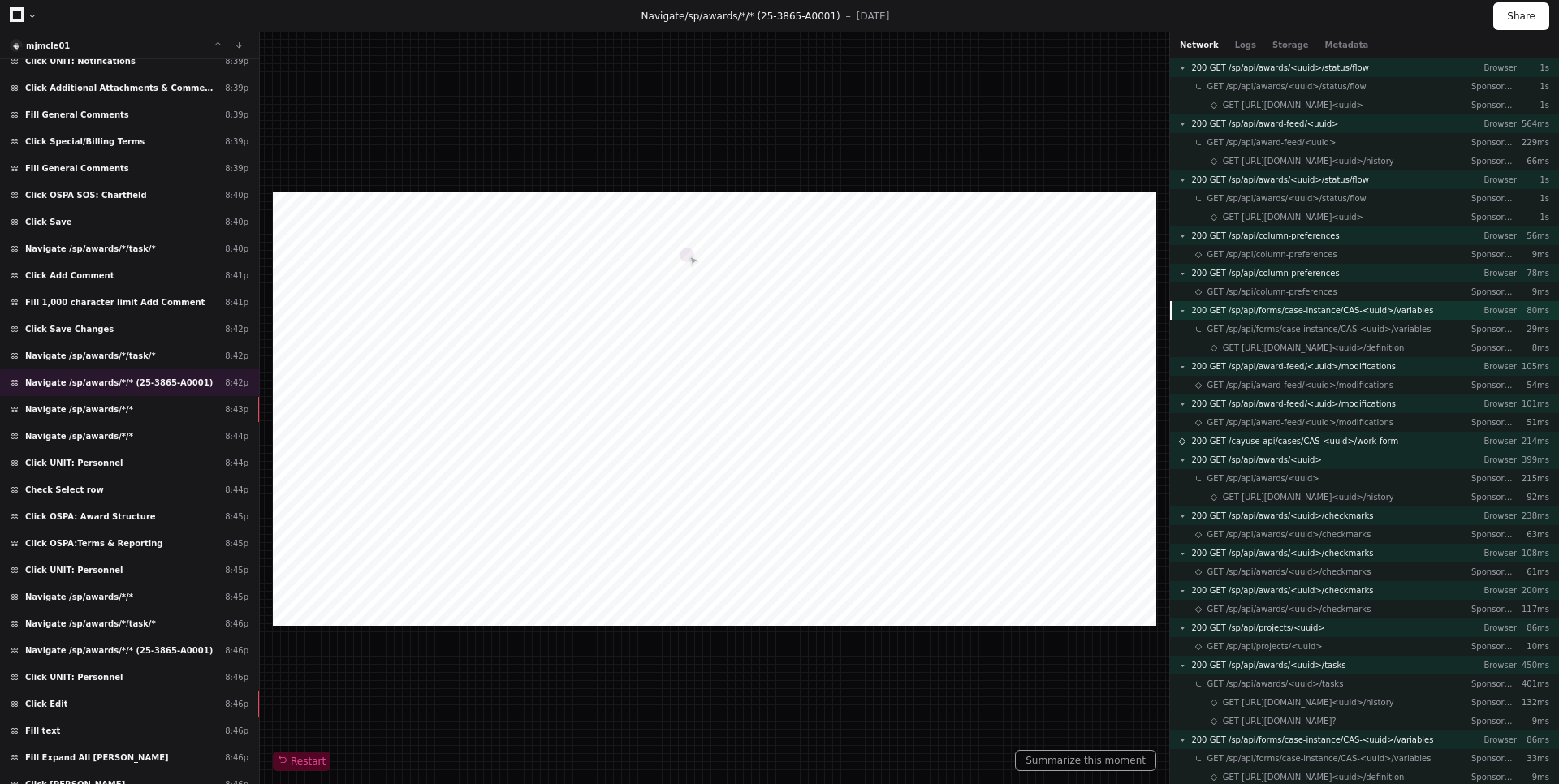
click at [1373, 308] on span "200 GET /sp/api/forms/case-instance/CAS-<uuid>/variables" at bounding box center [1311, 310] width 242 height 12
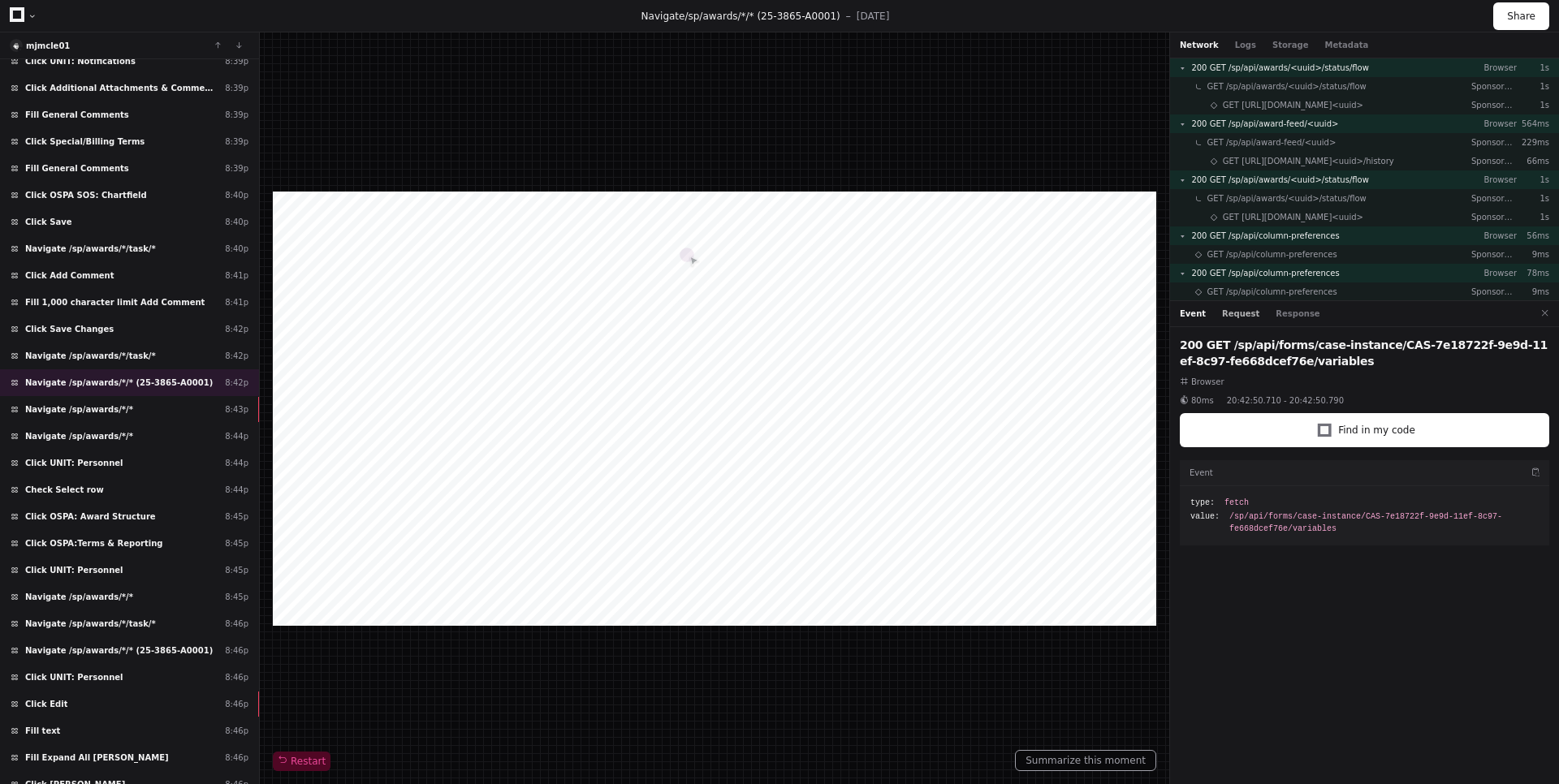
click at [1240, 316] on button "Request" at bounding box center [1241, 314] width 37 height 12
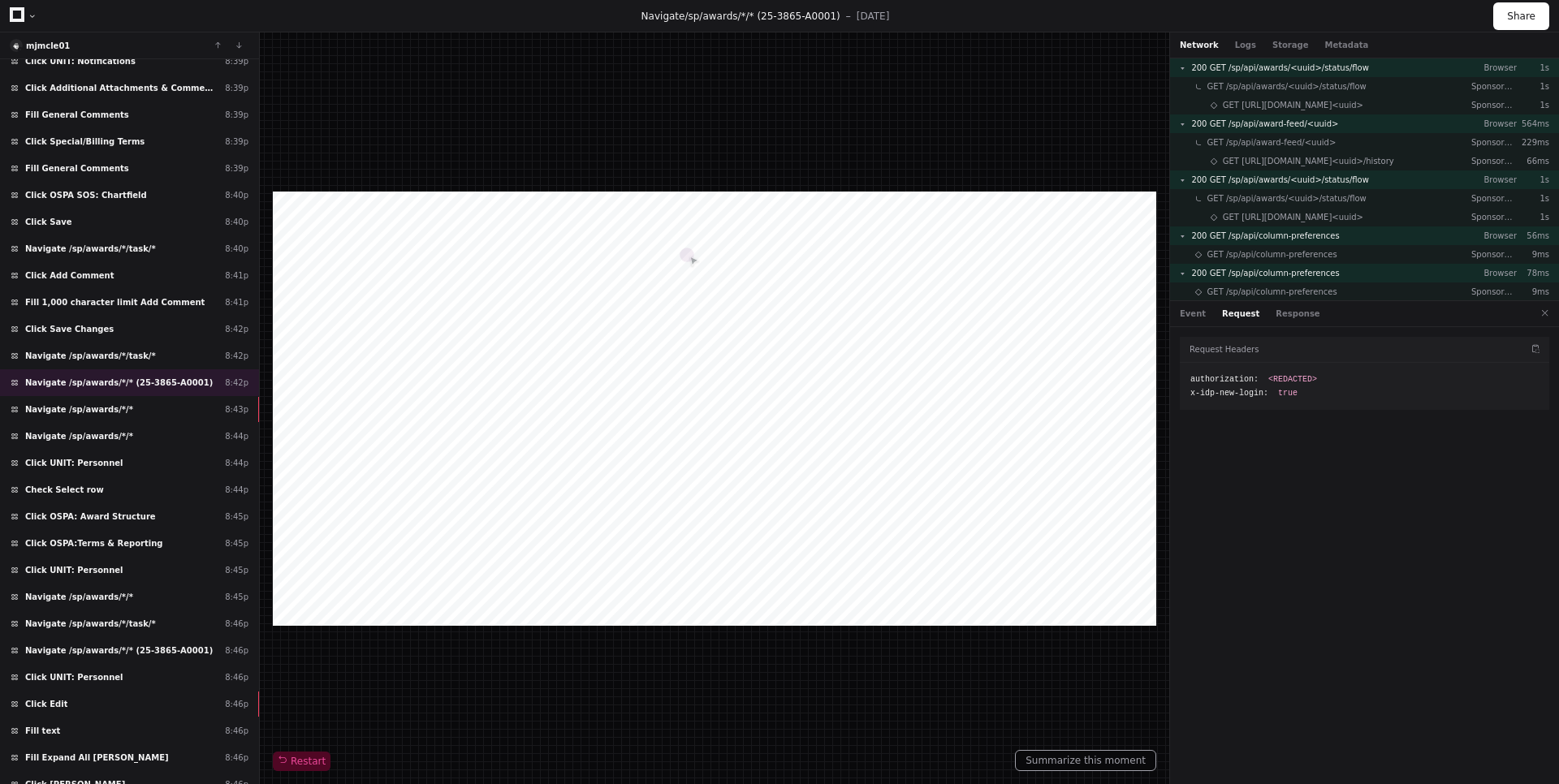
click at [1305, 310] on div "Event Request Response" at bounding box center [1364, 315] width 389 height 26
click at [1290, 319] on button "Response" at bounding box center [1296, 314] width 44 height 12
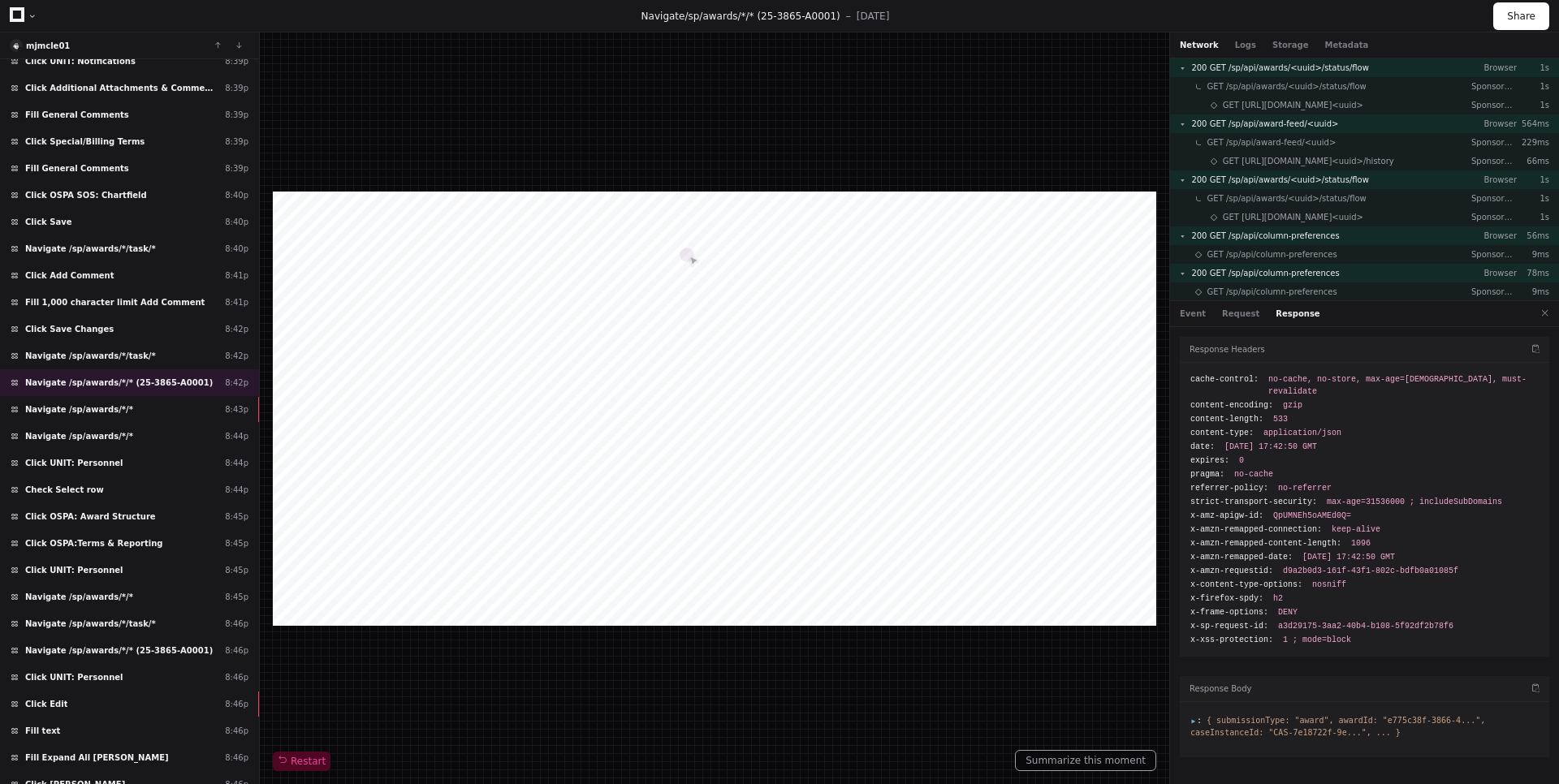
click at [1192, 716] on span ":" at bounding box center [1196, 721] width 11 height 9
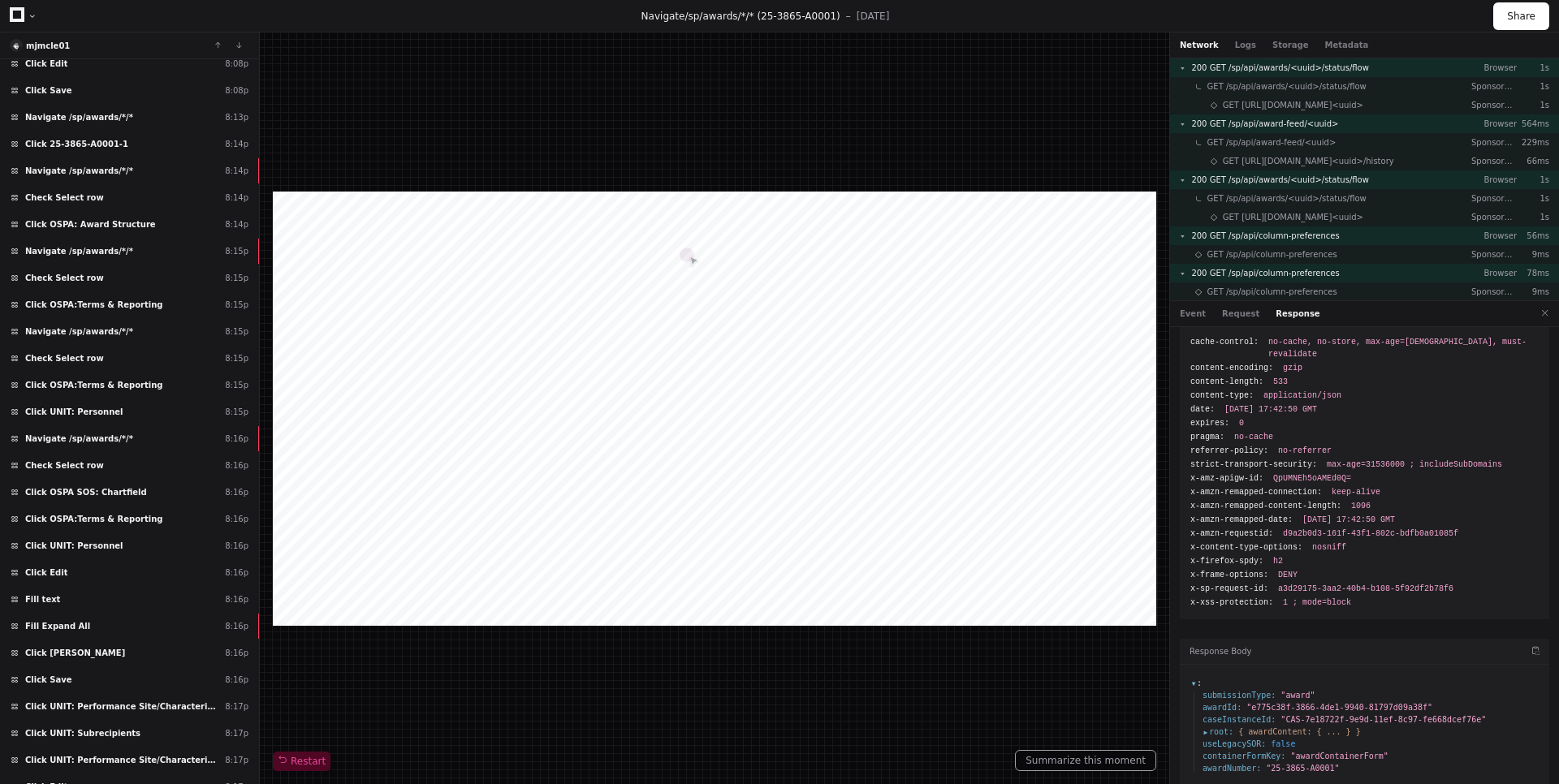
scroll to position [340, 0]
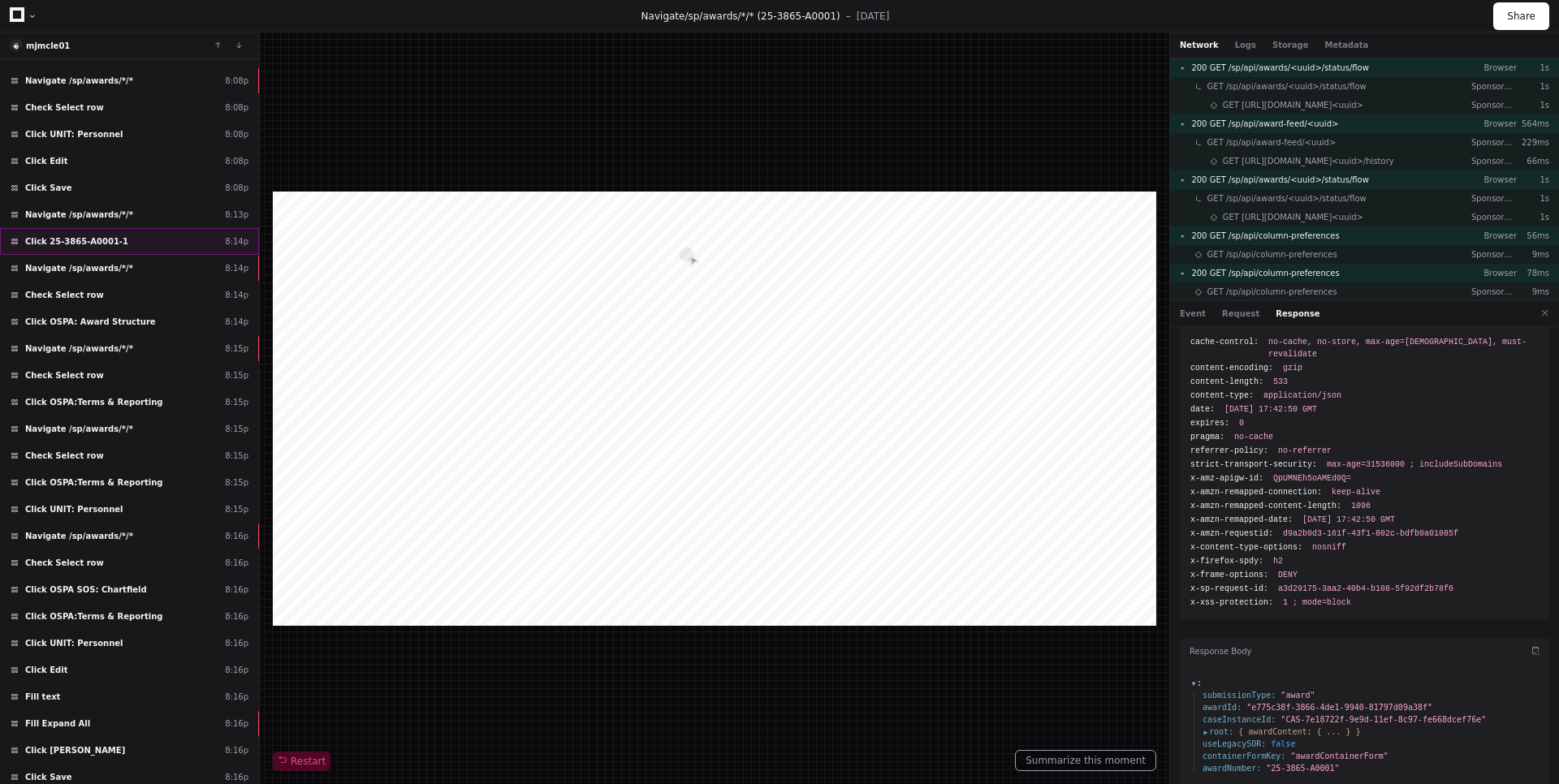
click at [174, 236] on div "Click 25-3865-A0001-1 8:14p" at bounding box center [129, 241] width 259 height 27
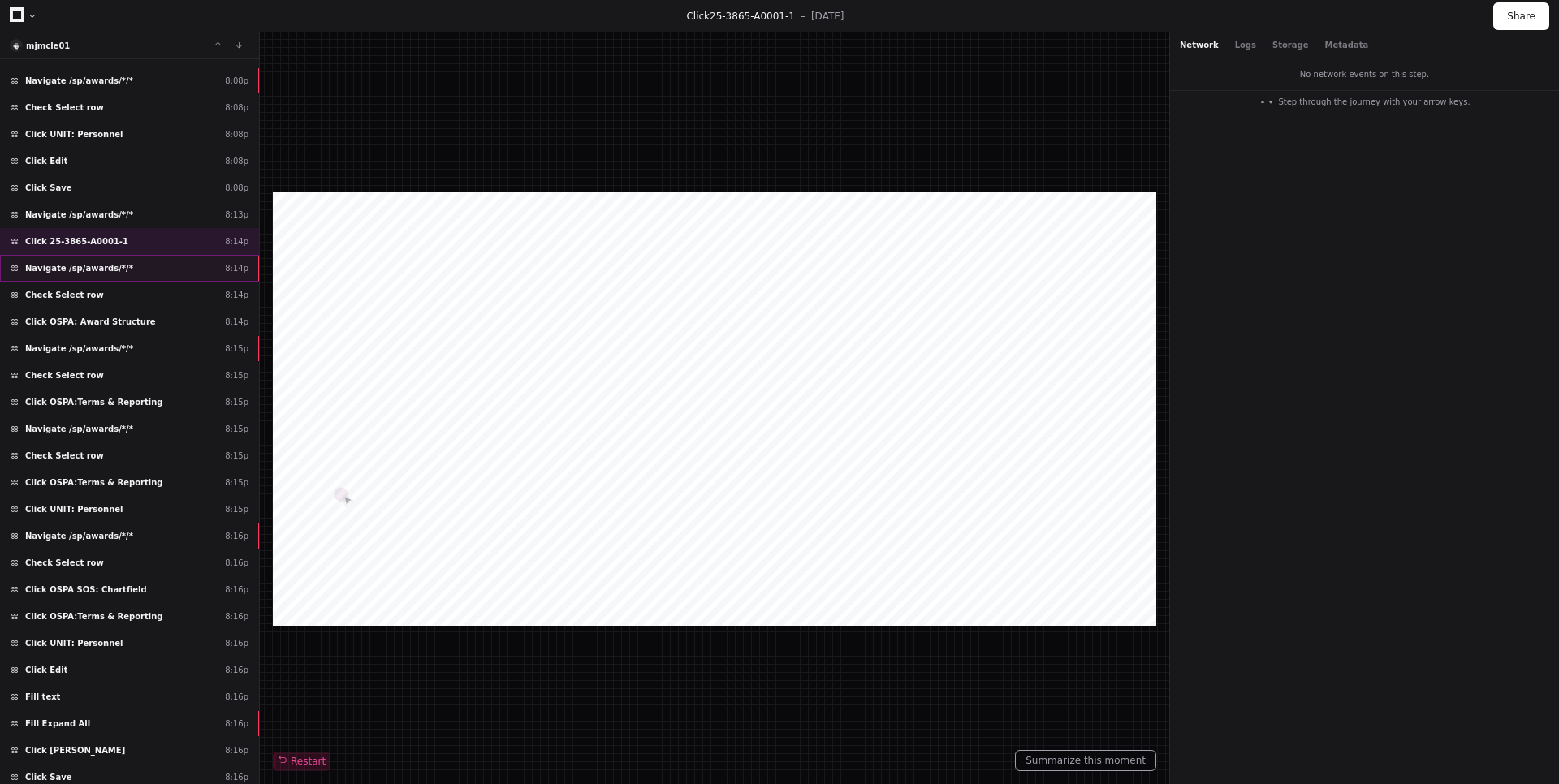
click at [147, 268] on div "Navigate /sp/awards/*/* 8:14p" at bounding box center [129, 268] width 259 height 27
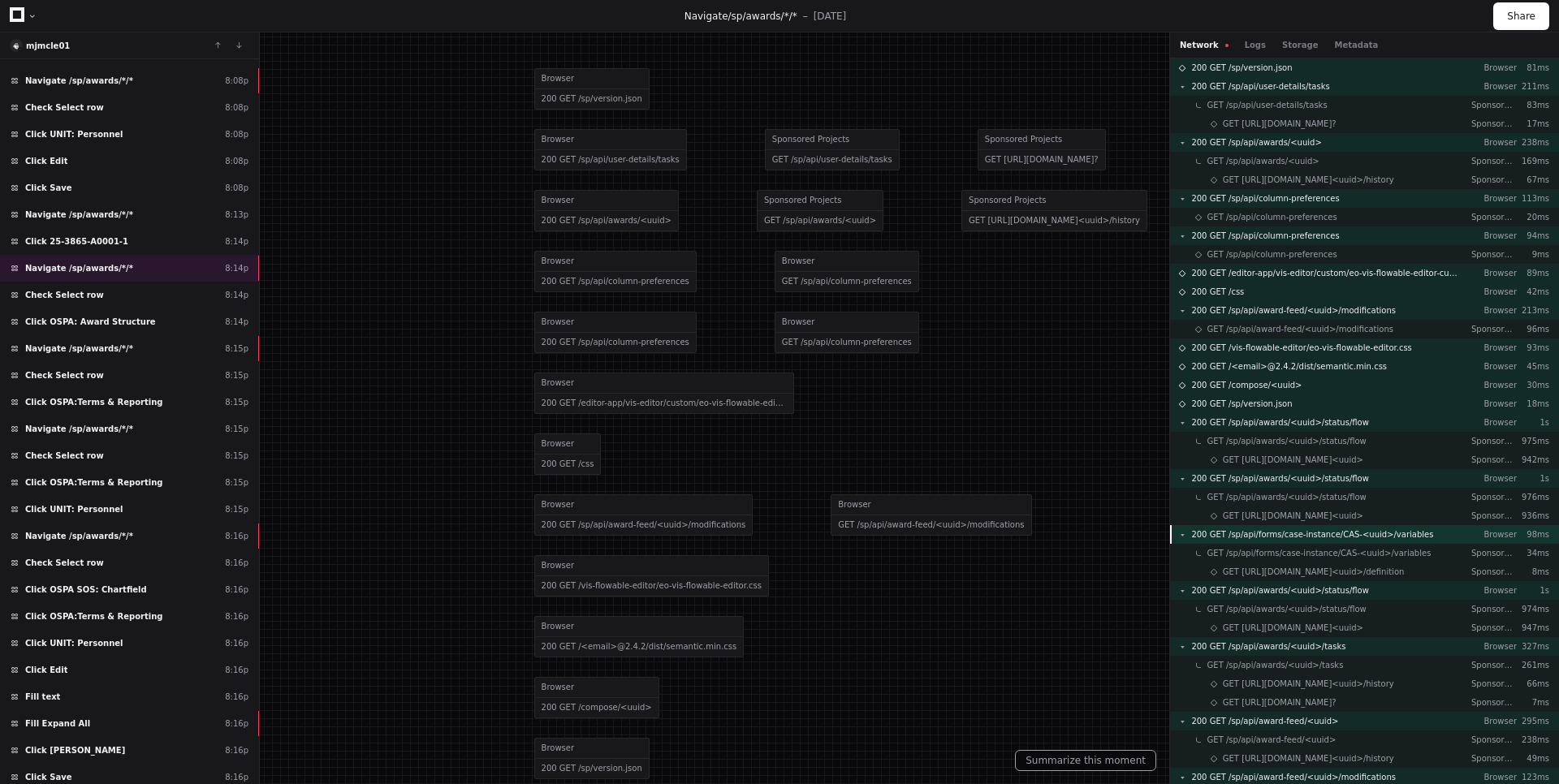
click at [1395, 535] on span "200 GET /sp/api/forms/case-instance/CAS-<uuid>/variables" at bounding box center [1311, 534] width 242 height 12
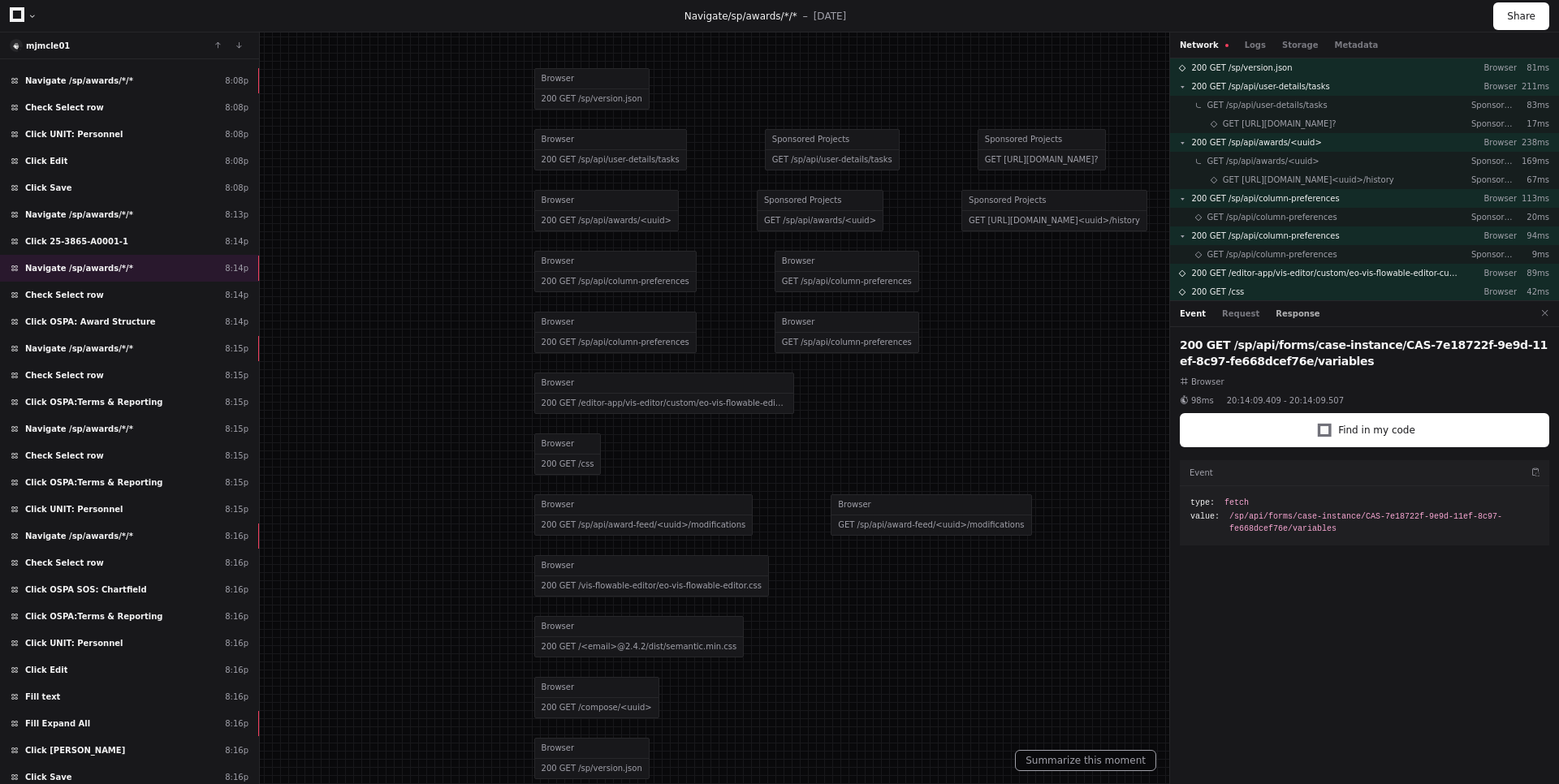
click at [1287, 315] on button "Response" at bounding box center [1296, 314] width 44 height 12
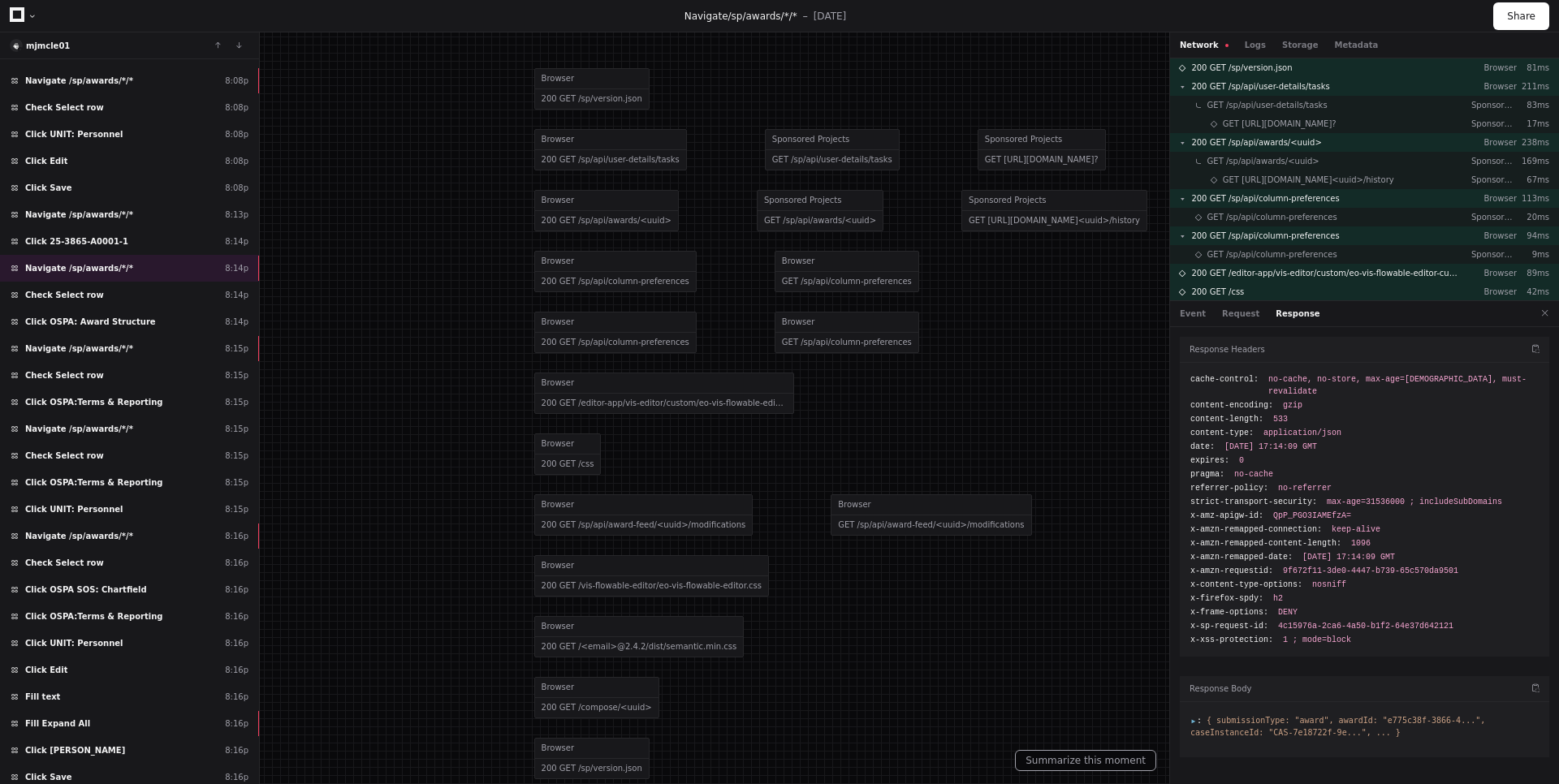
click at [1192, 716] on span ":" at bounding box center [1196, 721] width 11 height 9
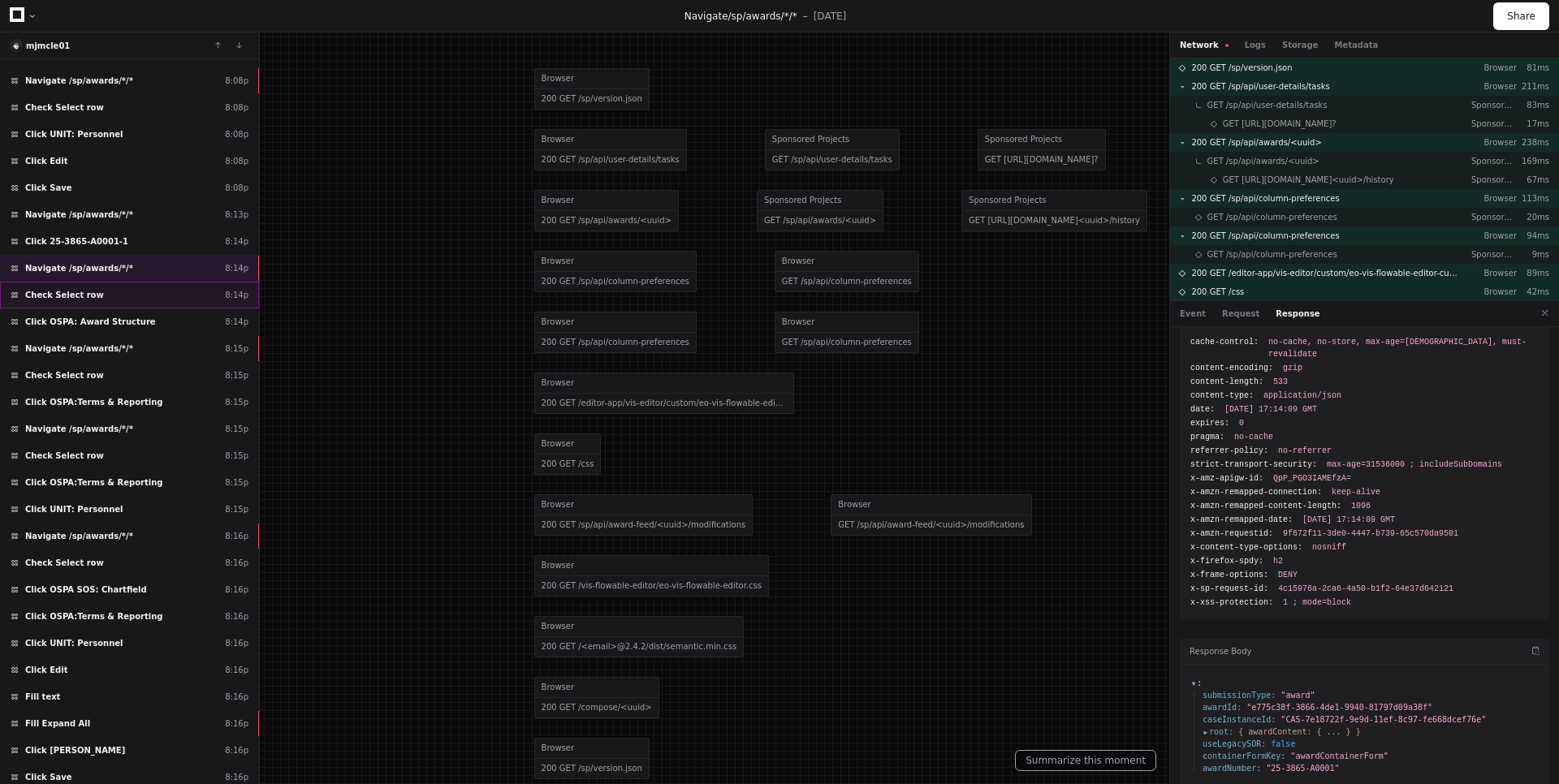
click at [135, 299] on div "Check Select row 8:14p" at bounding box center [129, 295] width 259 height 27
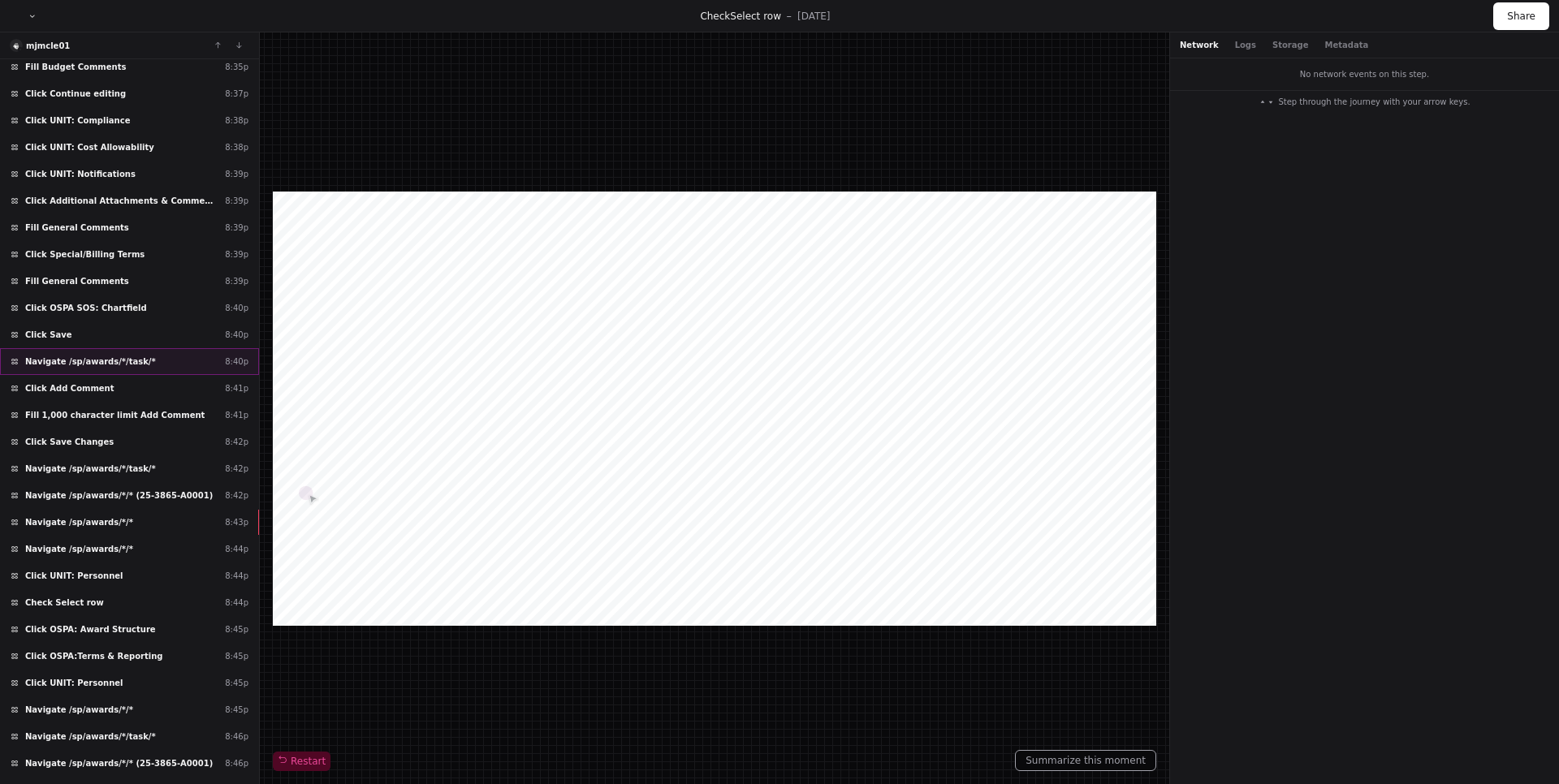
scroll to position [2579, 0]
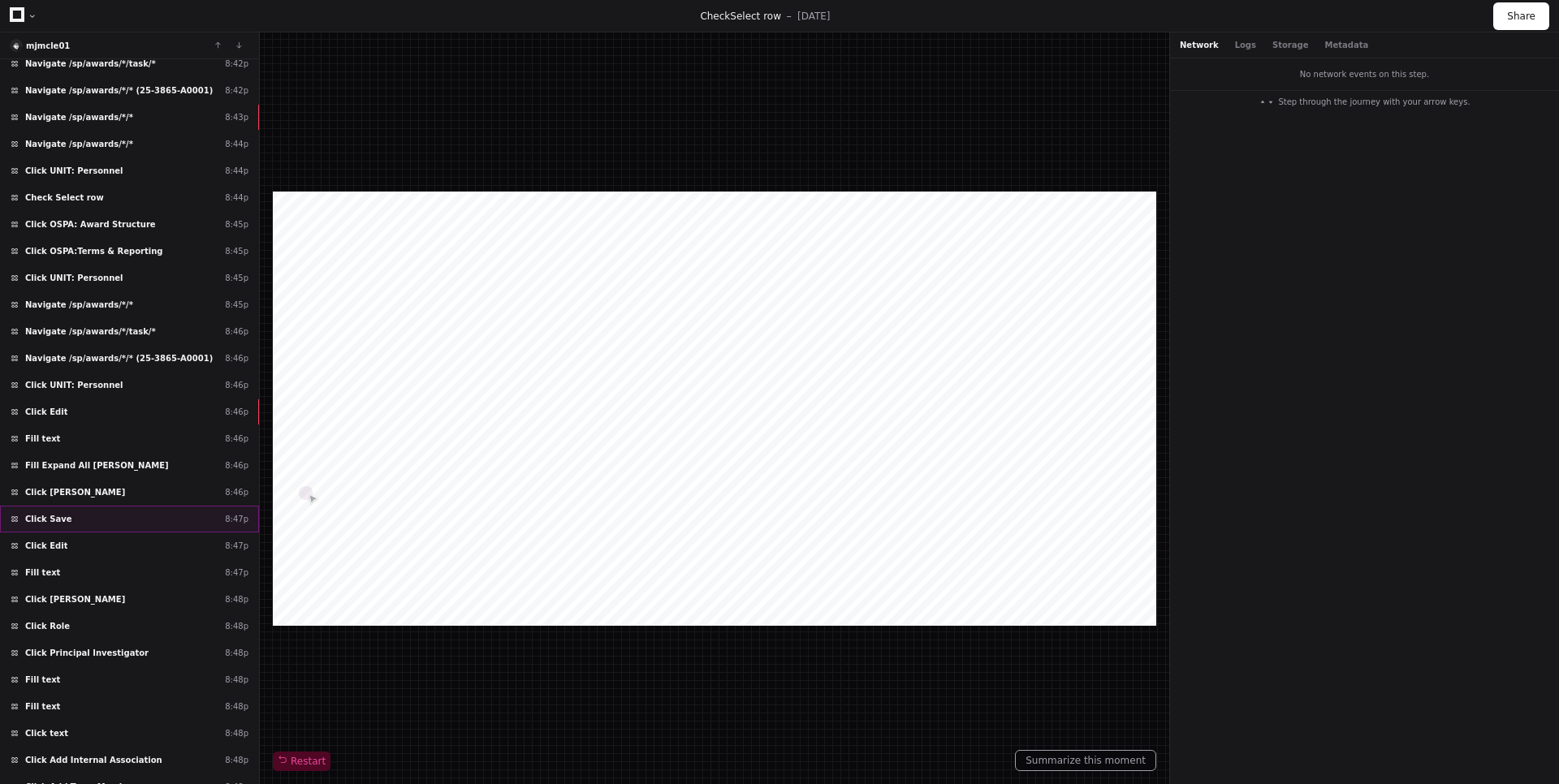
click at [170, 524] on div "Click Save 8:47p" at bounding box center [129, 519] width 259 height 27
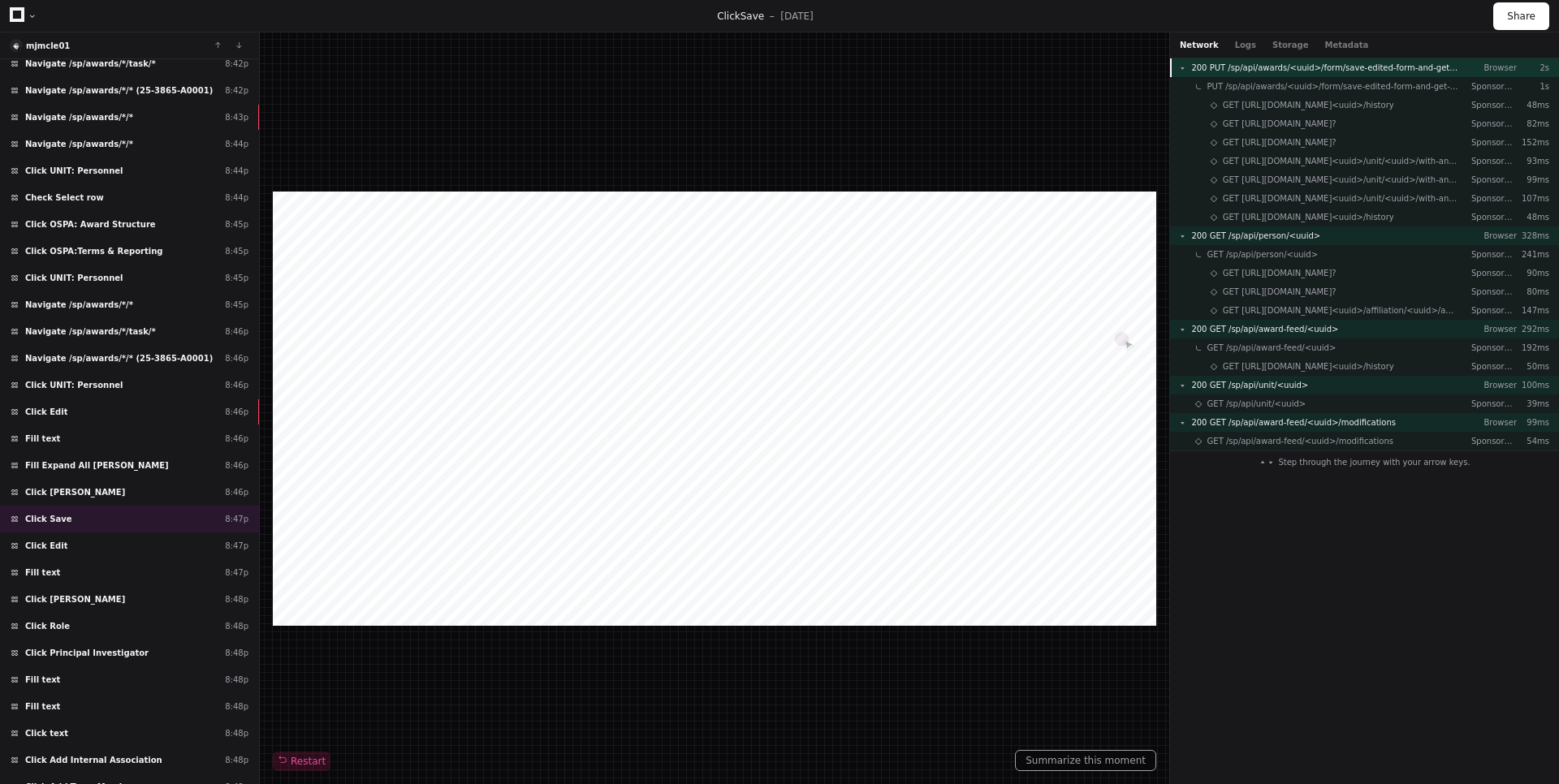
click at [1286, 65] on span "200 PUT /sp/api/awards/<uuid>/form/save-edited-form-and-get-version" at bounding box center [1324, 67] width 267 height 12
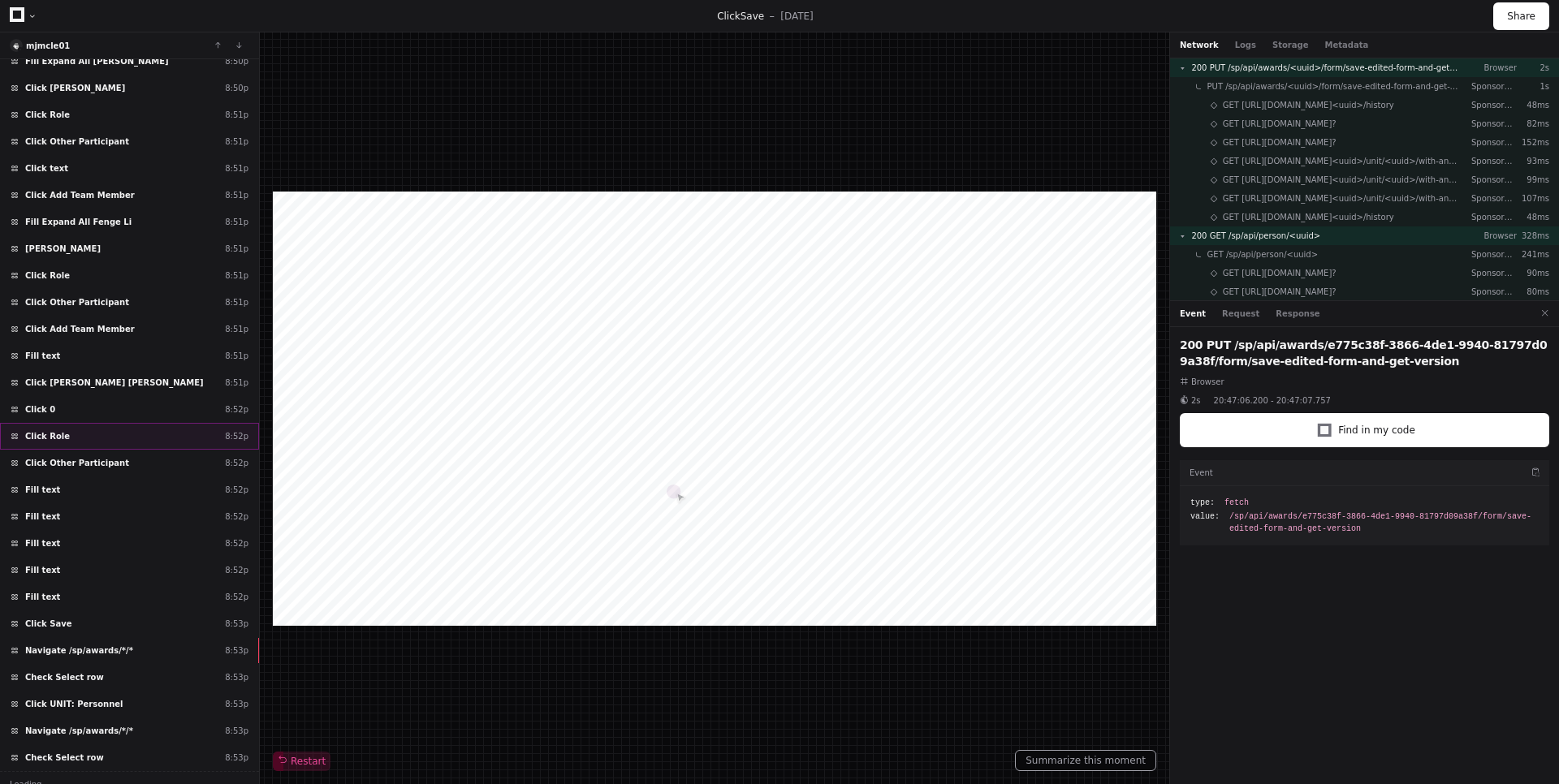
scroll to position [4174, 0]
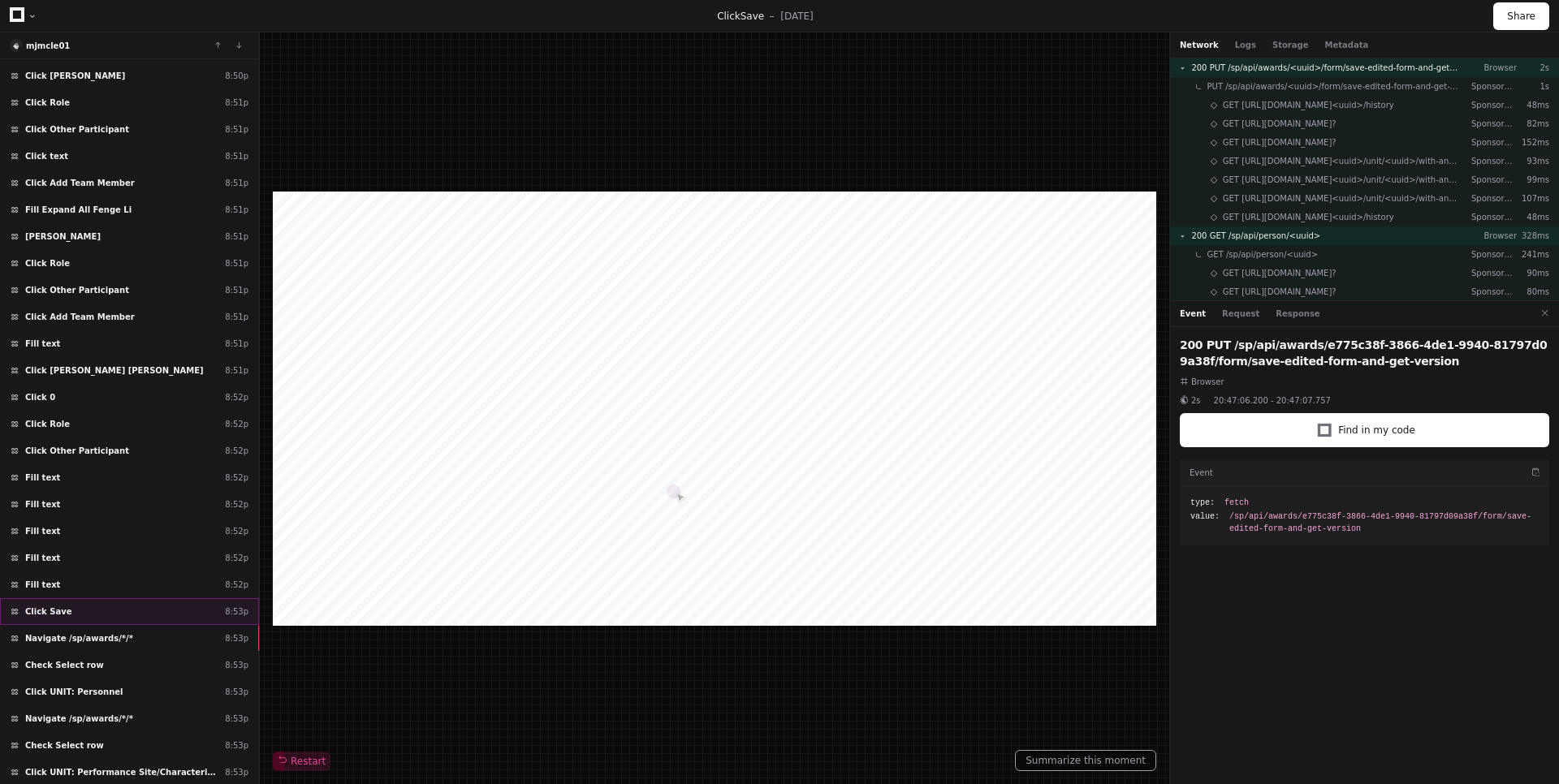
click at [76, 610] on div "Click Save 8:53p" at bounding box center [129, 611] width 259 height 27
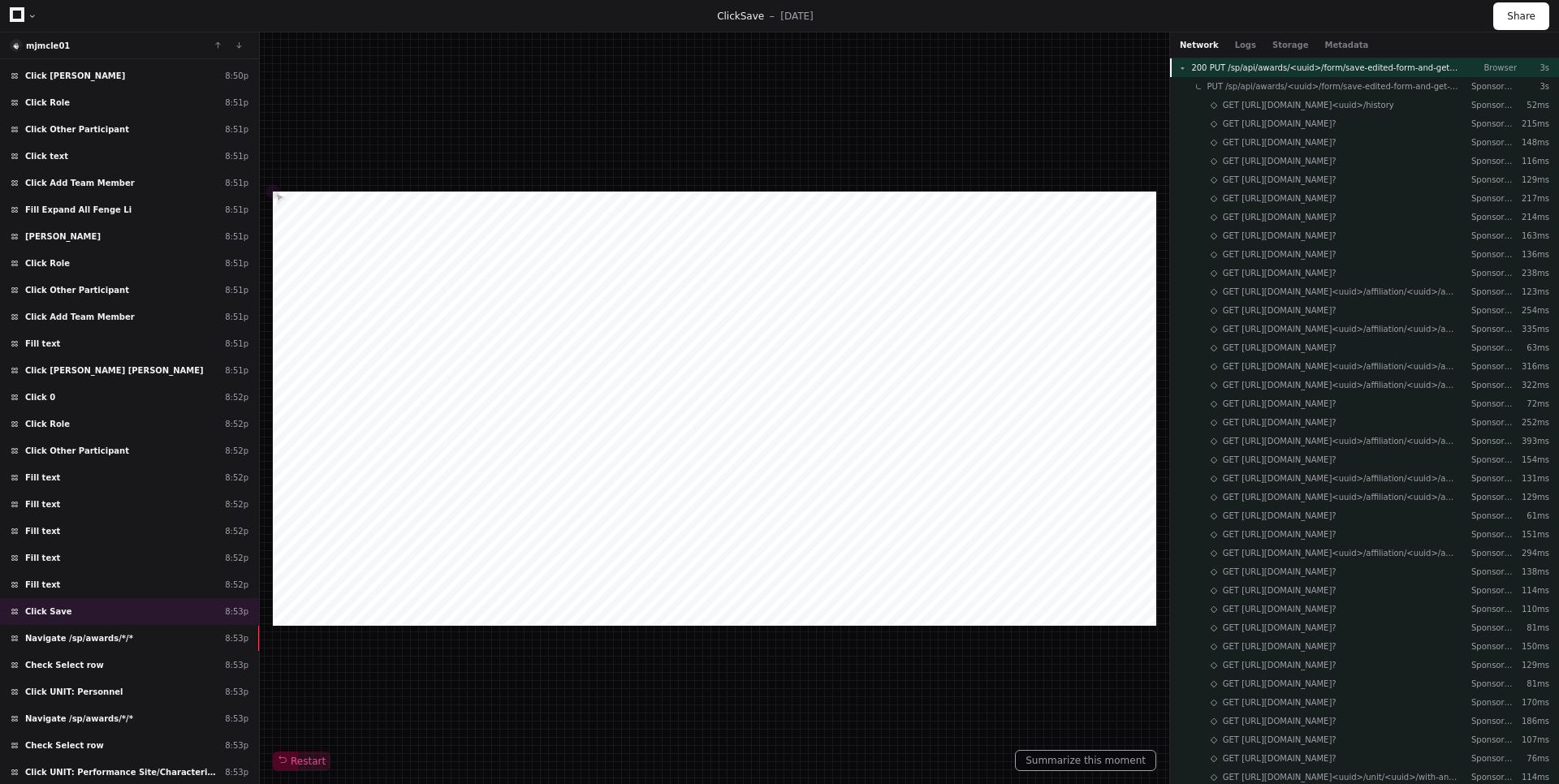
click at [1364, 71] on span "200 PUT /sp/api/awards/<uuid>/form/save-edited-form-and-get-version" at bounding box center [1324, 67] width 267 height 12
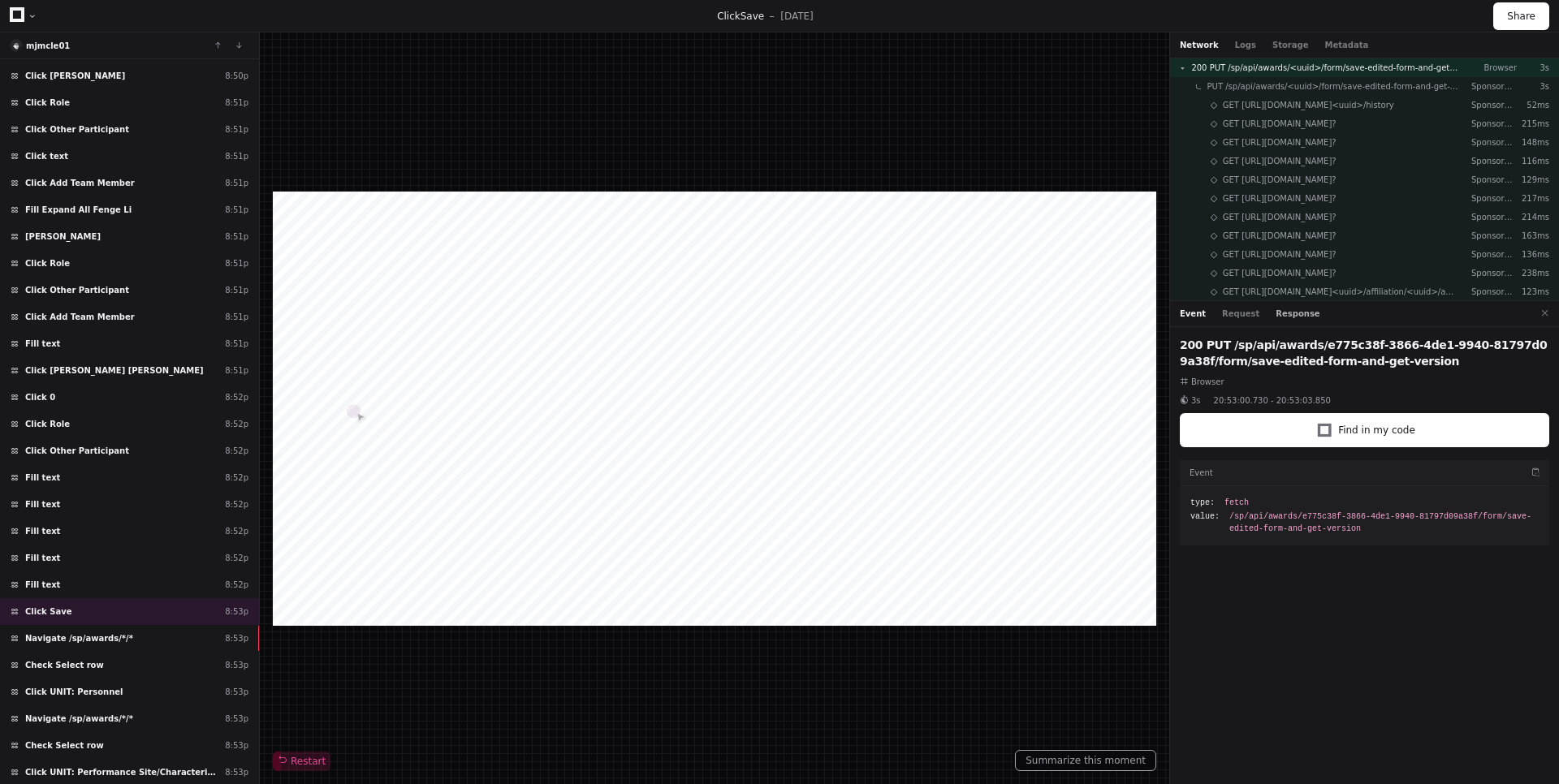
click at [1299, 315] on button "Response" at bounding box center [1296, 314] width 44 height 12
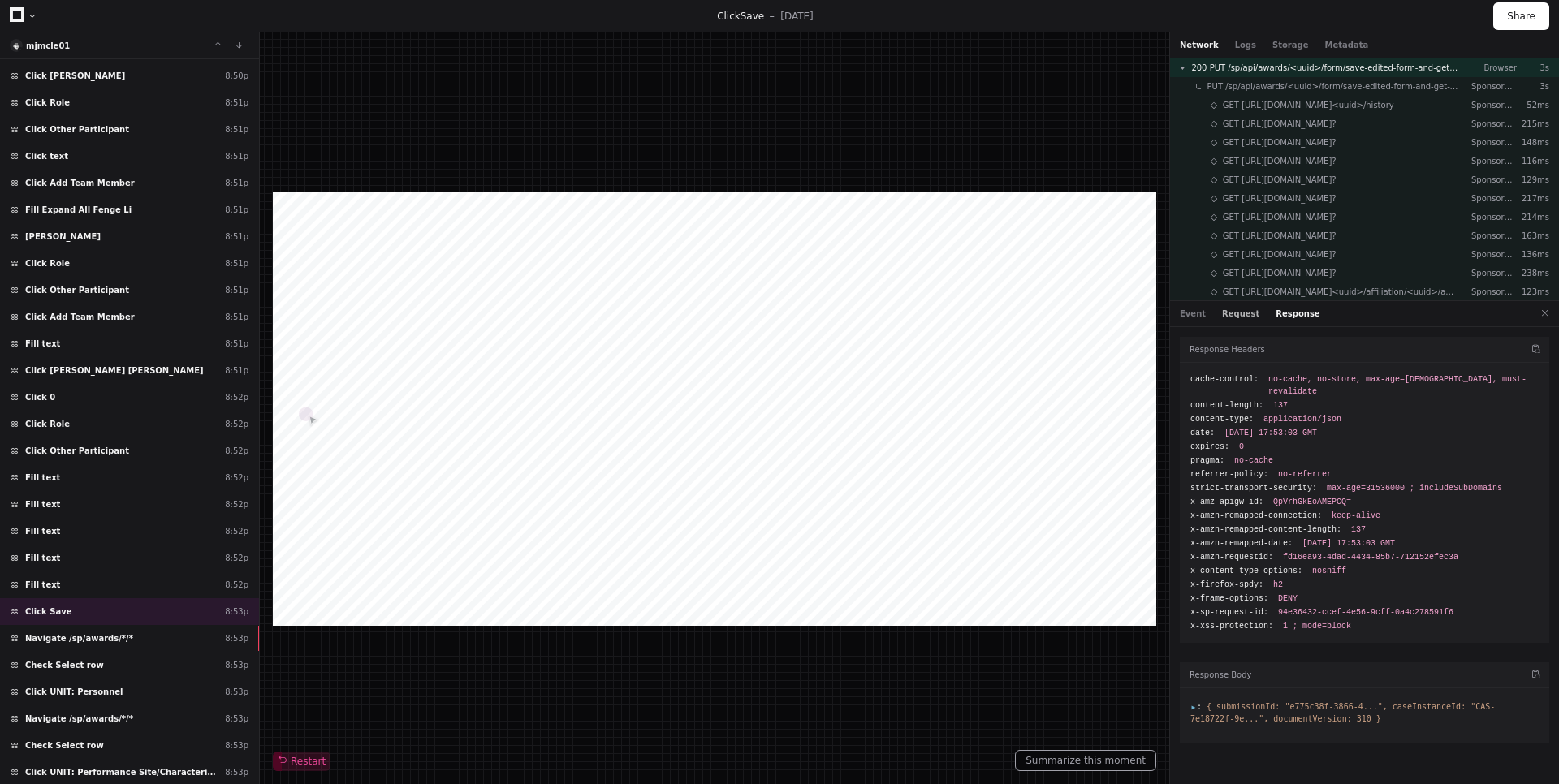
click at [1236, 317] on button "Request" at bounding box center [1241, 314] width 37 height 12
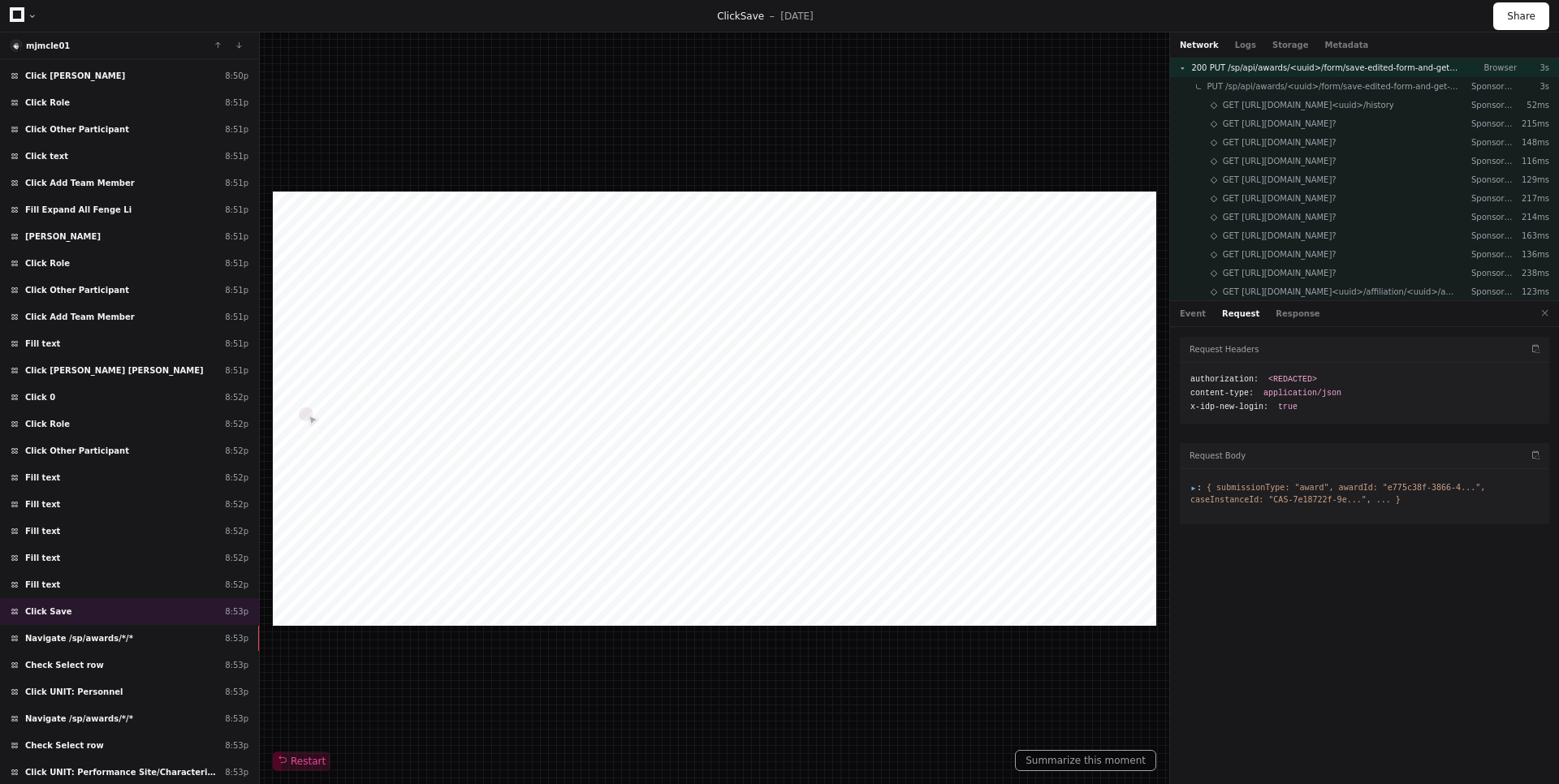
click at [1196, 489] on span ":" at bounding box center [1196, 488] width 11 height 9
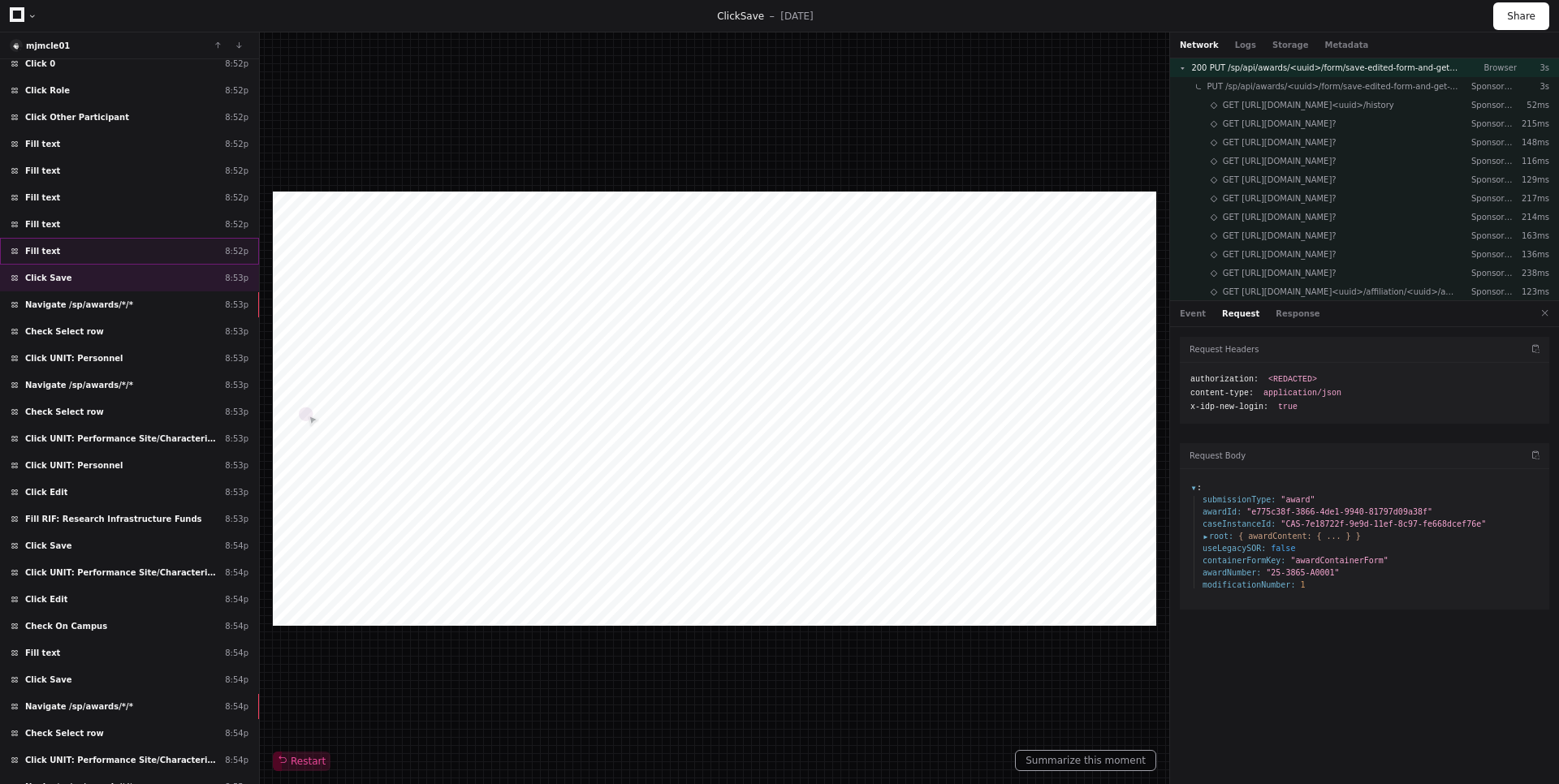
scroll to position [4564, 0]
